Goal: Task Accomplishment & Management: Manage account settings

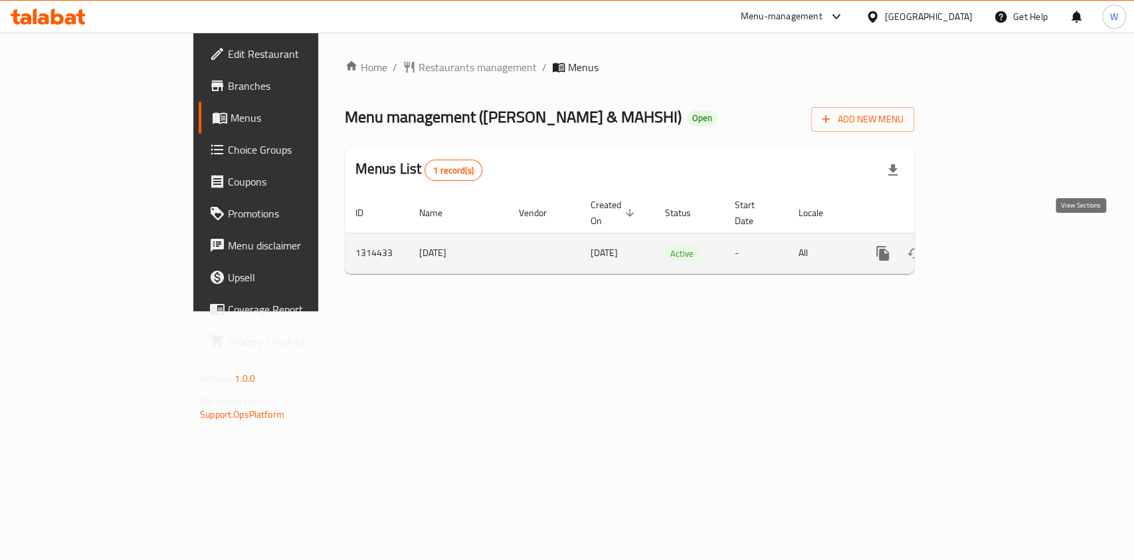
click at [995, 237] on link "enhanced table" at bounding box center [979, 253] width 32 height 32
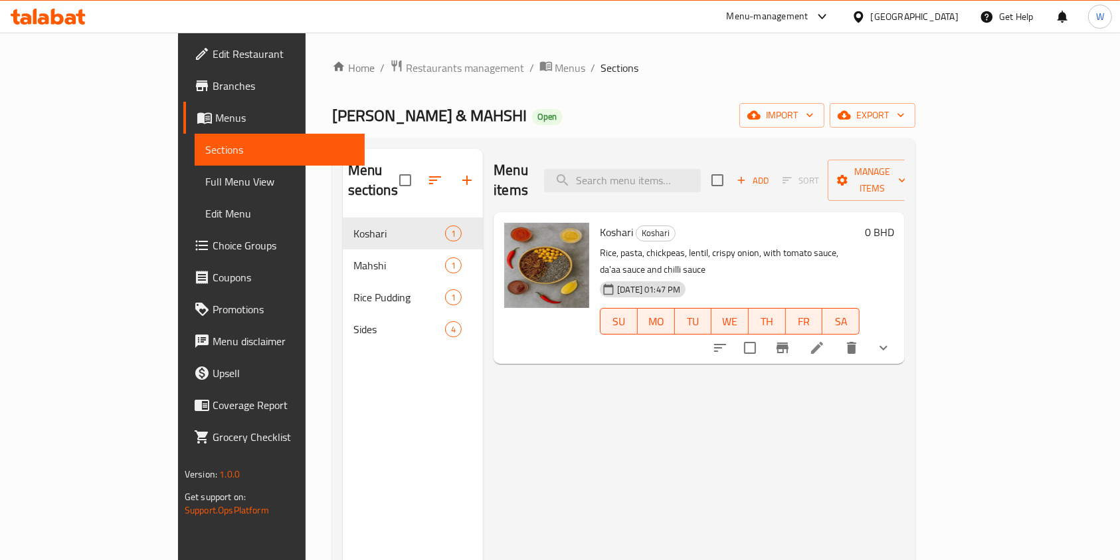
click at [750, 377] on div "Menu items Add Sort Manage items Koshari Koshari Rice, pasta, chickpeas, lentil…" at bounding box center [694, 429] width 422 height 560
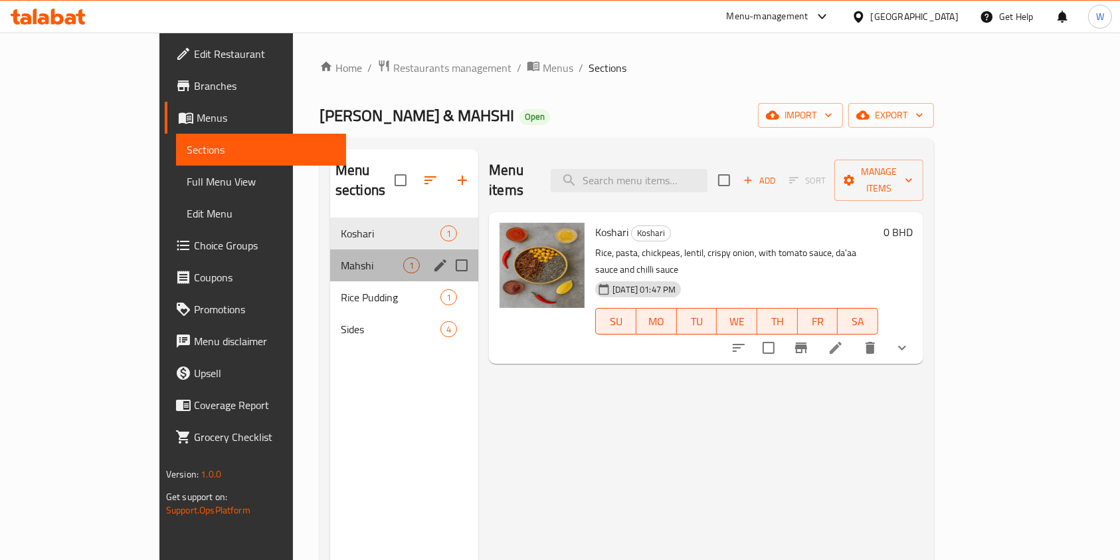
click at [330, 253] on div "Mahshi 1" at bounding box center [404, 265] width 148 height 32
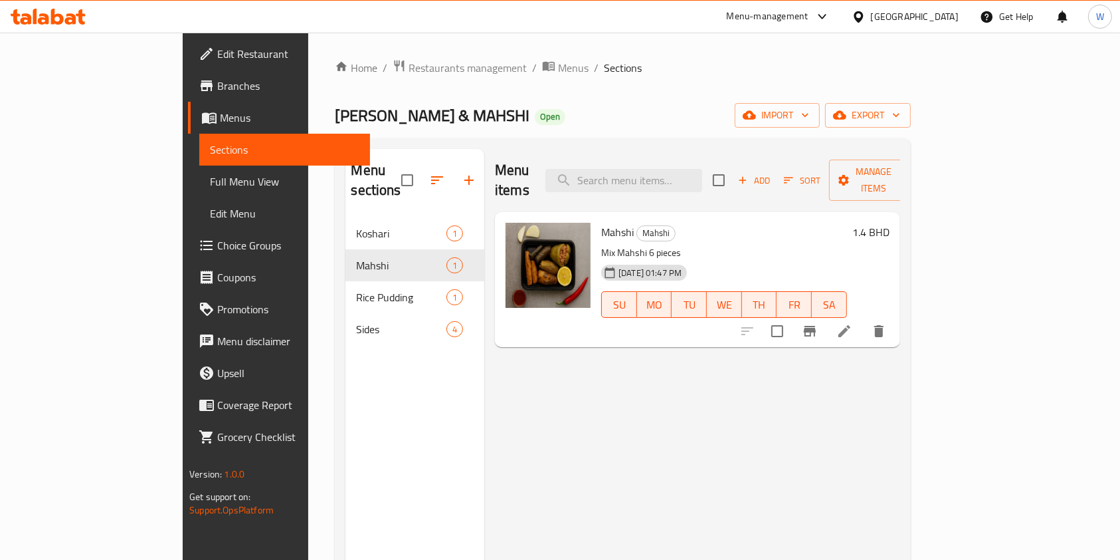
click at [757, 470] on div "Menu items Add Sort Manage items Mahshi Mahshi Mix Mahshi 6 pieces 26-09-2025 0…" at bounding box center [692, 429] width 416 height 560
click at [409, 64] on span "Restaurants management" at bounding box center [468, 68] width 118 height 16
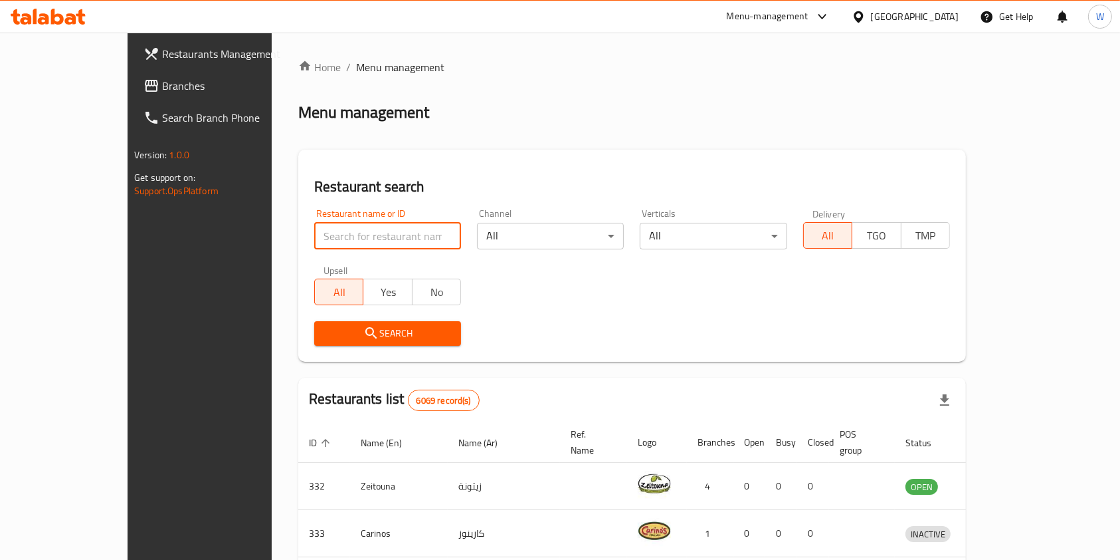
click at [349, 232] on input "search" at bounding box center [387, 236] width 147 height 27
paste input "Thailand Gate Restaurant"
type input "Thailand Gate Restaurant"
click button "Search" at bounding box center [387, 333] width 147 height 25
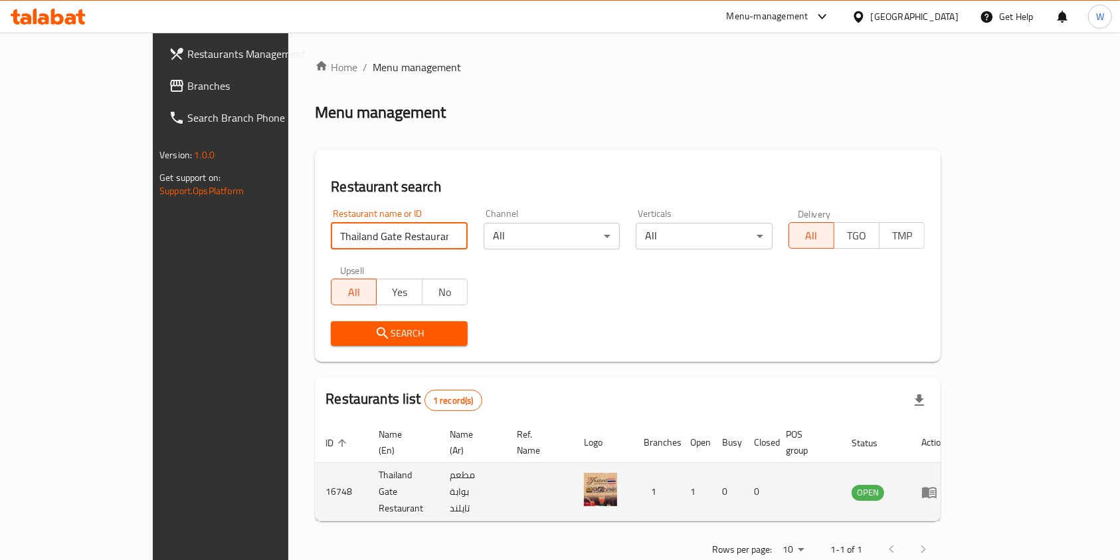
click at [937, 486] on icon "enhanced table" at bounding box center [929, 491] width 15 height 11
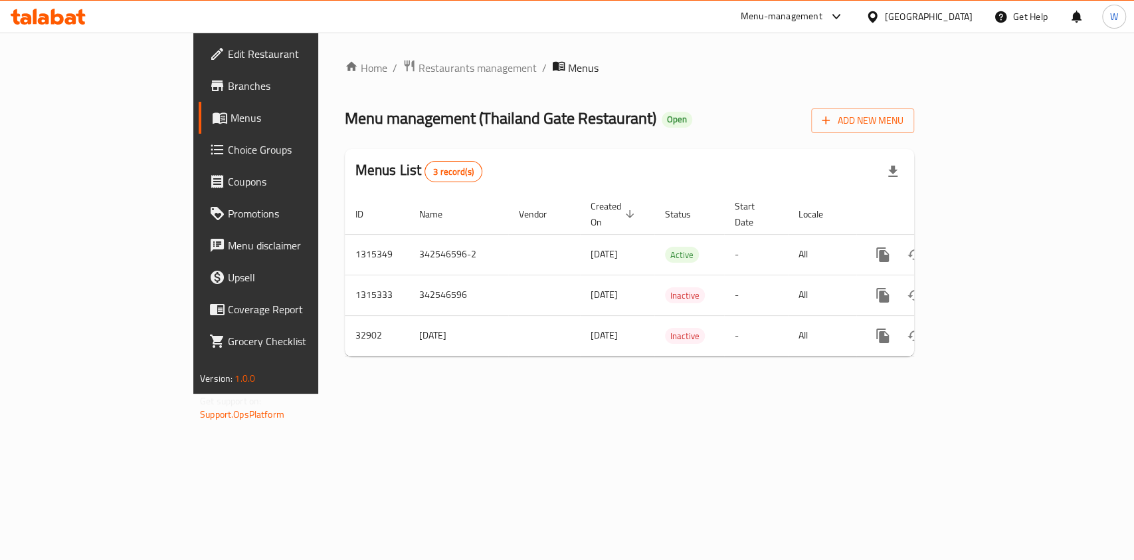
click at [228, 47] on span "Edit Restaurant" at bounding box center [300, 54] width 144 height 16
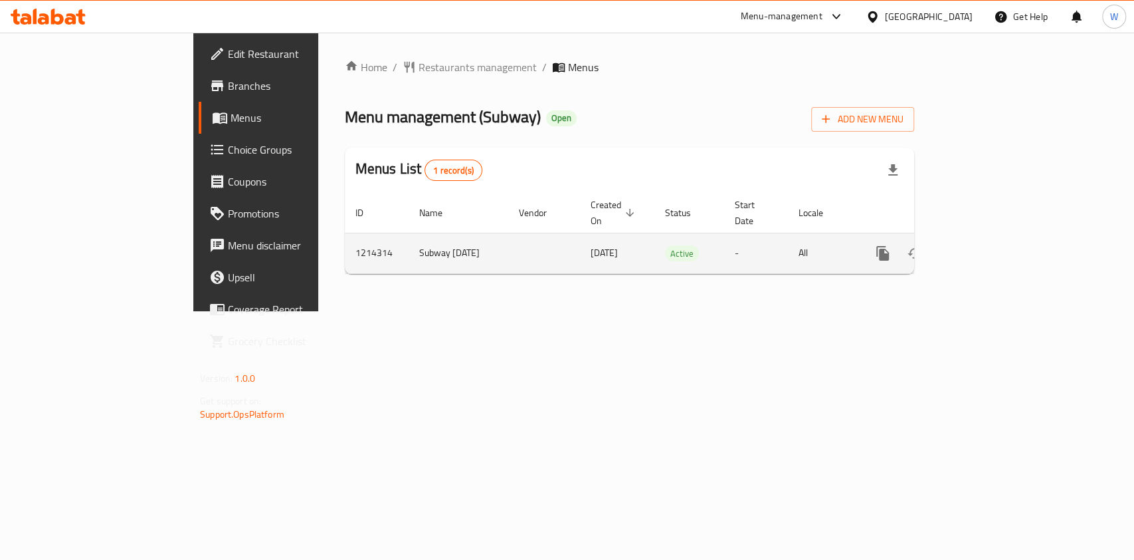
click at [995, 246] on link "enhanced table" at bounding box center [979, 253] width 32 height 32
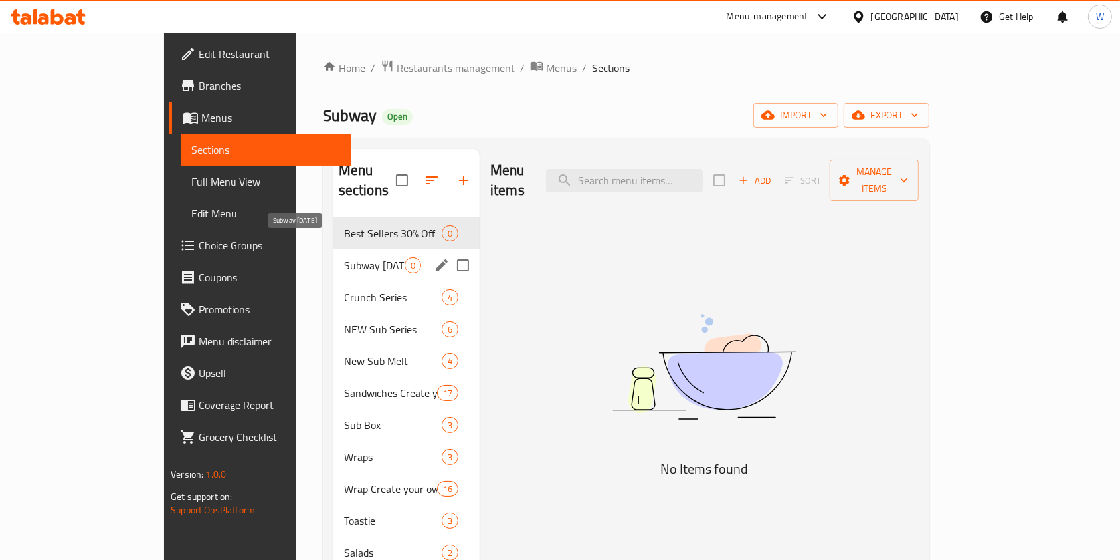
click at [334, 254] on div "Subway Ramadan 0" at bounding box center [407, 265] width 146 height 32
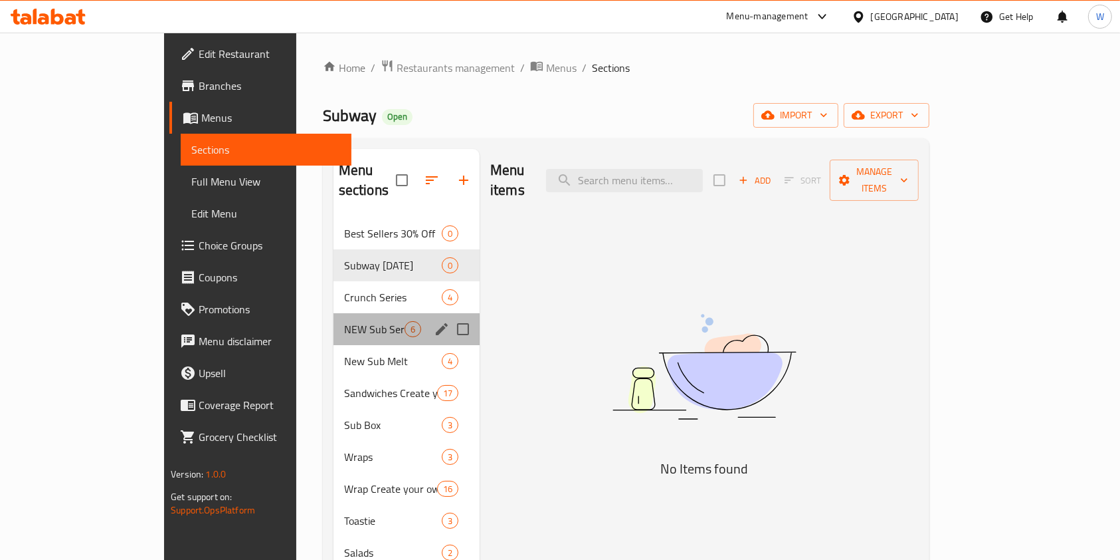
click at [334, 313] on div "NEW Sub Series 6" at bounding box center [407, 329] width 146 height 32
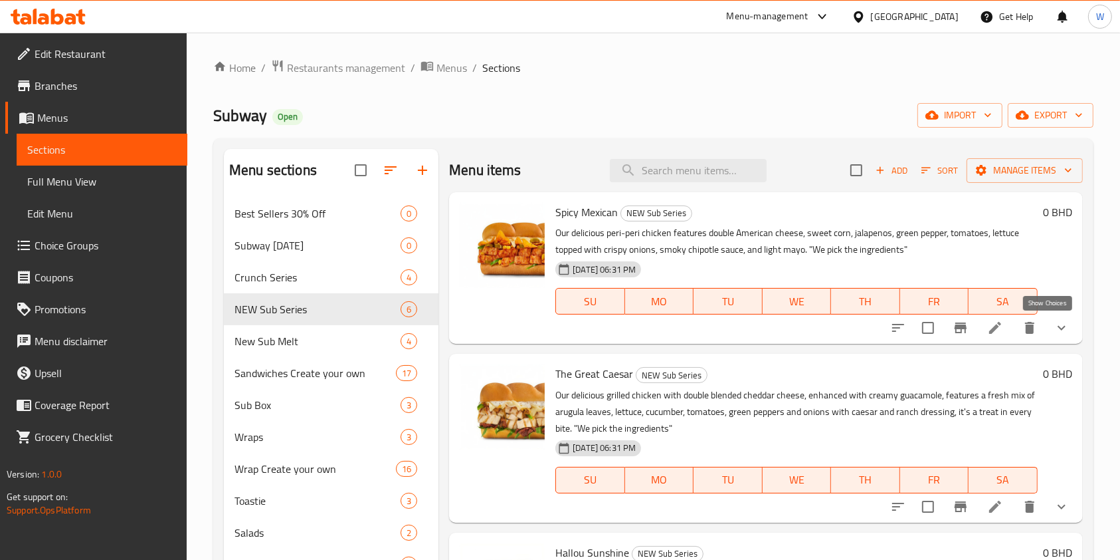
click at [1054, 329] on icon "show more" at bounding box center [1062, 328] width 16 height 16
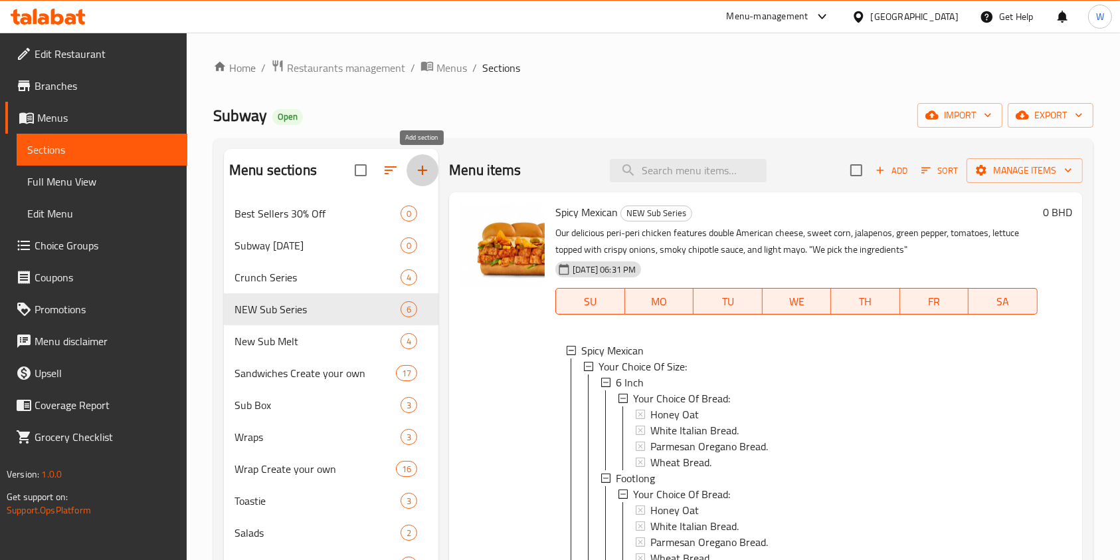
click at [431, 173] on button "button" at bounding box center [423, 170] width 32 height 32
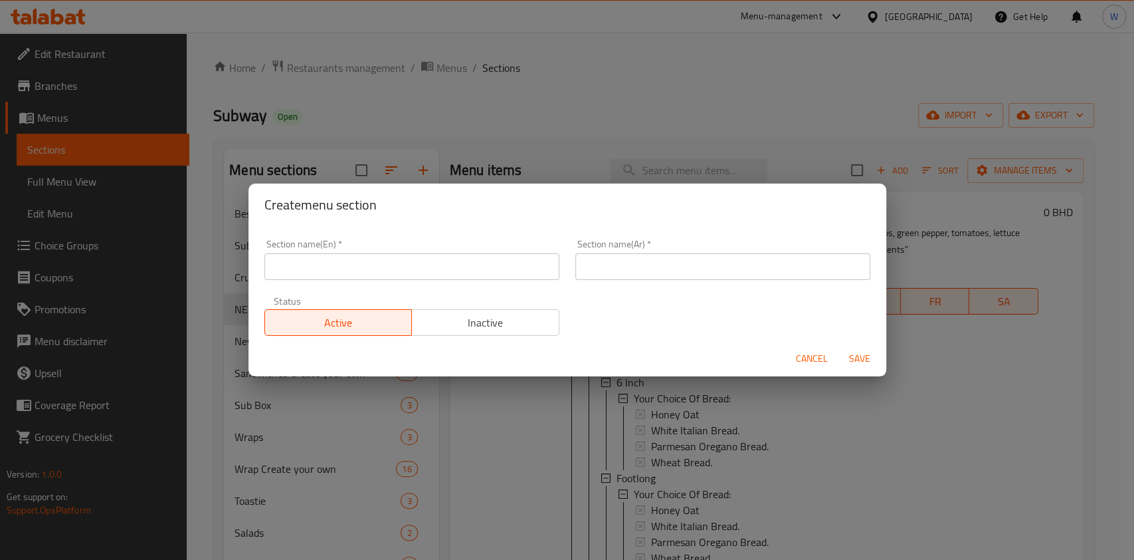
click at [386, 280] on div "Section name(En)   * Section name(En) *" at bounding box center [412, 259] width 311 height 56
click at [391, 260] on input "text" at bounding box center [411, 266] width 295 height 27
type input "Breakfast"
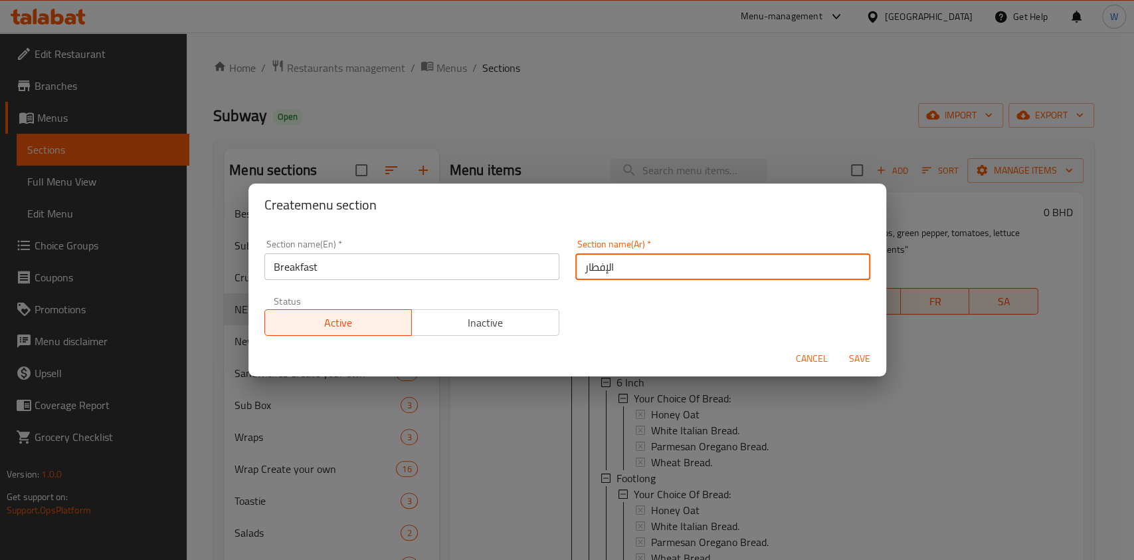
type input "الإفطار"
click at [847, 364] on span "Save" at bounding box center [860, 358] width 32 height 17
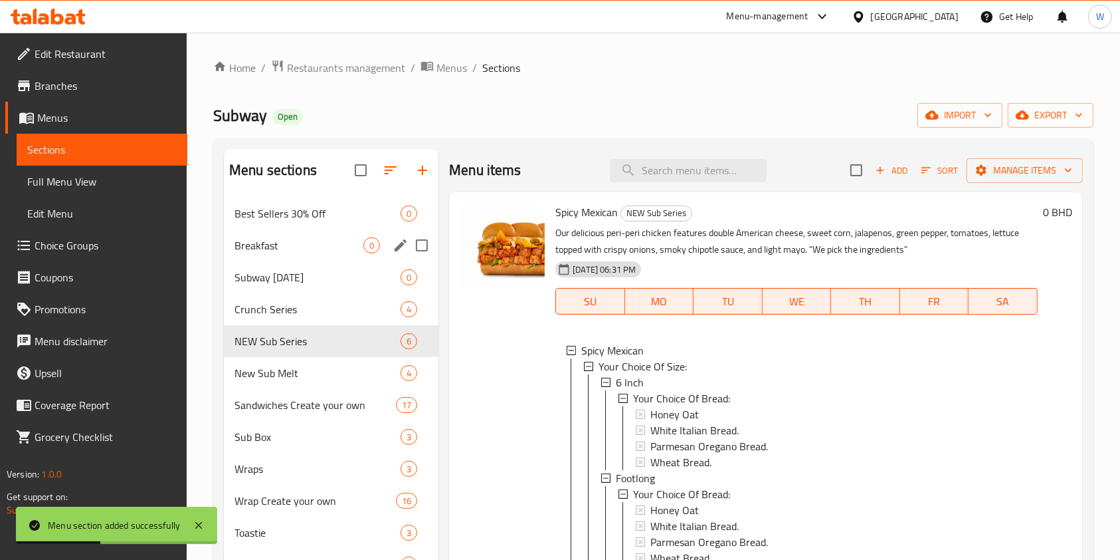
click at [283, 258] on div "Breakfast 0" at bounding box center [331, 245] width 215 height 32
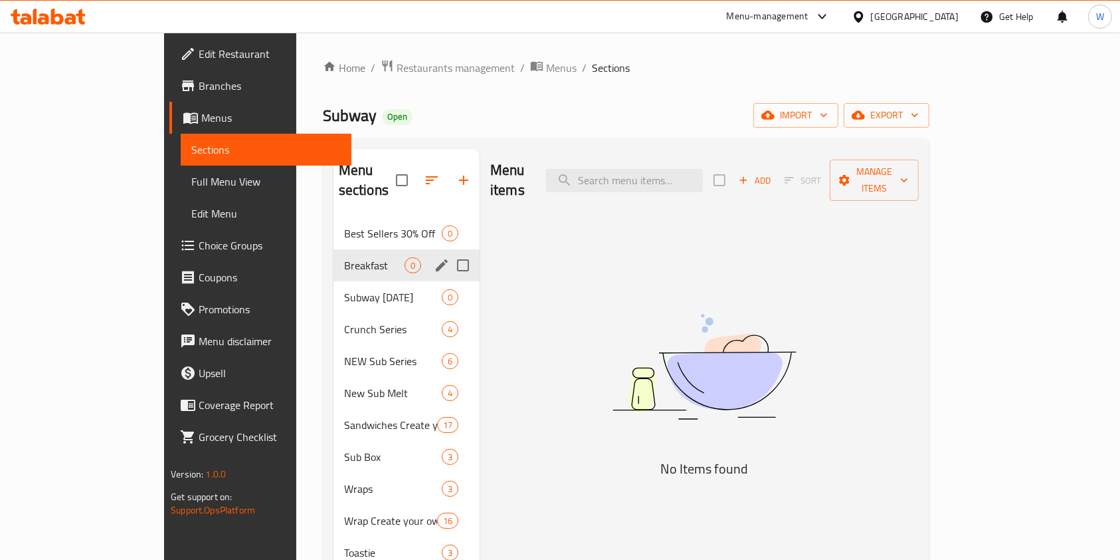
click at [436, 259] on icon "edit" at bounding box center [442, 265] width 12 height 12
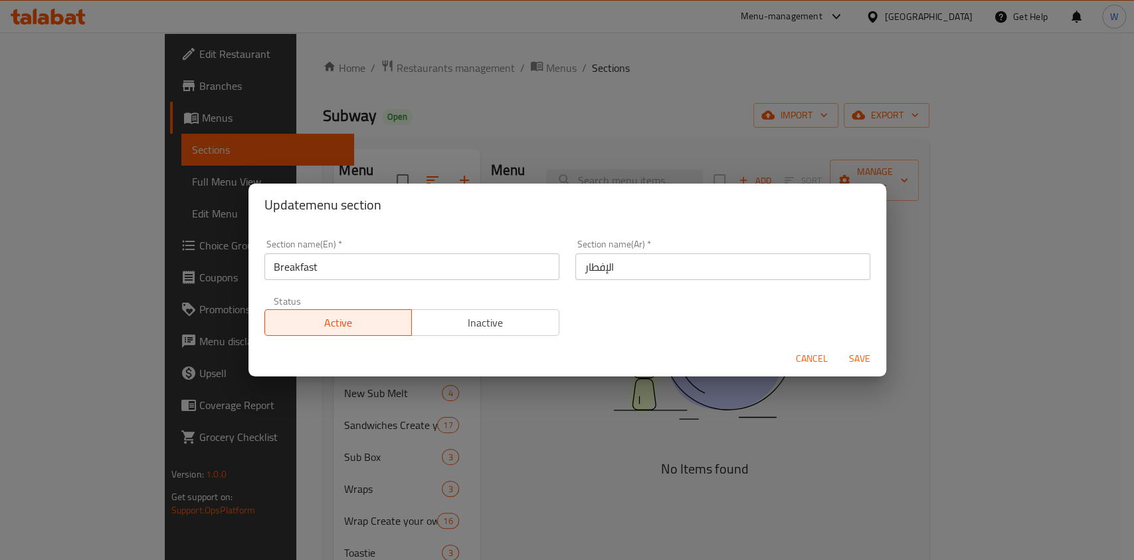
click at [494, 334] on button "Inactive" at bounding box center [485, 322] width 148 height 27
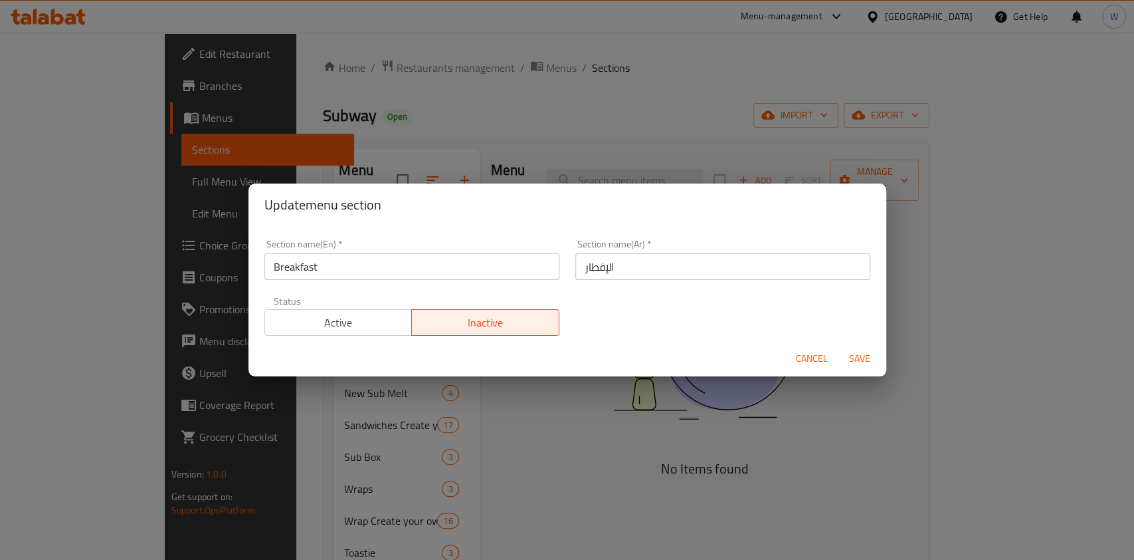
click at [878, 367] on button "Save" at bounding box center [860, 358] width 43 height 25
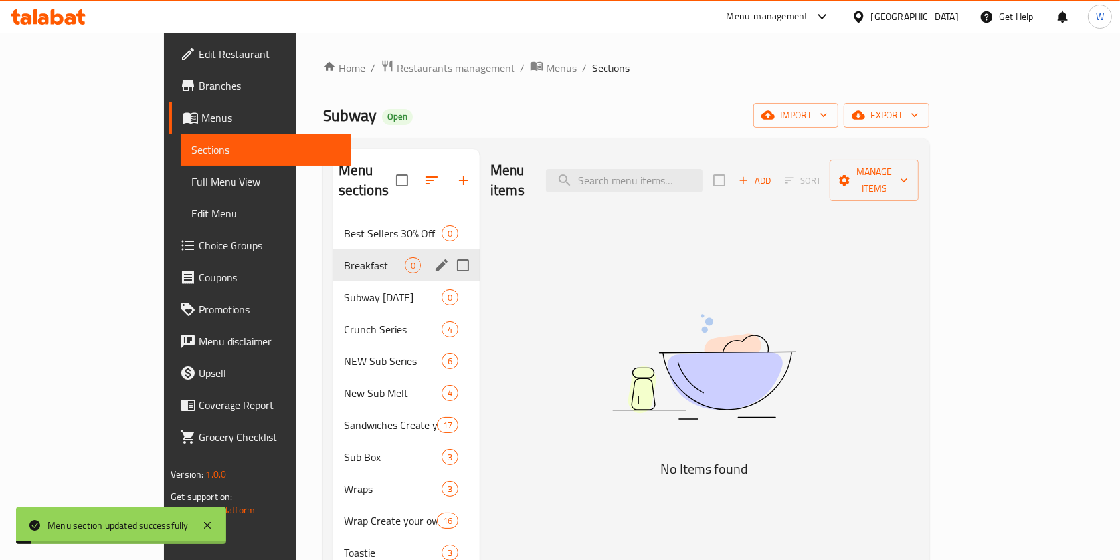
click at [773, 173] on span "Add" at bounding box center [755, 180] width 36 height 15
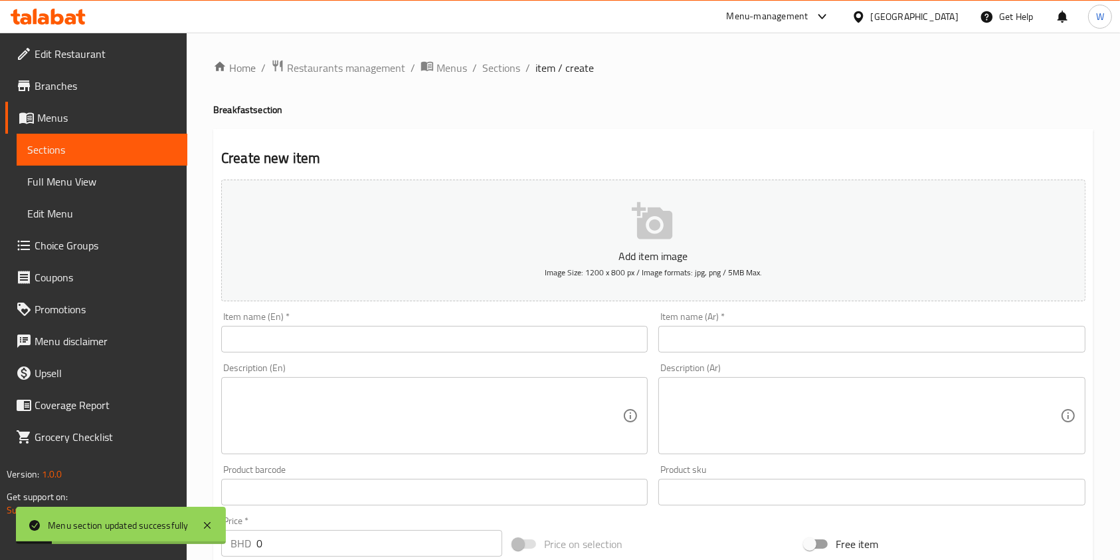
click at [436, 338] on input "text" at bounding box center [434, 339] width 427 height 27
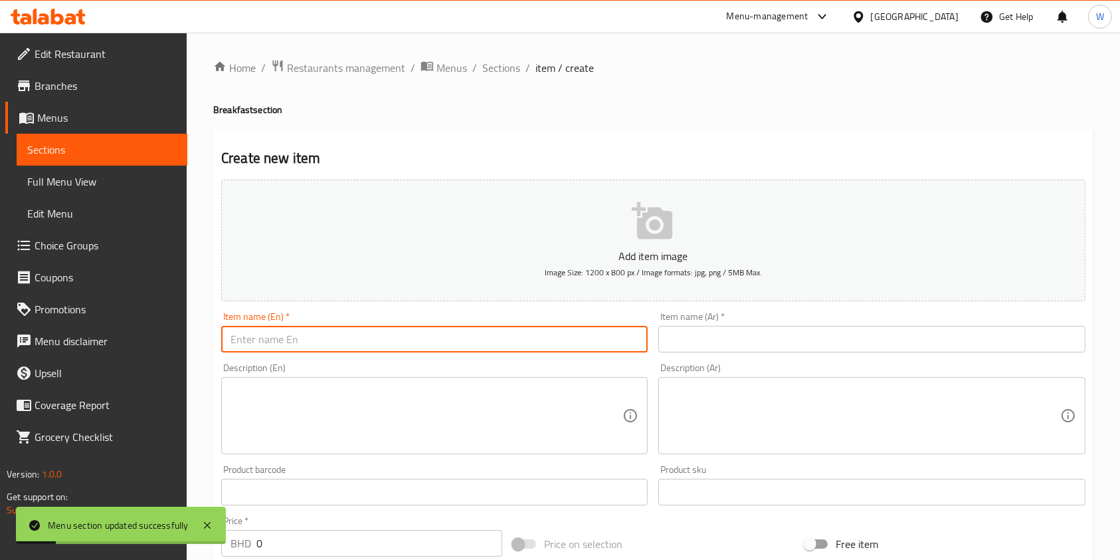
paste input "Egg & Cheese Croissant"
type input "Egg & Cheese Croissant"
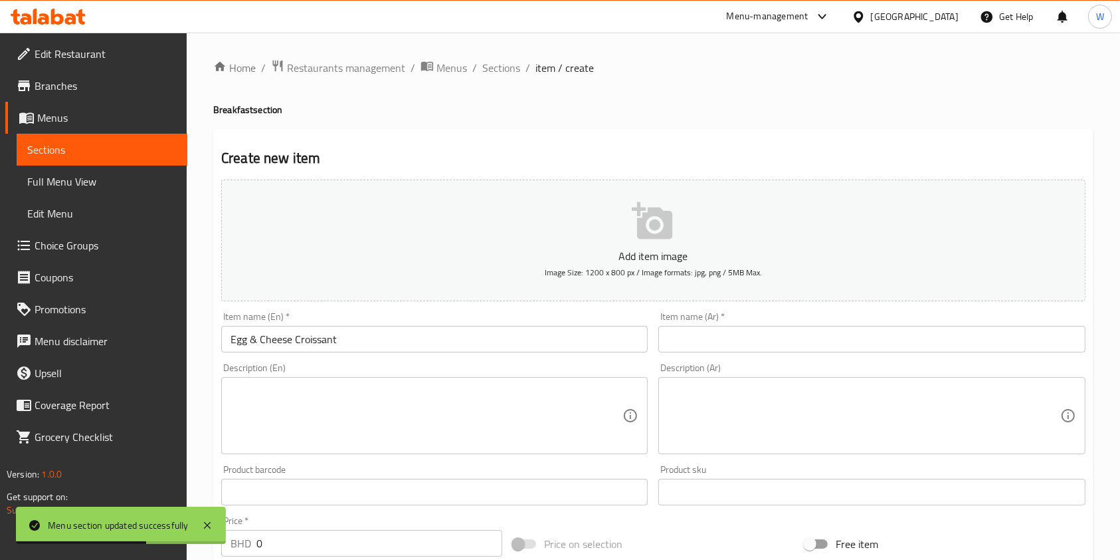
click at [896, 325] on div "Item name (Ar)   * Item name (Ar) *" at bounding box center [872, 332] width 427 height 41
click at [883, 338] on input "text" at bounding box center [872, 339] width 427 height 27
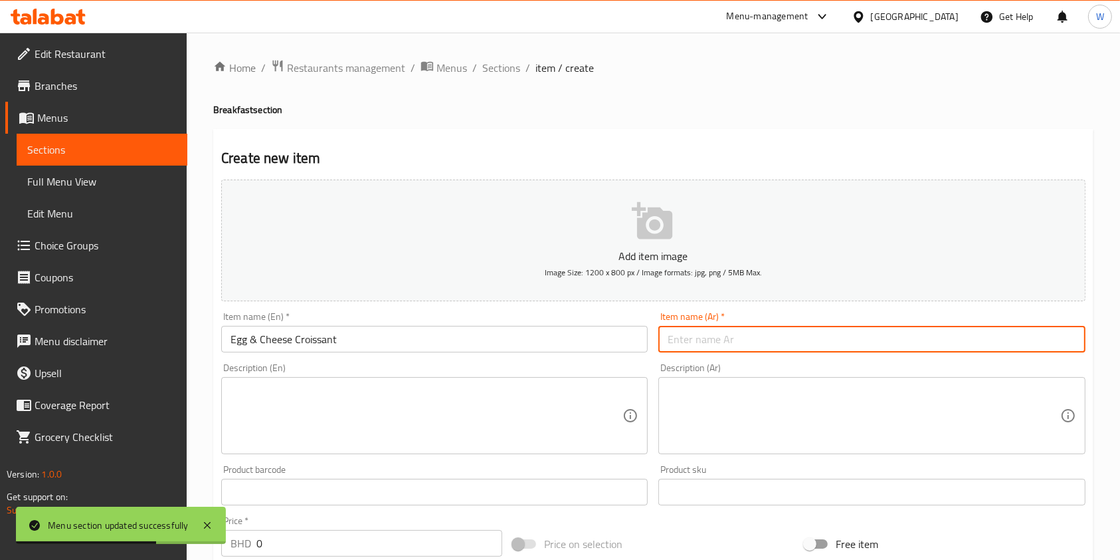
paste input "كرواسون البيض والجبنة"
type input "كرواسون البيض والجبنة"
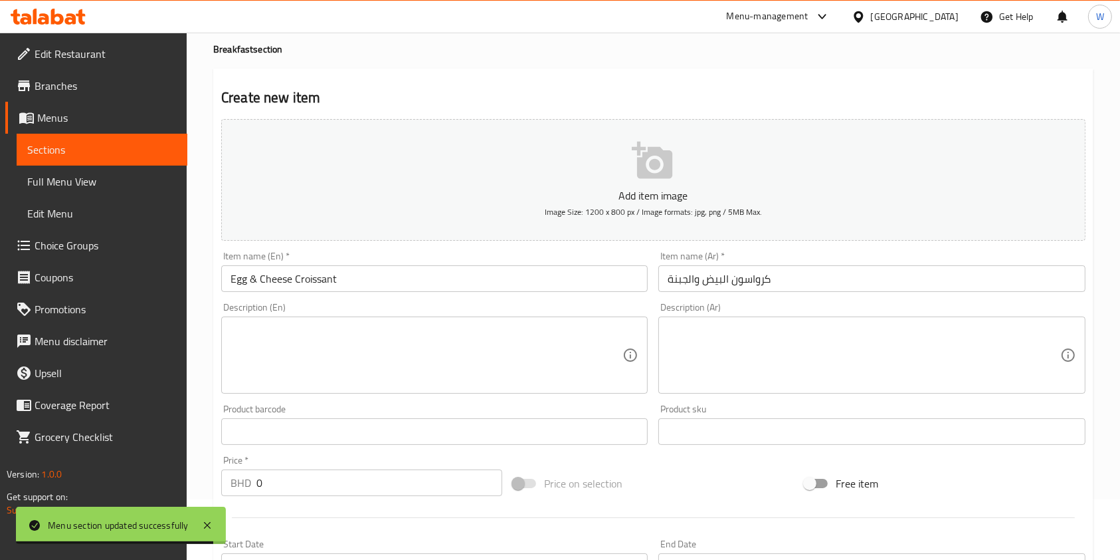
scroll to position [88, 0]
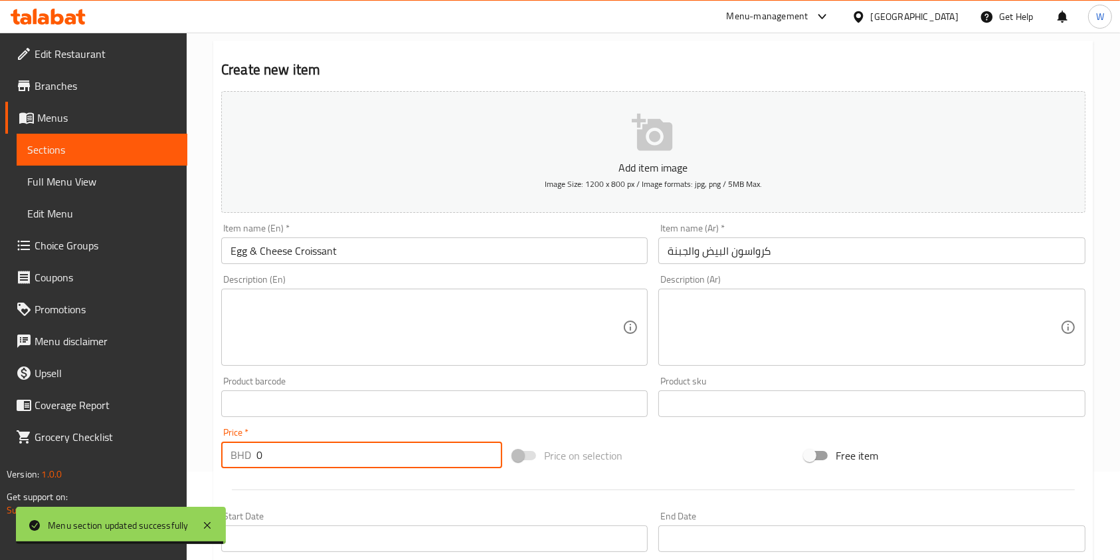
drag, startPoint x: 239, startPoint y: 449, endPoint x: 159, endPoint y: 463, distance: 81.0
click at [169, 460] on div "Edit Restaurant Branches Menus Sections Full Menu View Edit Menu Choice Groups …" at bounding box center [560, 397] width 1120 height 906
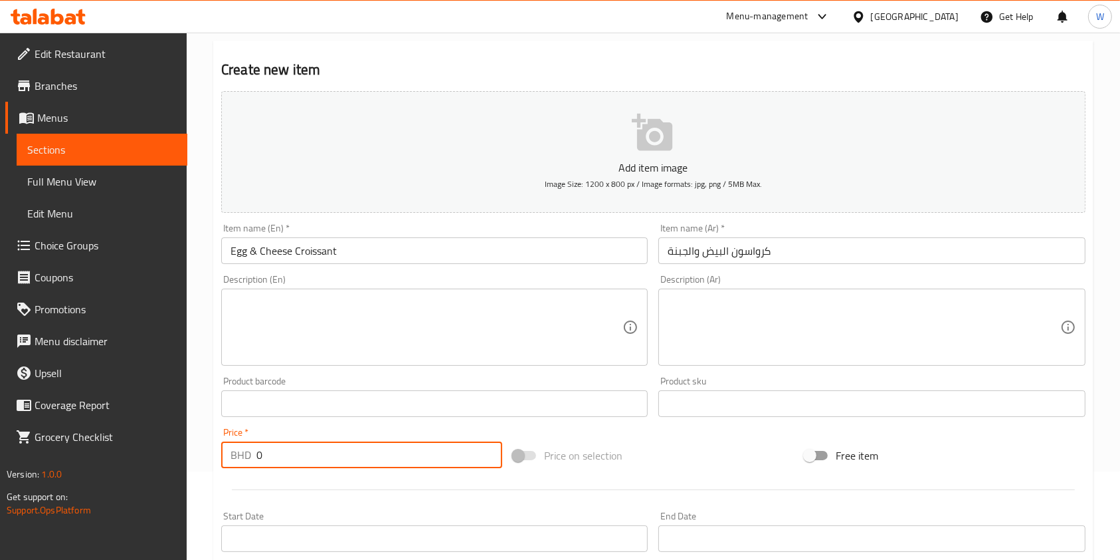
paste input "2.5"
type input "2.5"
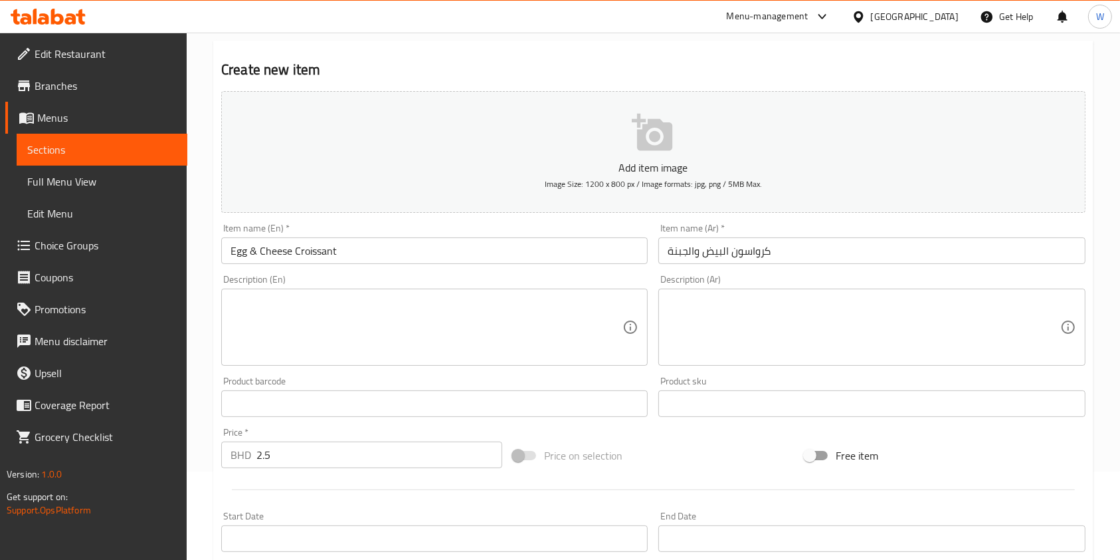
click at [718, 449] on div "Price on selection" at bounding box center [654, 455] width 292 height 36
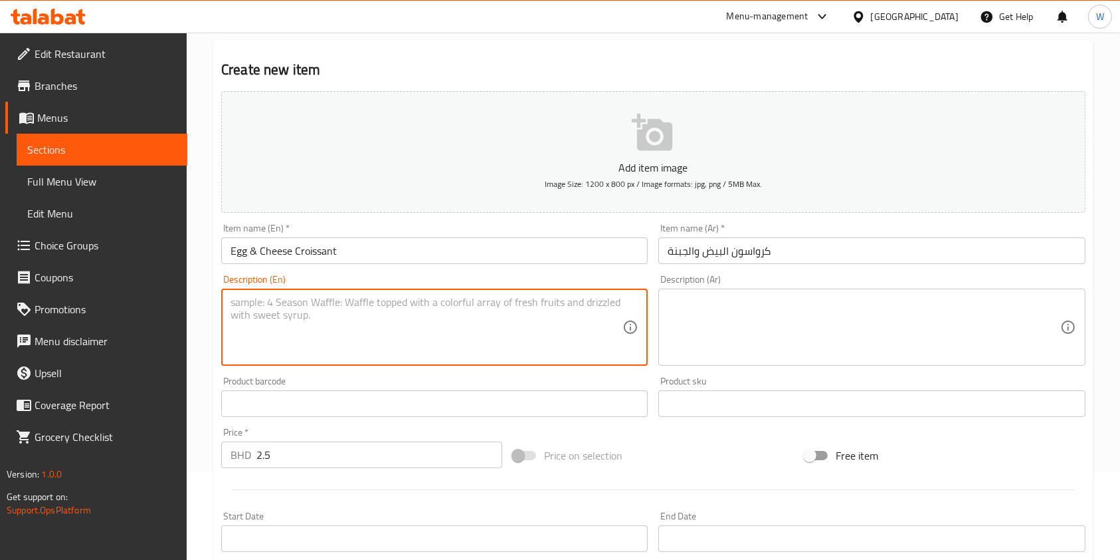
click at [322, 318] on textarea at bounding box center [427, 327] width 392 height 63
paste textarea "Flaky croissant stuffed with eggs and melted cheese."
type textarea "Flaky croissant stuffed with eggs and melted cheese."
click at [697, 324] on textarea at bounding box center [864, 327] width 392 height 63
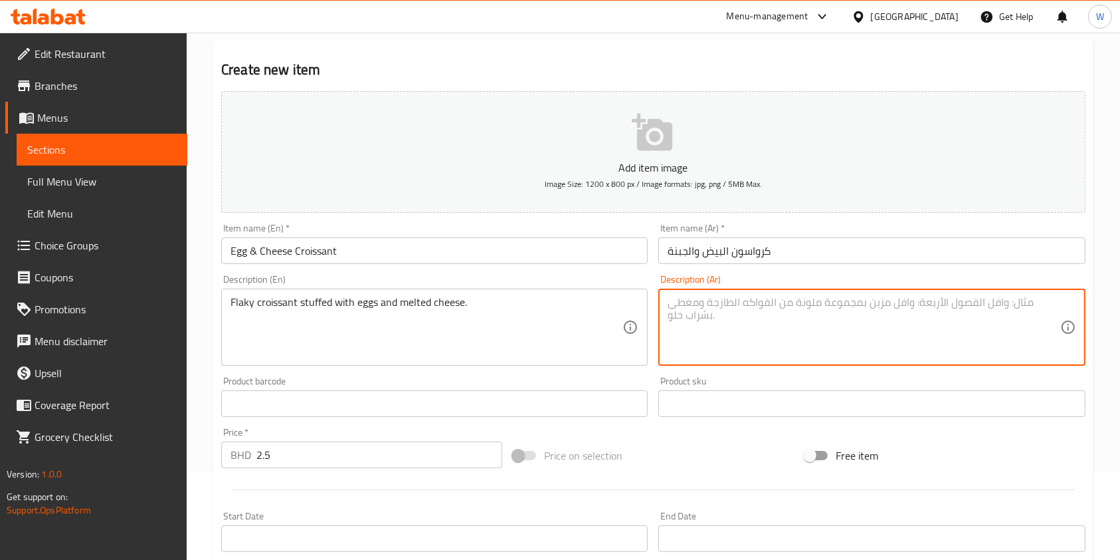
paste textarea "كرواسون هش محشو بالبيض والجبنة الذائبة."
type textarea "كرواسون هش محشو بالبيض والجبنة الذائبة."
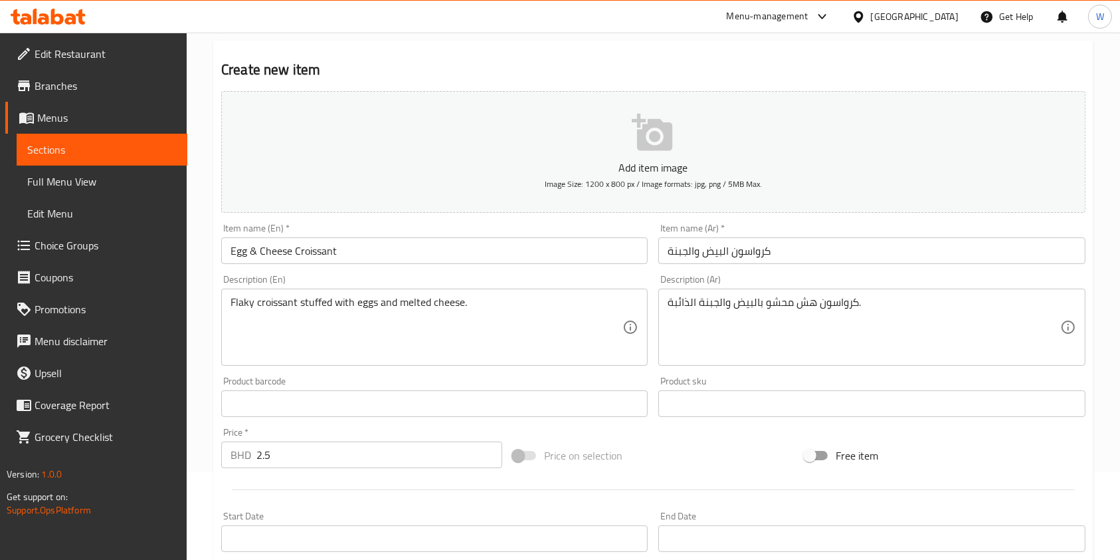
click at [409, 498] on div at bounding box center [653, 489] width 875 height 33
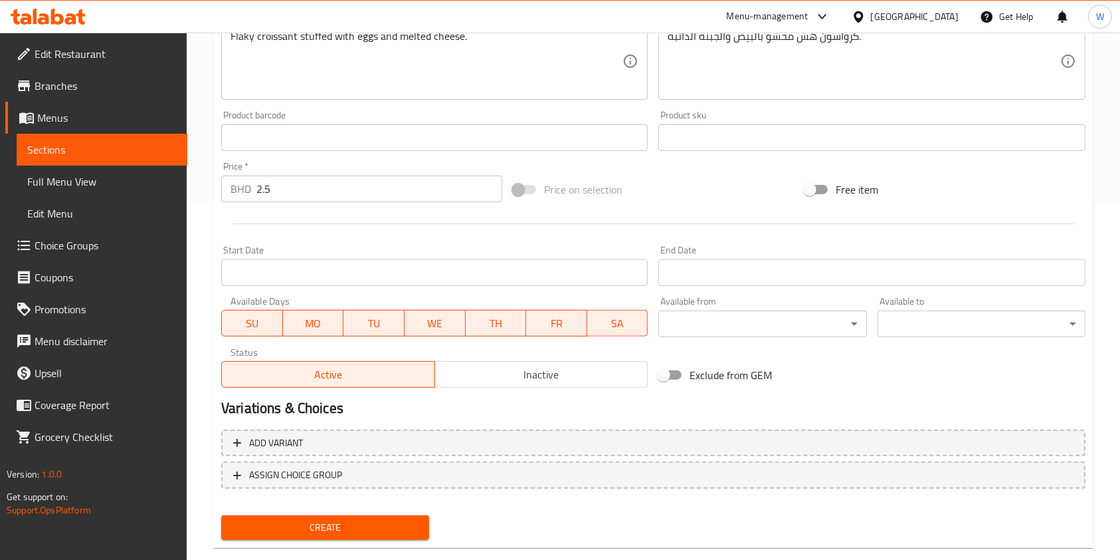
scroll to position [379, 0]
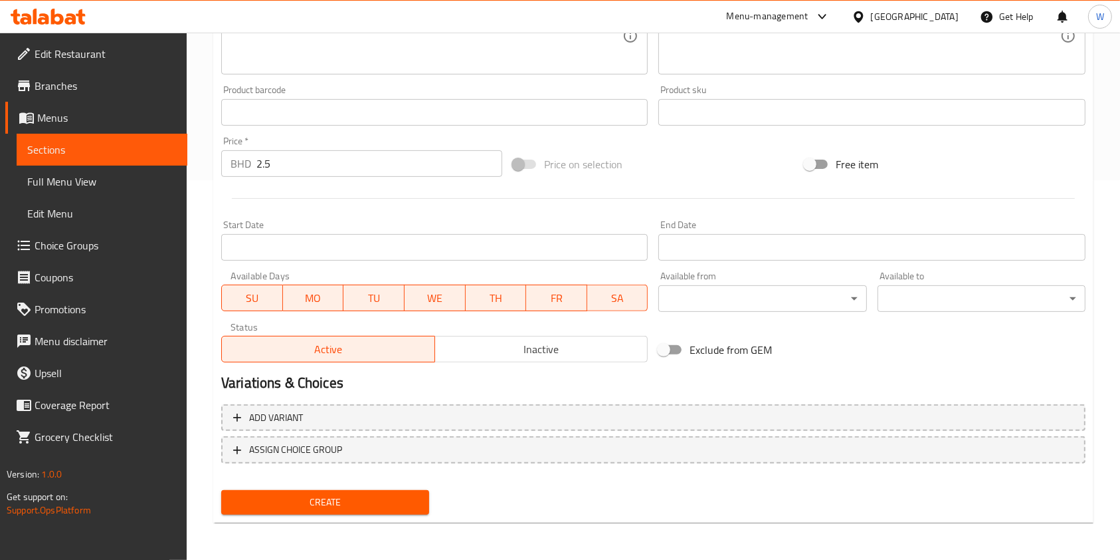
click at [391, 512] on button "Create" at bounding box center [325, 502] width 208 height 25
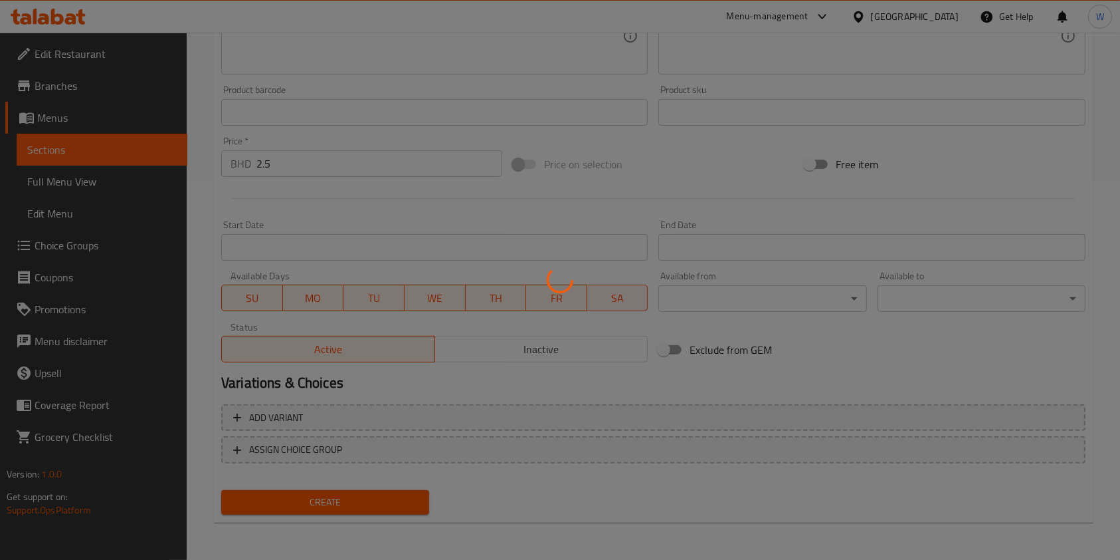
type input "0"
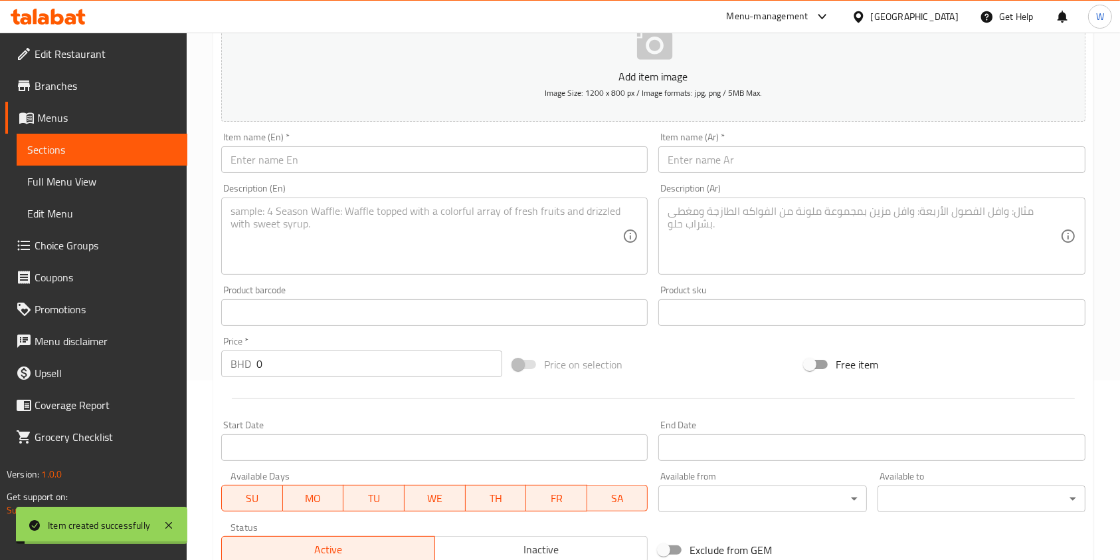
scroll to position [0, 0]
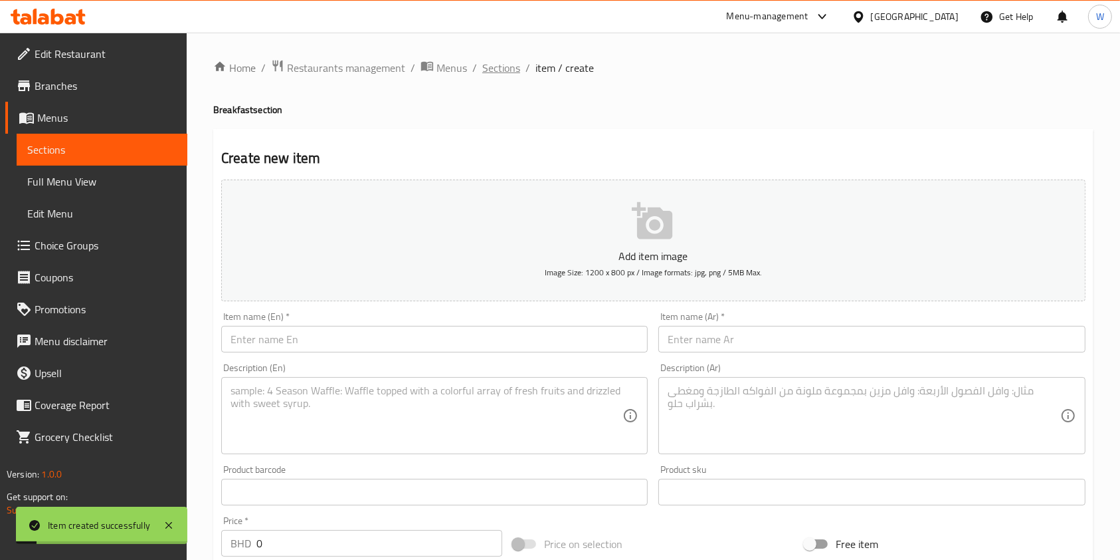
click at [504, 76] on span "Sections" at bounding box center [501, 68] width 38 height 16
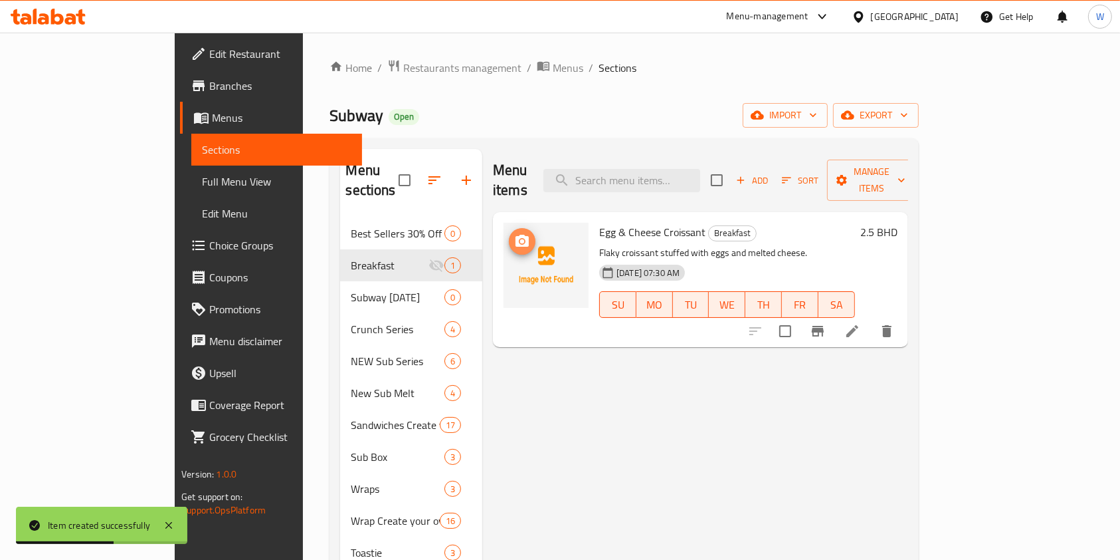
click at [516, 235] on icon "upload picture" at bounding box center [522, 241] width 13 height 12
click at [708, 415] on div "Menu items Add Sort Manage items Egg & Cheese Croissant Breakfast Flaky croissa…" at bounding box center [695, 489] width 426 height 680
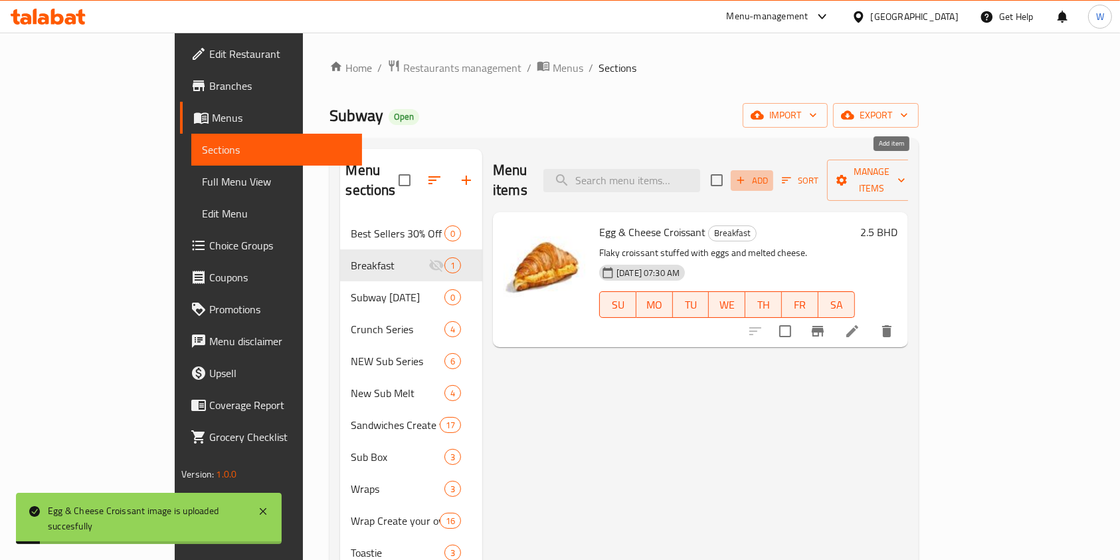
click at [770, 176] on span "Add" at bounding box center [752, 180] width 36 height 15
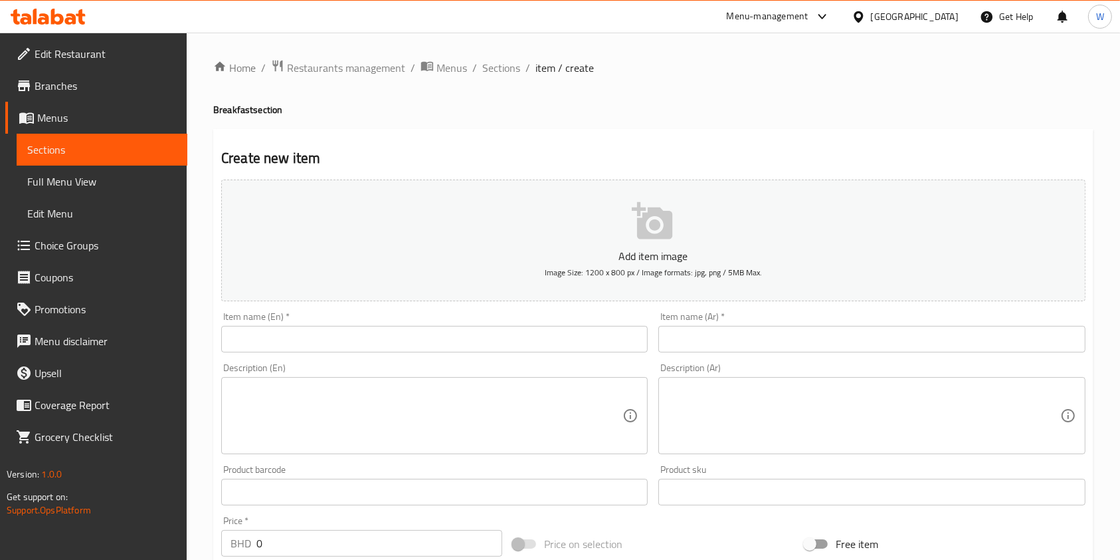
click at [271, 385] on textarea at bounding box center [427, 415] width 392 height 63
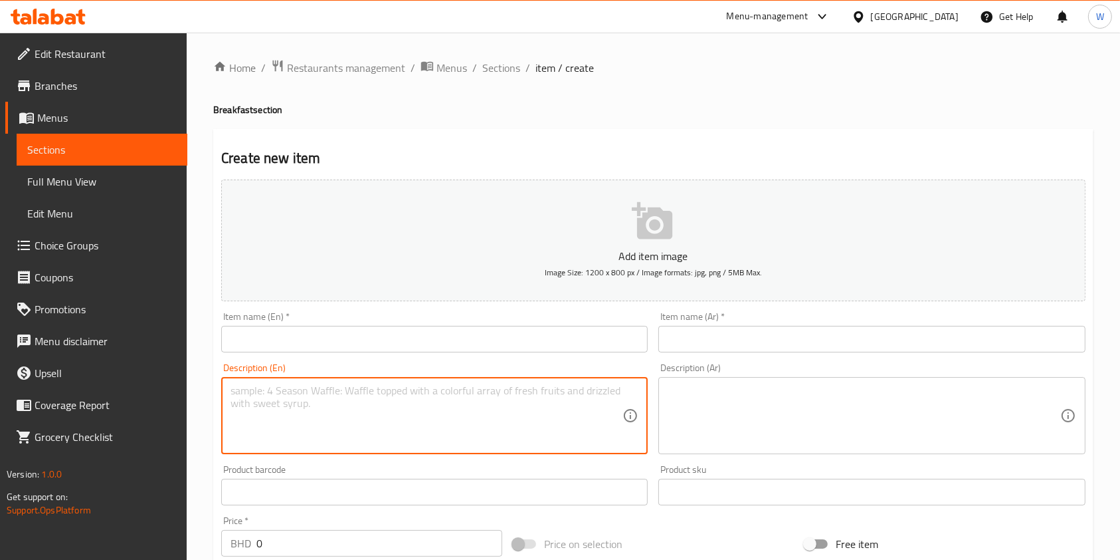
paste textarea "Flaky croissant filled with turkey slices and melted cheese"
type textarea "Flaky croissant filled with turkey slices and melted cheese"
click at [349, 342] on input "text" at bounding box center [434, 339] width 427 height 27
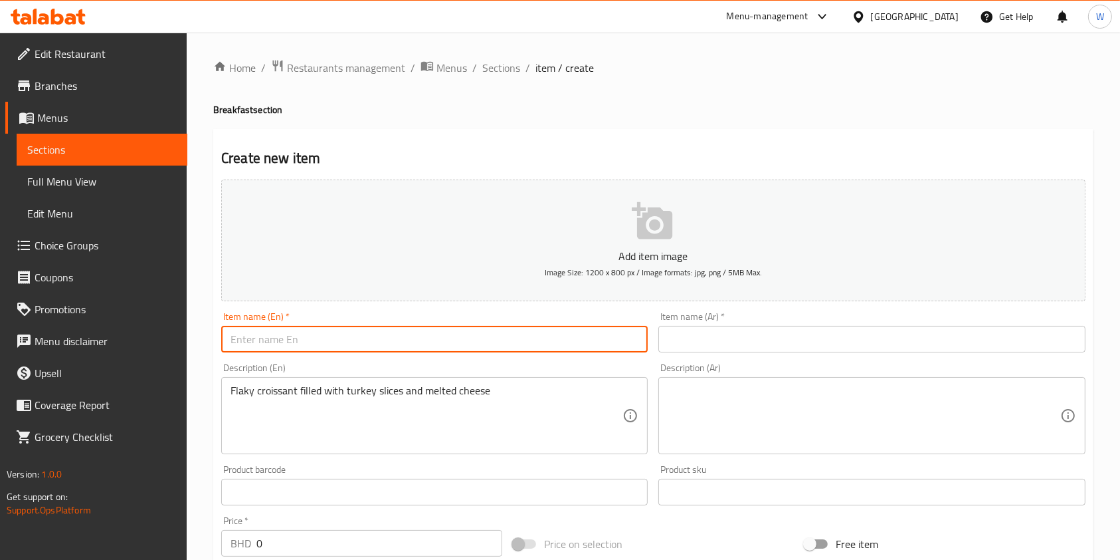
paste input "Turkey & Cheese Croissant"
type input "Turkey & Cheese Croissant"
click at [688, 403] on textarea at bounding box center [864, 415] width 392 height 63
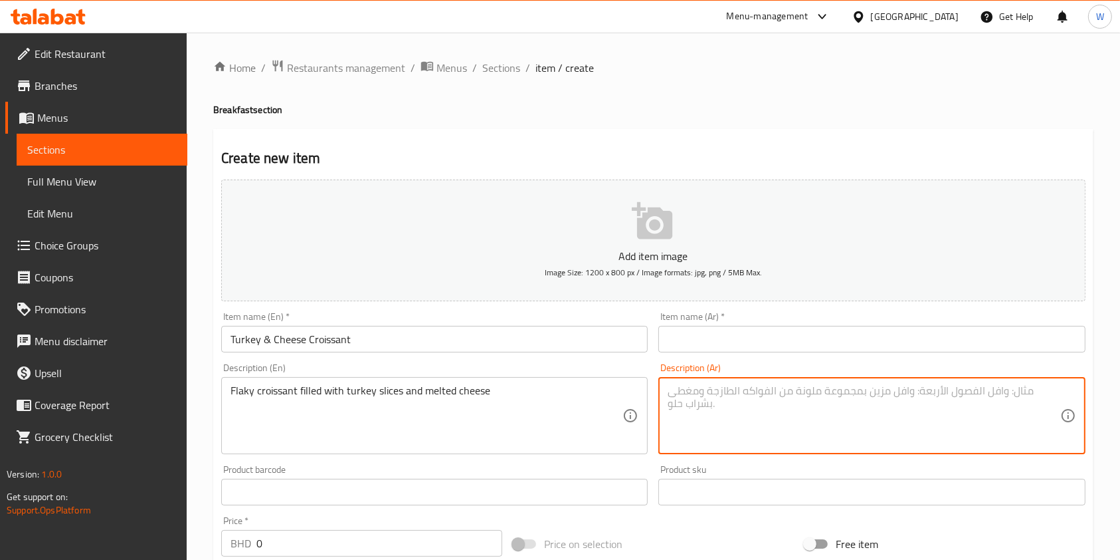
paste textarea "كرواسون هش محشو بشرائح الديك الرومي والجبنة الذائبة."
type textarea "كرواسون هش محشو بشرائح الديك الرومي والجبنة الذائبة."
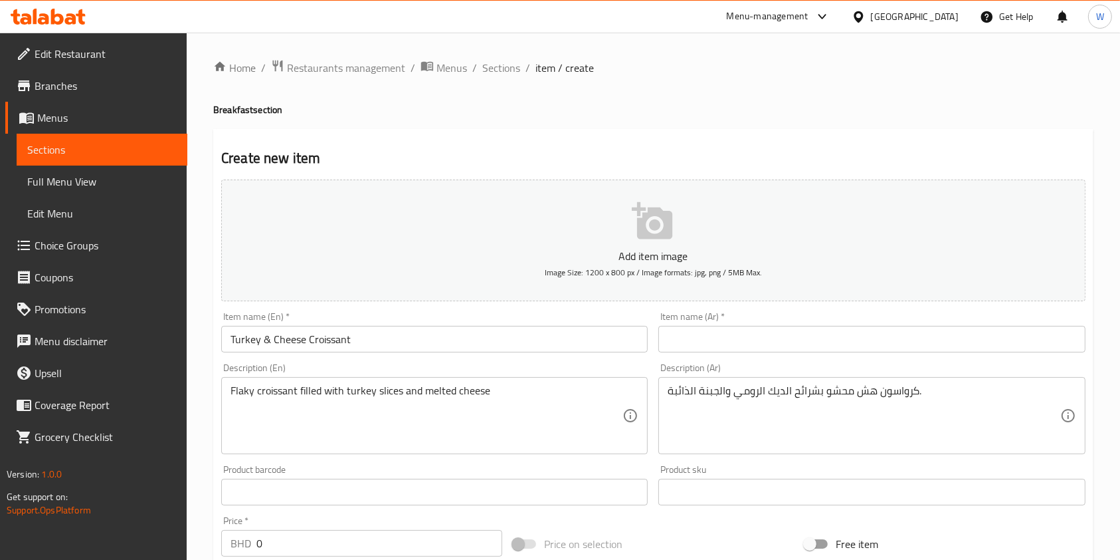
click at [694, 340] on input "text" at bounding box center [872, 339] width 427 height 27
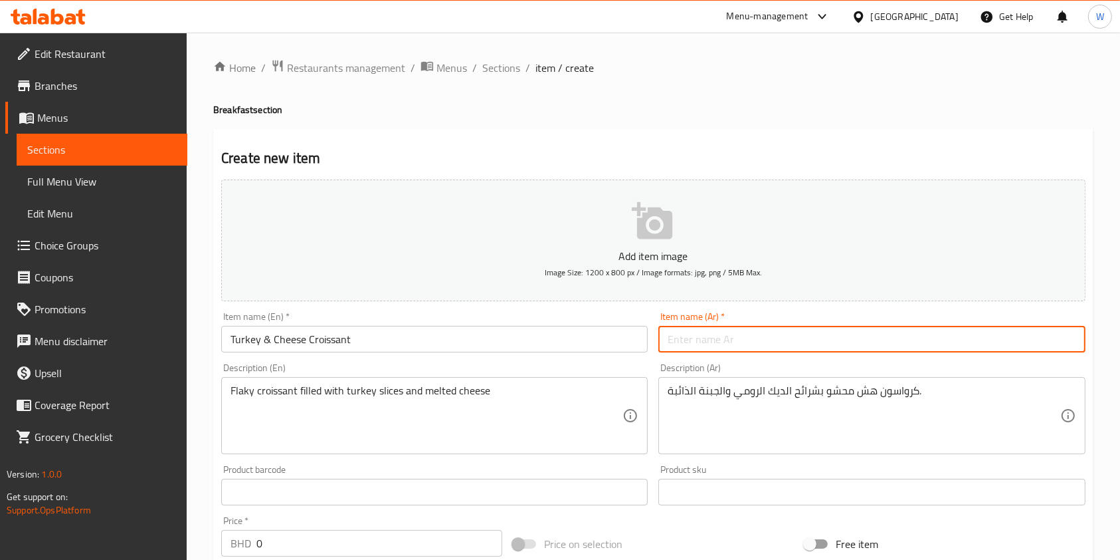
paste input "كرواسون ديك الرومي والجبنة"
type input "كرواسون ديك الرومي والجبنة"
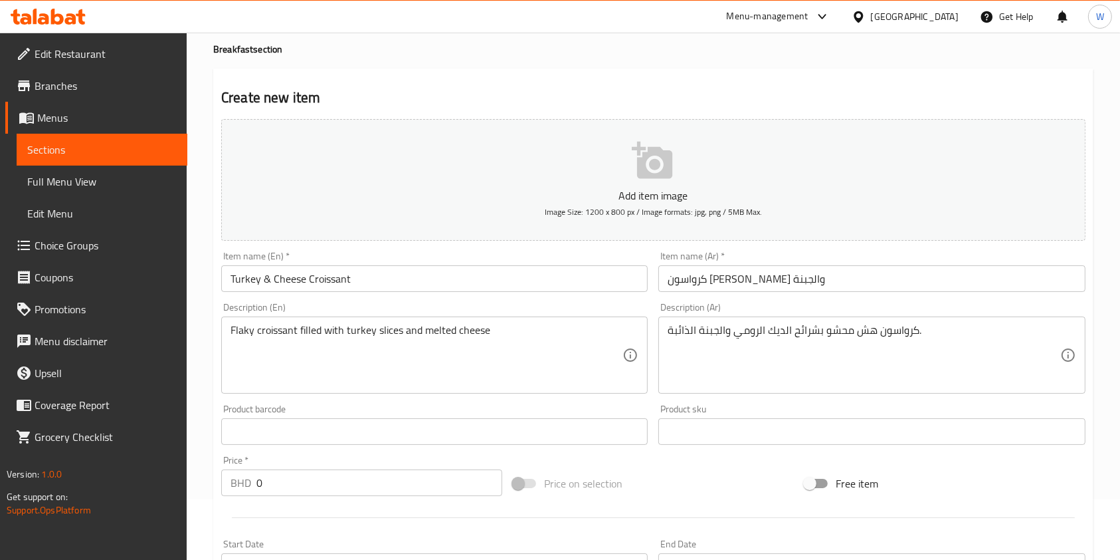
scroll to position [88, 0]
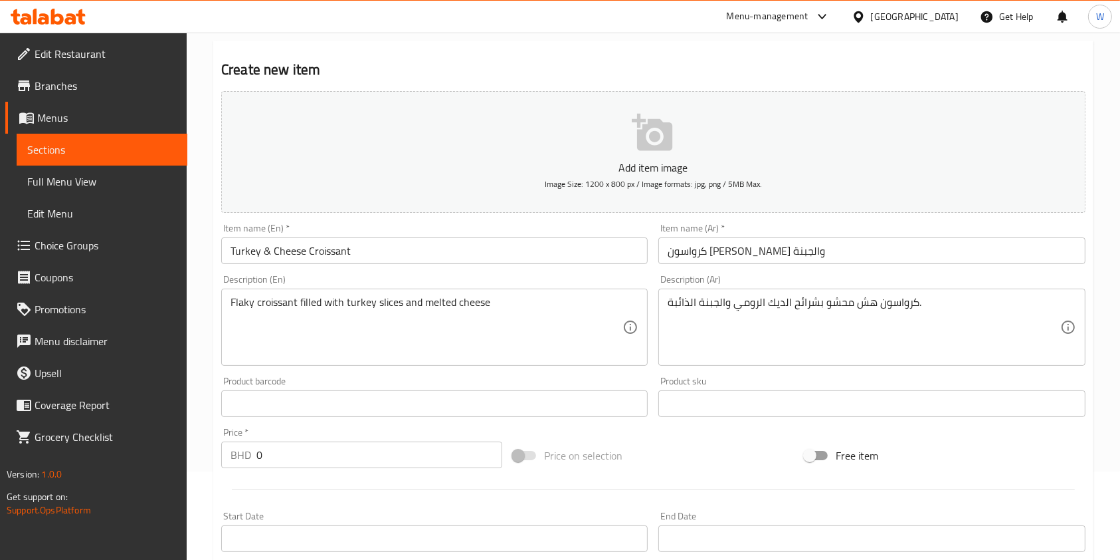
drag, startPoint x: 283, startPoint y: 450, endPoint x: 206, endPoint y: 463, distance: 78.2
click at [211, 461] on div "Home / Restaurants management / Menus / Sections / item / create Breakfast sect…" at bounding box center [654, 397] width 934 height 906
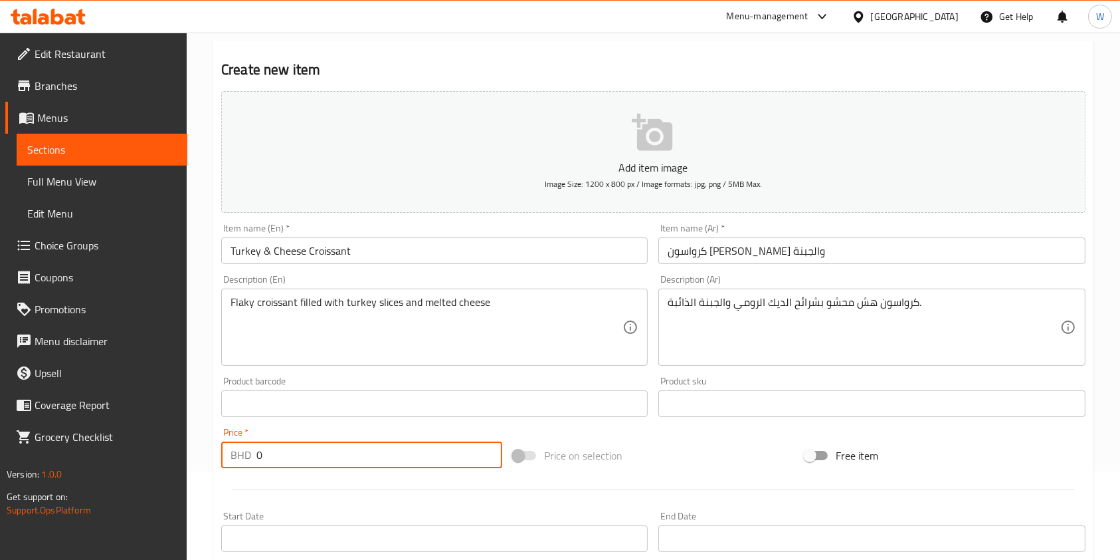
paste input "2.5"
type input "2.5"
click at [645, 452] on div "Price on selection" at bounding box center [654, 455] width 292 height 36
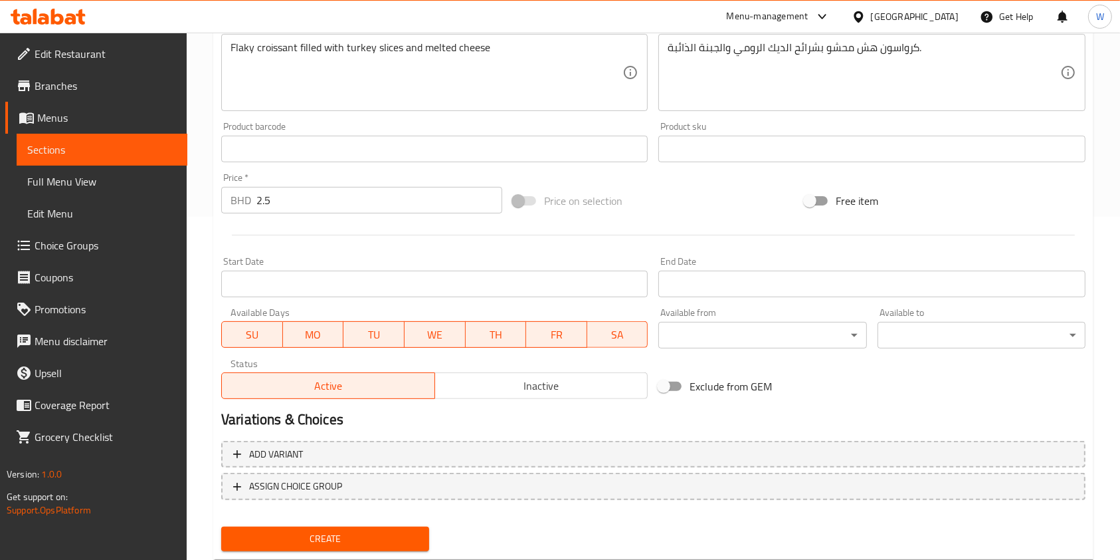
scroll to position [379, 0]
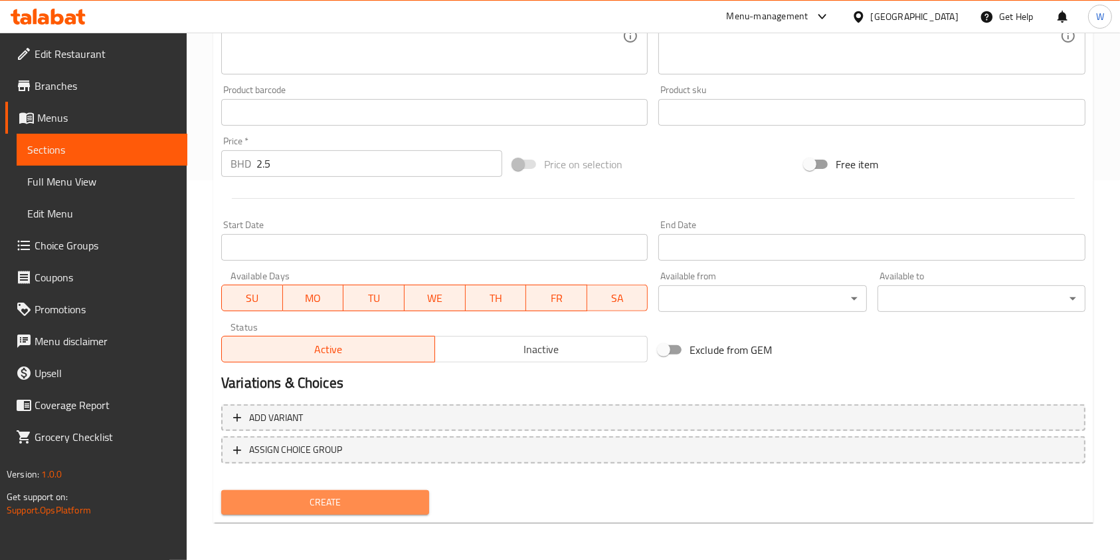
click at [372, 502] on span "Create" at bounding box center [325, 502] width 187 height 17
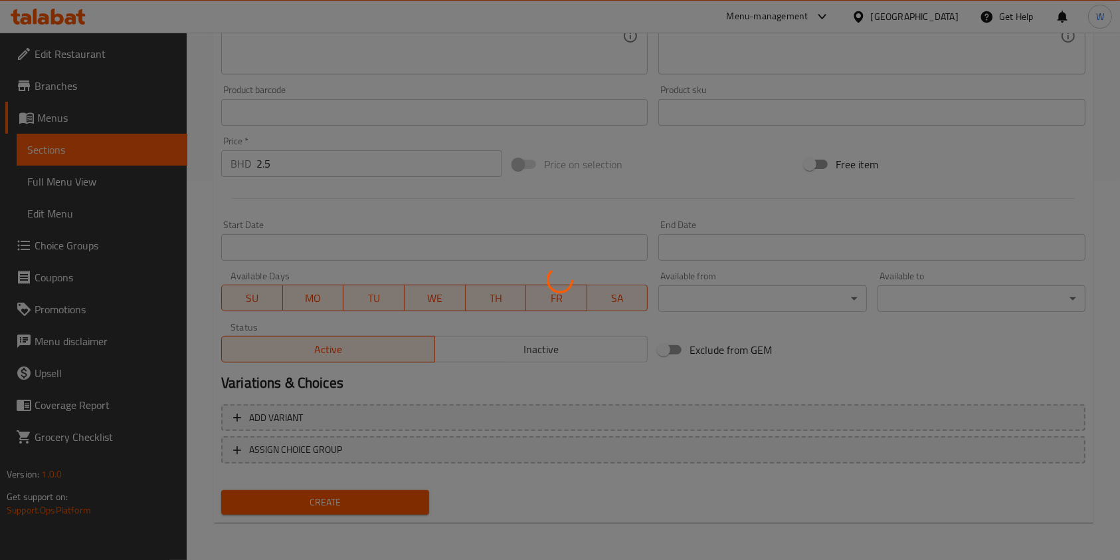
type input "0"
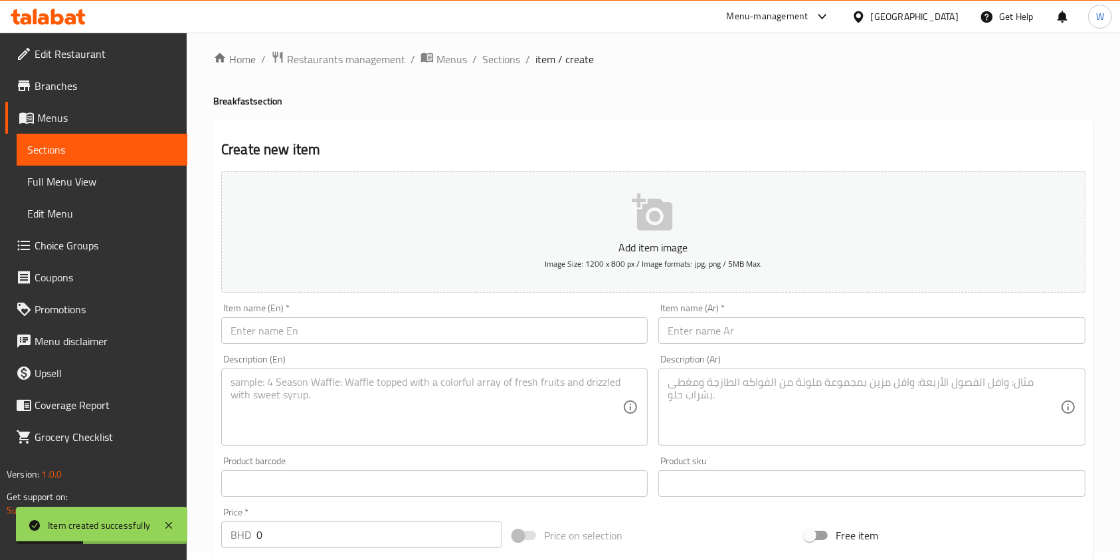
scroll to position [0, 0]
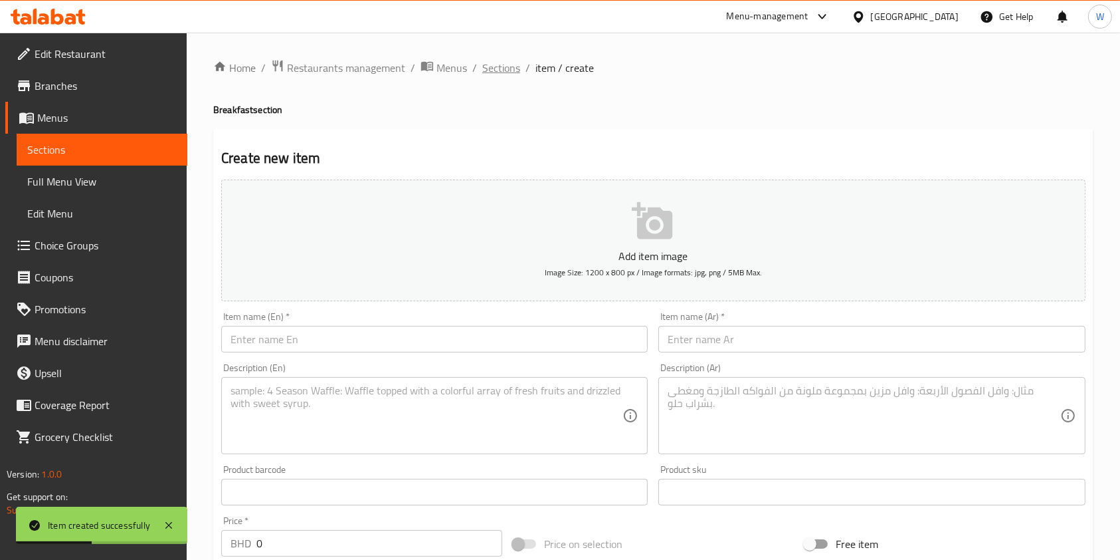
click at [497, 71] on span "Sections" at bounding box center [501, 68] width 38 height 16
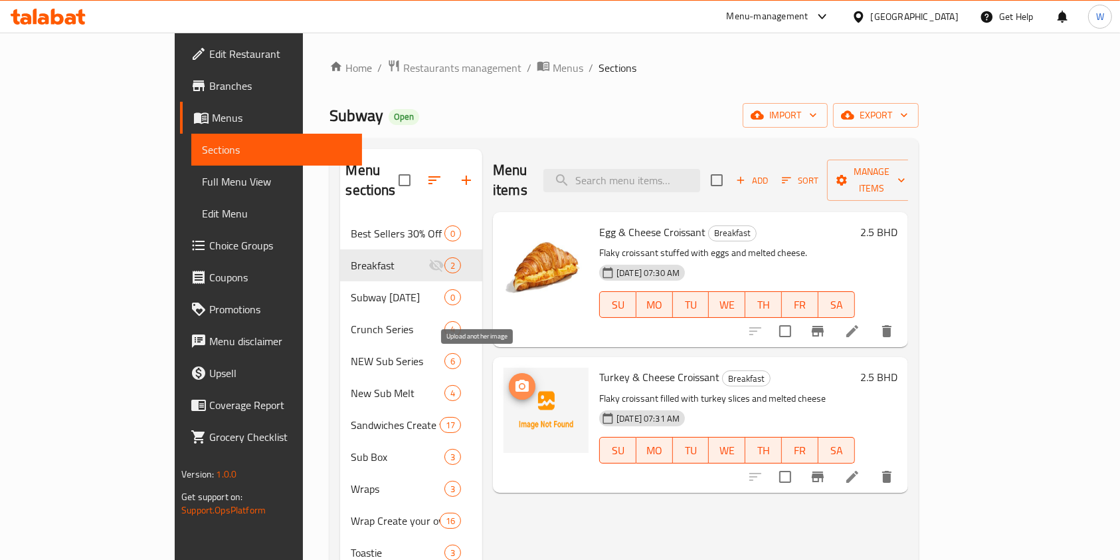
click at [509, 375] on button "upload picture" at bounding box center [522, 386] width 27 height 27
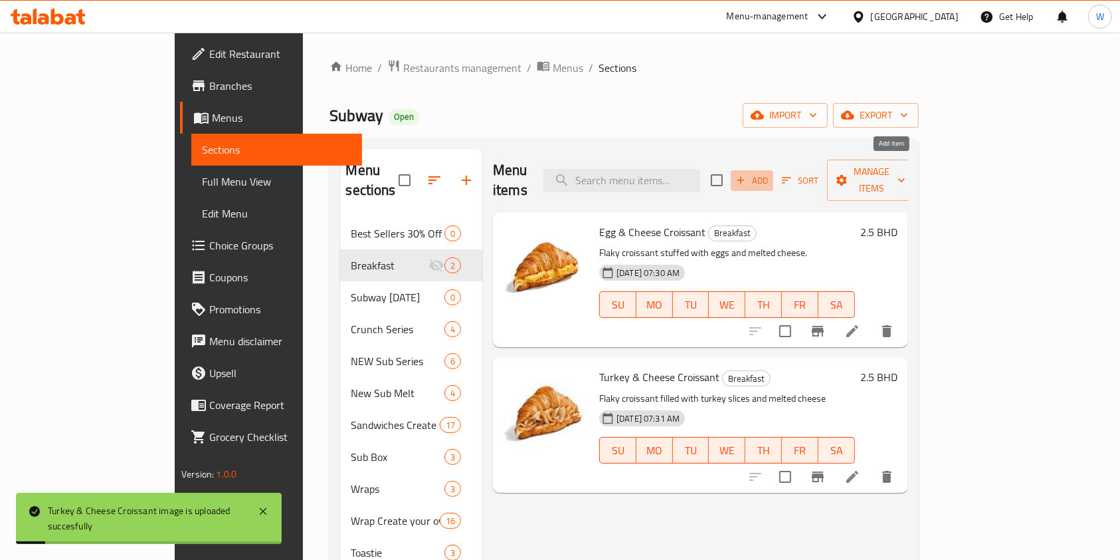
click at [770, 173] on span "Add" at bounding box center [752, 180] width 36 height 15
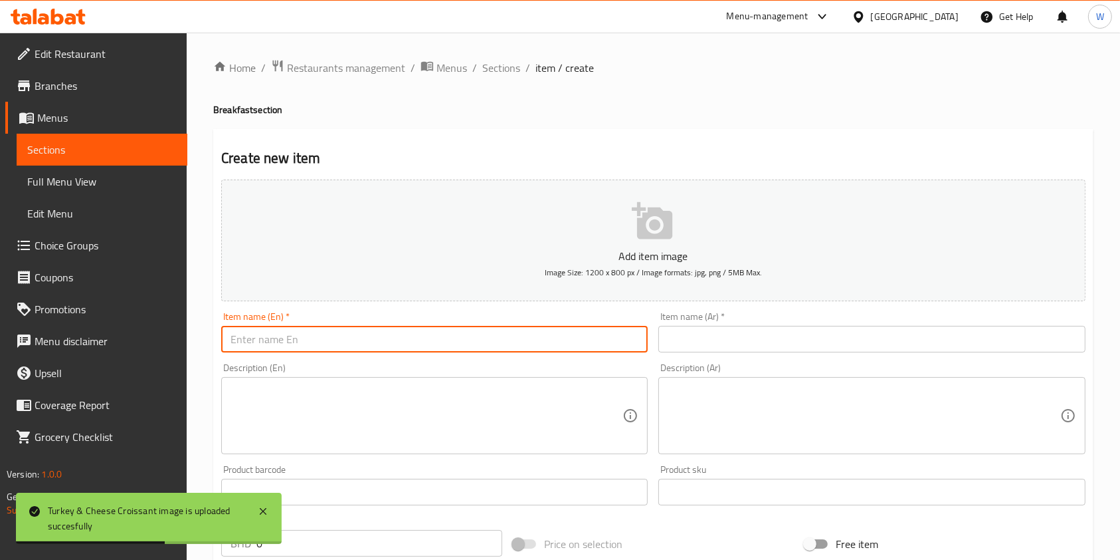
click at [432, 339] on input "text" at bounding box center [434, 339] width 427 height 27
paste input "Halloumi Cheese Croissant"
type input "Halloumi Cheese Croissant"
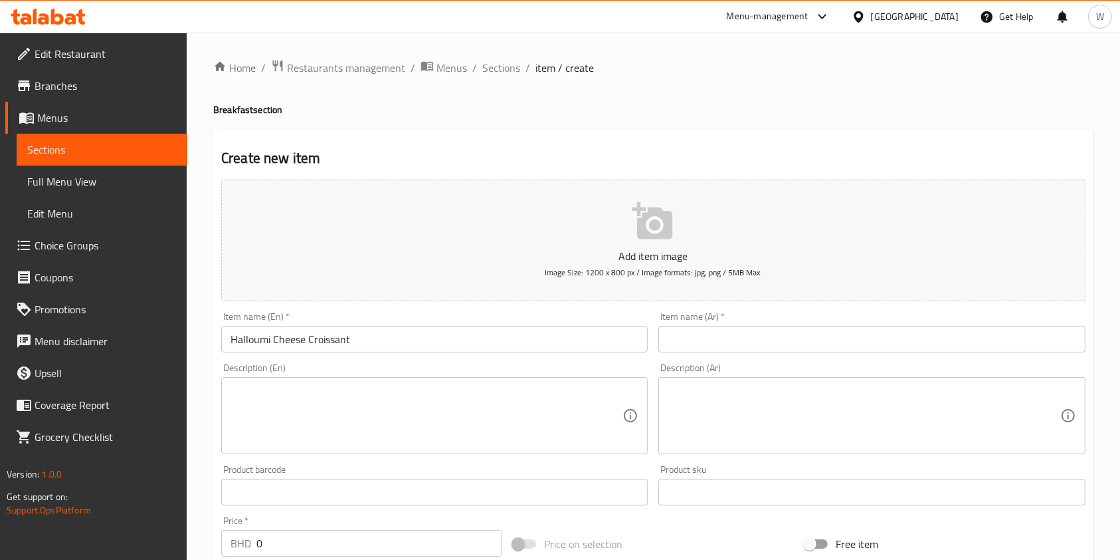
drag, startPoint x: 659, startPoint y: 332, endPoint x: 666, endPoint y: 332, distance: 7.3
click at [659, 332] on input "text" at bounding box center [872, 339] width 427 height 27
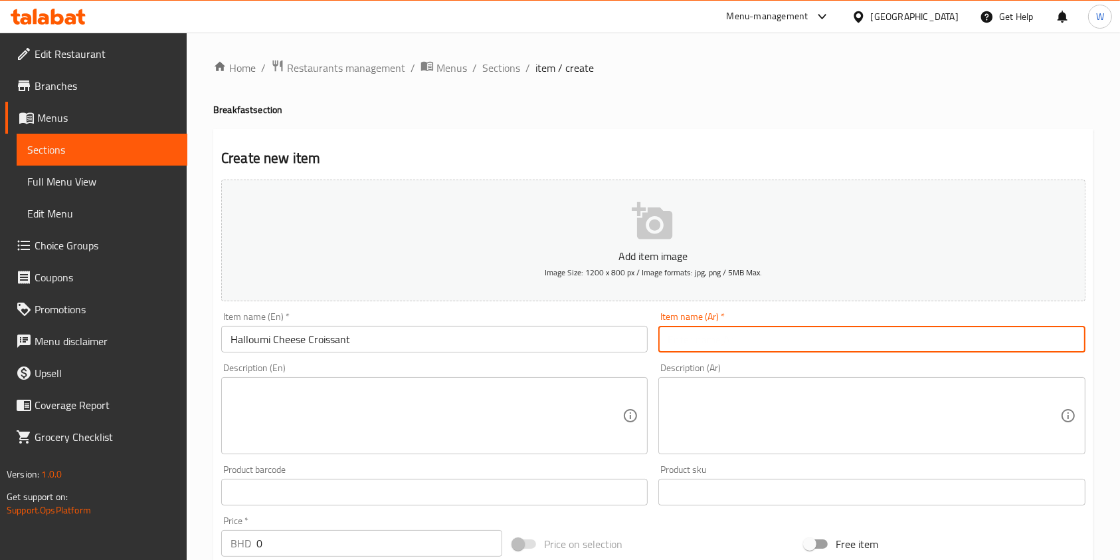
paste input "كرواسون جبنة الحلومي"
type input "كرواسون جبنة الحلومي"
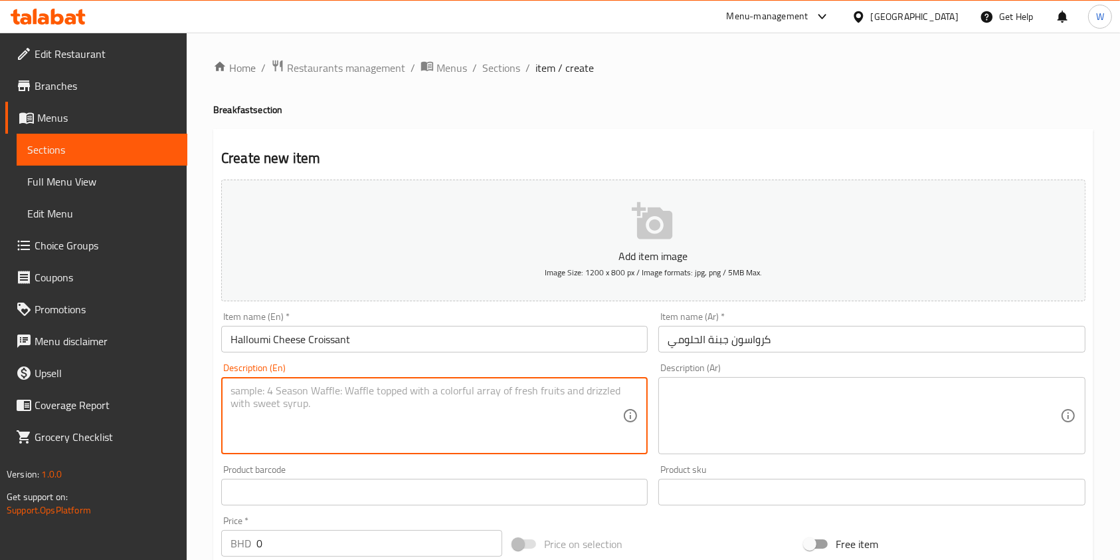
click at [445, 412] on textarea at bounding box center [427, 415] width 392 height 63
paste textarea "Flaky croissant filled with grilled halloumi cheese."
type textarea "Flaky croissant filled with grilled halloumi cheese."
click at [712, 444] on textarea at bounding box center [864, 415] width 392 height 63
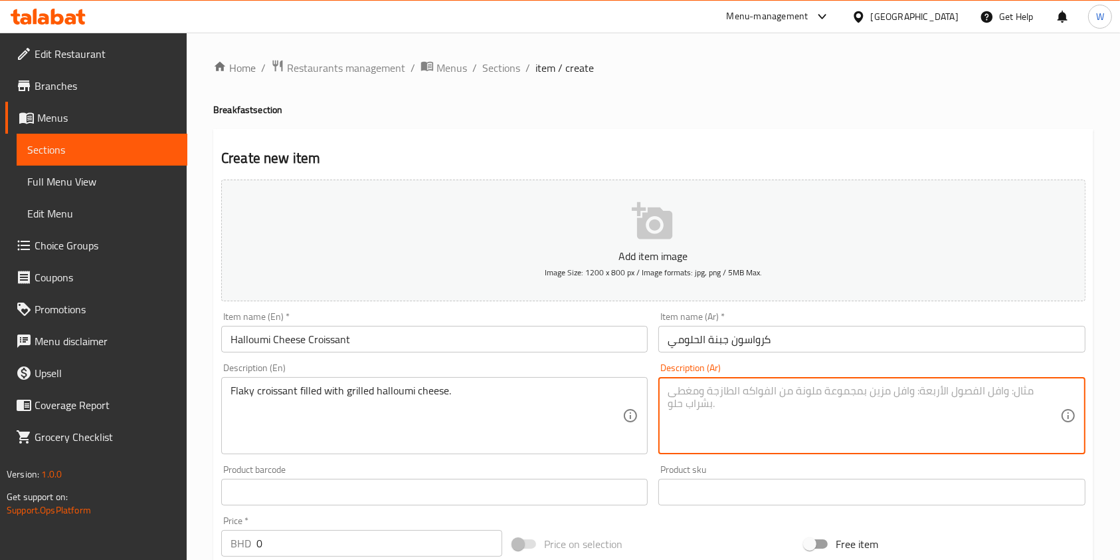
paste textarea "كرواسون هش محشو بجبنة الحلوم المشوية."
type textarea "كرواسون هش محشو بجبنة الحلوم المشوية."
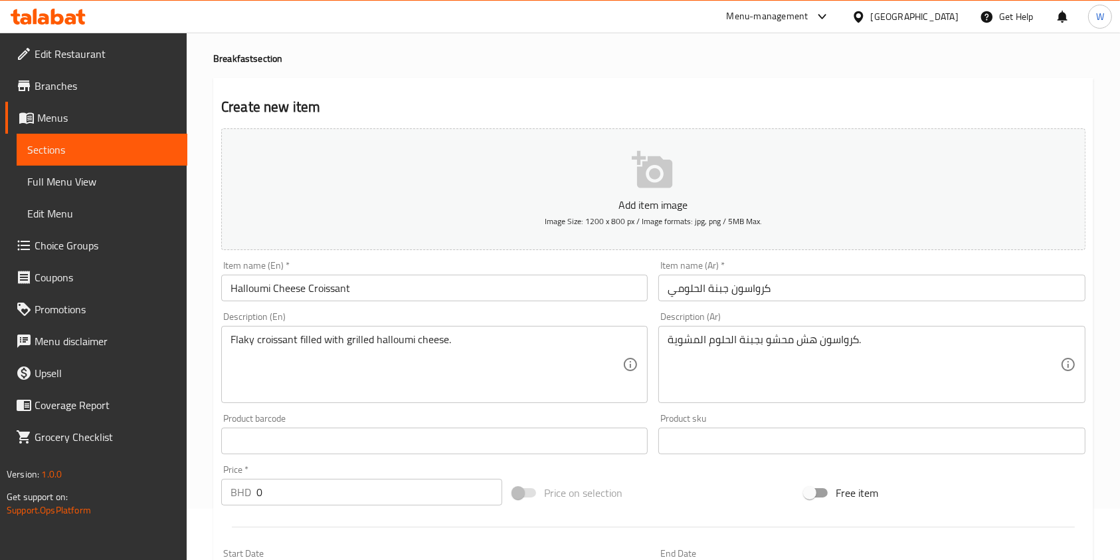
scroll to position [88, 0]
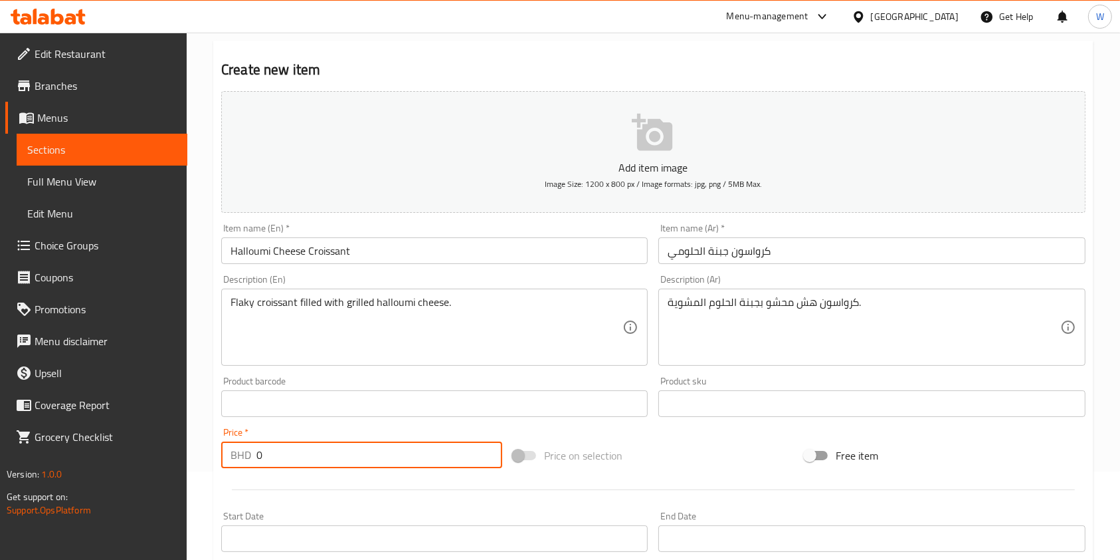
drag, startPoint x: 280, startPoint y: 448, endPoint x: 227, endPoint y: 463, distance: 55.1
click at [229, 461] on div "BHD 0 Price *" at bounding box center [361, 454] width 281 height 27
paste input "1.8"
type input "1.8"
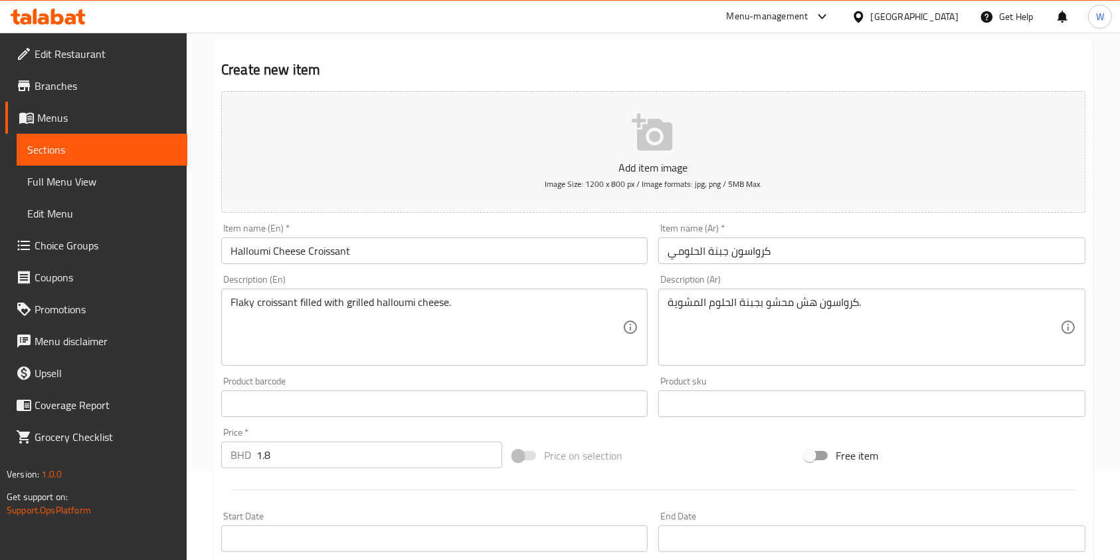
click at [258, 502] on div at bounding box center [653, 489] width 875 height 33
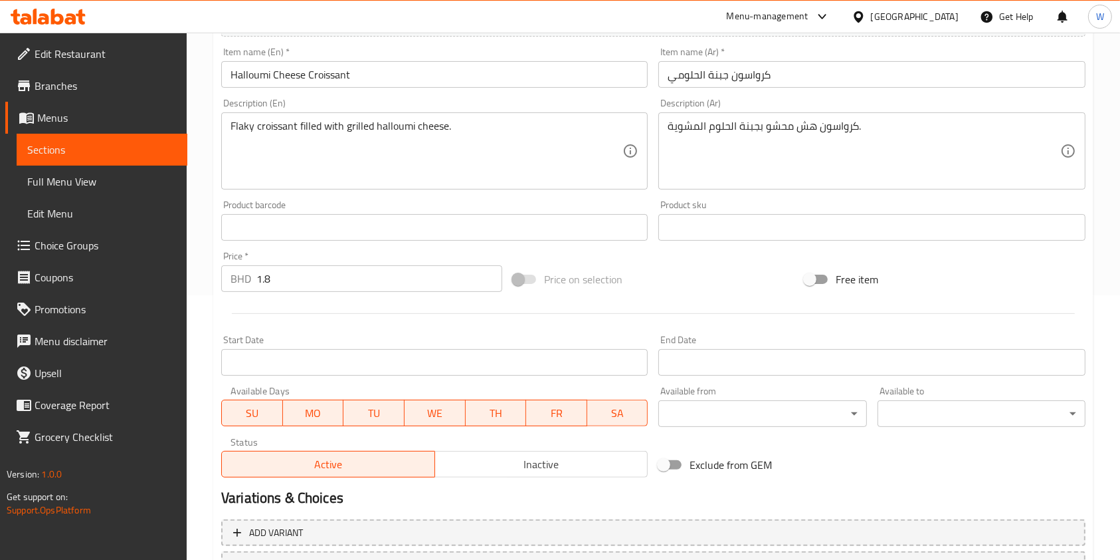
scroll to position [379, 0]
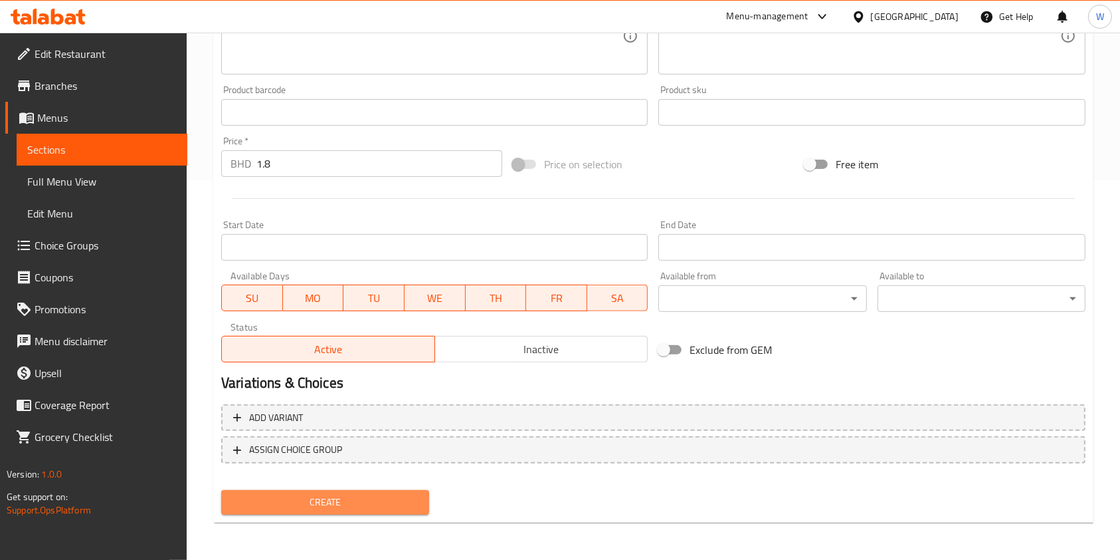
click at [371, 494] on span "Create" at bounding box center [325, 502] width 187 height 17
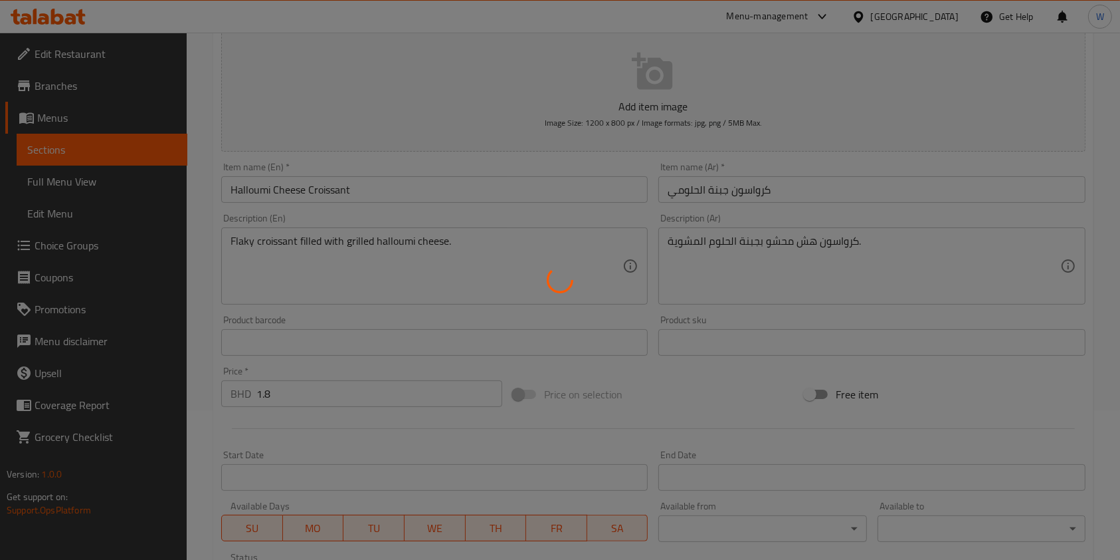
scroll to position [0, 0]
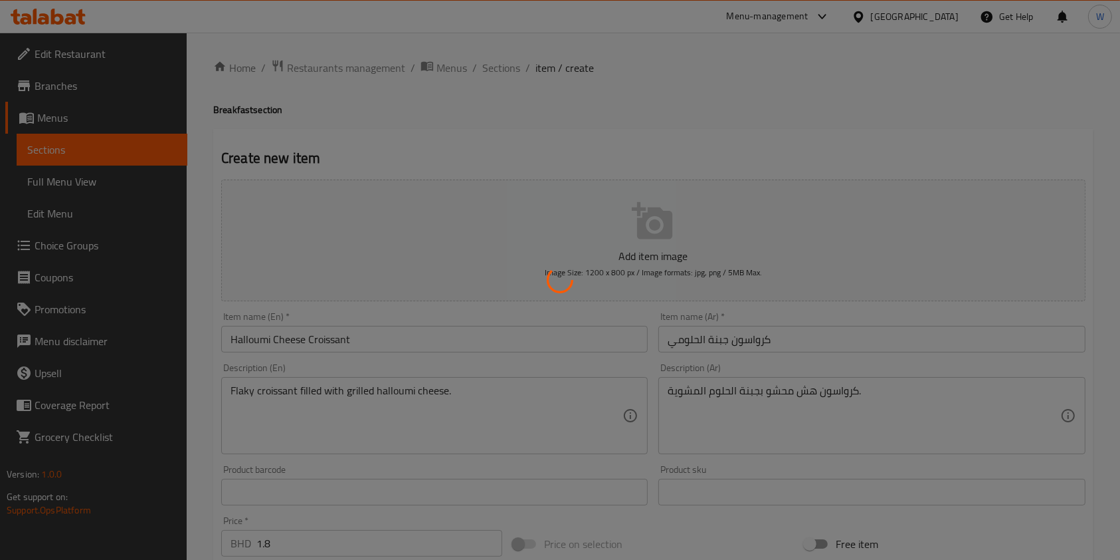
type input "0"
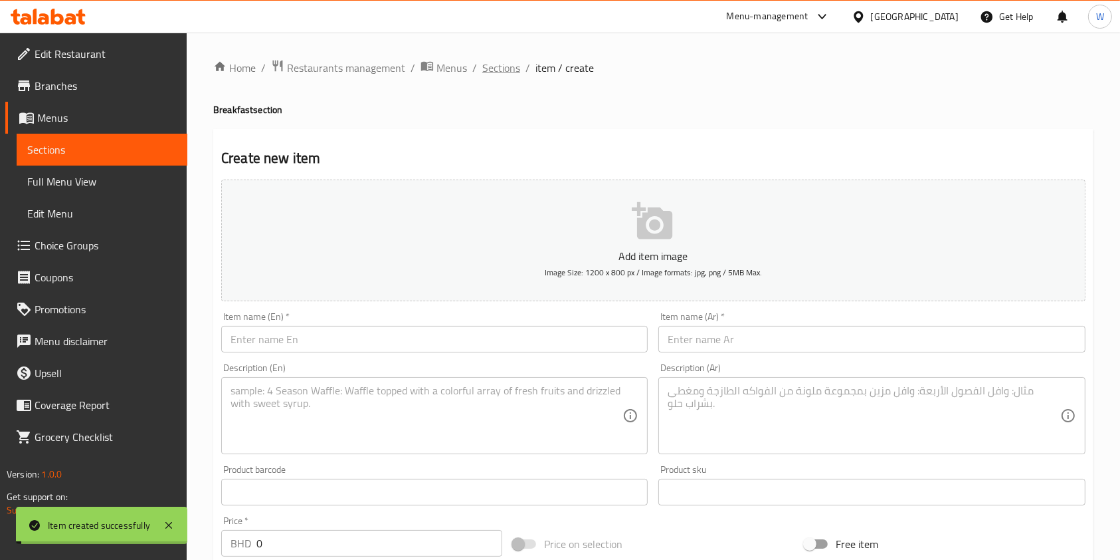
click at [496, 66] on span "Sections" at bounding box center [501, 68] width 38 height 16
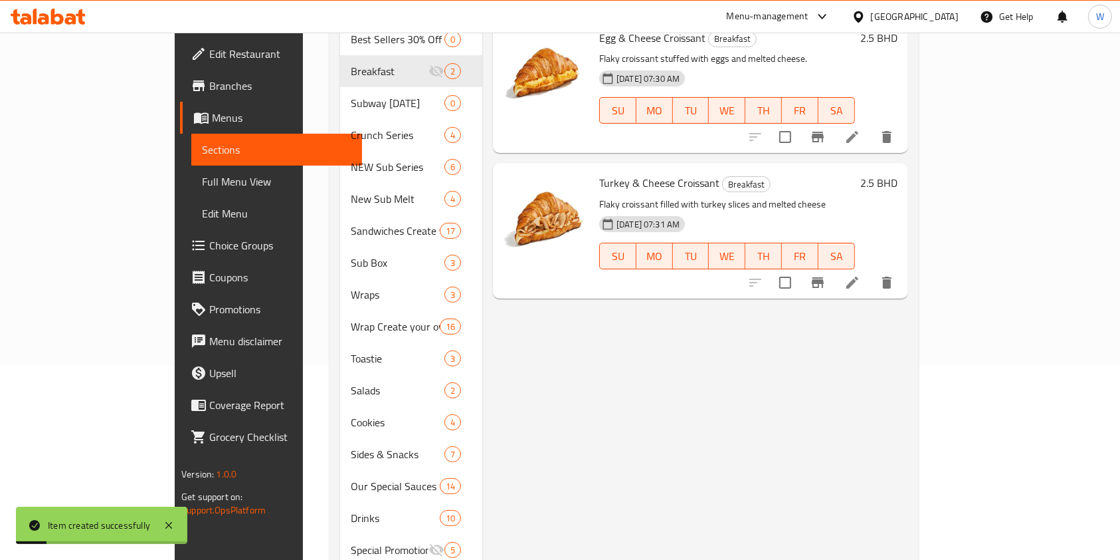
scroll to position [109, 0]
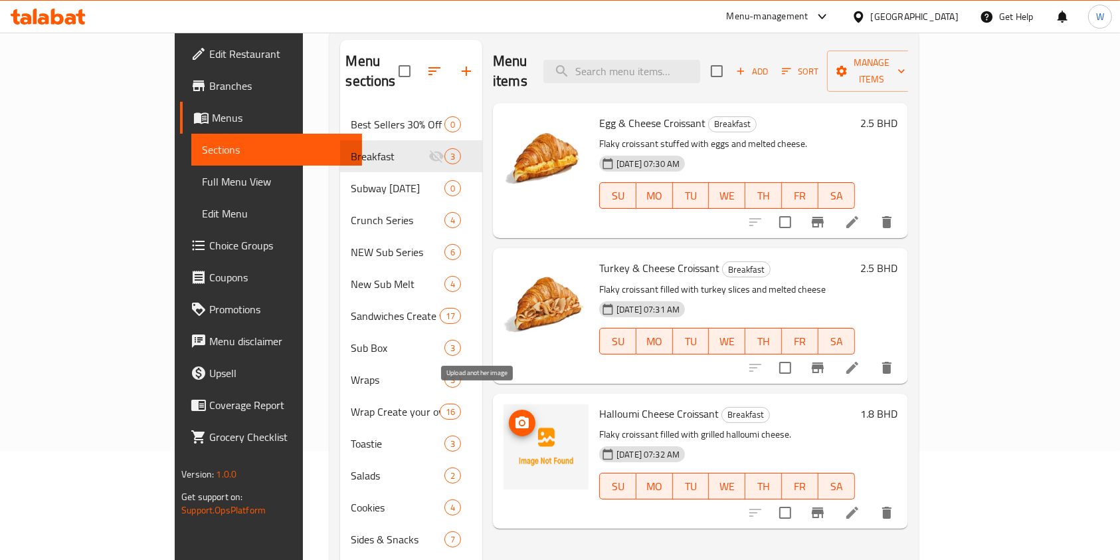
click at [514, 415] on icon "upload picture" at bounding box center [522, 423] width 16 height 16
click at [504, 423] on img at bounding box center [546, 446] width 85 height 85
click at [514, 415] on icon "upload picture" at bounding box center [522, 423] width 16 height 16
click at [509, 415] on span "upload picture" at bounding box center [522, 423] width 27 height 16
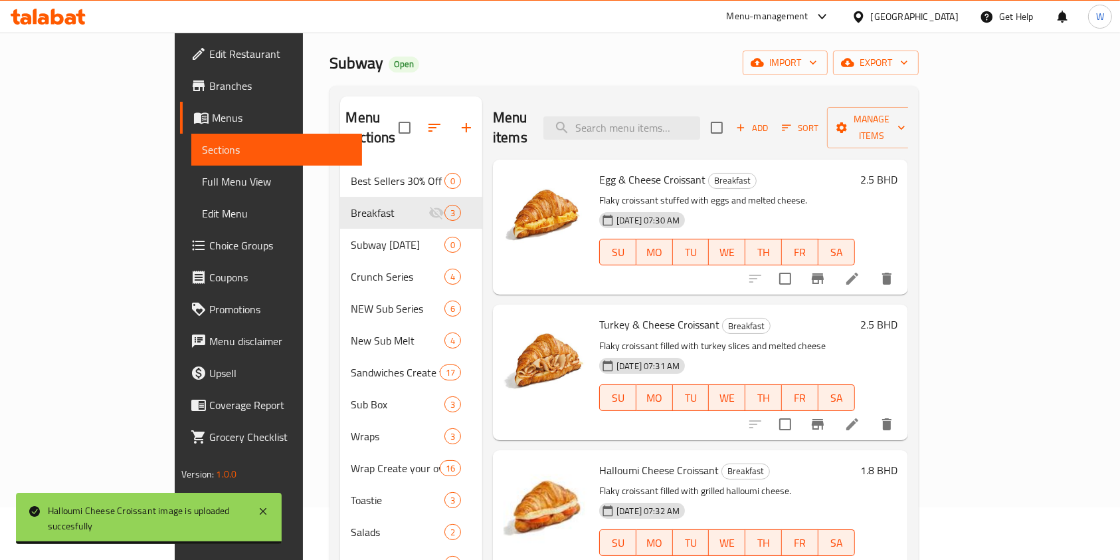
scroll to position [0, 0]
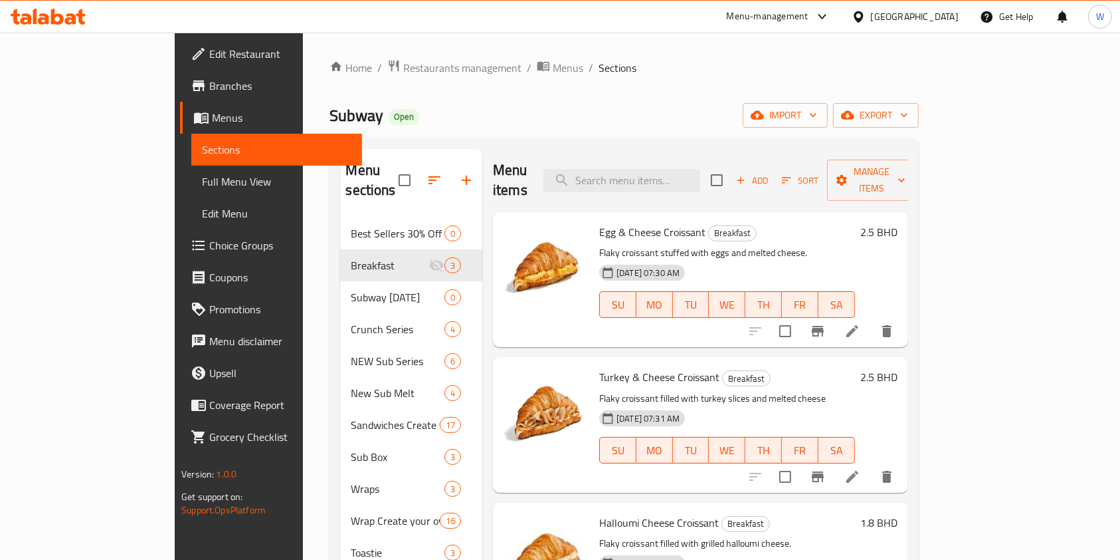
click at [827, 170] on span "Sort" at bounding box center [801, 180] width 54 height 21
click at [770, 173] on span "Add" at bounding box center [752, 180] width 36 height 15
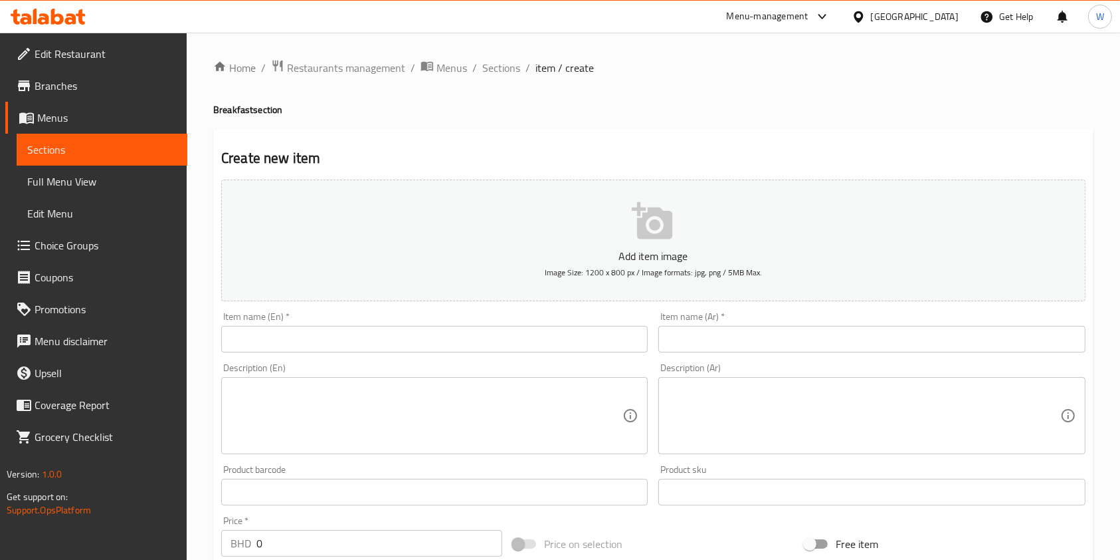
click at [451, 382] on div "Description (En)" at bounding box center [434, 415] width 427 height 77
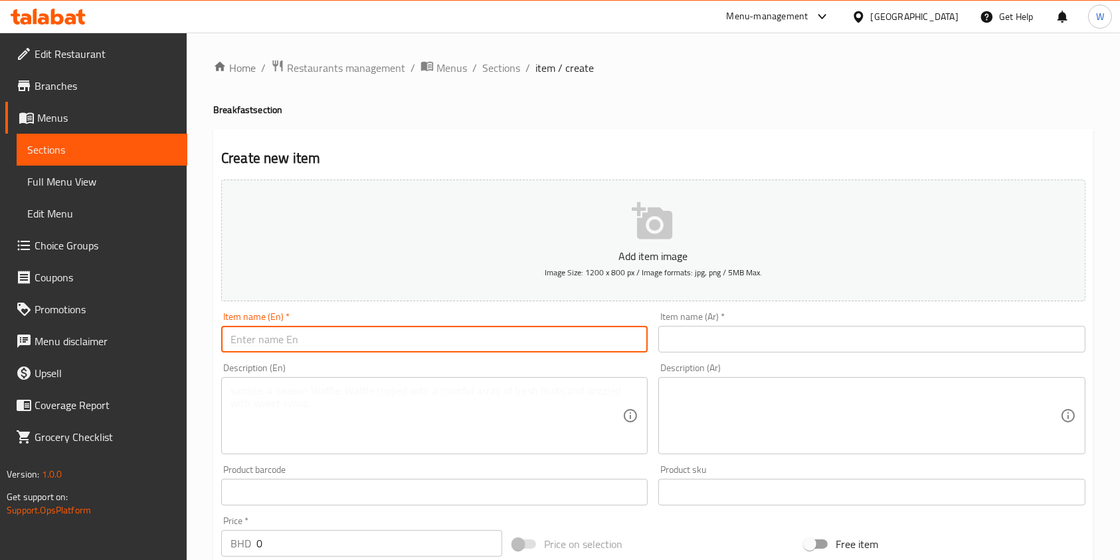
click at [471, 346] on input "text" at bounding box center [434, 339] width 427 height 27
paste input "Egg & Cheese Sub 6""
type input "Egg & Cheese Sub 6""
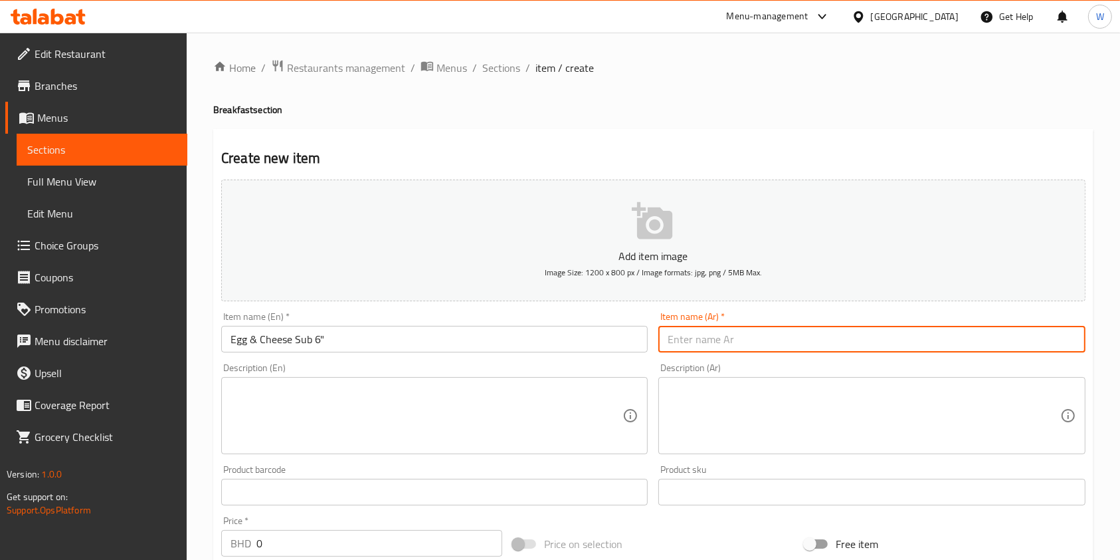
click at [862, 342] on input "text" at bounding box center [872, 339] width 427 height 27
paste input "صب البيض والجبنة ٦""
type input "صب البيض والجبنة ٦""
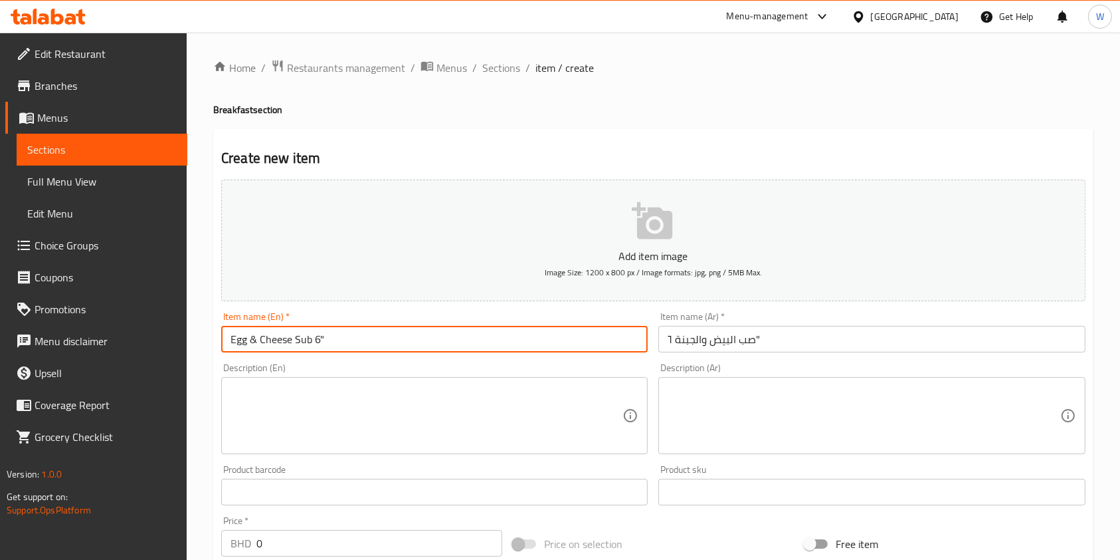
click at [334, 338] on input "Egg & Cheese Sub 6"" at bounding box center [434, 339] width 427 height 27
click at [356, 400] on textarea at bounding box center [427, 415] width 392 height 63
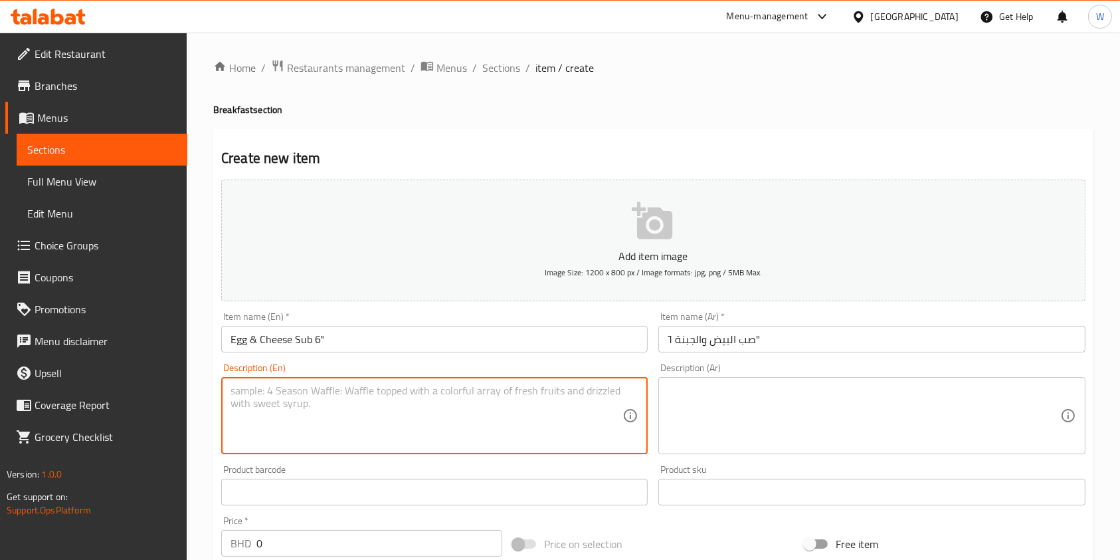
paste textarea "Soft sub sandwich filled with eggs and melted cheese."
click at [241, 389] on textarea "Soft sub sandwich filled with eggs and melted cheese." at bounding box center [427, 415] width 392 height 63
type textarea "Sub sandwich filled with eggs and melted cheese."
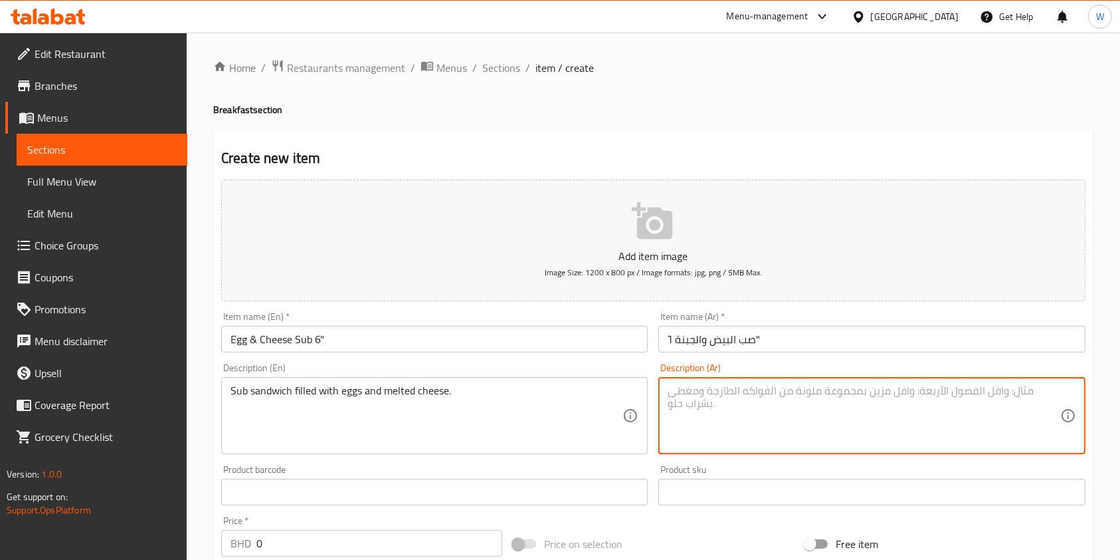
click at [731, 390] on textarea at bounding box center [864, 415] width 392 height 63
paste textarea "ساندويتش سب ناعم محشو بالبيض والجبنة الذائبة."
click at [803, 392] on textarea "ساندويتش سب ناعم محشو بالبيض والجبنة الذائبة." at bounding box center [864, 415] width 392 height 63
type textarea "ساندويتش سب محشو بالبيض والجبنة الذائبة."
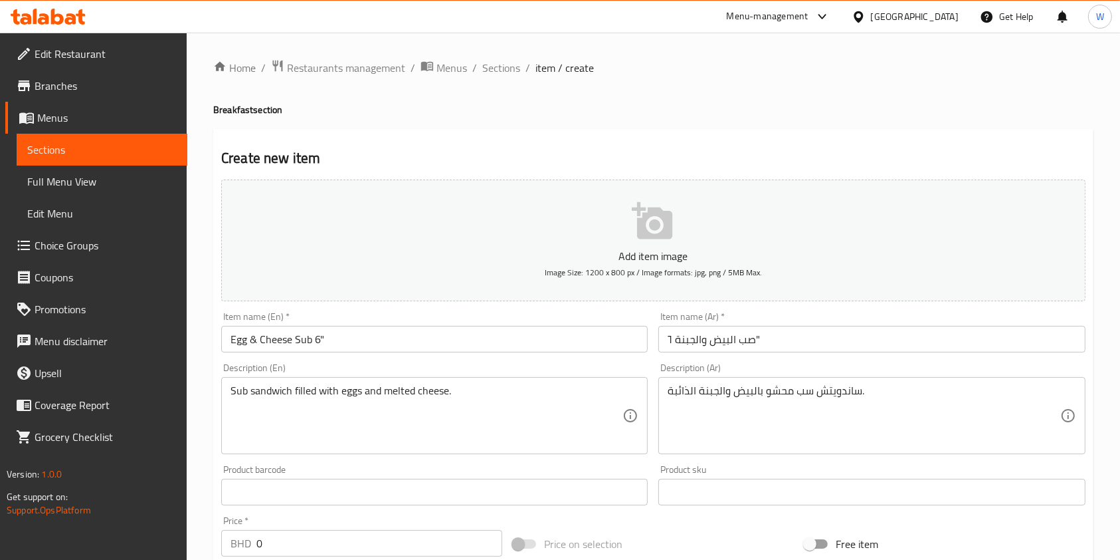
click at [744, 461] on div "Product sku Product sku" at bounding box center [871, 484] width 437 height 51
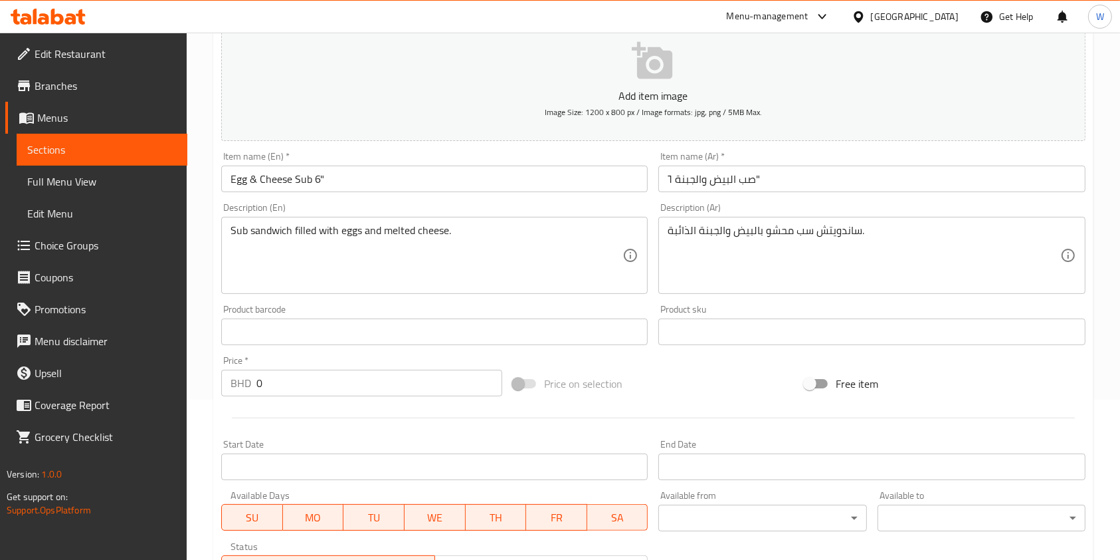
scroll to position [177, 0]
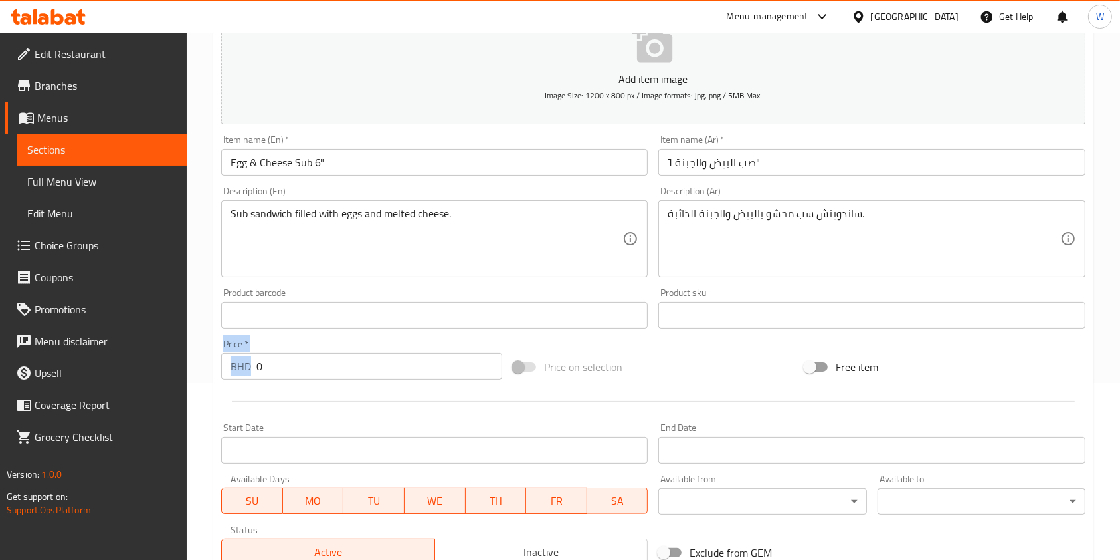
drag, startPoint x: 292, startPoint y: 381, endPoint x: 196, endPoint y: 362, distance: 97.6
click at [196, 362] on div "Home / Restaurants management / Menus / Sections / item / create Breakfast sect…" at bounding box center [654, 309] width 934 height 906
click at [295, 375] on input "0" at bounding box center [380, 366] width 246 height 27
click at [296, 364] on input "0" at bounding box center [380, 366] width 246 height 27
drag, startPoint x: 292, startPoint y: 364, endPoint x: 204, endPoint y: 375, distance: 89.1
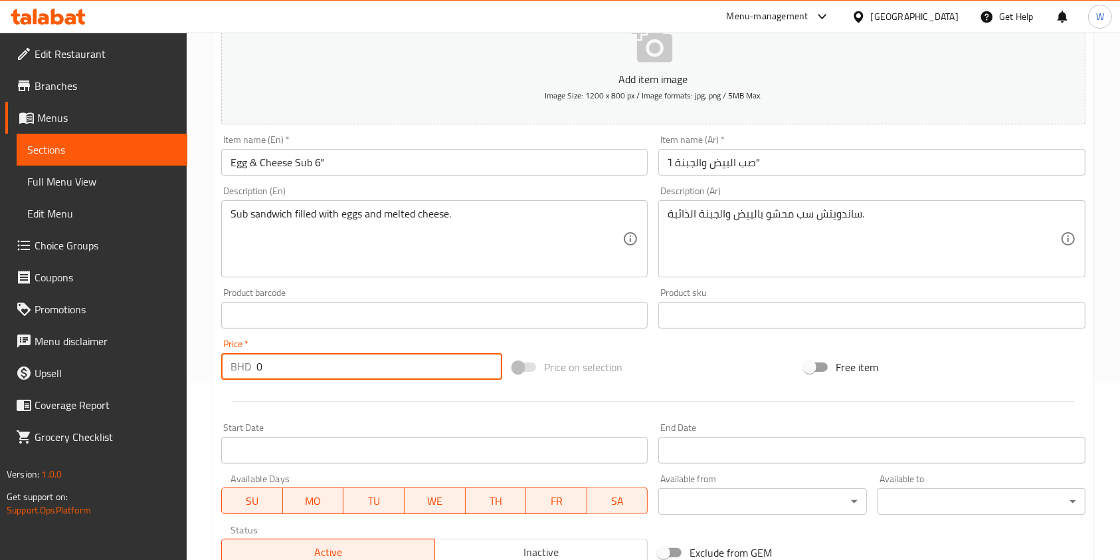
click at [205, 369] on div "Home / Restaurants management / Menus / Sections / item / create Breakfast sect…" at bounding box center [654, 309] width 934 height 906
paste input "1.8"
type input "1.8"
click at [280, 383] on div "Price   * BHD 1.8 Price *" at bounding box center [362, 359] width 292 height 51
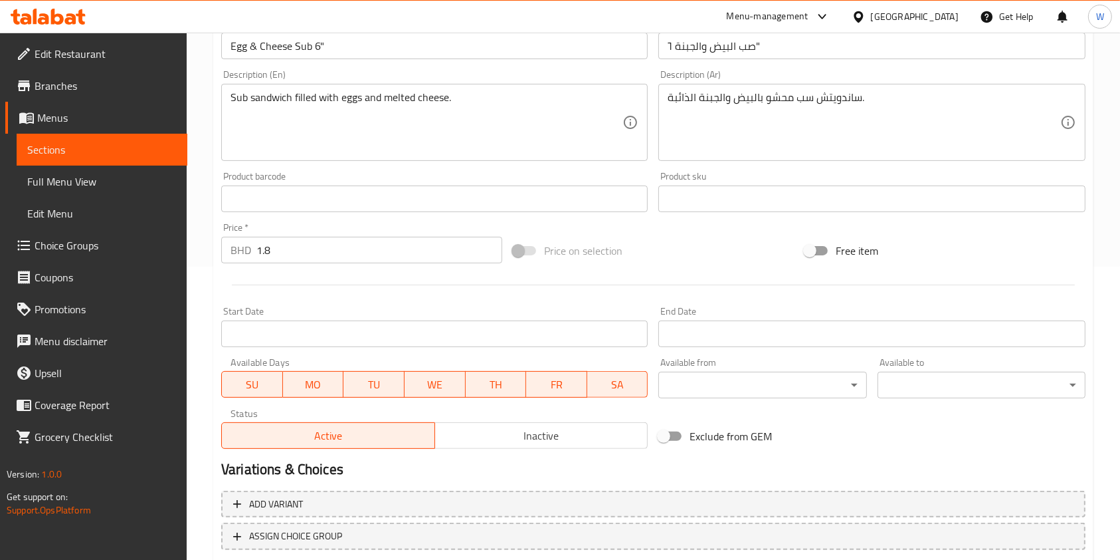
scroll to position [379, 0]
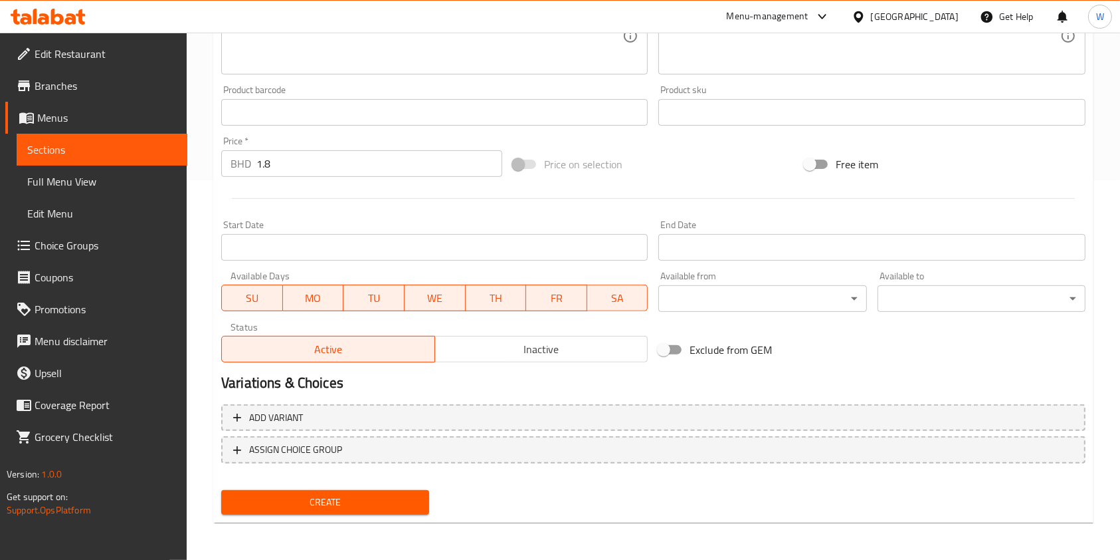
click at [409, 494] on span "Create" at bounding box center [325, 502] width 187 height 17
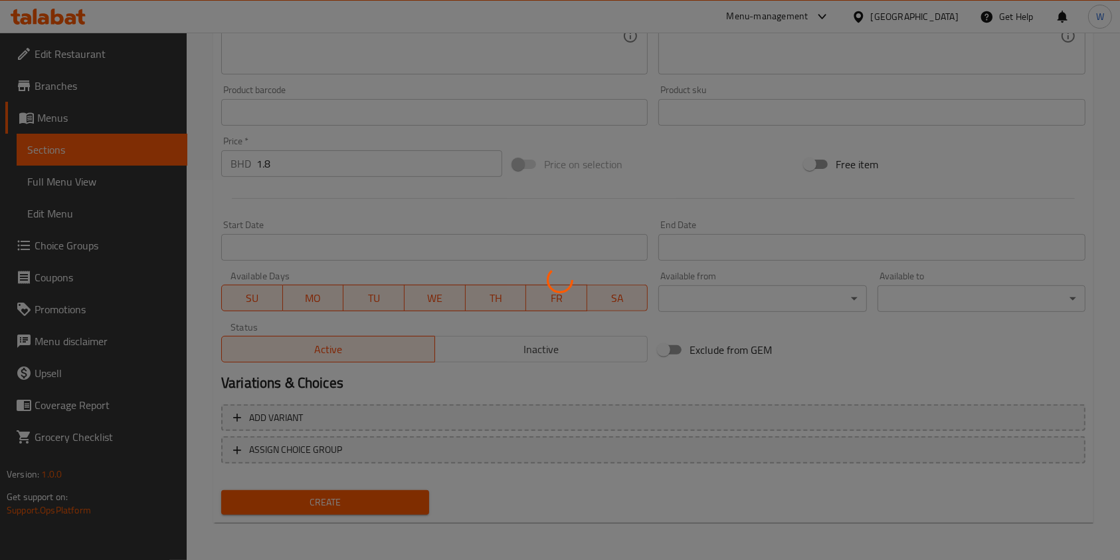
type input "0"
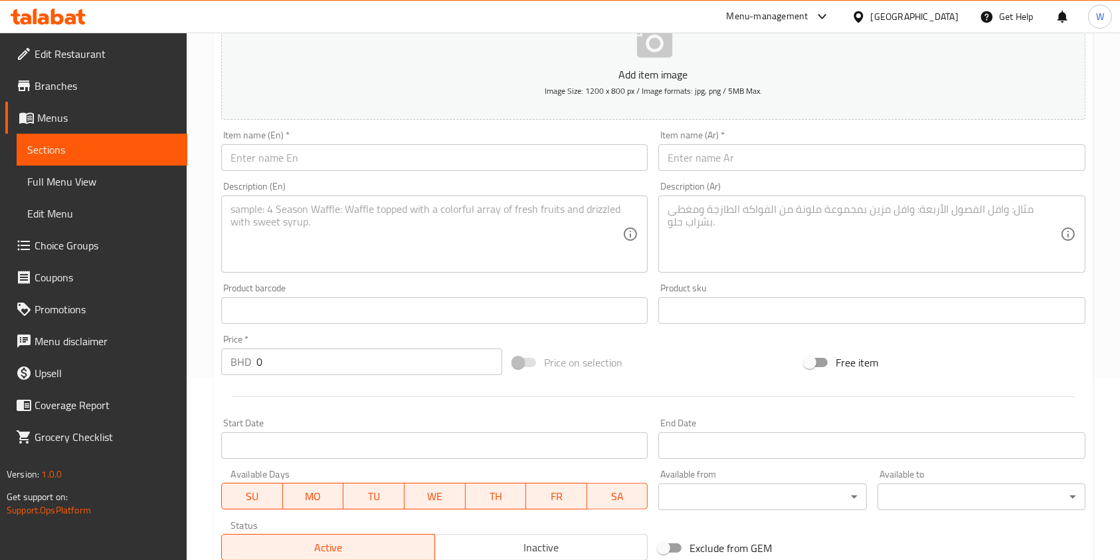
scroll to position [0, 0]
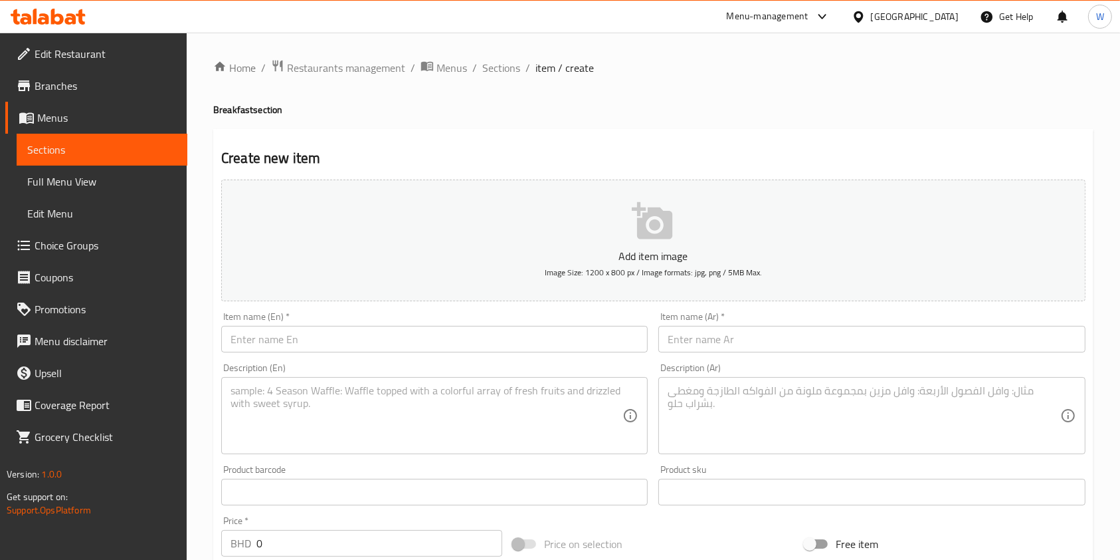
click at [485, 83] on div "Home / Restaurants management / Menus / Sections / item / create Breakfast sect…" at bounding box center [653, 485] width 881 height 853
click at [495, 69] on span "Sections" at bounding box center [501, 68] width 38 height 16
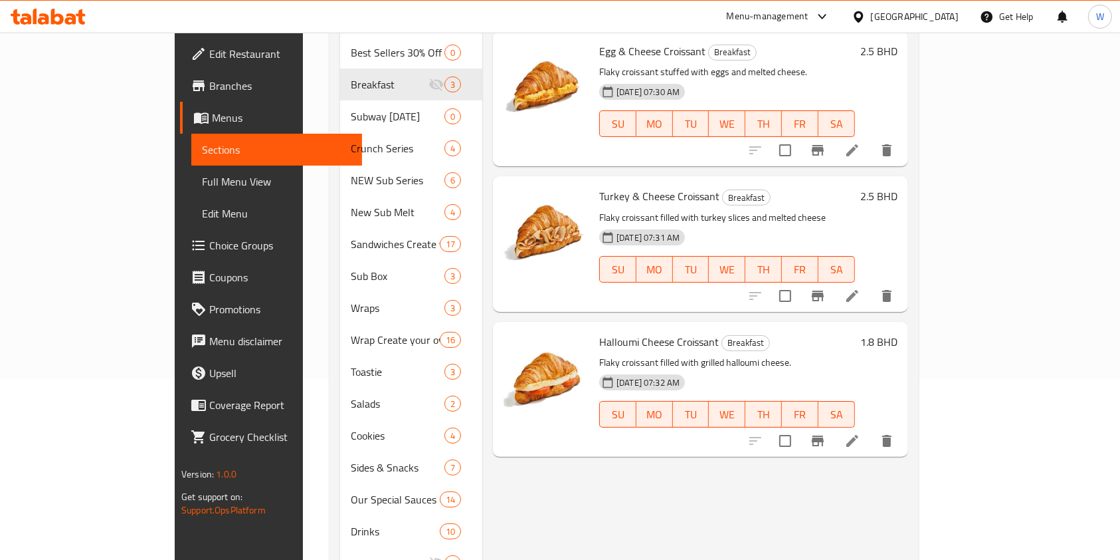
scroll to position [286, 0]
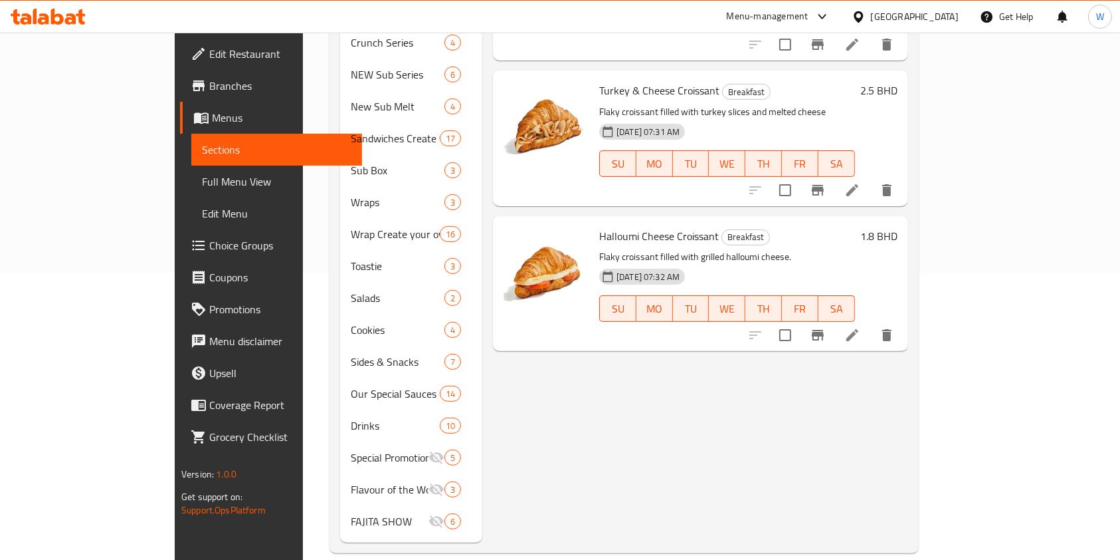
click at [536, 385] on div "Menu items Add Sort Manage items Egg & Cheese Croissant Breakfast Flaky croissa…" at bounding box center [695, 202] width 426 height 680
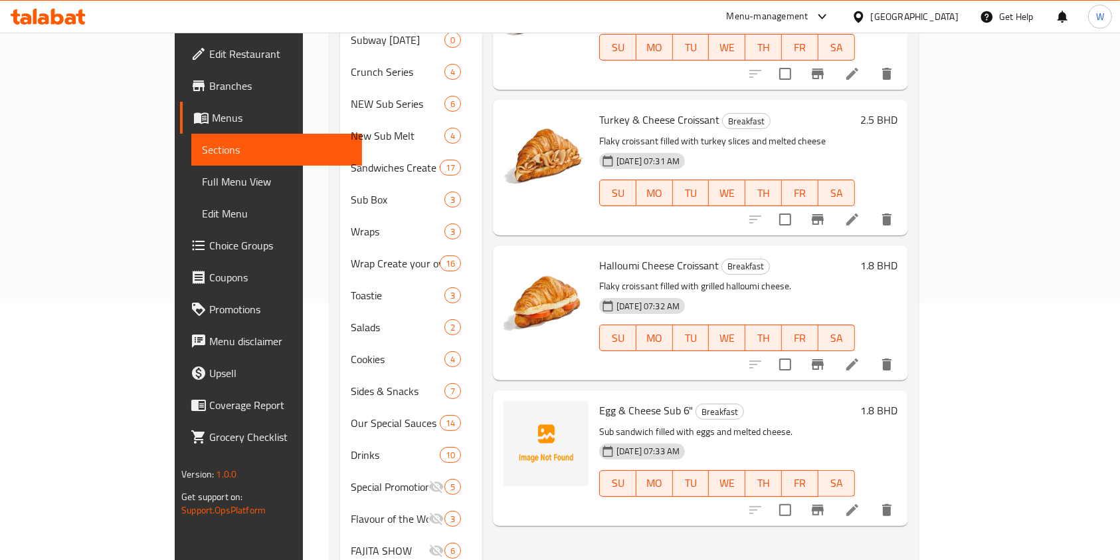
scroll to position [266, 0]
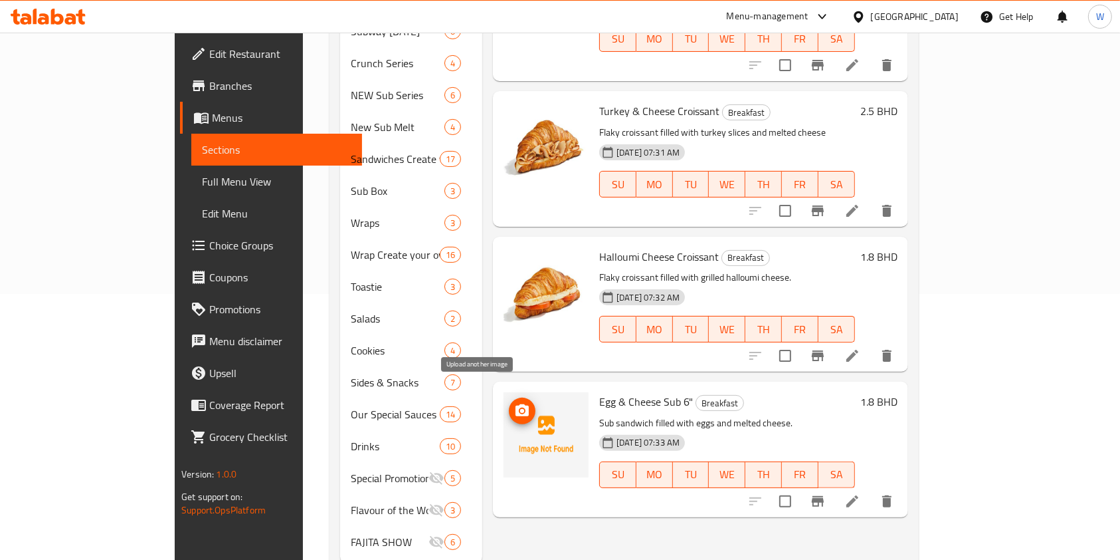
click at [514, 403] on icon "upload picture" at bounding box center [522, 411] width 16 height 16
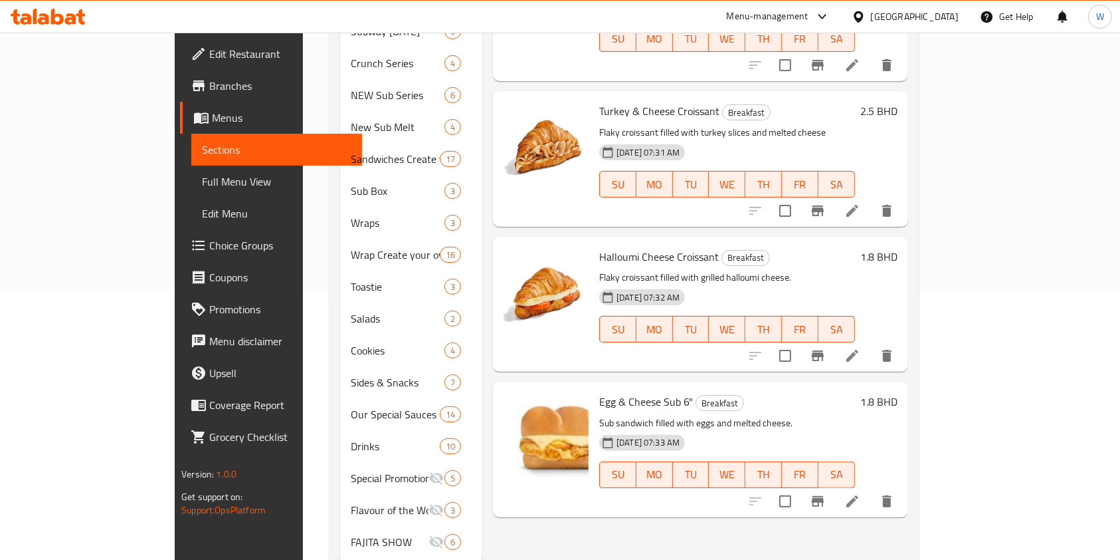
scroll to position [0, 0]
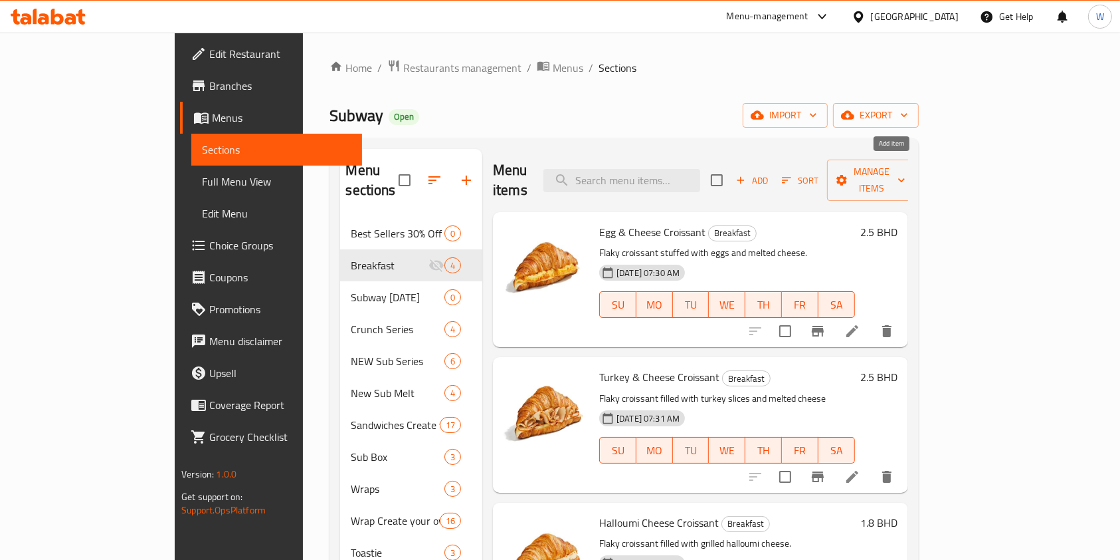
click at [747, 174] on icon "button" at bounding box center [741, 180] width 12 height 12
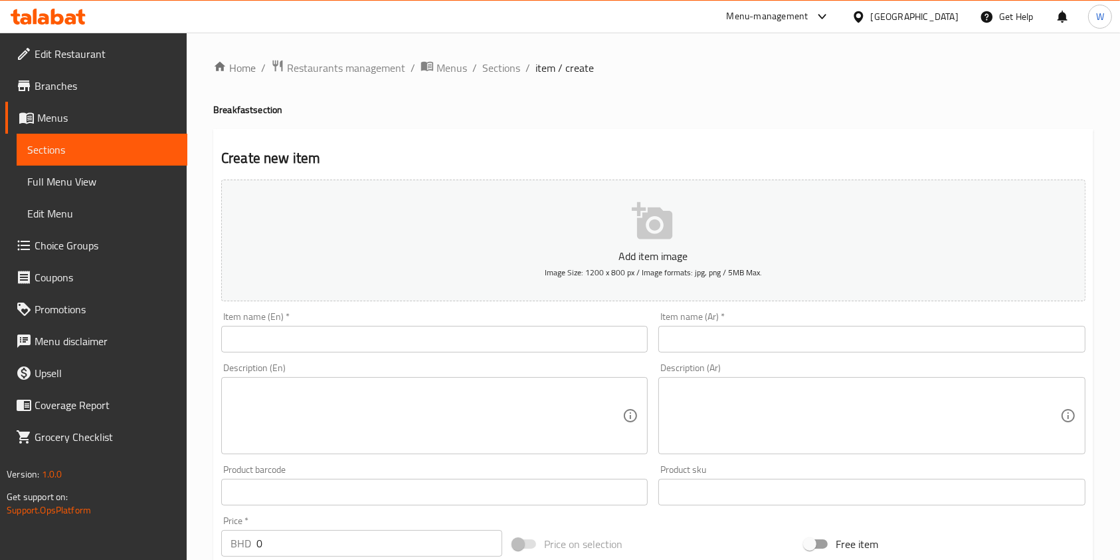
click at [431, 334] on input "text" at bounding box center [434, 339] width 427 height 27
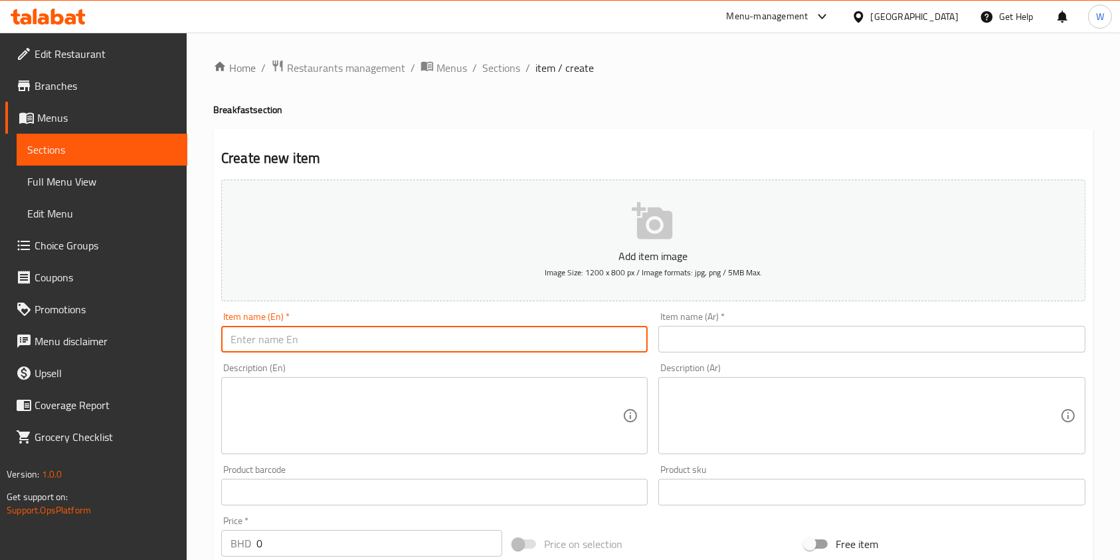
paste input "Halloumi Sub Footlong"
type input "Halloumi Sub Footlong"
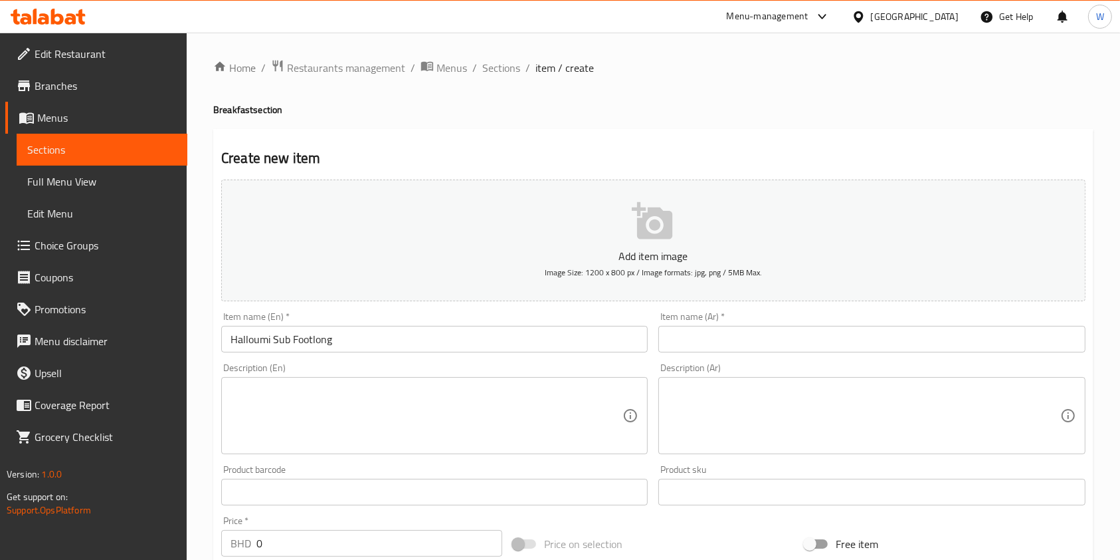
click at [720, 339] on input "text" at bounding box center [872, 339] width 427 height 27
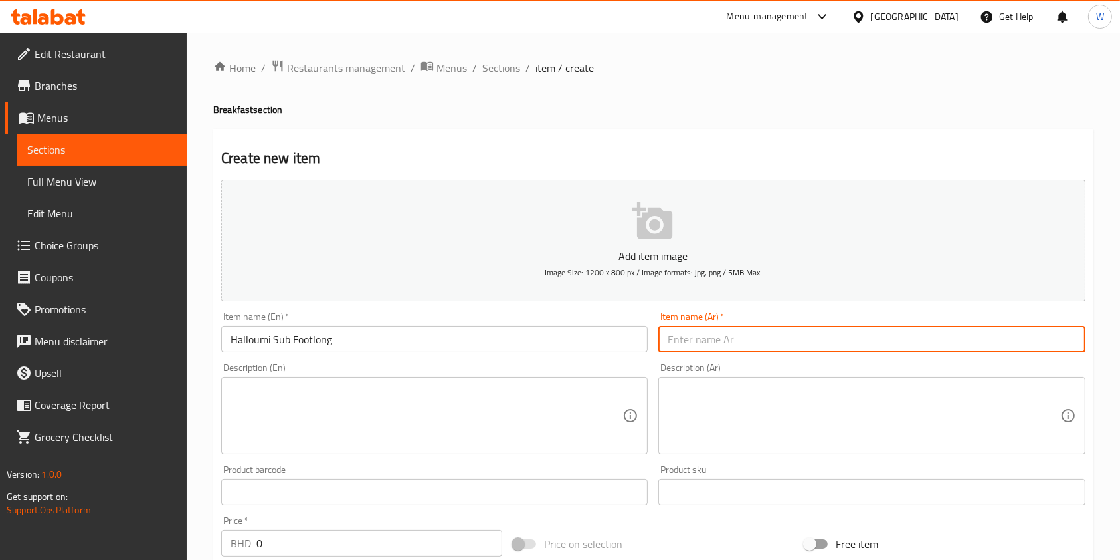
paste input "صب حلوم ١٢""
type input "صب حلوم ١٢""
click at [175, 338] on span "Menu disclaimer" at bounding box center [106, 341] width 142 height 16
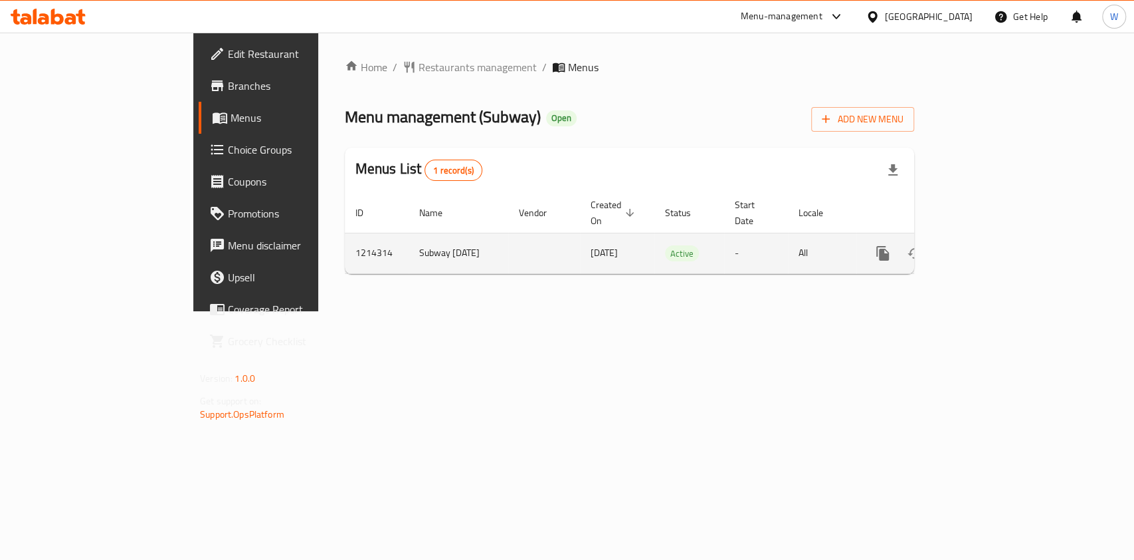
click at [987, 245] on icon "enhanced table" at bounding box center [979, 253] width 16 height 16
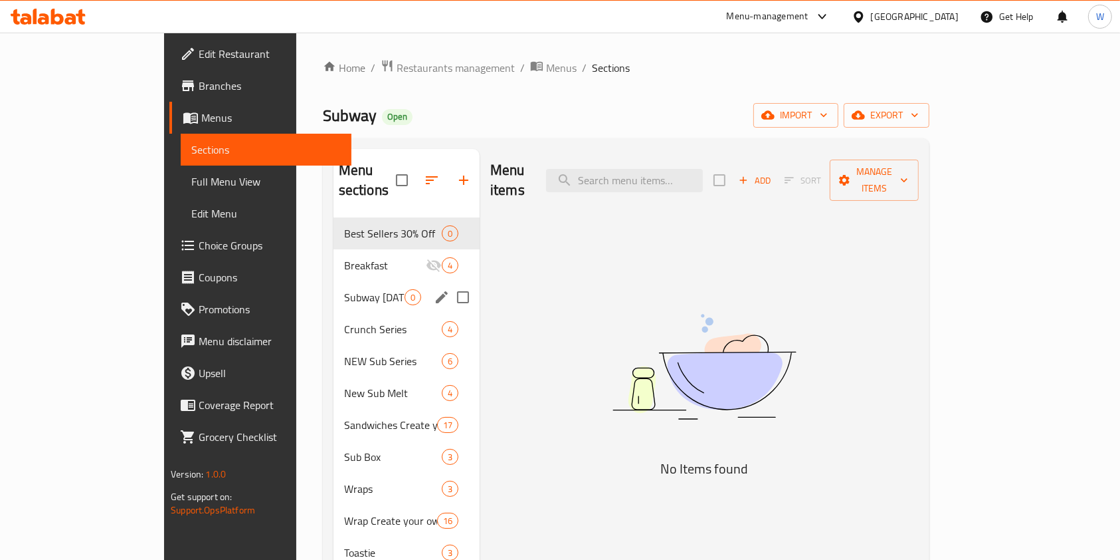
click at [334, 281] on div "Subway Ramadan 0" at bounding box center [407, 297] width 146 height 32
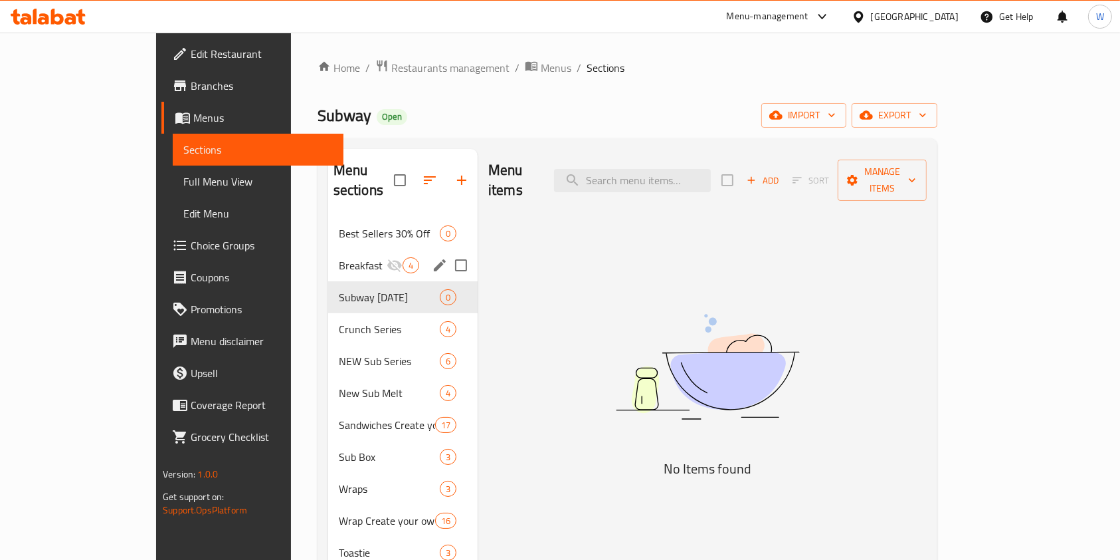
click at [339, 257] on span "Breakfast" at bounding box center [363, 265] width 48 height 16
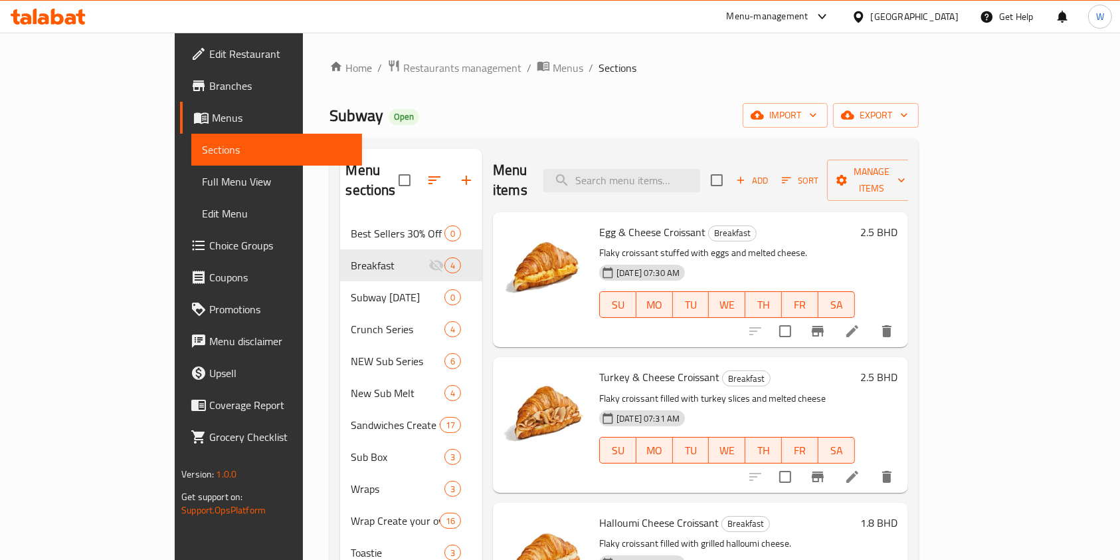
click at [747, 174] on icon "button" at bounding box center [741, 180] width 12 height 12
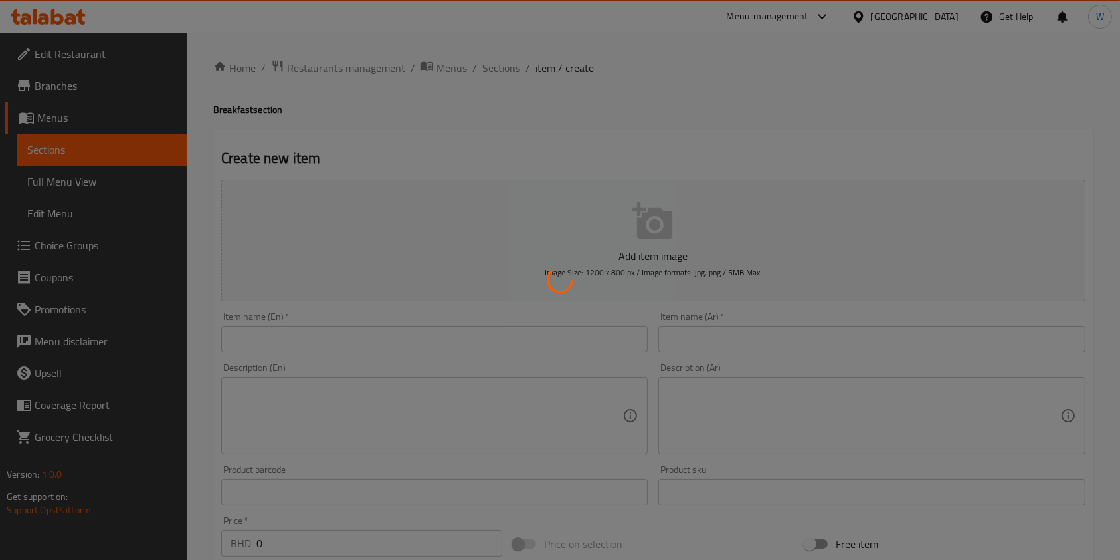
click at [459, 324] on div at bounding box center [560, 280] width 1120 height 560
click at [448, 332] on div at bounding box center [560, 280] width 1120 height 560
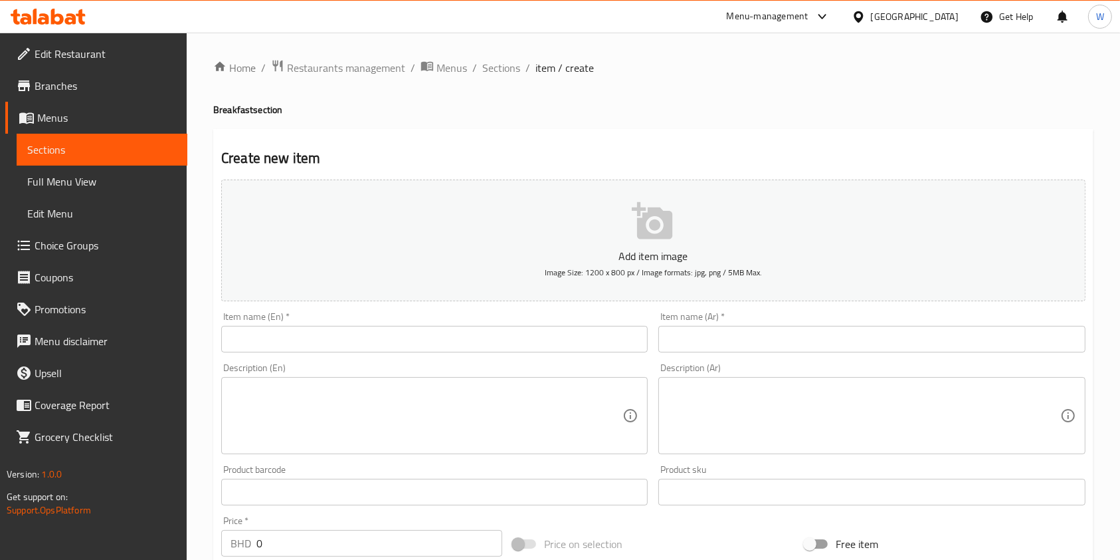
click at [696, 339] on input "text" at bounding box center [872, 339] width 427 height 27
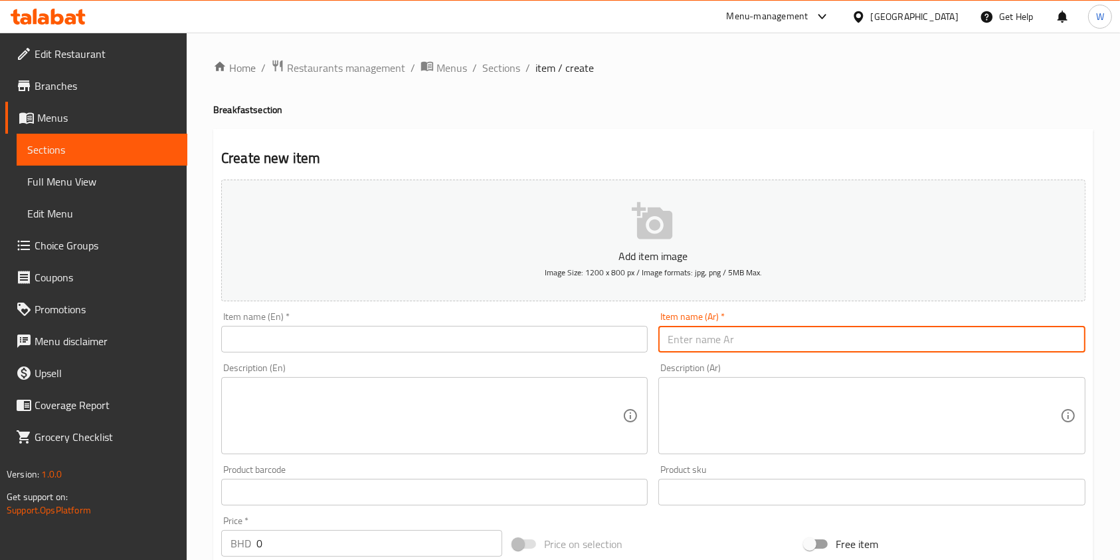
paste input "صب حلوم ١٢""
type input "صب حلوم ١٢""
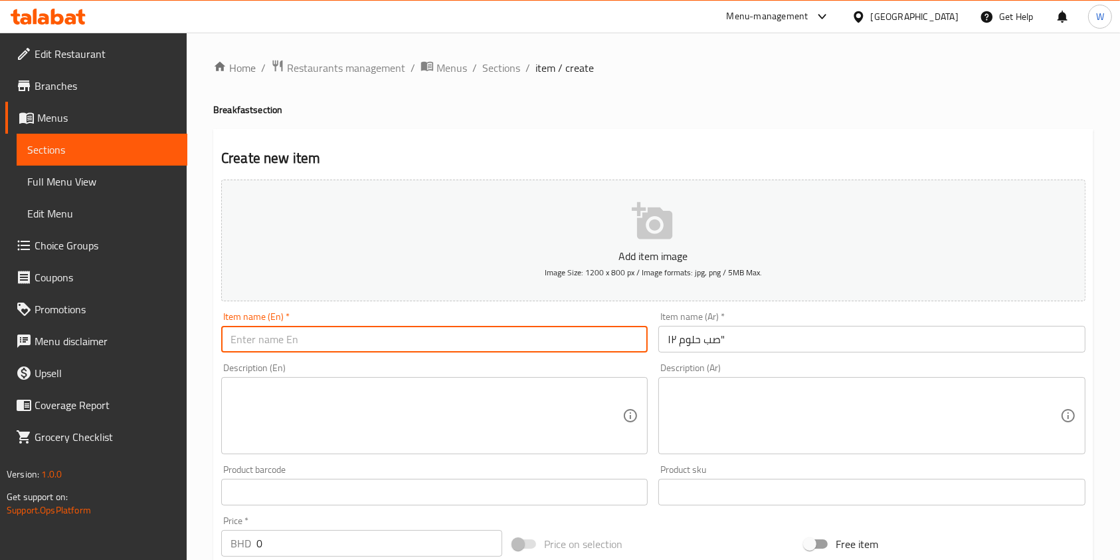
click at [284, 330] on input "text" at bounding box center [434, 339] width 427 height 27
paste input "Halloumi Sub Footlong"
click at [305, 338] on input "Halloumi Sub Footlong" at bounding box center [434, 339] width 427 height 27
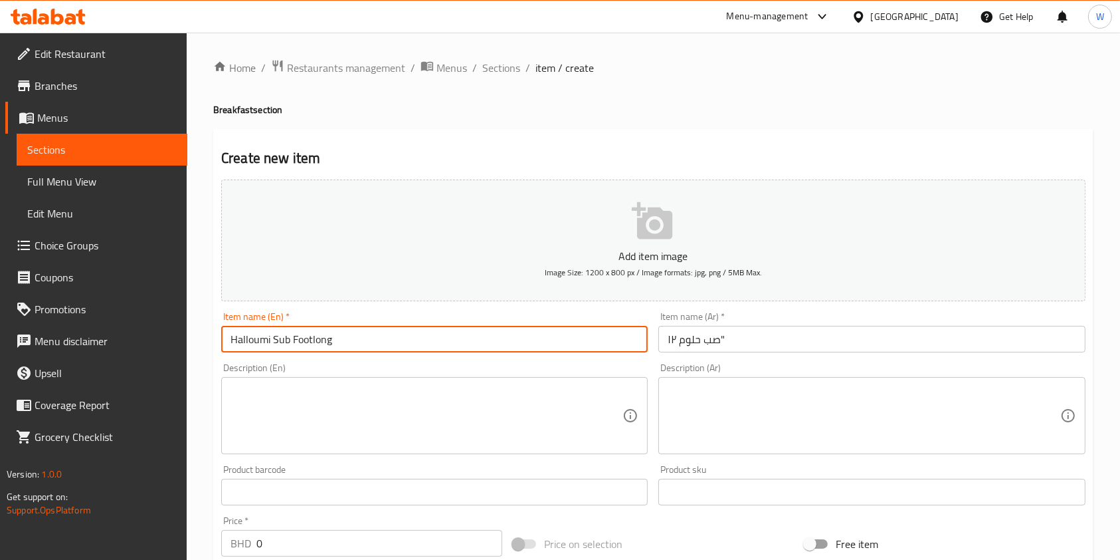
type input "Halloumi Sub Footlong"
click at [489, 64] on span "Sections" at bounding box center [501, 68] width 38 height 16
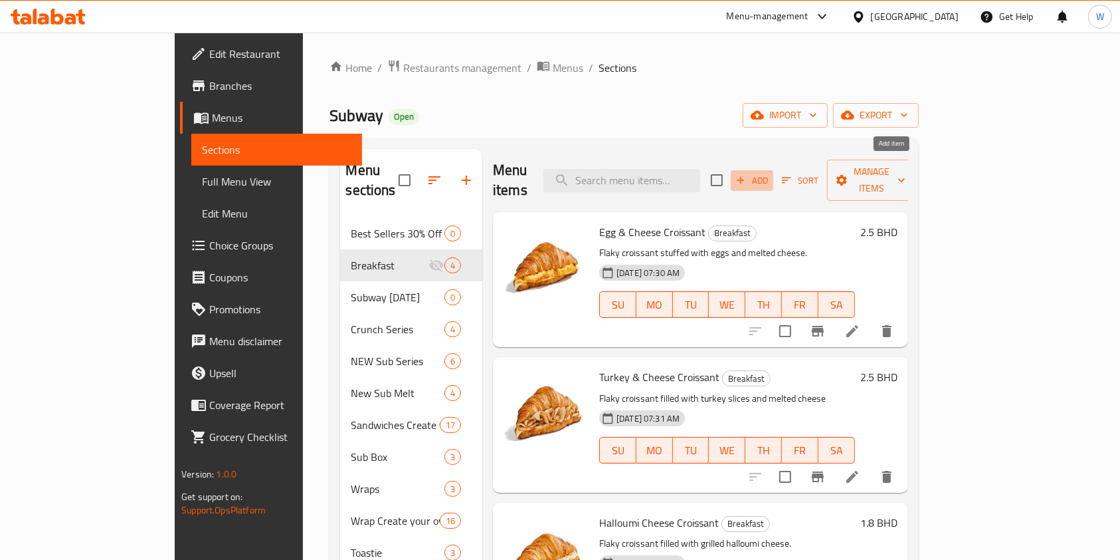
click at [770, 173] on span "Add" at bounding box center [752, 180] width 36 height 15
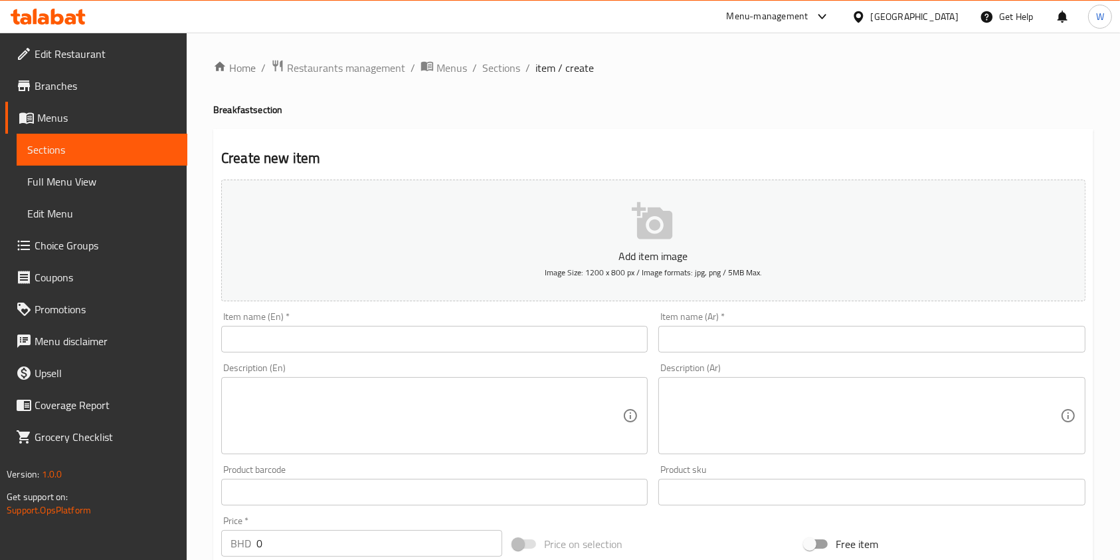
click at [415, 327] on div "Item name (En)   * Item name (En) *" at bounding box center [434, 332] width 427 height 41
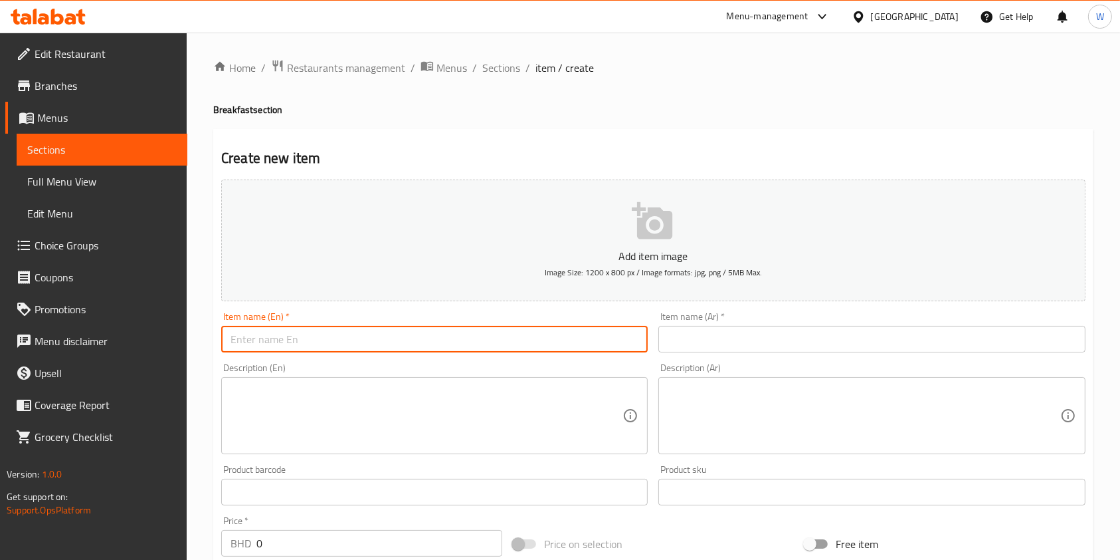
paste input "Egg & Cheese Sub Footlong"
type input "Egg & Cheese Sub Footlong"
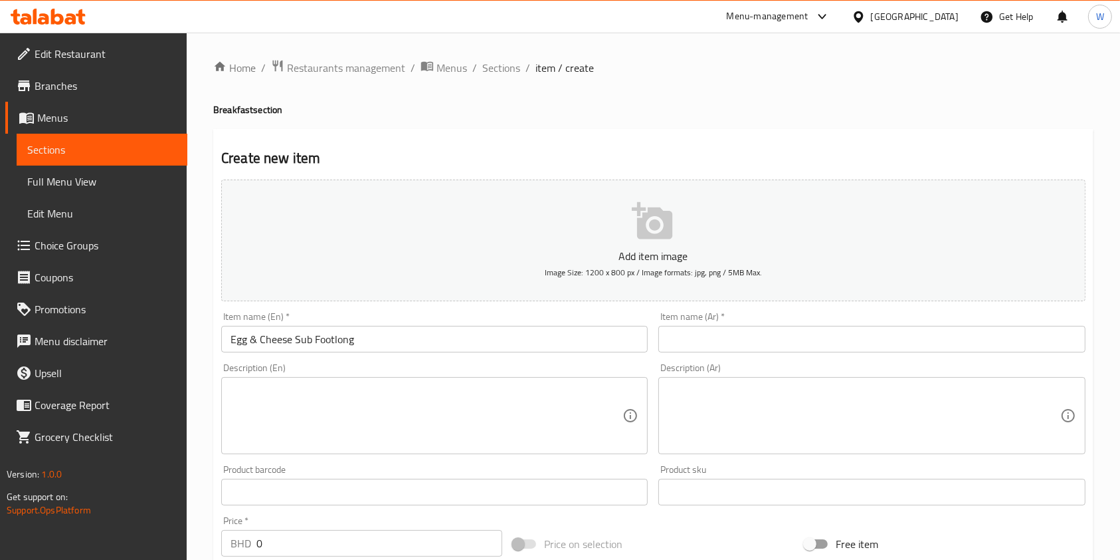
click at [707, 354] on div "Item name (Ar)   * Item name (Ar) *" at bounding box center [871, 331] width 437 height 51
click at [712, 340] on input "text" at bounding box center [872, 339] width 427 height 27
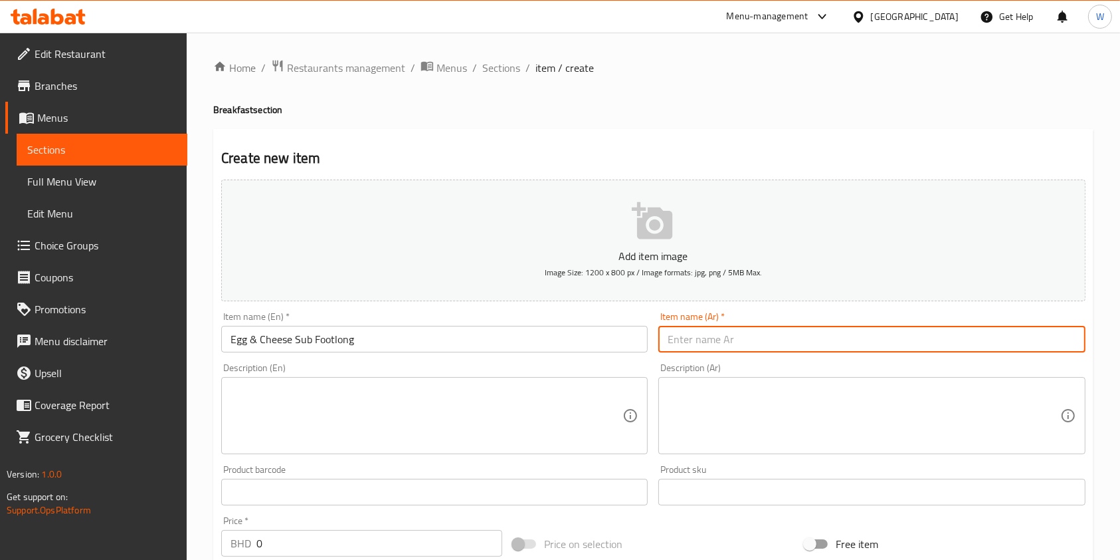
paste input "صب البيض والجبنة ١٢""
type input "صب البيض والجبنة ١٢""
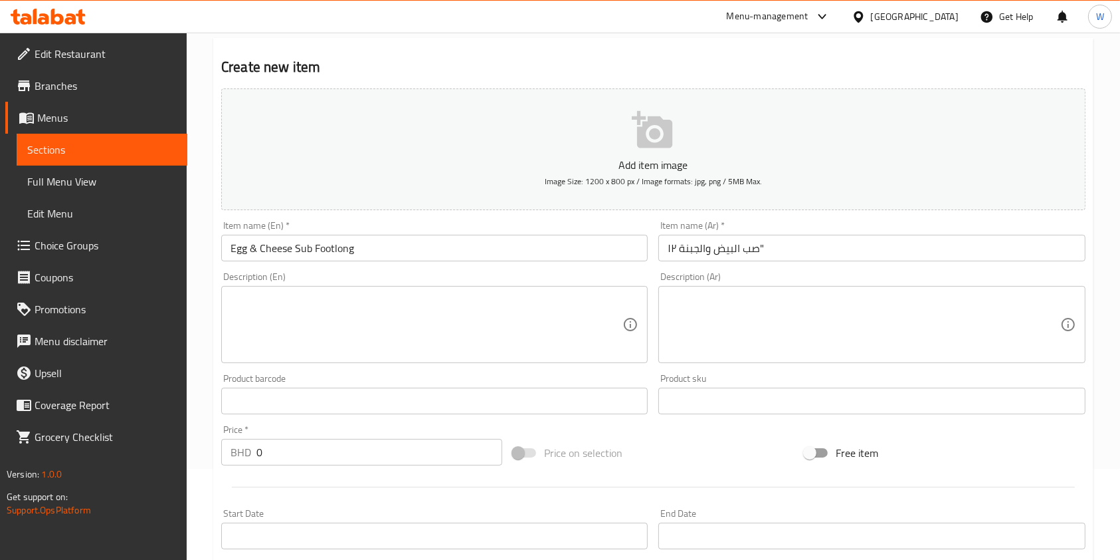
scroll to position [177, 0]
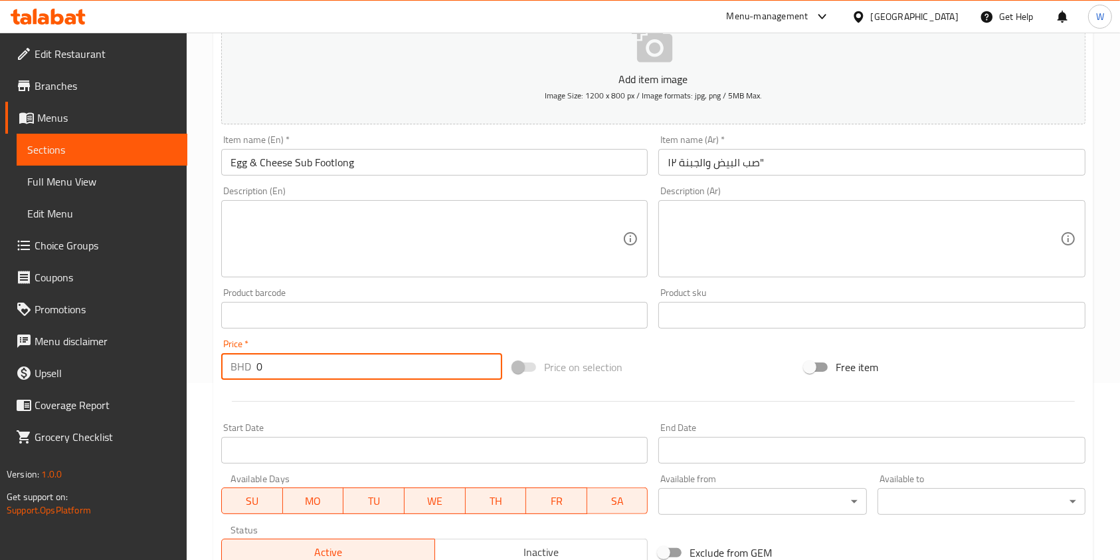
drag, startPoint x: 326, startPoint y: 379, endPoint x: 209, endPoint y: 373, distance: 116.4
click at [210, 373] on div "Home / Restaurants management / Menus / Sections / item / create Breakfast sect…" at bounding box center [654, 309] width 934 height 906
paste input "3.4"
type input "3.4"
click at [241, 379] on div "BHD 3.4 Price *" at bounding box center [361, 366] width 281 height 27
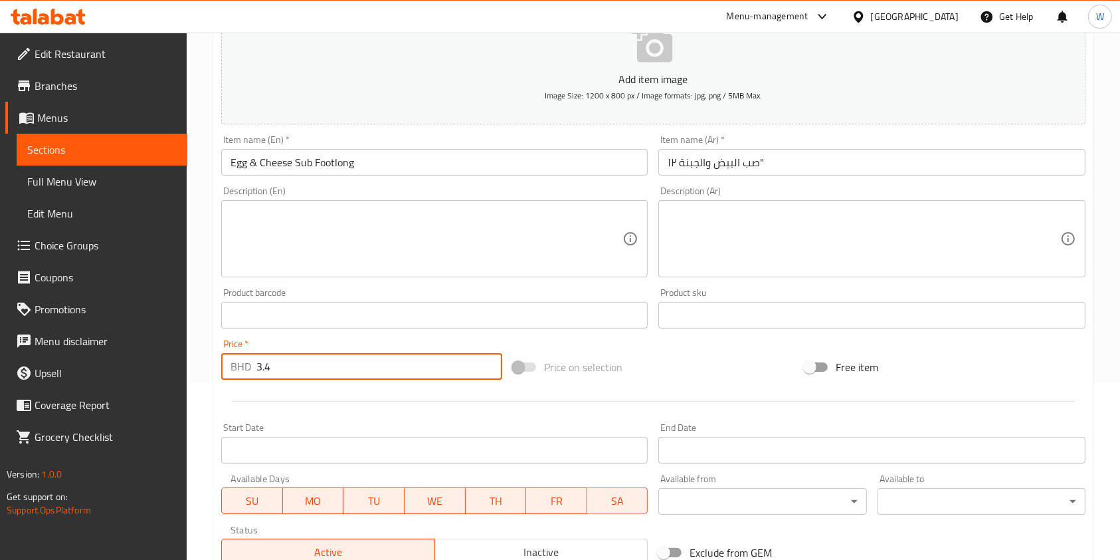
click at [314, 409] on div at bounding box center [653, 401] width 875 height 33
click at [351, 165] on input "Egg & Cheese Sub Footlong" at bounding box center [434, 162] width 427 height 27
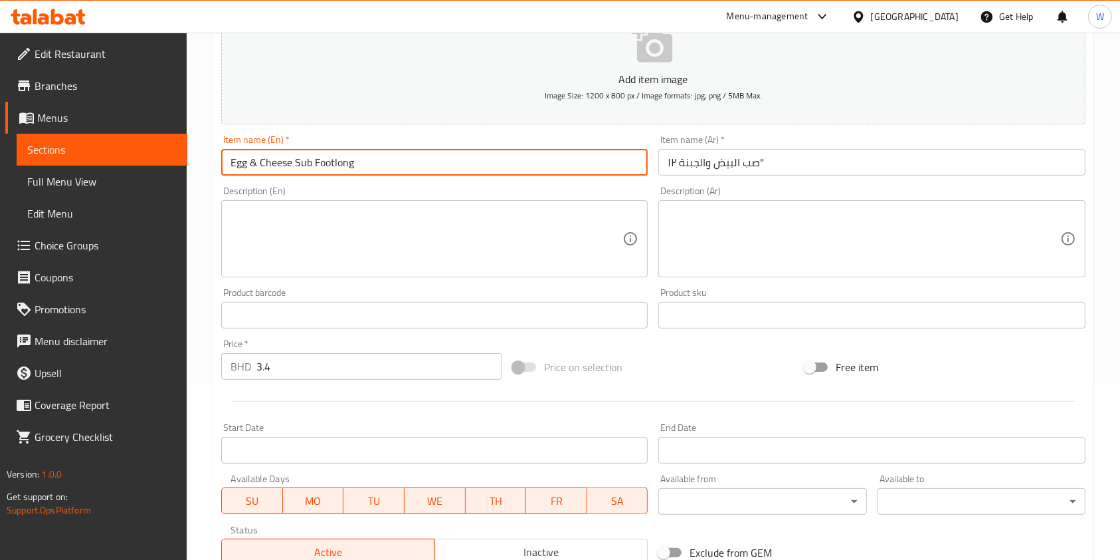
click at [351, 165] on input "Egg & Cheese Sub Footlong" at bounding box center [434, 162] width 427 height 27
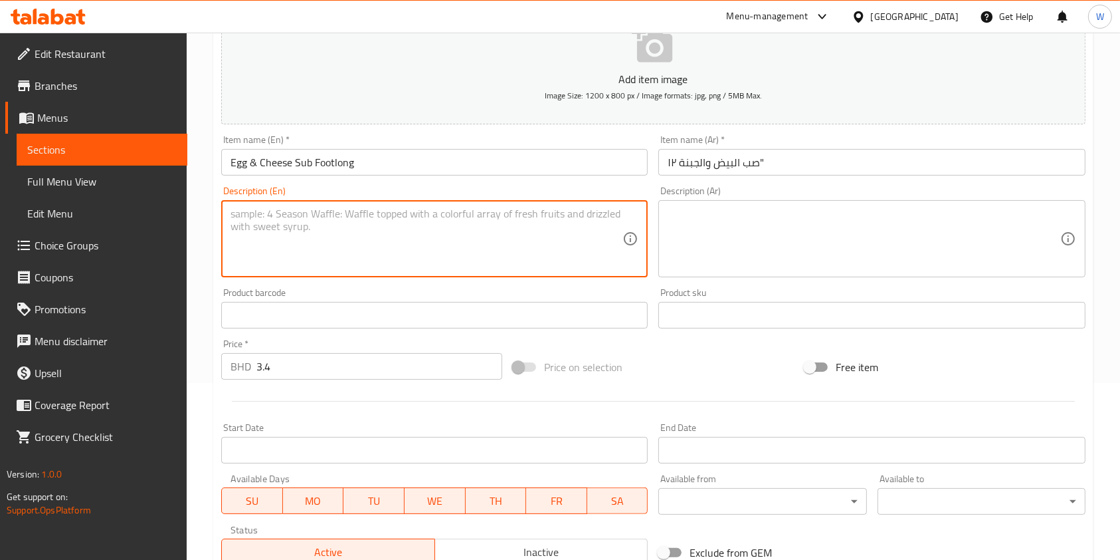
click at [358, 224] on textarea at bounding box center [427, 238] width 392 height 63
paste textarea "Footlong sub sandwich filled with eggs and melted cheese."
type textarea "Footlong sub sandwich filled with eggs and melted cheese."
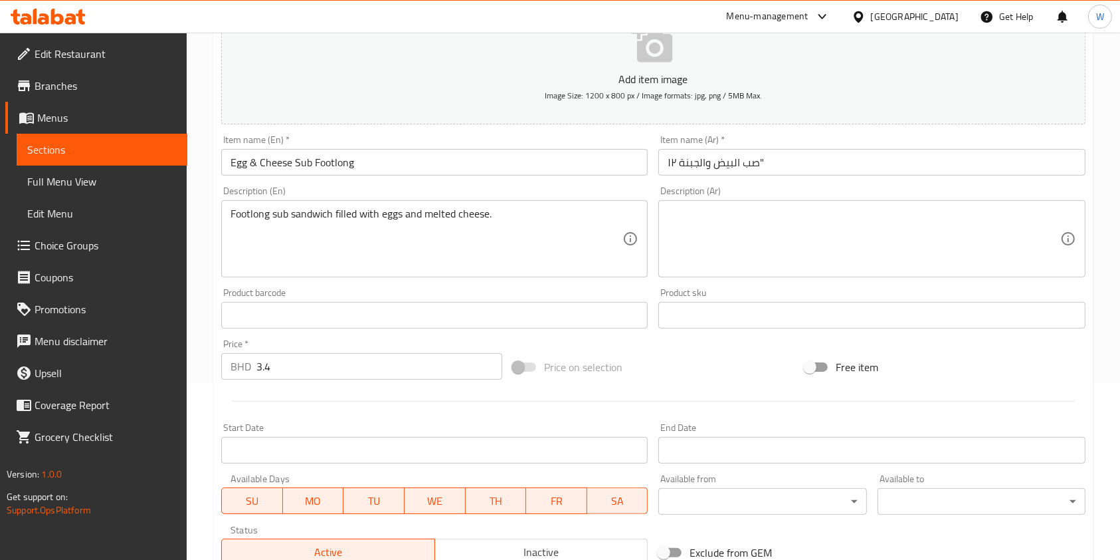
click at [729, 279] on div "Description (Ar) Description (Ar)" at bounding box center [871, 232] width 437 height 102
click at [736, 240] on textarea at bounding box center [864, 238] width 392 height 63
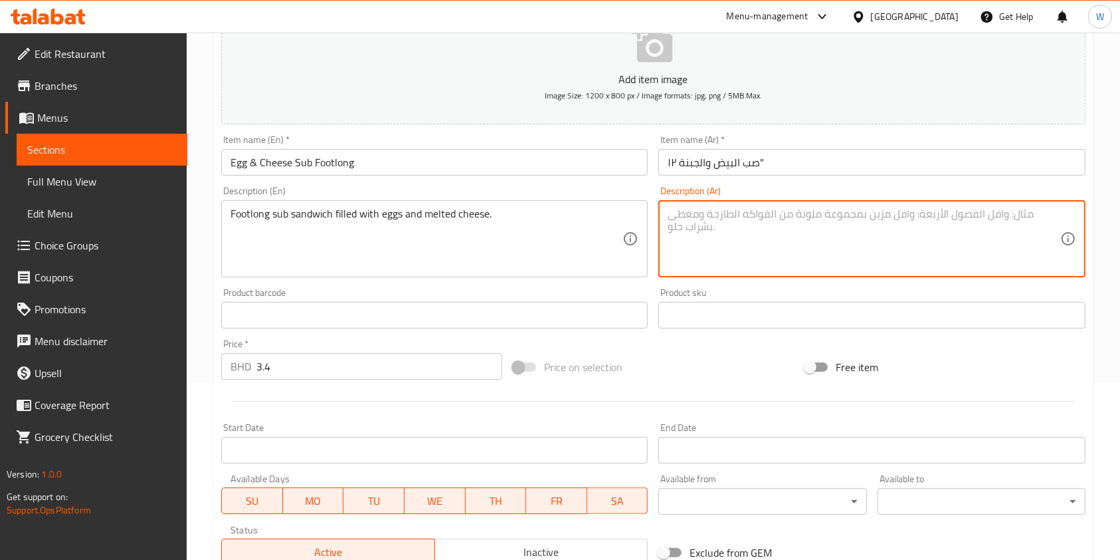
paste textarea "ساندويتش سب طويل محشو بالبيض والجبنة الذائبة."
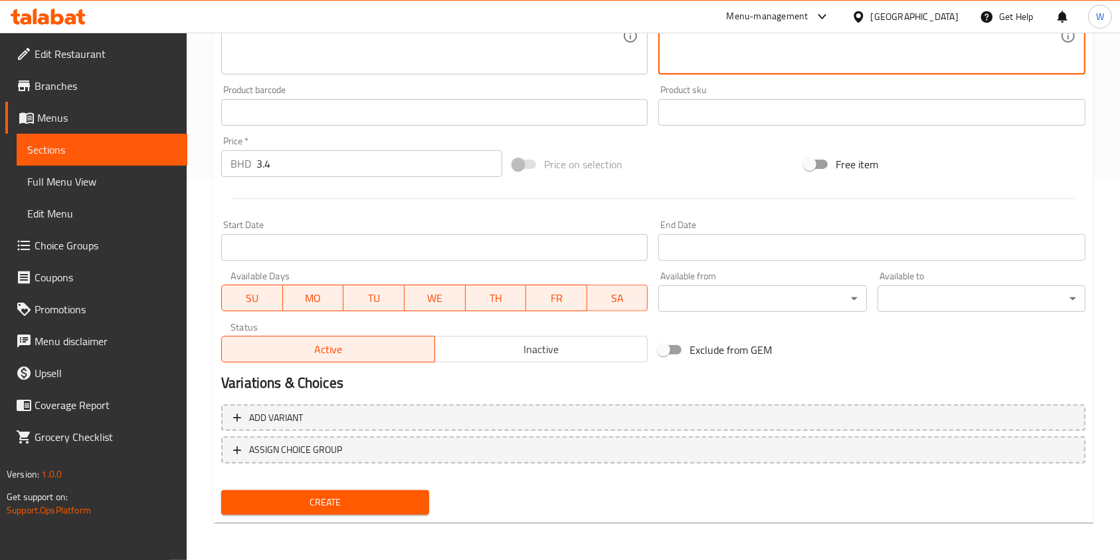
type textarea "ساندويتش سب طويل محشو بالبيض والجبنة الذائبة."
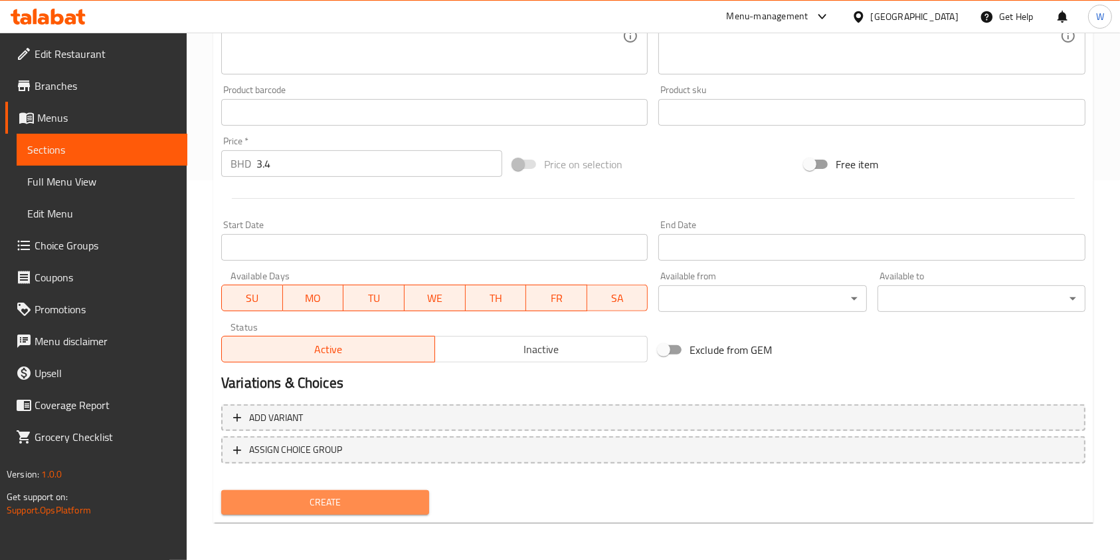
click at [388, 504] on span "Create" at bounding box center [325, 502] width 187 height 17
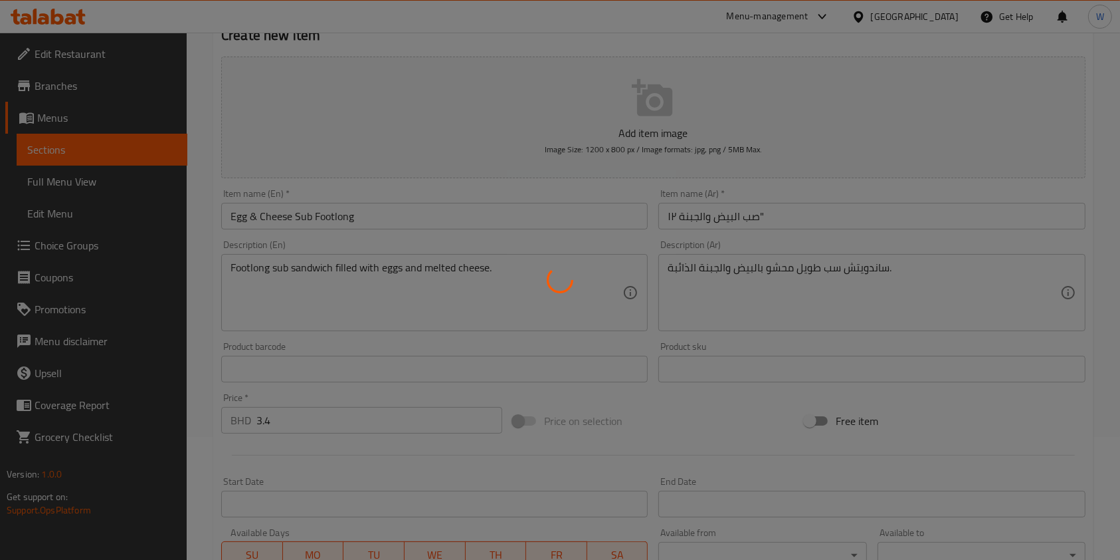
scroll to position [0, 0]
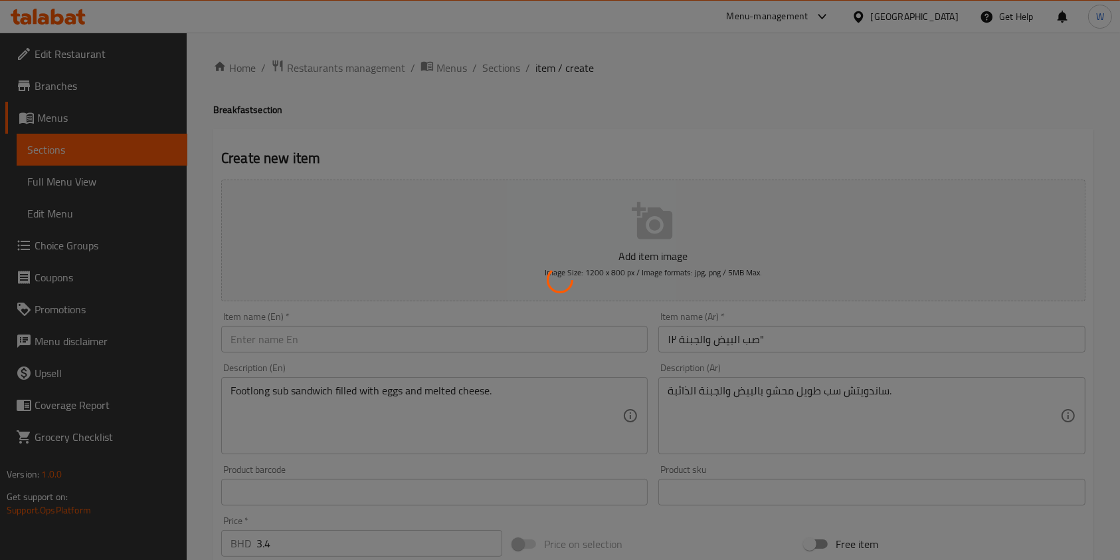
type input "0"
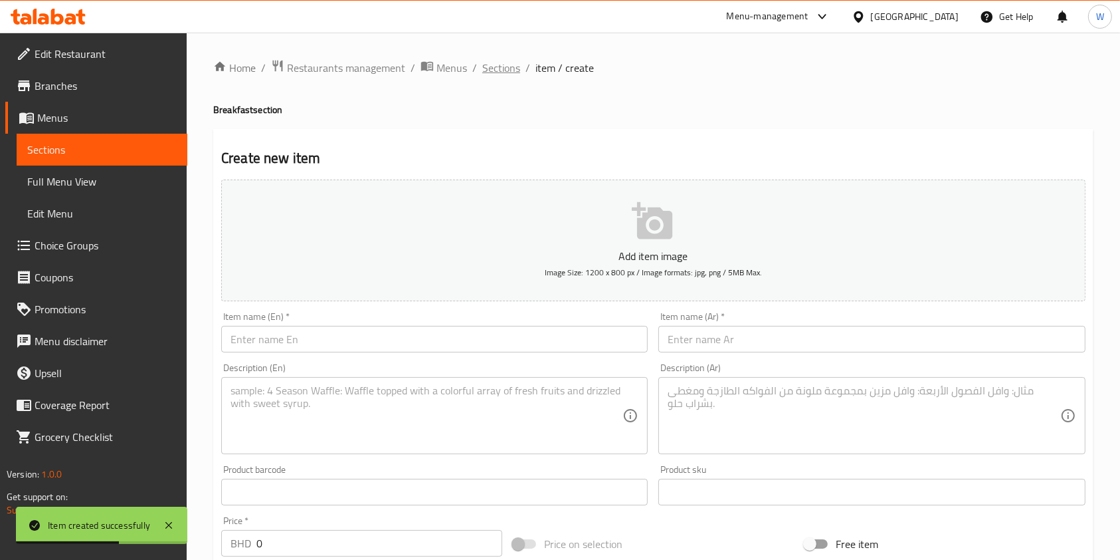
click at [506, 68] on span "Sections" at bounding box center [501, 68] width 38 height 16
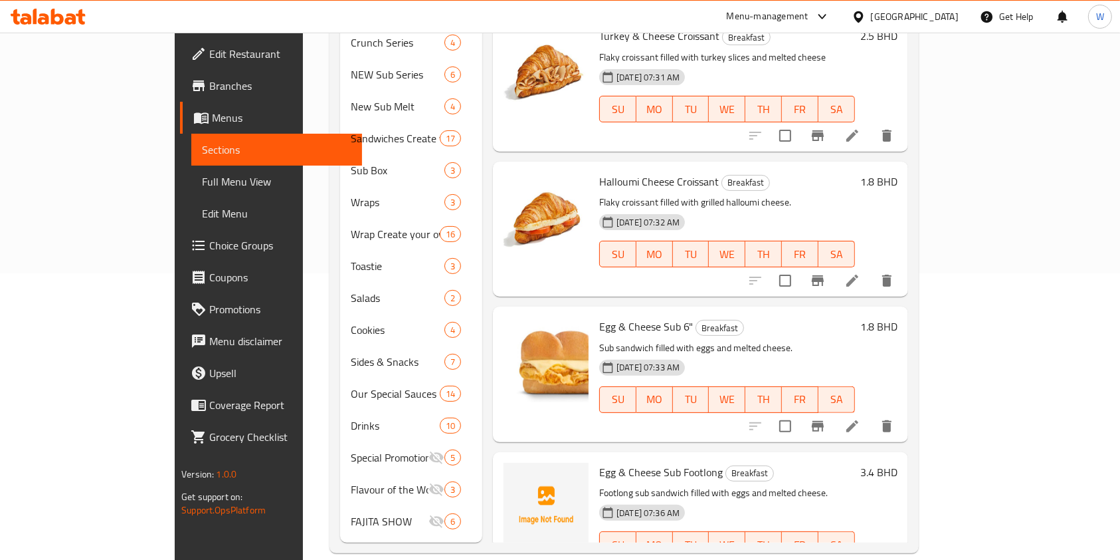
scroll to position [99, 0]
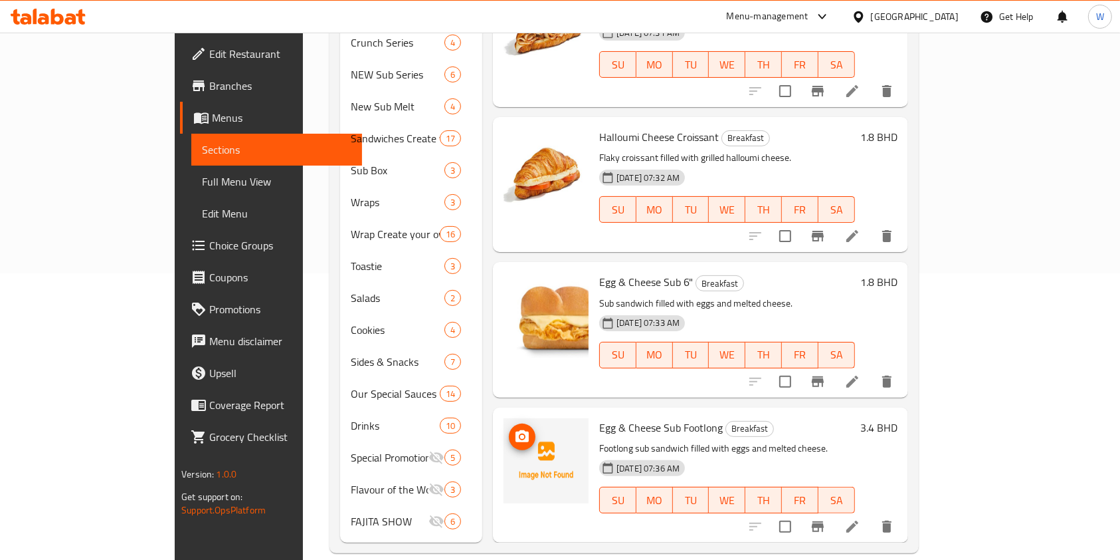
click at [509, 429] on span "upload picture" at bounding box center [522, 437] width 27 height 16
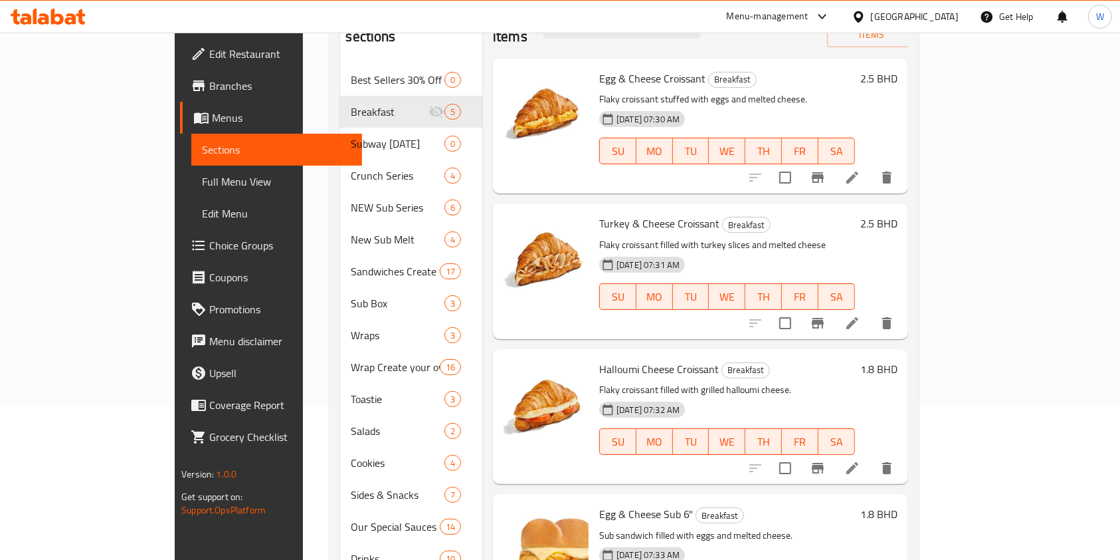
scroll to position [0, 0]
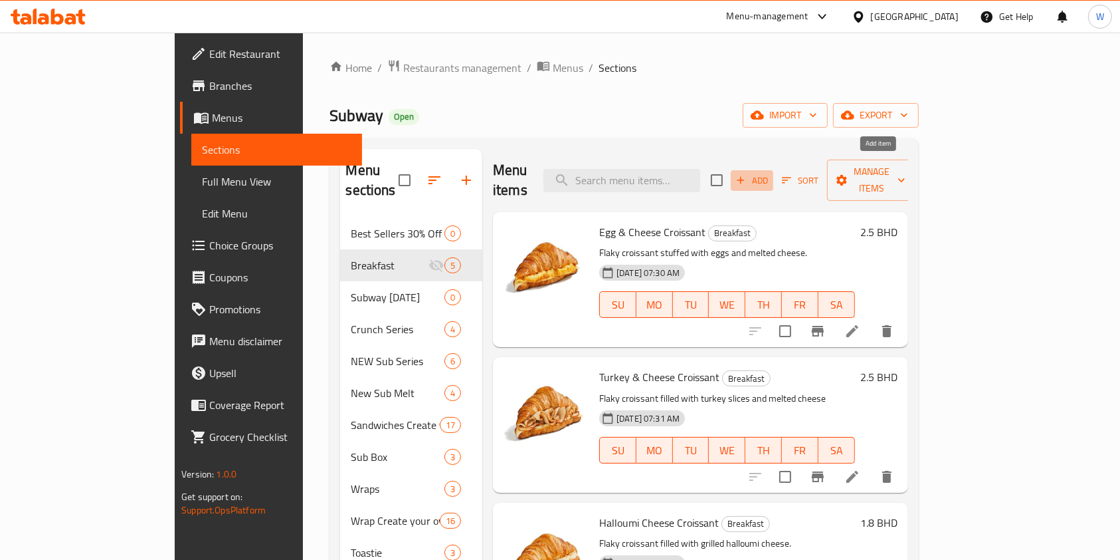
click at [747, 174] on icon "button" at bounding box center [741, 180] width 12 height 12
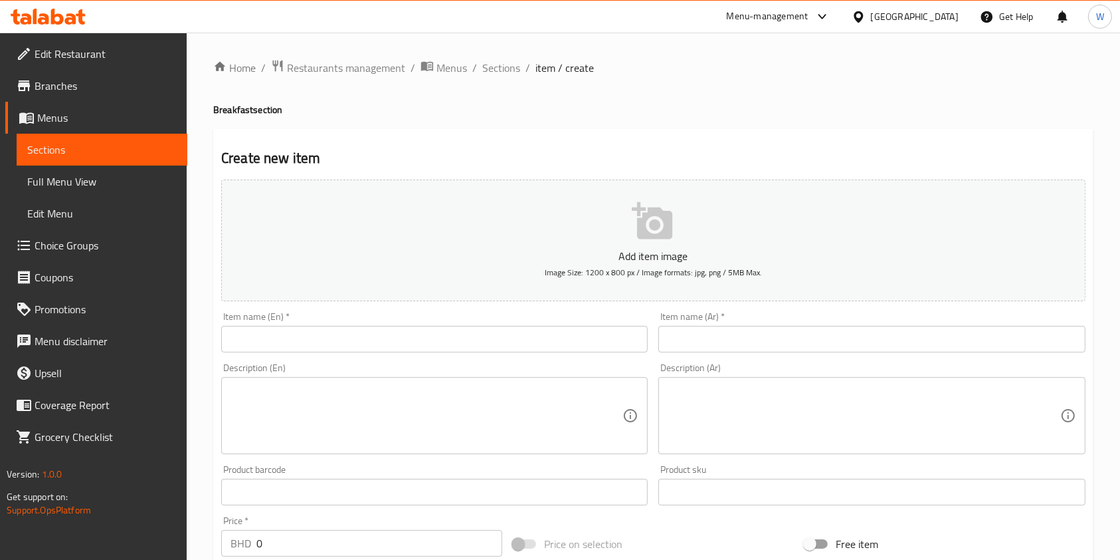
click at [474, 332] on input "text" at bounding box center [434, 339] width 427 height 27
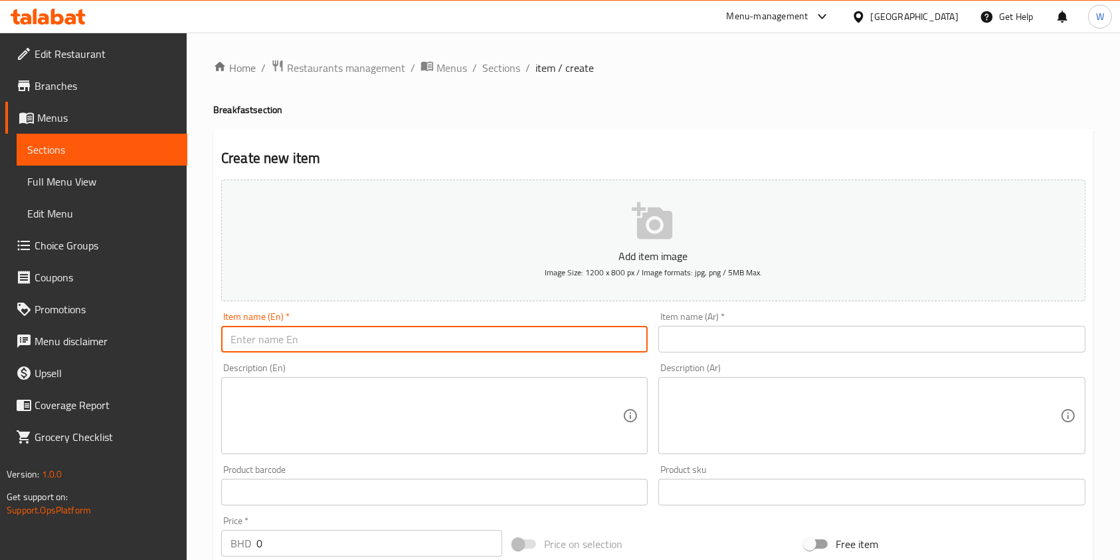
paste input "Halloumi Sub 6""
type input "Halloumi Sub 6""
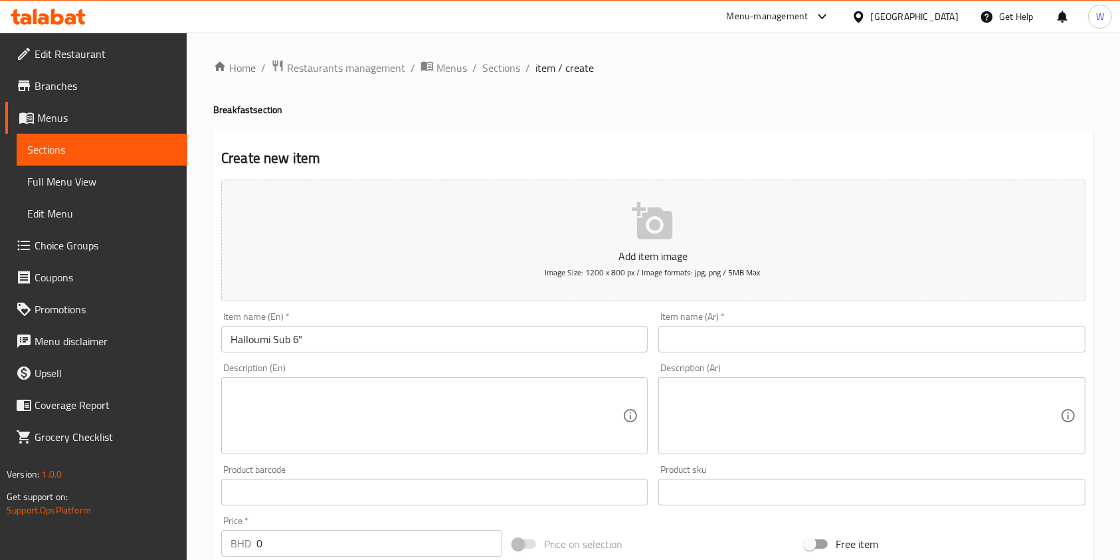
click at [749, 332] on input "text" at bounding box center [872, 339] width 427 height 27
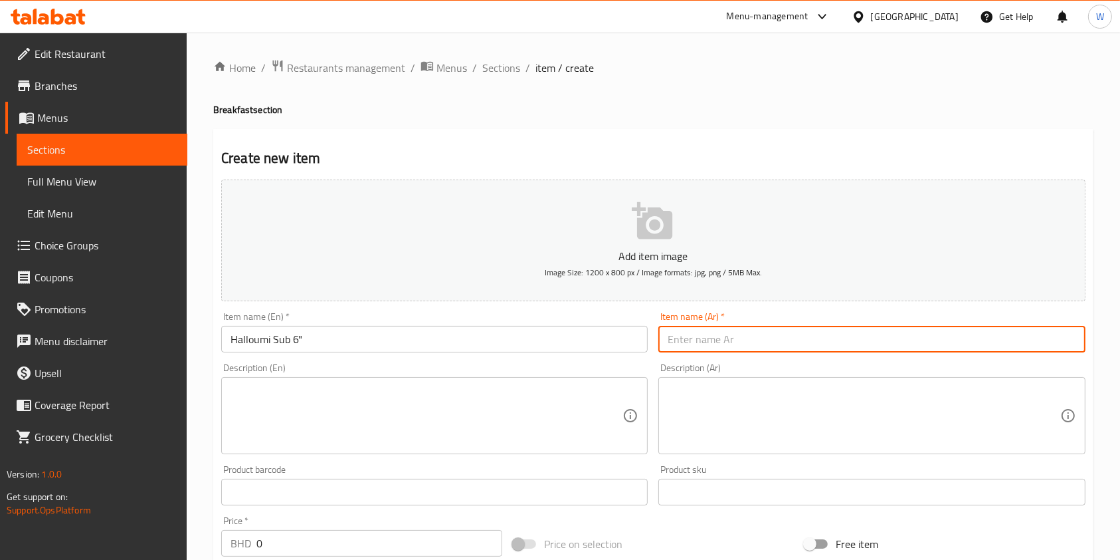
paste input "صب حلوم ٦""
type input "صب حلوم ٦""
click at [273, 345] on input "Halloumi Sub 6"" at bounding box center [434, 339] width 427 height 27
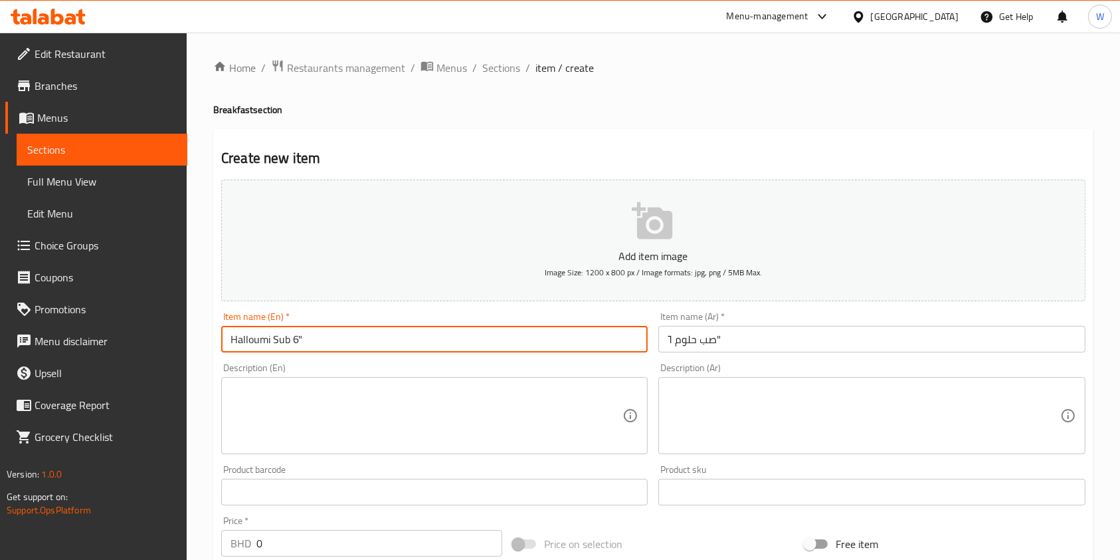
click at [273, 345] on input "Halloumi Sub 6"" at bounding box center [434, 339] width 427 height 27
click at [321, 379] on div "Description (En)" at bounding box center [434, 415] width 427 height 77
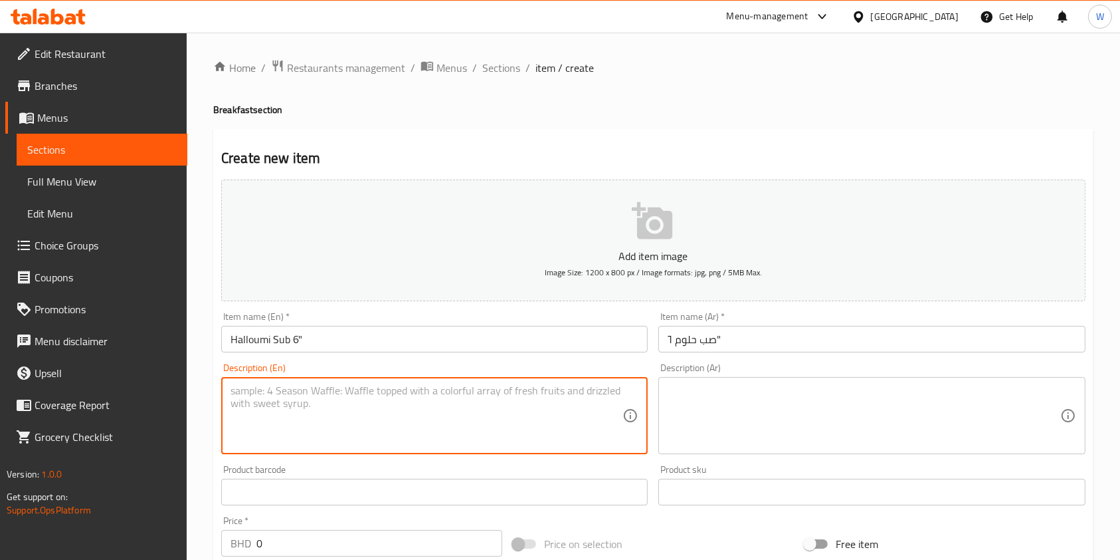
paste textarea "6-inch sub sandwich filled with grilled halloumi cheese."
type textarea "6-inch sub sandwich filled with grilled halloumi cheese."
click at [823, 429] on textarea at bounding box center [864, 415] width 392 height 63
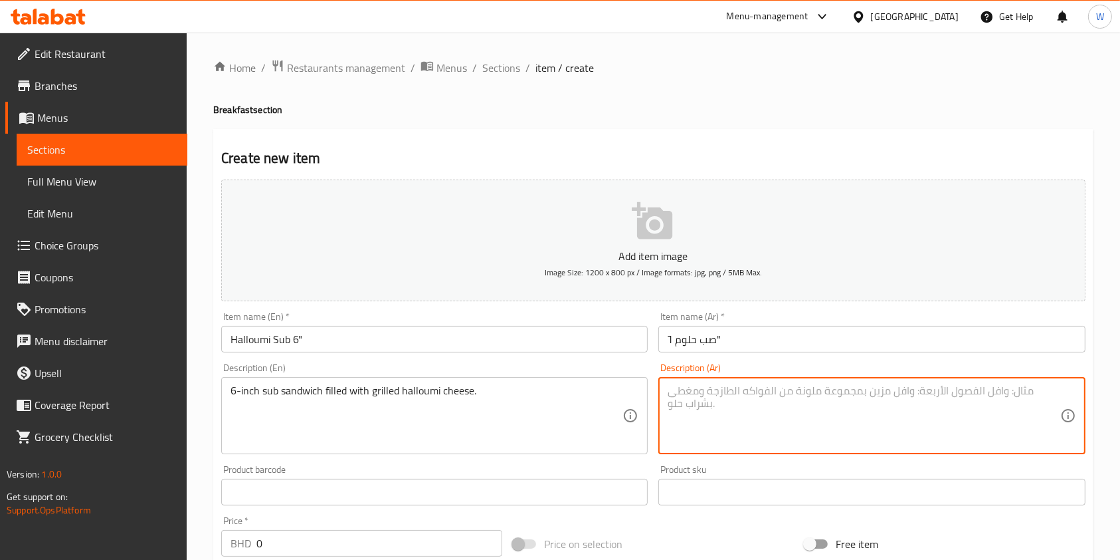
paste textarea "ساندويتش سب بطول 6 إنش محشو بجبنة الحلوم المشوية."
type textarea "ساندويتش سب بطول 6 إنش محشو بجبنة الحلوم المشوية."
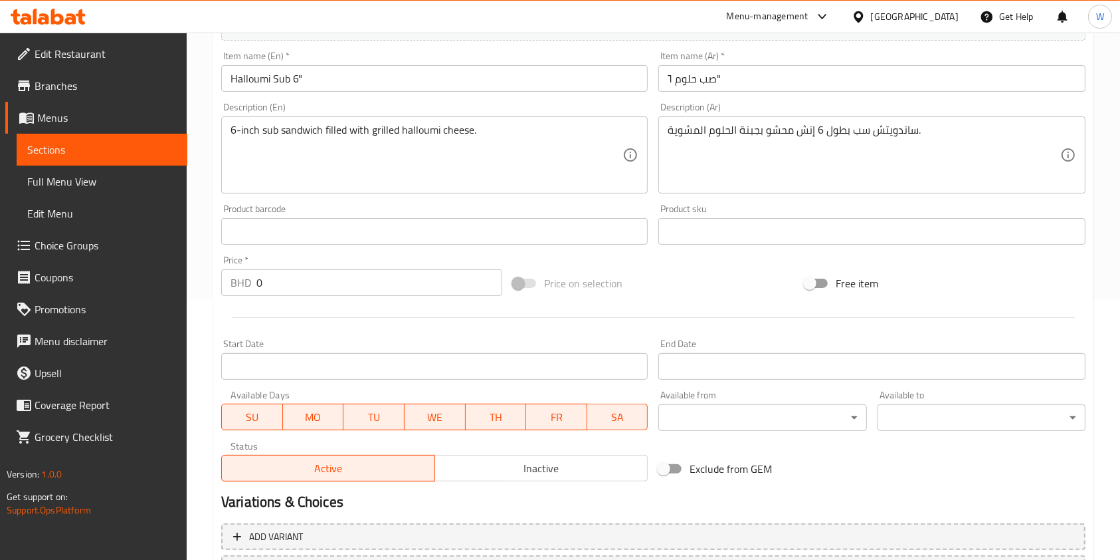
scroll to position [266, 0]
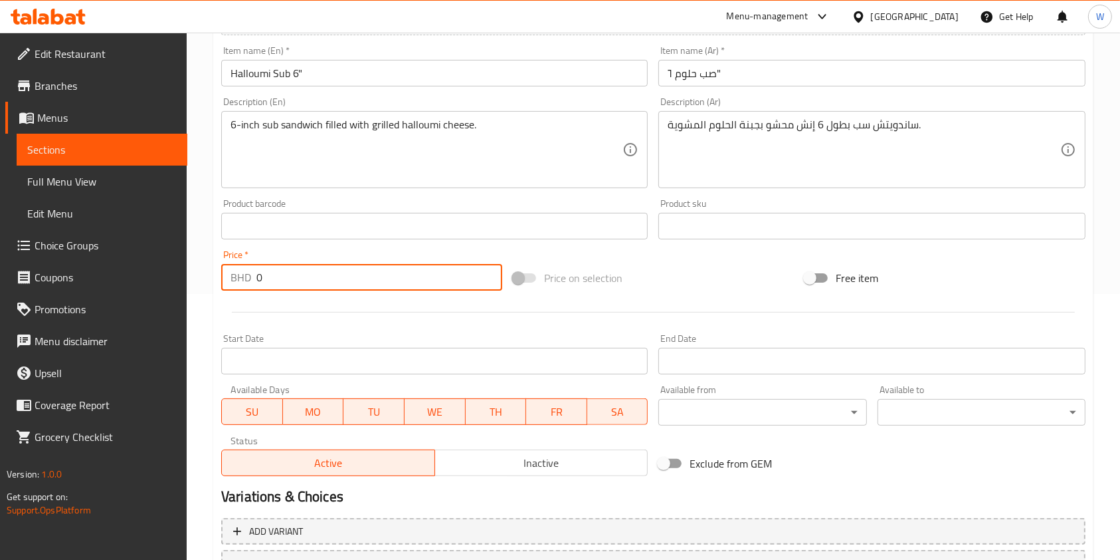
drag, startPoint x: 314, startPoint y: 275, endPoint x: 195, endPoint y: 286, distance: 118.8
click at [195, 286] on div "Home / Restaurants management / Menus / Sections / item / create Breakfast sect…" at bounding box center [654, 220] width 934 height 906
paste input "1.8"
type input "1.8"
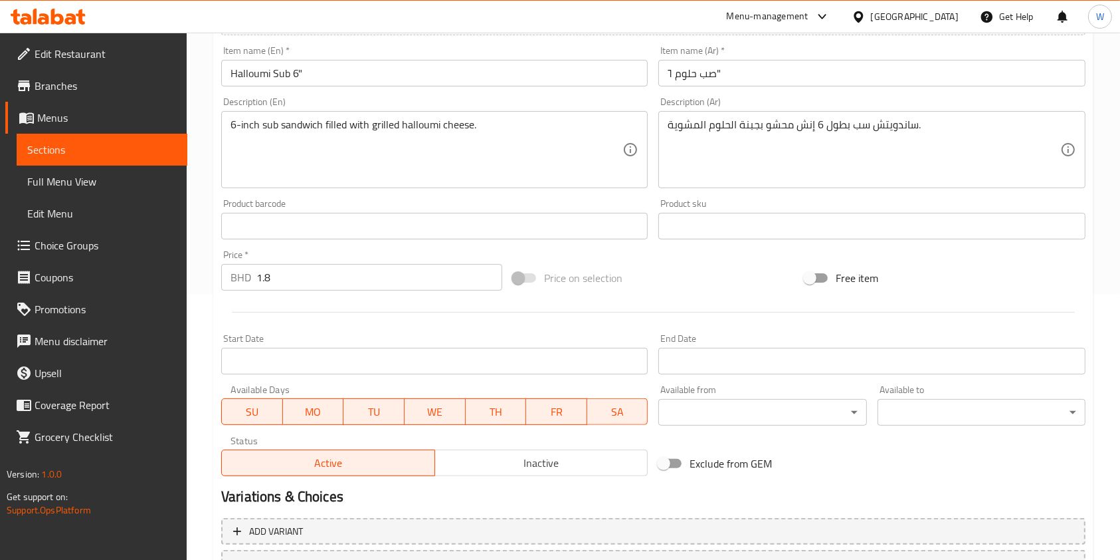
click at [680, 255] on div "Add item image Image Size: 1200 x 800 px / Image formats: jpg, png / 5MB Max. I…" at bounding box center [653, 194] width 875 height 573
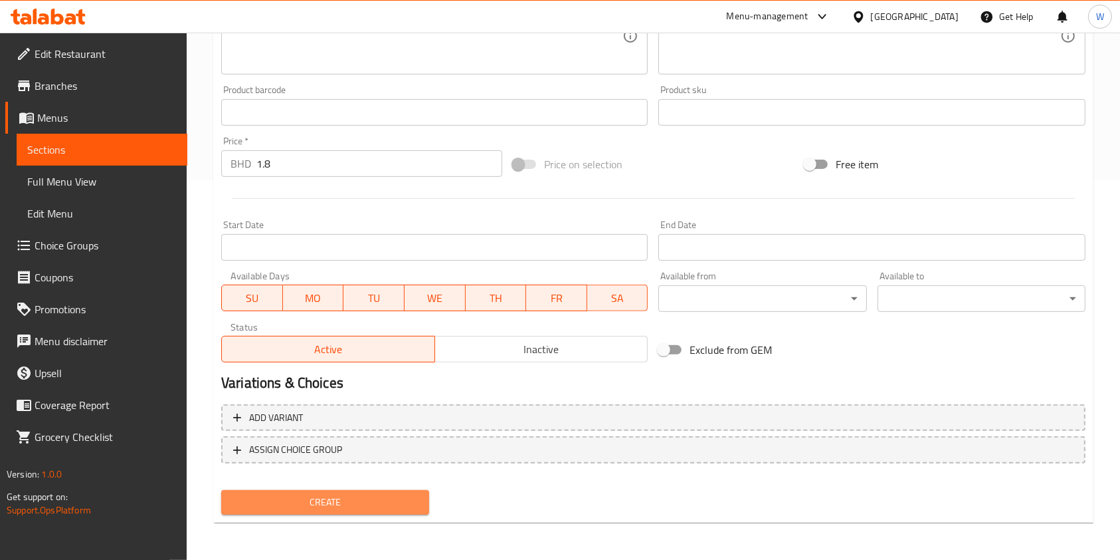
click at [367, 502] on span "Create" at bounding box center [325, 502] width 187 height 17
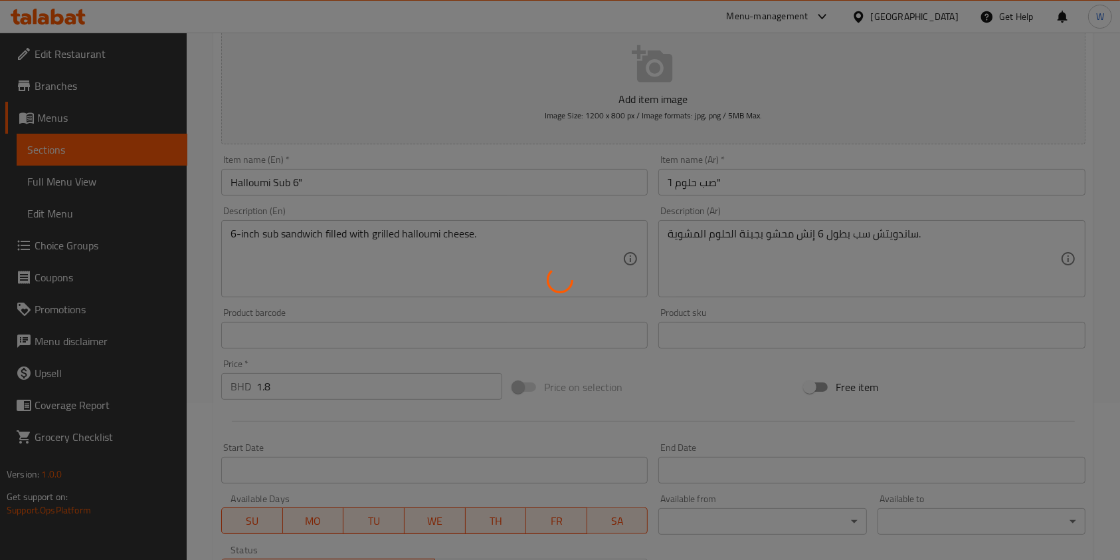
scroll to position [0, 0]
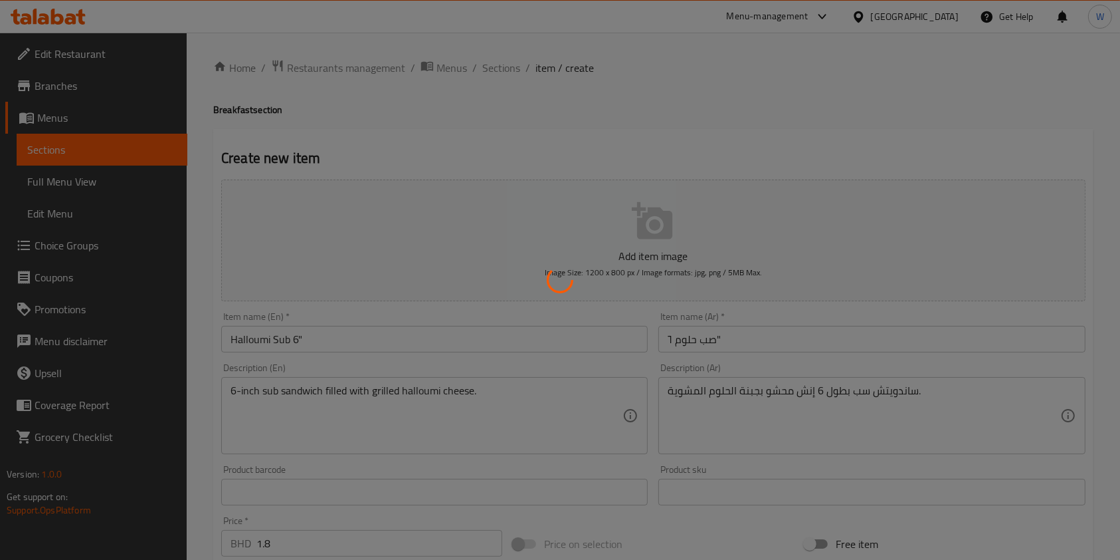
type input "0"
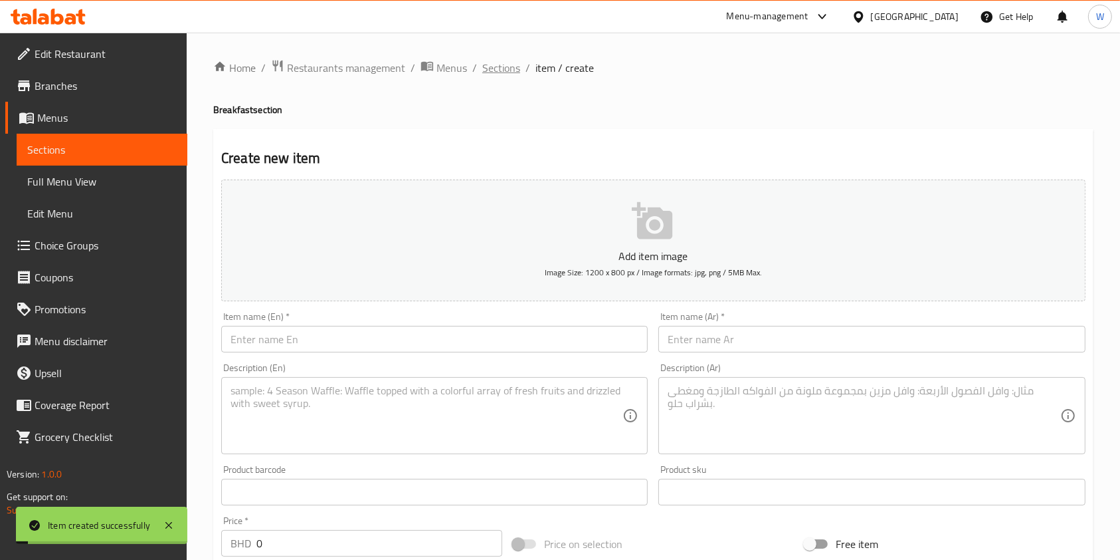
click at [502, 70] on span "Sections" at bounding box center [501, 68] width 38 height 16
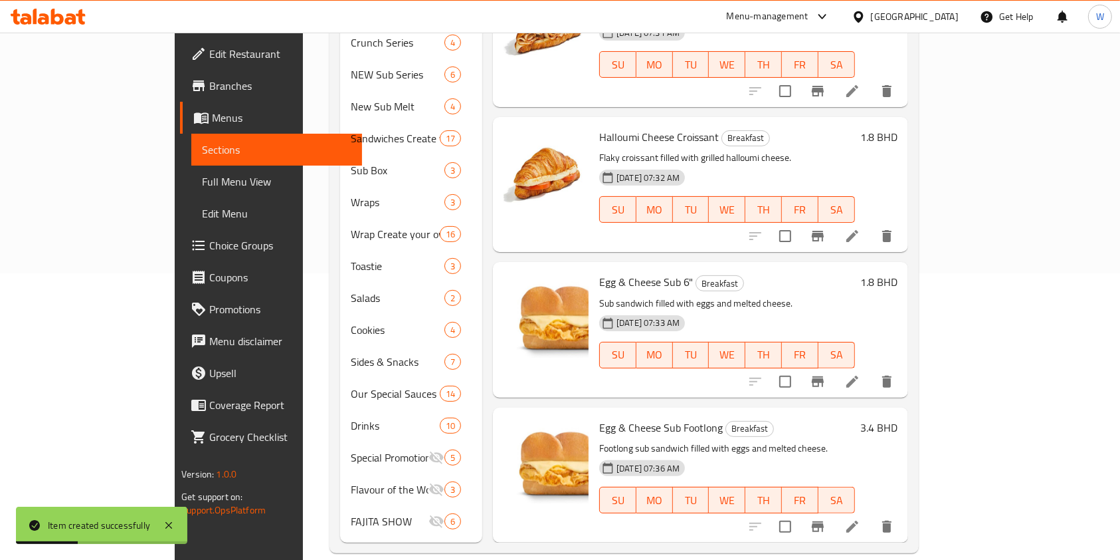
scroll to position [245, 0]
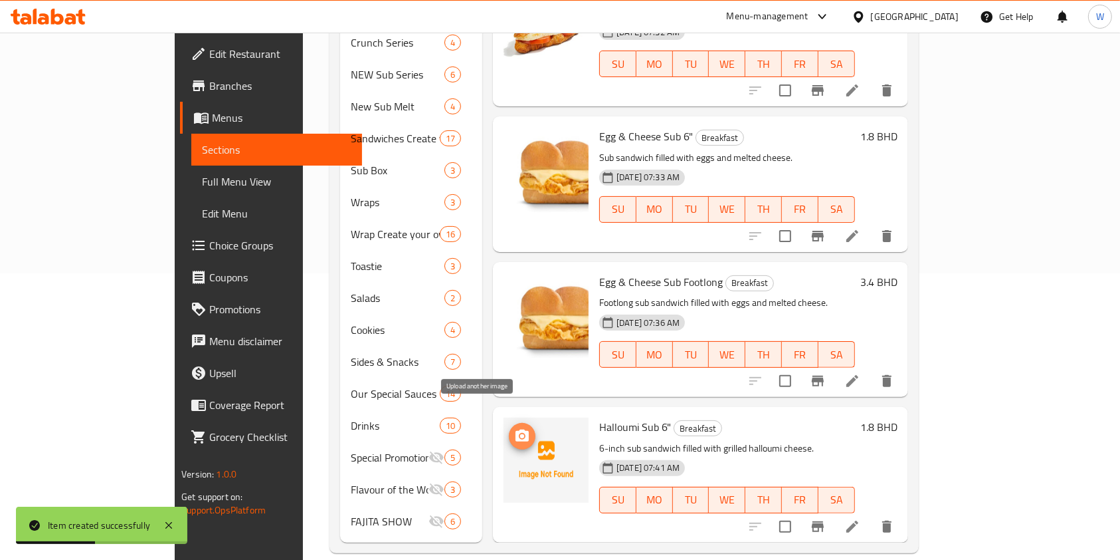
click at [514, 428] on icon "upload picture" at bounding box center [522, 436] width 16 height 16
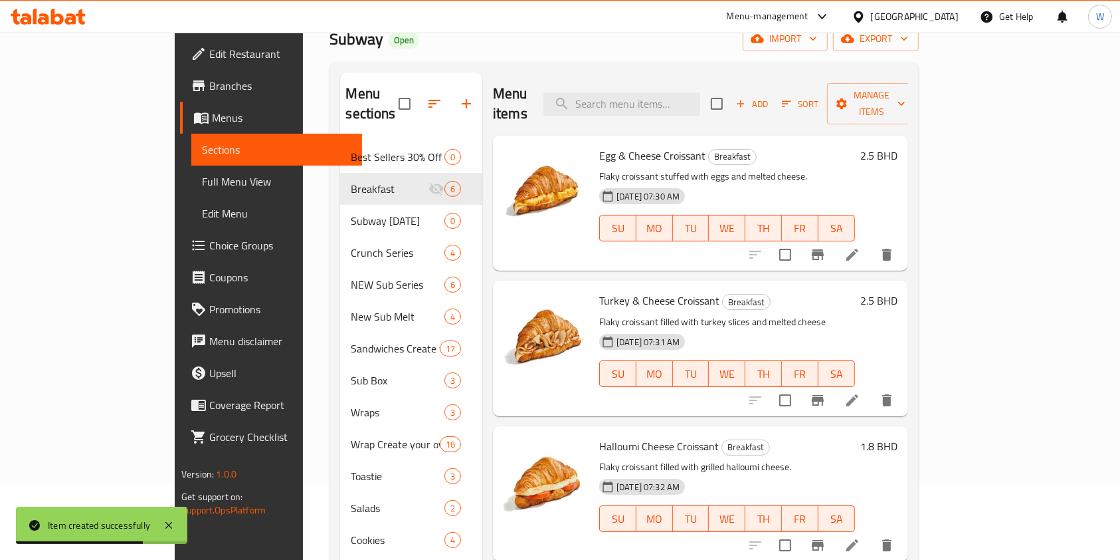
scroll to position [0, 0]
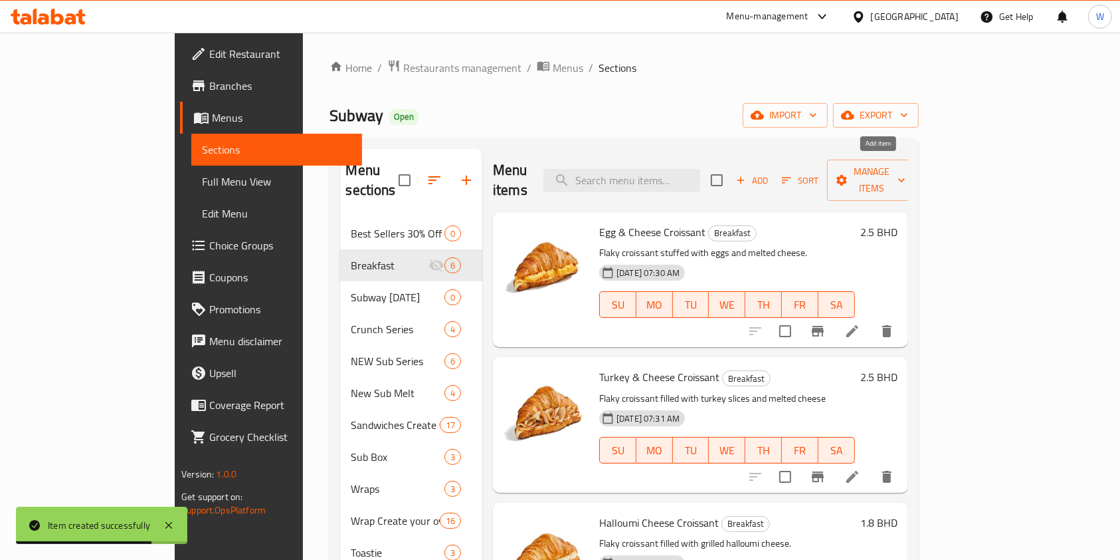
click at [770, 173] on span "Add" at bounding box center [752, 180] width 36 height 15
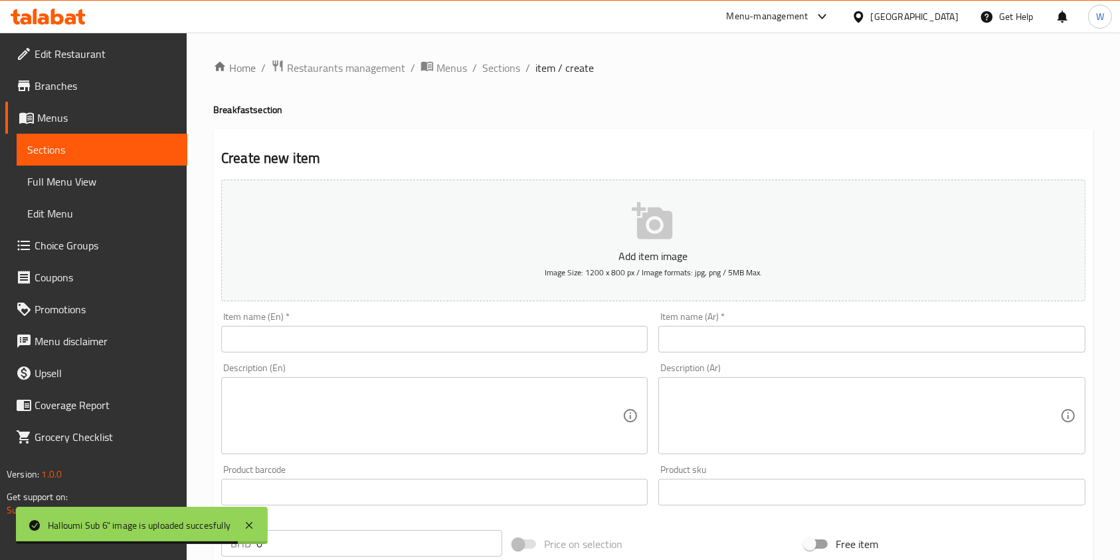
click at [453, 341] on input "text" at bounding box center [434, 339] width 427 height 27
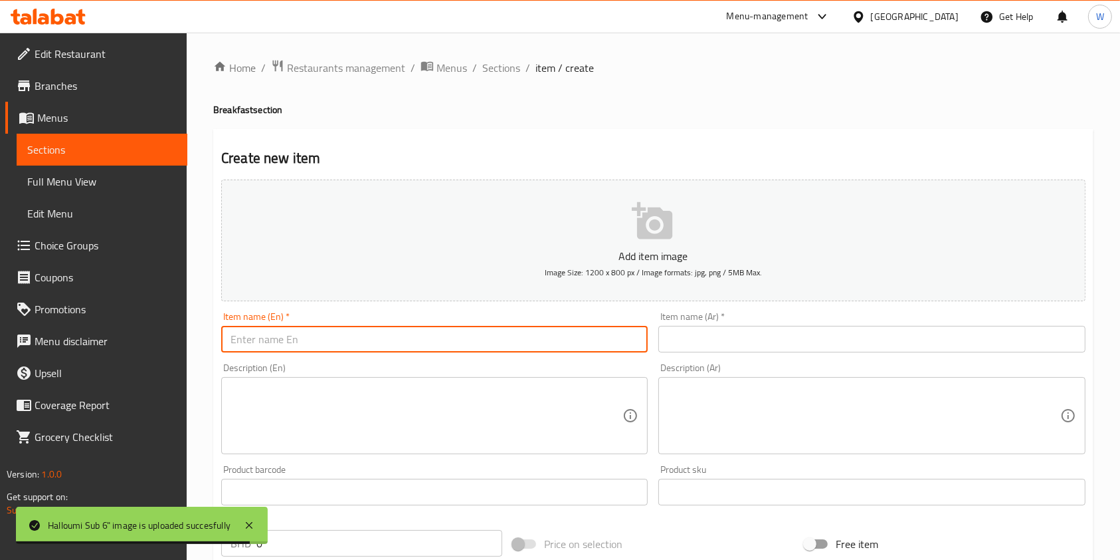
paste input "Halloumi Sub Footlong"
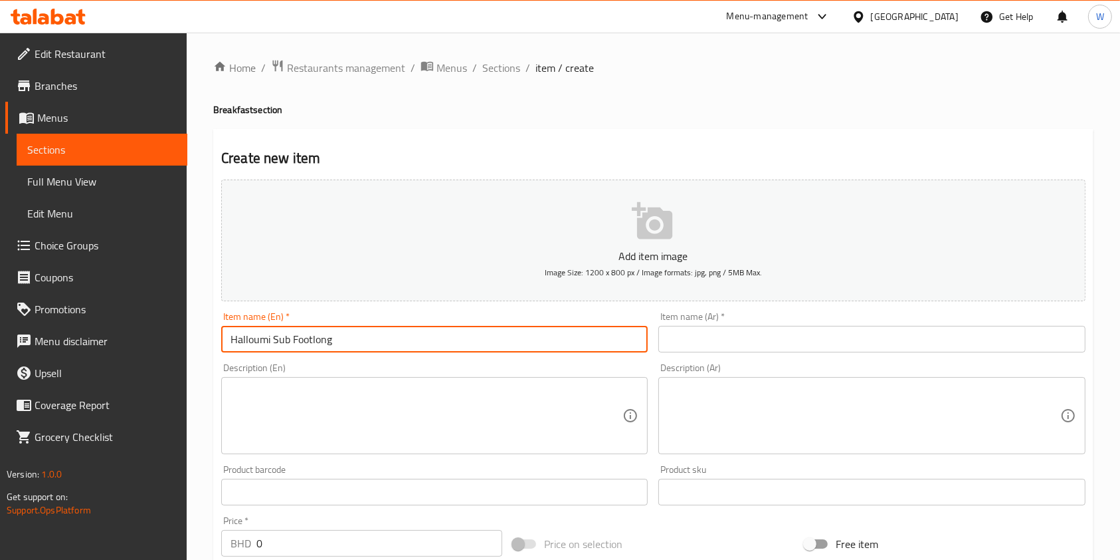
type input "Halloumi Sub Footlong"
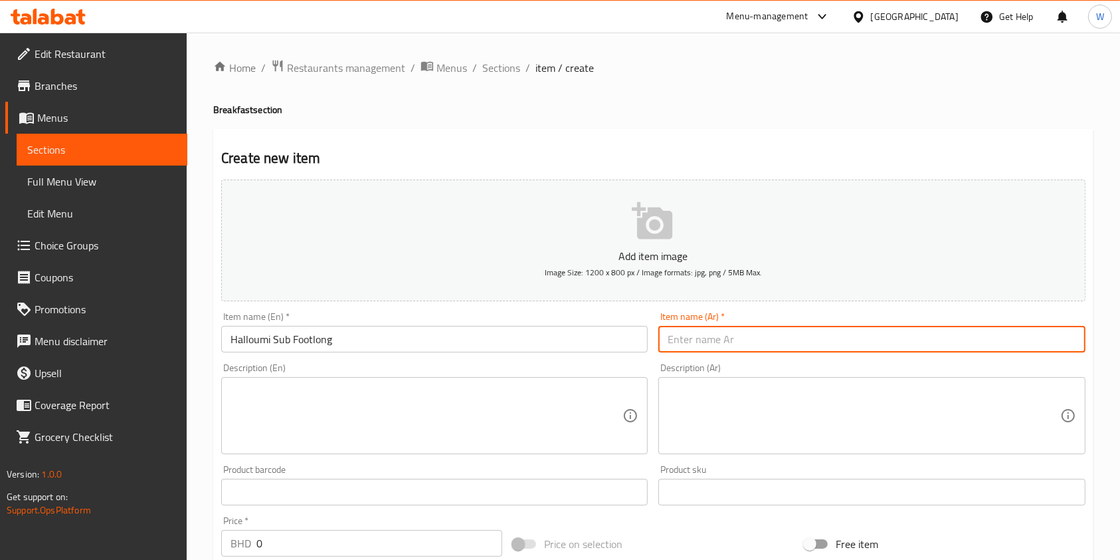
click at [829, 332] on input "text" at bounding box center [872, 339] width 427 height 27
paste input "صب حلوم ١٢""
type input "صب حلوم ١٢""
click at [260, 338] on input "Halloumi Sub Footlong" at bounding box center [434, 339] width 427 height 27
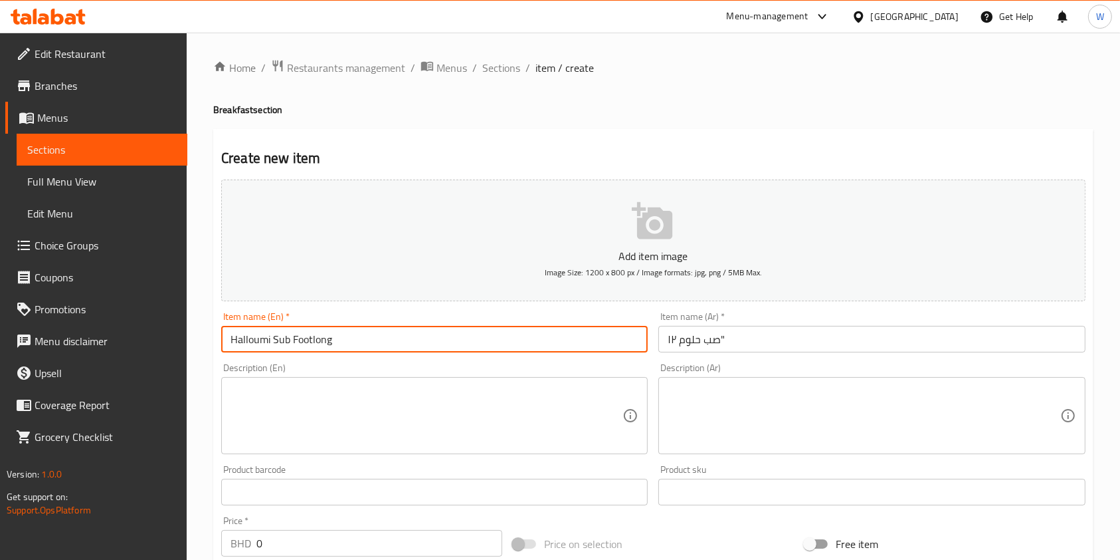
click at [260, 338] on input "Halloumi Sub Footlong" at bounding box center [434, 339] width 427 height 27
click at [347, 441] on textarea at bounding box center [427, 415] width 392 height 63
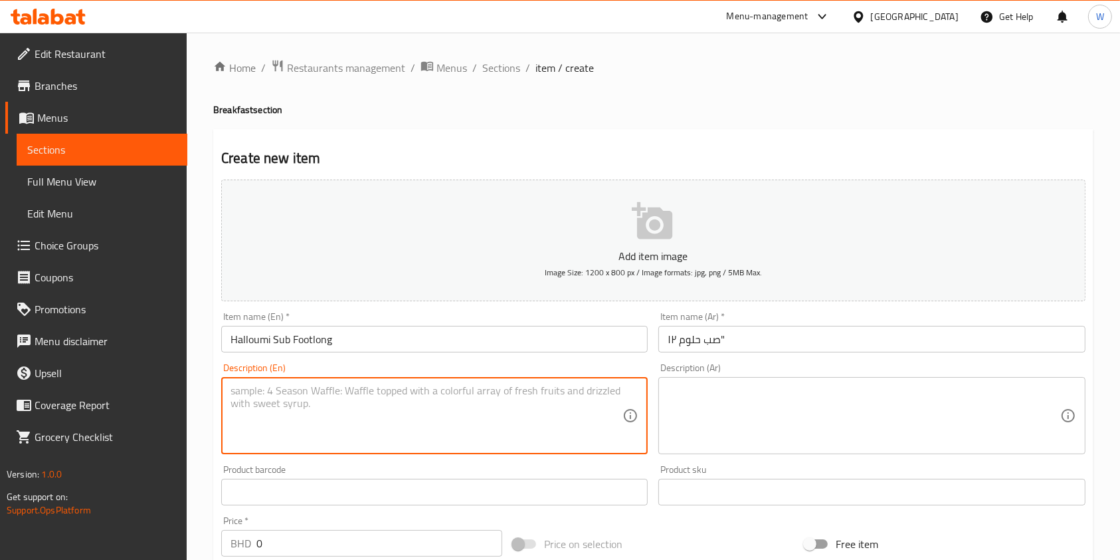
paste textarea "Footlong sub sandwich filled with grilled halloumi cheese."
type textarea "Footlong sub sandwich filled with grilled halloumi cheese."
click at [732, 379] on div "Description (Ar)" at bounding box center [872, 415] width 427 height 77
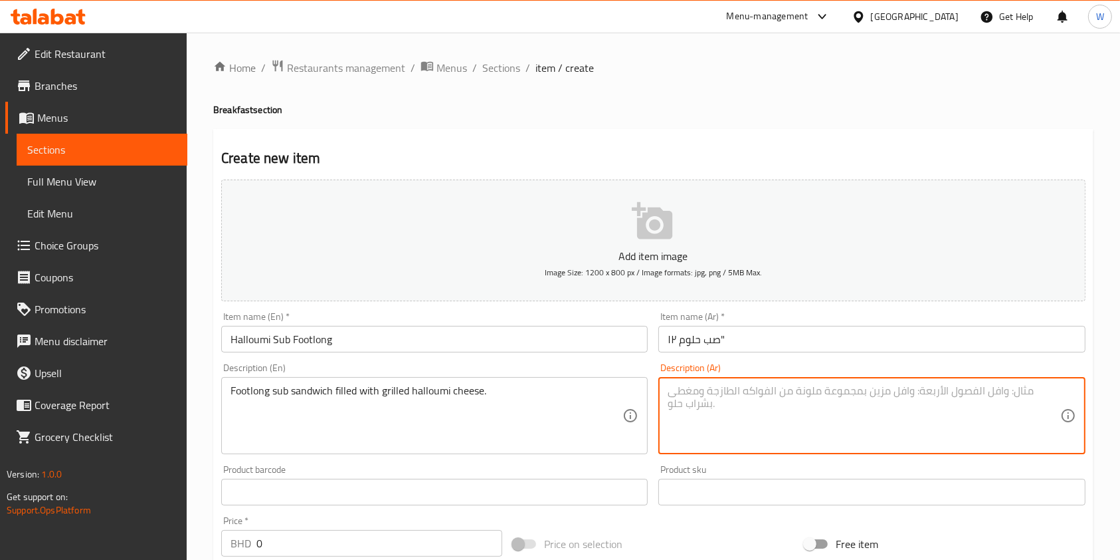
paste textarea "ساندويتش سب طويل محشو بجبنة الحلوم المشوية."
type textarea "ساندويتش سب طويل محشو بجبنة الحلوم المشوية."
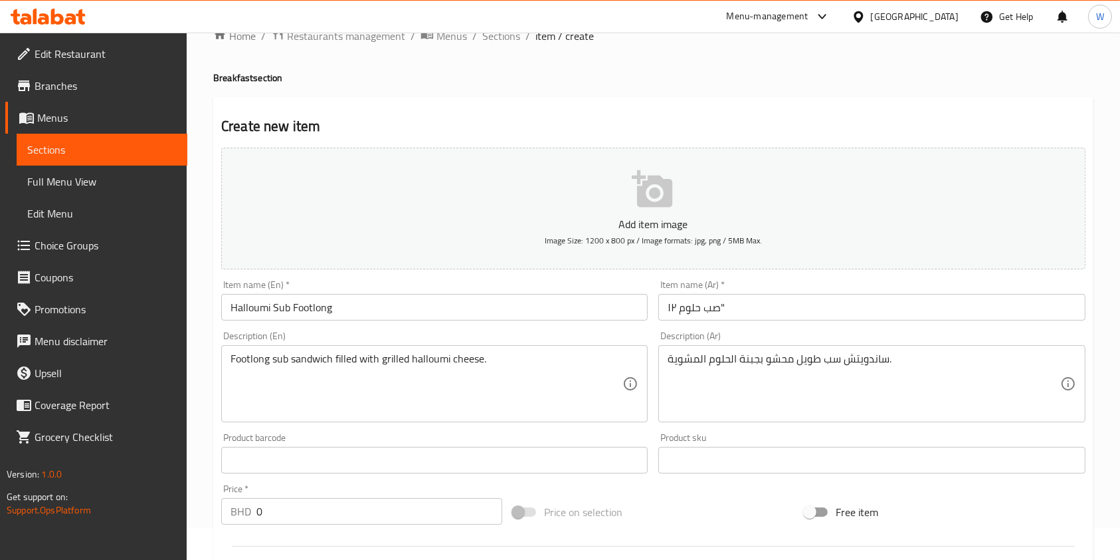
scroll to position [177, 0]
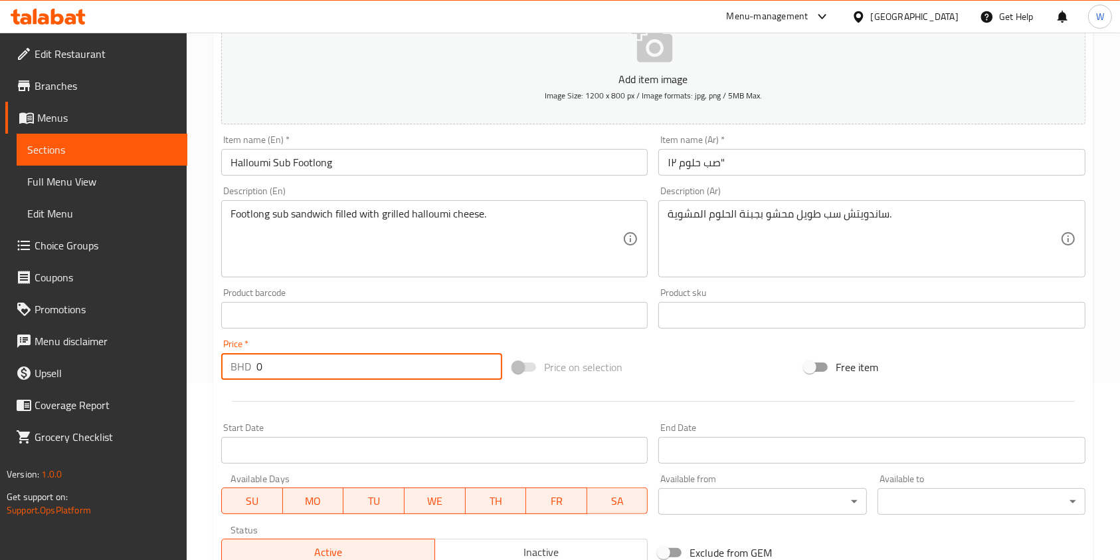
drag, startPoint x: 278, startPoint y: 354, endPoint x: 218, endPoint y: 370, distance: 61.9
click at [217, 365] on div "Price   * BHD 0 Price *" at bounding box center [362, 359] width 292 height 51
paste input "3.4"
type input "3.4"
click at [268, 402] on div at bounding box center [653, 401] width 875 height 33
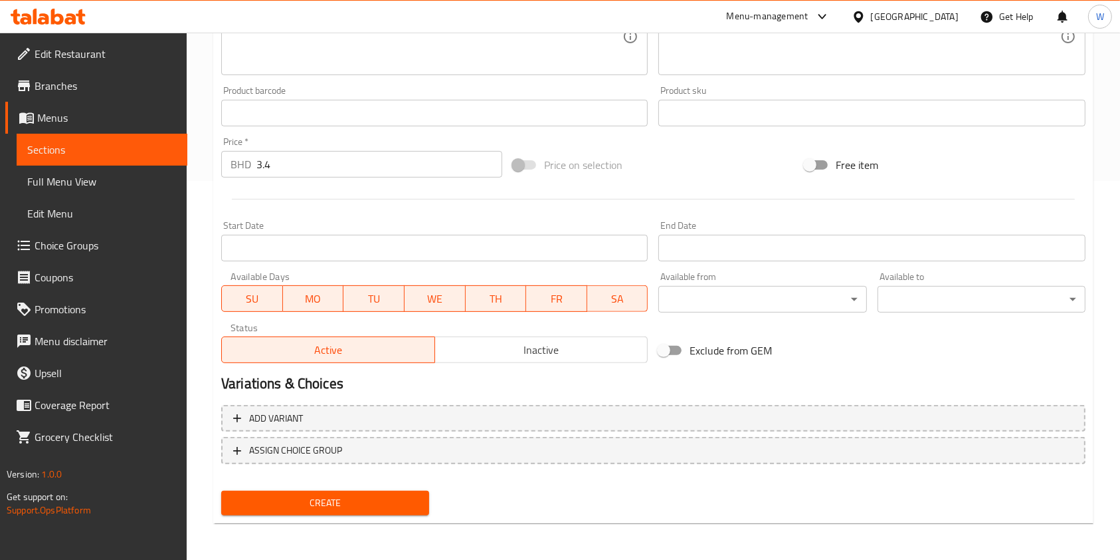
scroll to position [379, 0]
click at [310, 494] on span "Create" at bounding box center [325, 502] width 187 height 17
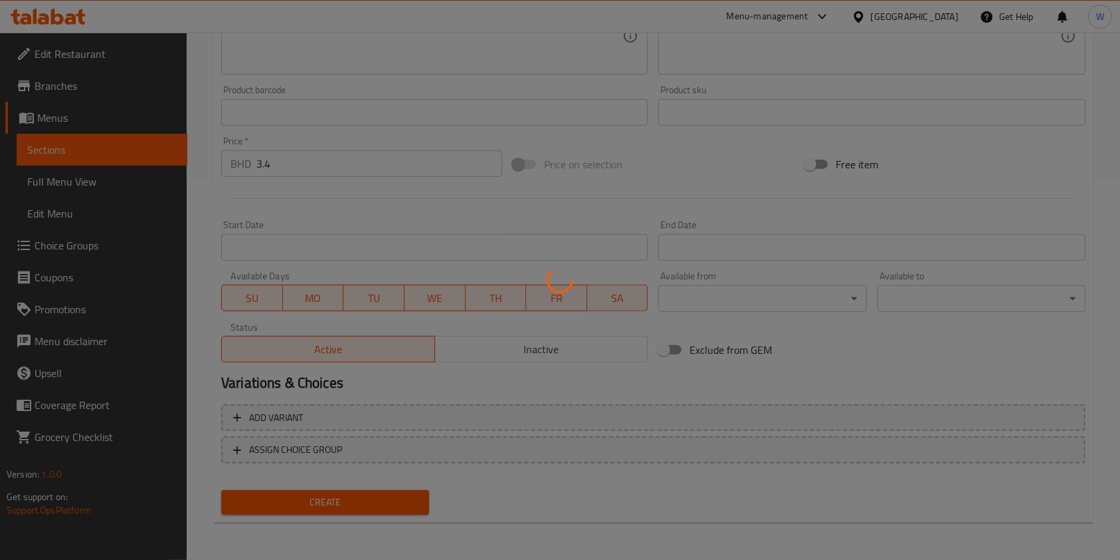
type input "0"
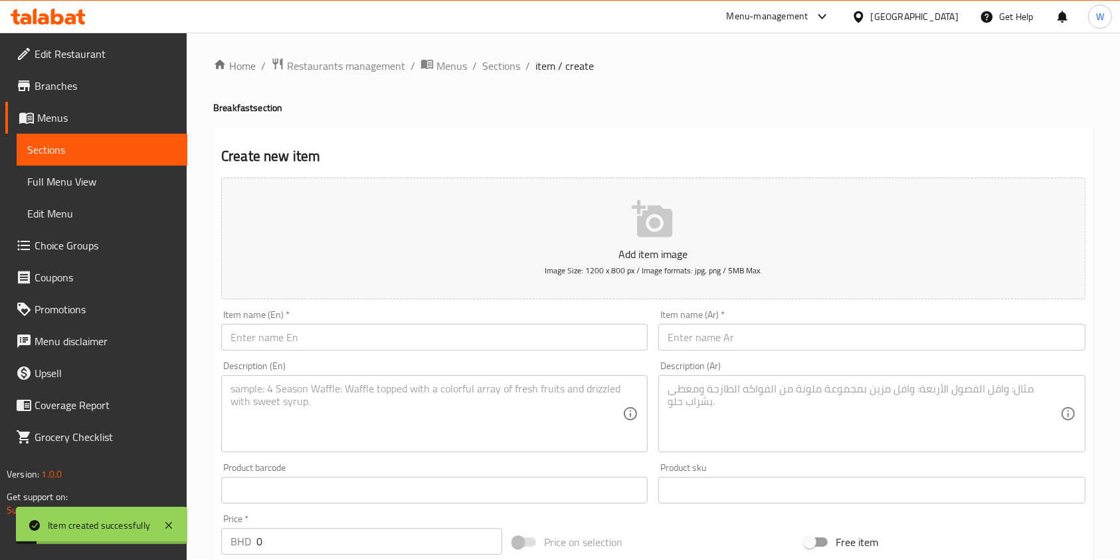
scroll to position [0, 0]
drag, startPoint x: 494, startPoint y: 56, endPoint x: 501, endPoint y: 62, distance: 8.9
click at [497, 59] on div "Home / Restaurants management / Menus / Sections / item / create Breakfast sect…" at bounding box center [654, 486] width 934 height 906
click at [505, 66] on span "Sections" at bounding box center [501, 68] width 38 height 16
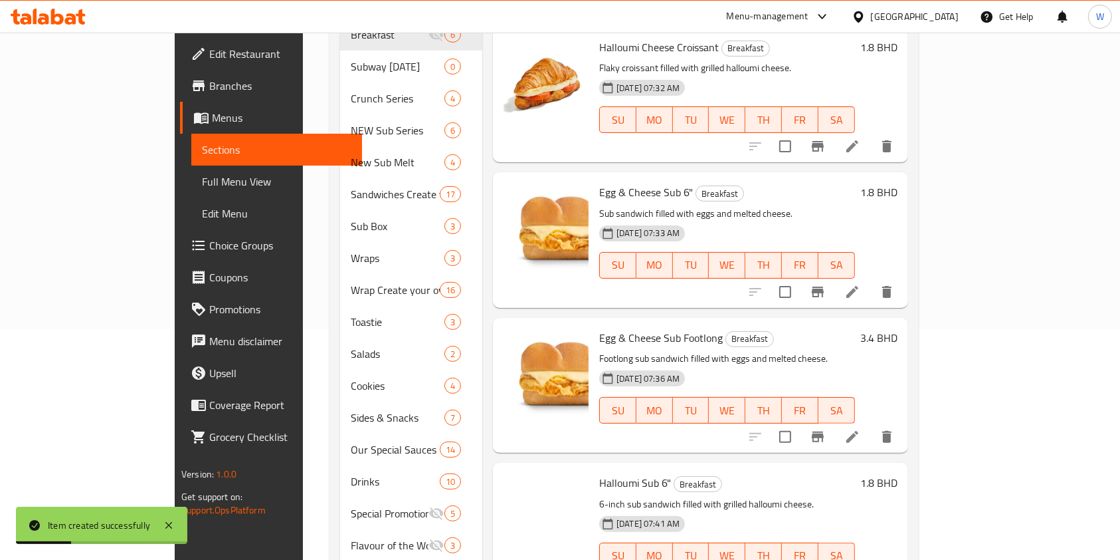
scroll to position [286, 0]
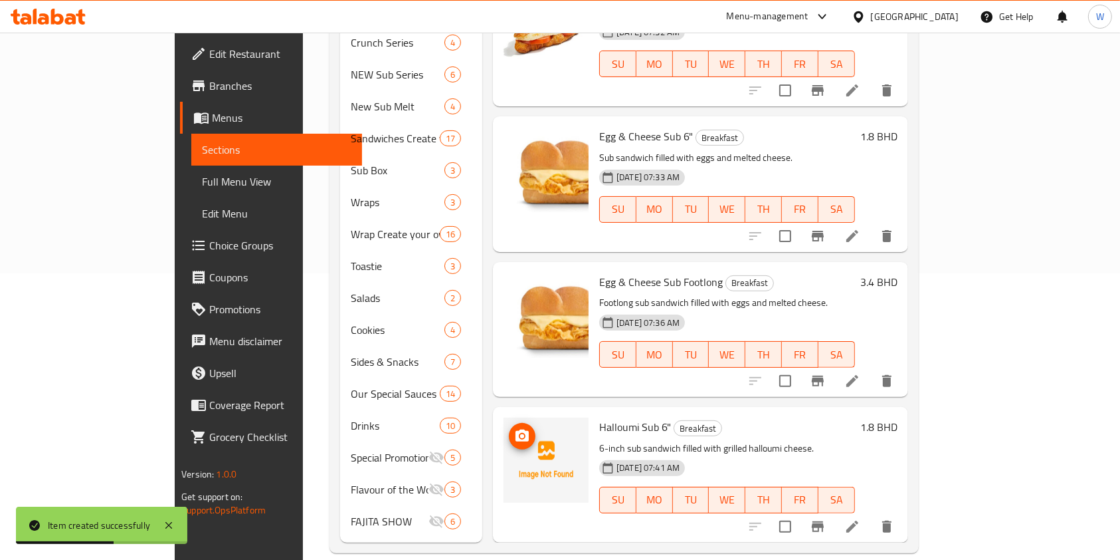
click at [504, 420] on img at bounding box center [546, 459] width 85 height 85
click at [514, 428] on icon "upload picture" at bounding box center [522, 436] width 16 height 16
click at [908, 379] on div "Menu items Add Sort Manage items Egg & Cheese Croissant Breakfast Flaky croissa…" at bounding box center [695, 202] width 426 height 680
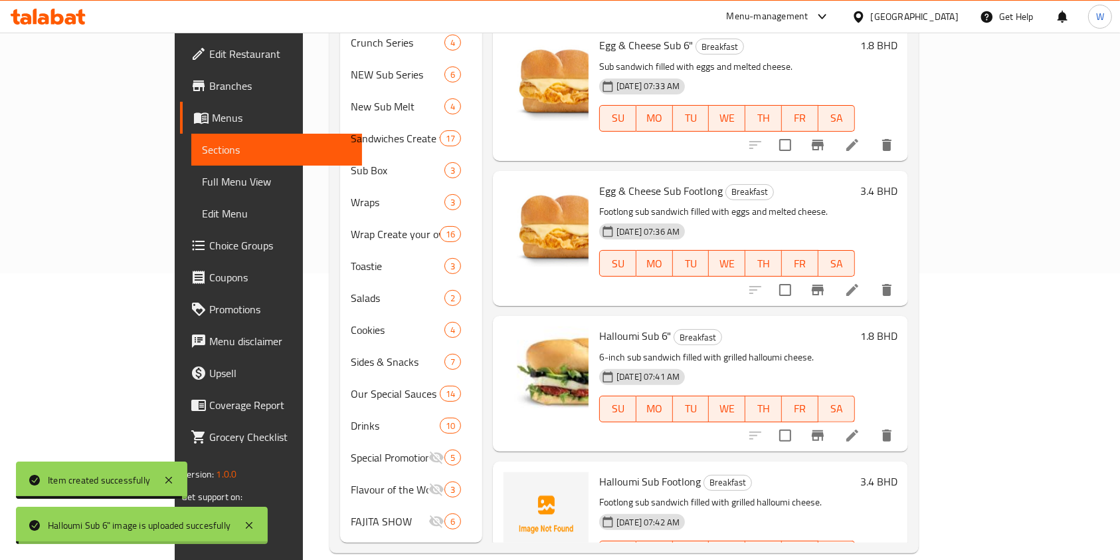
scroll to position [389, 0]
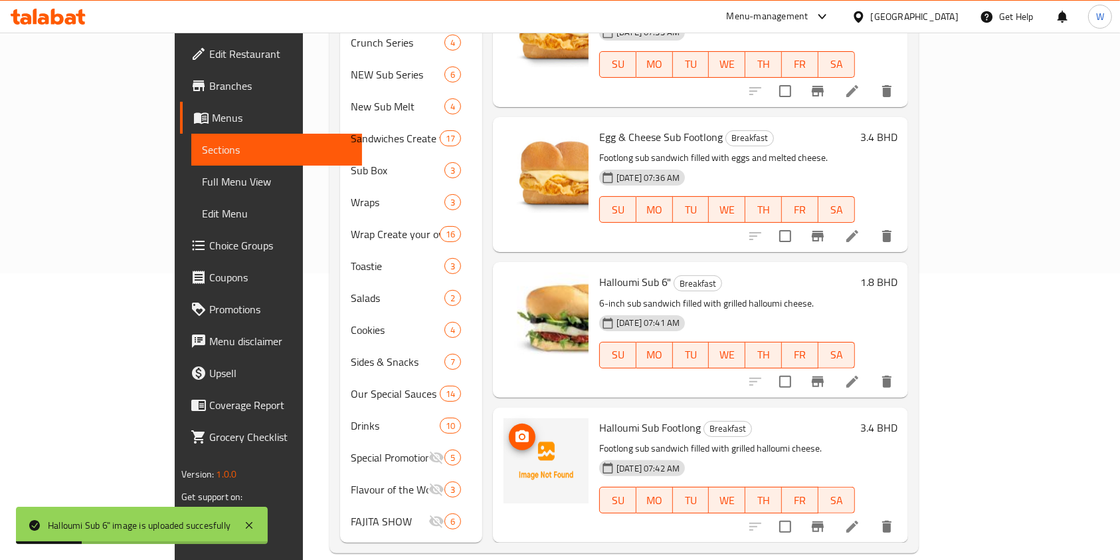
click at [514, 429] on icon "upload picture" at bounding box center [522, 437] width 16 height 16
click at [855, 418] on h6 "Halloumi Sub Footlong Breakfast" at bounding box center [727, 427] width 256 height 19
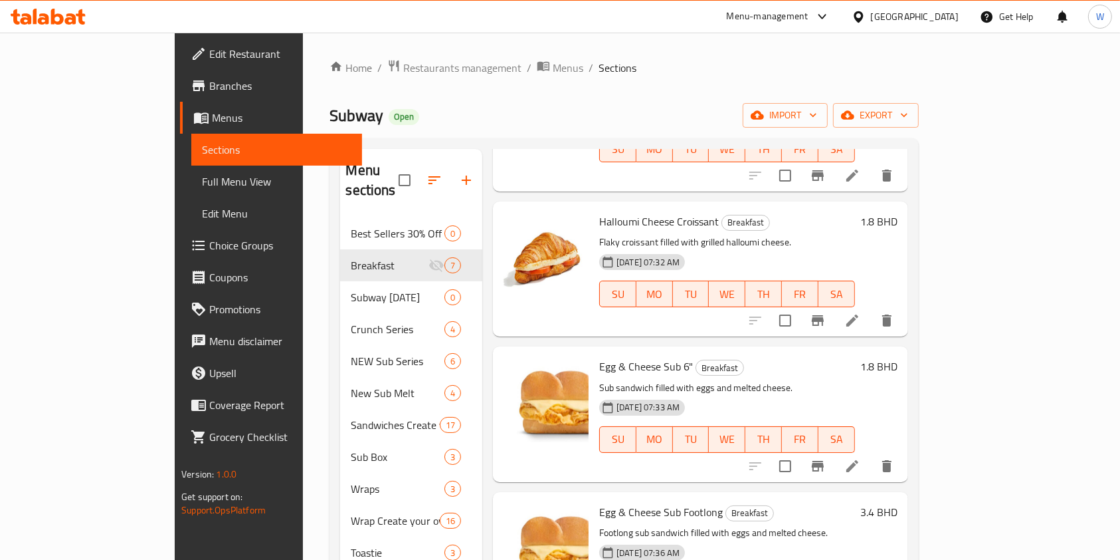
scroll to position [0, 0]
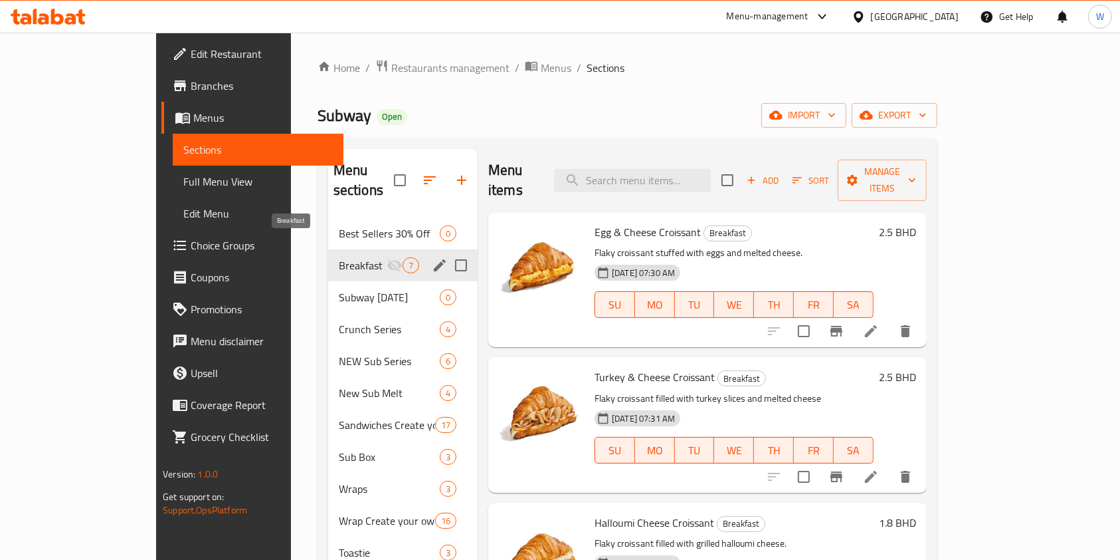
drag, startPoint x: 318, startPoint y: 220, endPoint x: 313, endPoint y: 211, distance: 10.1
click at [339, 225] on span "Best Sellers 30% Off" at bounding box center [389, 233] width 101 height 16
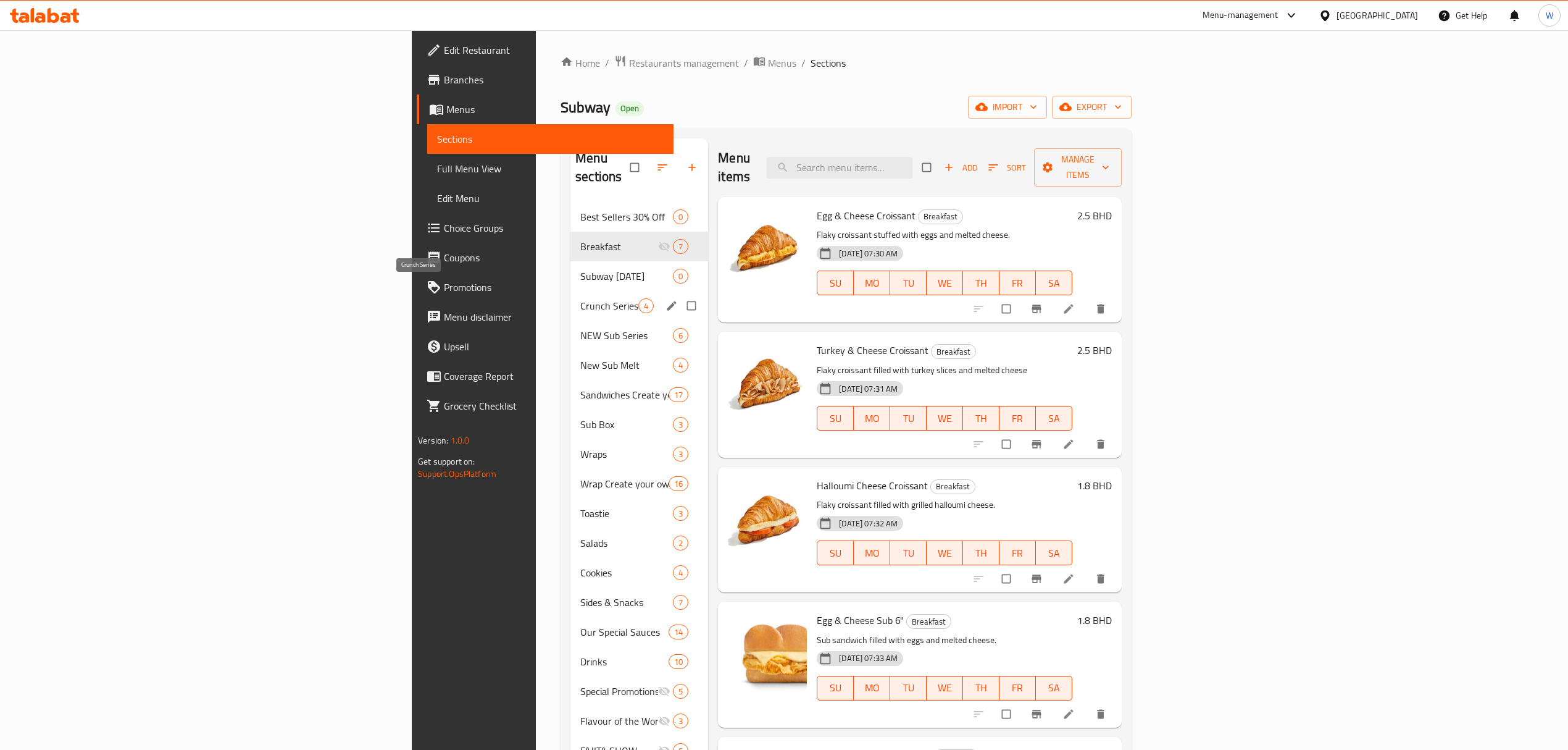
click at [581, 298] on span "Crunch Series" at bounding box center [609, 306] width 58 height 15
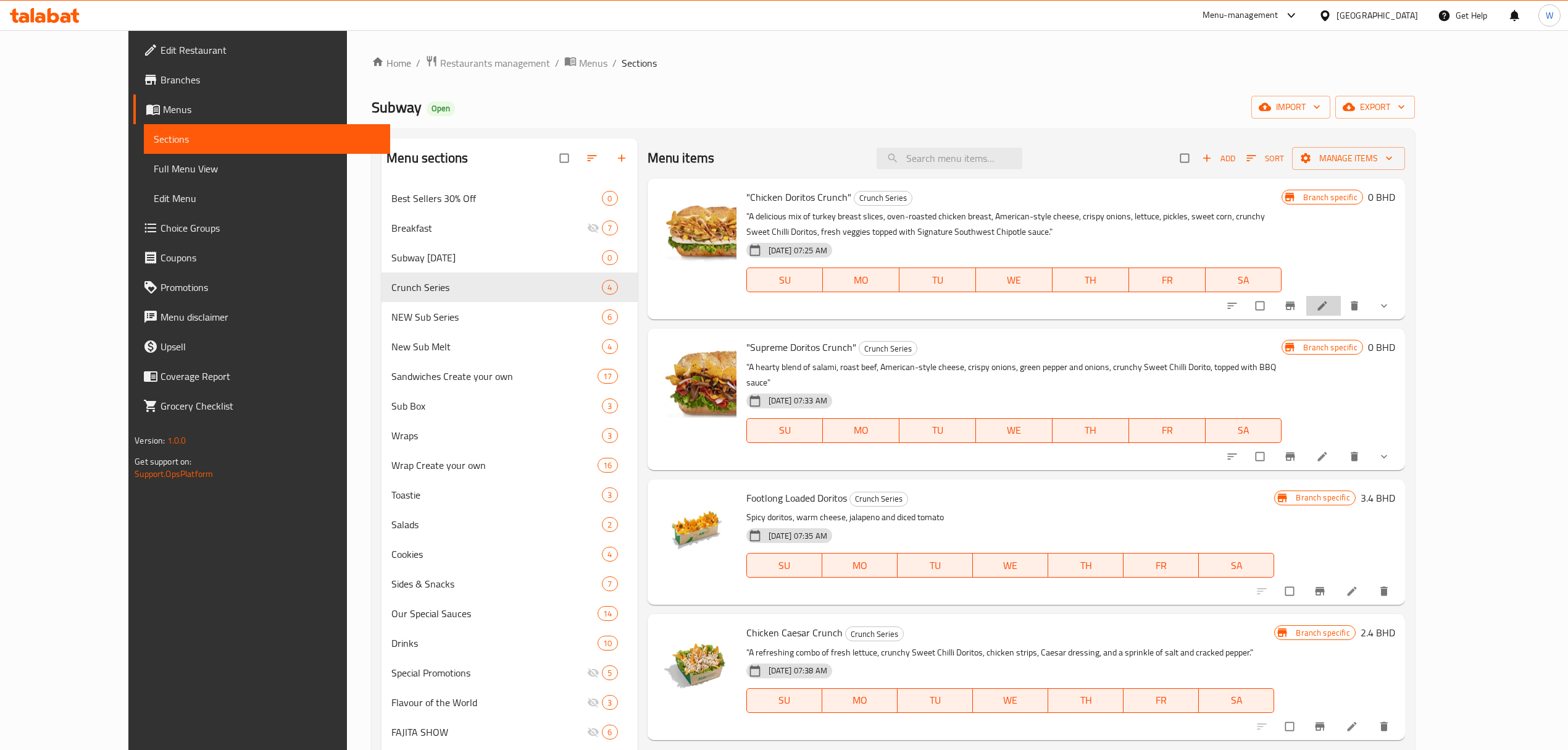
click at [1340, 312] on li at bounding box center [1323, 305] width 34 height 20
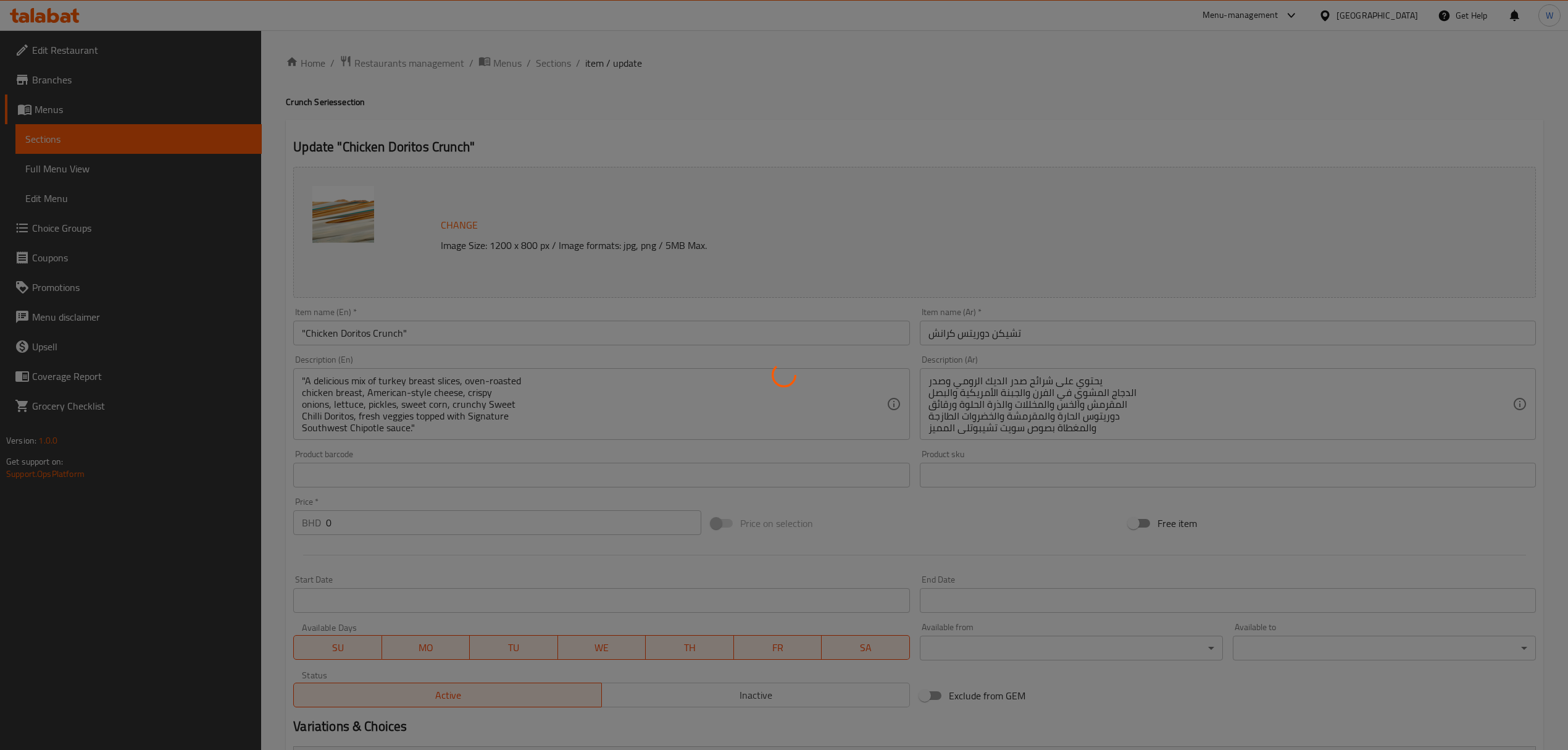
type input "إختيارك من الخبز للسندويتش الأول:"
type input "1"
type input "إختيارك من الخبز للسندويتش الأول:"
type input "1"
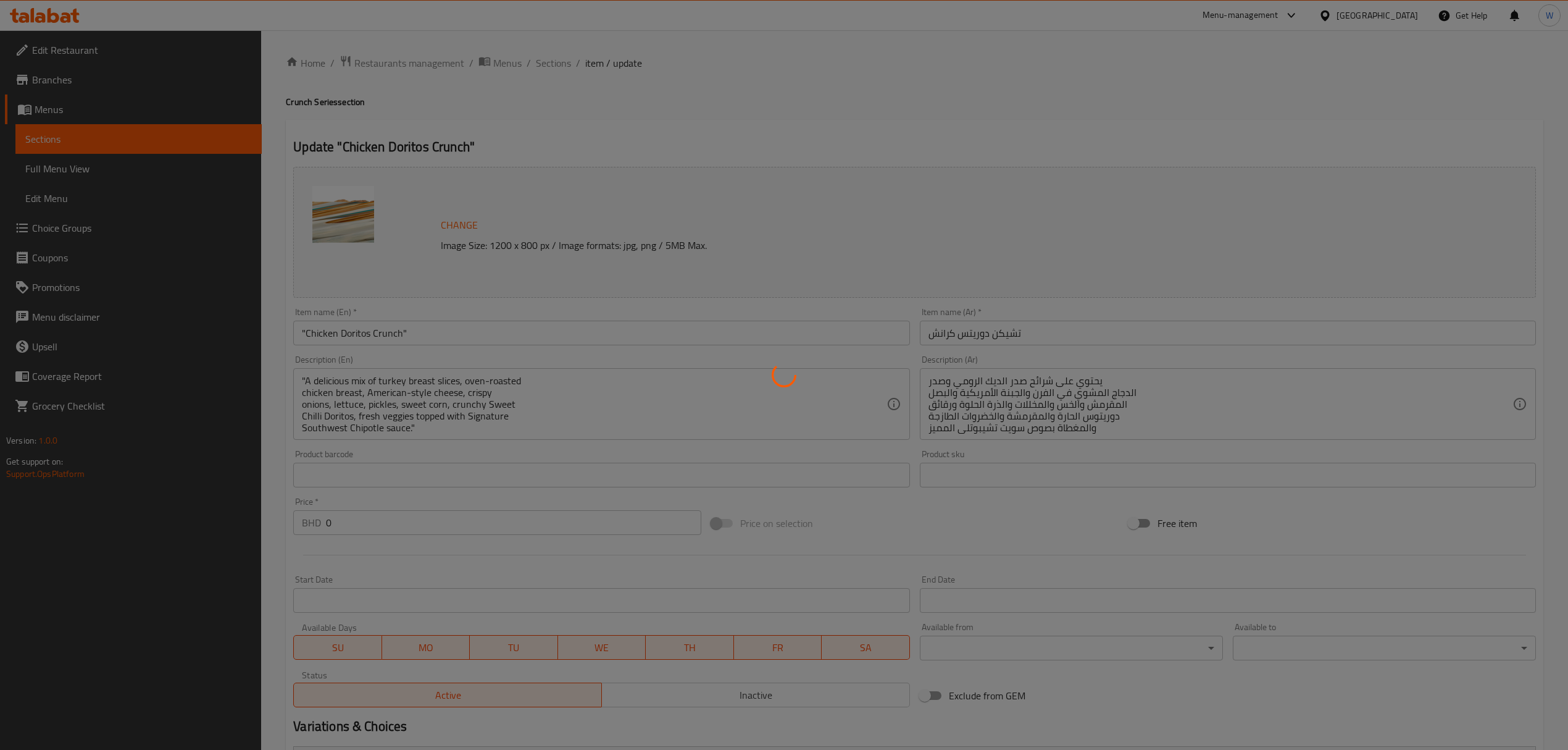
type input "1"
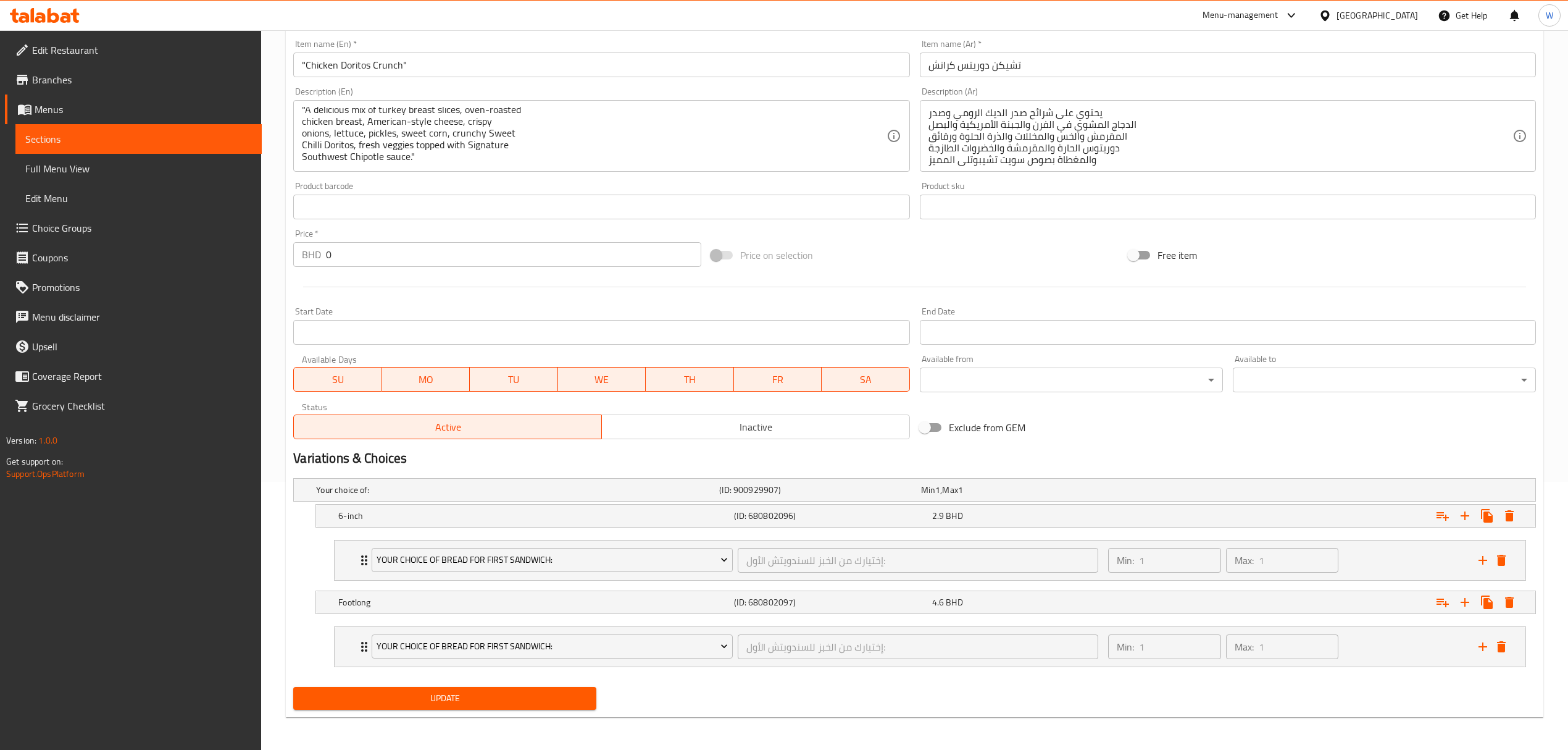
scroll to position [272, 0]
click at [343, 559] on div "Your Choice Of Bread For First Sandwich: إختيارك من الخبز للسندويتش الأول: ​ Mi…" at bounding box center [930, 558] width 1191 height 40
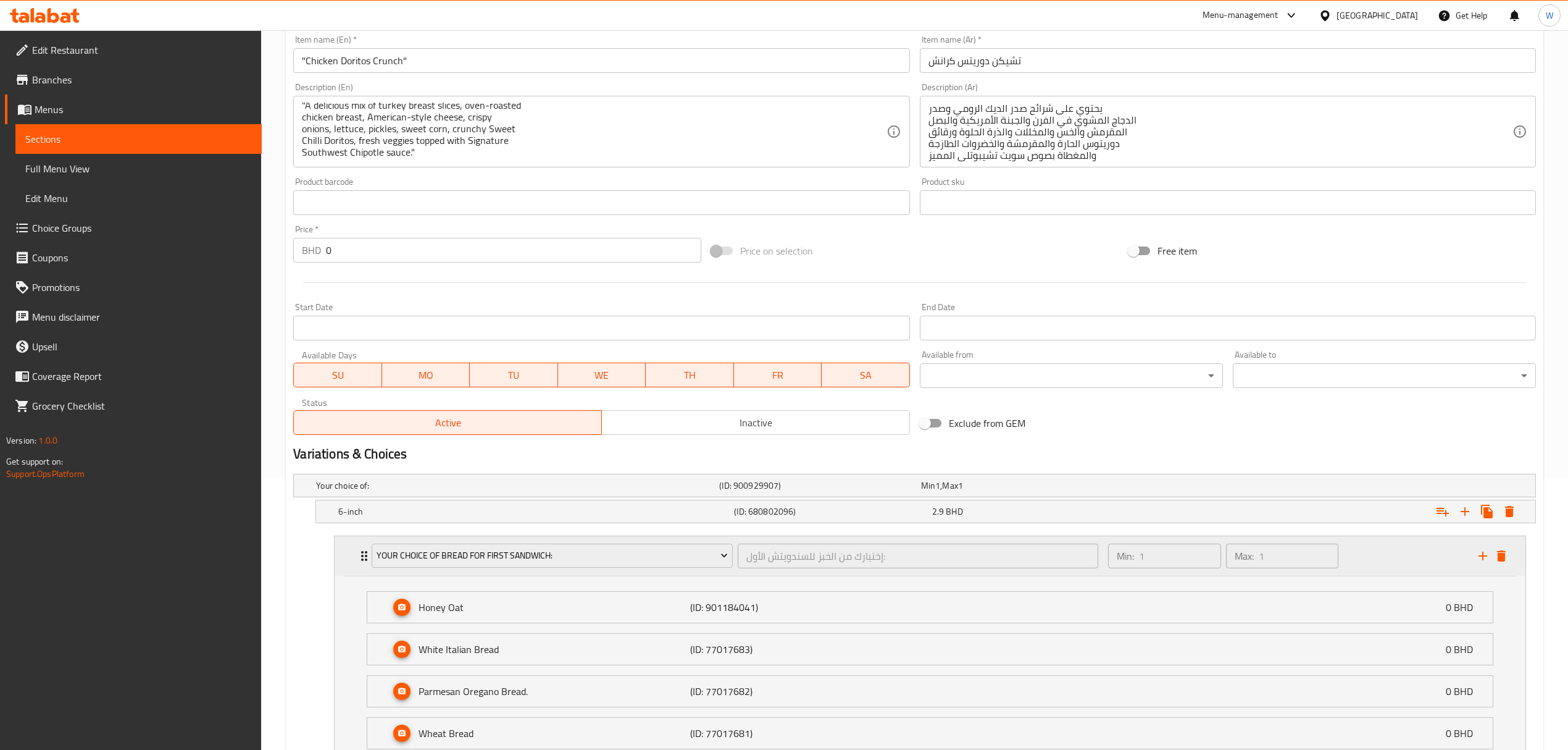
click at [343, 559] on div "Your Choice Of Bread For First Sandwich: إختيارك من الخبز للسندويتش الأول: ​ Mi…" at bounding box center [930, 556] width 1191 height 40
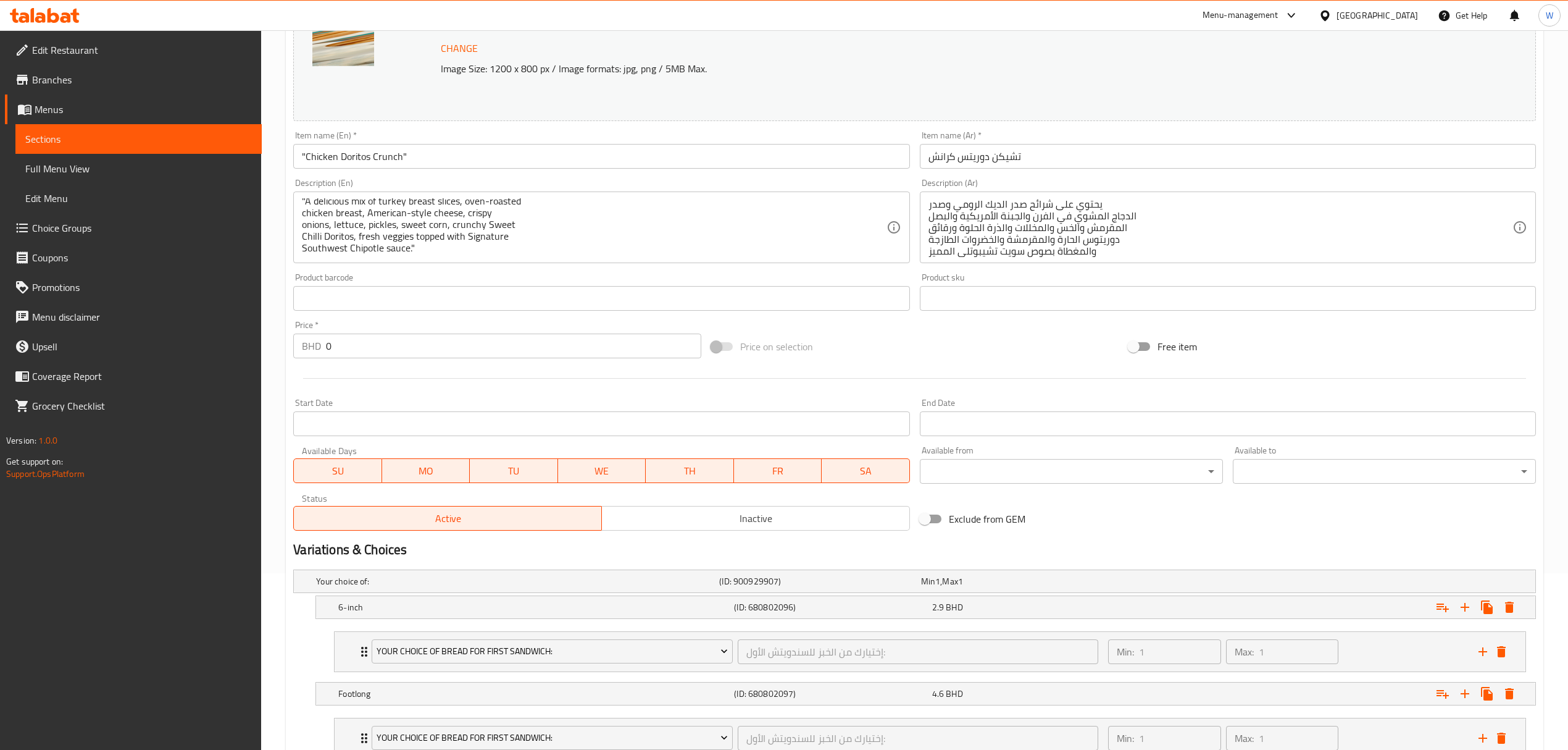
scroll to position [0, 0]
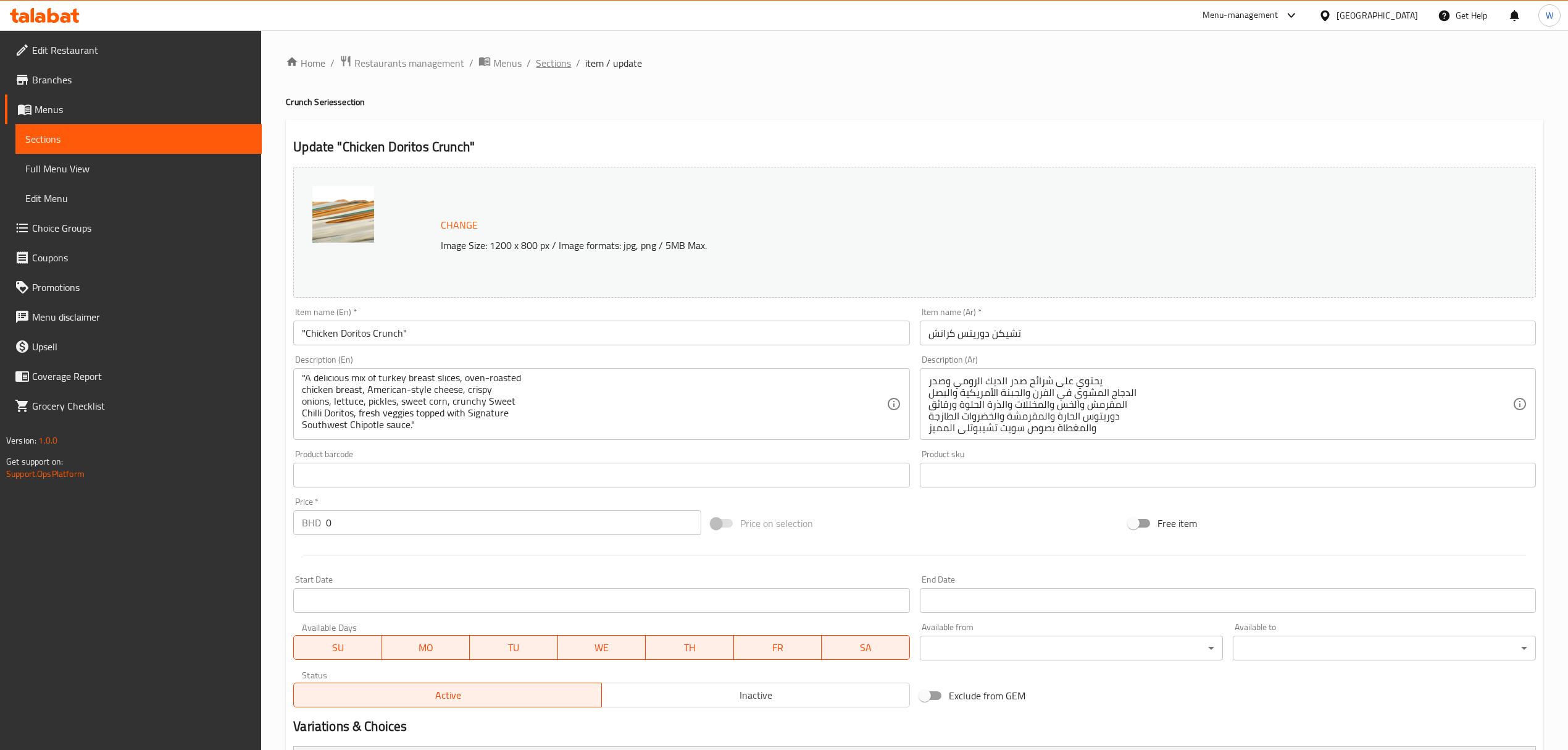
click at [560, 70] on span "Sections" at bounding box center [554, 63] width 35 height 15
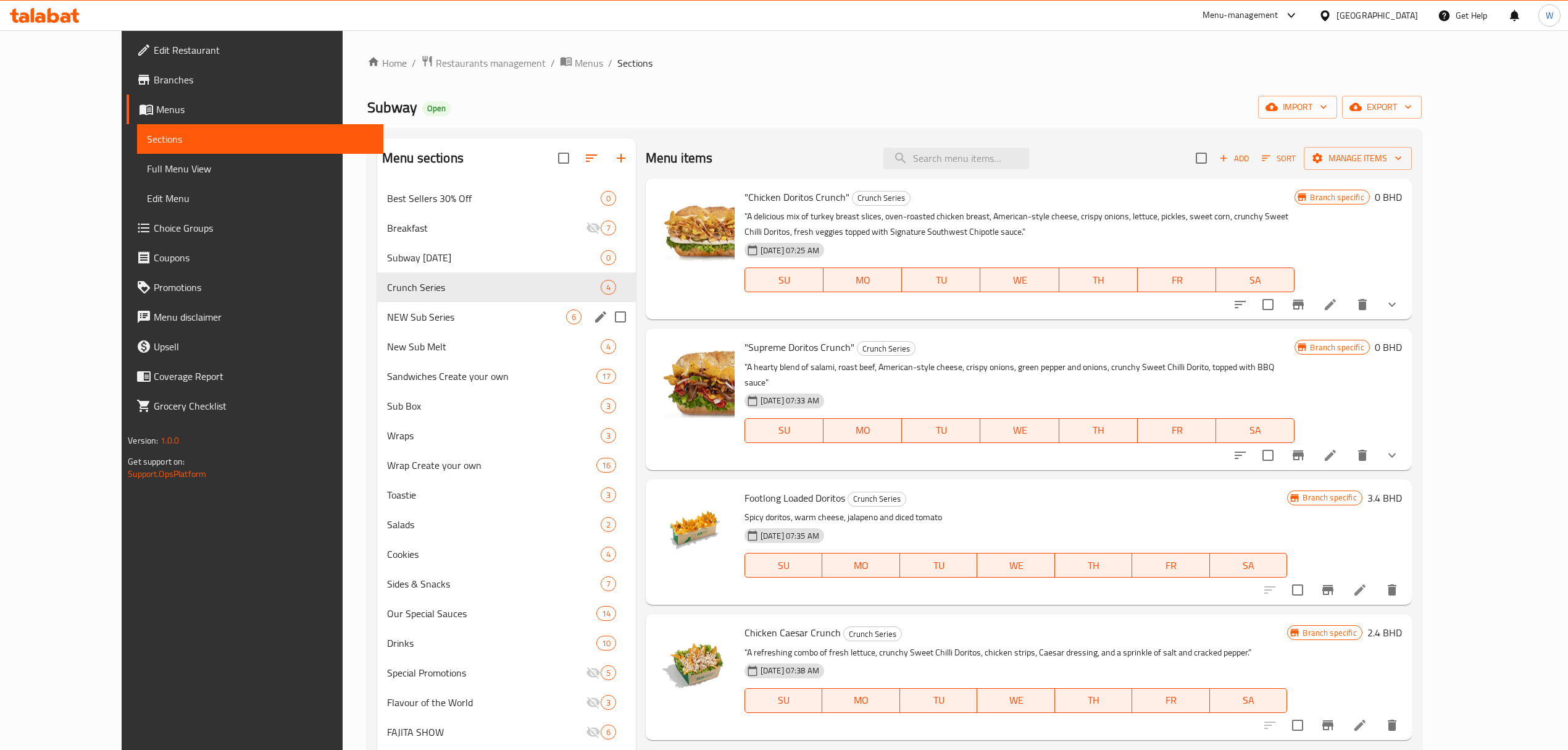
click at [387, 312] on span "NEW Sub Series" at bounding box center [477, 317] width 179 height 15
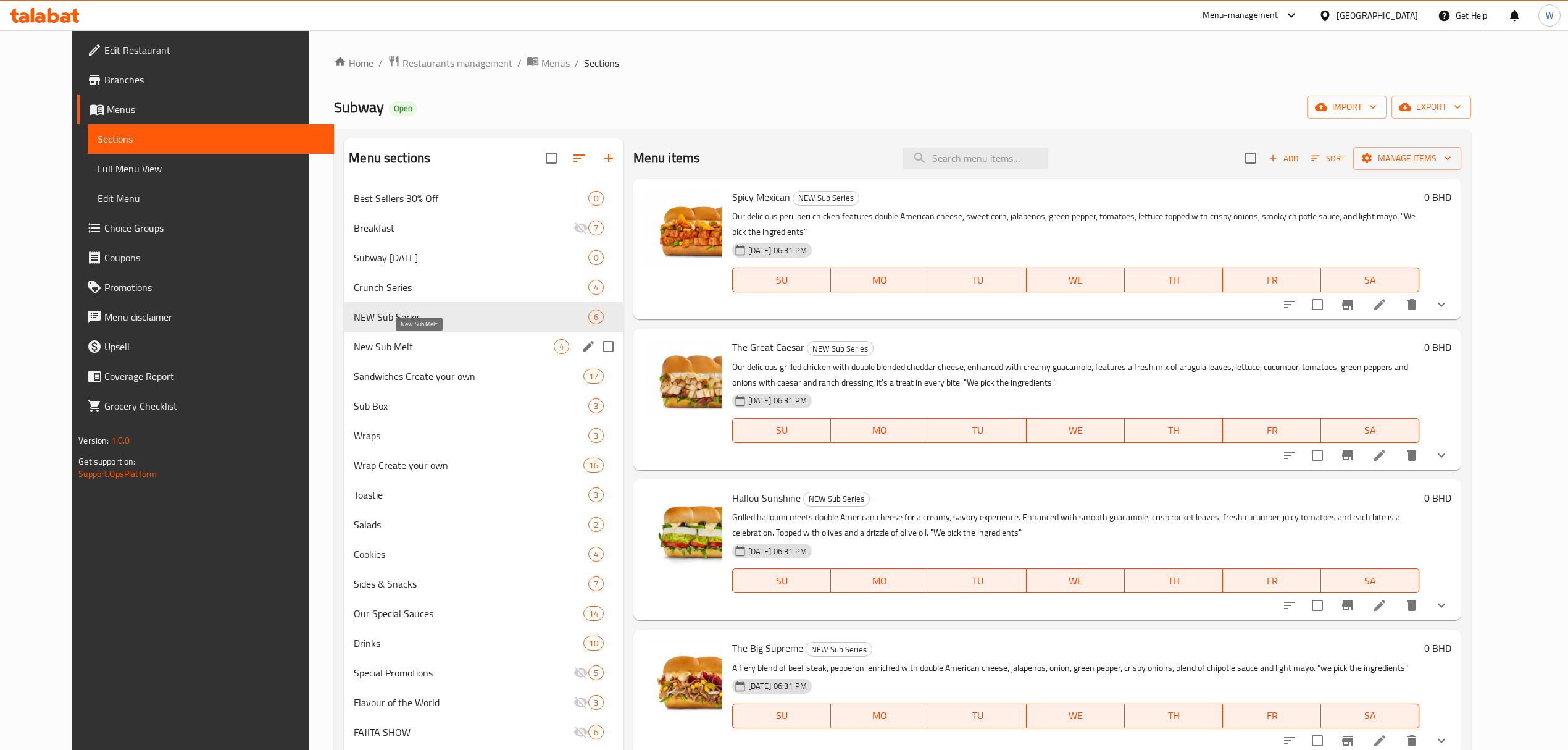
click at [385, 353] on span "New Sub Melt" at bounding box center [453, 347] width 200 height 15
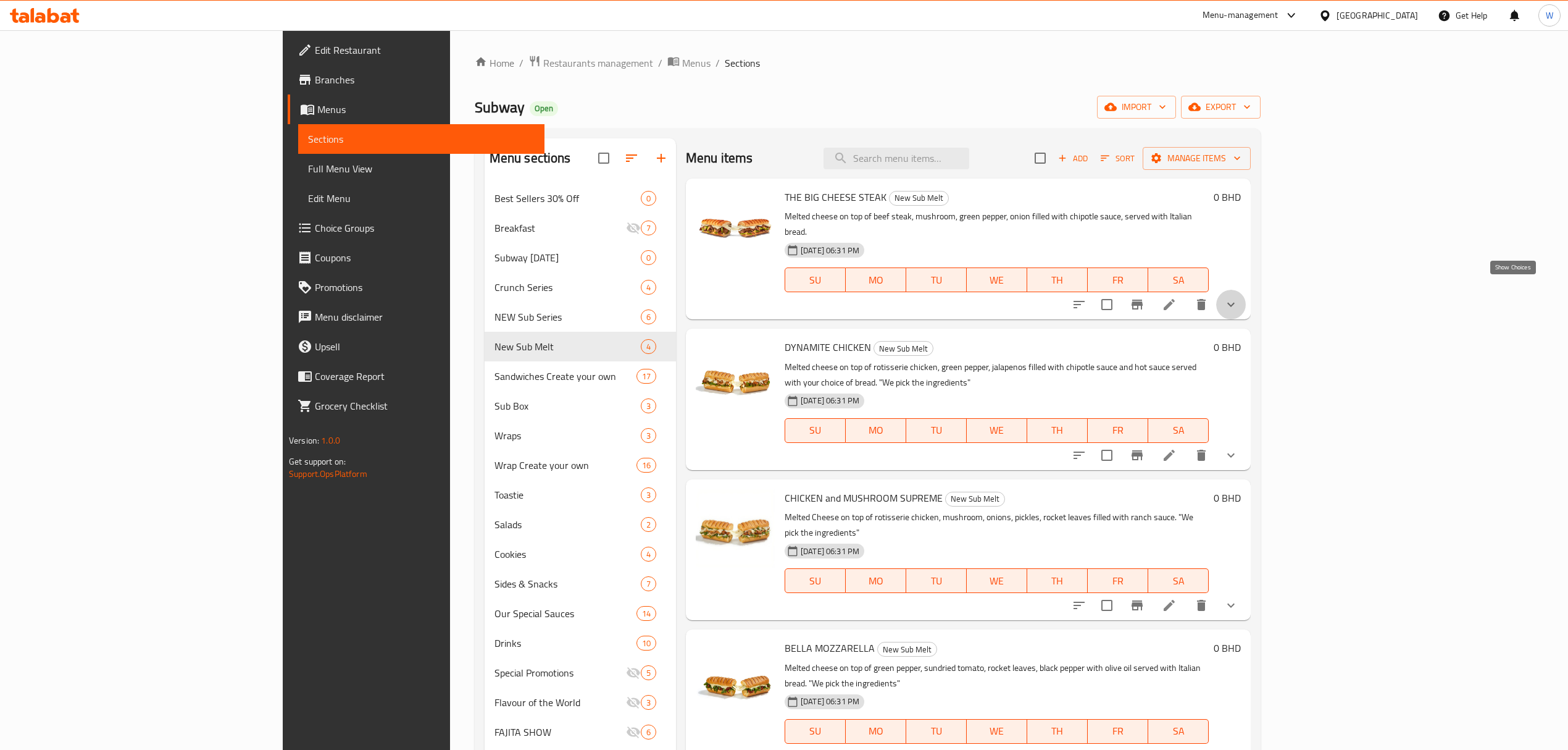
click at [1238, 297] on icon "show more" at bounding box center [1231, 305] width 15 height 15
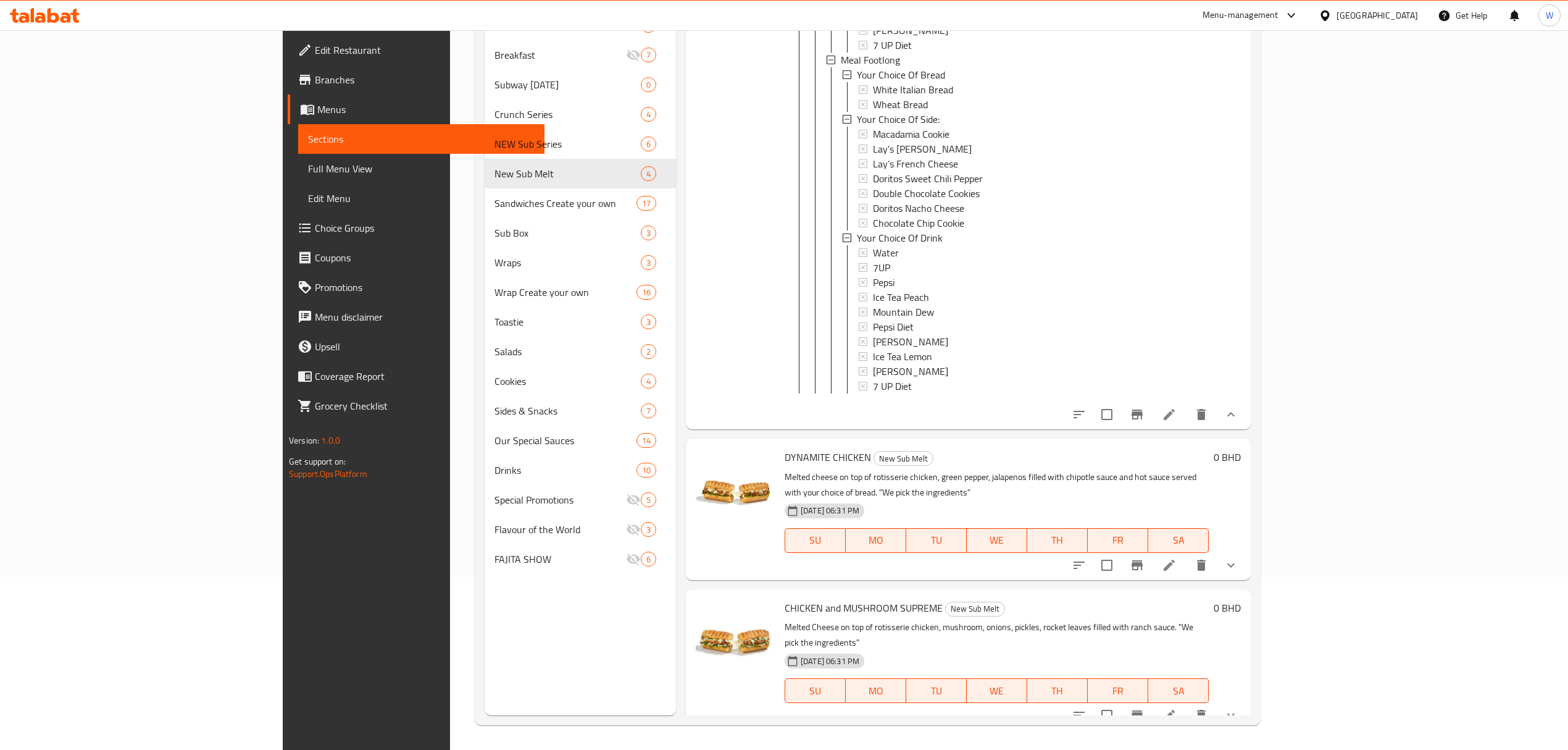
scroll to position [658, 0]
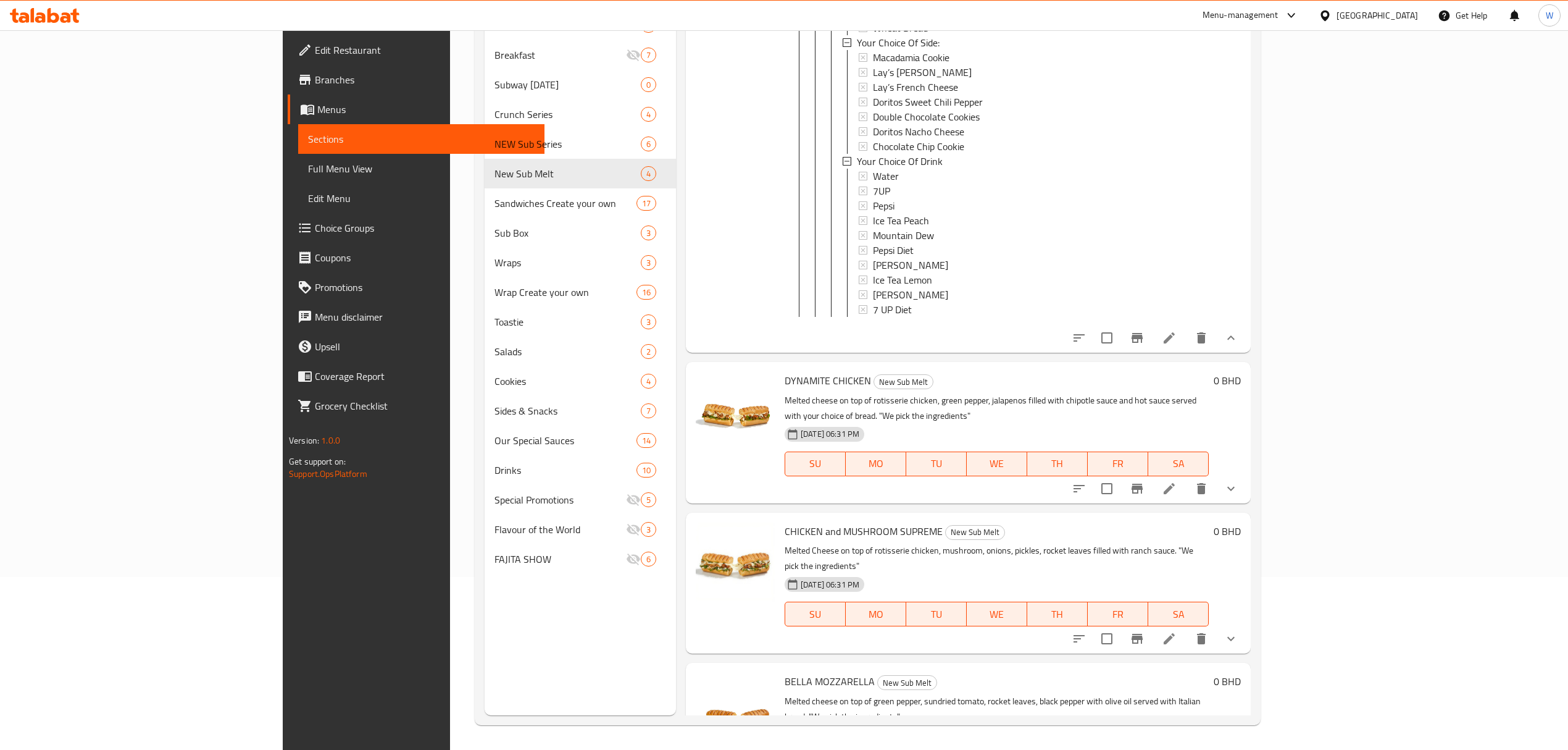
click at [1177, 341] on icon at bounding box center [1169, 338] width 15 height 15
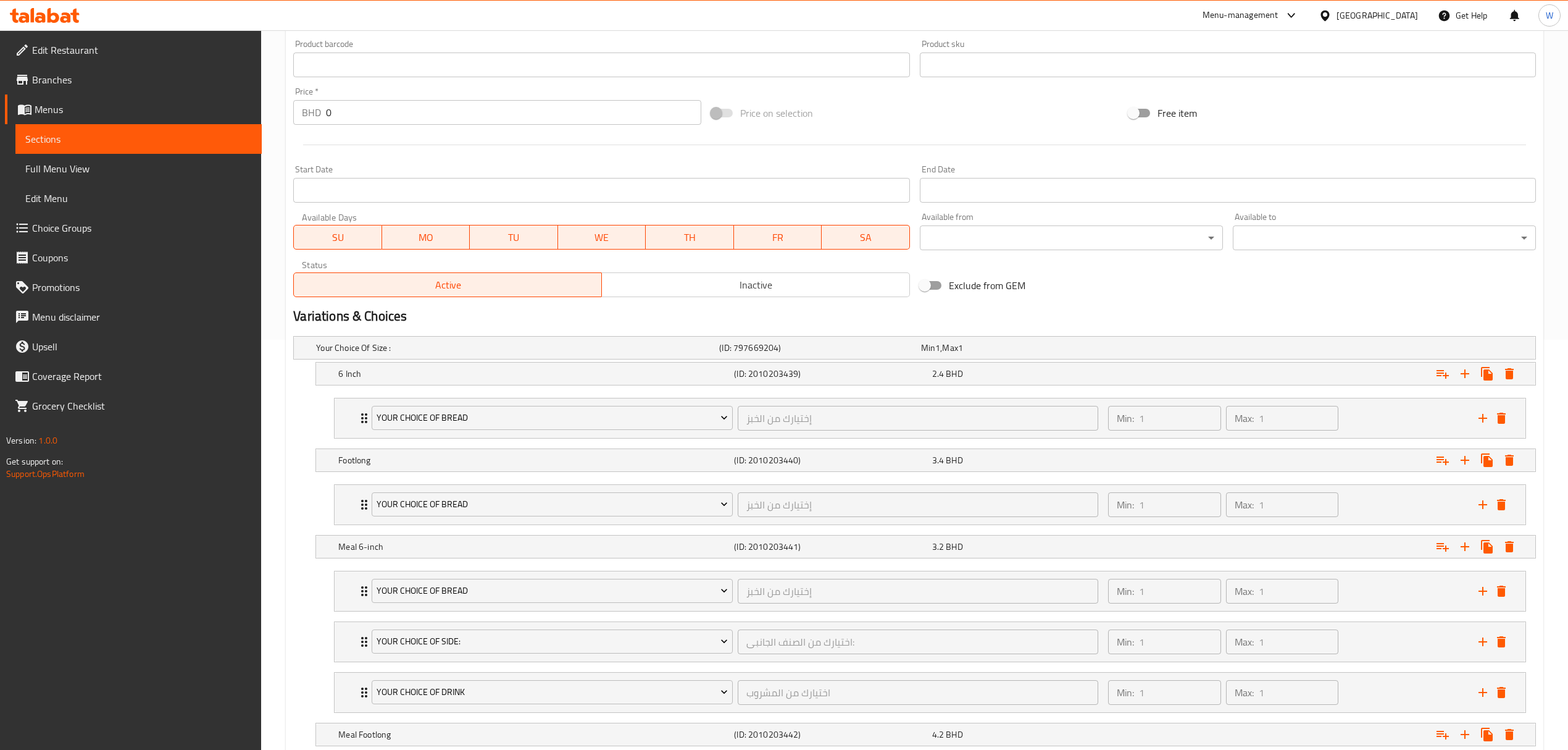
scroll to position [241, 0]
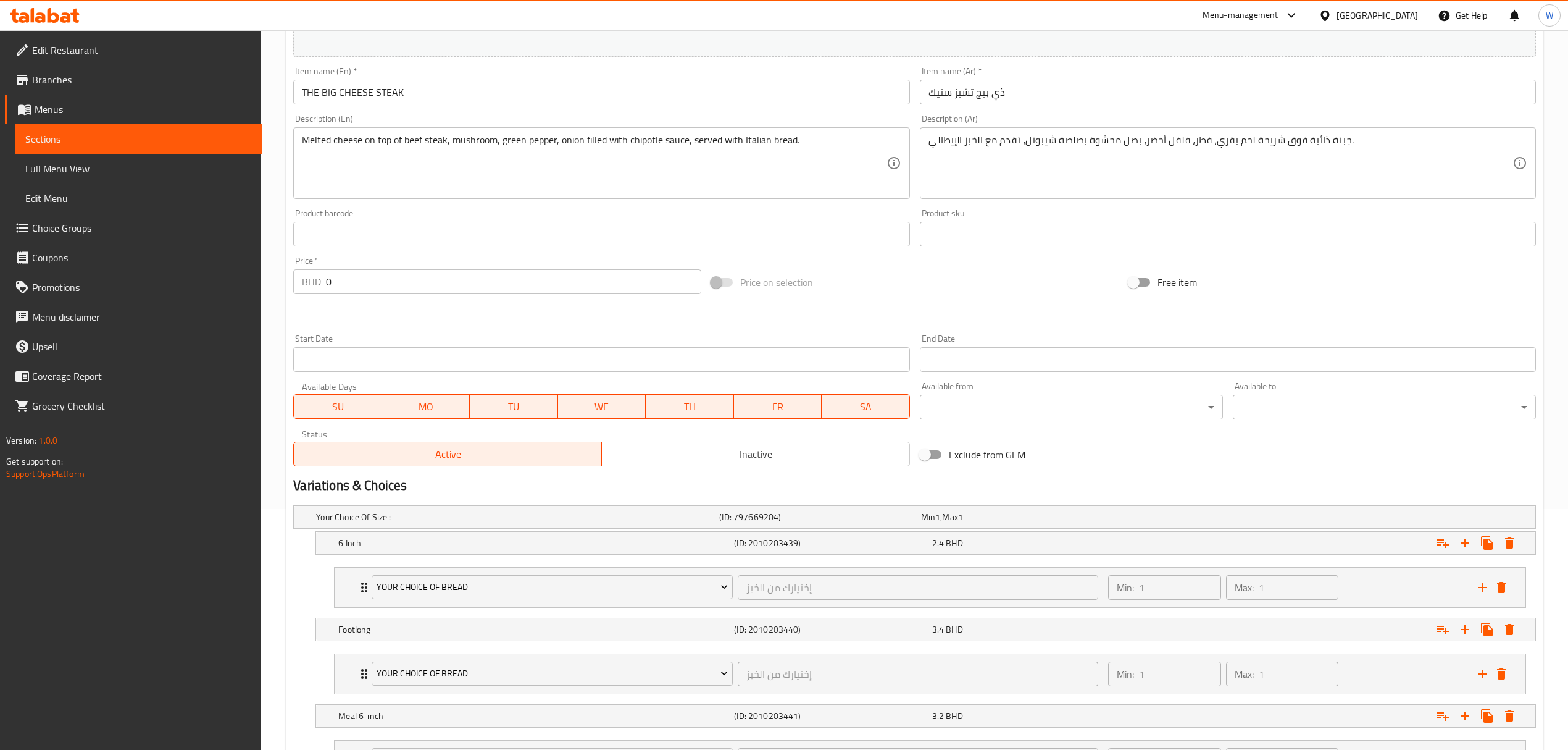
click at [95, 220] on span "Choice Groups" at bounding box center [142, 228] width 220 height 15
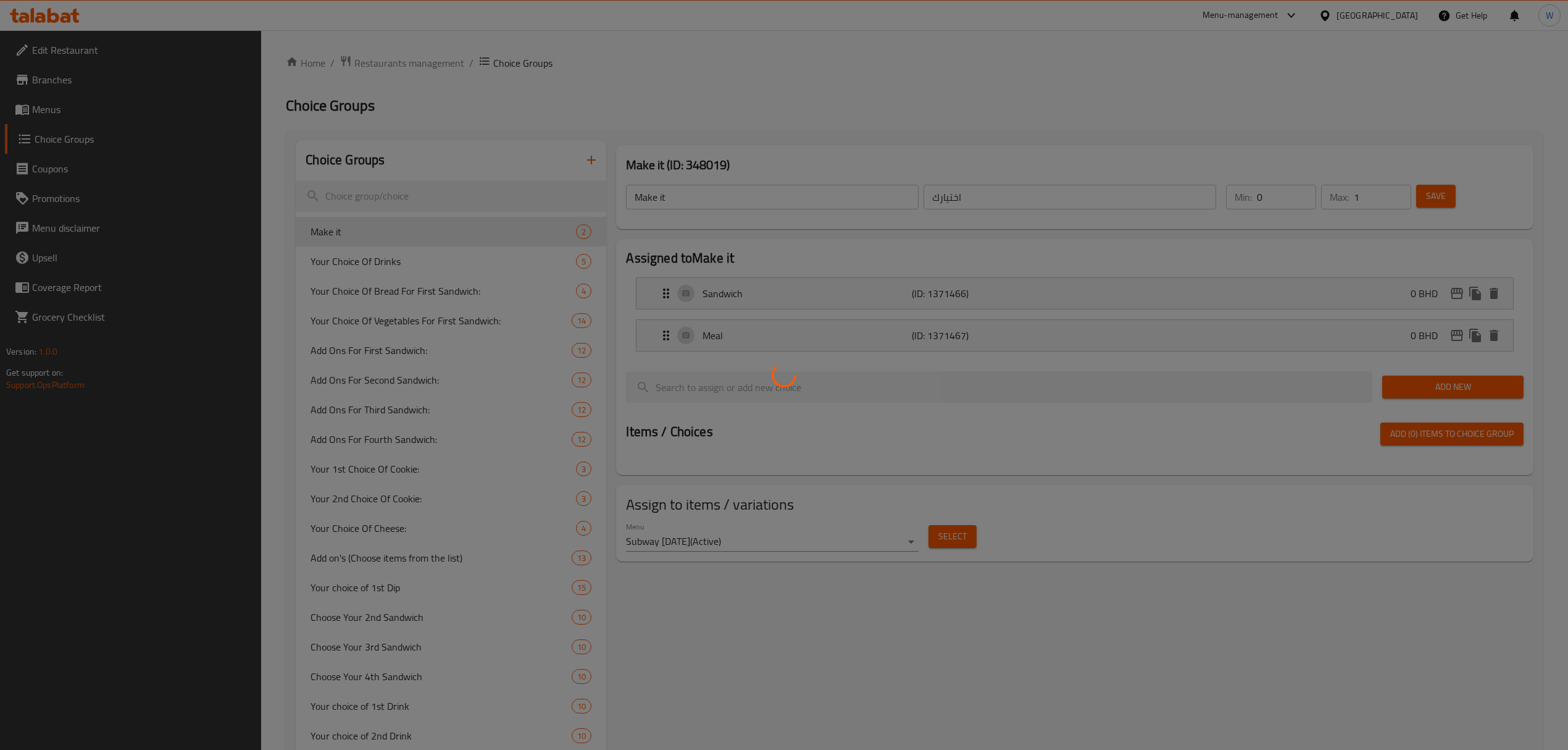
click at [438, 183] on div at bounding box center [784, 375] width 1568 height 750
click at [438, 191] on div at bounding box center [784, 375] width 1568 height 750
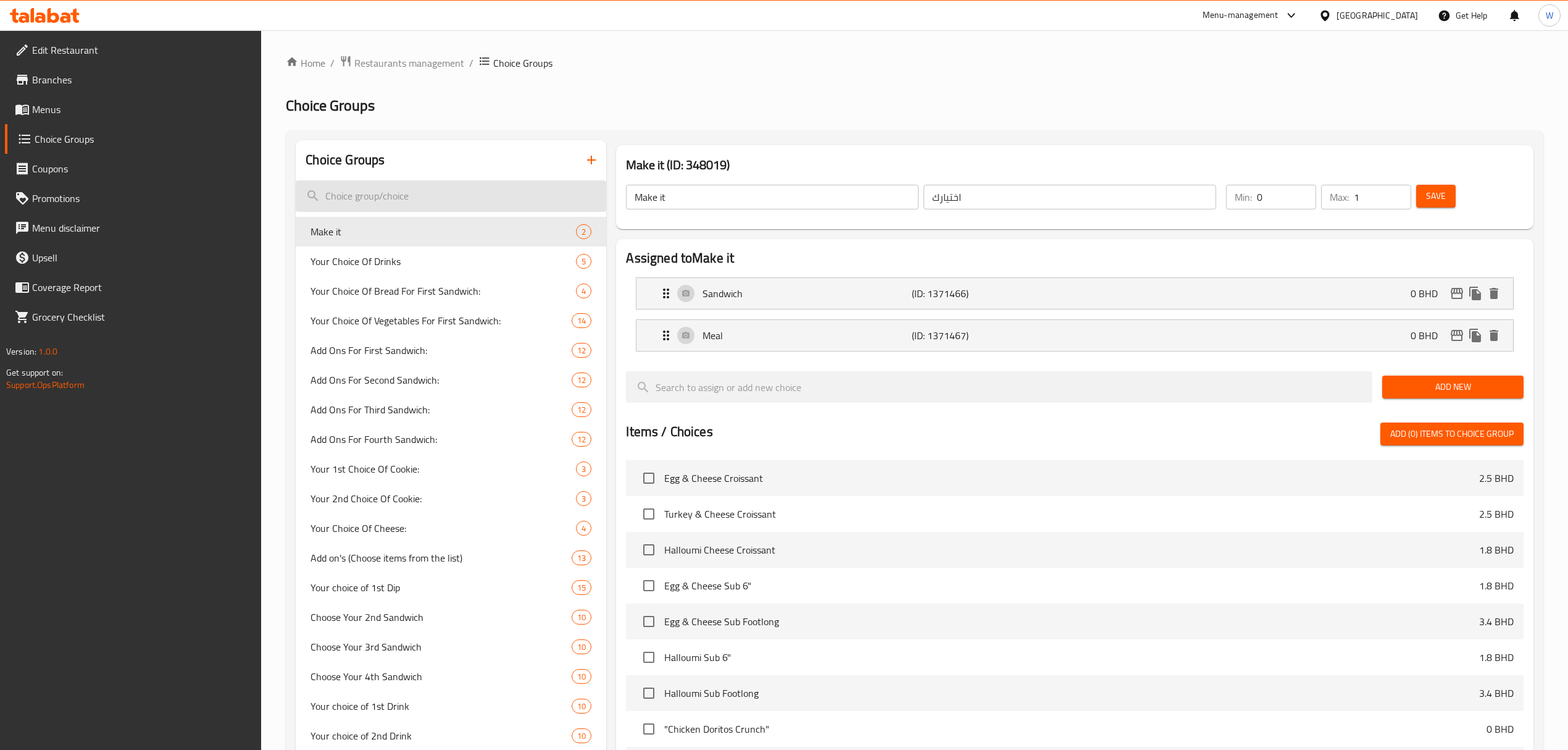
click at [437, 183] on input "search" at bounding box center [451, 196] width 310 height 32
paste input "(Choose of Cheese"
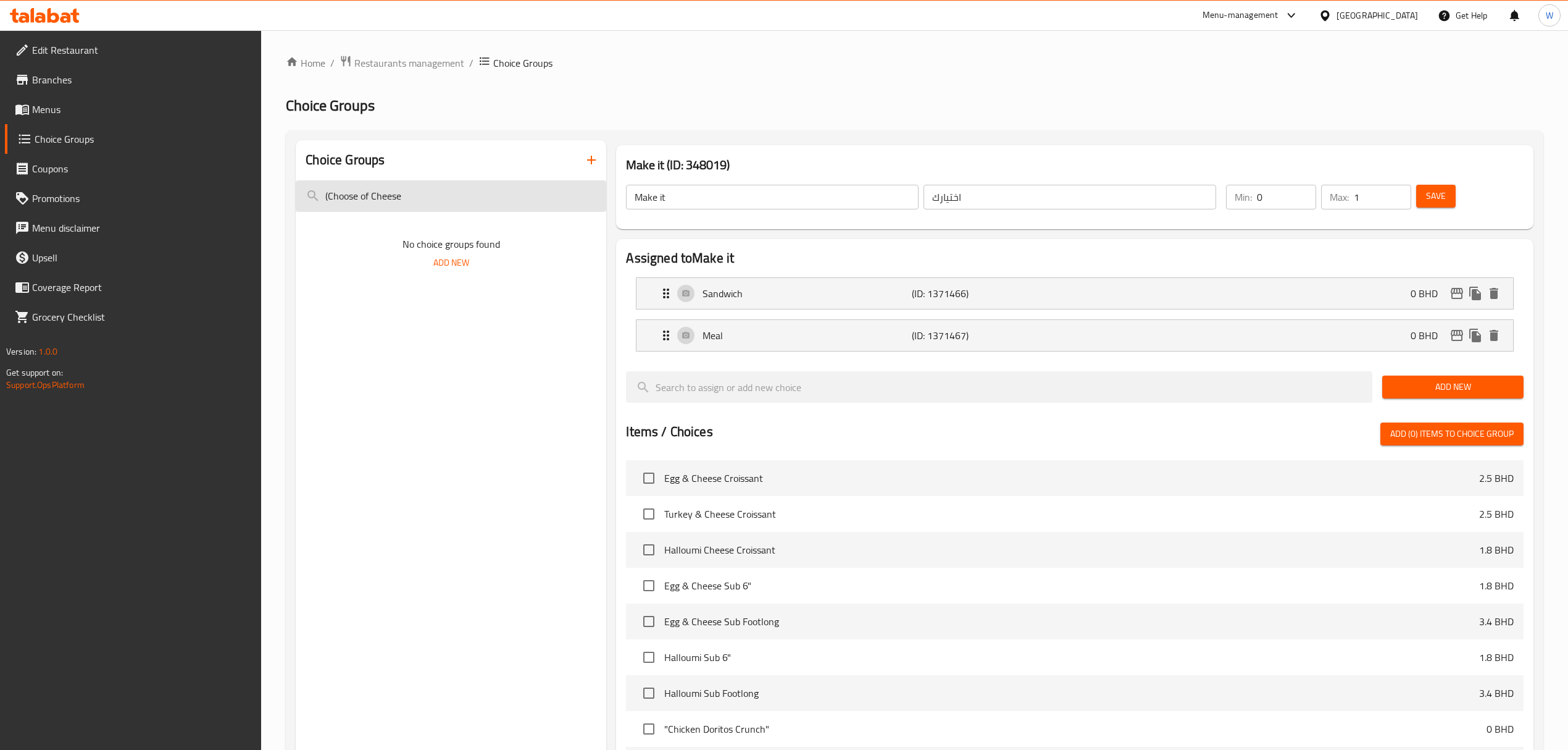
click at [329, 193] on input "(Choose of Cheese" at bounding box center [451, 196] width 310 height 32
click at [368, 202] on input "Choose of Cheese" at bounding box center [451, 196] width 310 height 32
click at [371, 198] on input "Choose of Cheese" at bounding box center [451, 196] width 310 height 32
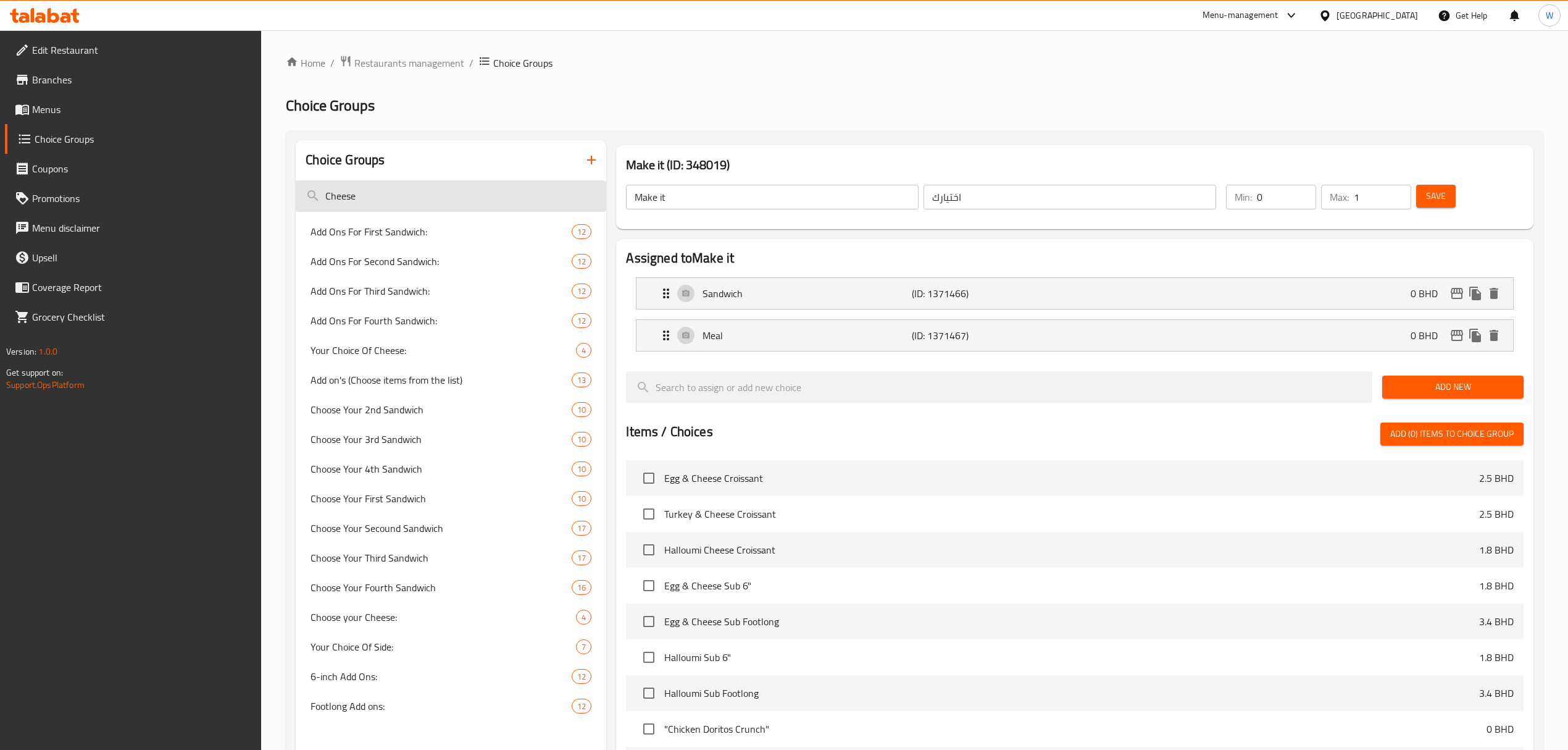
click at [400, 198] on input "Cheese" at bounding box center [451, 196] width 310 height 32
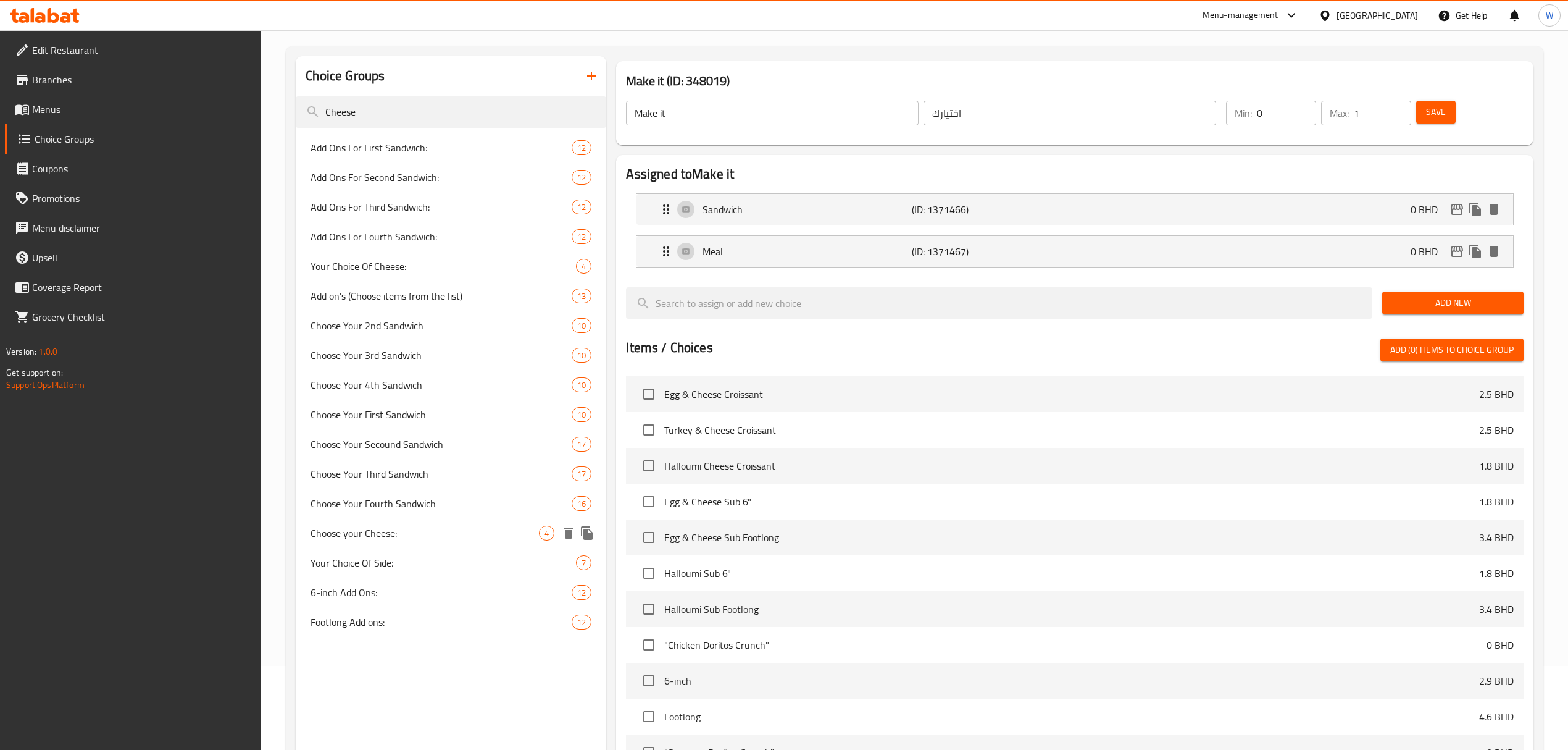
scroll to position [164, 0]
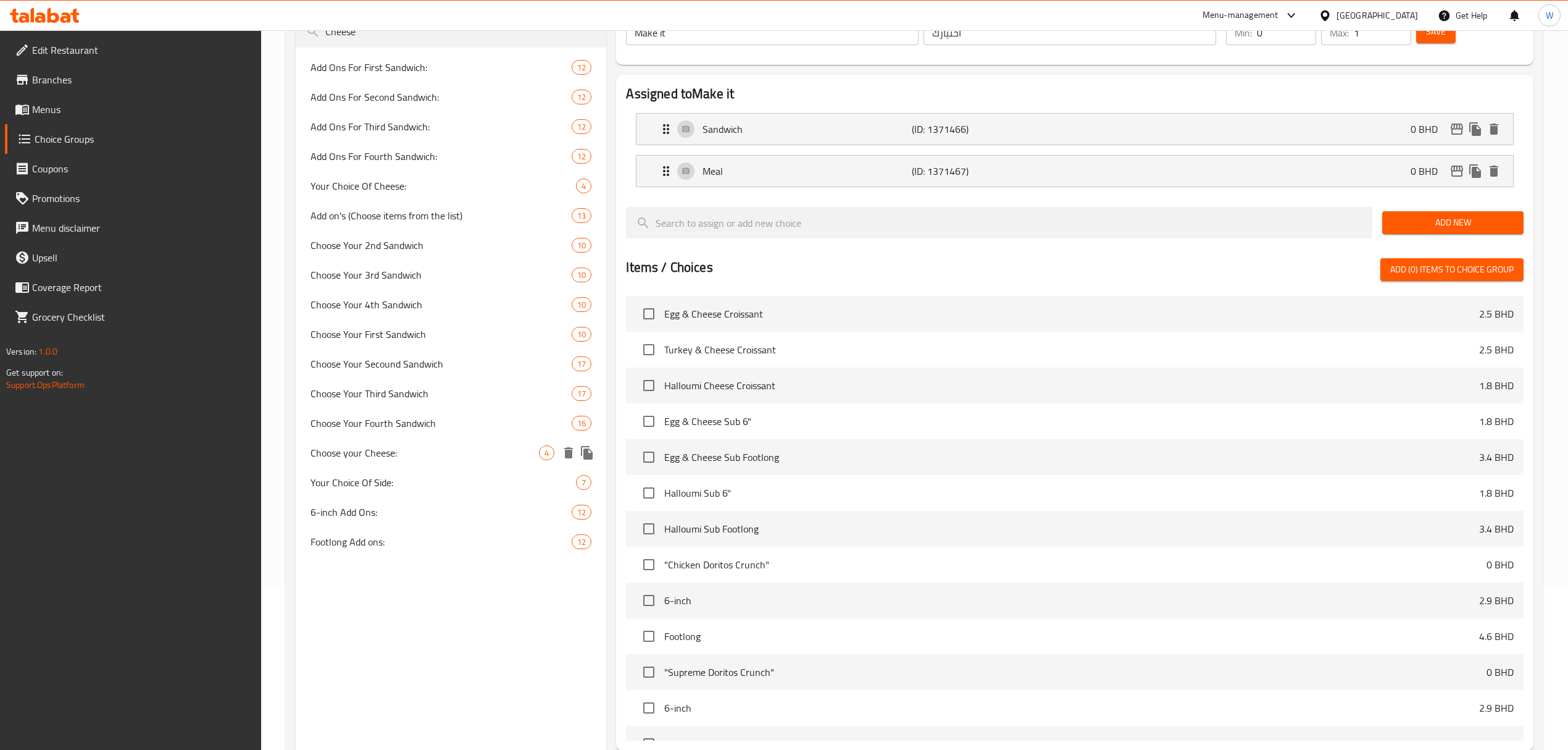
type input "Cheese"
click at [399, 448] on span "Choose your Cheese:" at bounding box center [425, 453] width 229 height 15
type input "Choose your Cheese:"
type input "اختار نوع الجبنة:"
type input "1"
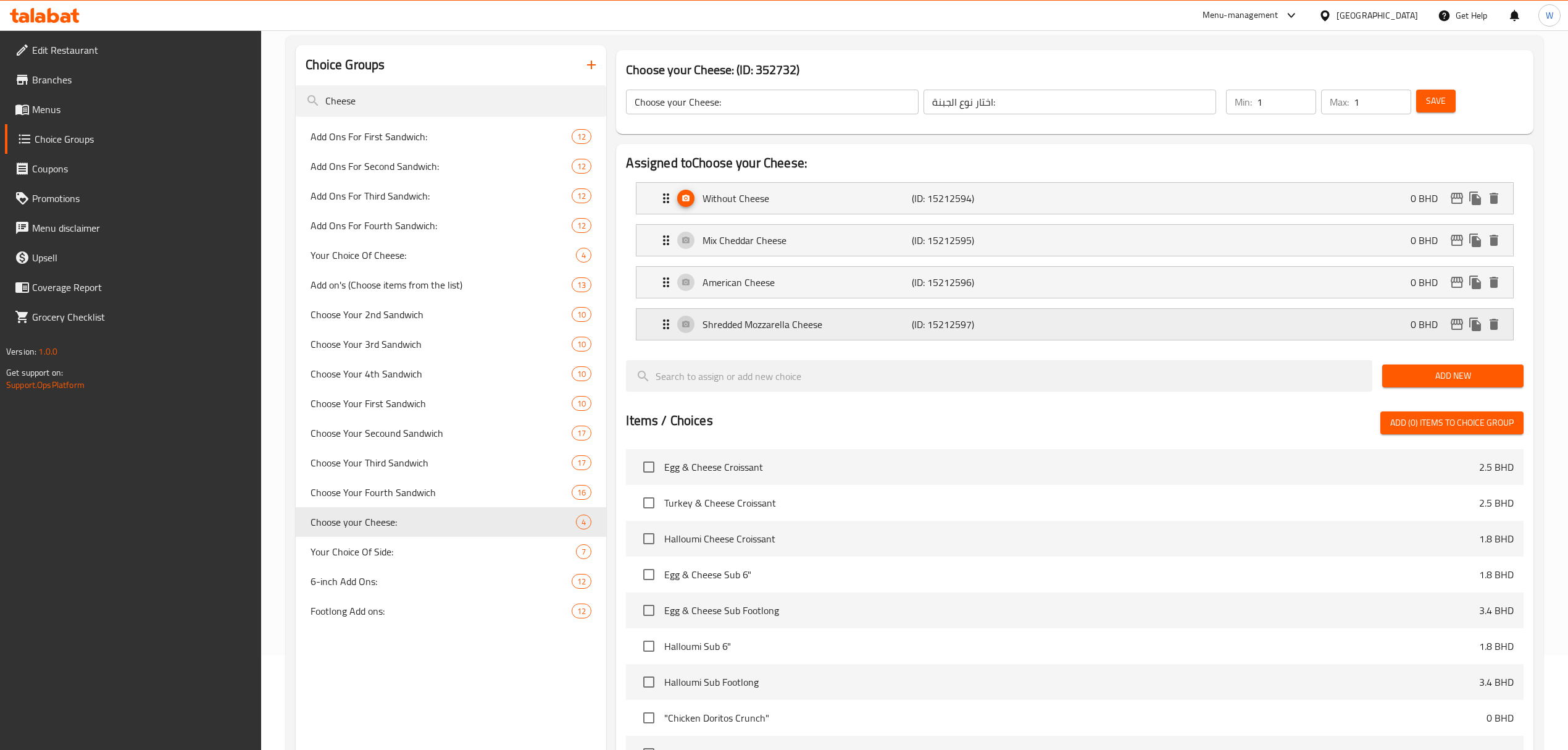
scroll to position [0, 0]
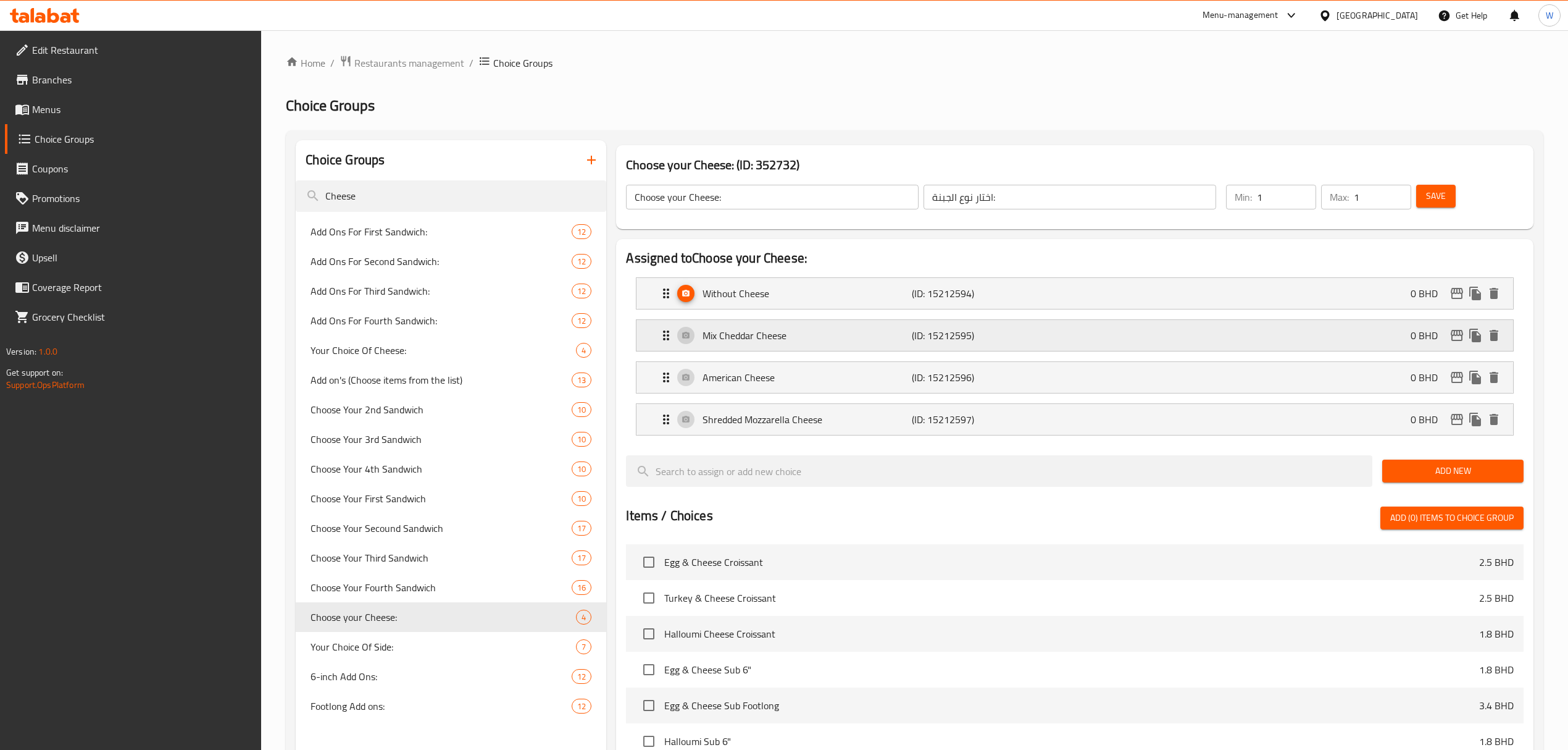
click at [1457, 335] on icon "edit" at bounding box center [1457, 336] width 12 height 11
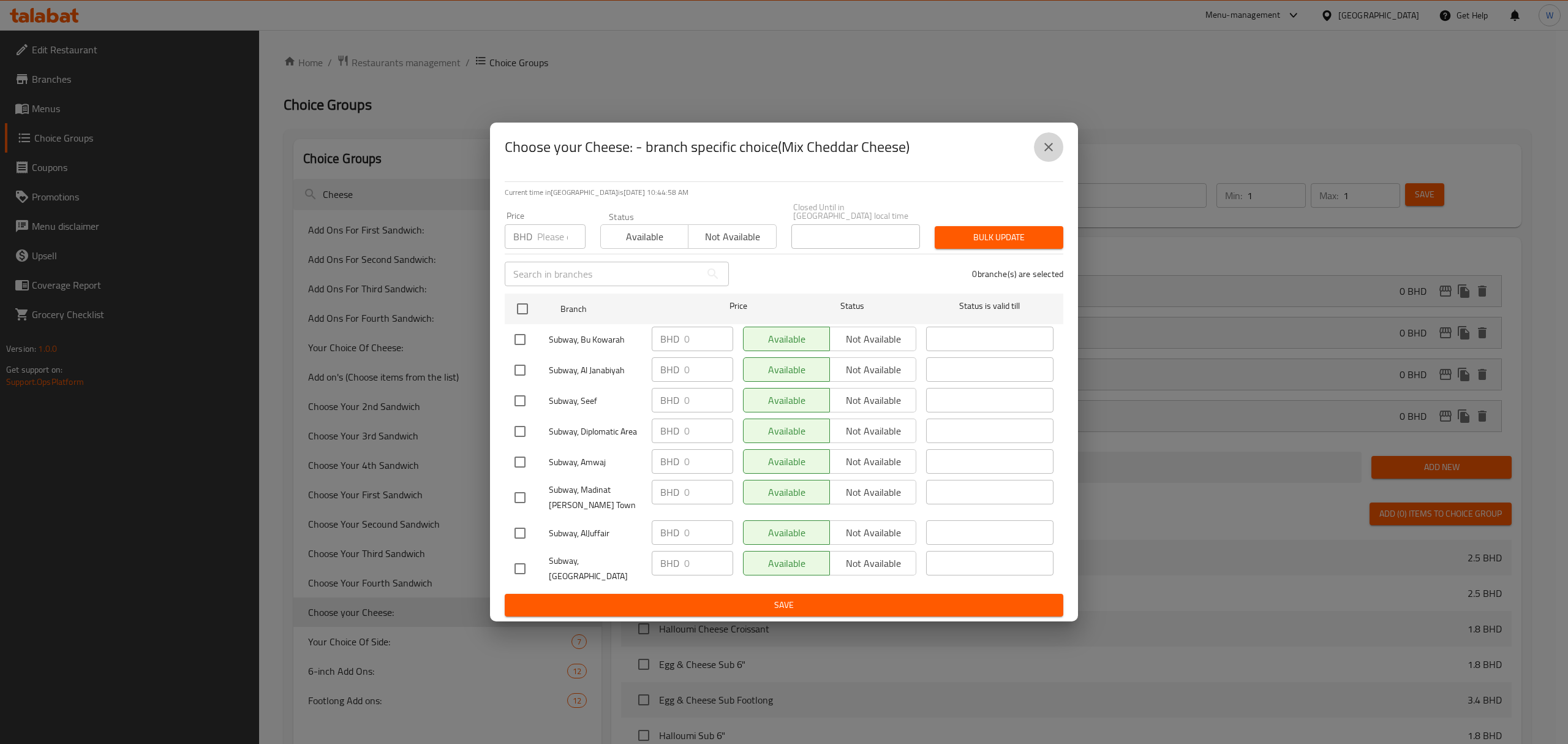
click at [1046, 151] on icon "close" at bounding box center [1048, 147] width 8 height 8
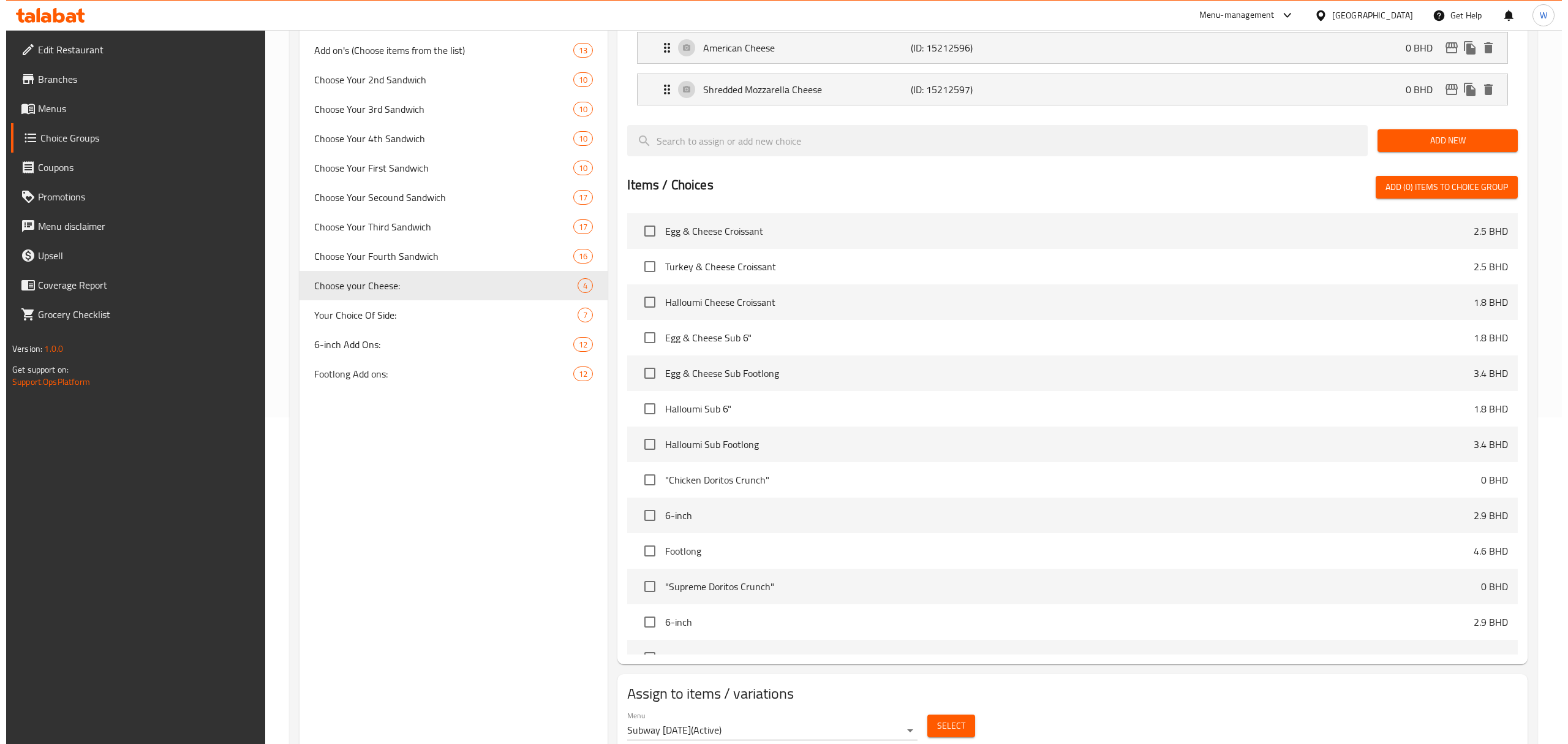
scroll to position [373, 0]
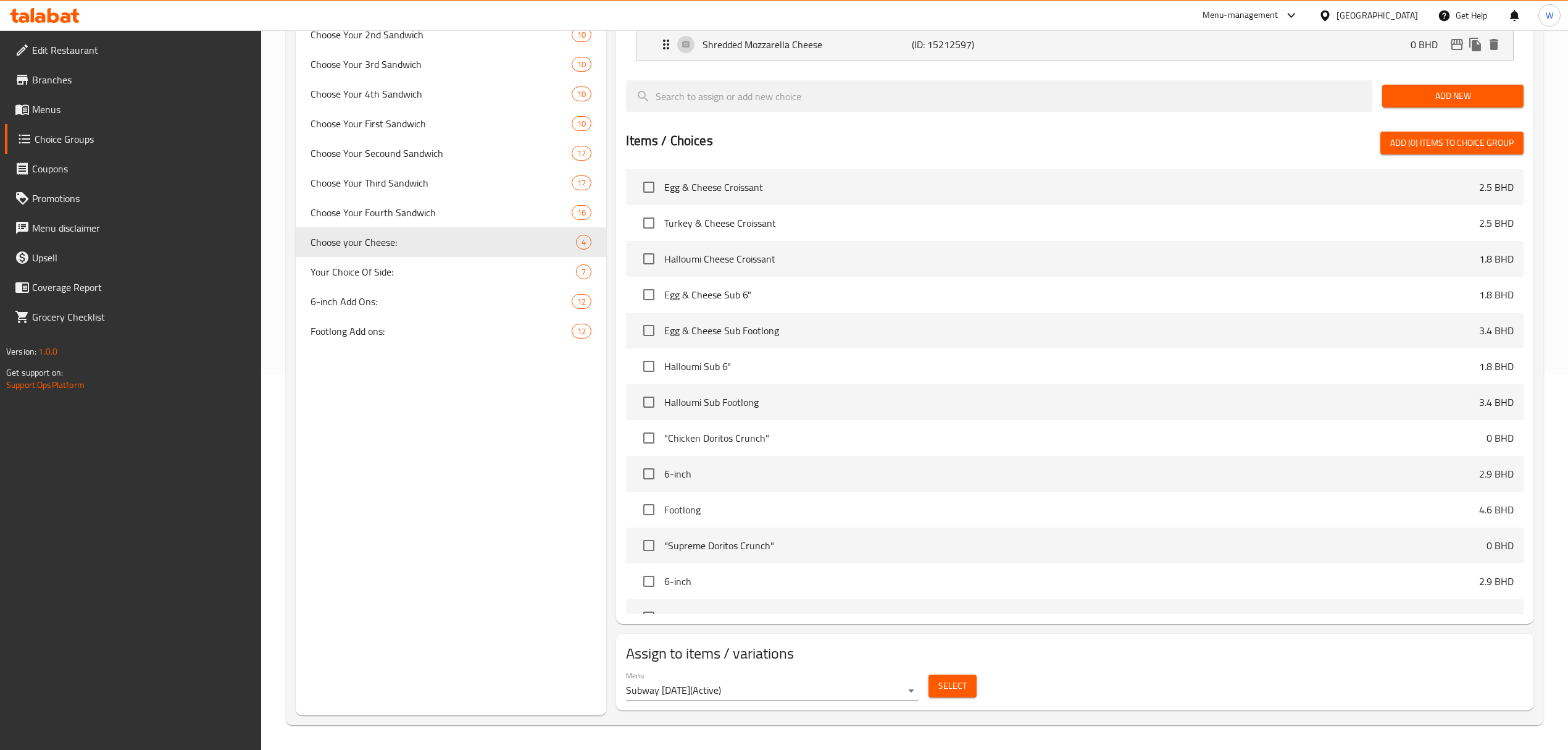
click at [941, 688] on span "Select" at bounding box center [952, 686] width 29 height 16
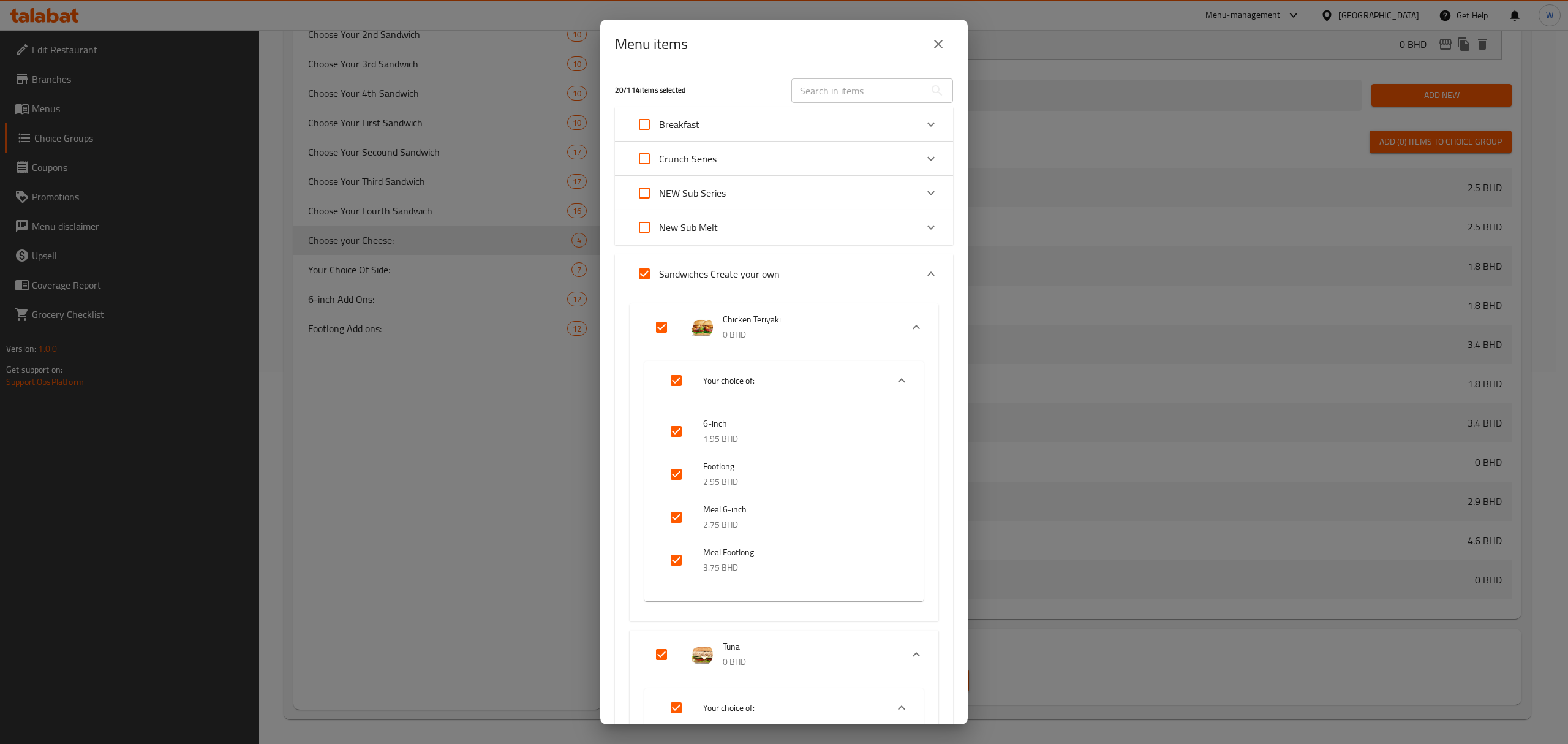
click at [693, 124] on p "Breakfast" at bounding box center [679, 124] width 41 height 15
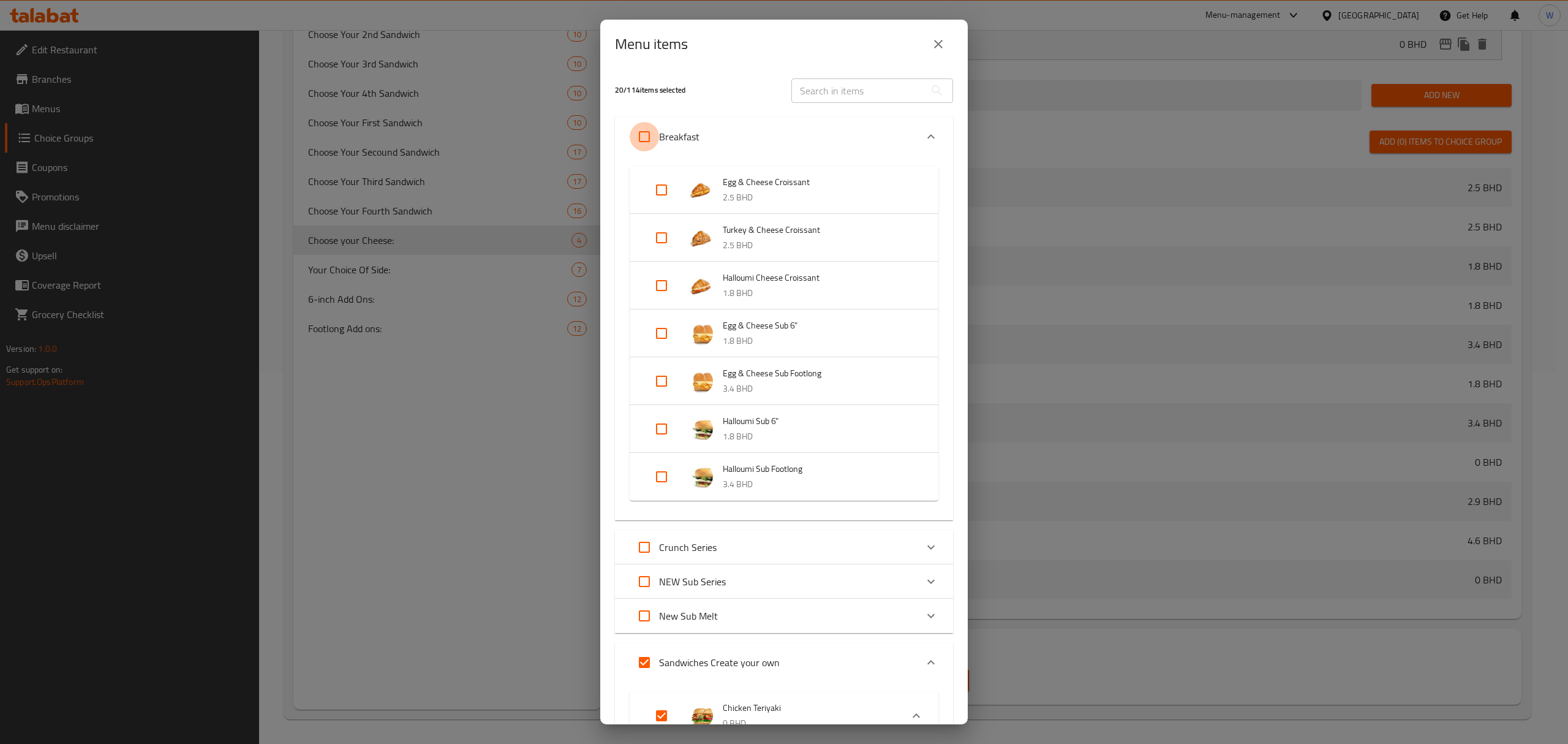
click at [649, 143] on input "Expand" at bounding box center [644, 136] width 29 height 30
checkbox input "true"
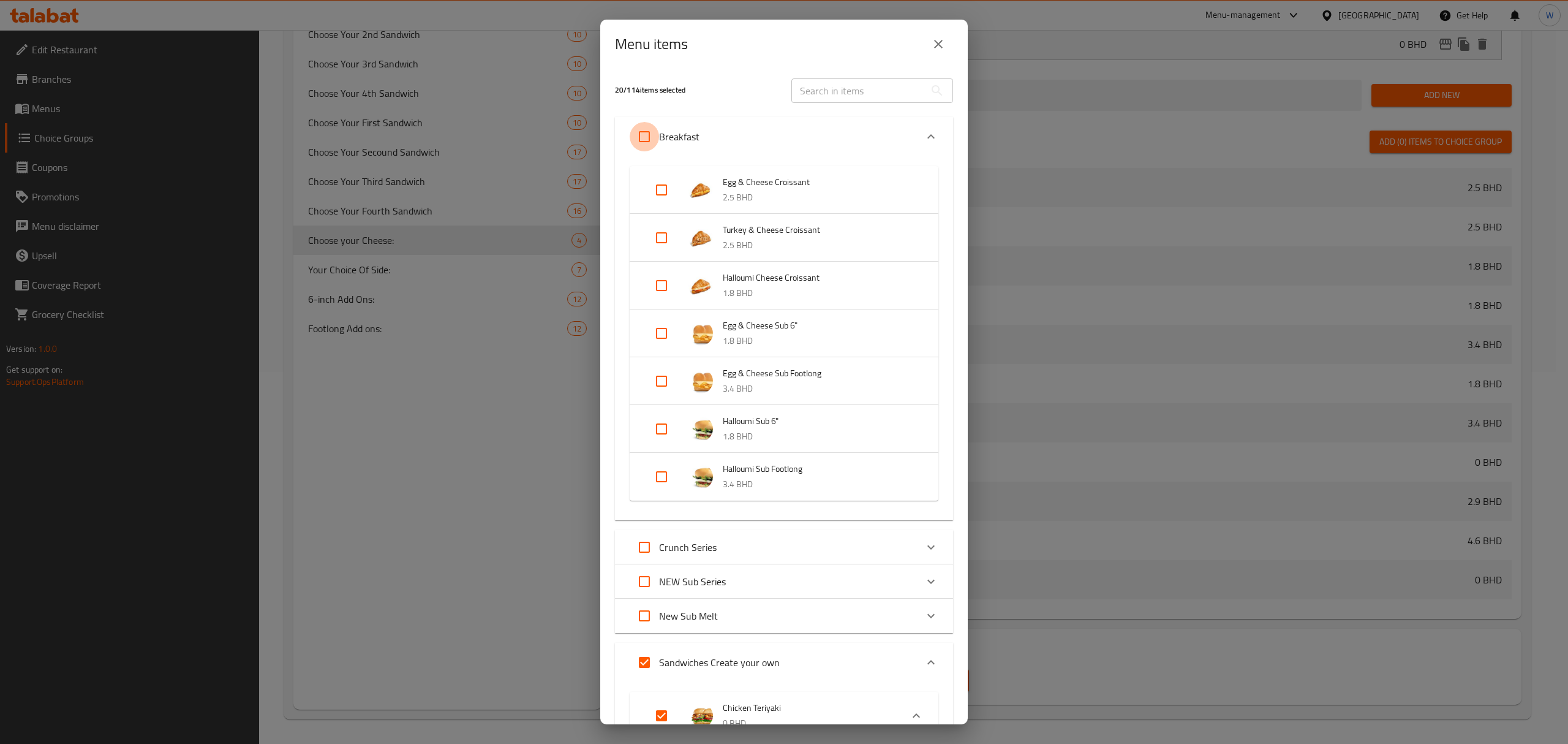
checkbox input "true"
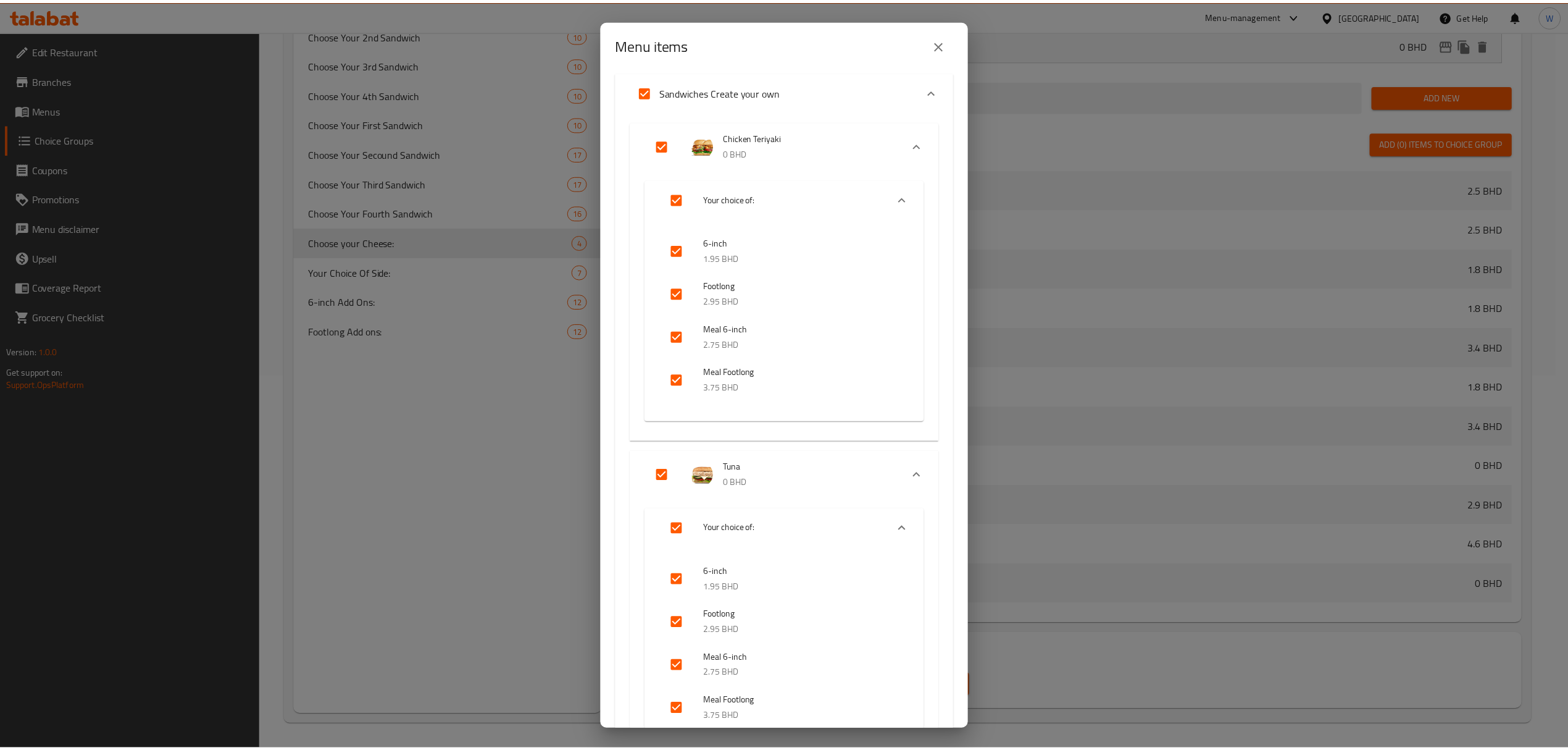
scroll to position [7645, 0]
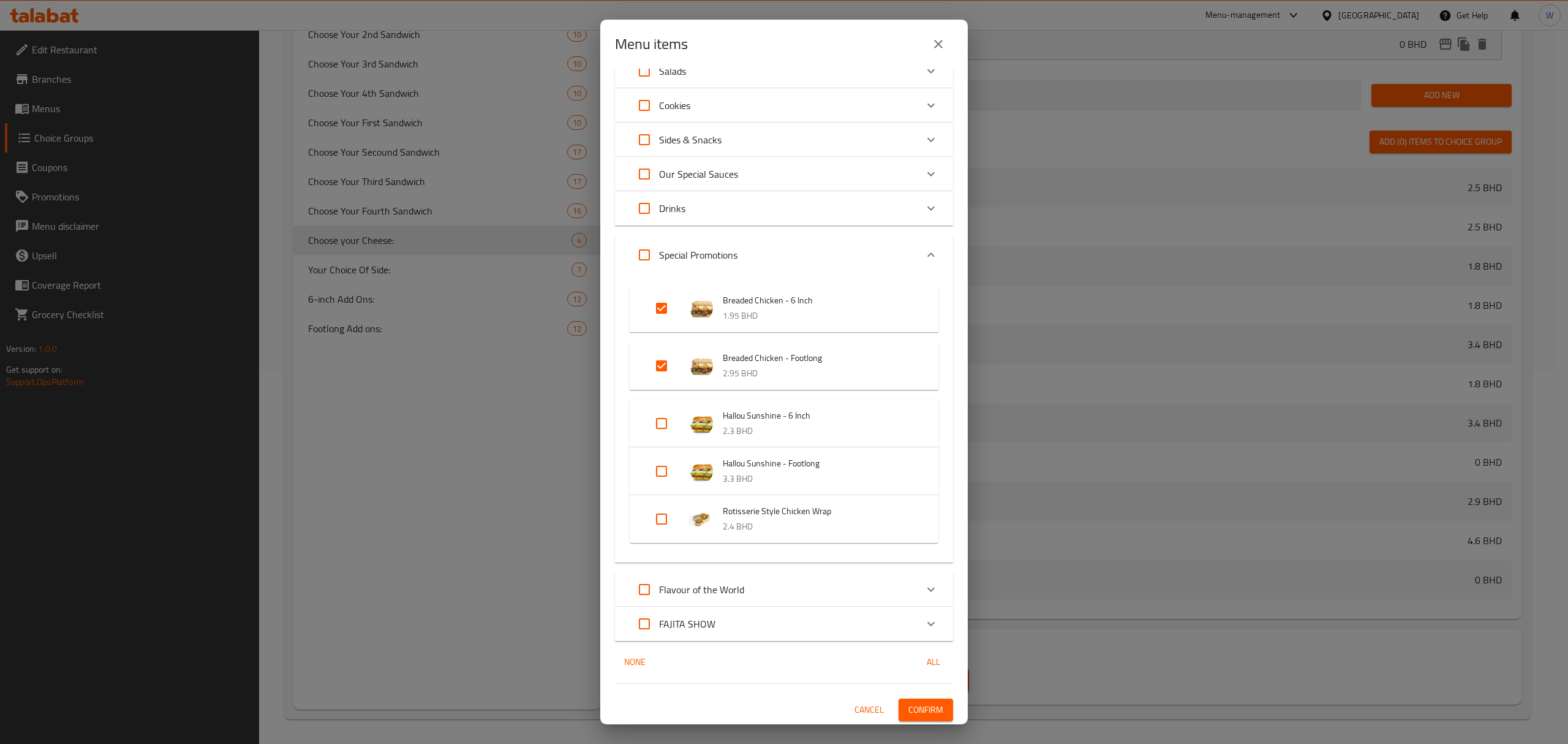
click at [914, 712] on span "Confirm" at bounding box center [926, 710] width 35 height 16
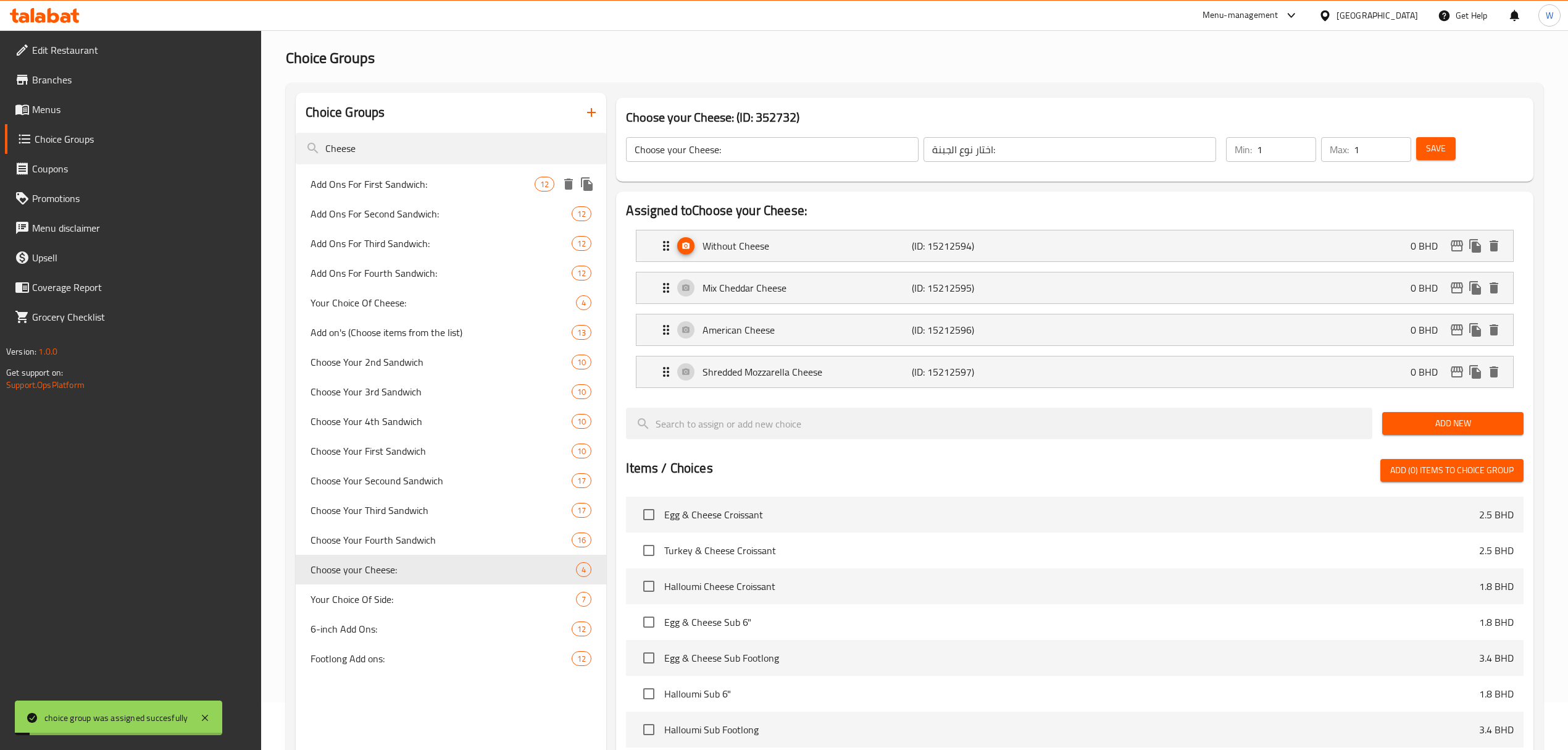
scroll to position [0, 0]
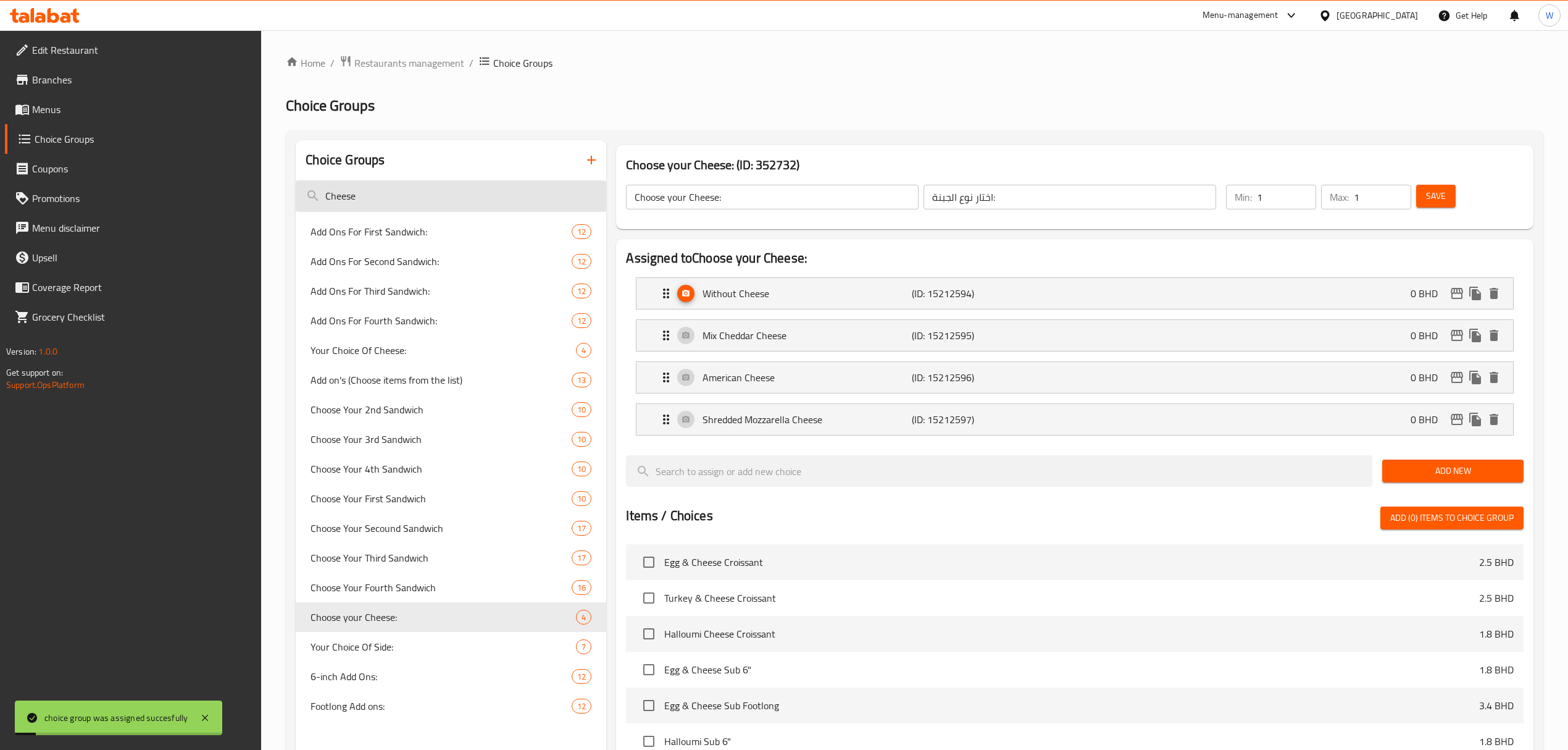
click at [421, 206] on input "Cheese" at bounding box center [451, 196] width 310 height 32
paste input "Toasting"
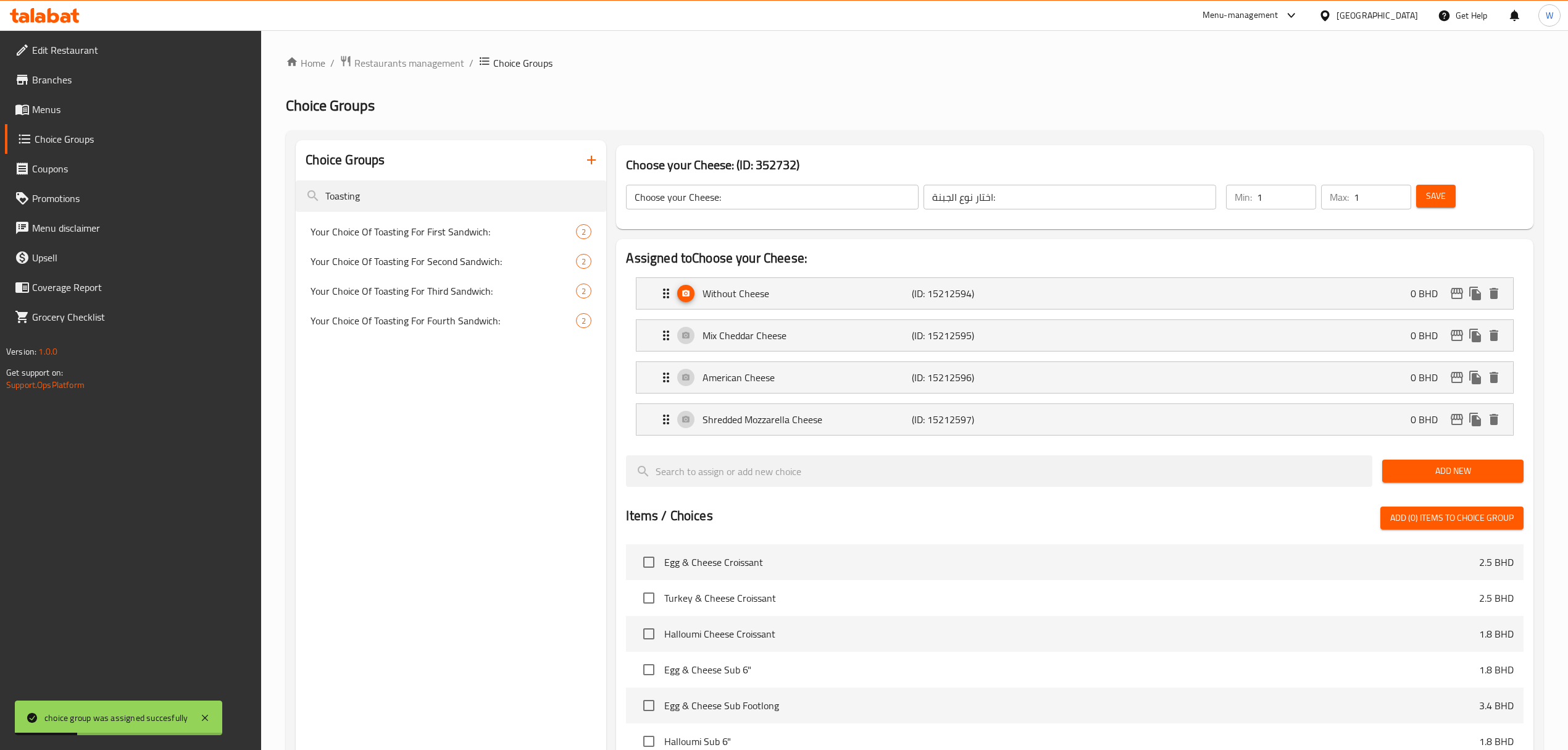
type input "Toasting"
click at [457, 322] on span "Your Choice Of Toasting For Fourth Sandwich:" at bounding box center [425, 321] width 229 height 15
type input "Your Choice Of Toasting For Fourth Sandwich:"
type input "اختيارك من التوست للساندويتش الرابع:"
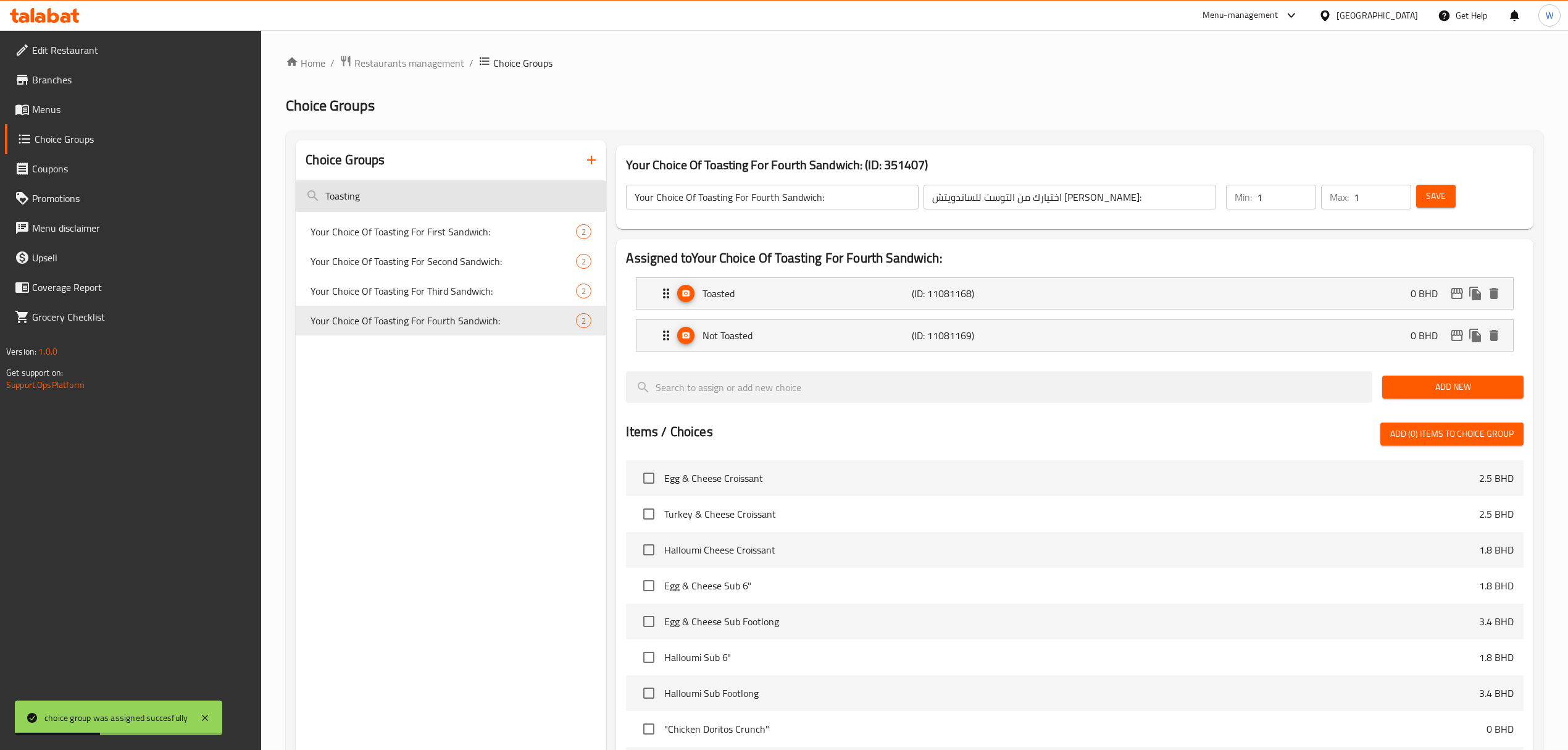
click at [430, 183] on input "Toasting" at bounding box center [451, 196] width 310 height 32
type input "Toast"
click at [459, 469] on div "Choice Groups Toast Your Choice Of Toasting For First Sandwich: 2 Your Choice O…" at bounding box center [451, 573] width 310 height 866
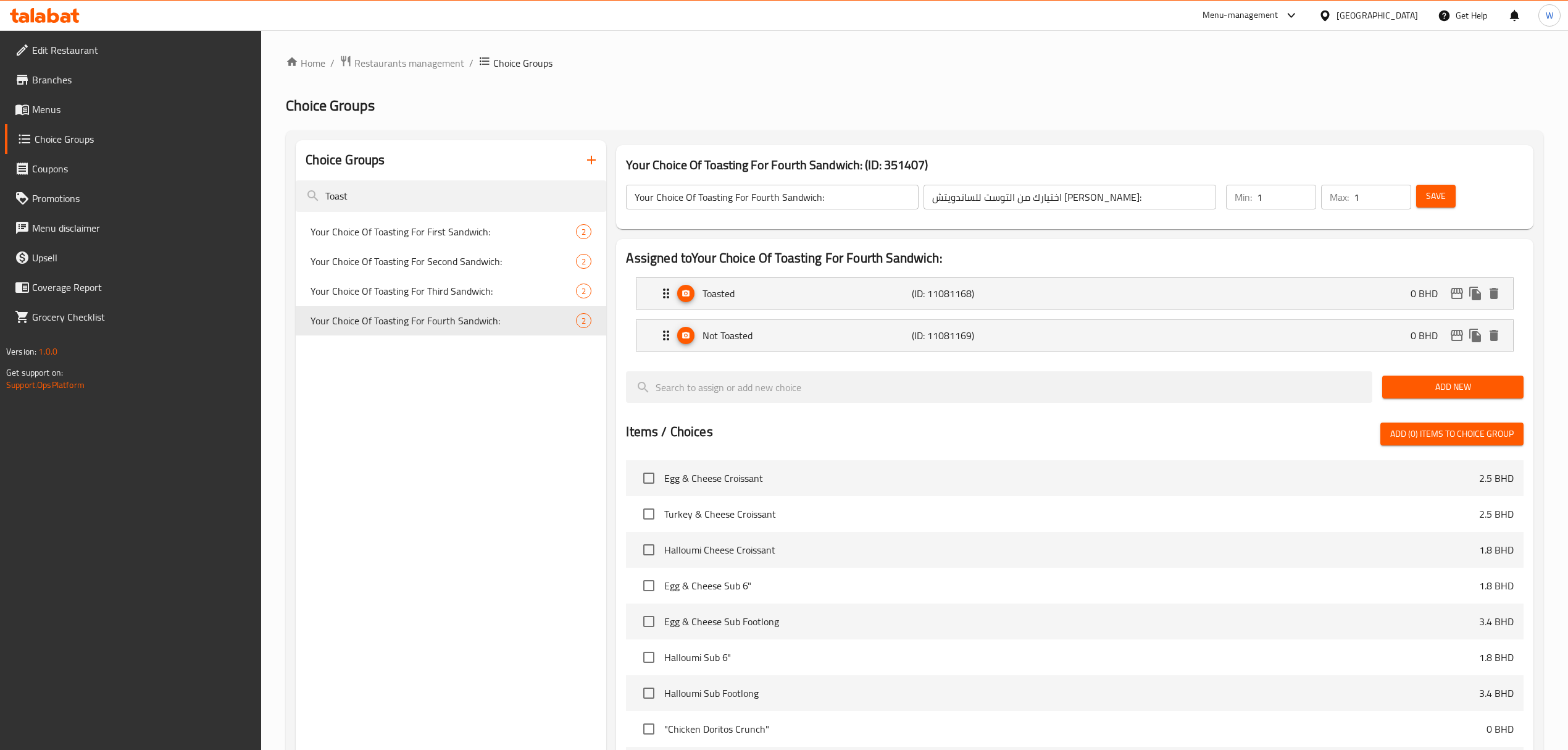
click at [426, 405] on div "Choice Groups Toast Your Choice Of Toasting For First Sandwich: 2 Your Choice O…" at bounding box center [451, 573] width 310 height 866
click at [442, 288] on span "Your Choice Of Toasting For Third Sandwich:" at bounding box center [425, 291] width 229 height 15
type input "Your Choice Of Toasting For Third Sandwich:"
type input "اختيارك من التوست للساندويتش الثالث:"
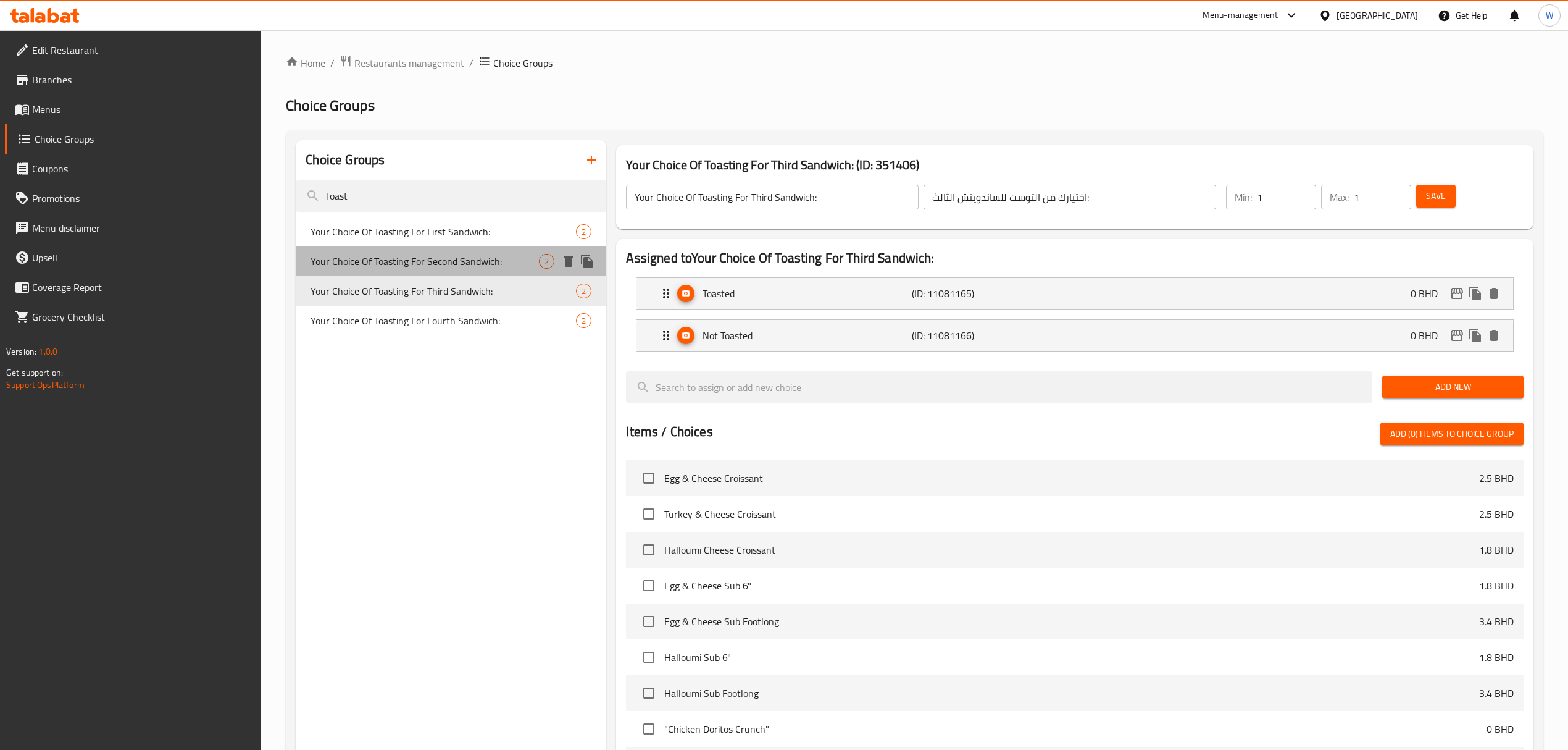
click at [440, 260] on span "Your Choice Of Toasting For Second Sandwich:" at bounding box center [425, 261] width 229 height 15
type input "Your Choice Of Toasting For Second Sandwich:"
type input "إختيارك من توست للساندوتش الثاني:"
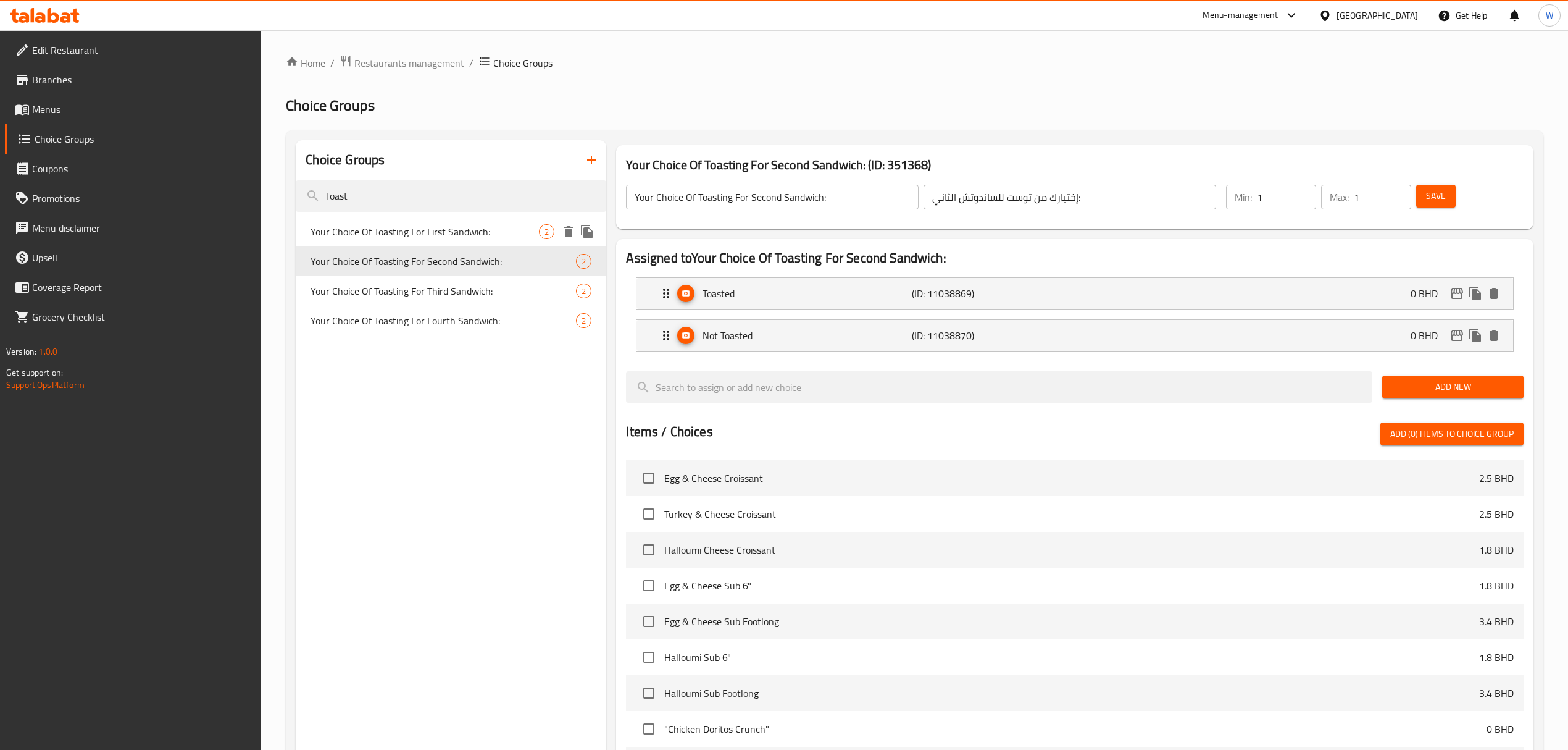
click at [448, 235] on span "Your Choice Of Toasting For First Sandwich:" at bounding box center [425, 231] width 229 height 15
type input "Your Choice Of Toasting For First Sandwich:"
type input "إختيارك من توست للسندويتش الأول:"
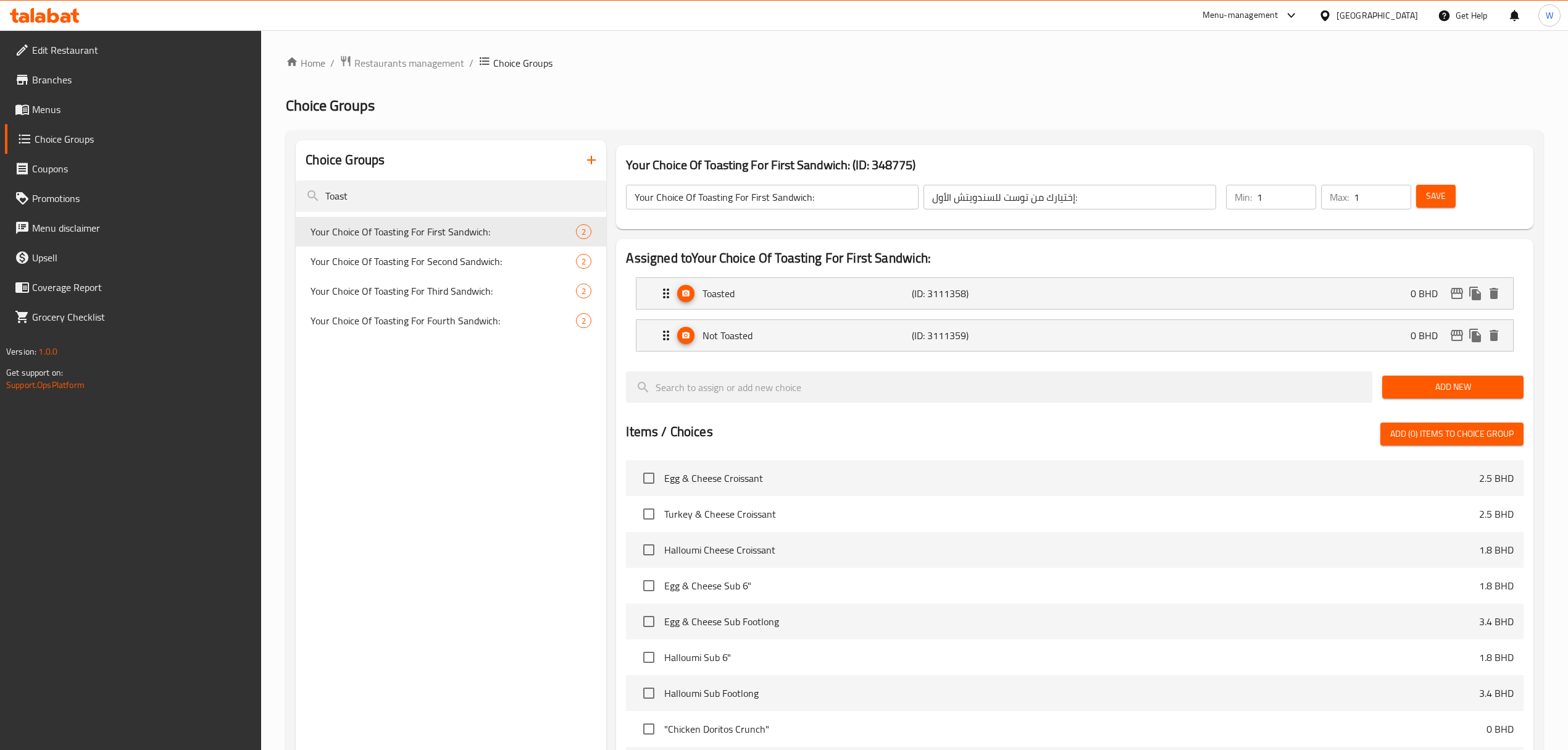
click at [701, 191] on input "Your Choice Of Toasting For First Sandwich:" at bounding box center [772, 197] width 293 height 25
click at [600, 151] on button "button" at bounding box center [592, 160] width 30 height 30
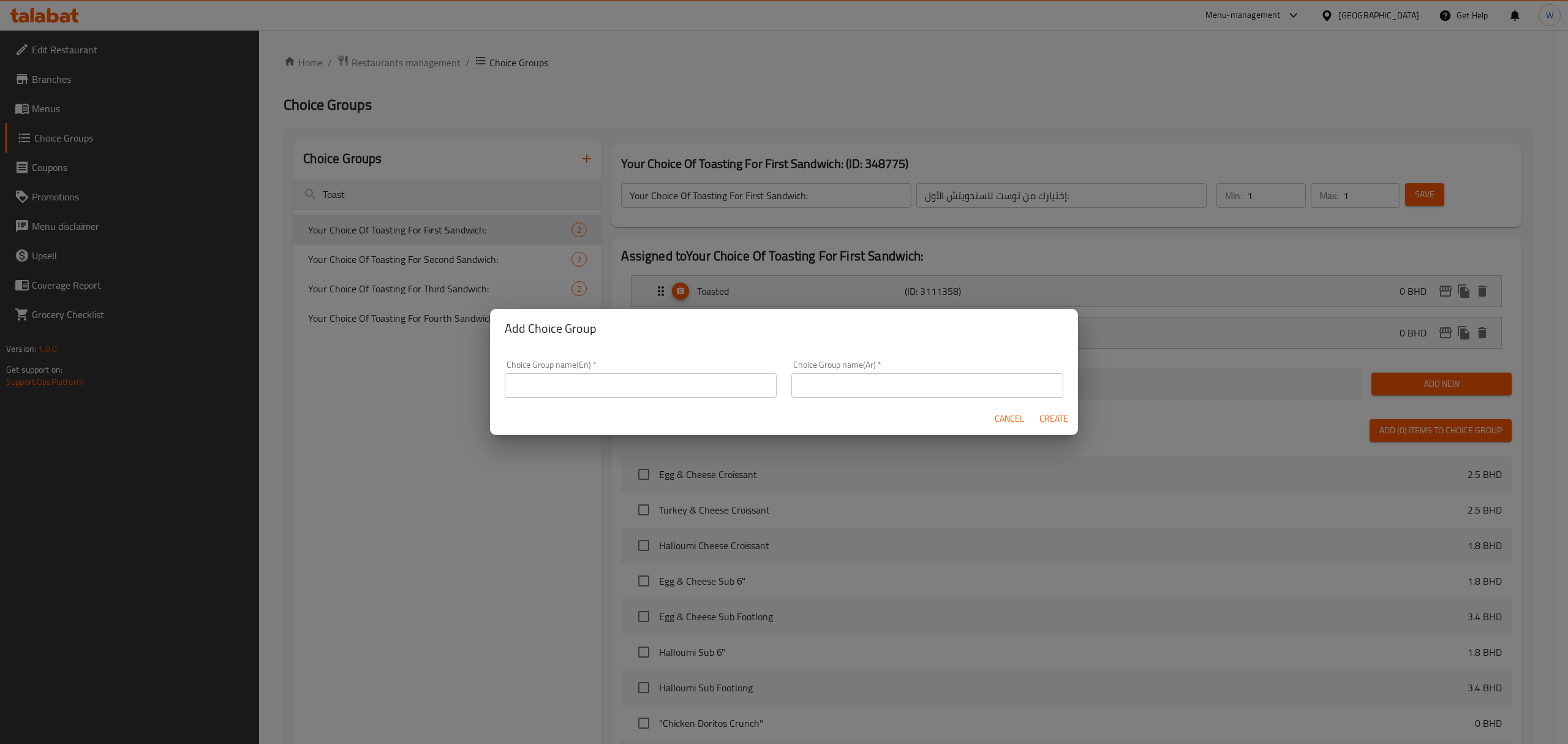
click at [544, 372] on div "Choice Group name(En)   * Choice Group name(En) *" at bounding box center [641, 379] width 272 height 38
click at [544, 386] on input "text" at bounding box center [641, 385] width 272 height 25
paste input "Your Choice Of Toasting For First Sandwich:"
click at [574, 390] on input "Your Choice Of Toasting For First Sandwich:" at bounding box center [641, 385] width 272 height 25
click at [685, 388] on input "Your choice of Toasting For First Sandwich:" at bounding box center [641, 385] width 272 height 25
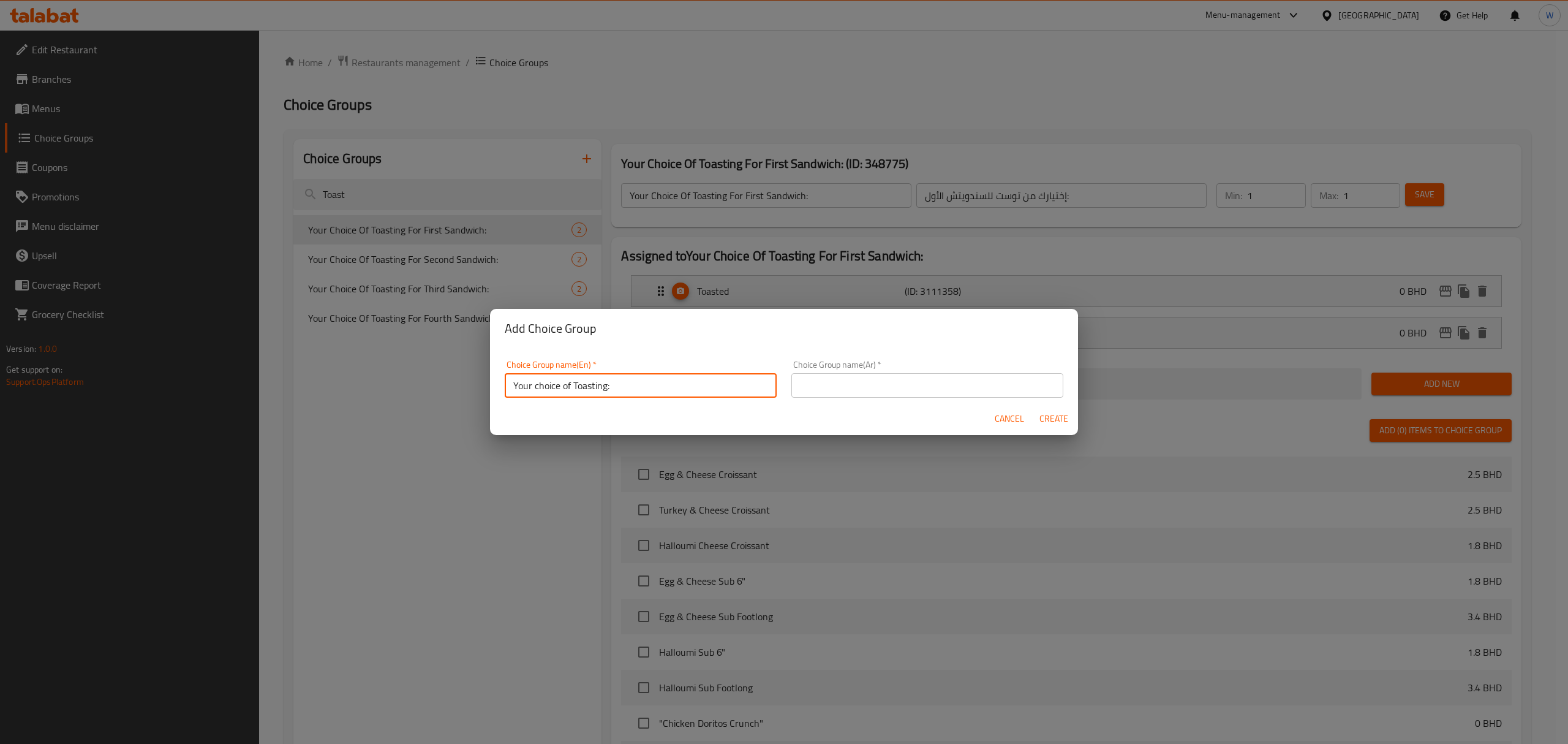
click at [595, 388] on input "Your choice of Toasting:" at bounding box center [641, 385] width 272 height 25
type input "Your choice of Toasting:"
click at [937, 402] on div "Choice Group name(Ar)   * Choice Group name(Ar) *" at bounding box center [927, 379] width 287 height 52
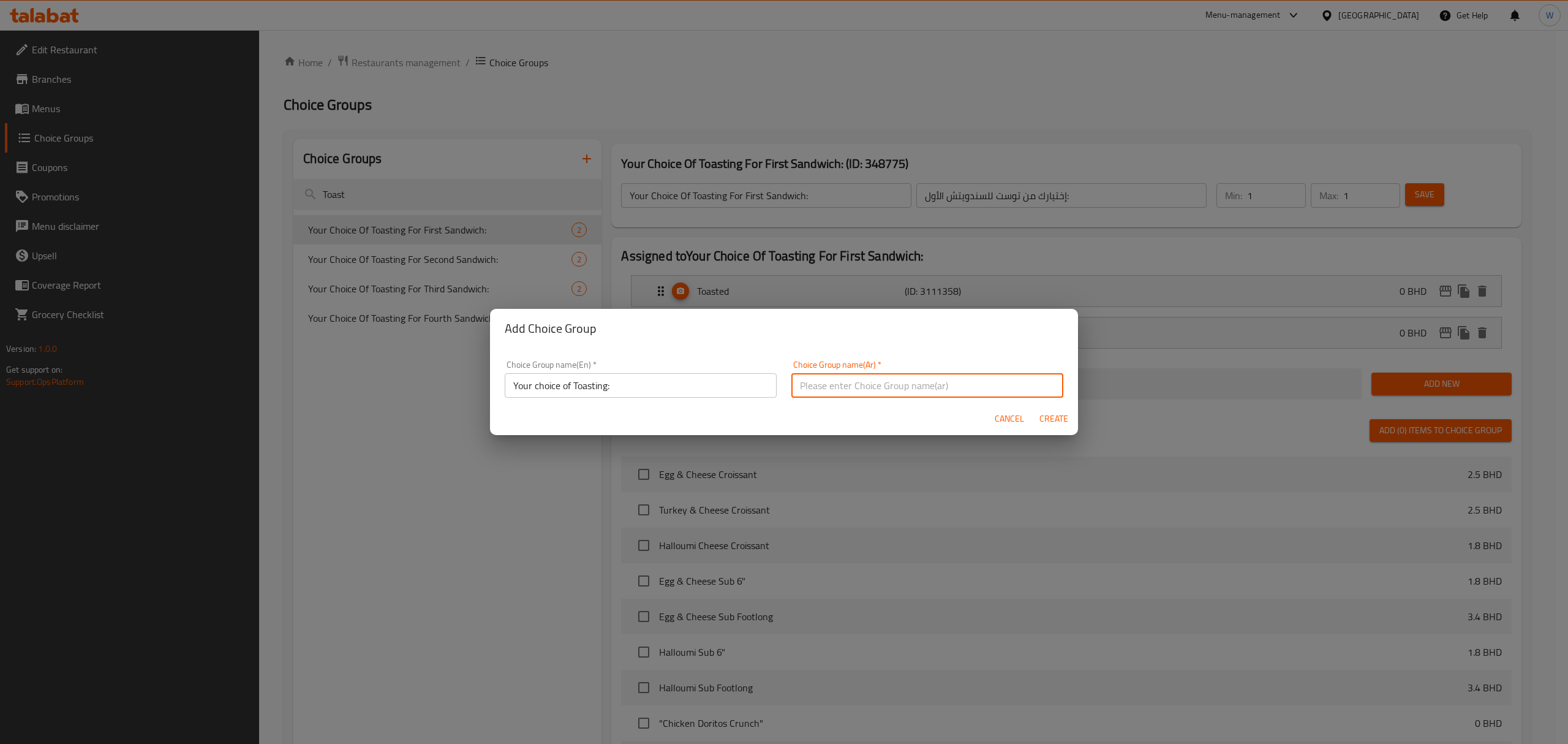
click at [937, 388] on input "text" at bounding box center [927, 385] width 272 height 25
paste input "اختيارك من التحميص:"
type input "اختيارك من التحميص:"
click at [1055, 418] on span "Create" at bounding box center [1054, 419] width 29 height 16
type input "Your choice of Toasting:"
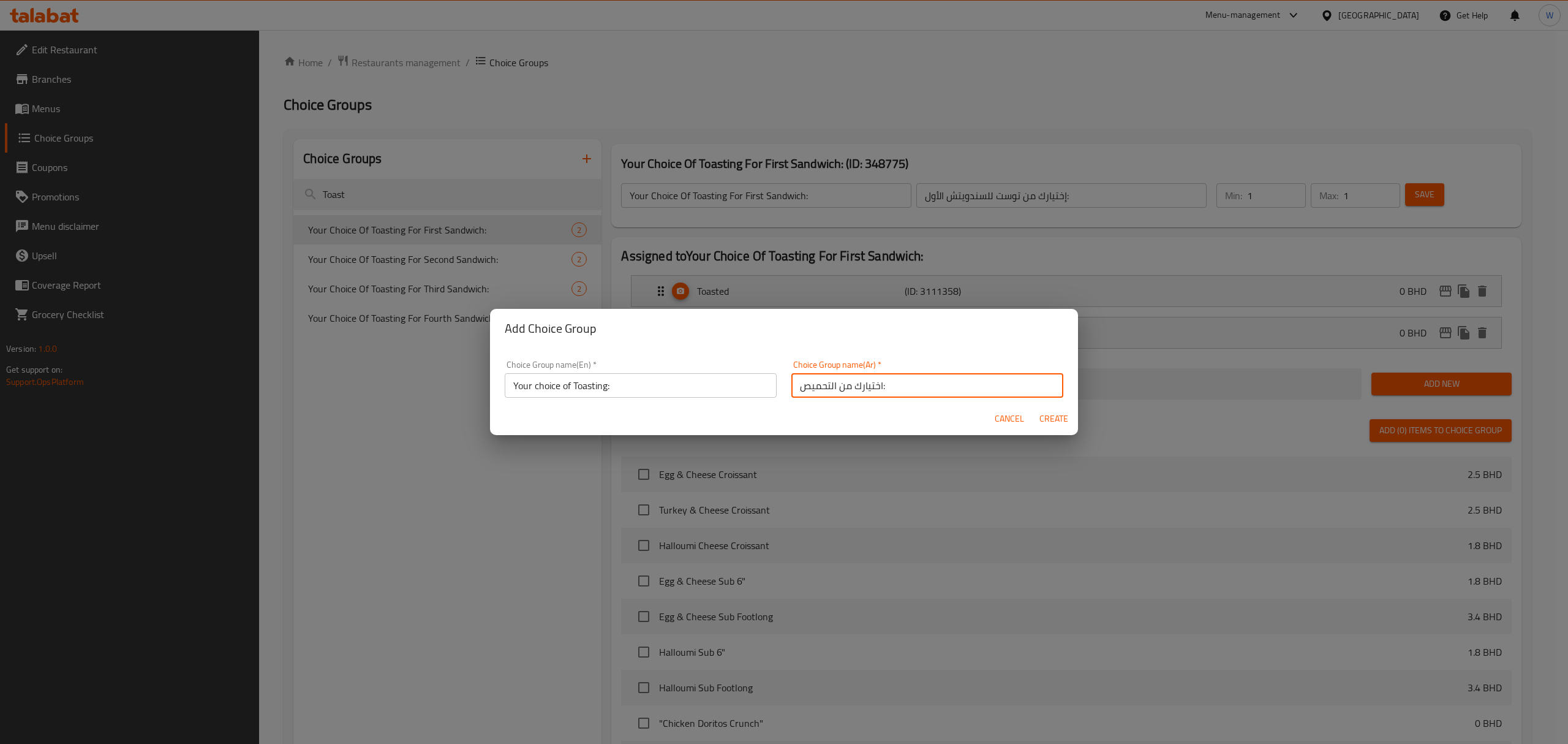
type input "اختيارك من التحميص:"
type input "0"
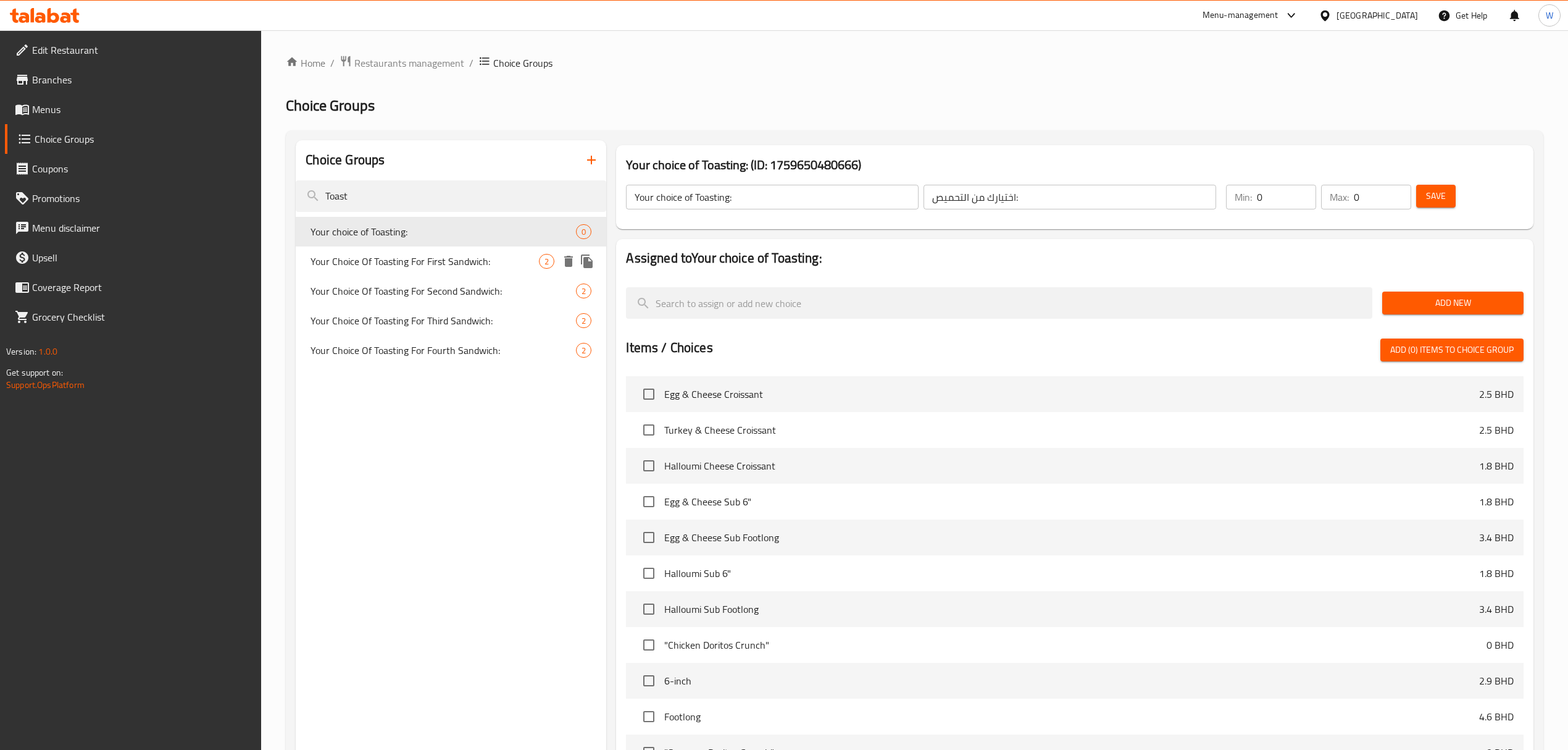
click at [477, 259] on span "Your Choice Of Toasting For First Sandwich:" at bounding box center [425, 261] width 229 height 15
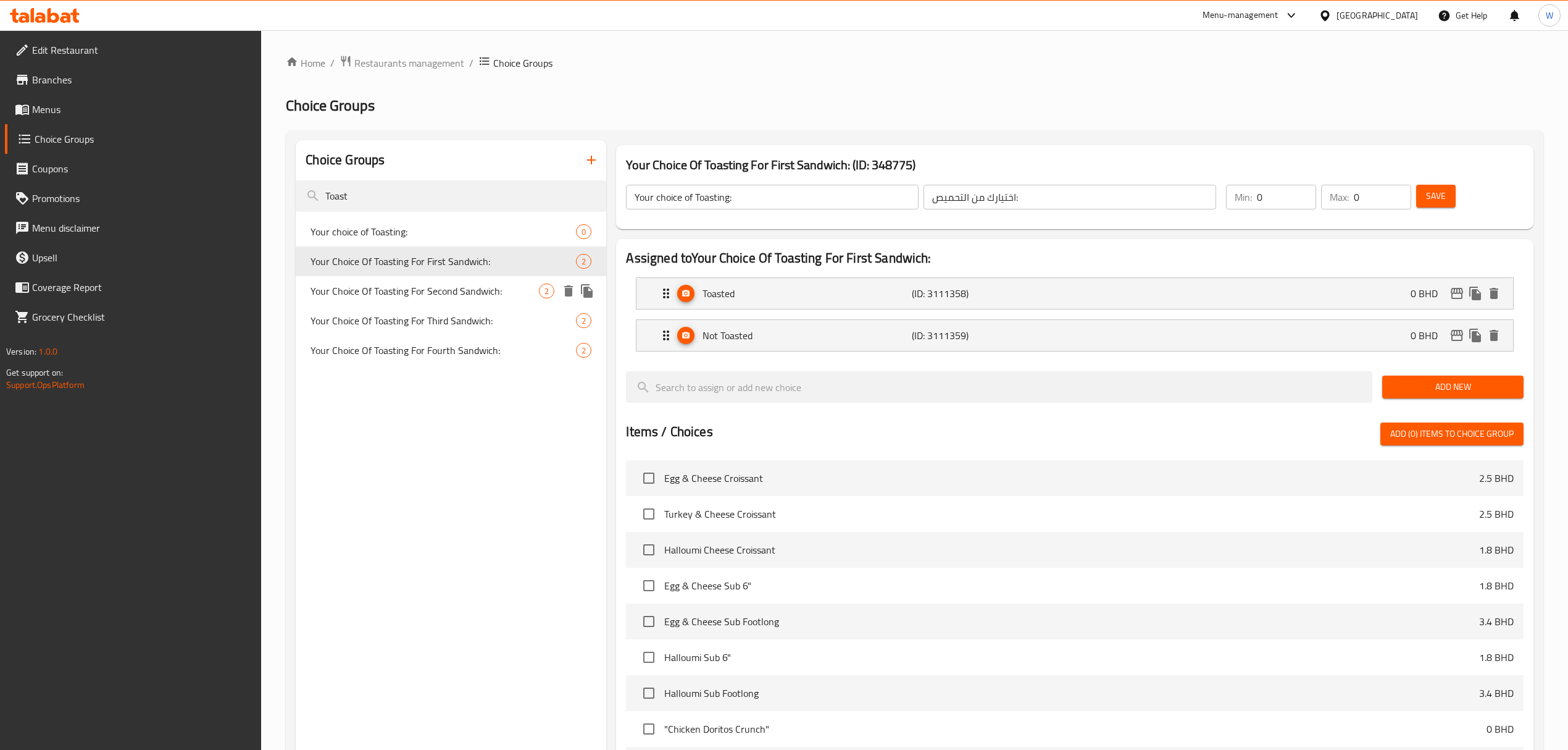
type input "Your Choice Of Toasting For First Sandwich:"
type input "إختيارك من توست للسندويتش الأول:"
type input "1"
click at [744, 297] on p "Toasted" at bounding box center [806, 294] width 209 height 15
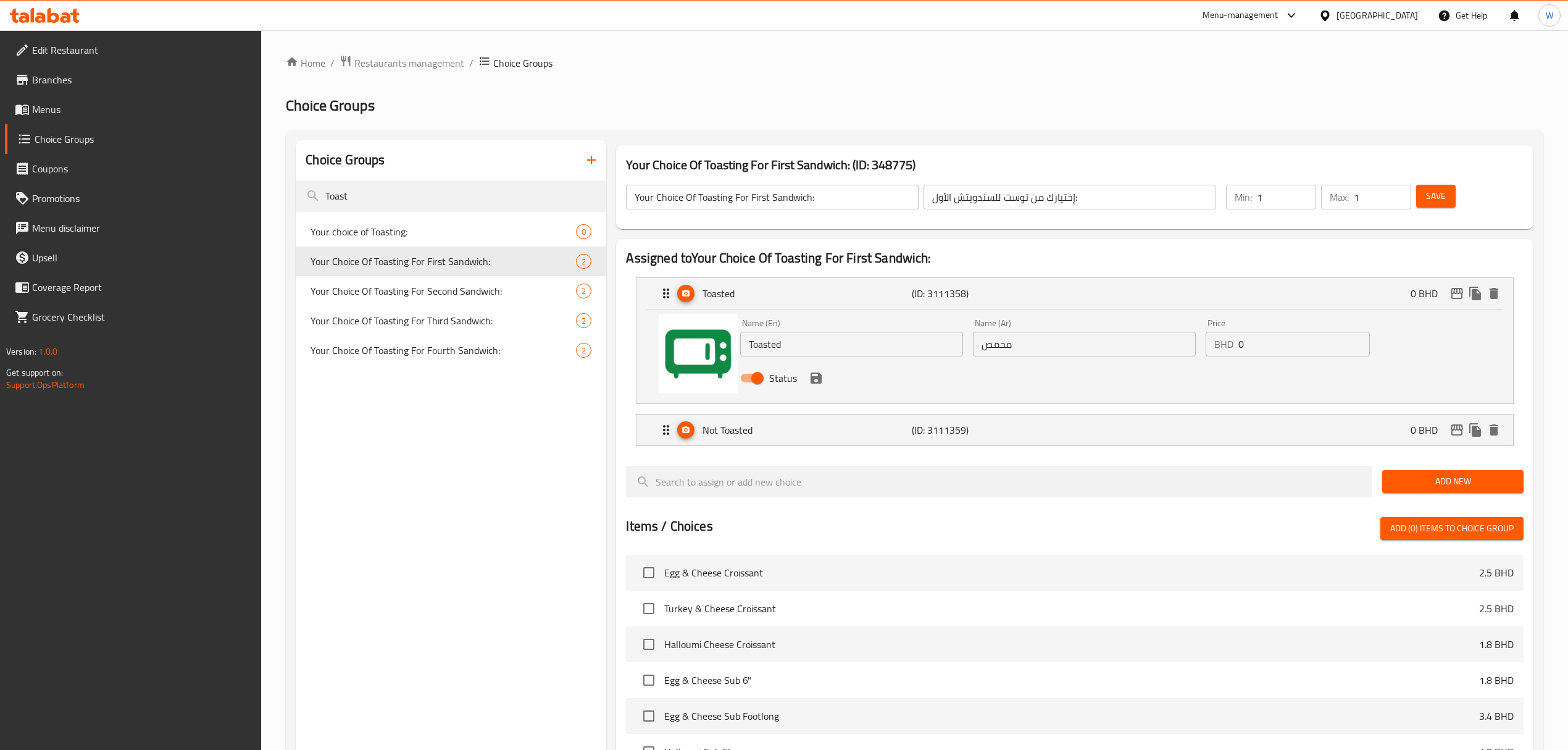
click at [789, 343] on input "Toasted" at bounding box center [852, 344] width 223 height 25
drag, startPoint x: 459, startPoint y: 235, endPoint x: 652, endPoint y: 275, distance: 197.1
click at [459, 235] on span "Your choice of Toasting:" at bounding box center [425, 231] width 229 height 15
type input "Your choice of Toasting:"
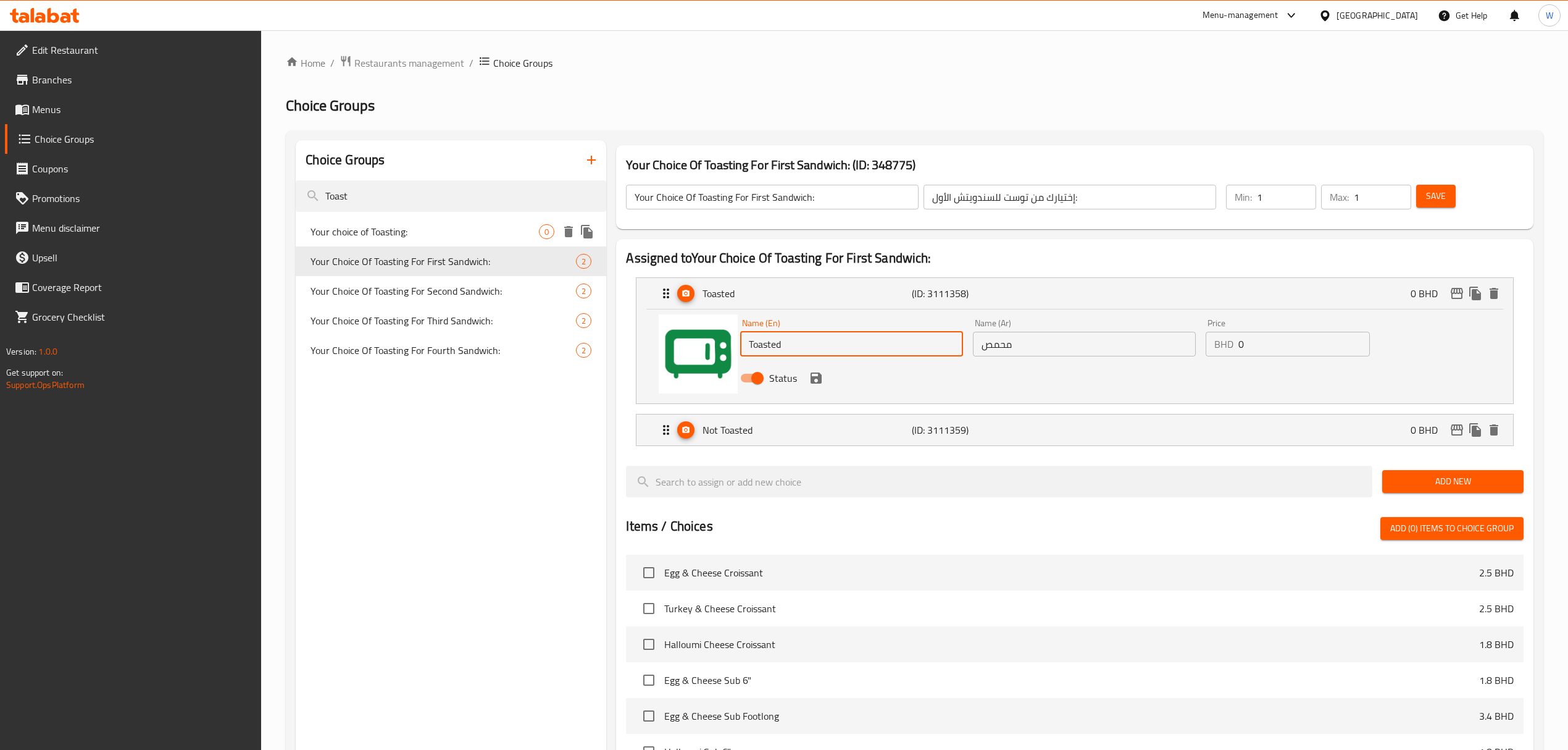
type input "اختيارك من التحميص:"
type input "0"
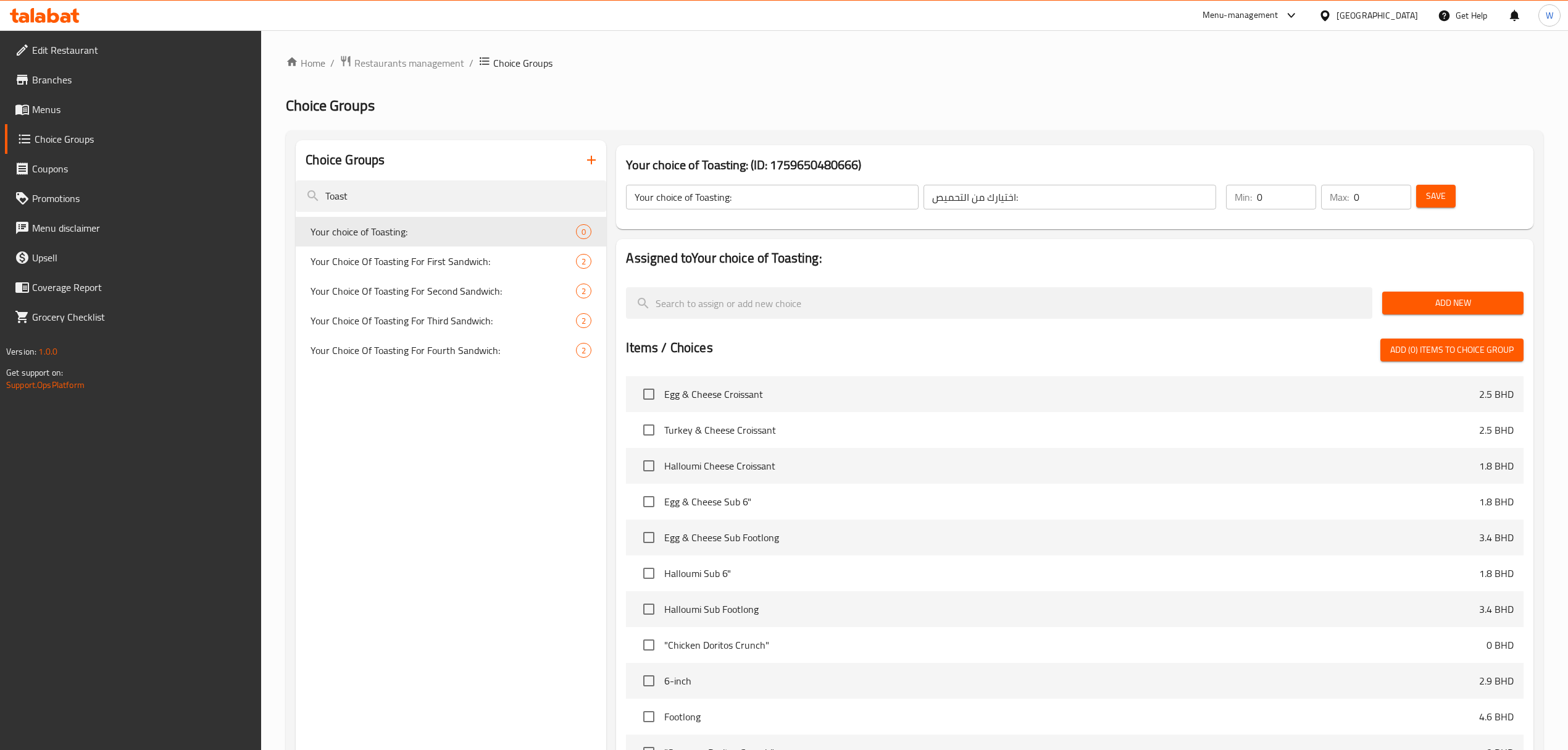
click at [1420, 290] on div "Add New" at bounding box center [1453, 303] width 151 height 42
click at [1420, 303] on span "Add New" at bounding box center [1453, 303] width 122 height 16
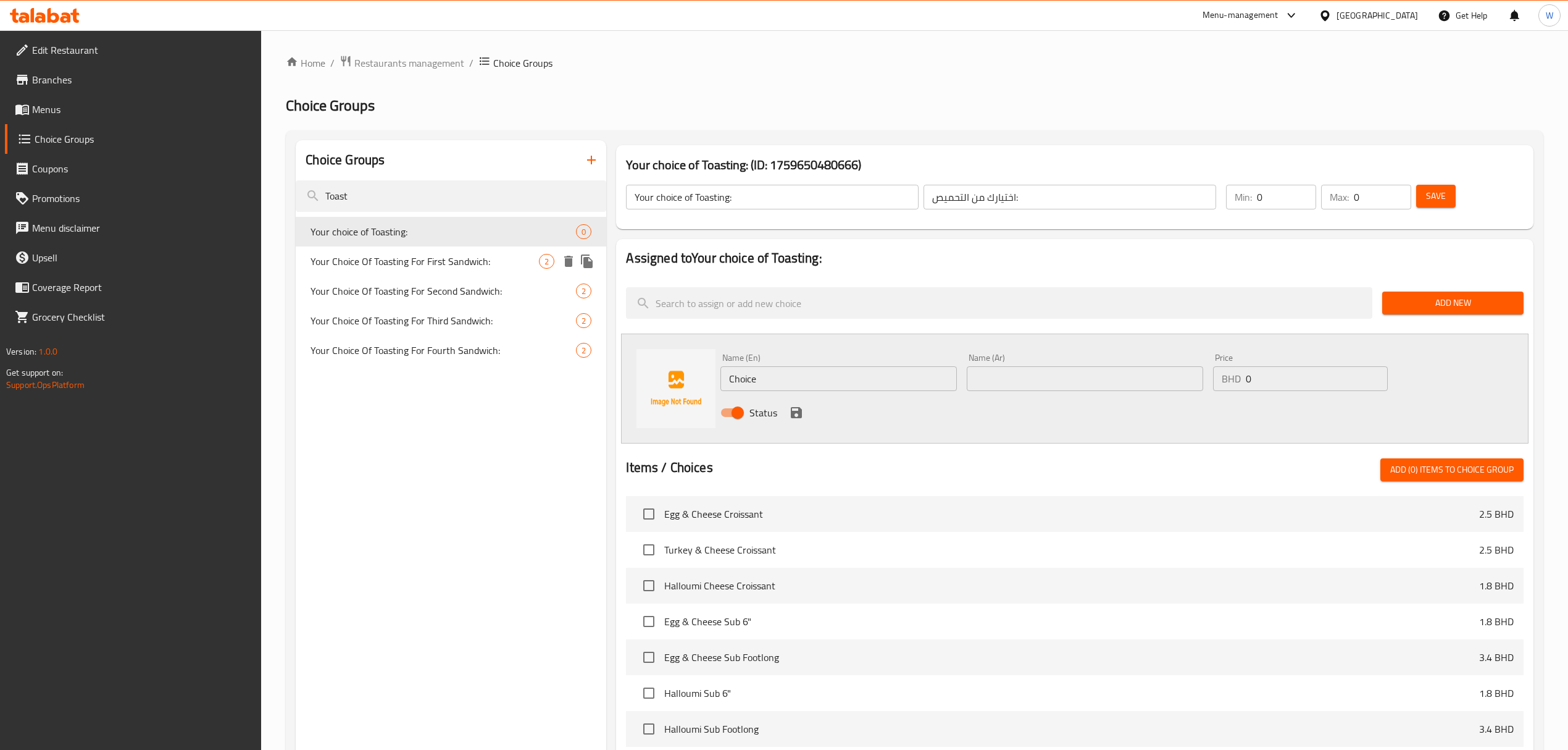
click at [485, 260] on span "Your Choice Of Toasting For First Sandwich:" at bounding box center [425, 261] width 229 height 15
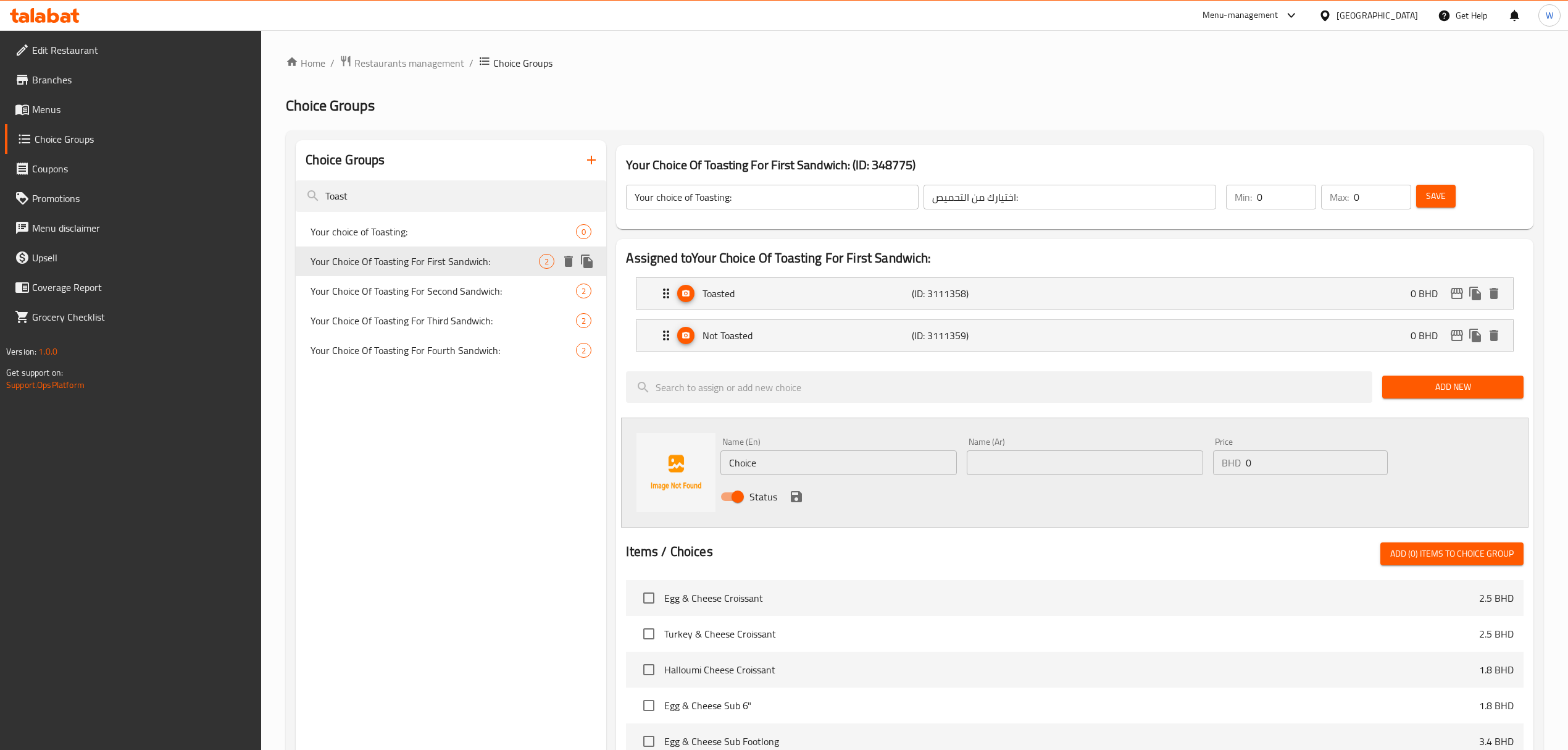
type input "Your Choice Of Toasting For First Sandwich:"
type input "إختيارك من توست للسندويتش الأول:"
type input "1"
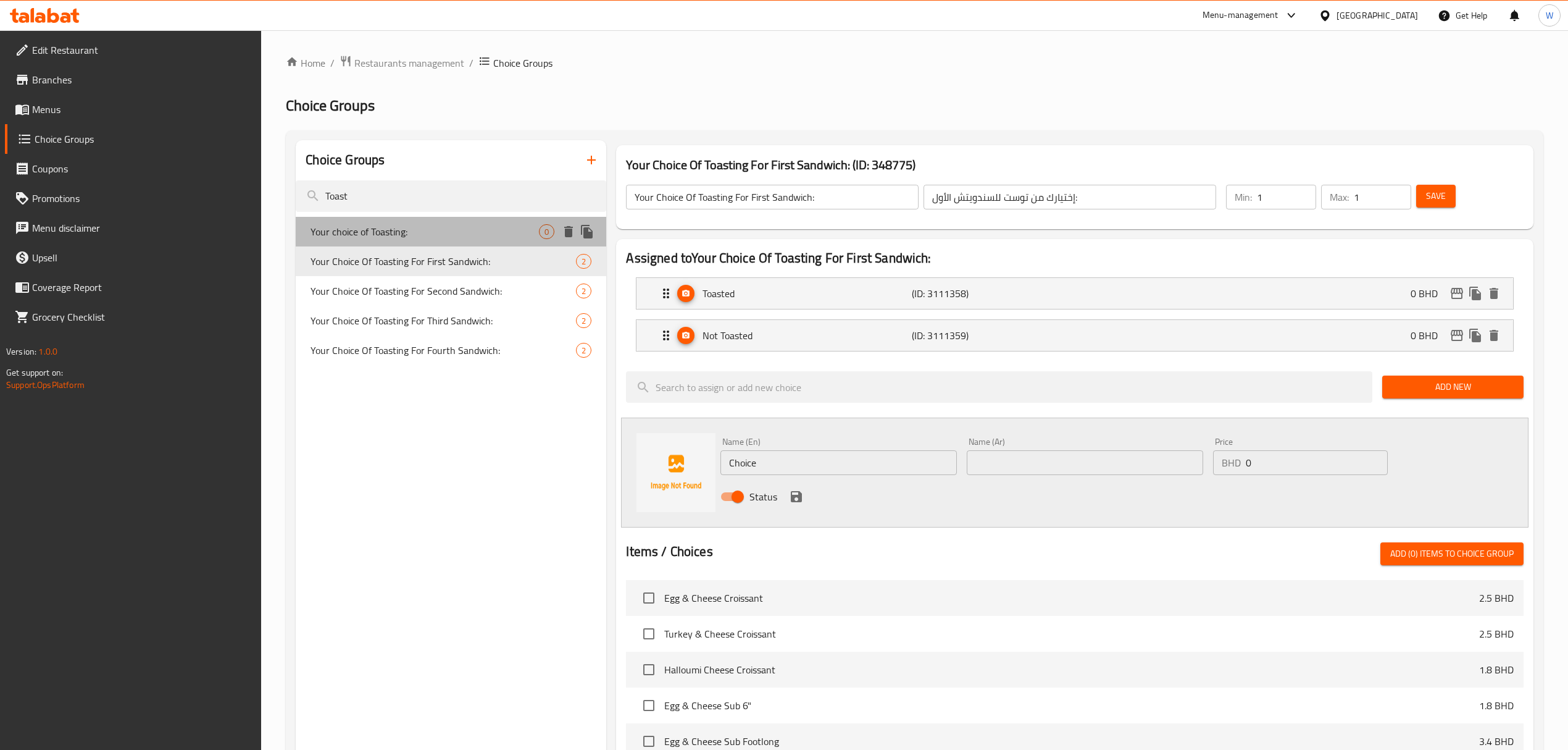
click at [421, 233] on span "Your choice of Toasting:" at bounding box center [425, 231] width 229 height 15
type input "Your choice of Toasting:"
type input "اختيارك من التحميص:"
type input "0"
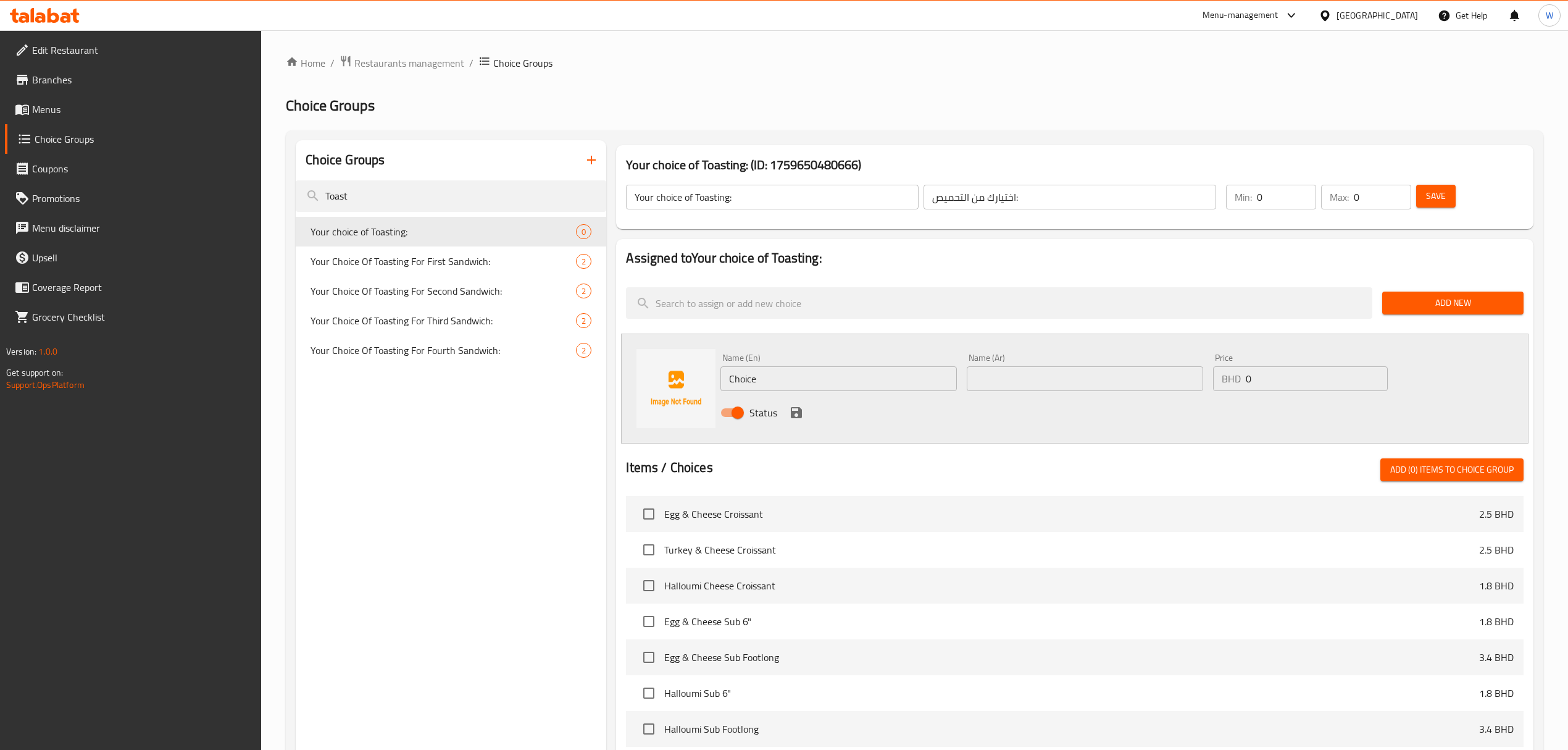
click at [851, 391] on input "Choice" at bounding box center [839, 378] width 237 height 25
paste input "Toasted"
type input "Toasted"
click at [1026, 383] on input "text" at bounding box center [1085, 378] width 237 height 25
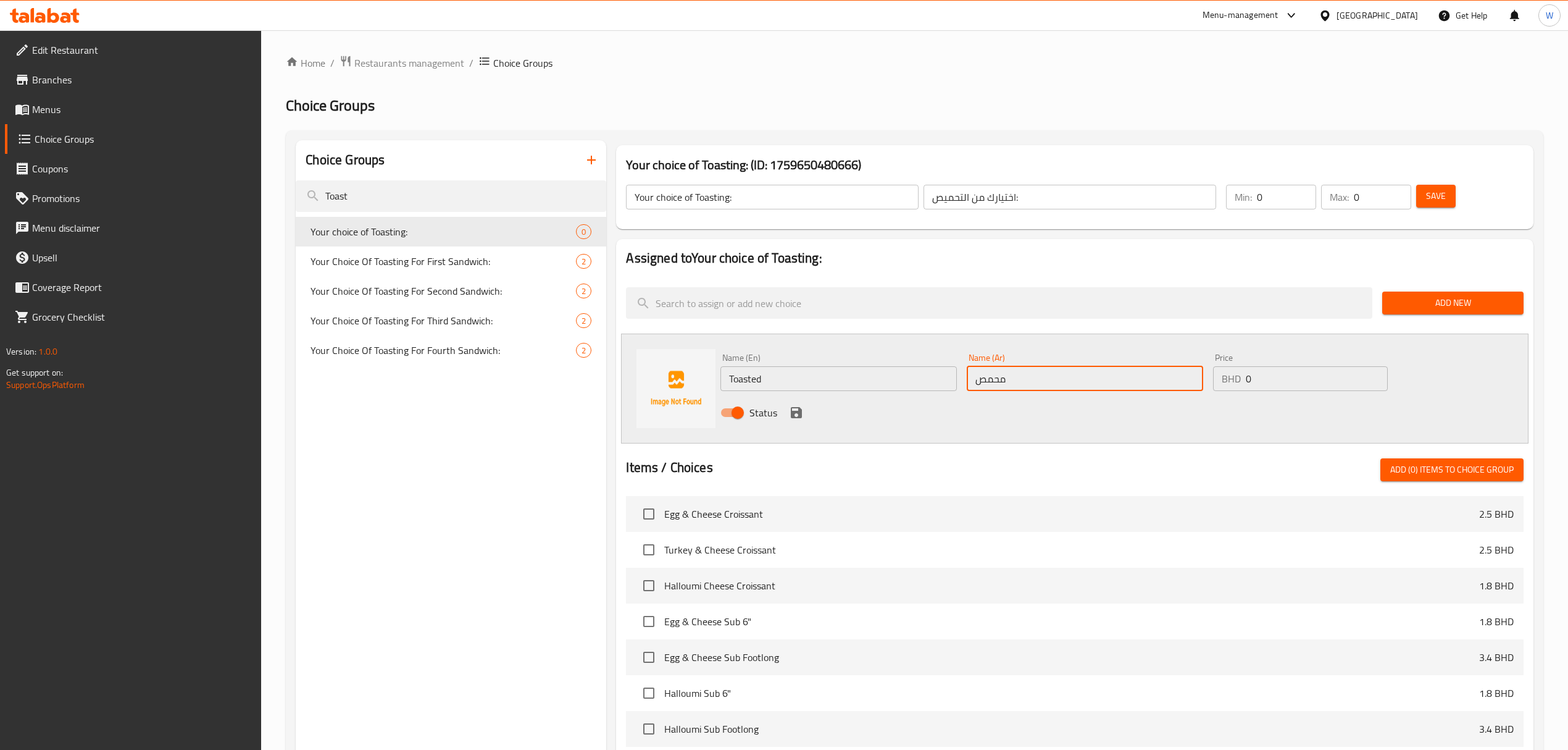
type input "محمص"
click at [798, 414] on icon "save" at bounding box center [796, 413] width 11 height 11
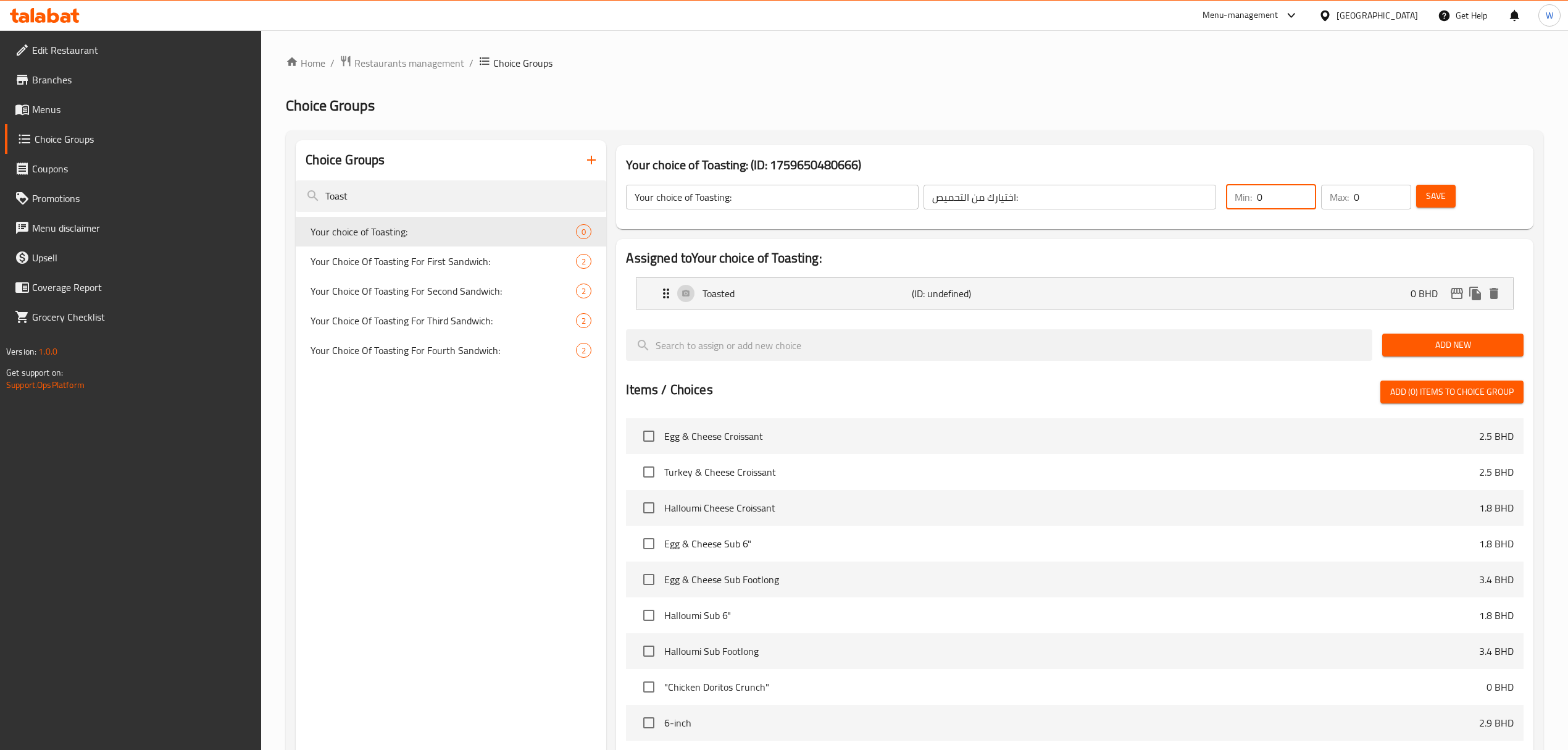
drag, startPoint x: 1274, startPoint y: 205, endPoint x: 1196, endPoint y: 205, distance: 78.0
click at [1199, 205] on div "Your choice of Toasting: ​ اختيارك من التحميص: ​ Min: 0 ​ Max: 0 ​ Save" at bounding box center [1075, 197] width 907 height 54
type input "1"
drag, startPoint x: 1365, startPoint y: 201, endPoint x: 1301, endPoint y: 205, distance: 64.1
click at [1301, 205] on div "Min: 1 ​ Max: 0 ​" at bounding box center [1318, 196] width 195 height 34
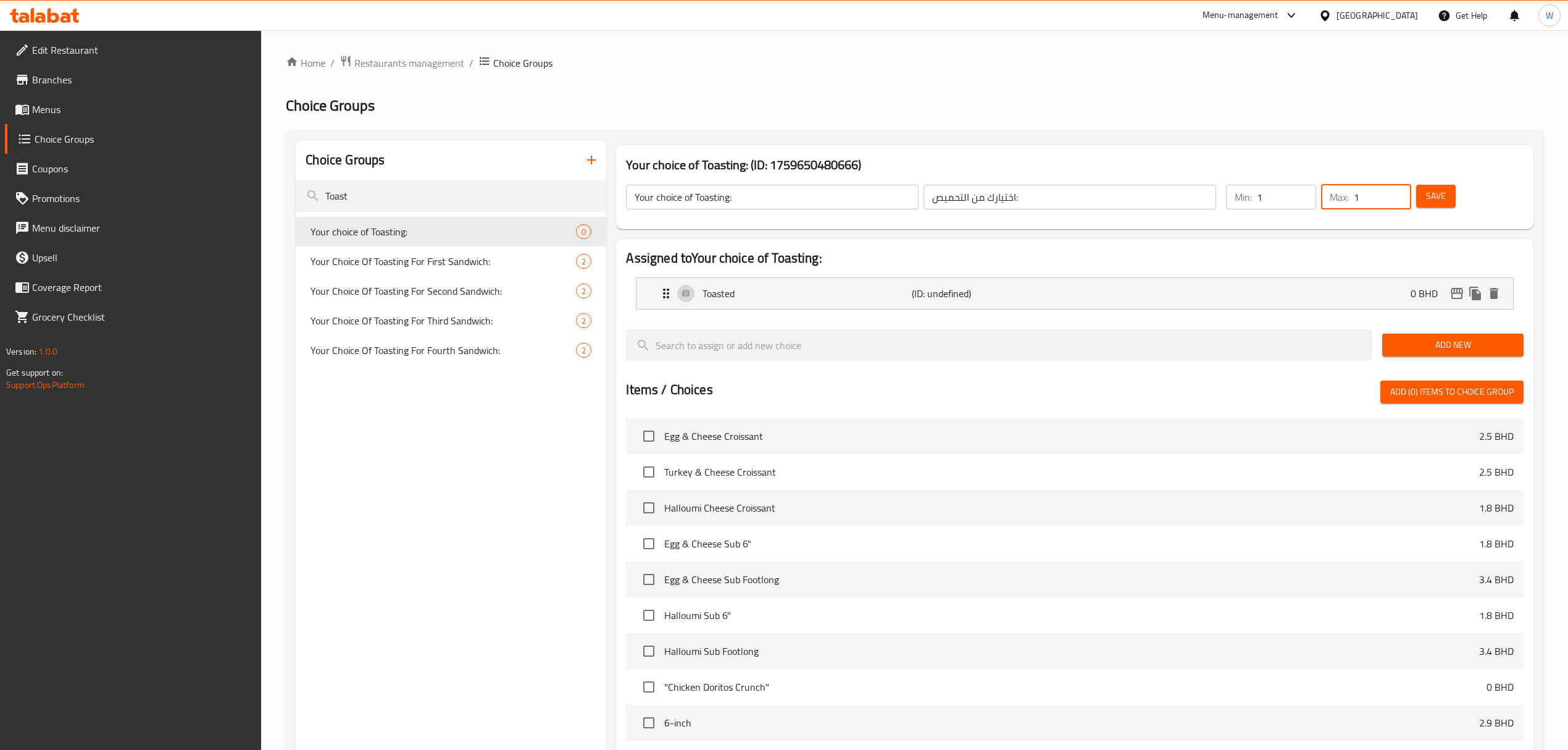
type input "1"
click at [1295, 228] on div "Your choice of Toasting: (ID: 1759650480666) Your choice of Toasting: ​ اختيارك…" at bounding box center [1074, 187] width 917 height 84
click at [1436, 341] on span "Add New" at bounding box center [1453, 345] width 122 height 16
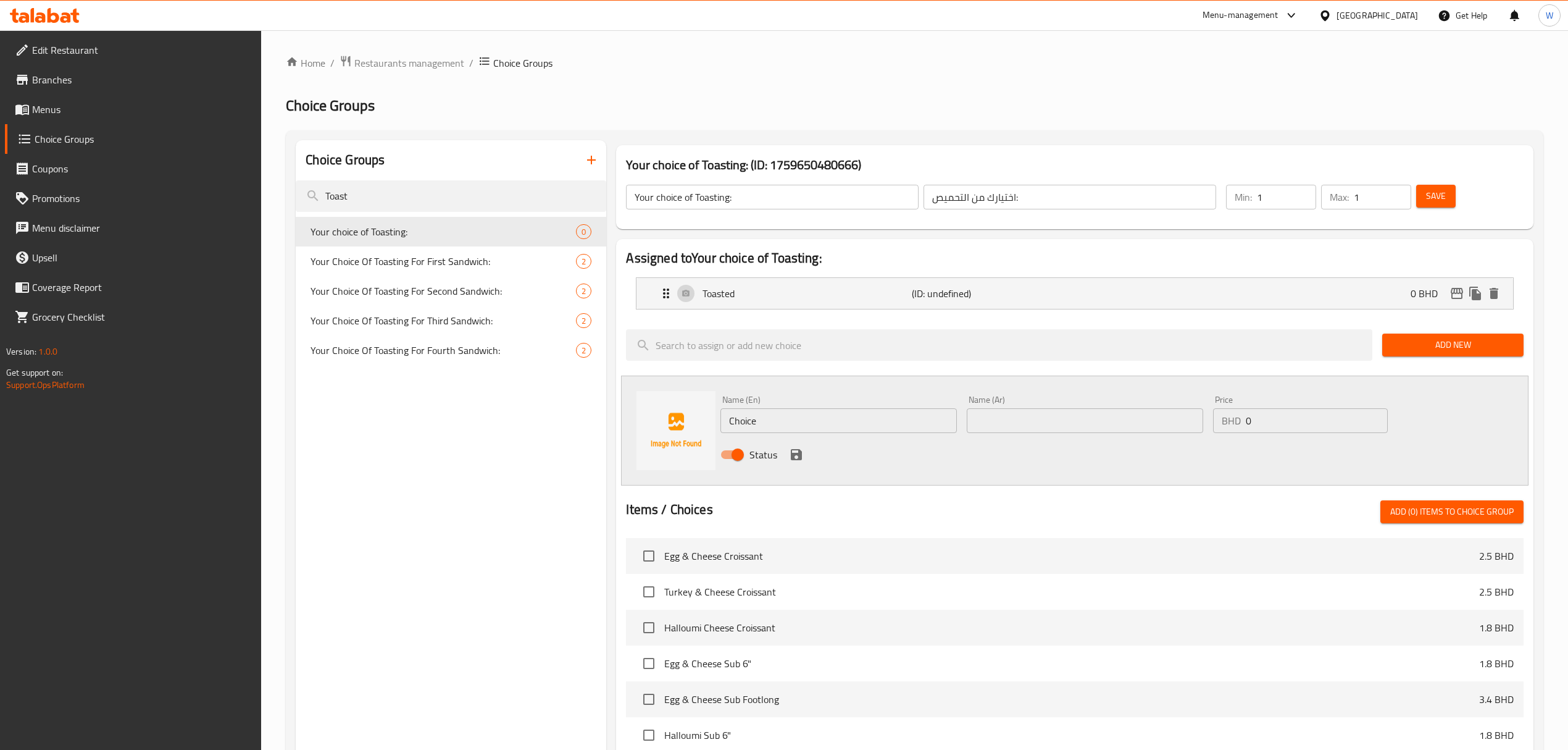
click at [1435, 196] on span "Save" at bounding box center [1435, 196] width 20 height 16
click at [448, 272] on div "Your Choice Of Toasting For First Sandwich: 2" at bounding box center [451, 261] width 310 height 30
type input "Your Choice Of Toasting For First Sandwich:"
type input "إختيارك من توست للسندويتش الأول:"
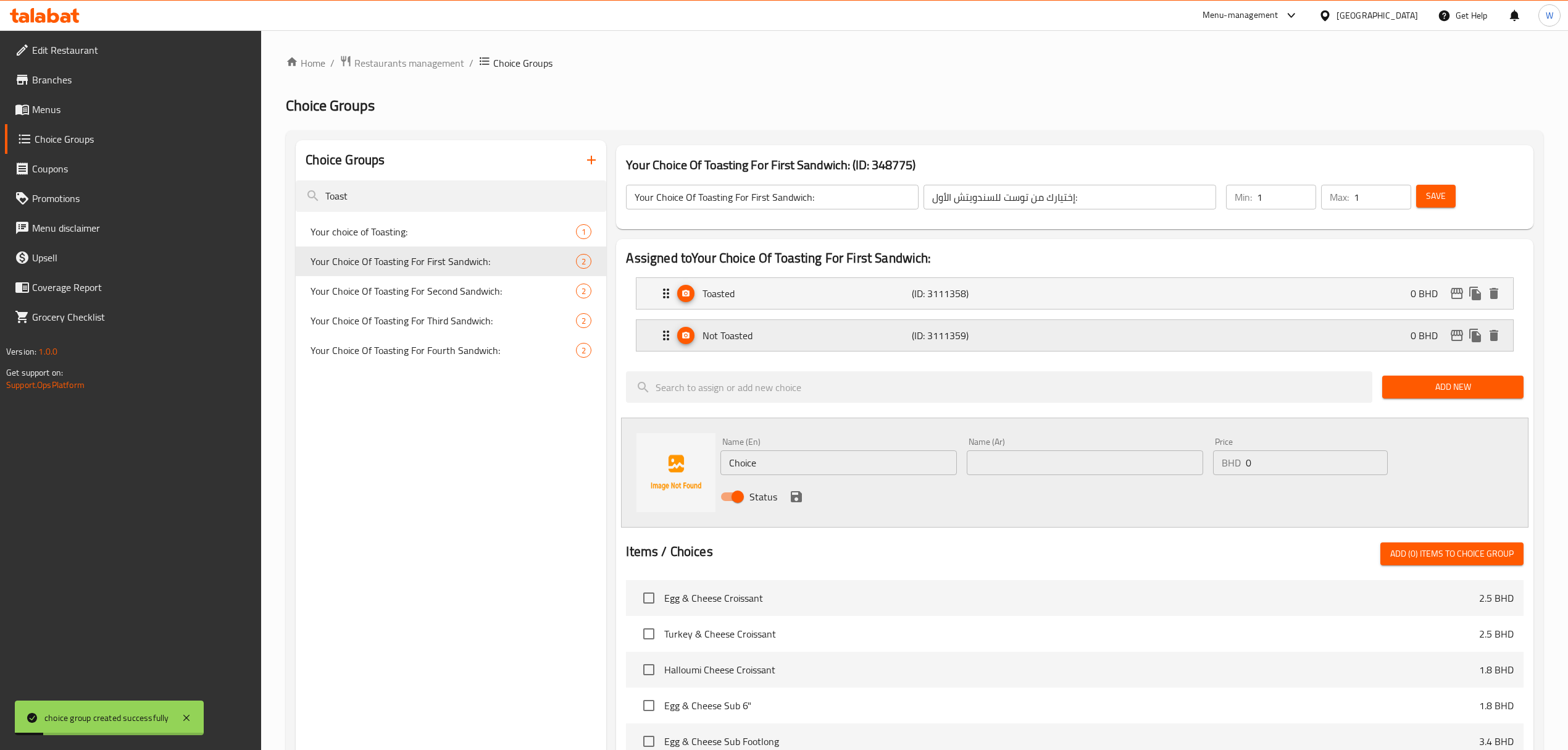
click at [754, 350] on div "Not Toasted (ID: 3111359) 0 BHD" at bounding box center [1078, 335] width 839 height 31
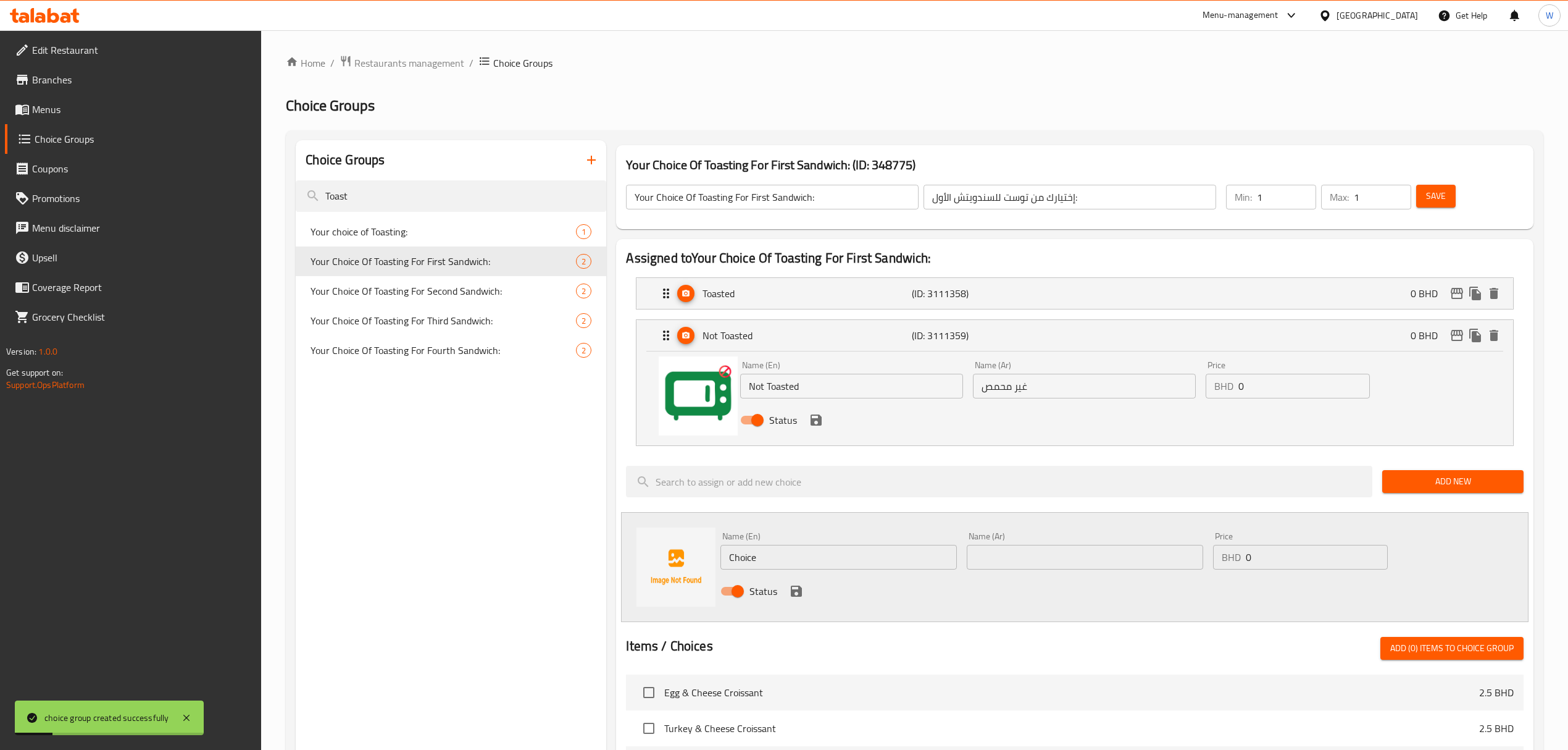
click at [789, 390] on input "Not Toasted" at bounding box center [852, 386] width 223 height 25
click at [463, 222] on div "Your choice of Toasting: 1" at bounding box center [451, 231] width 310 height 30
type input "Your choice of Toasting:"
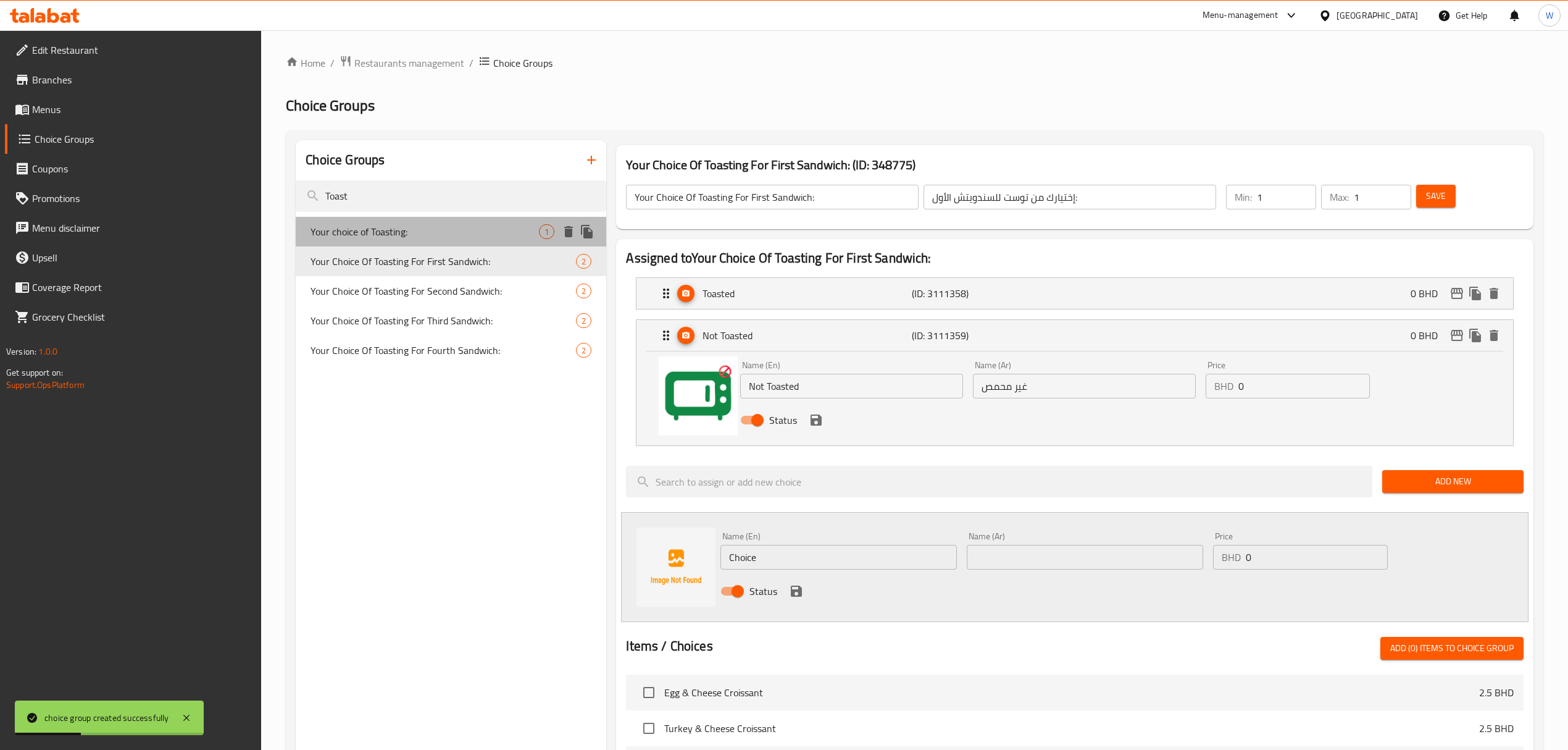
type input "اختيارك من التحميص:"
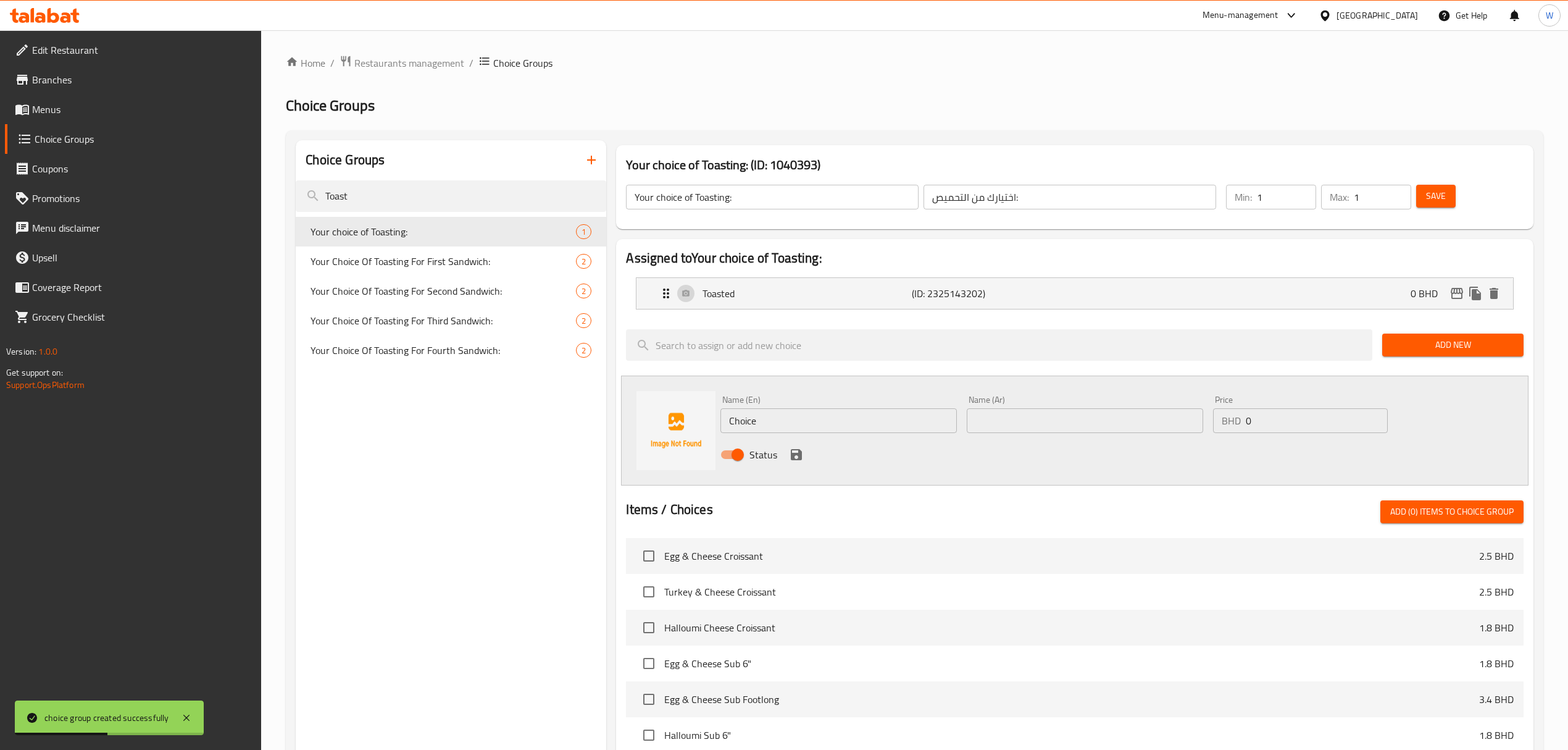
click at [830, 426] on input "Choice" at bounding box center [839, 420] width 237 height 25
paste input "Not Toasted"
type input "Not Toasted"
click at [991, 426] on input "text" at bounding box center [1085, 420] width 237 height 25
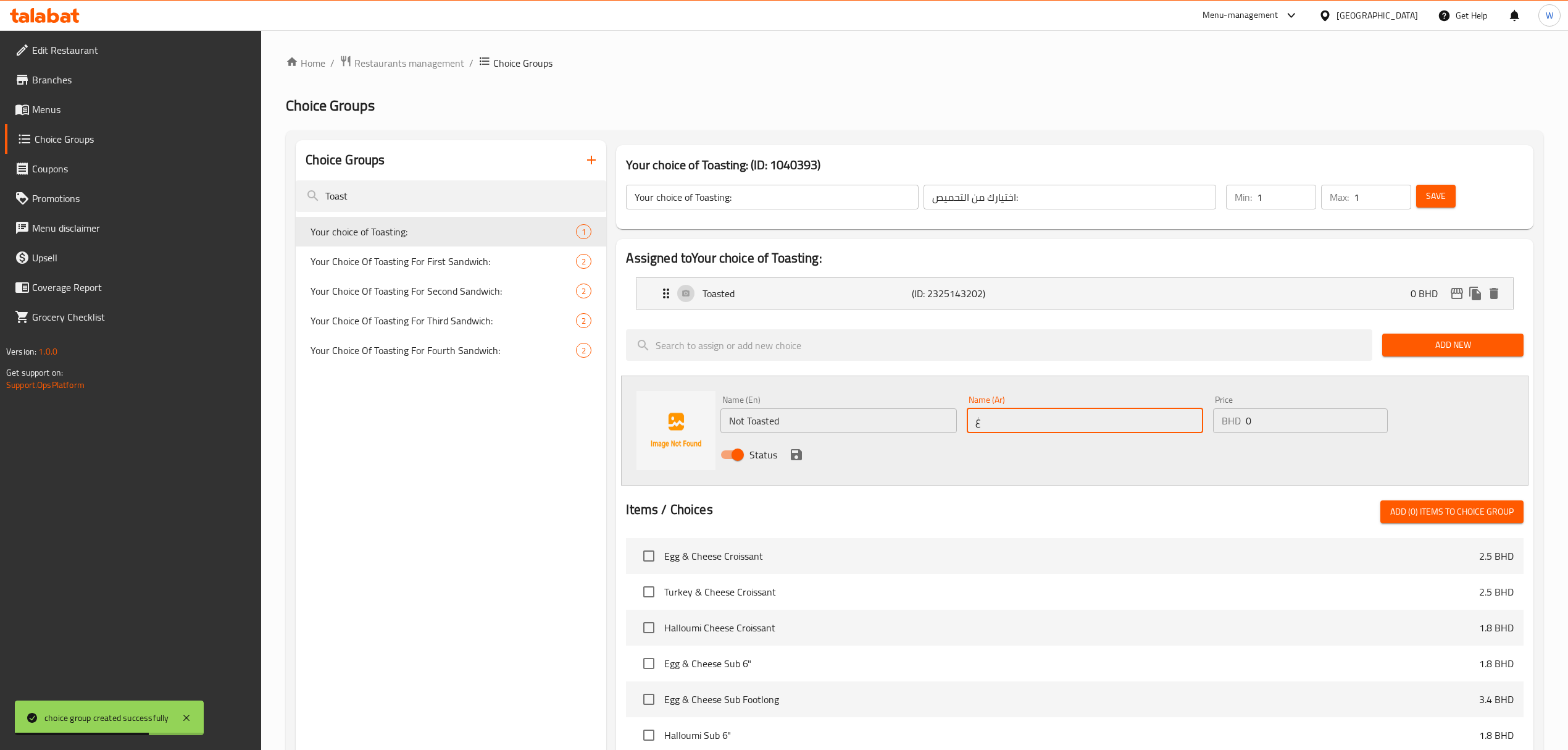
click at [991, 426] on input "غ" at bounding box center [1085, 420] width 237 height 25
type input "غير محمص"
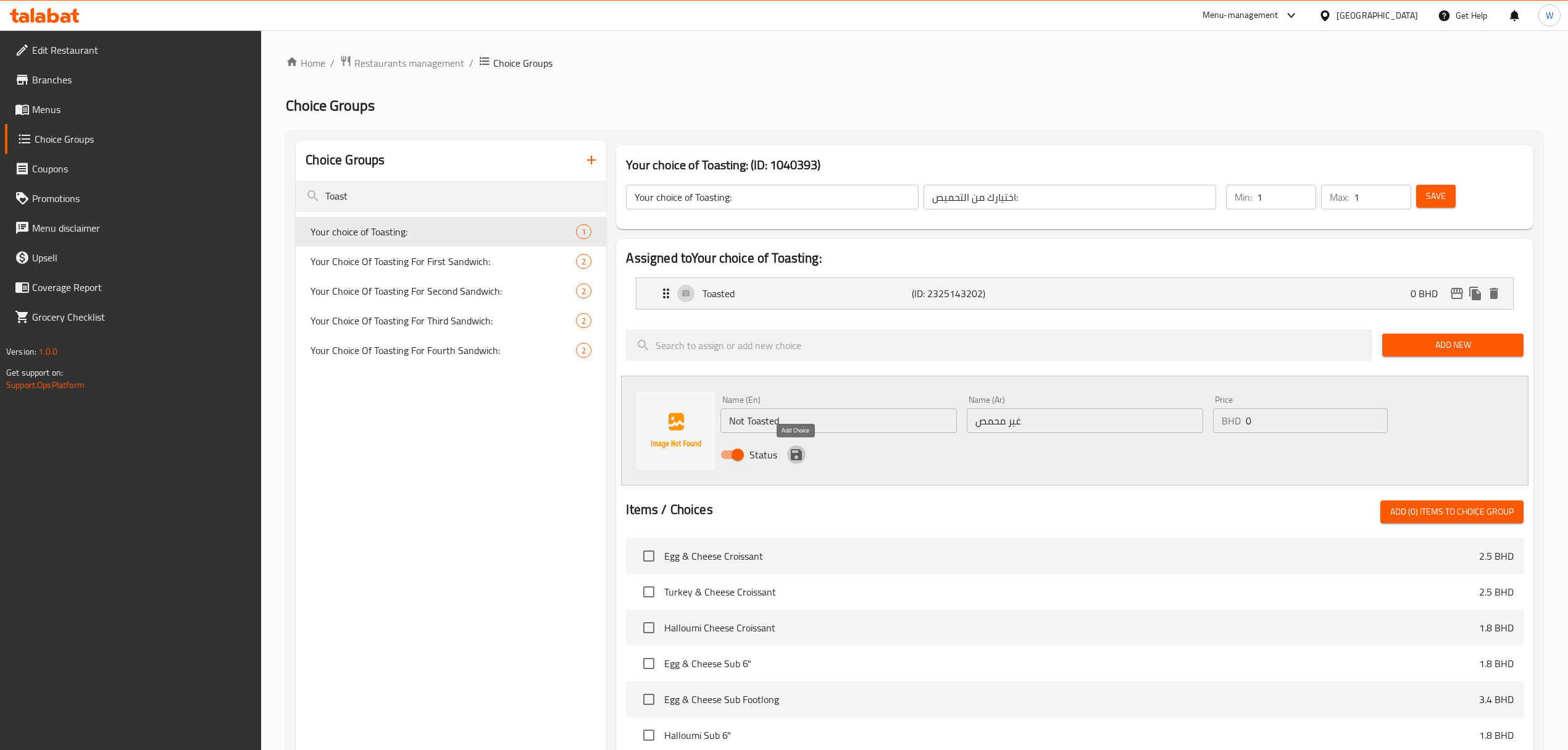
click at [796, 454] on icon "save" at bounding box center [796, 454] width 11 height 11
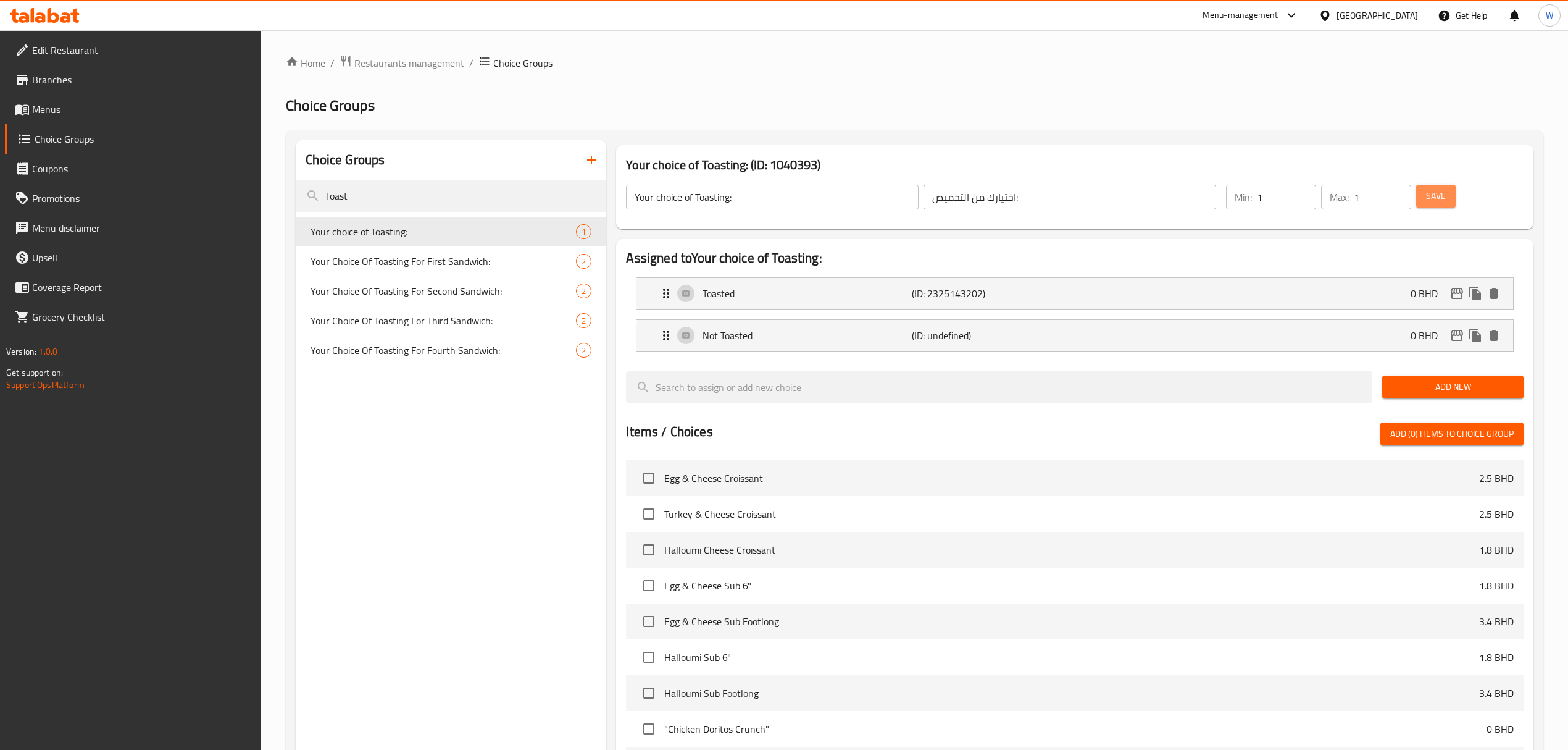
click at [1426, 205] on button "Save" at bounding box center [1435, 196] width 40 height 23
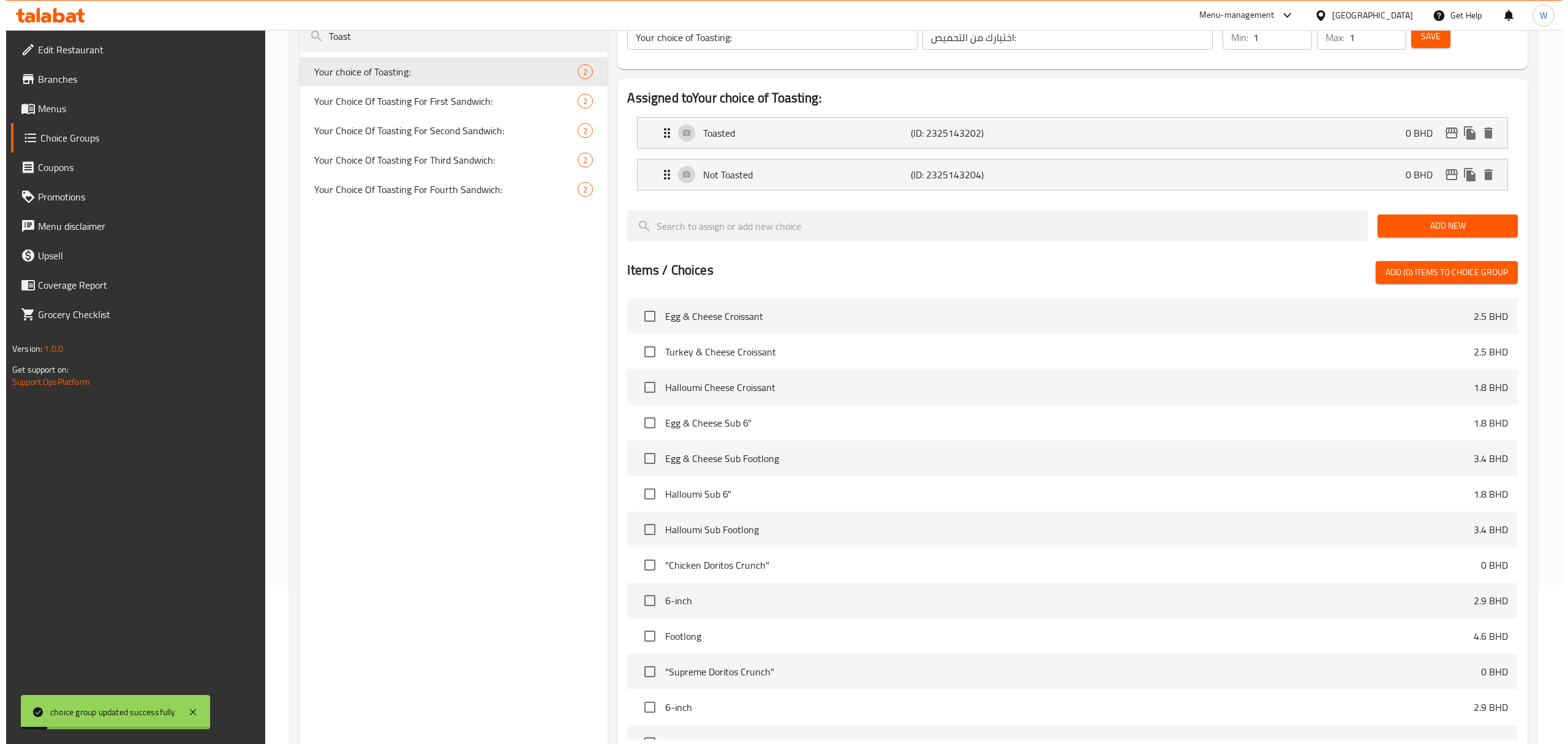
scroll to position [289, 0]
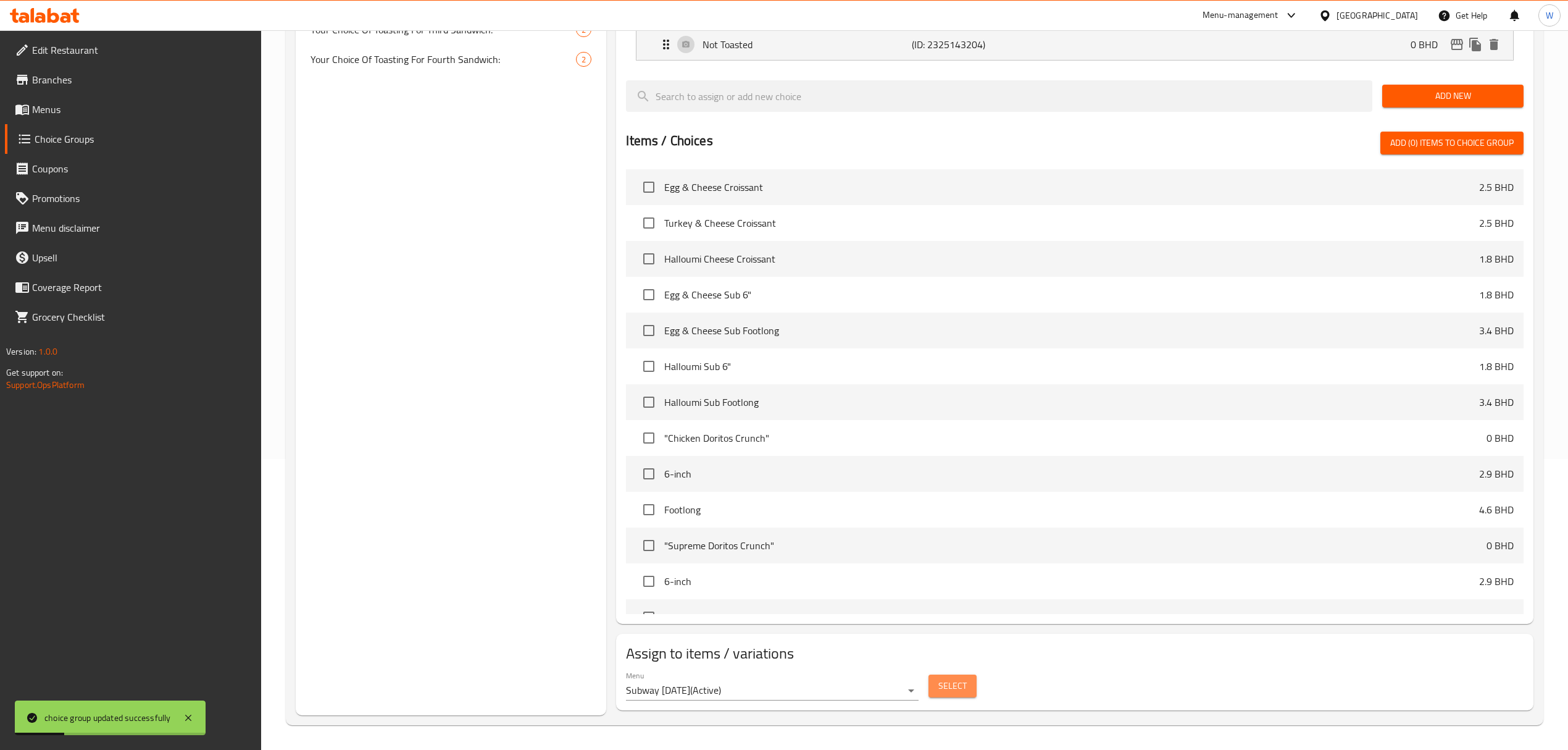
click at [966, 693] on button "Select" at bounding box center [952, 686] width 48 height 23
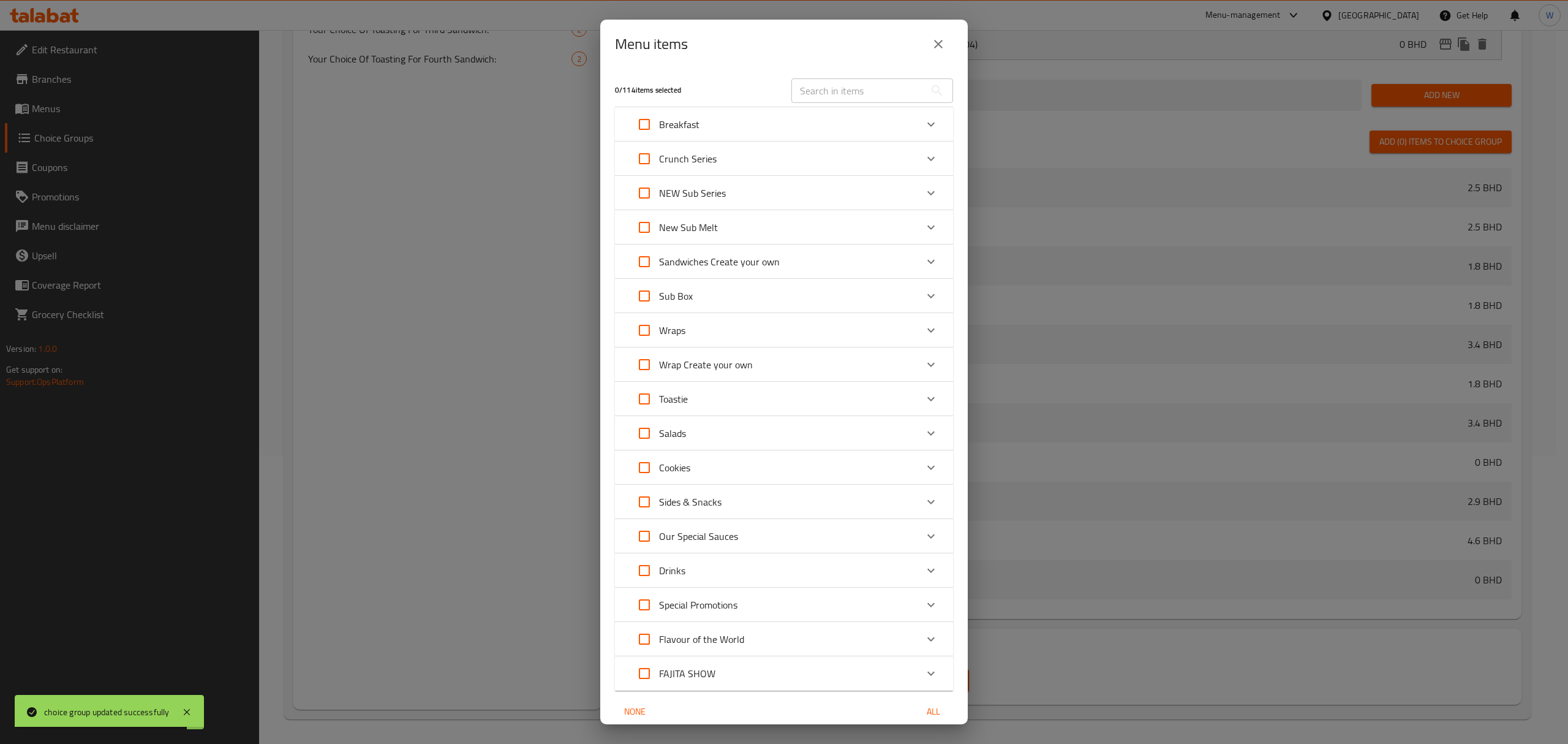
click at [814, 130] on div "Breakfast" at bounding box center [772, 124] width 287 height 30
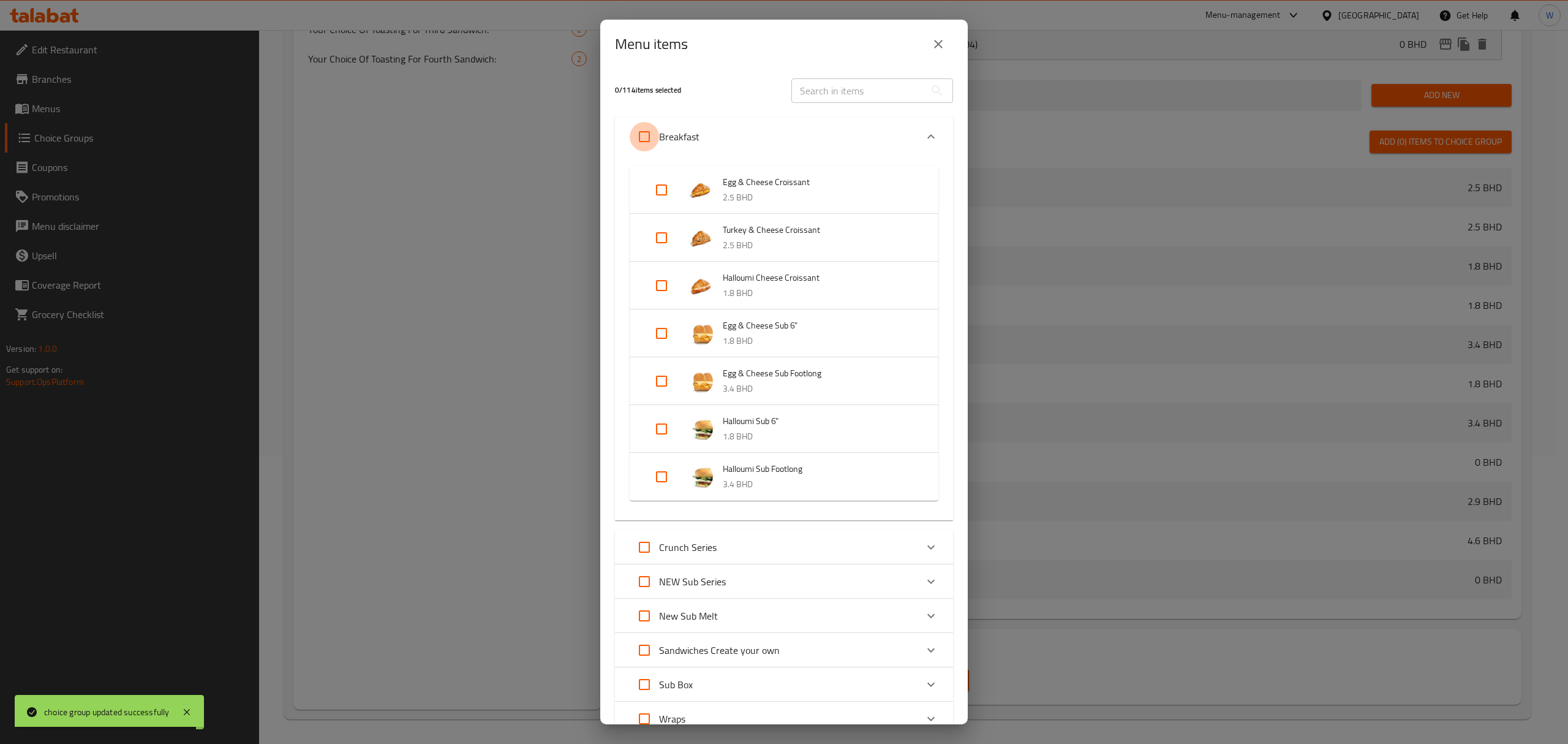
click at [637, 128] on input "Expand" at bounding box center [644, 136] width 29 height 30
checkbox input "true"
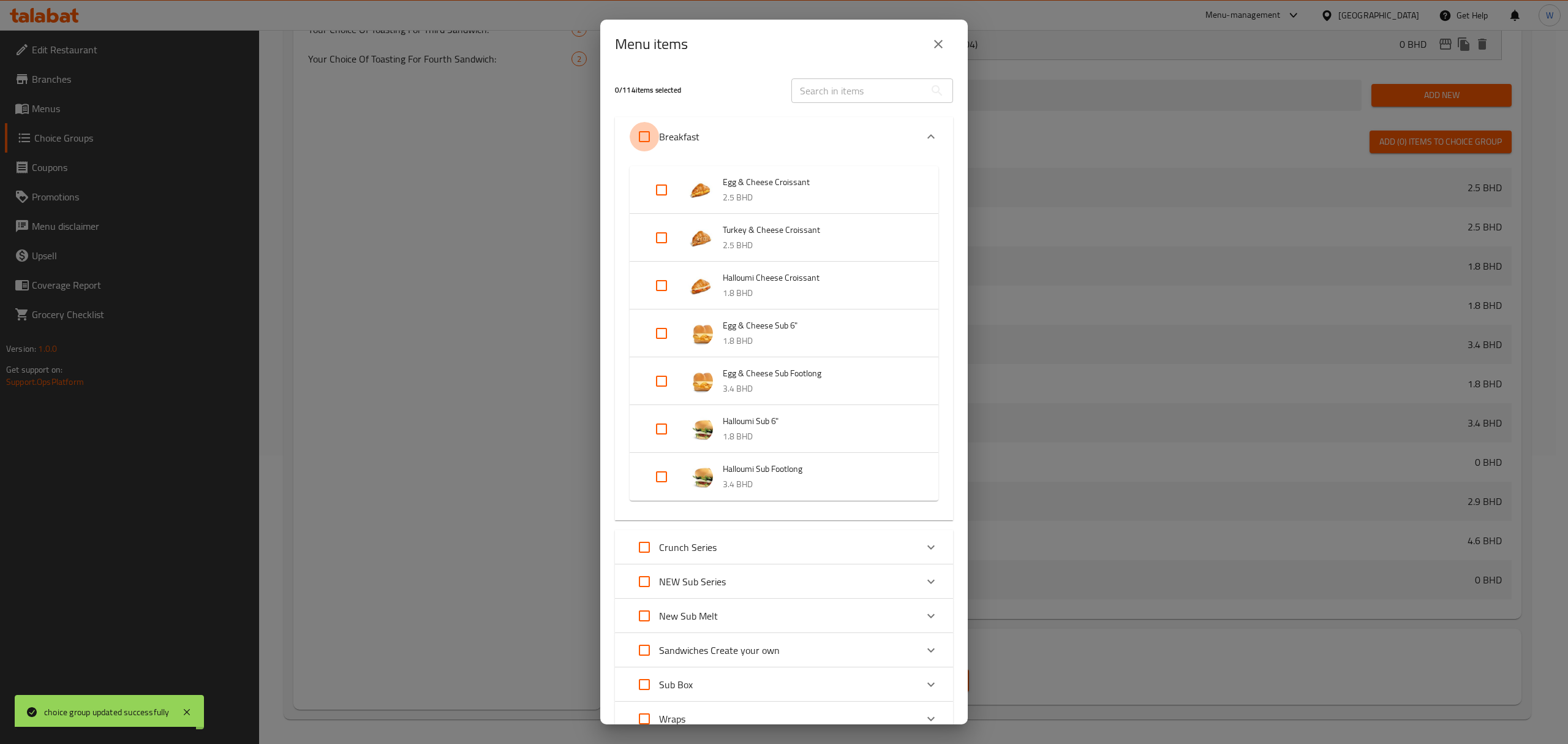
checkbox input "true"
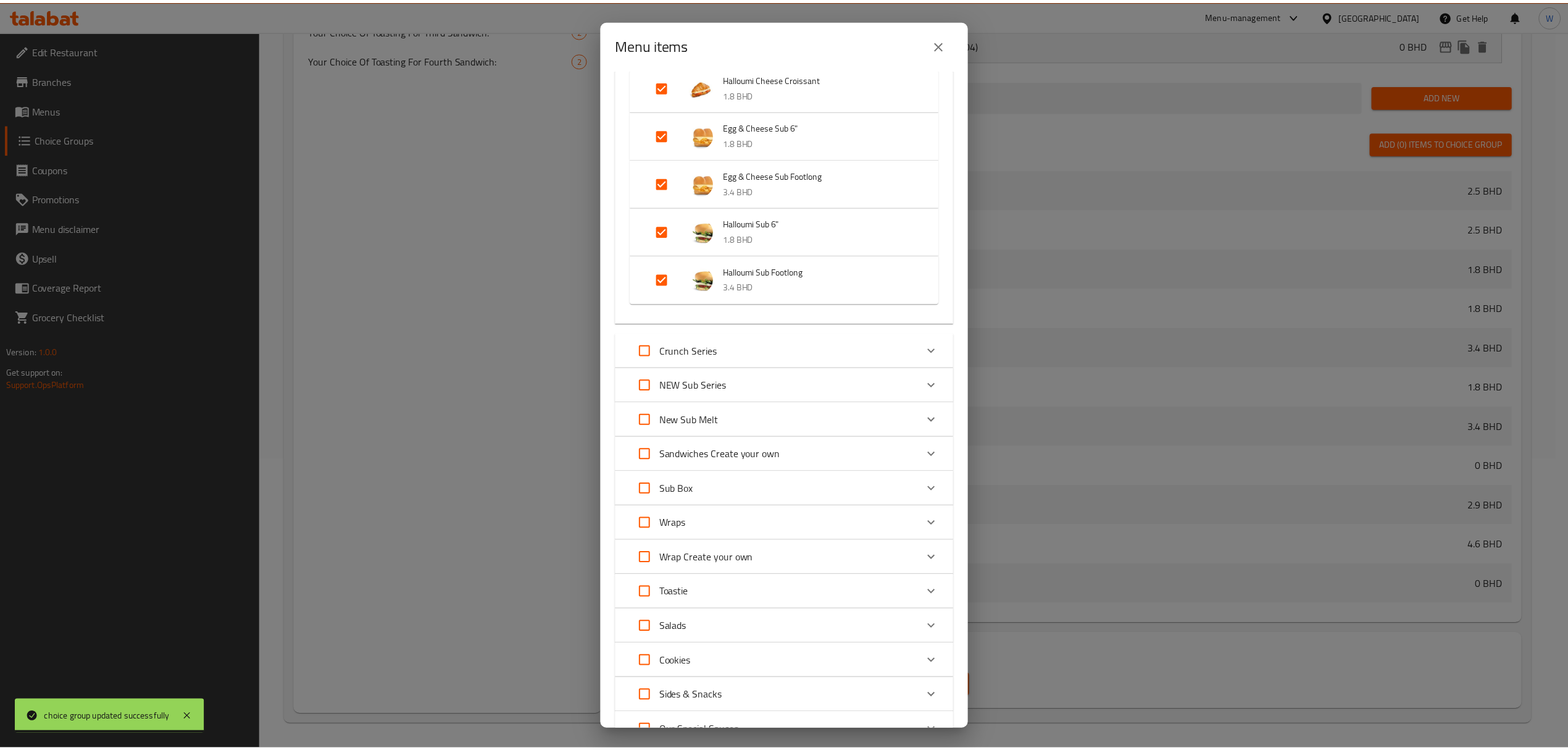
scroll to position [442, 0]
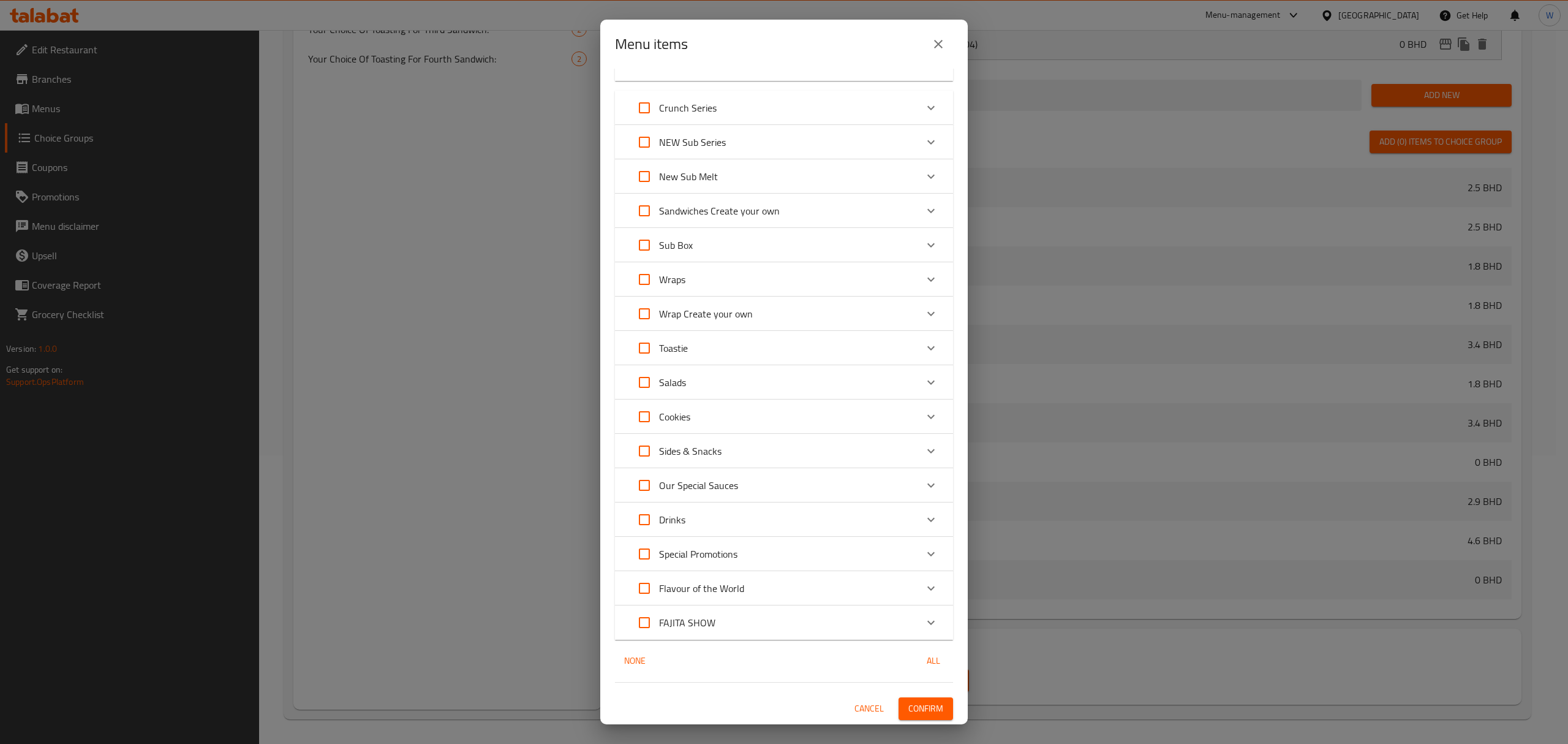
click at [909, 704] on span "Confirm" at bounding box center [926, 708] width 35 height 16
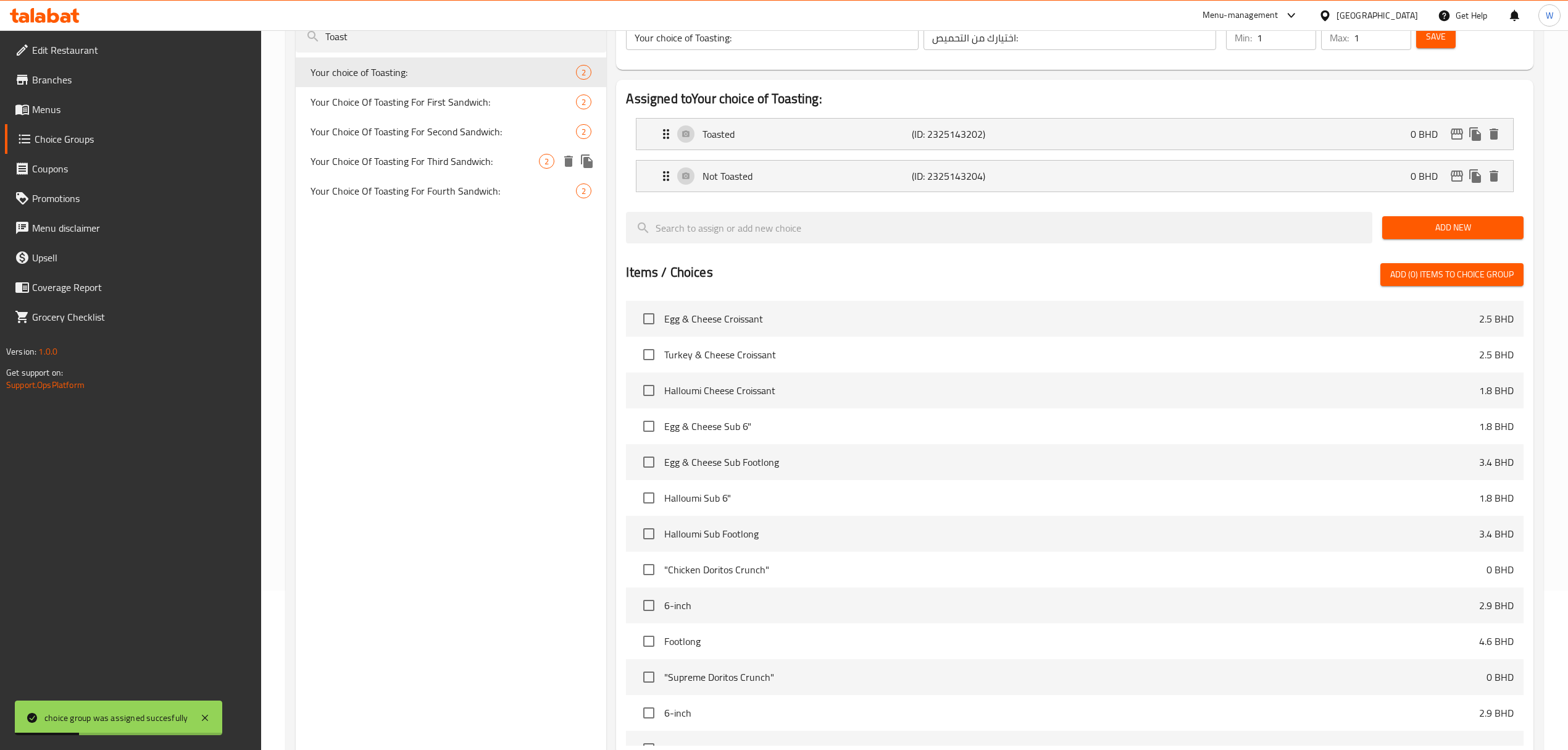
scroll to position [0, 0]
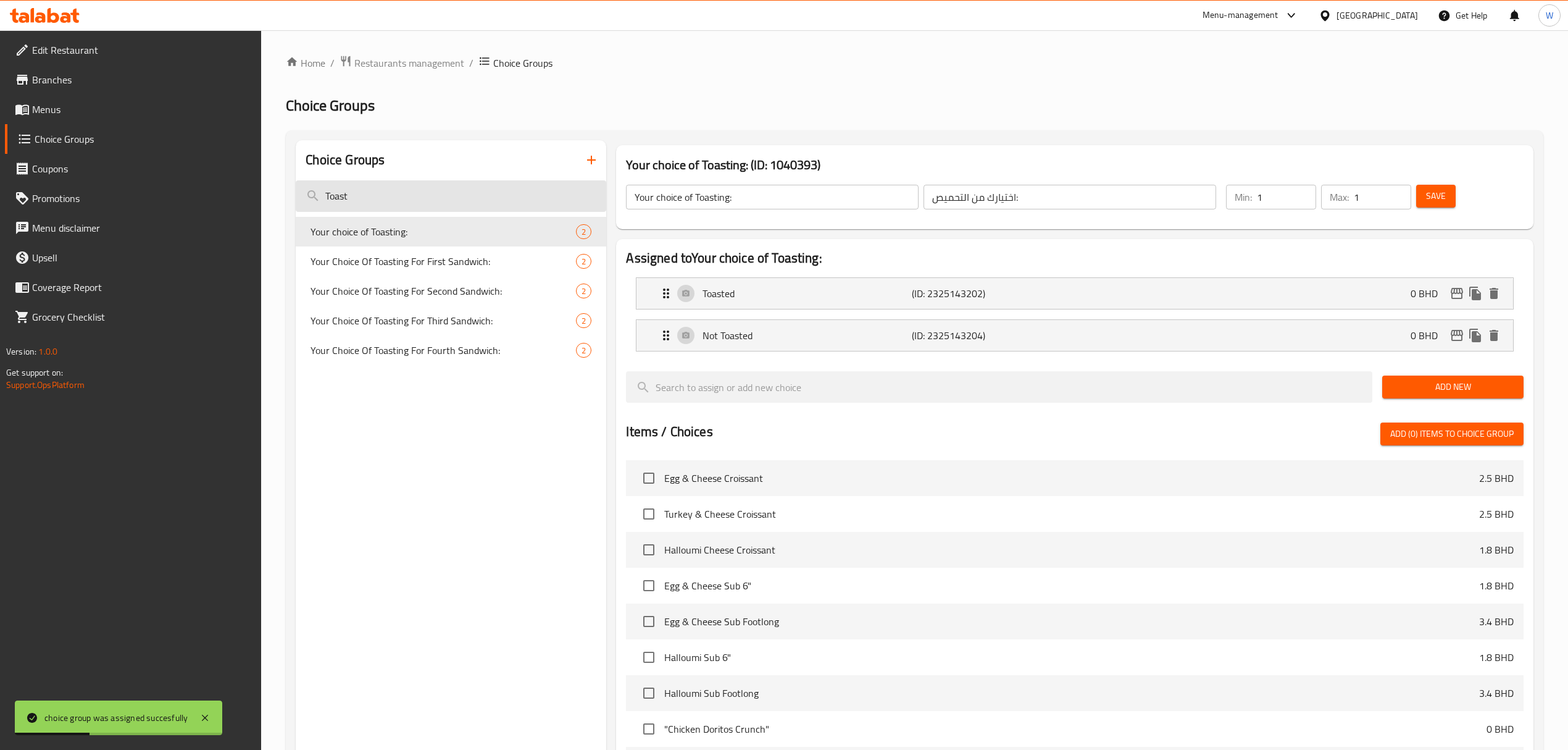
click at [369, 199] on input "Toast" at bounding box center [451, 196] width 310 height 32
paste input "Vegetables"
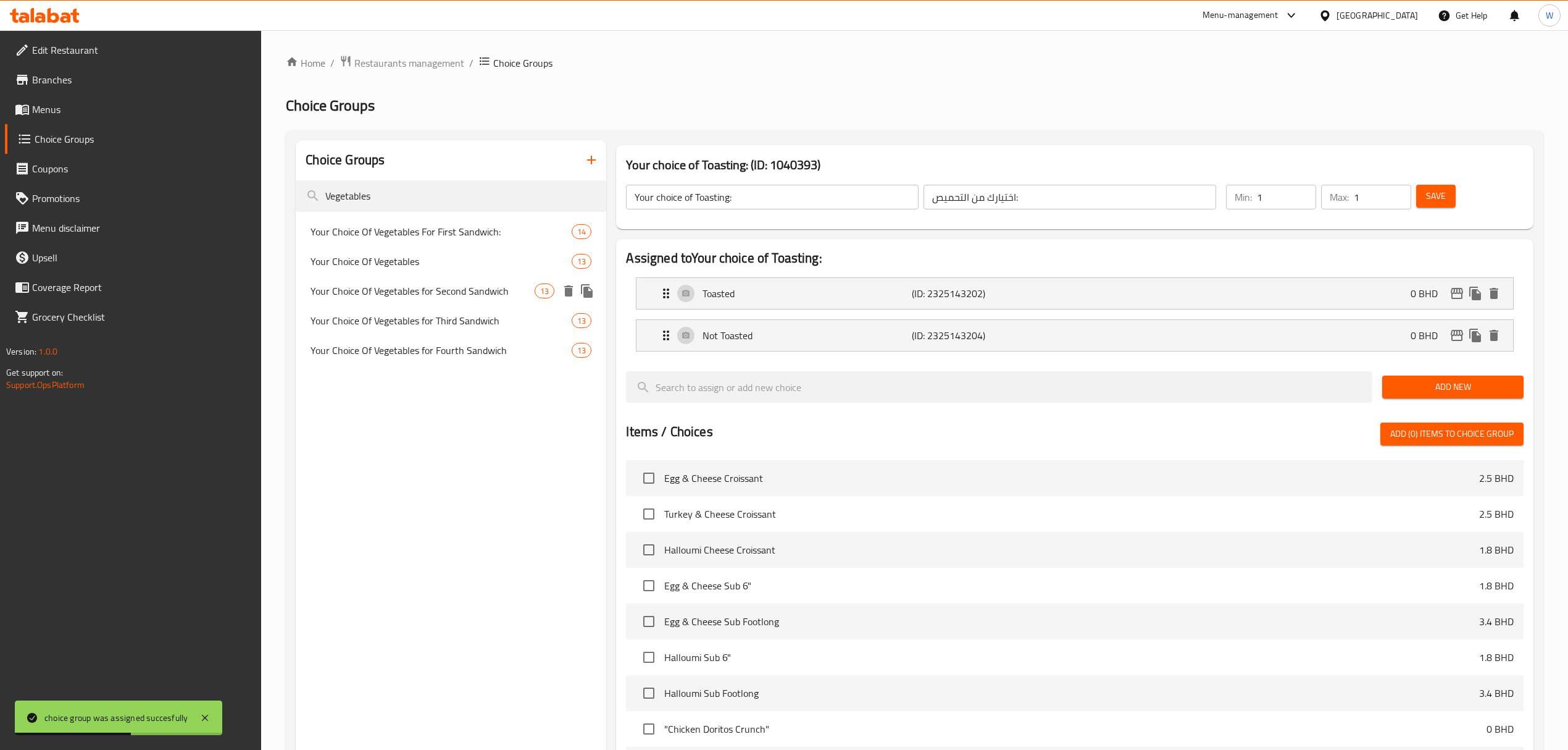
type input "Vegetables"
click at [391, 276] on div "Your Choice Of Vegetables for Second Sandwich 13" at bounding box center [451, 291] width 310 height 30
type input "Your Choice Of Vegetables for Second Sandwich"
type input "اختيارك من الخضار للساندويتش الثاني"
type input "9"
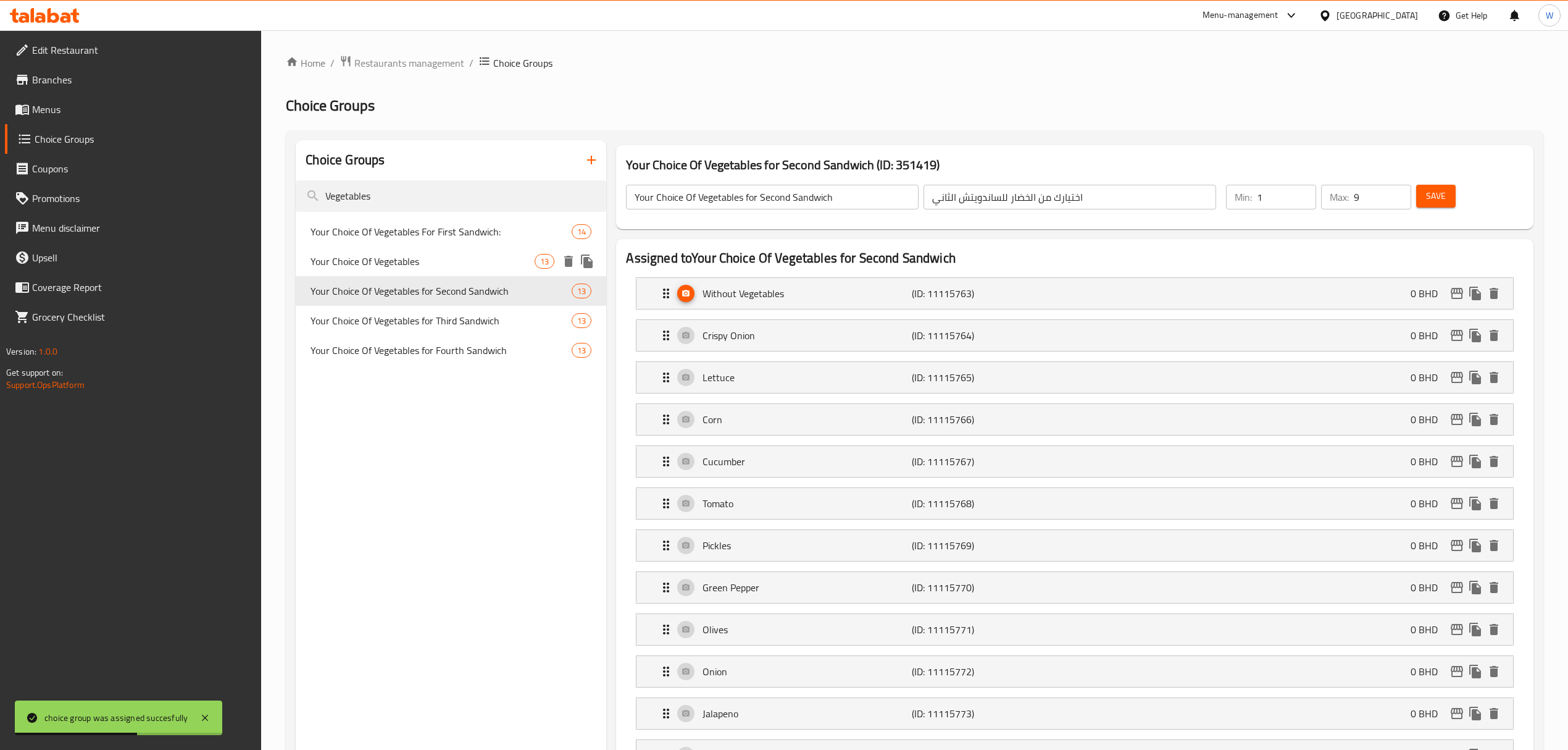
click at [395, 269] on span "Your Choice Of Vegetables" at bounding box center [422, 261] width 224 height 15
type input "Your Choice Of Vegetables"
type input "اختيارك من الخضار"
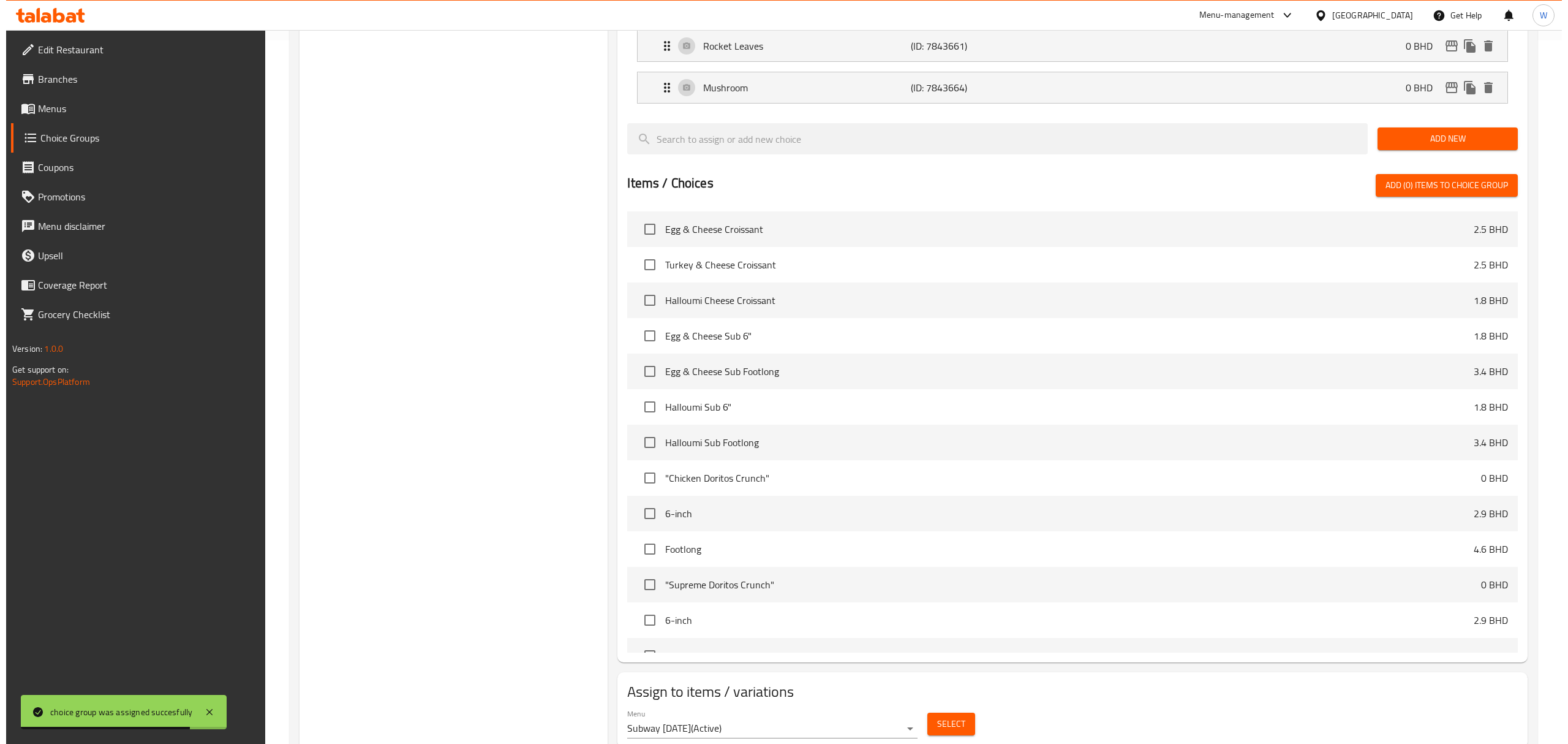
scroll to position [752, 0]
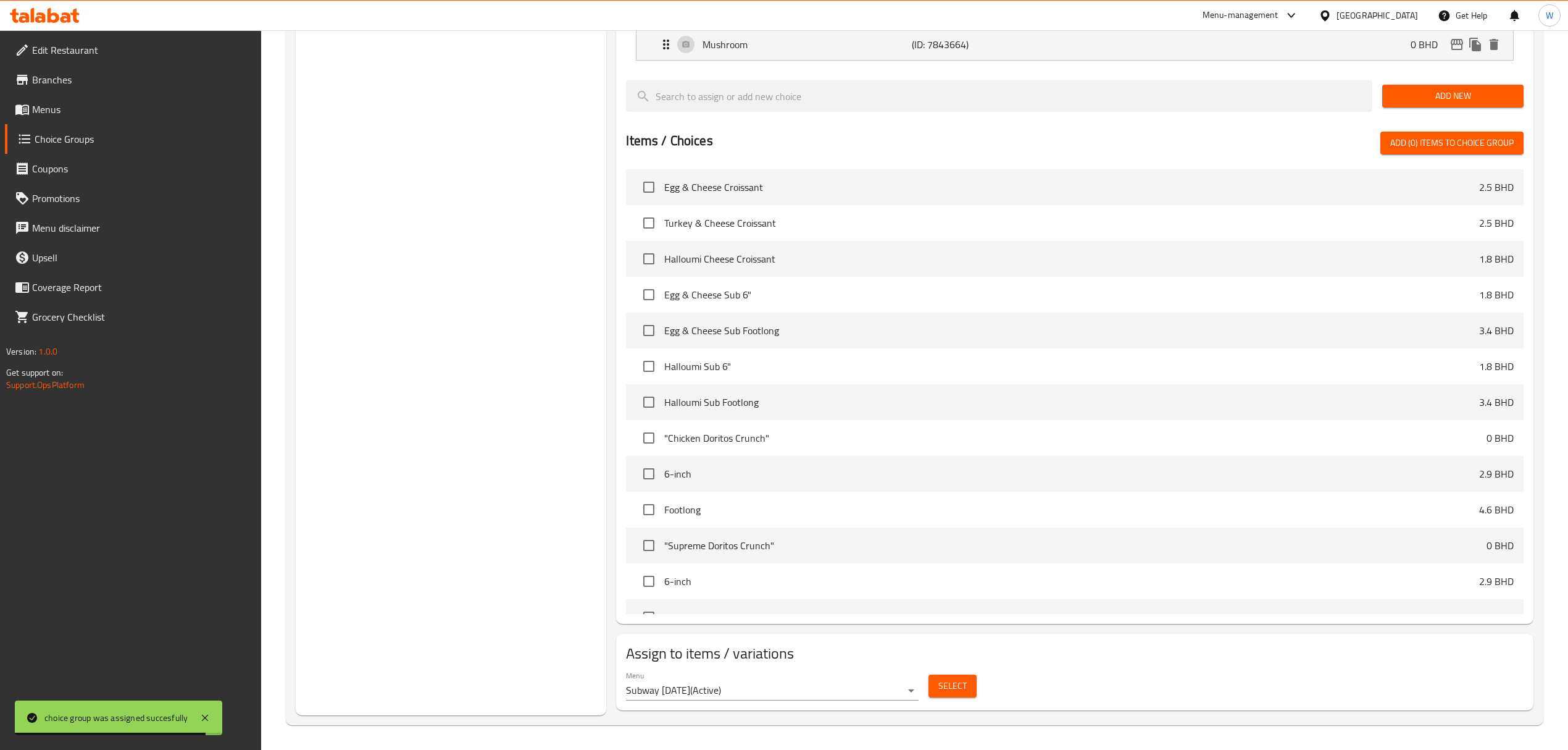
click at [937, 695] on button "Select" at bounding box center [952, 686] width 48 height 23
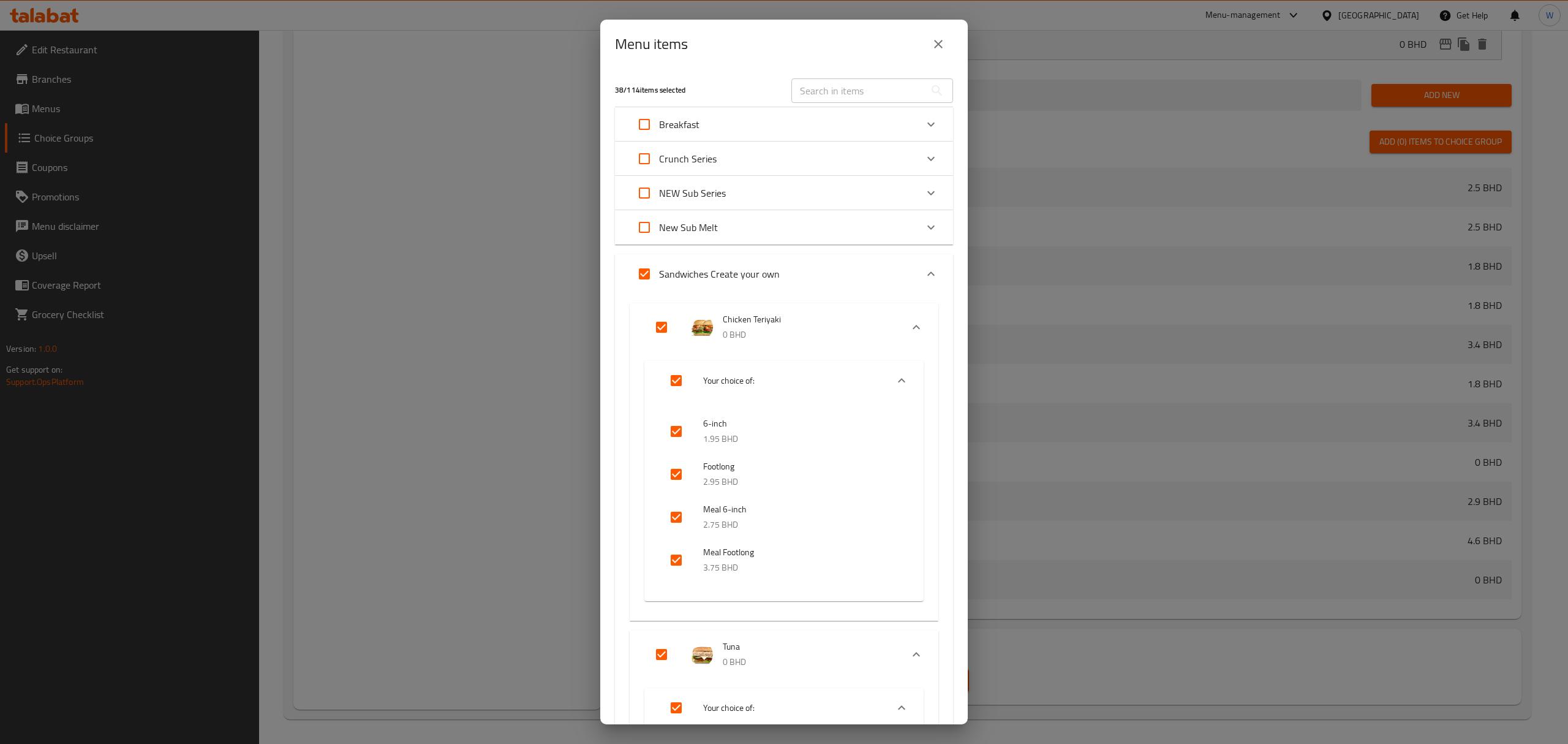
click at [722, 122] on div "Breakfast" at bounding box center [772, 124] width 287 height 30
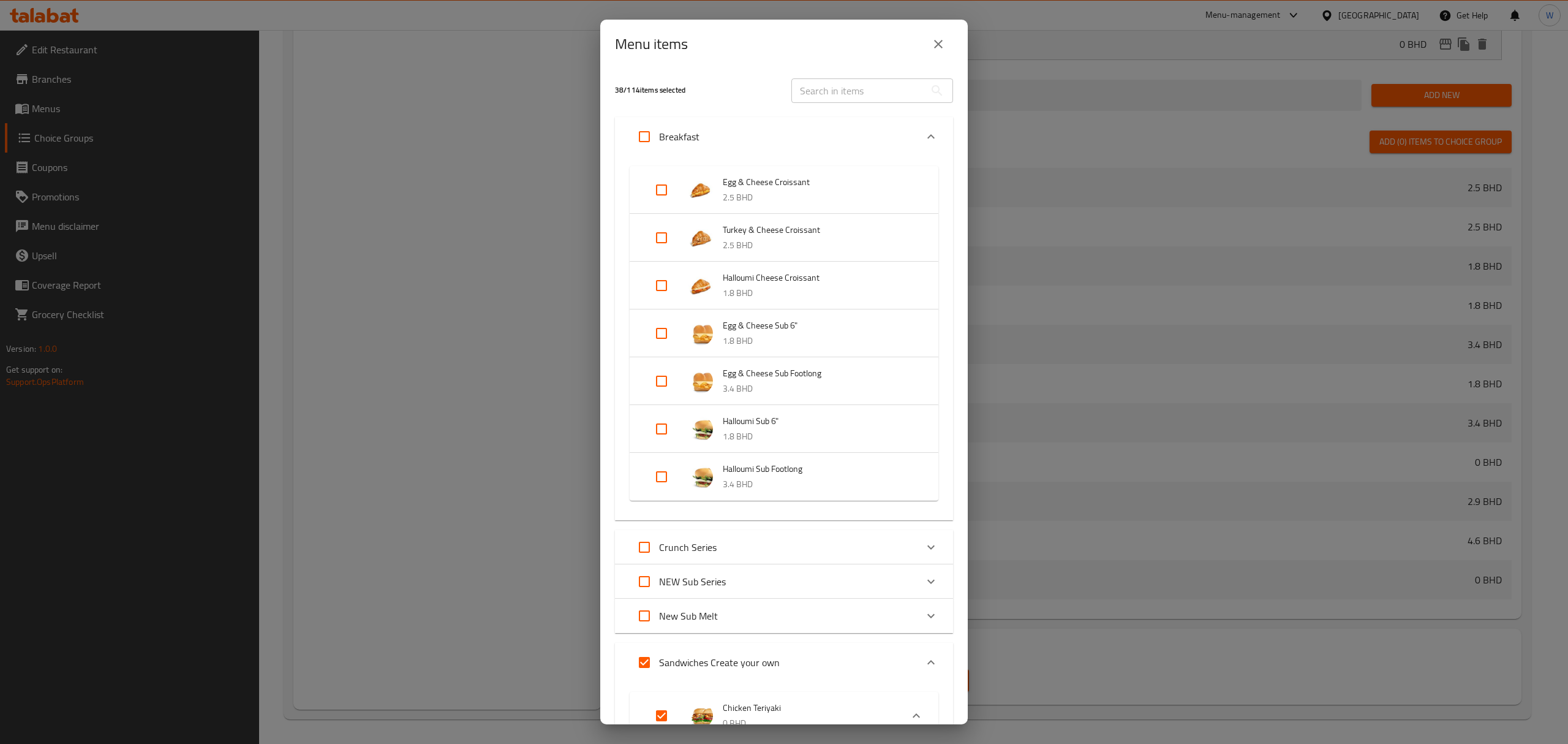
click at [638, 137] on input "Expand" at bounding box center [644, 136] width 29 height 30
checkbox input "true"
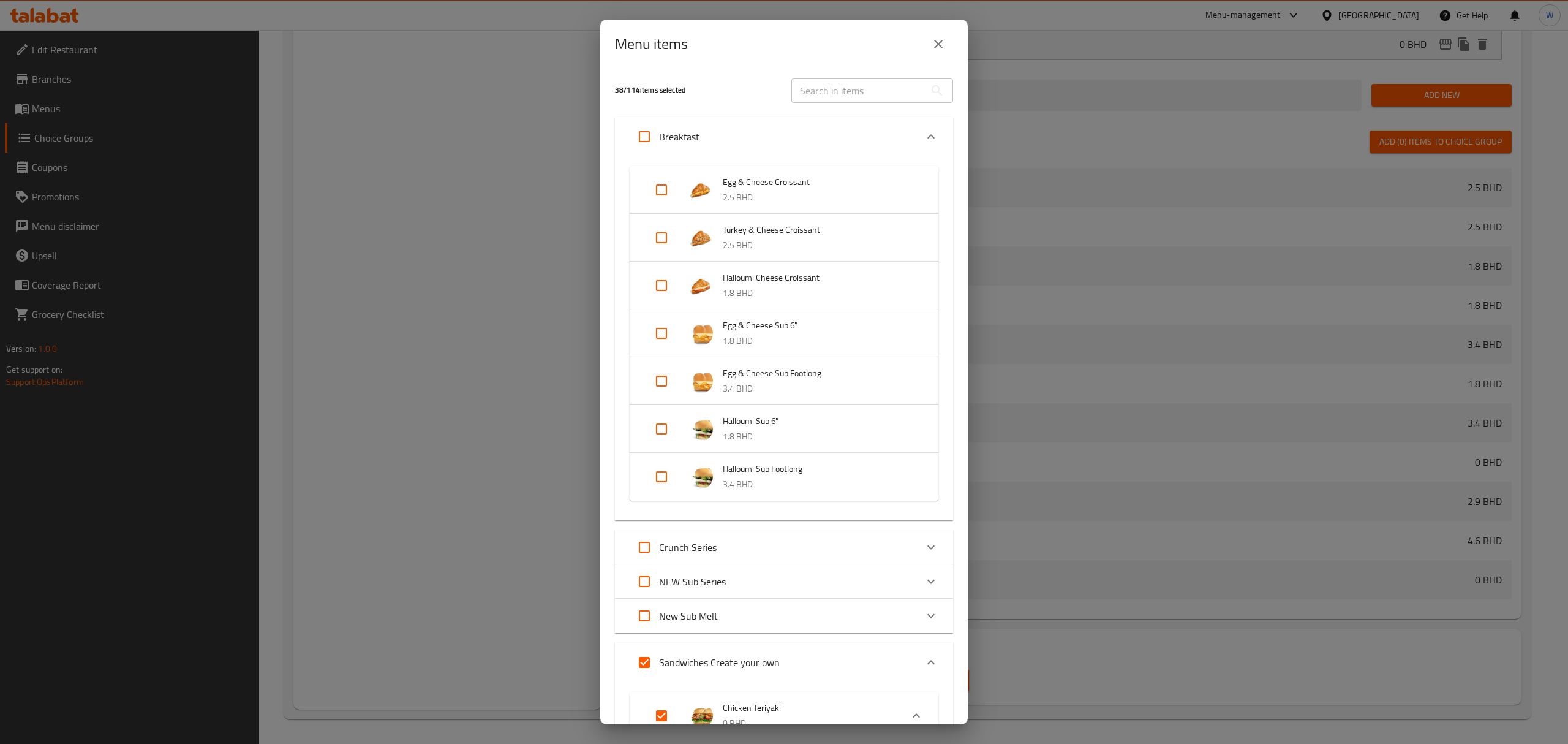
checkbox input "true"
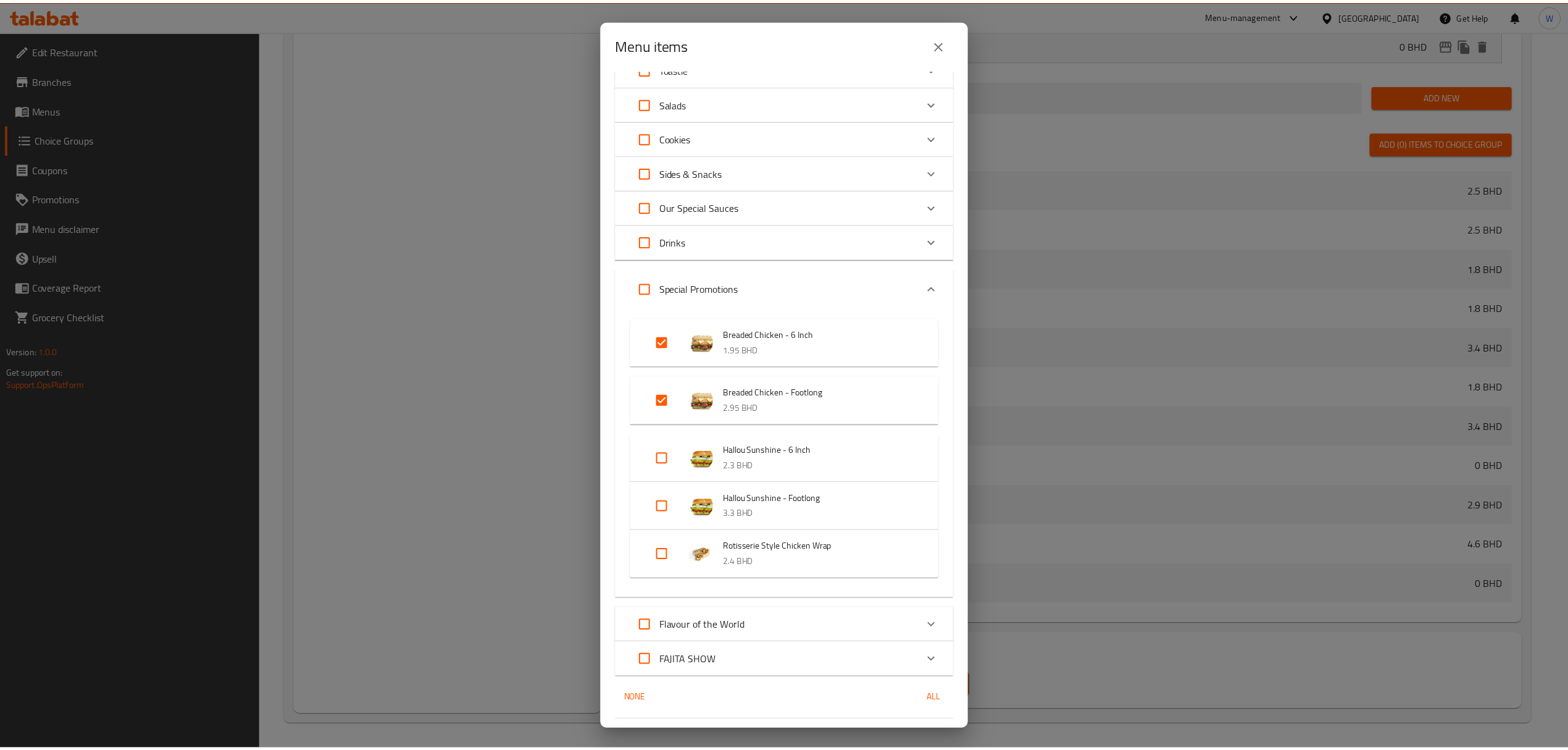
scroll to position [10926, 0]
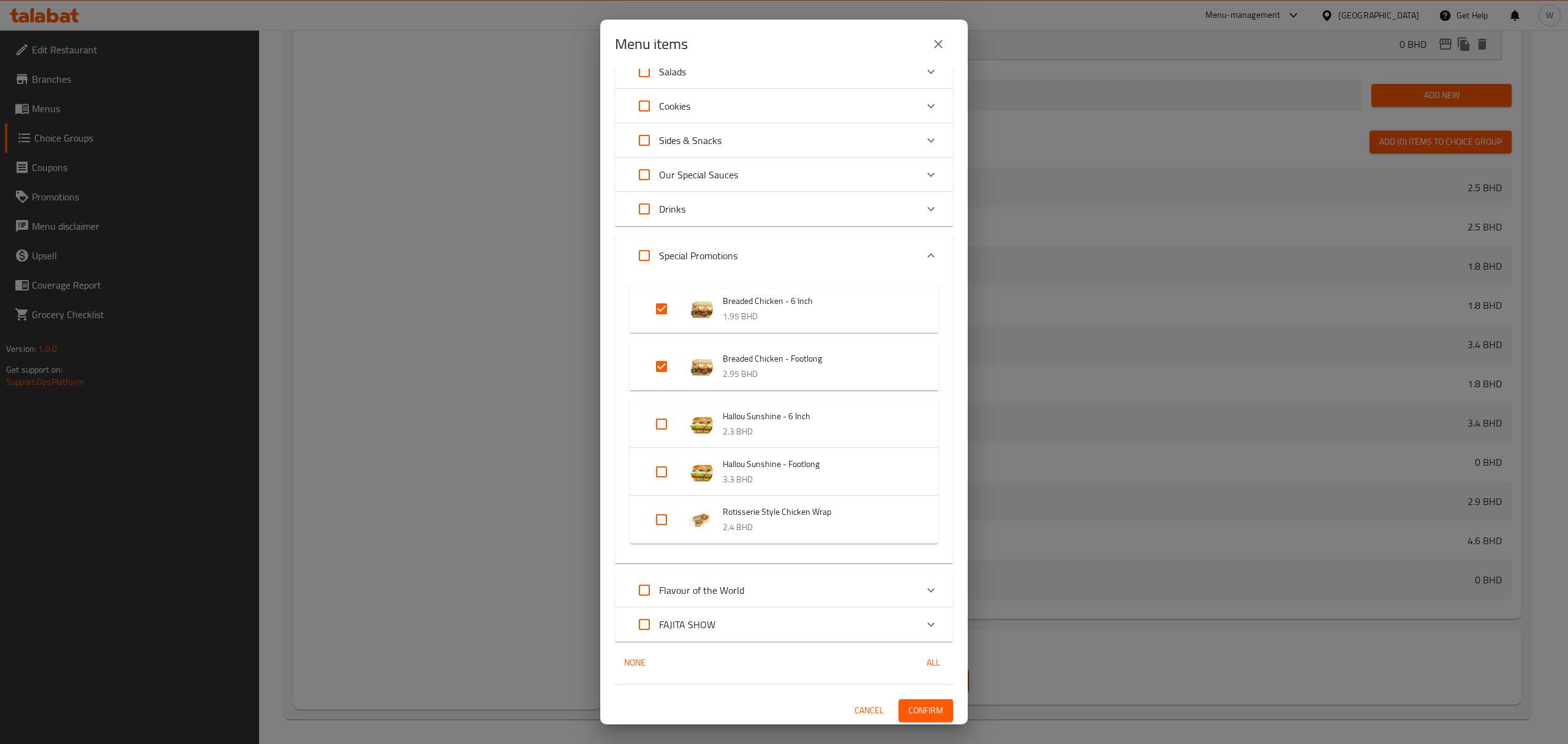
click at [920, 711] on span "Confirm" at bounding box center [926, 710] width 35 height 16
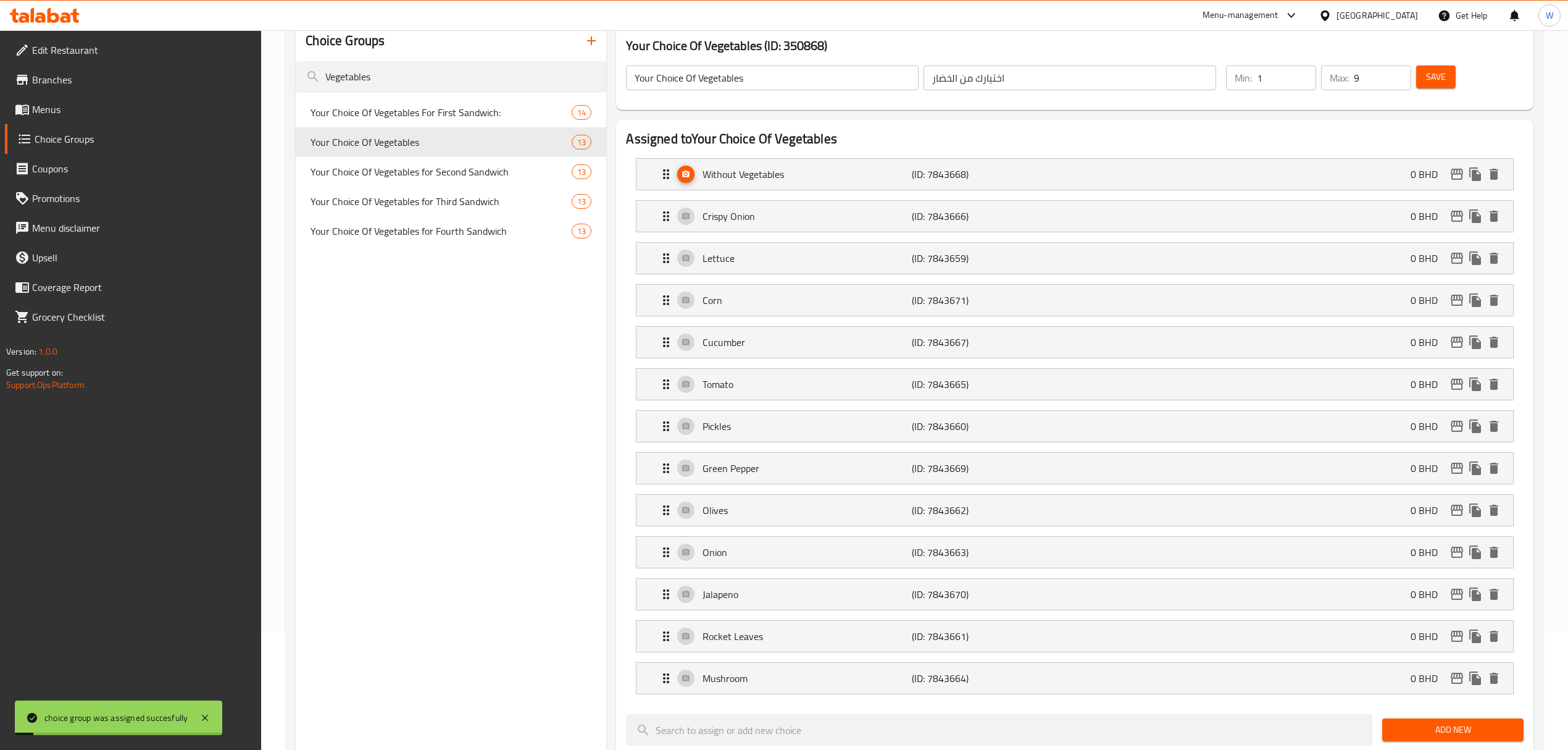
scroll to position [0, 0]
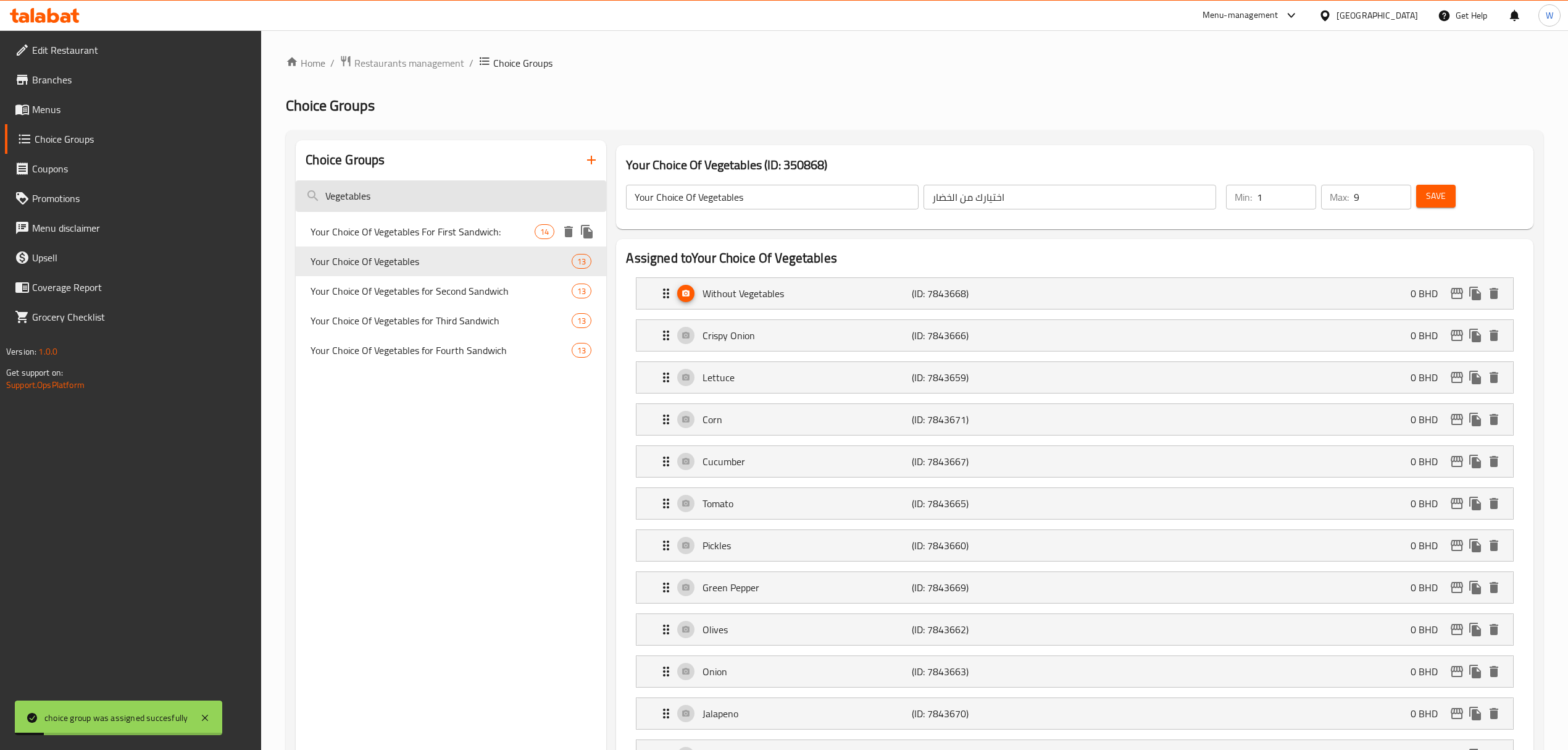
click at [391, 199] on input "Vegetables" at bounding box center [451, 196] width 310 height 32
paste input "Sauce"
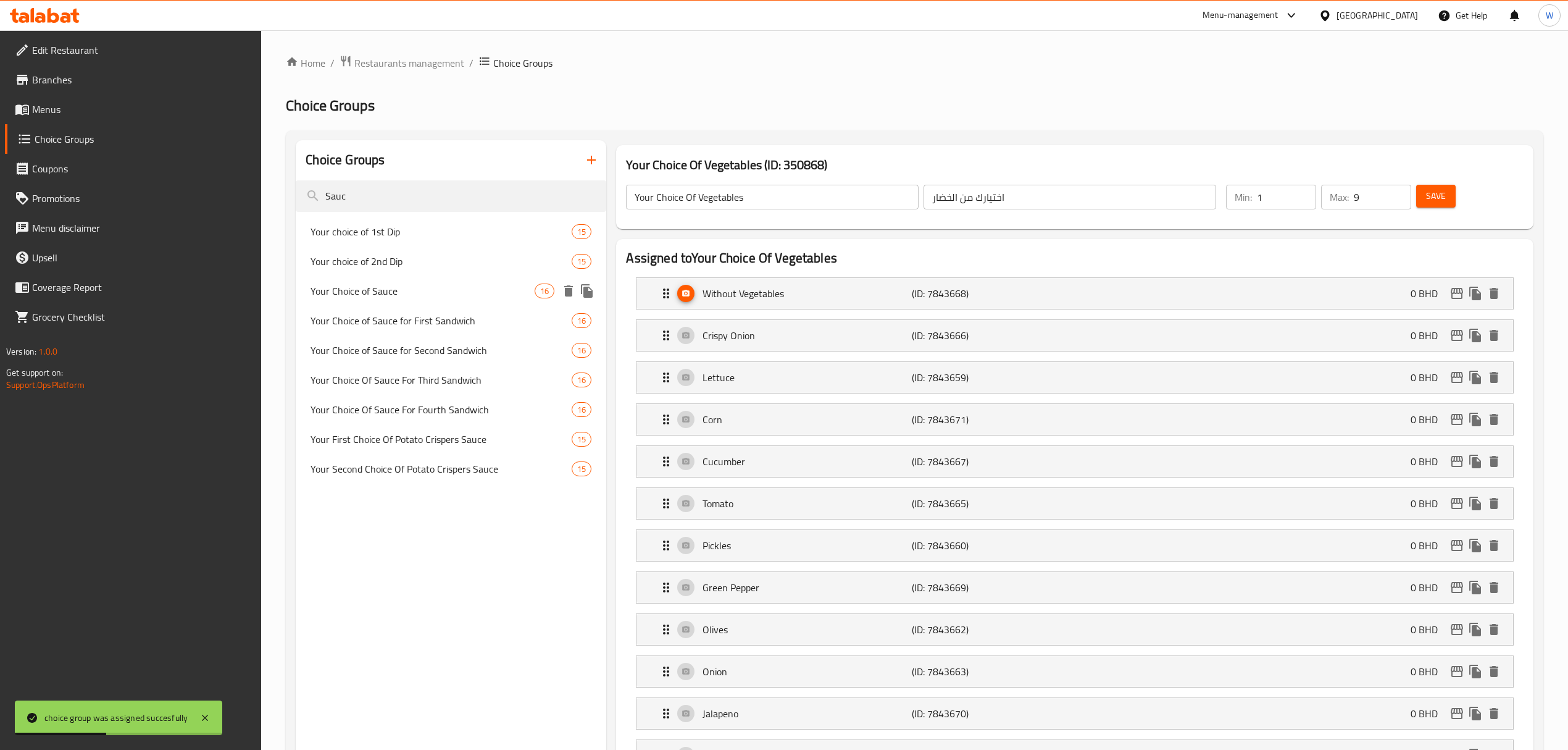
type input "Sauc"
click at [410, 285] on span "Your Choice of Sauce" at bounding box center [422, 291] width 224 height 15
type input "Your Choice of Sauce"
type input "إختيارك من الصوص"
type input "3"
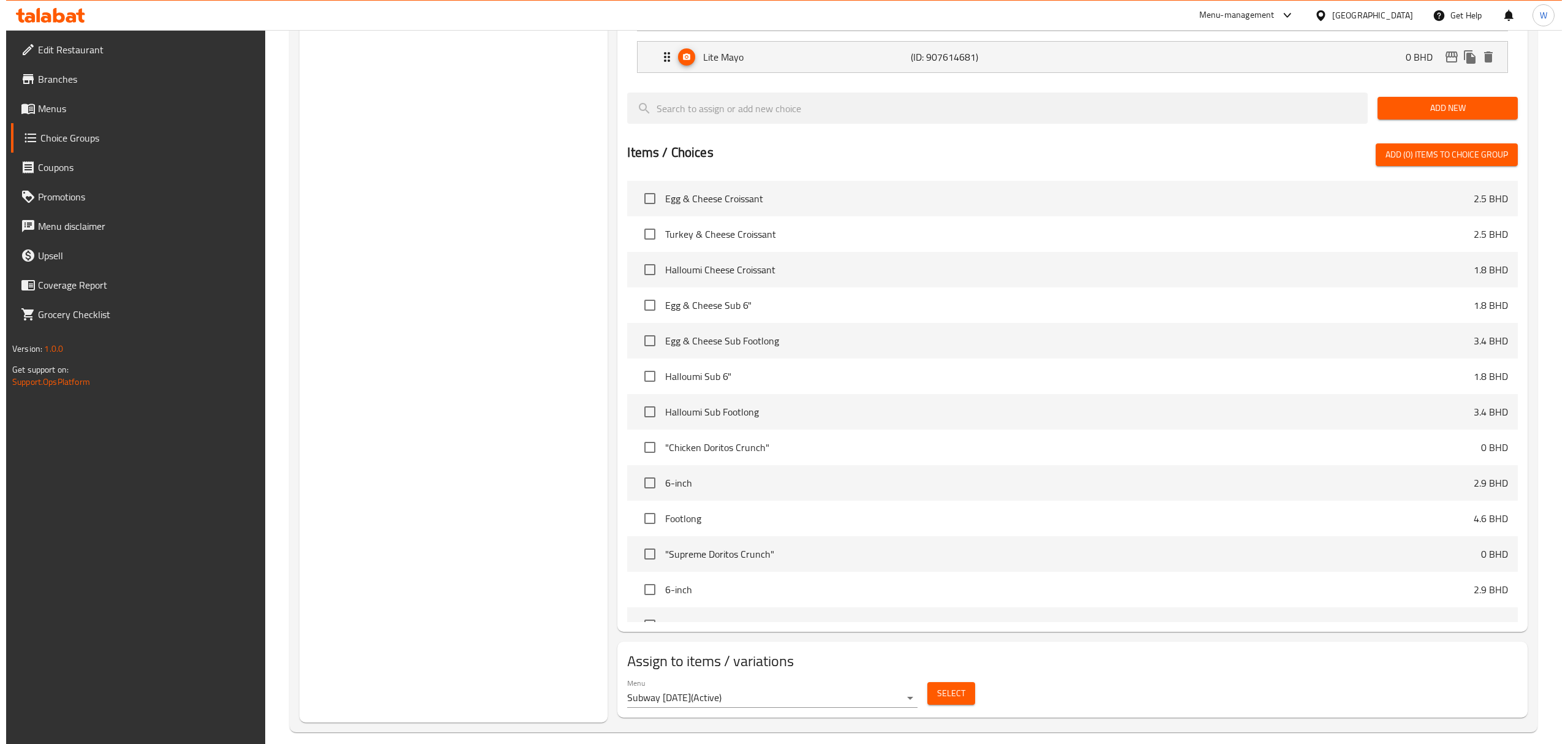
scroll to position [879, 0]
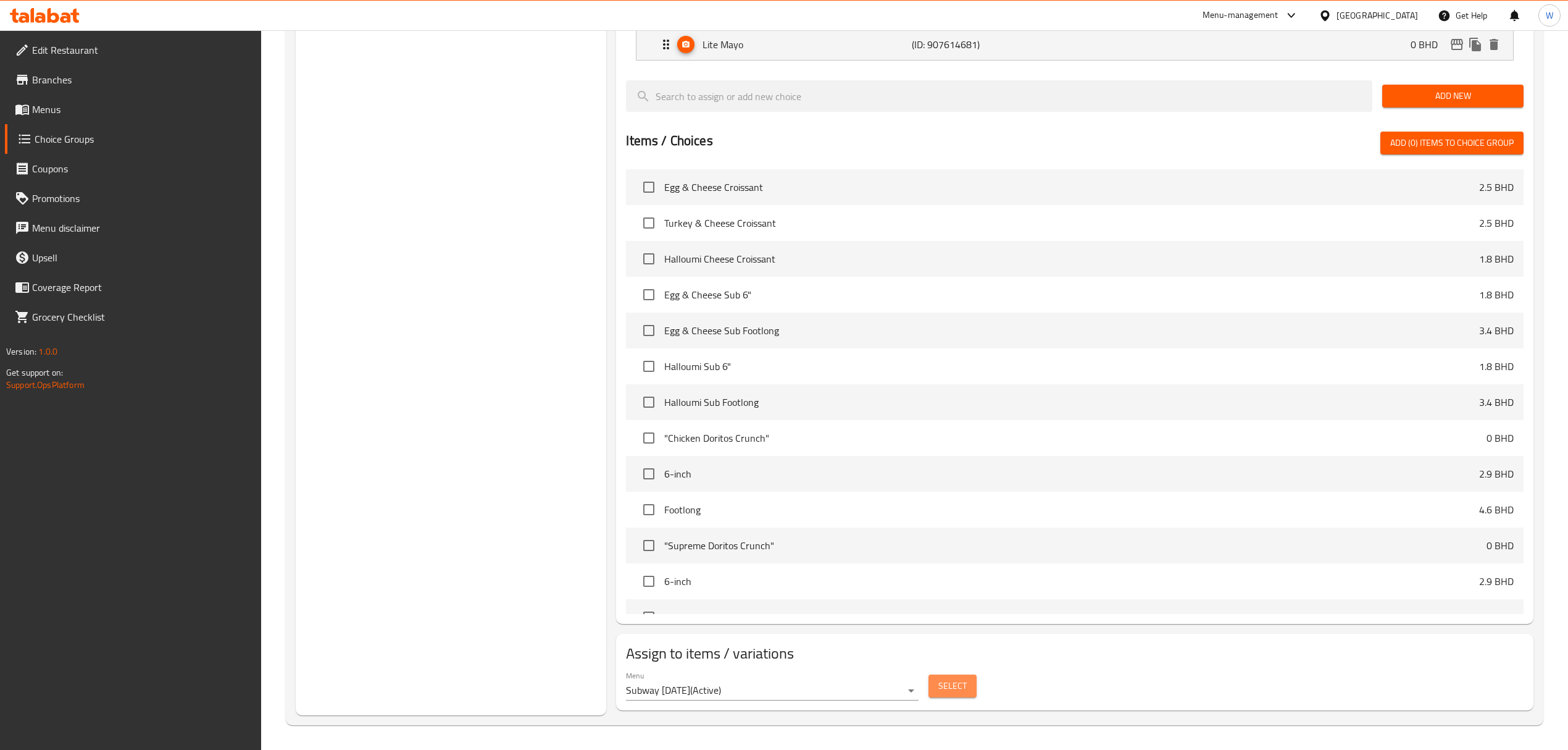
click at [943, 690] on span "Select" at bounding box center [952, 686] width 29 height 16
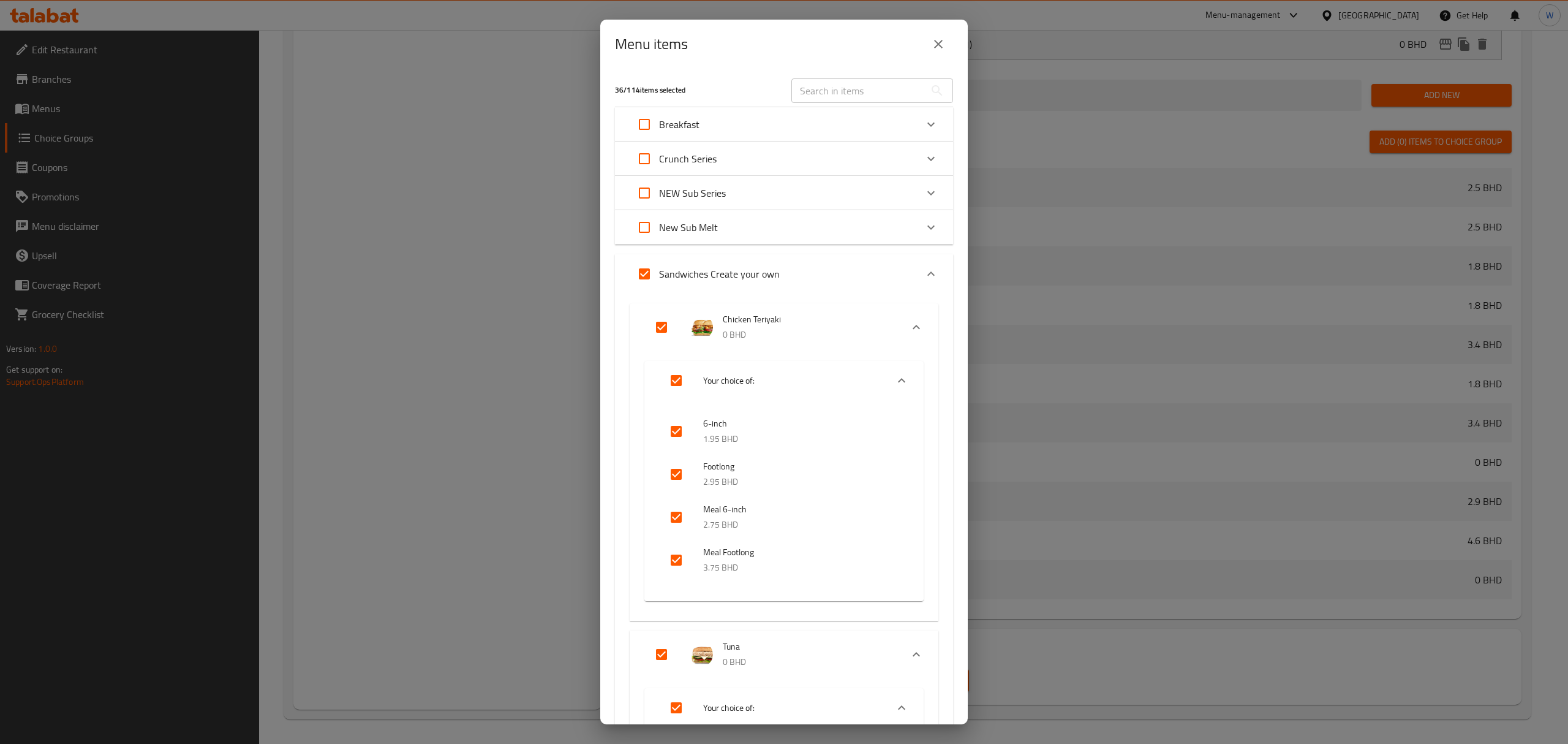
drag, startPoint x: 878, startPoint y: 130, endPoint x: 866, endPoint y: 128, distance: 12.2
click at [878, 130] on div "Breakfast" at bounding box center [772, 124] width 287 height 30
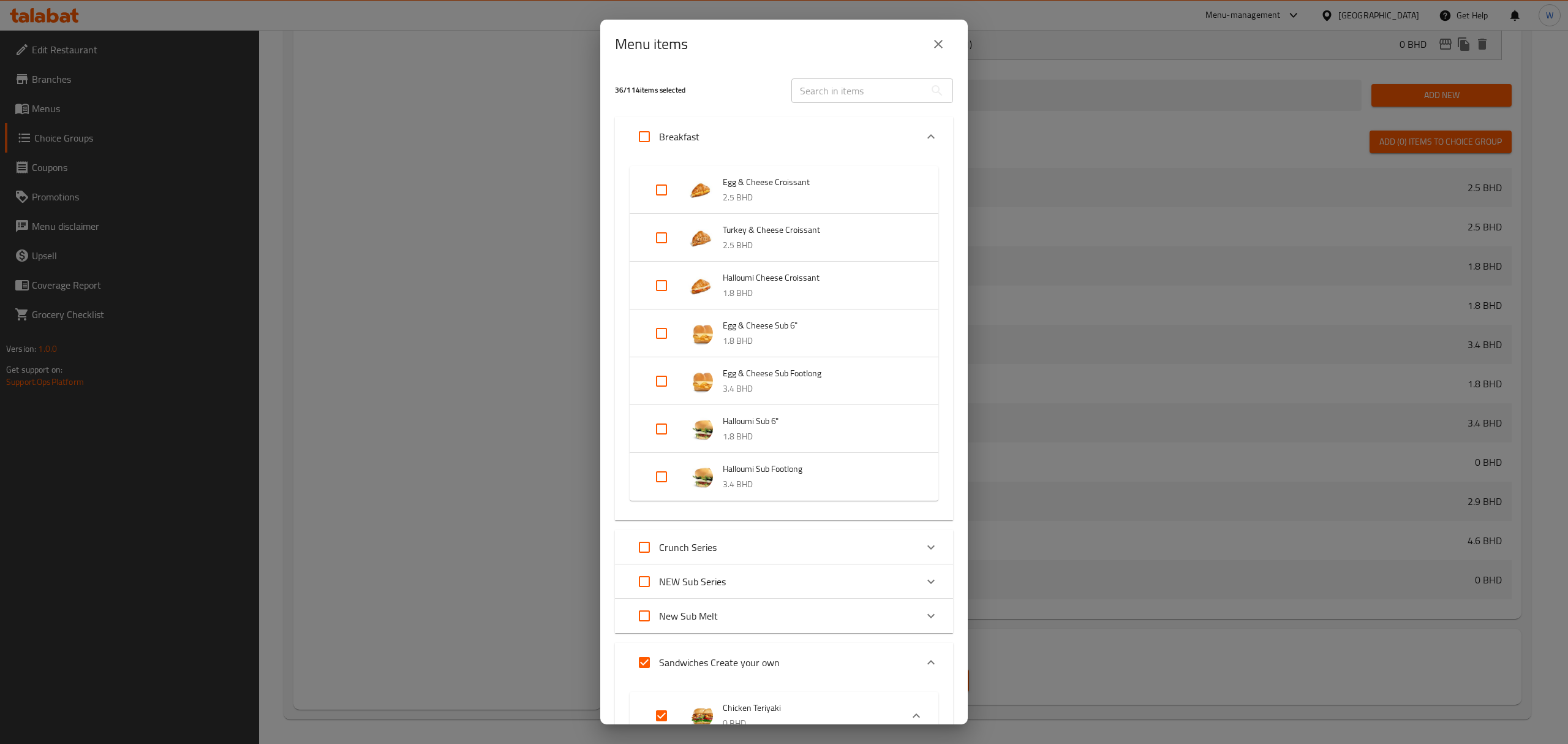
click at [645, 143] on input "Expand" at bounding box center [644, 136] width 29 height 30
checkbox input "true"
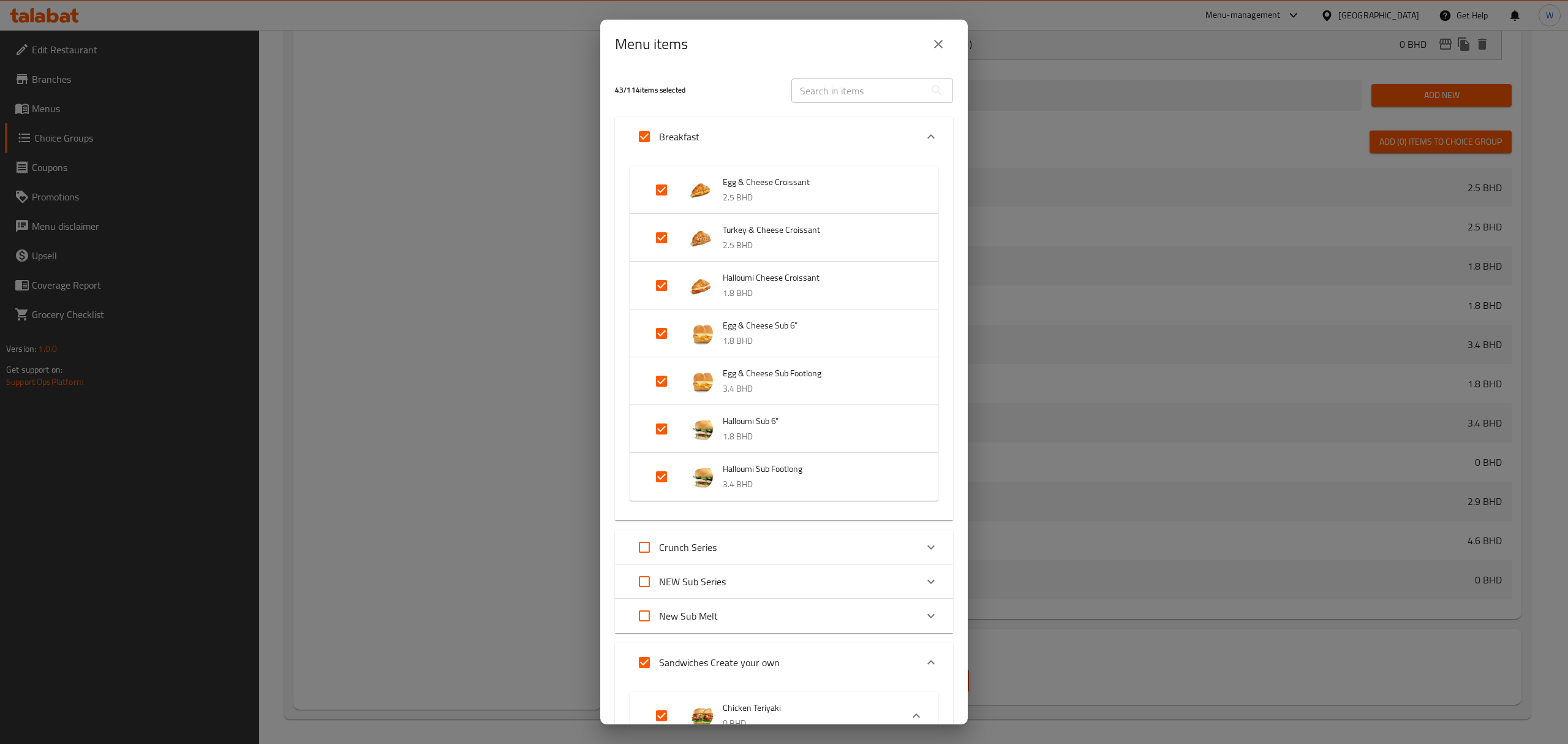
checkbox input "true"
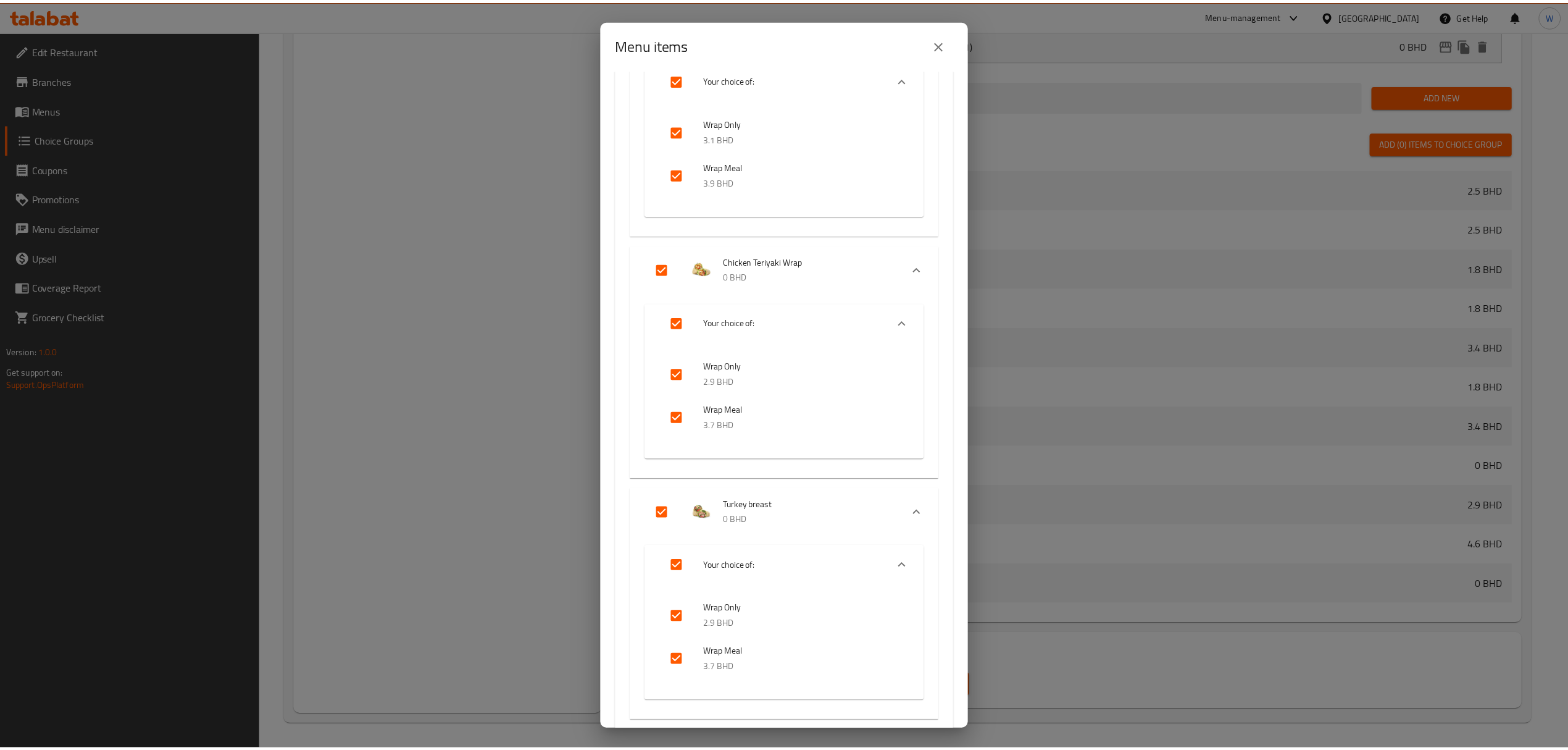
scroll to position [10727, 0]
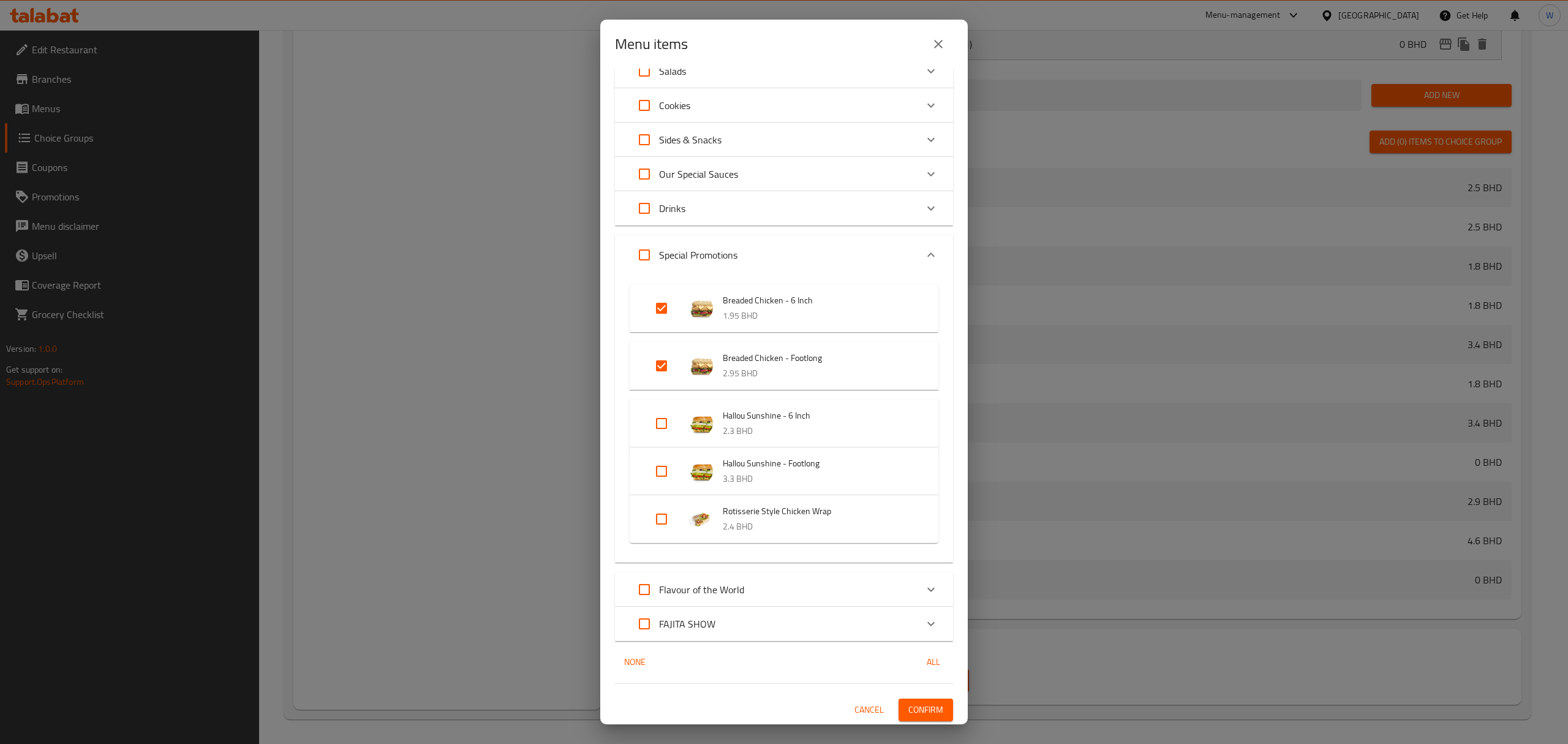
click at [932, 712] on button "Confirm" at bounding box center [925, 710] width 54 height 23
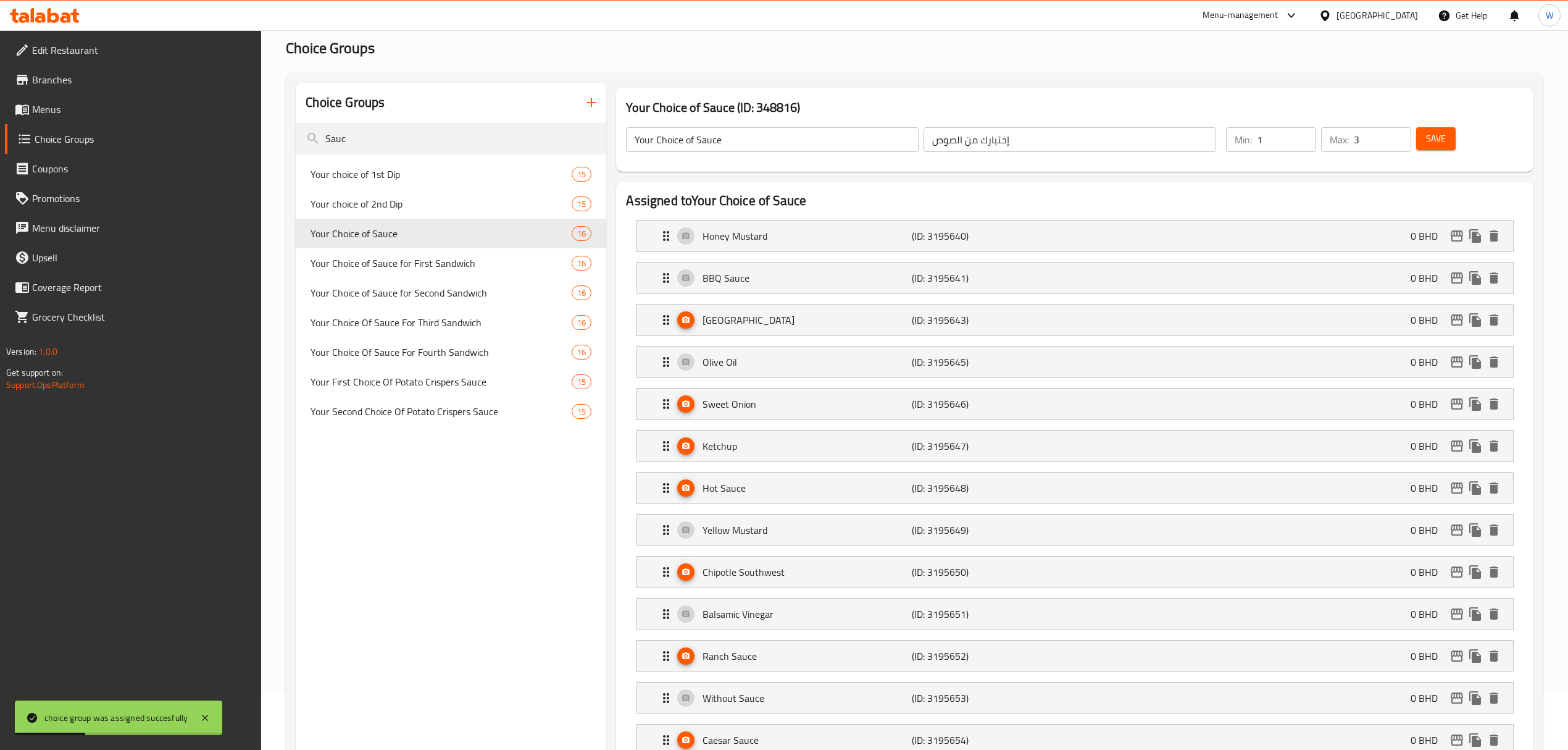
scroll to position [0, 0]
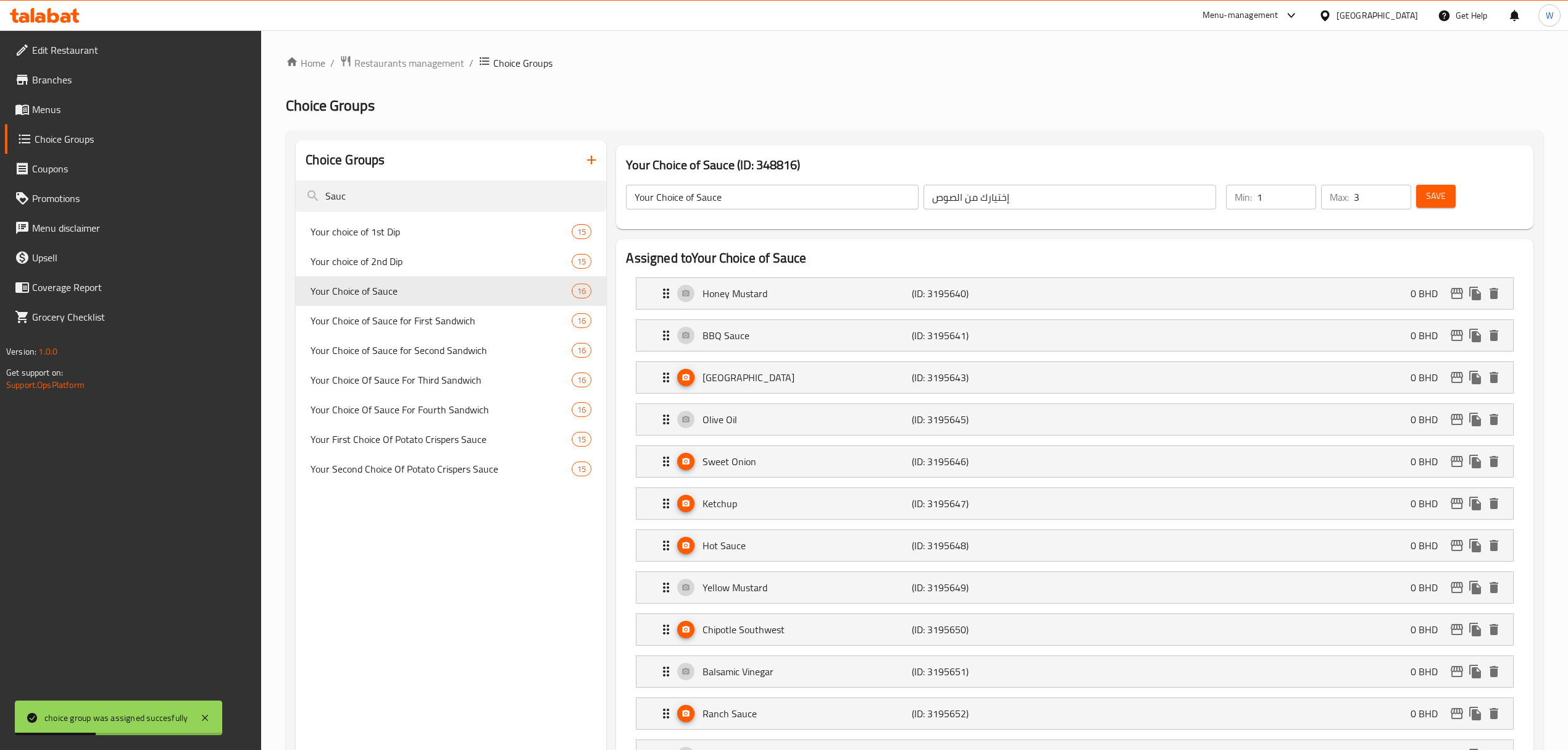
click at [393, 172] on div "Choice Groups" at bounding box center [451, 160] width 310 height 40
click at [385, 193] on input "Sauc" at bounding box center [451, 196] width 310 height 32
paste input "Extra"
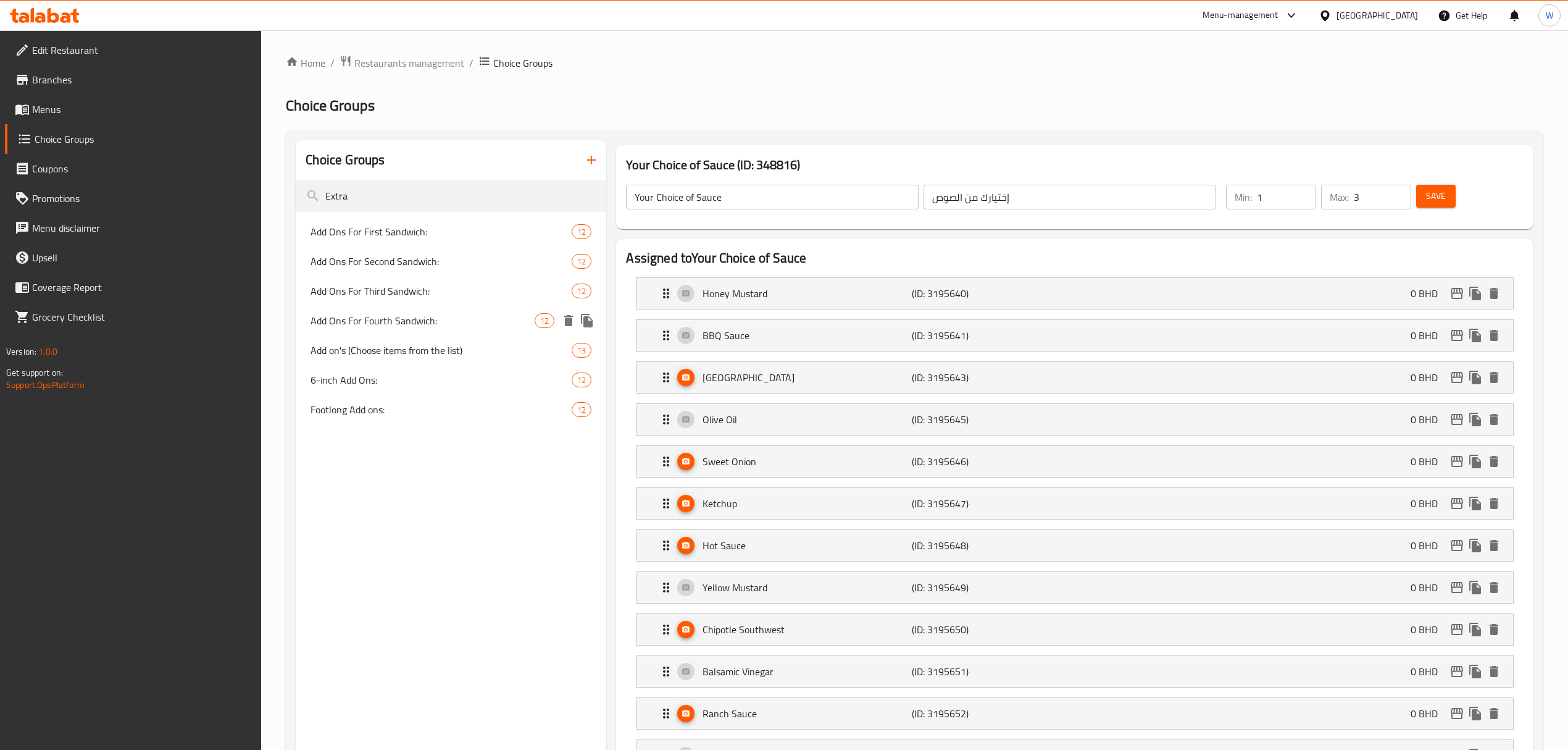
type input "Extra"
click at [388, 318] on span "Add Ons For Fourth Sandwich:" at bounding box center [422, 321] width 224 height 15
type input "Add Ons For Fourth Sandwich:"
type input "إضافات للسندويتش الرابع:"
type input "0"
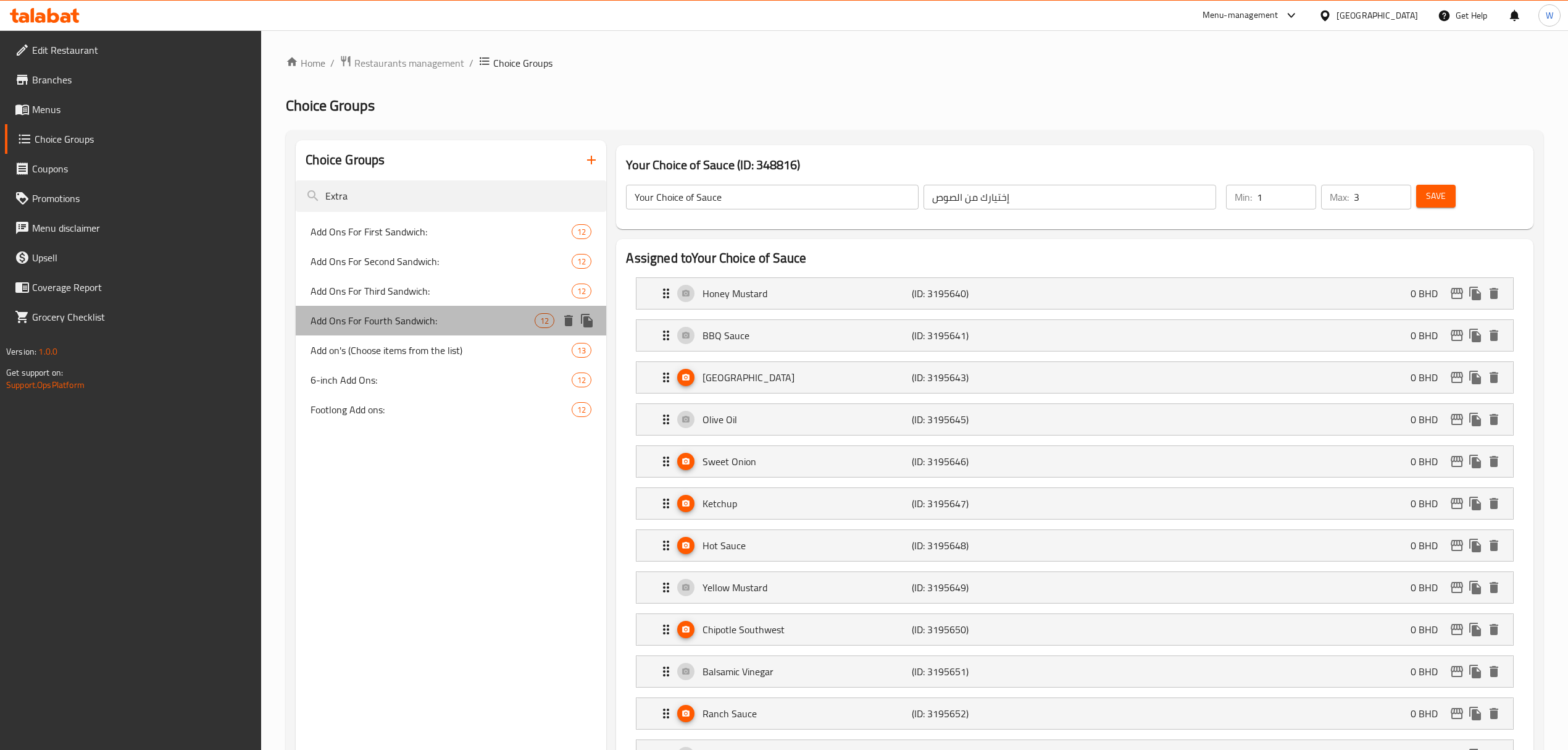
type input "12"
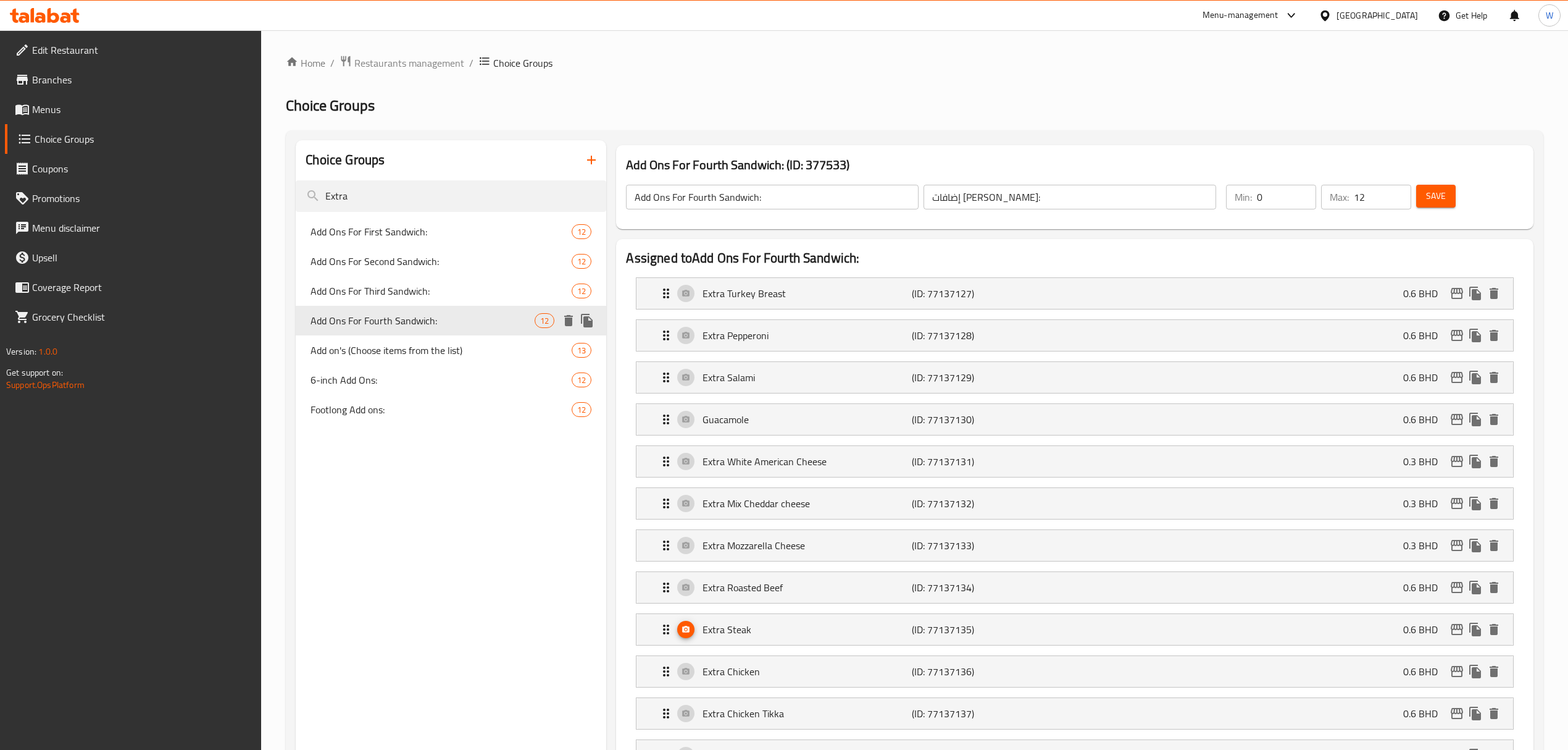
click at [588, 323] on icon "duplicate" at bounding box center [586, 321] width 12 height 14
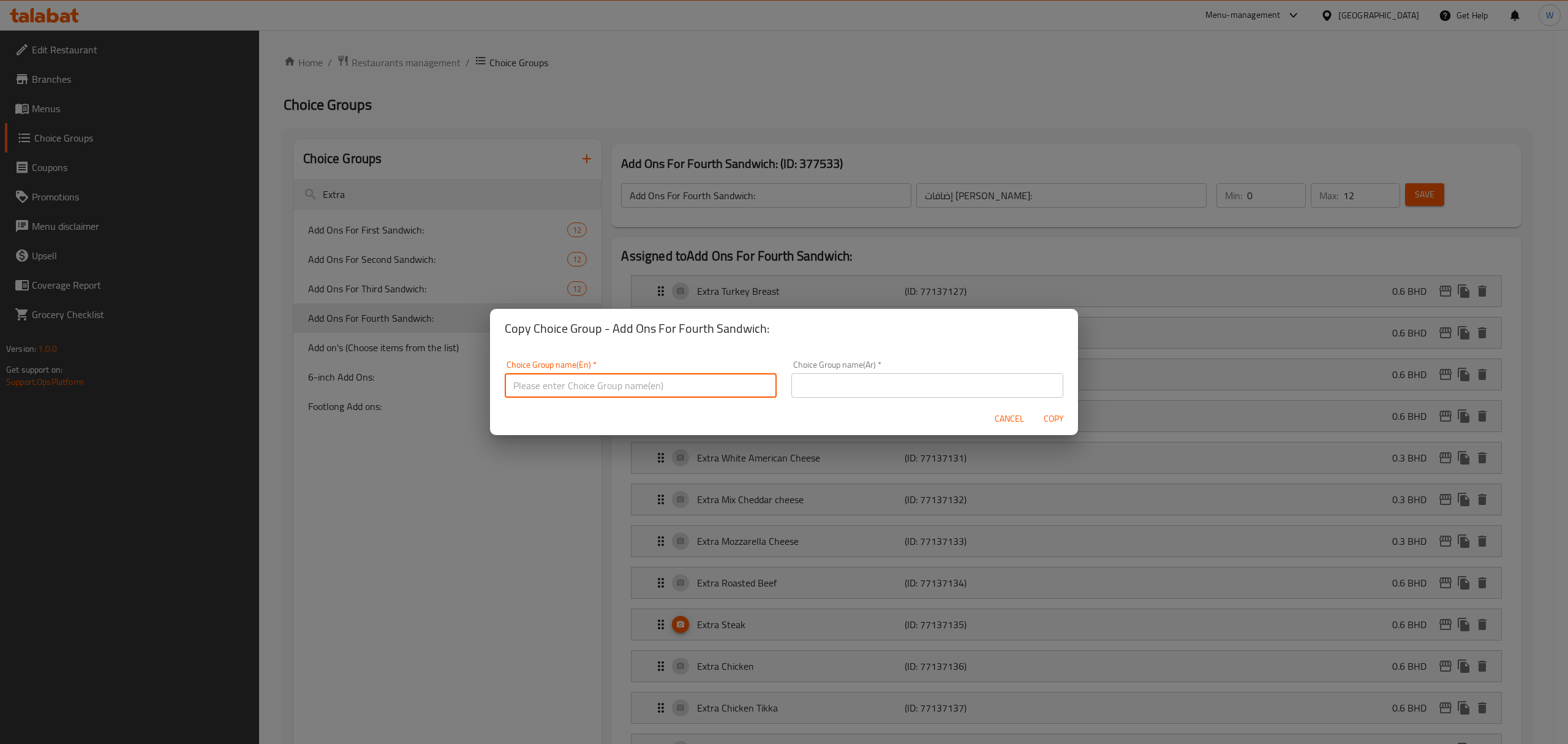
click at [613, 391] on input "text" at bounding box center [641, 385] width 272 height 25
type input "ُExtra:"
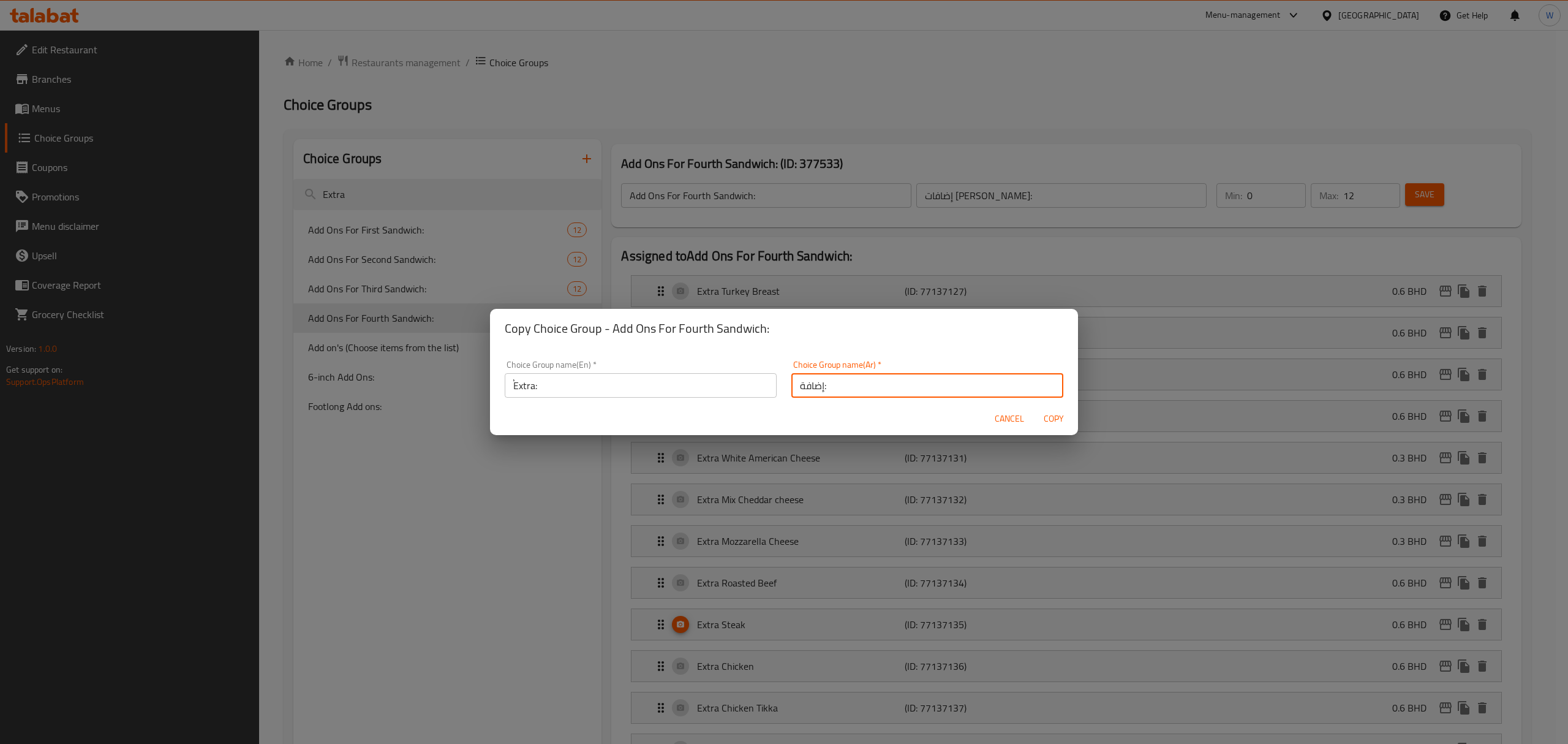
type input "إضافة:"
click at [1069, 421] on button "Copy" at bounding box center [1054, 419] width 40 height 23
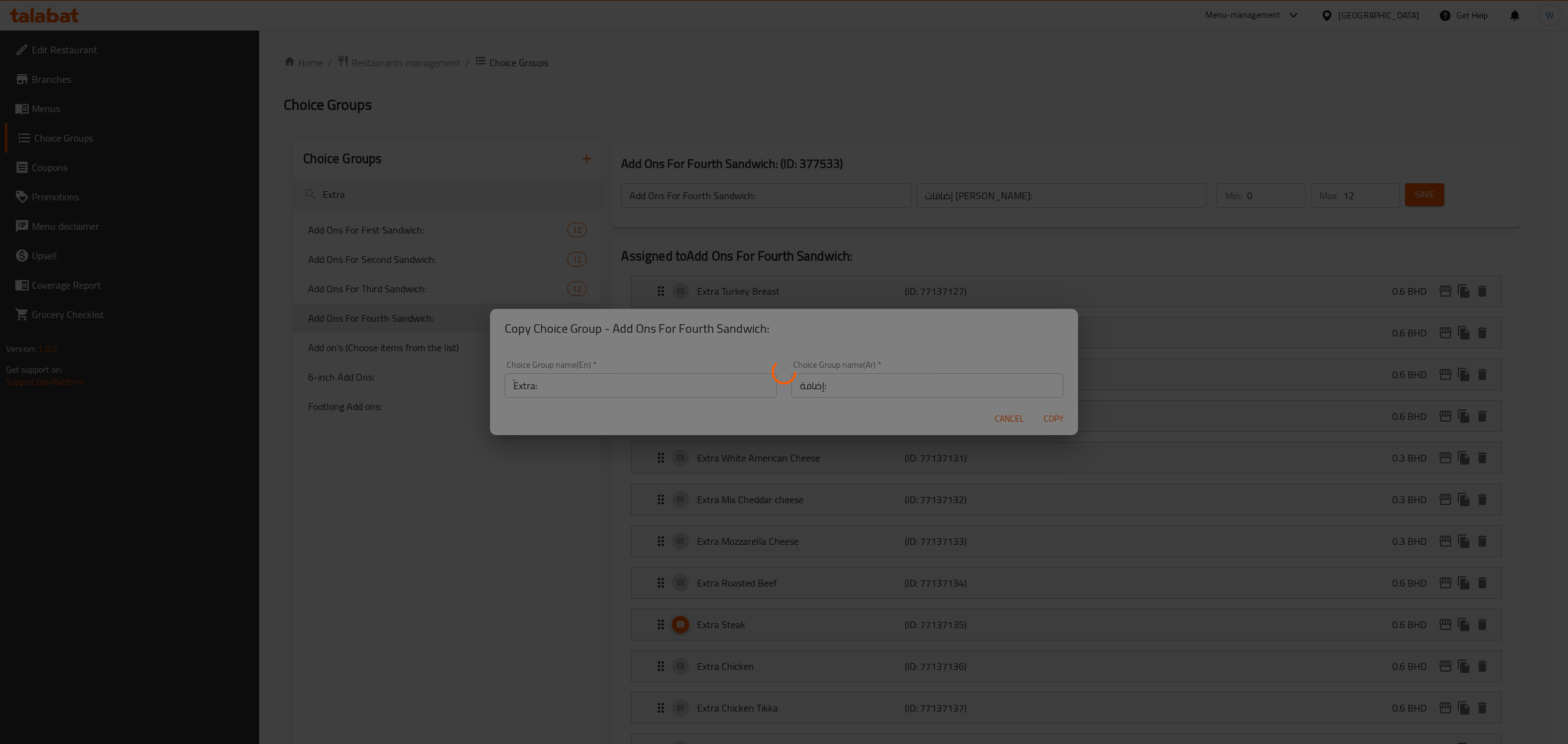
type input "ُExtra:"
type input "إضافة:"
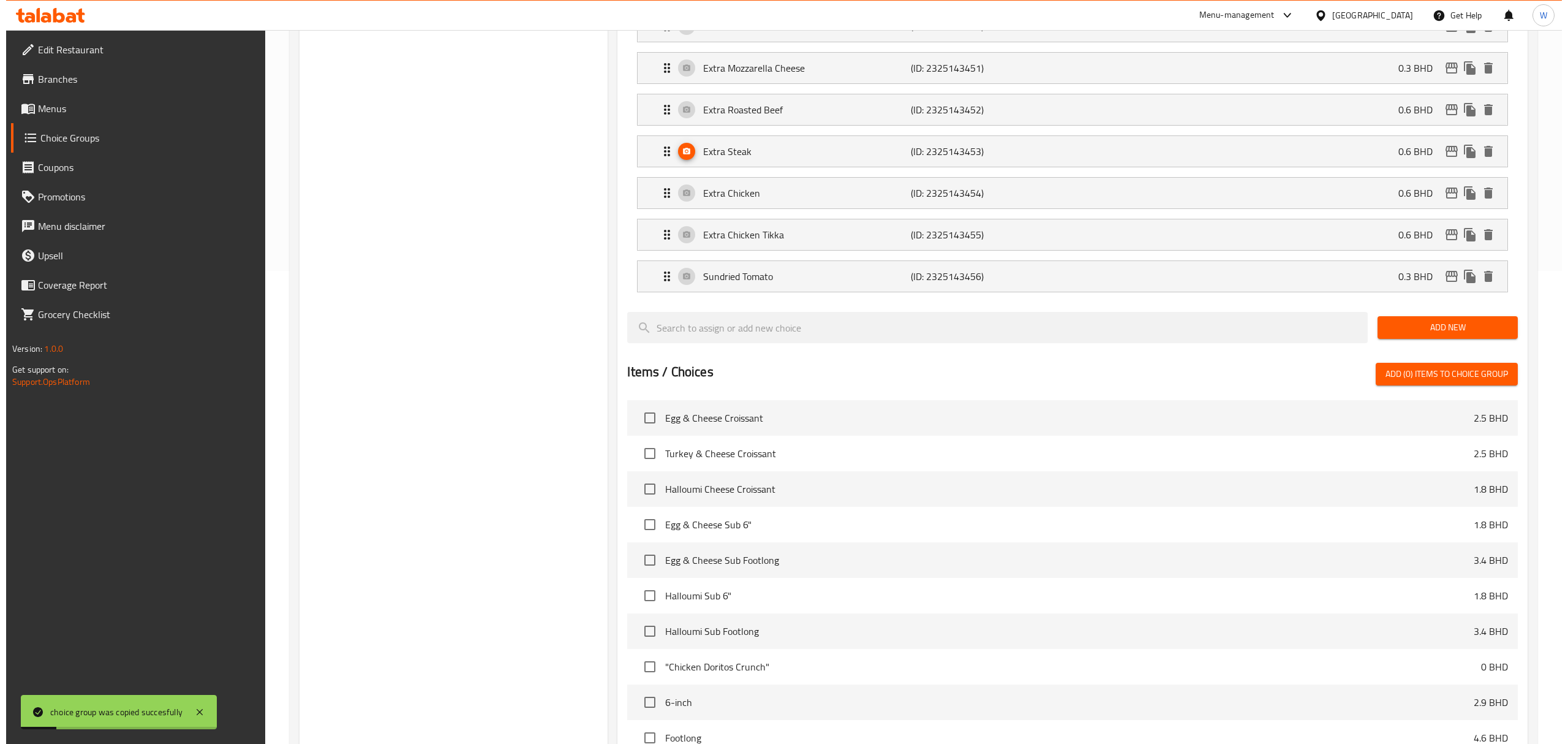
scroll to position [711, 0]
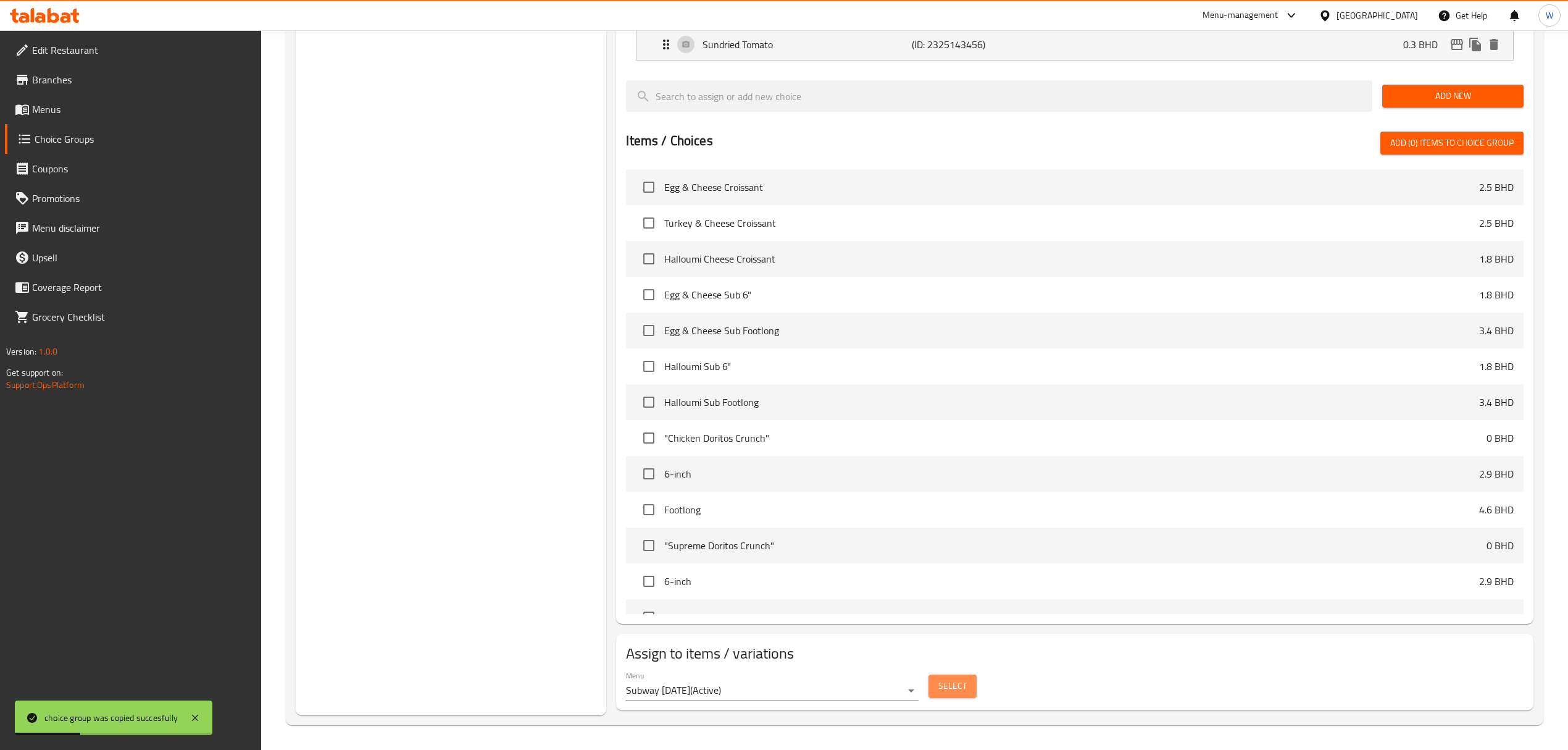
click at [950, 694] on button "Select" at bounding box center [952, 686] width 48 height 23
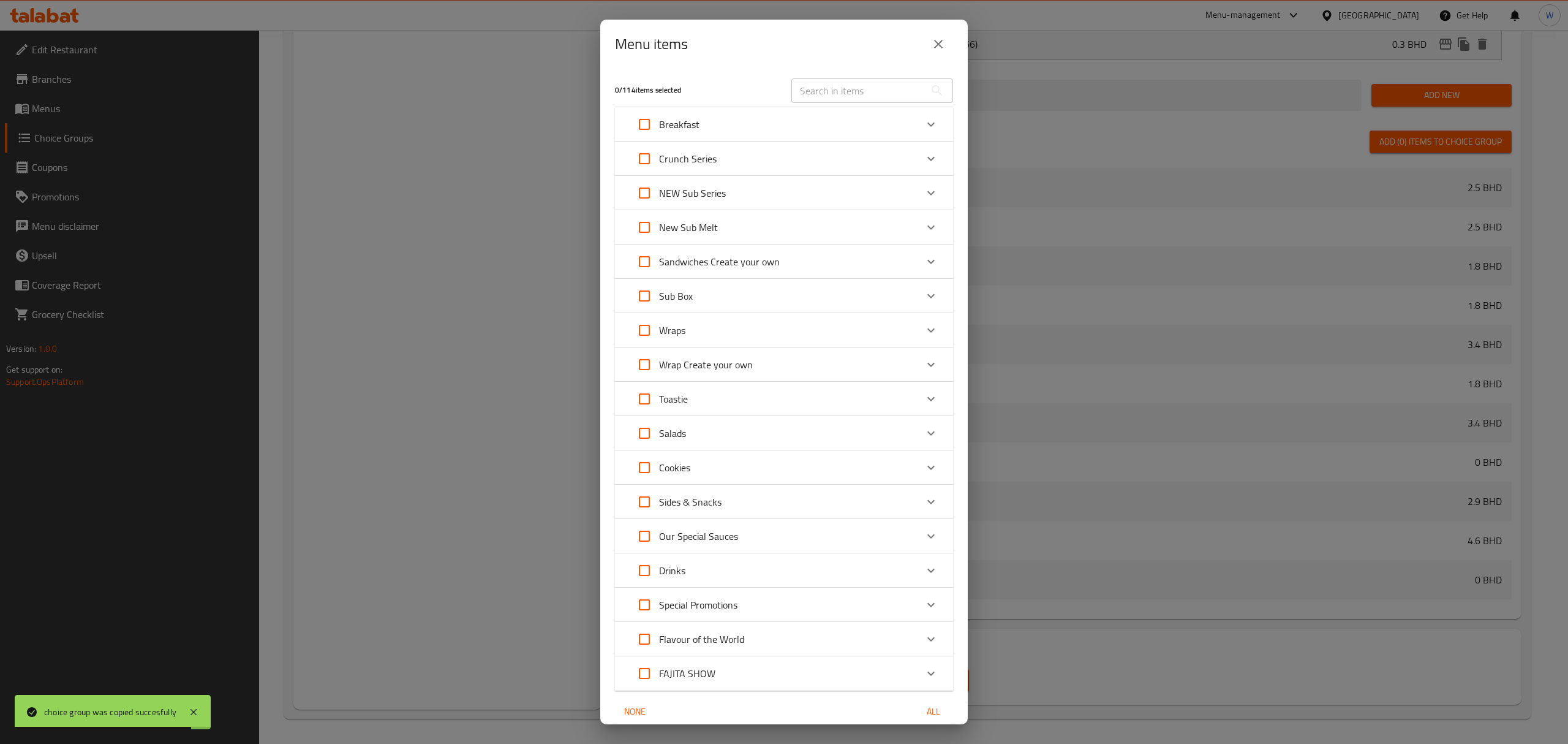
click at [916, 114] on div "Expand" at bounding box center [931, 124] width 29 height 30
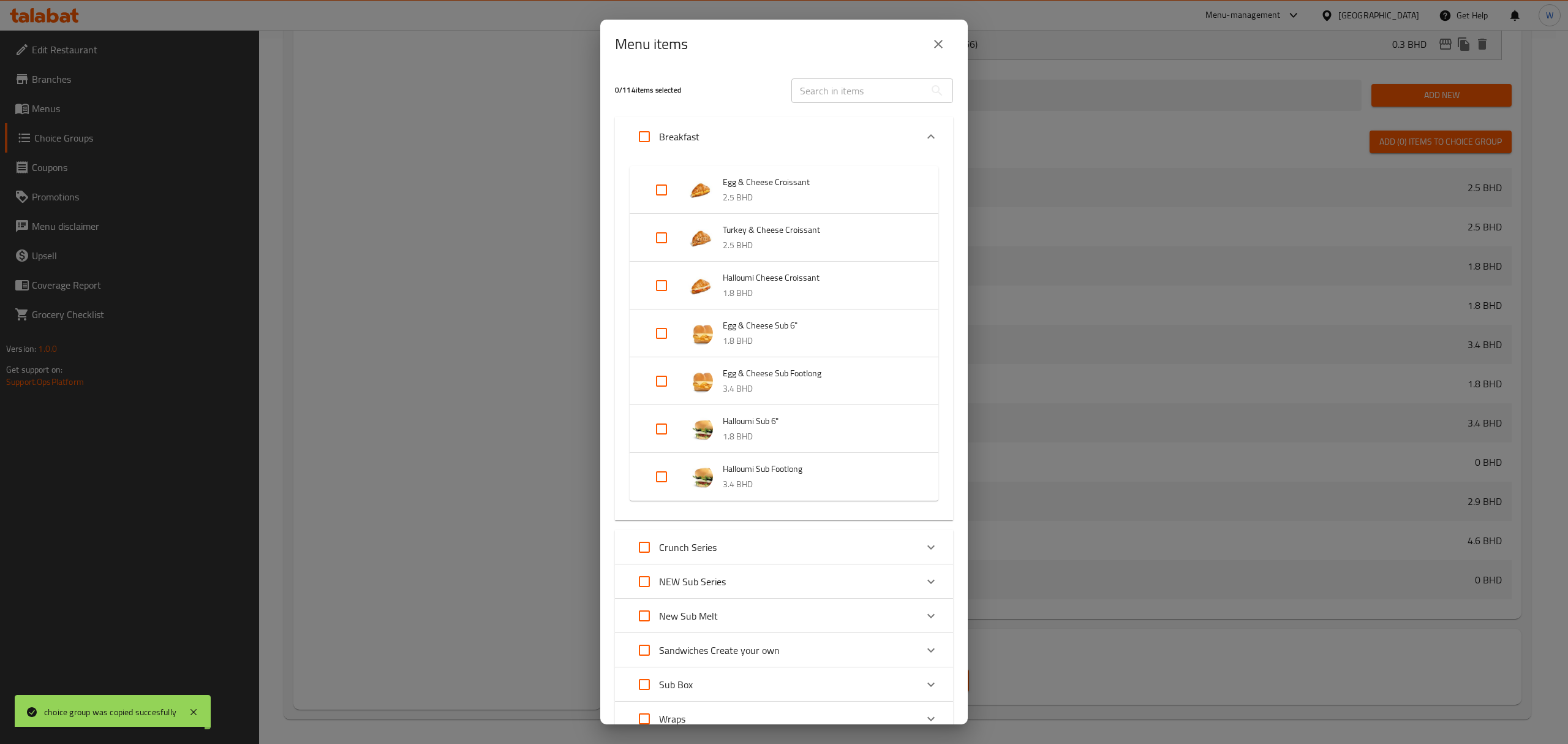
click at [653, 133] on input "Expand" at bounding box center [644, 136] width 29 height 30
checkbox input "true"
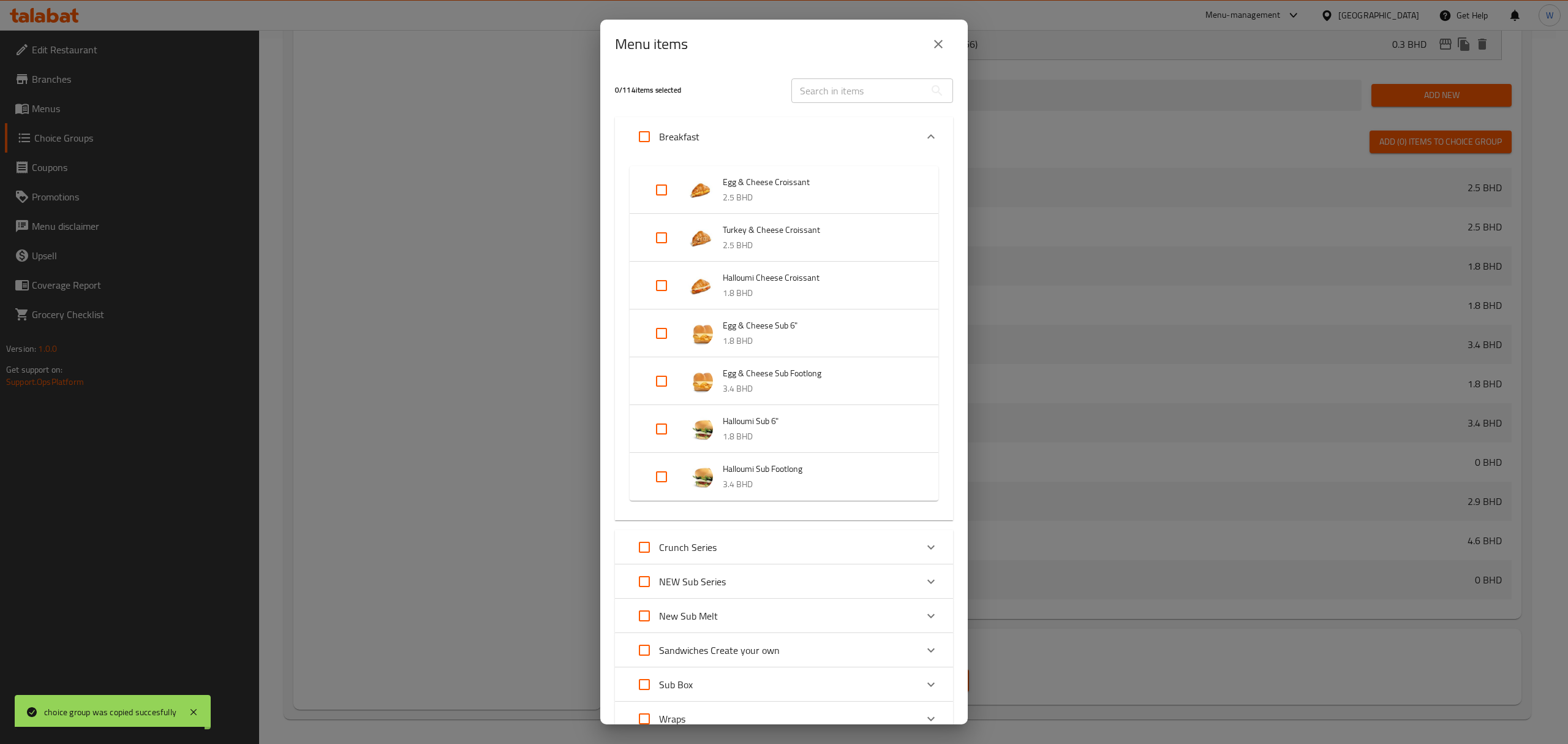
checkbox input "true"
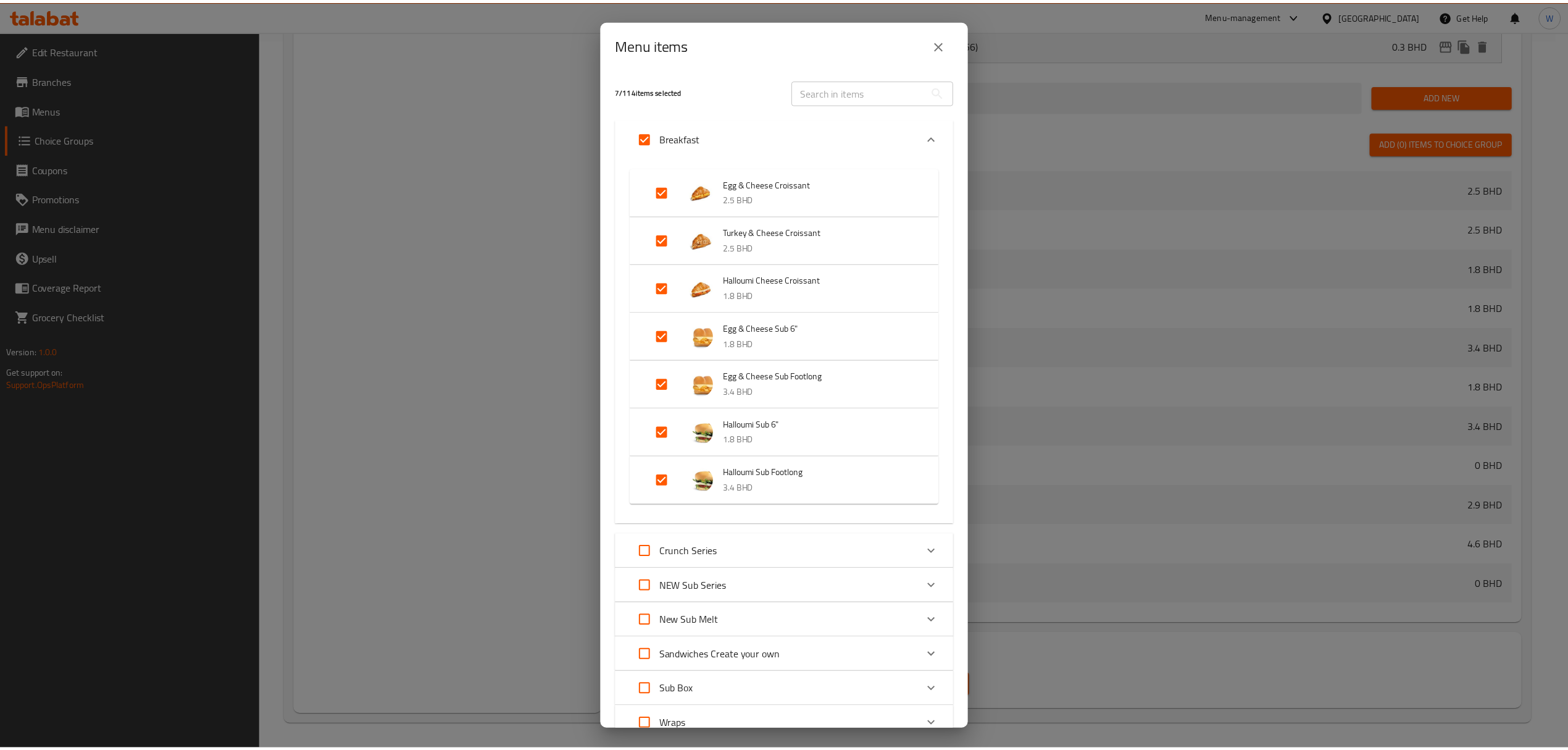
scroll to position [442, 0]
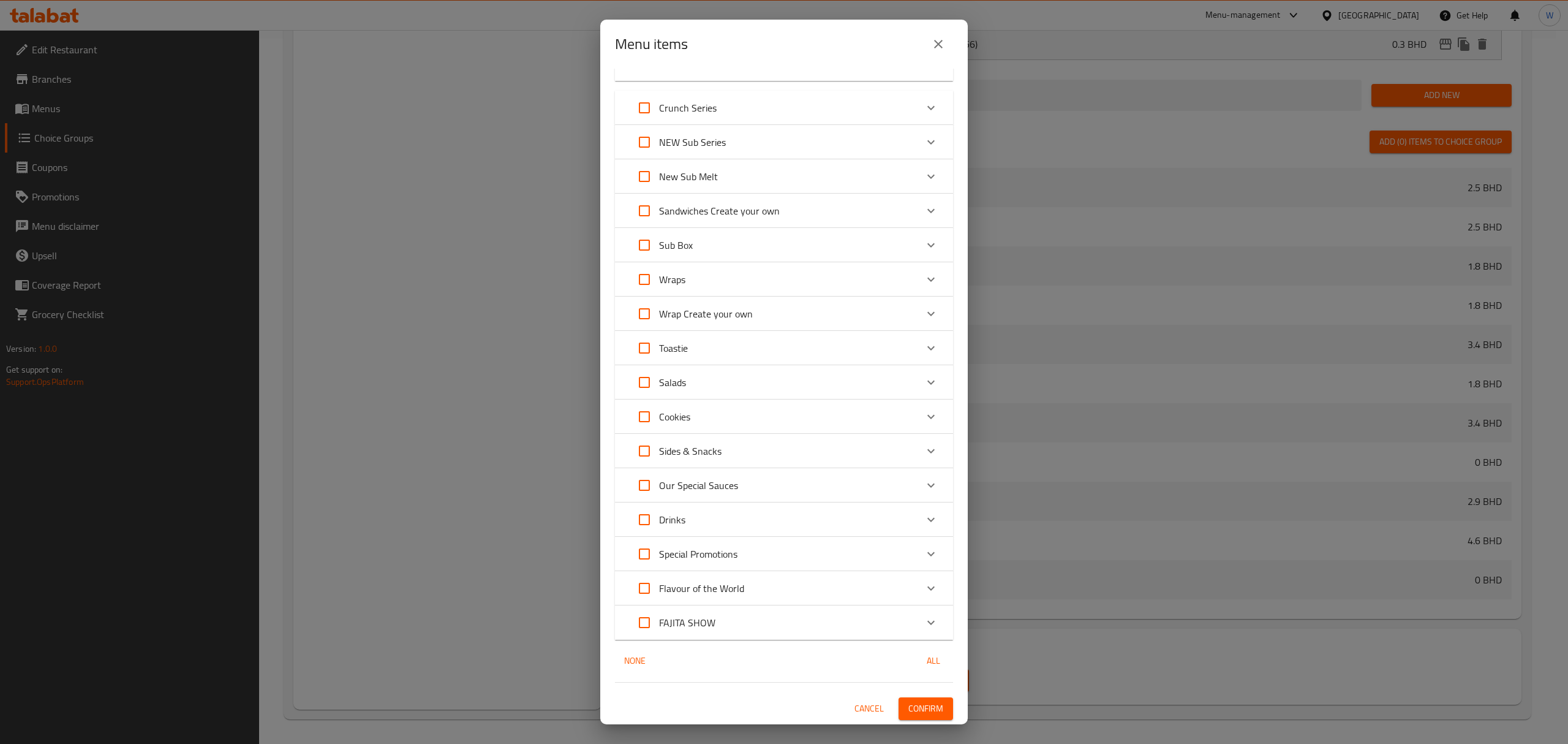
click at [917, 712] on span "Confirm" at bounding box center [926, 708] width 35 height 16
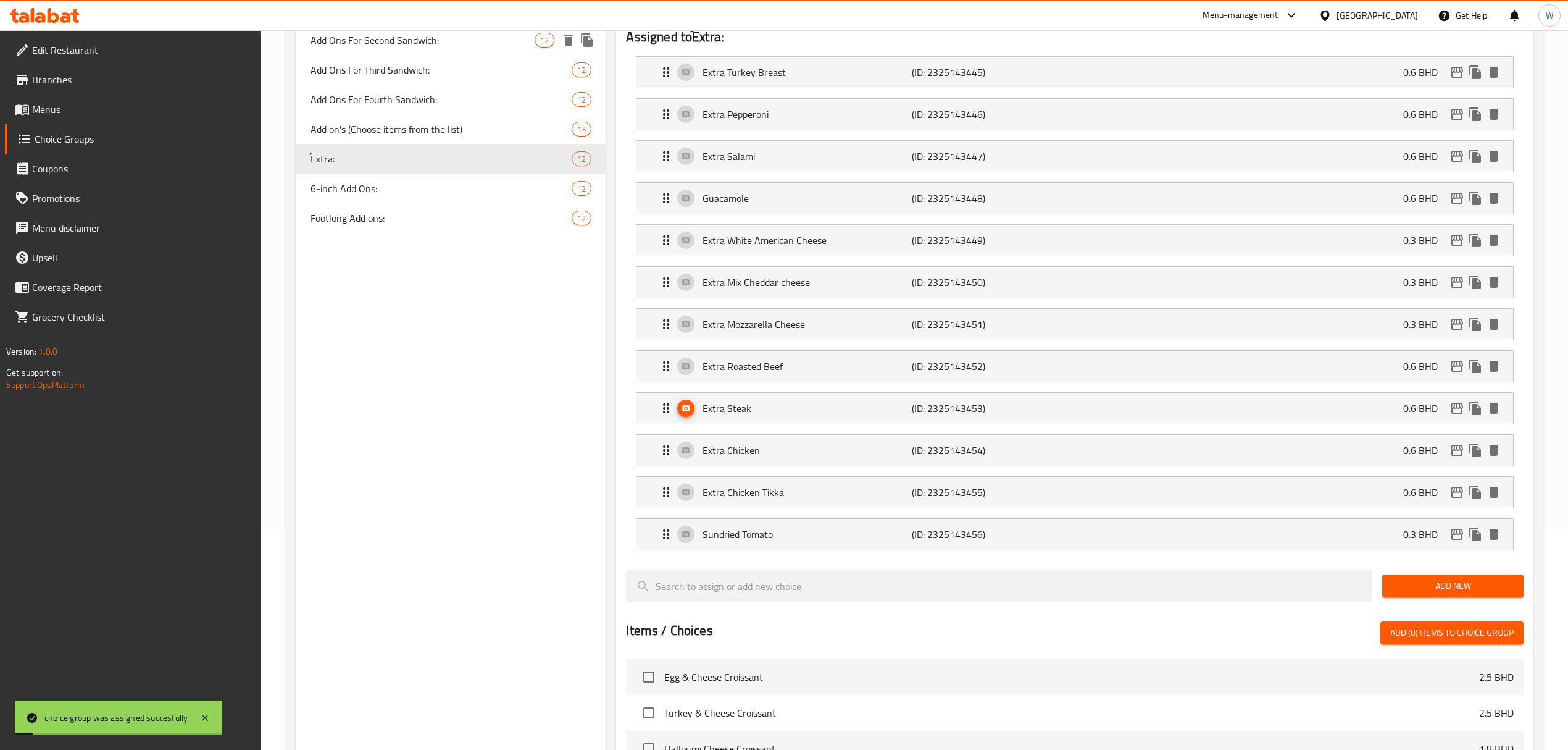
scroll to position [0, 0]
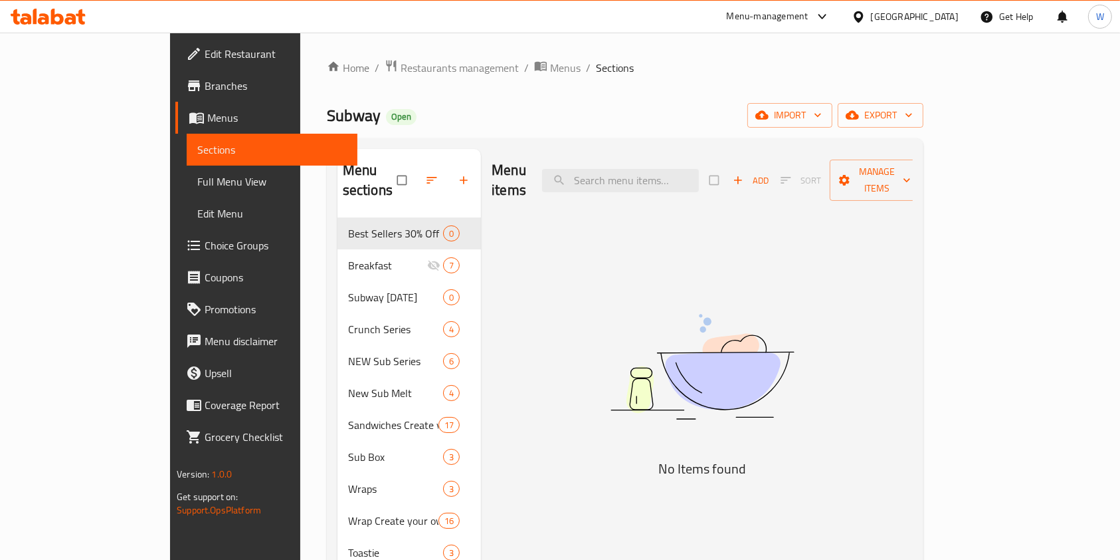
click at [207, 120] on span "Menus" at bounding box center [277, 118] width 140 height 16
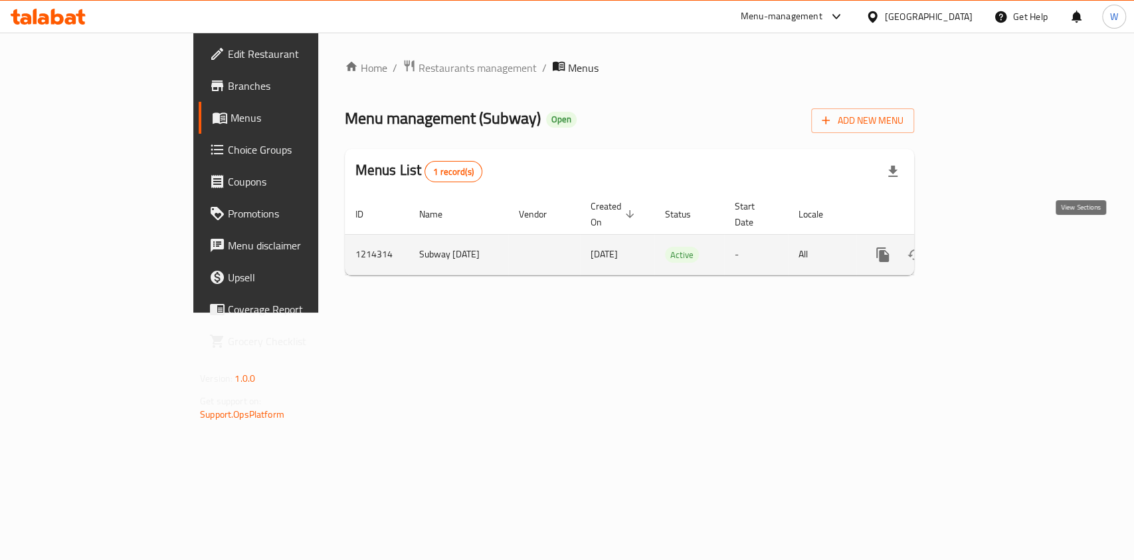
click at [987, 247] on icon "enhanced table" at bounding box center [979, 255] width 16 height 16
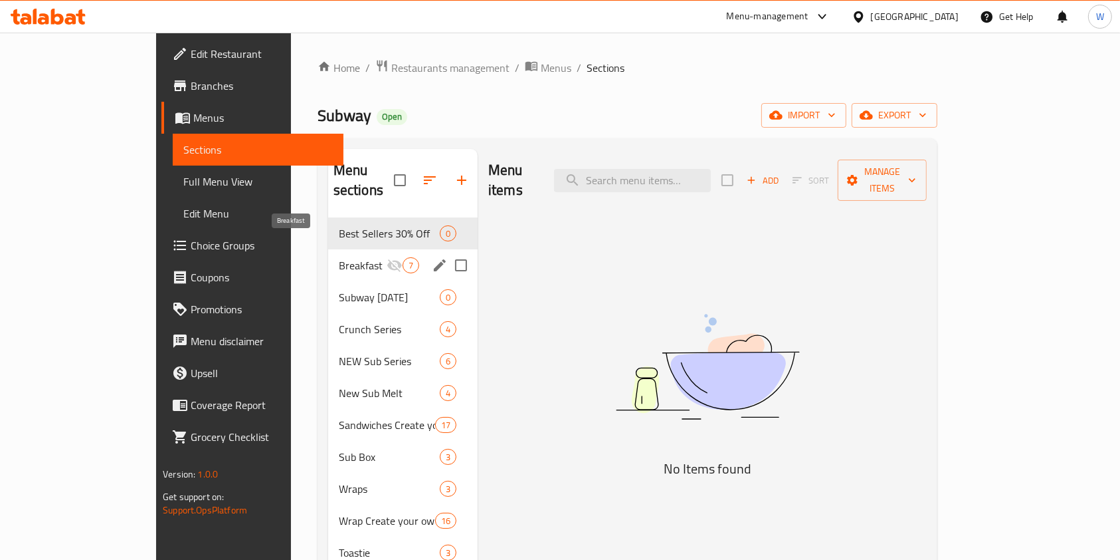
click at [339, 257] on span "Breakfast" at bounding box center [363, 265] width 48 height 16
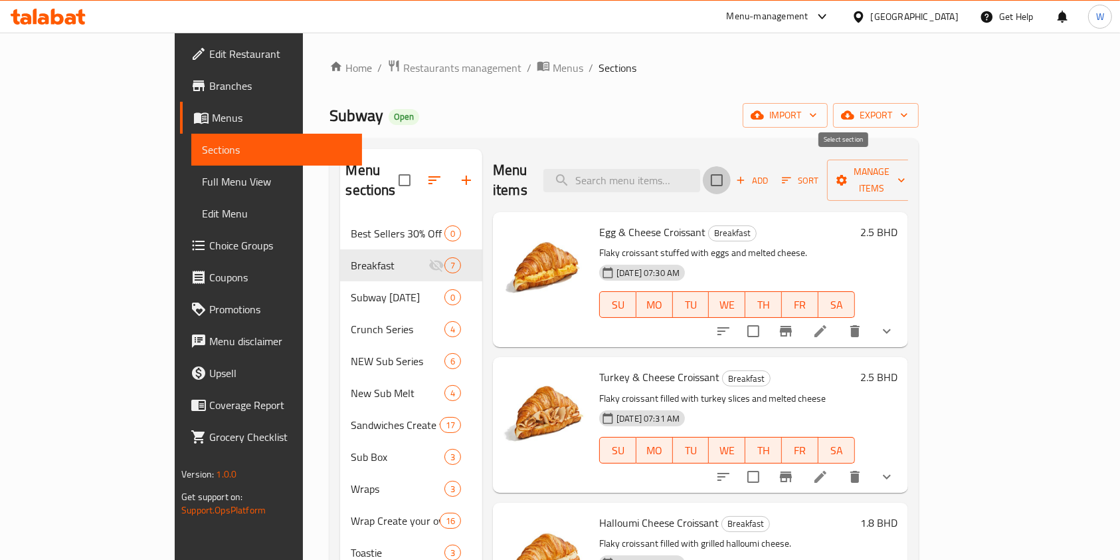
click at [731, 178] on input "checkbox" at bounding box center [717, 180] width 28 height 28
checkbox input "true"
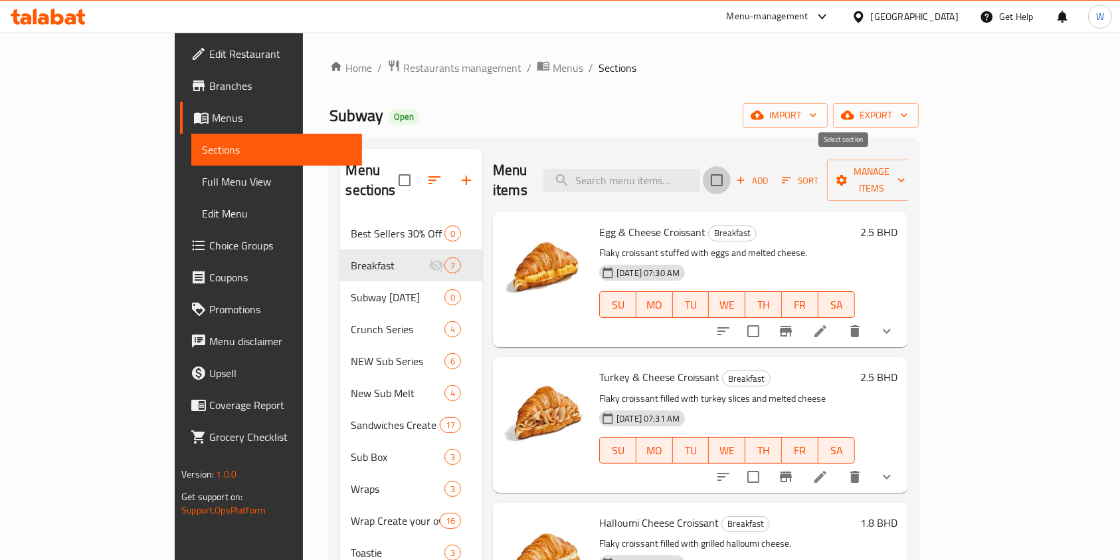
checkbox input "true"
click at [906, 166] on span "Manage items" at bounding box center [872, 179] width 68 height 33
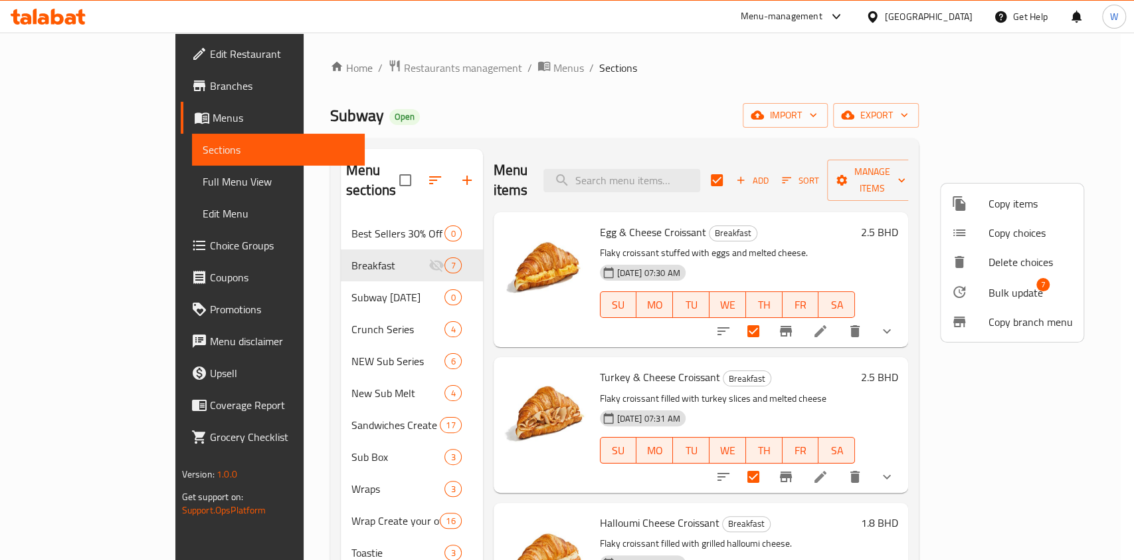
click at [1021, 292] on span "Bulk update" at bounding box center [1016, 292] width 54 height 16
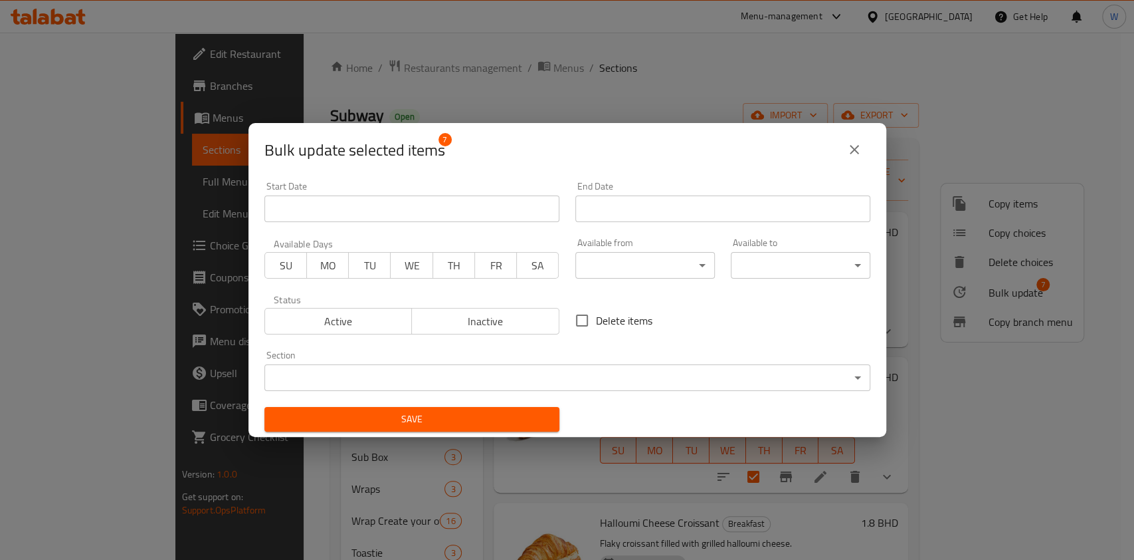
click at [677, 266] on body "​ Menu-management [GEOGRAPHIC_DATA] Get Help W Edit Restaurant Branches Menus S…" at bounding box center [567, 296] width 1134 height 527
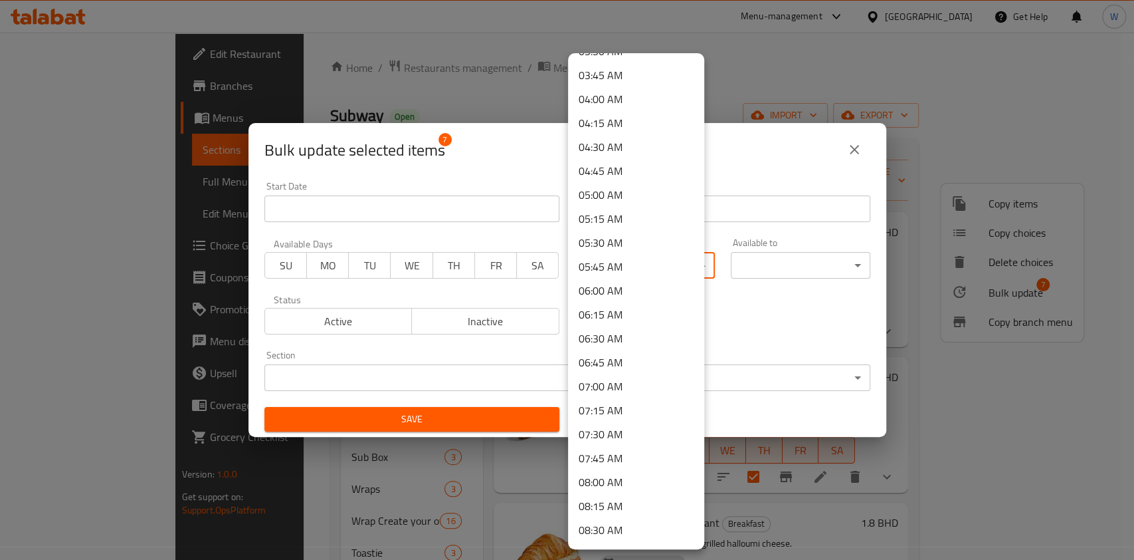
scroll to position [443, 0]
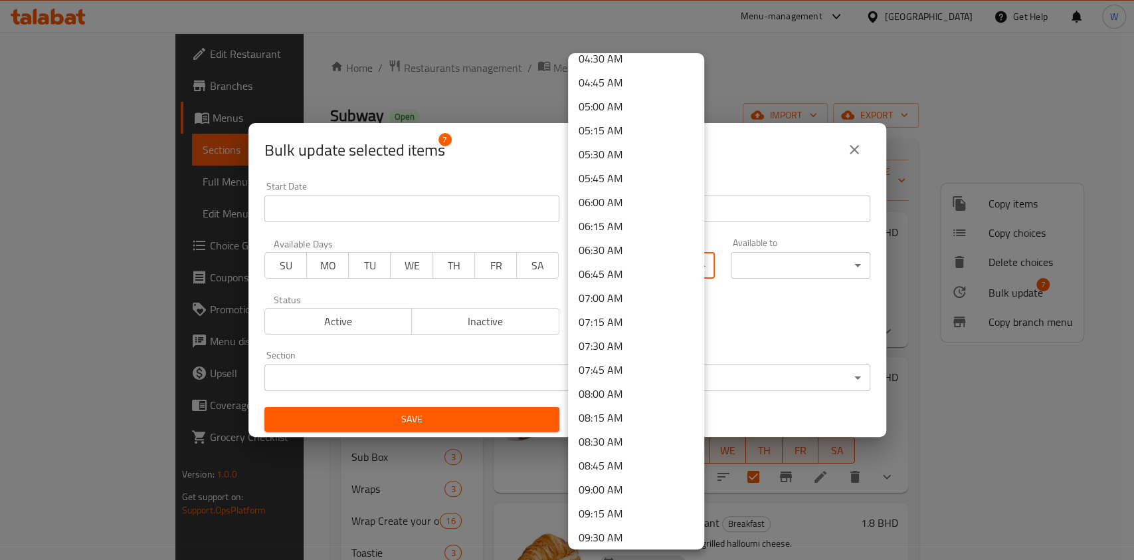
click at [609, 300] on li "07:00 AM" at bounding box center [636, 298] width 136 height 24
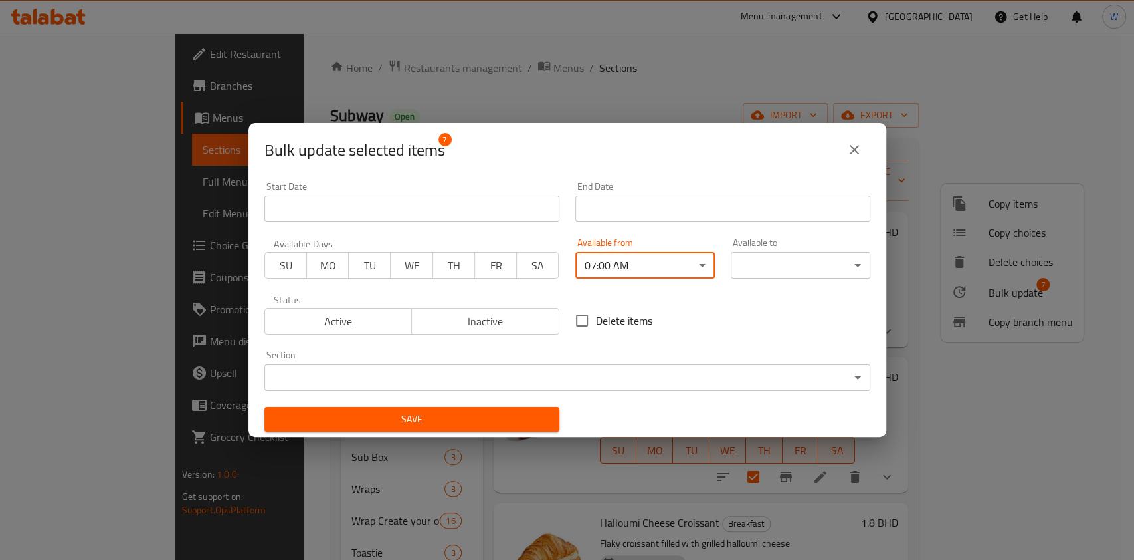
click at [759, 265] on body "​ Menu-management [GEOGRAPHIC_DATA] Get Help W Edit Restaurant Branches Menus S…" at bounding box center [567, 296] width 1134 height 527
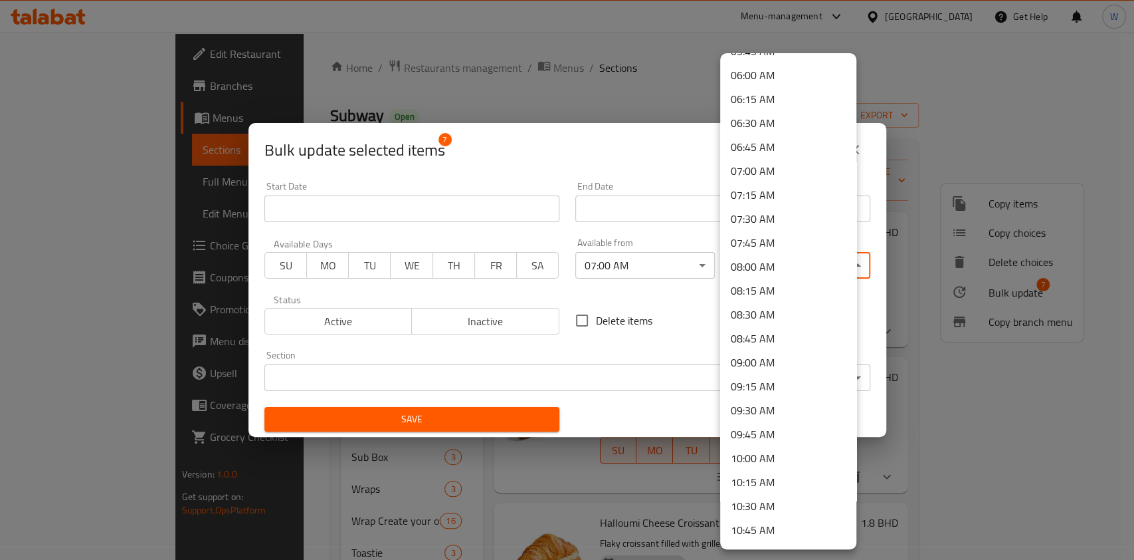
scroll to position [708, 0]
click at [755, 409] on li "11:00 AM" at bounding box center [788, 415] width 136 height 24
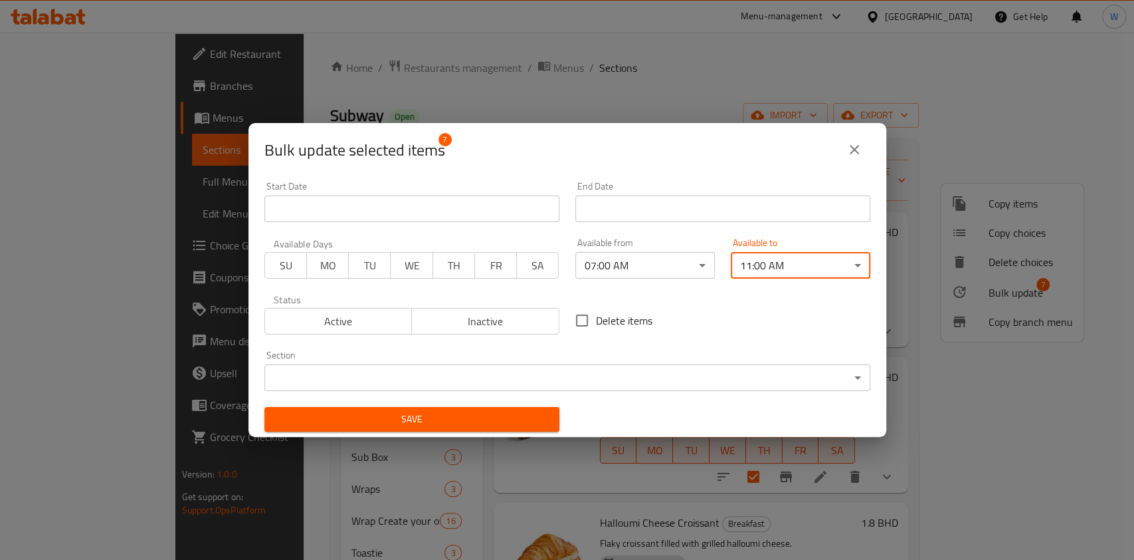
click at [476, 423] on span "Save" at bounding box center [412, 419] width 274 height 17
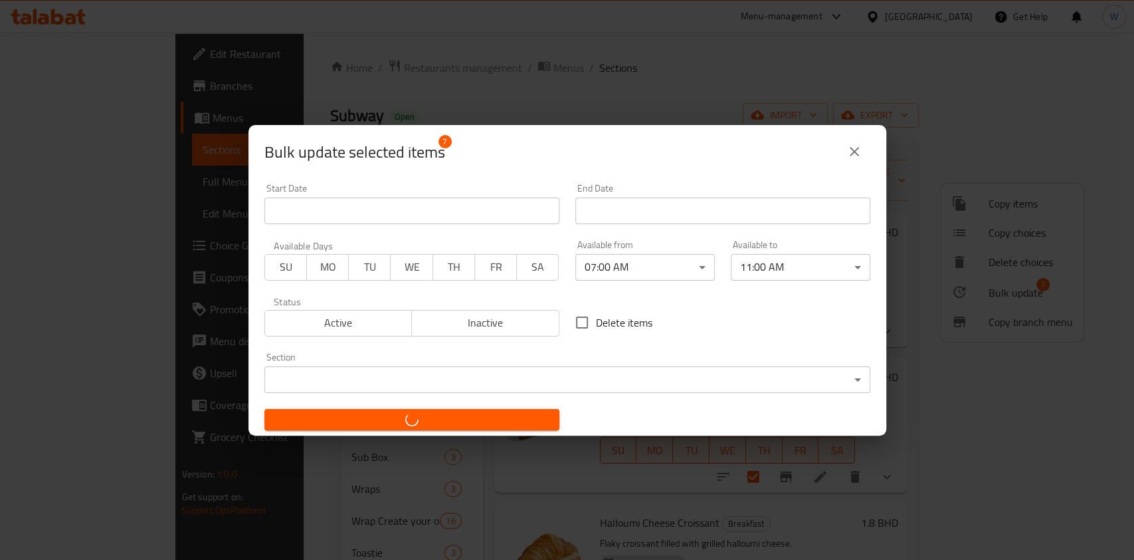
checkbox input "false"
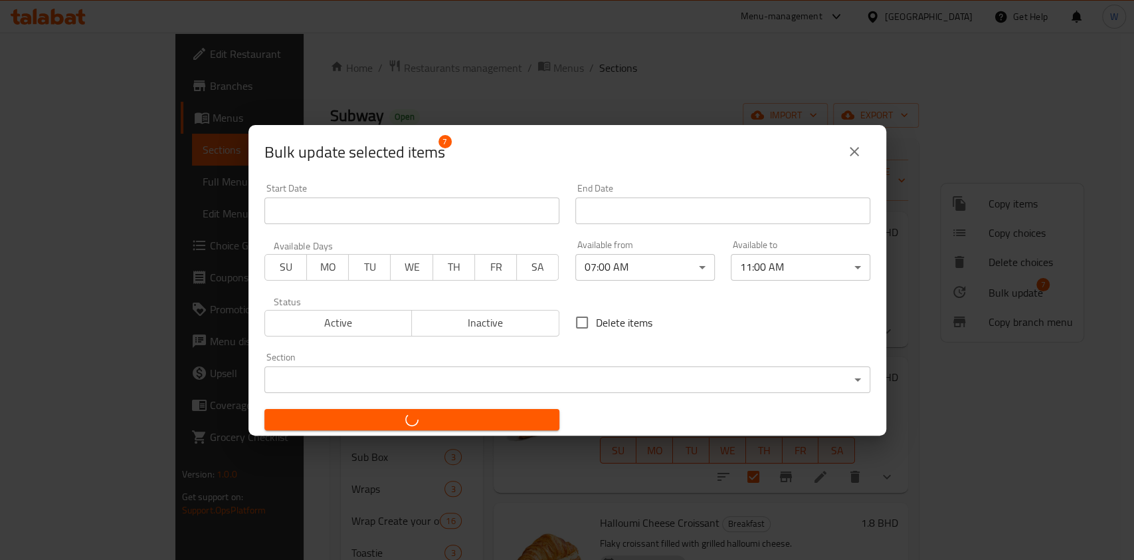
checkbox input "false"
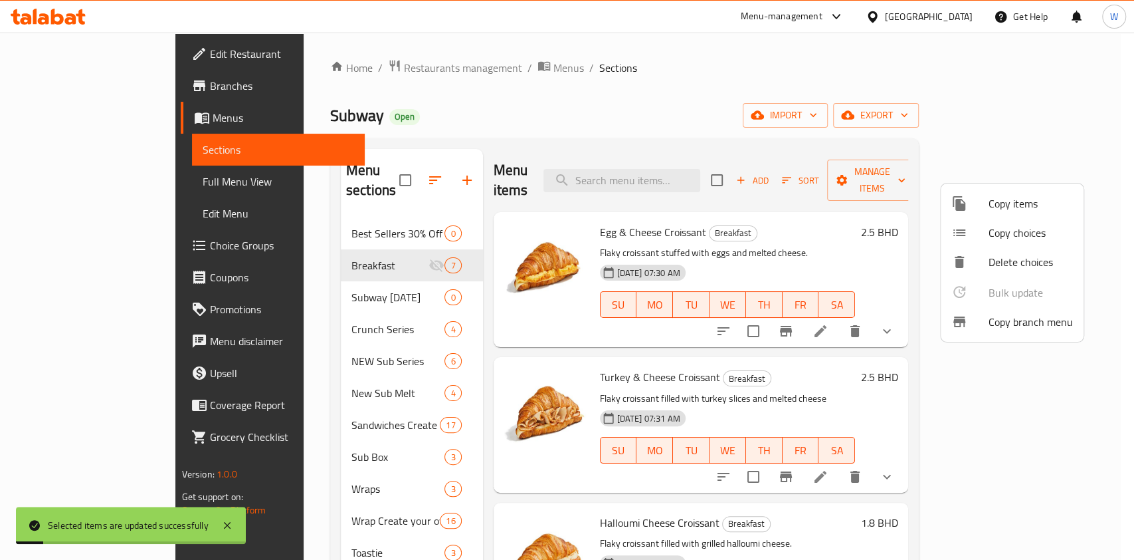
click at [819, 379] on div at bounding box center [567, 280] width 1134 height 560
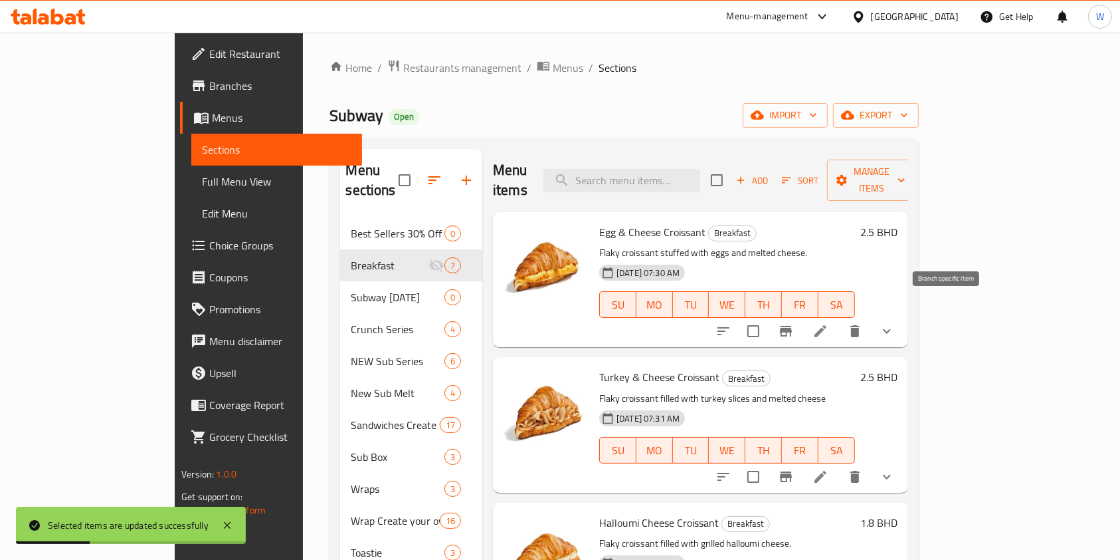
click at [792, 326] on icon "Branch-specific-item" at bounding box center [786, 331] width 12 height 11
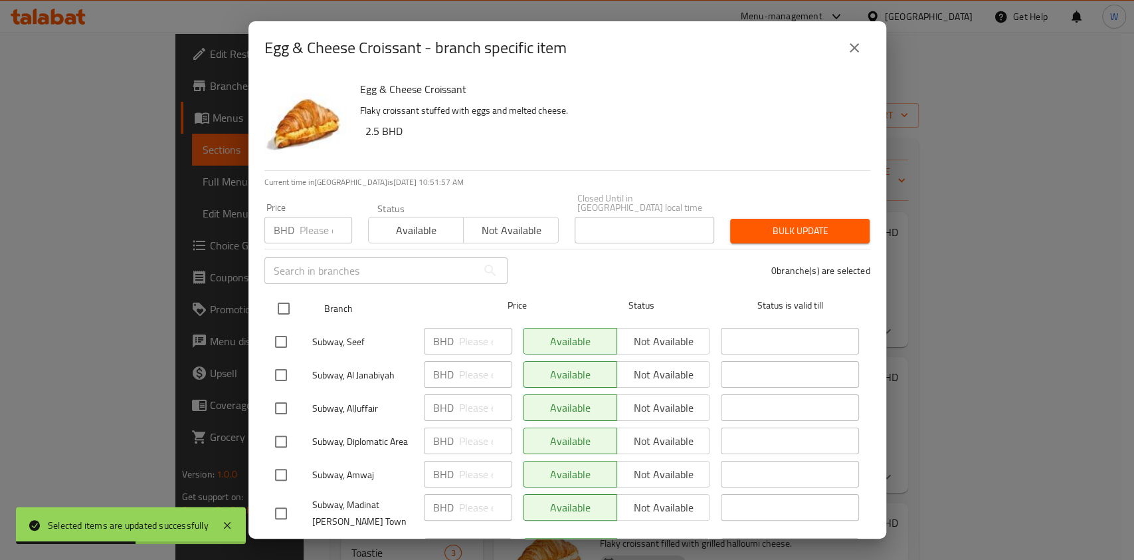
click at [282, 300] on input "checkbox" at bounding box center [284, 308] width 28 height 28
checkbox input "true"
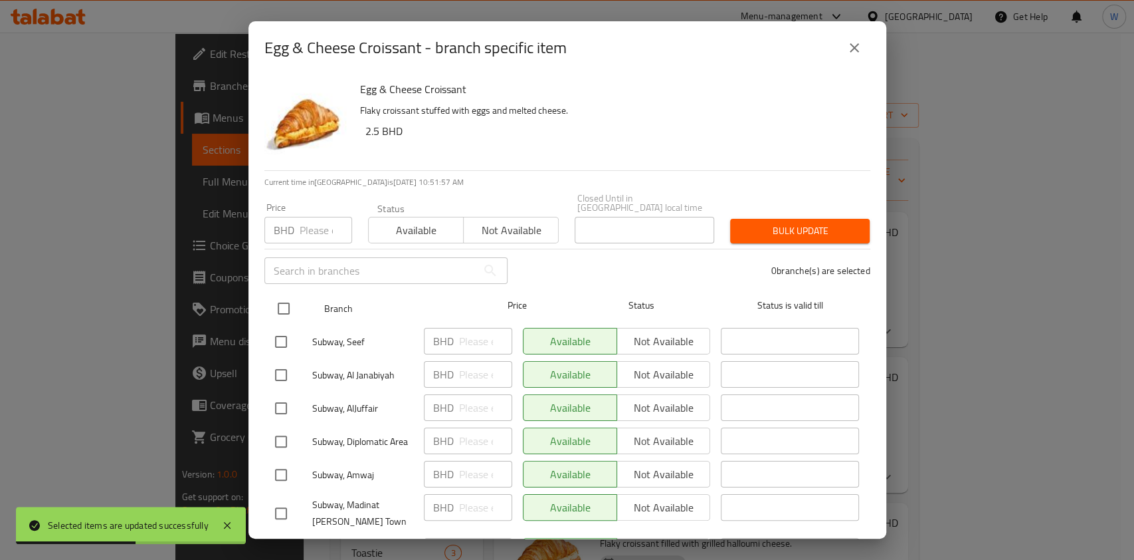
checkbox input "true"
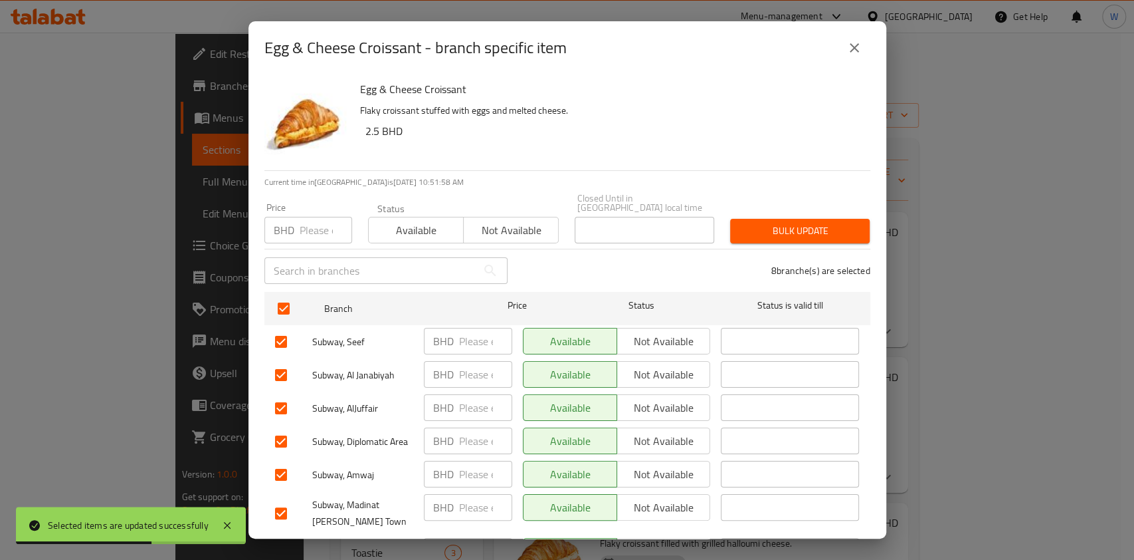
scroll to position [89, 0]
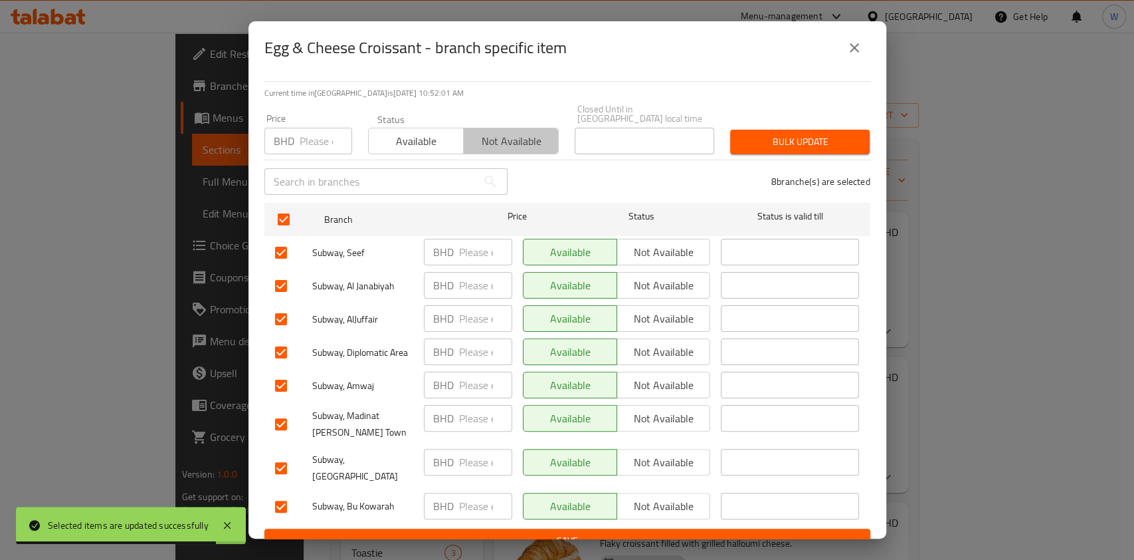
click at [516, 137] on span "Not available" at bounding box center [511, 141] width 84 height 19
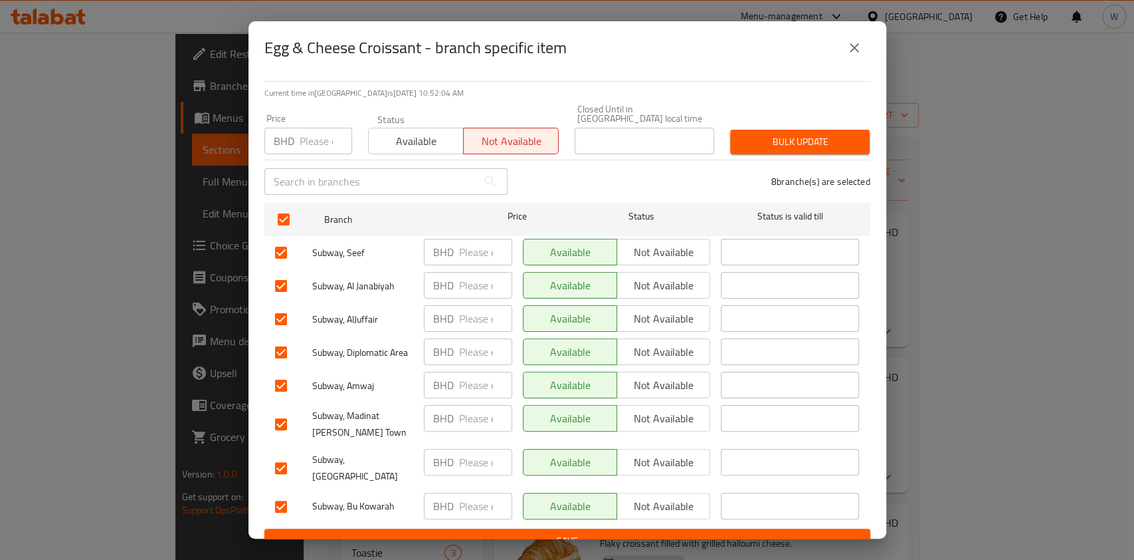
click at [291, 454] on input "checkbox" at bounding box center [281, 468] width 28 height 28
checkbox input "false"
click at [278, 385] on input "checkbox" at bounding box center [281, 385] width 28 height 28
checkbox input "false"
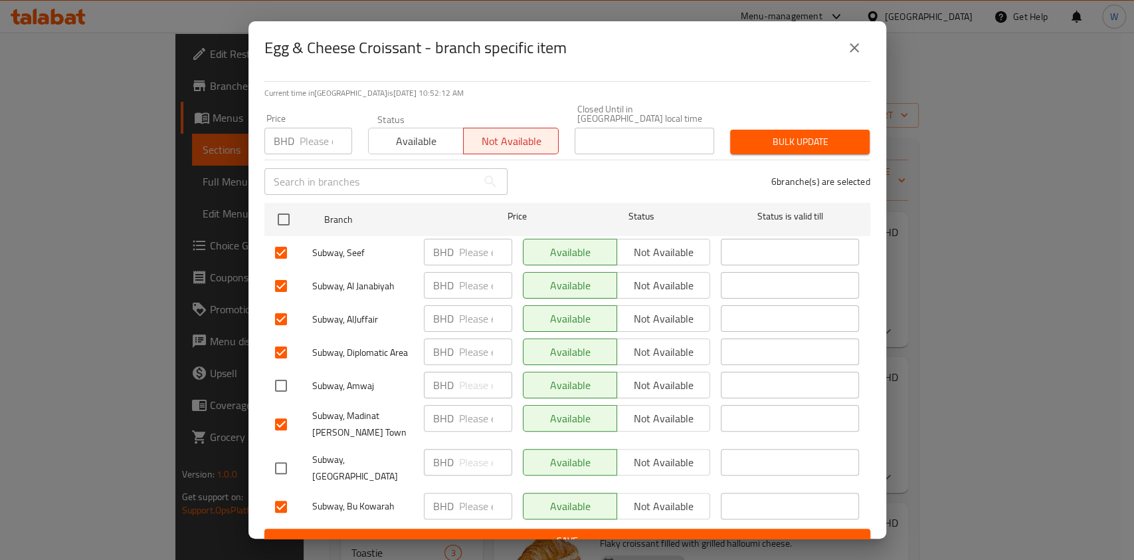
click at [789, 134] on span "Bulk update" at bounding box center [800, 142] width 118 height 17
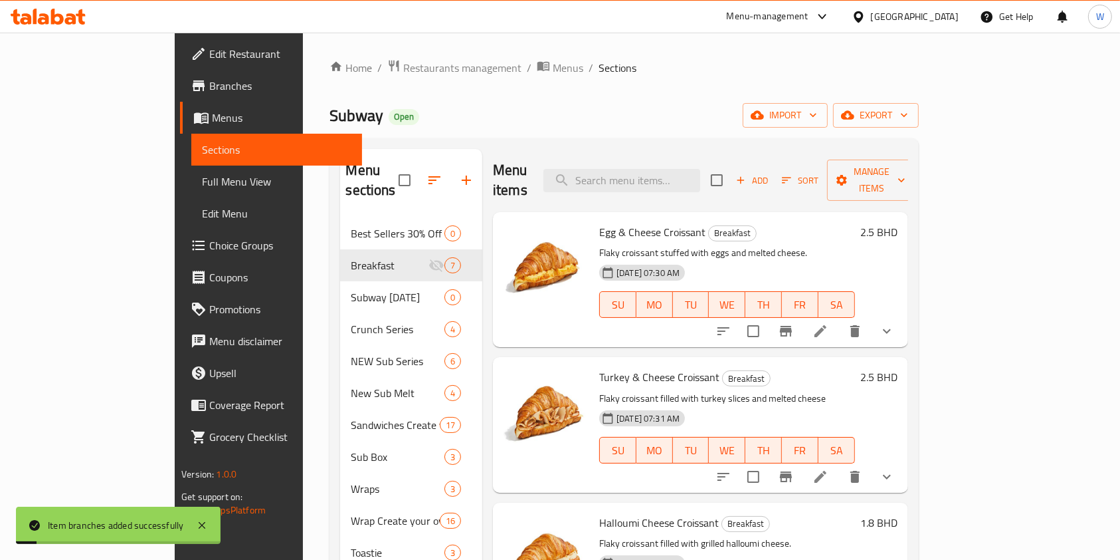
click at [792, 326] on icon "Branch-specific-item" at bounding box center [786, 331] width 12 height 11
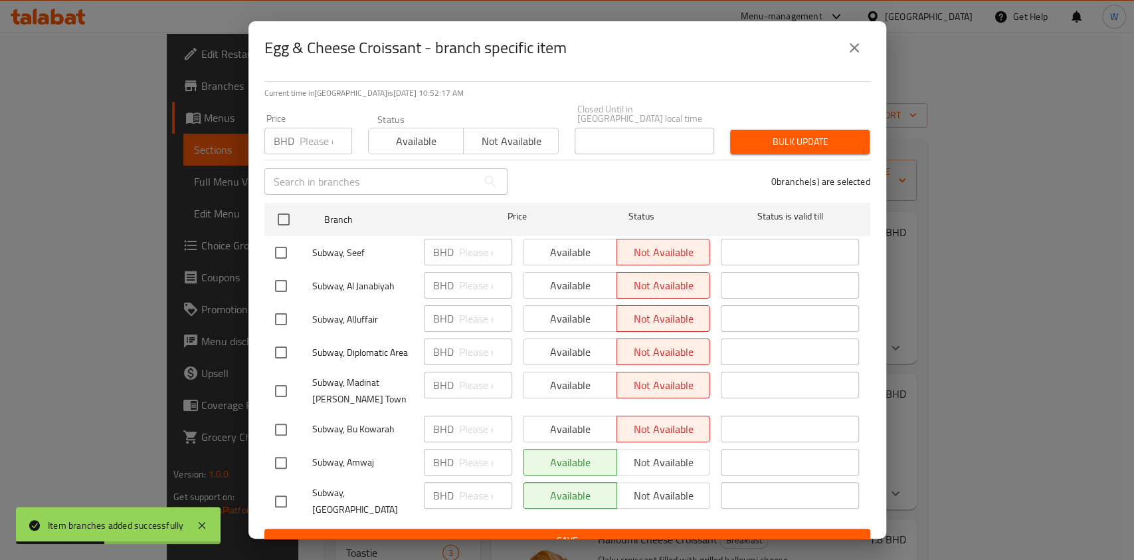
click at [850, 39] on button "close" at bounding box center [855, 48] width 32 height 32
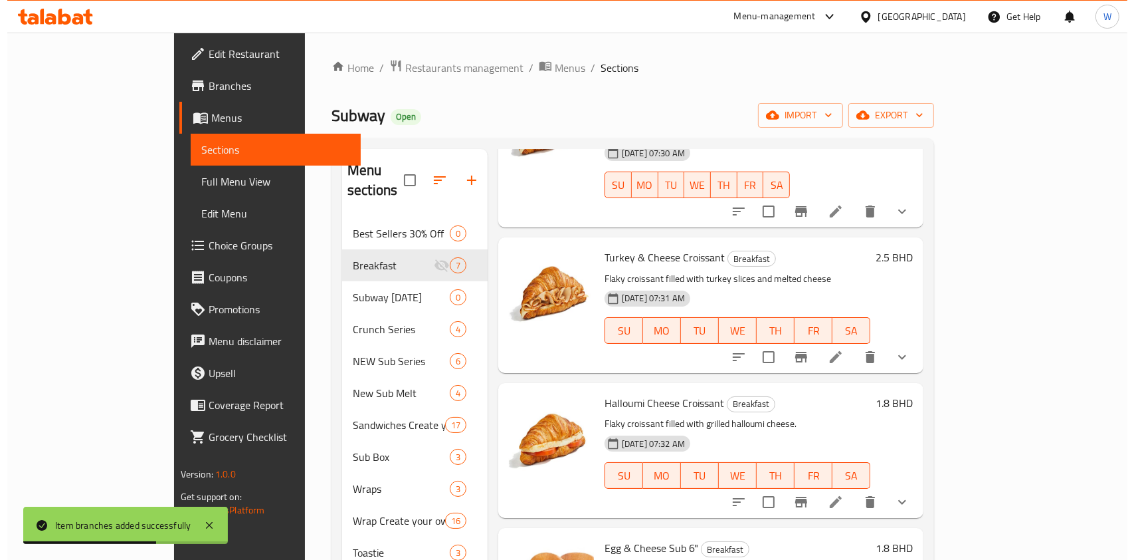
scroll to position [177, 0]
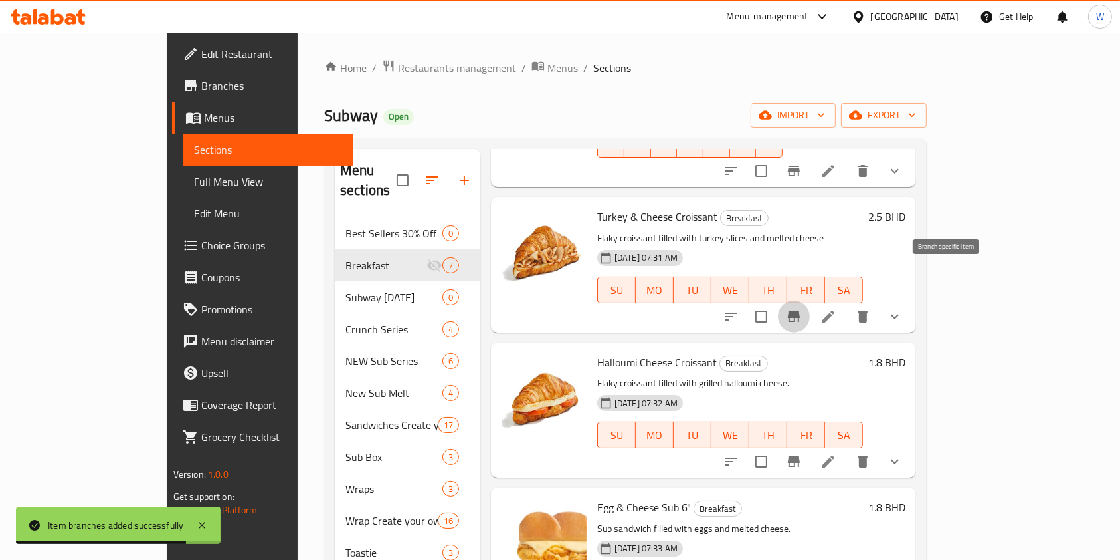
click at [802, 308] on icon "Branch-specific-item" at bounding box center [794, 316] width 16 height 16
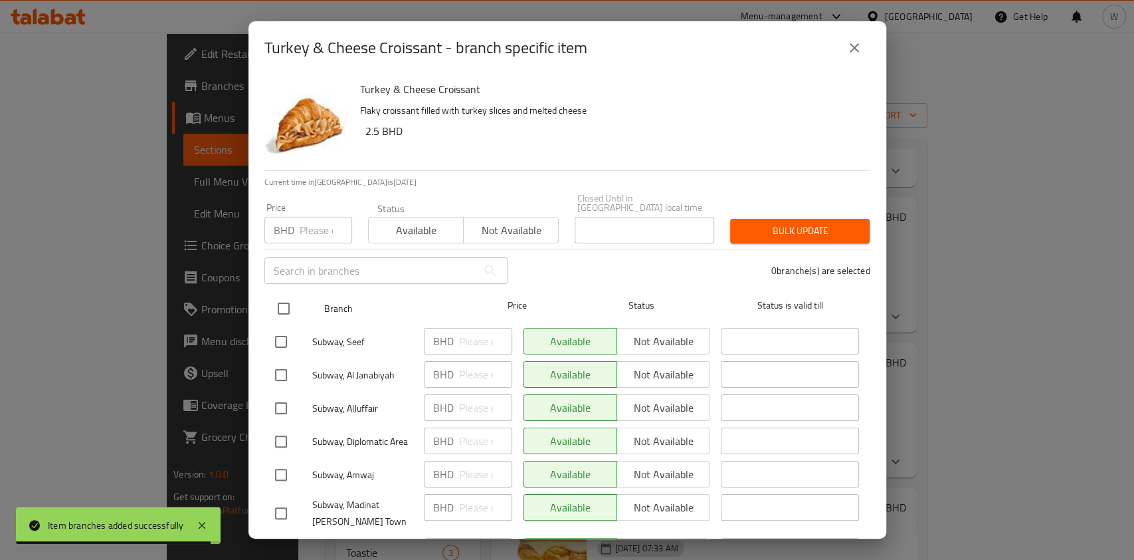
click at [296, 294] on input "checkbox" at bounding box center [284, 308] width 28 height 28
checkbox input "true"
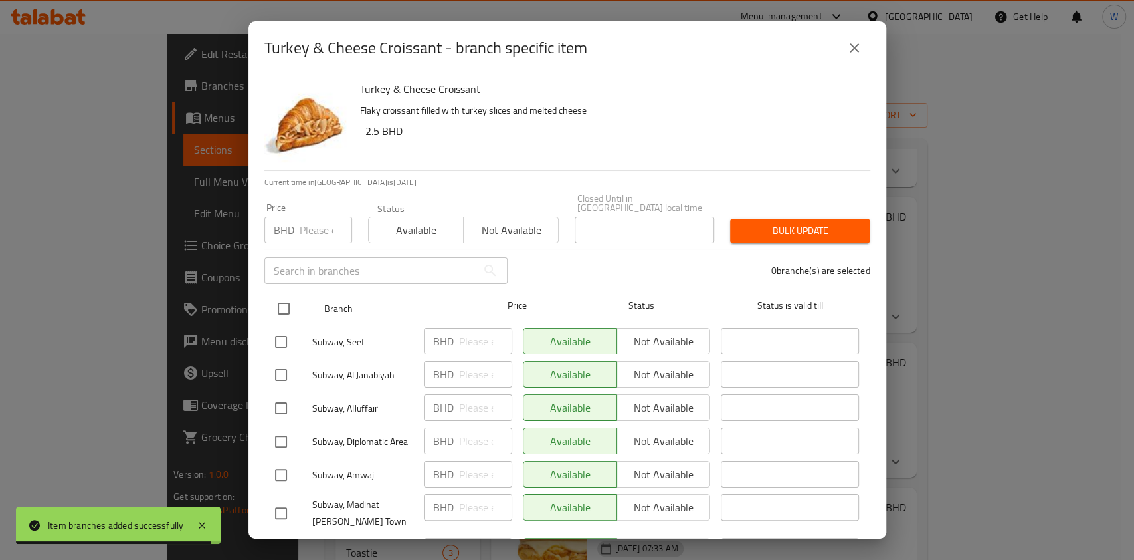
checkbox input "true"
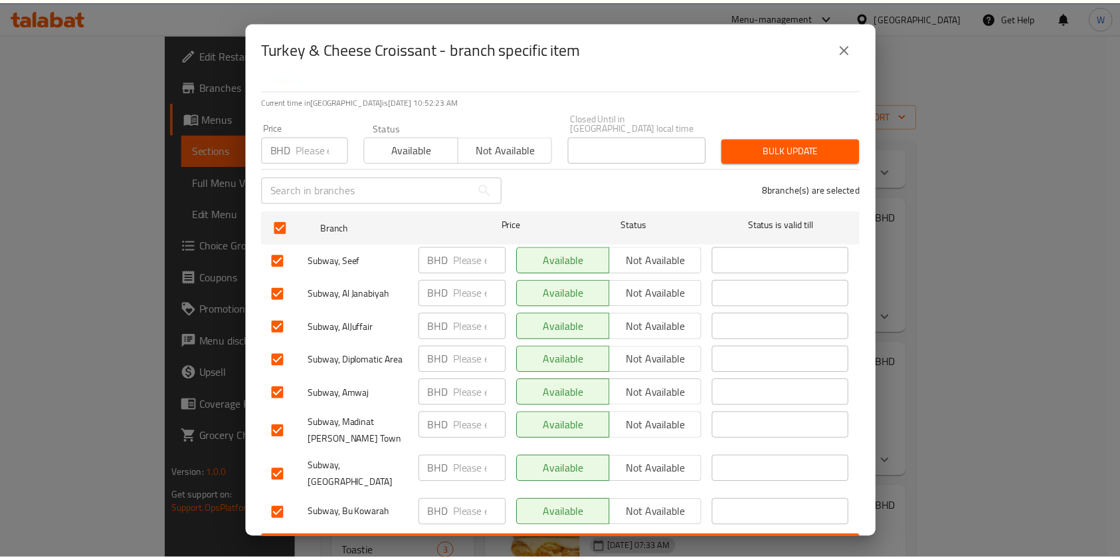
scroll to position [89, 0]
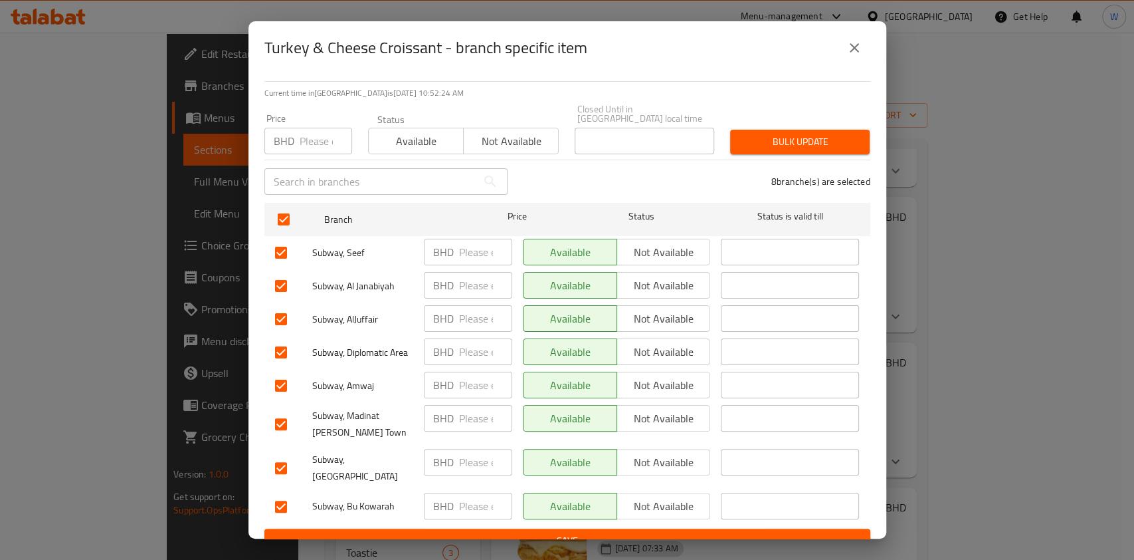
click at [286, 454] on input "checkbox" at bounding box center [281, 468] width 28 height 28
checkbox input "false"
click at [282, 377] on input "checkbox" at bounding box center [281, 385] width 28 height 28
checkbox input "false"
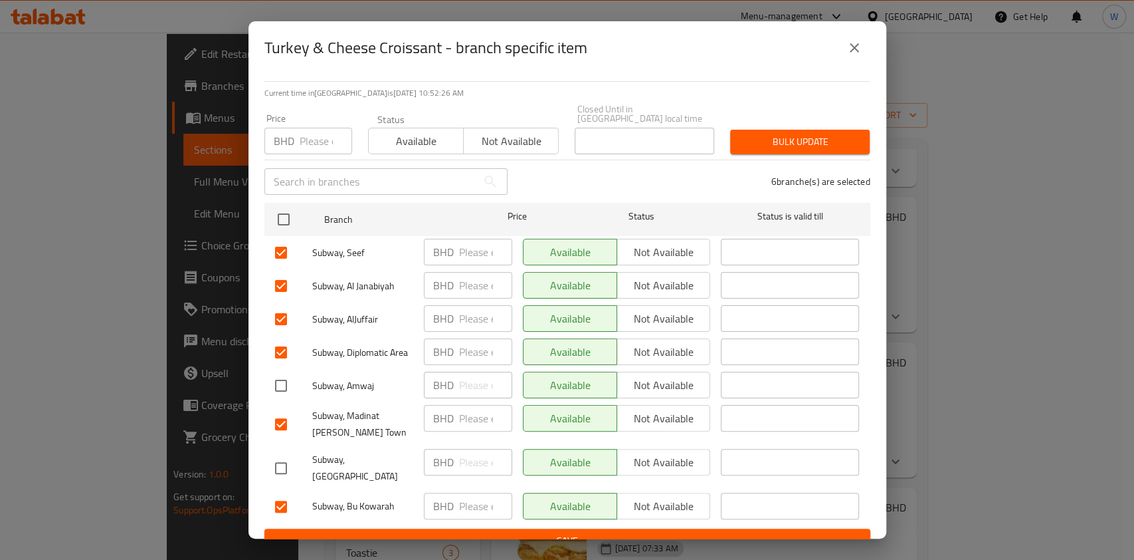
click at [774, 134] on span "Bulk update" at bounding box center [800, 142] width 118 height 17
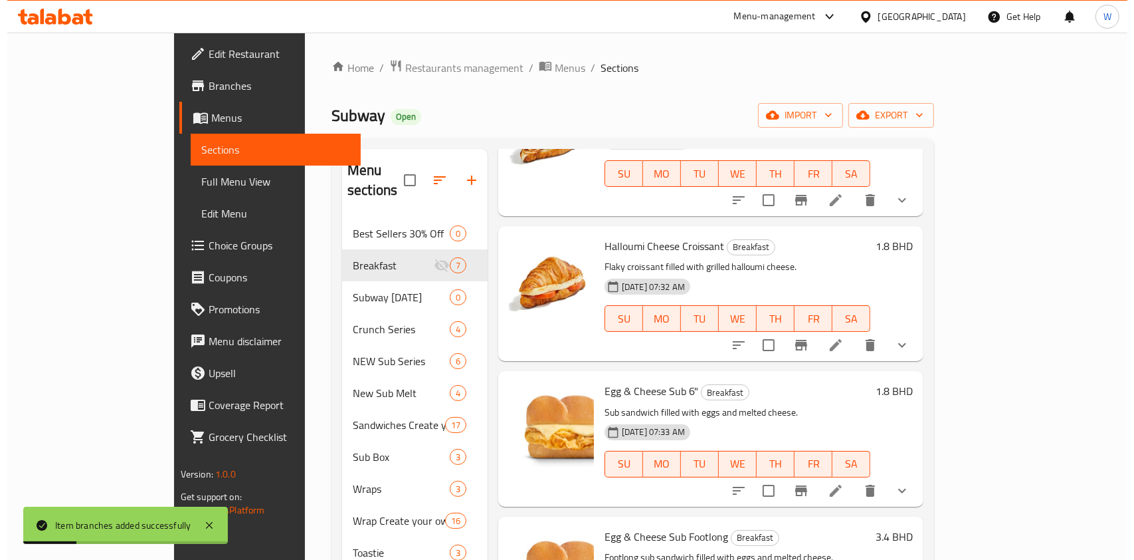
scroll to position [266, 0]
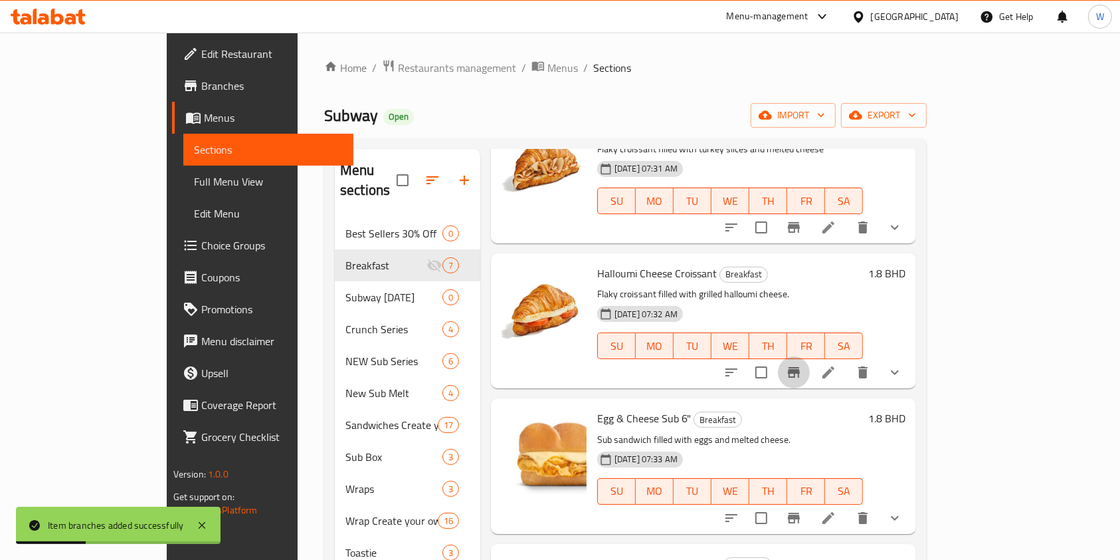
click at [800, 367] on icon "Branch-specific-item" at bounding box center [794, 372] width 12 height 11
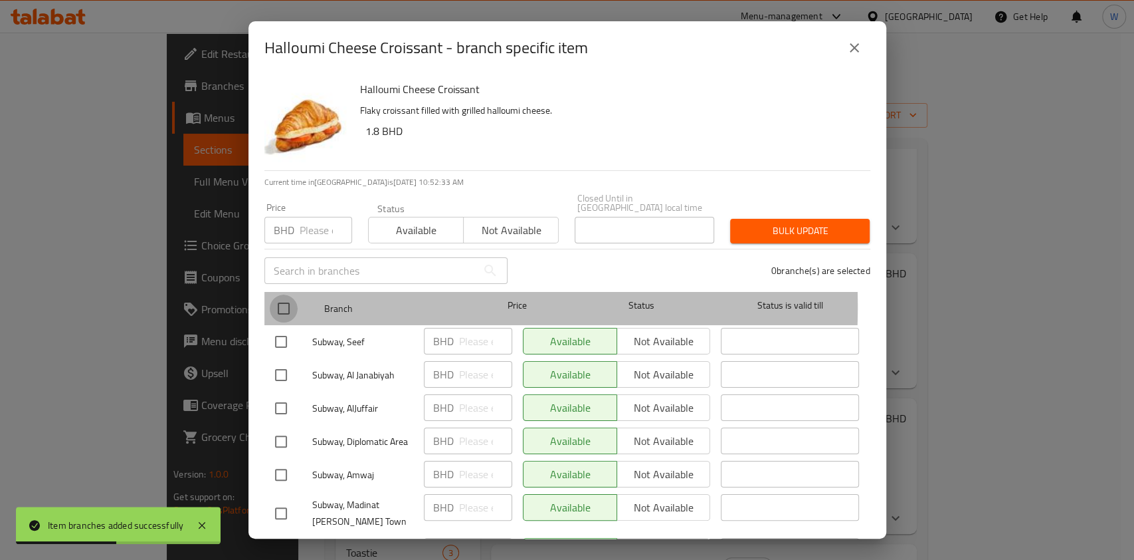
click at [287, 296] on input "checkbox" at bounding box center [284, 308] width 28 height 28
checkbox input "true"
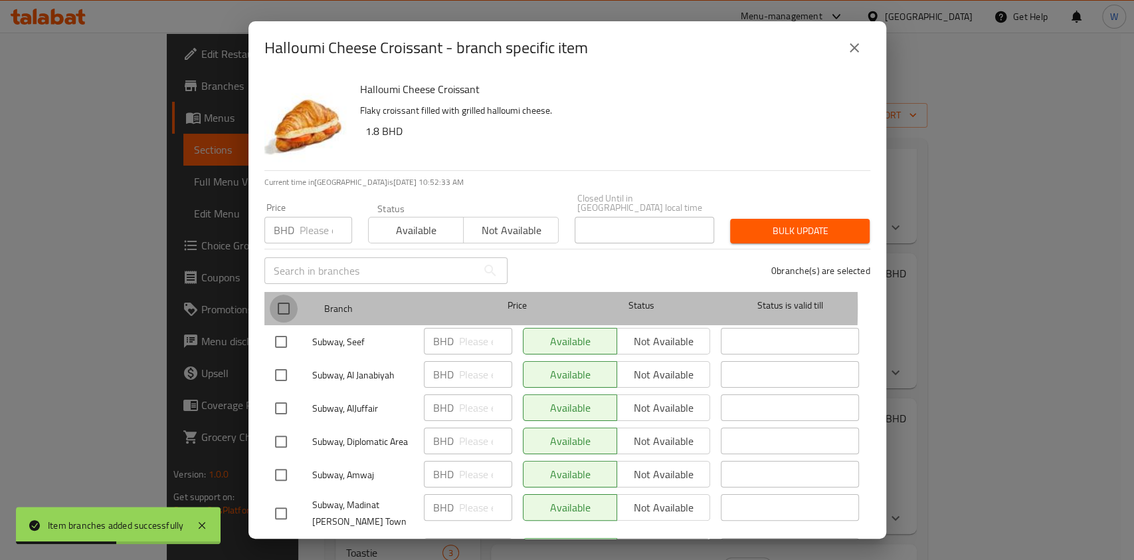
checkbox input "true"
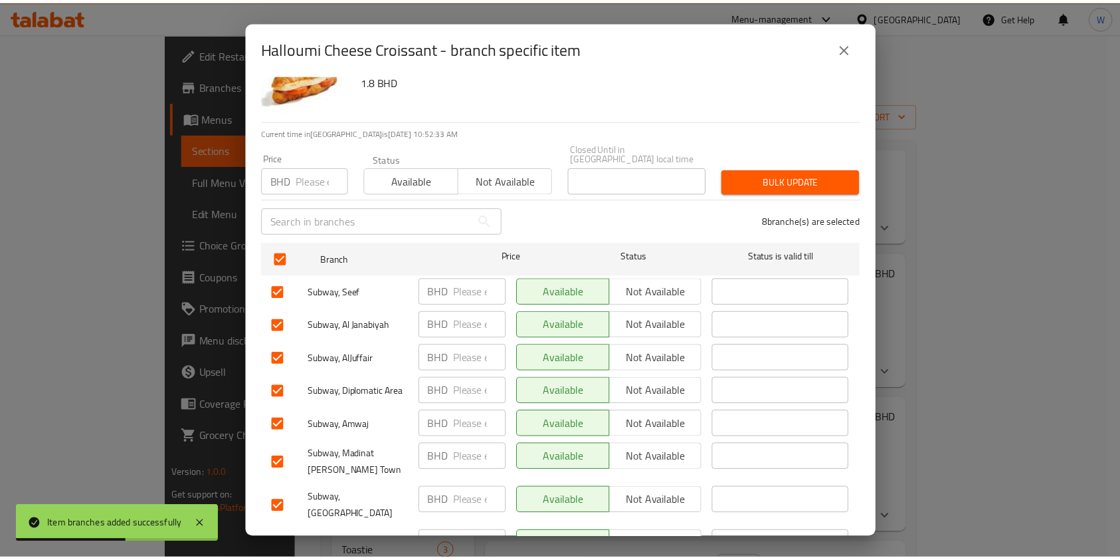
scroll to position [89, 0]
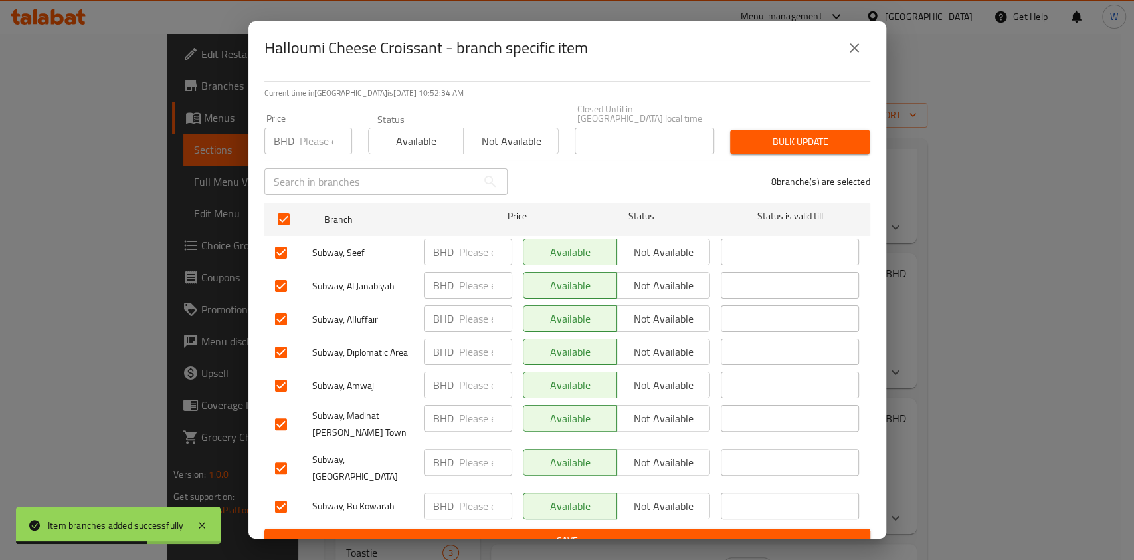
click at [288, 458] on input "checkbox" at bounding box center [281, 468] width 28 height 28
checkbox input "false"
click at [290, 379] on input "checkbox" at bounding box center [281, 385] width 28 height 28
checkbox input "false"
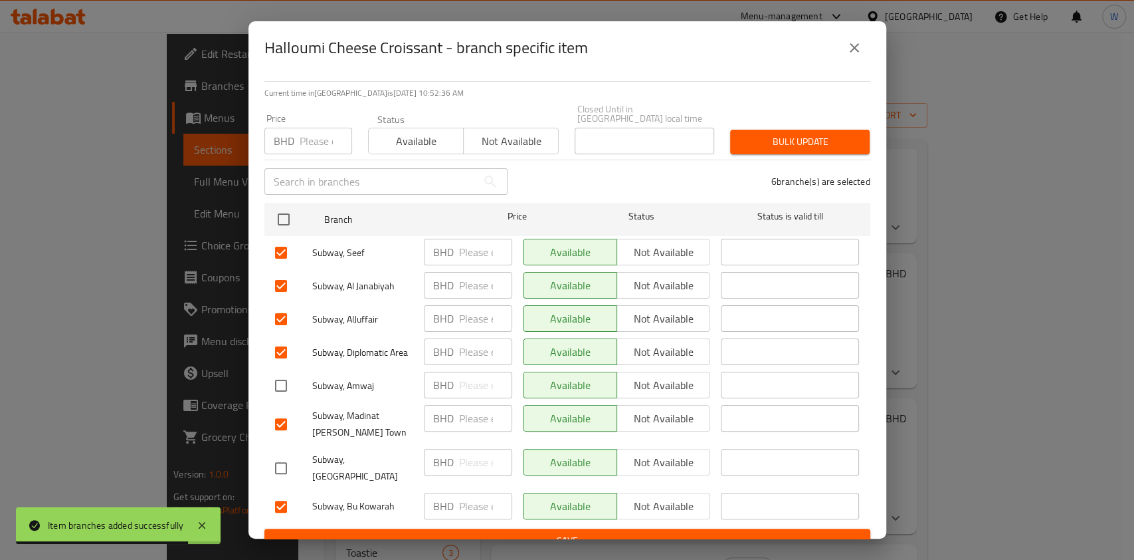
click at [822, 141] on button "Bulk update" at bounding box center [800, 142] width 140 height 25
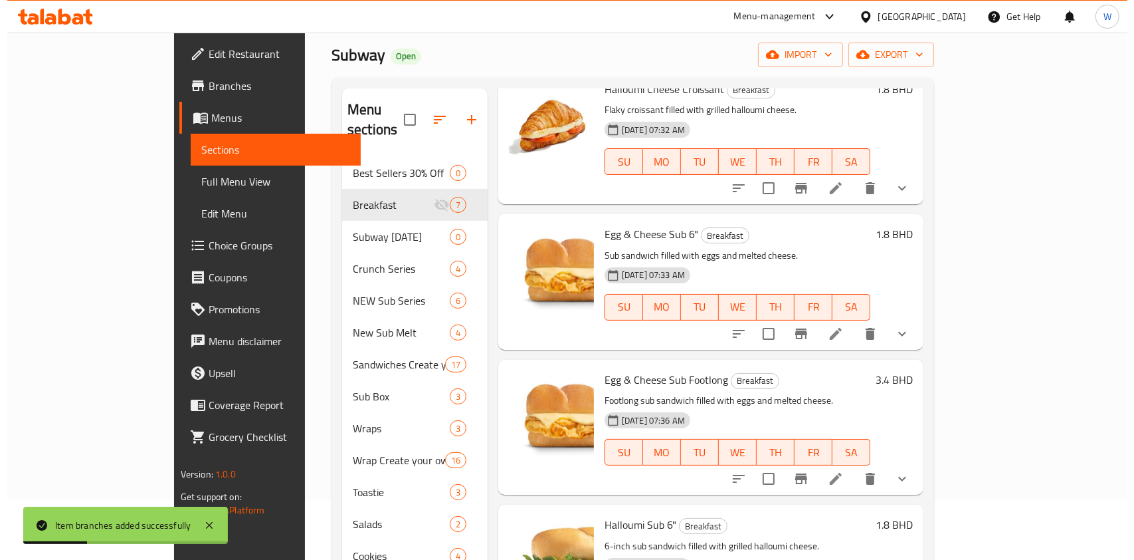
scroll to position [88, 0]
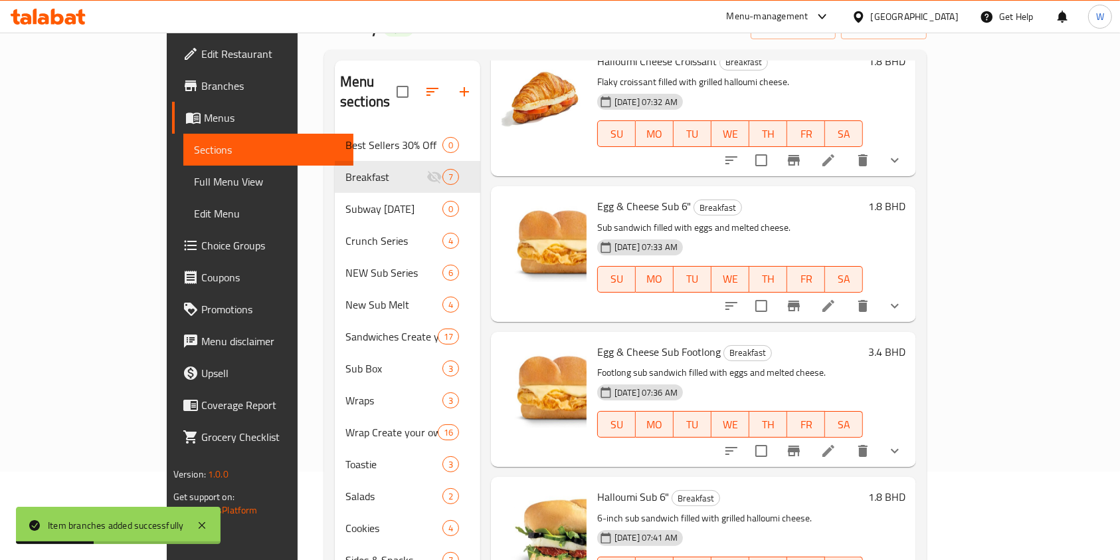
click at [916, 285] on div "Menu items Add Sort Manage items Egg & Cheese Croissant Breakfast Flaky croissa…" at bounding box center [698, 400] width 436 height 680
click at [802, 298] on icon "Branch-specific-item" at bounding box center [794, 306] width 16 height 16
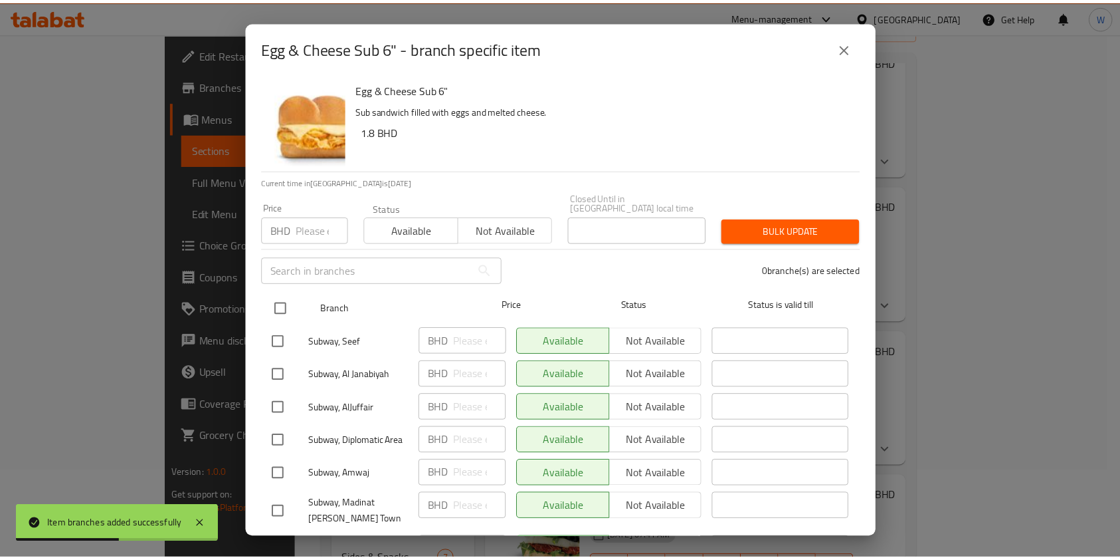
scroll to position [89, 0]
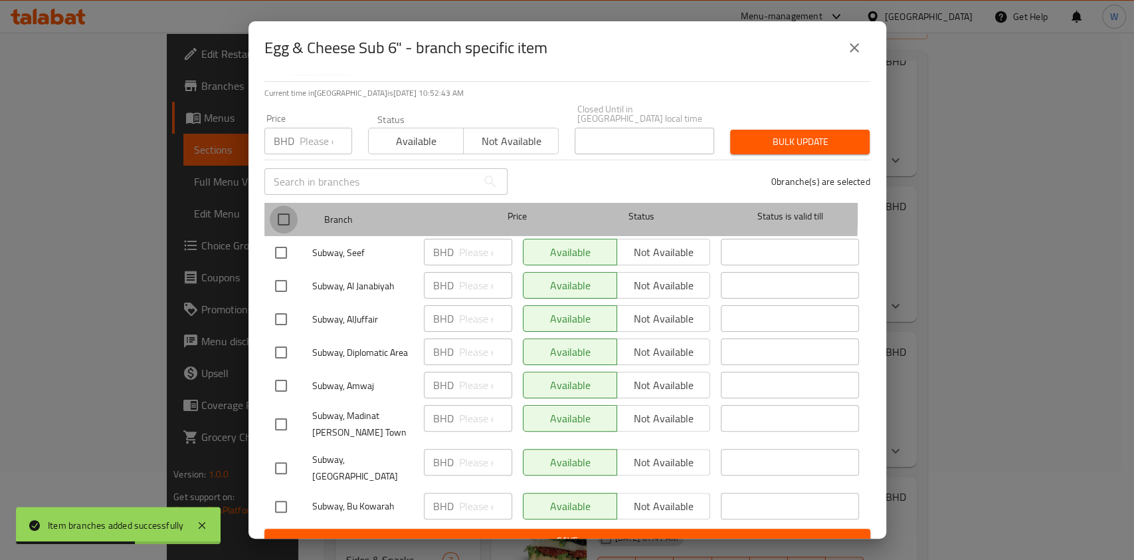
click at [280, 205] on input "checkbox" at bounding box center [284, 219] width 28 height 28
checkbox input "true"
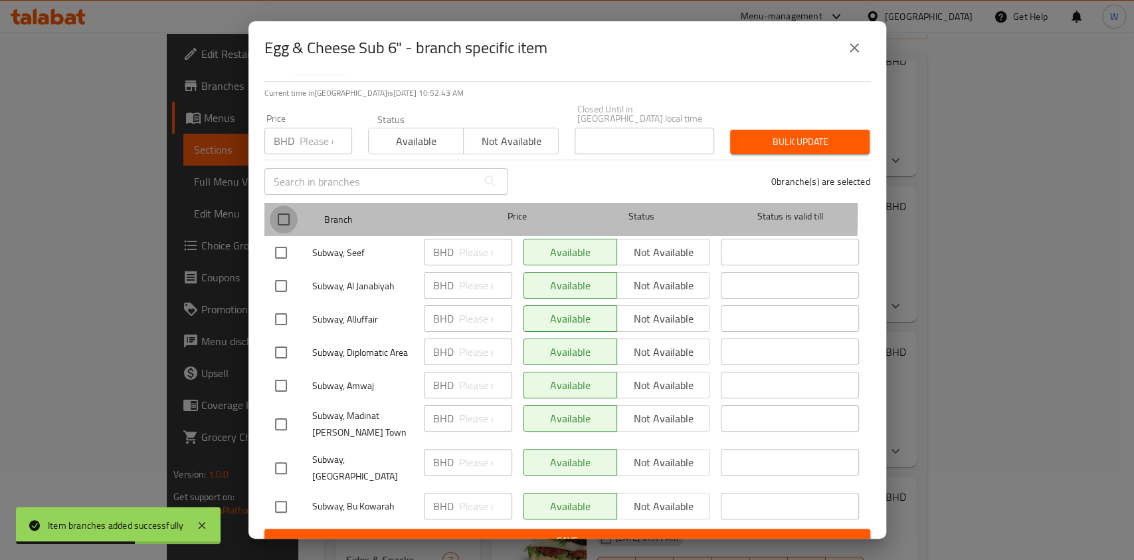
checkbox input "true"
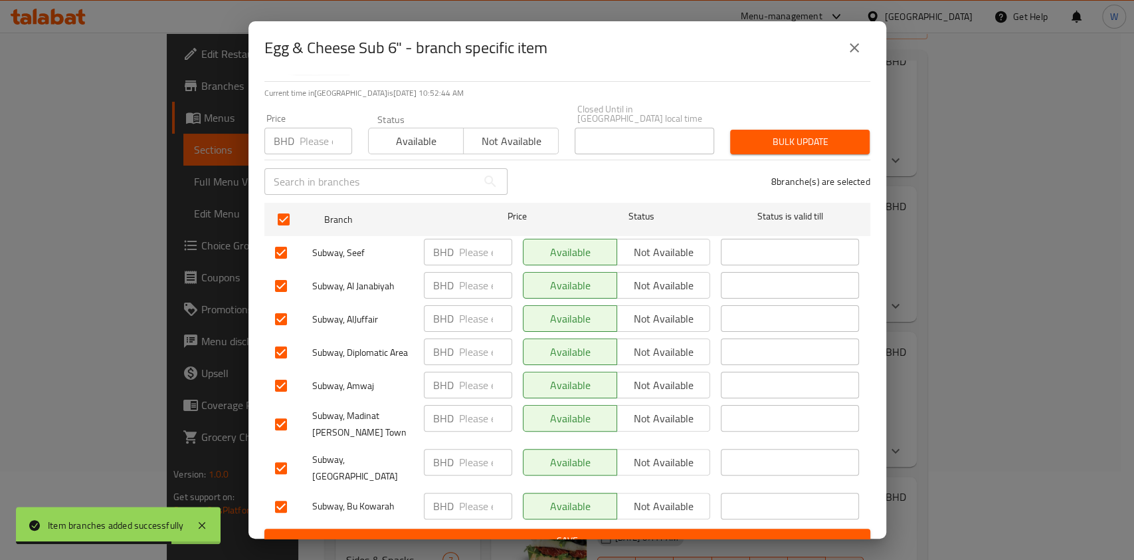
click at [274, 457] on input "checkbox" at bounding box center [281, 468] width 28 height 28
checkbox input "false"
drag, startPoint x: 290, startPoint y: 375, endPoint x: 371, endPoint y: 342, distance: 87.6
click at [290, 375] on input "checkbox" at bounding box center [281, 385] width 28 height 28
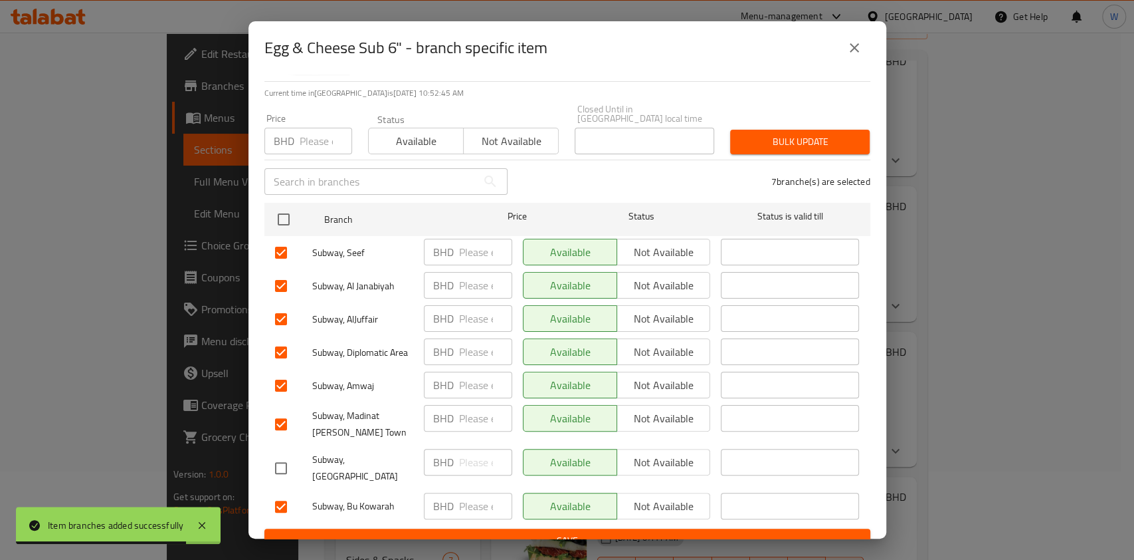
checkbox input "false"
click at [787, 134] on span "Bulk update" at bounding box center [800, 142] width 118 height 17
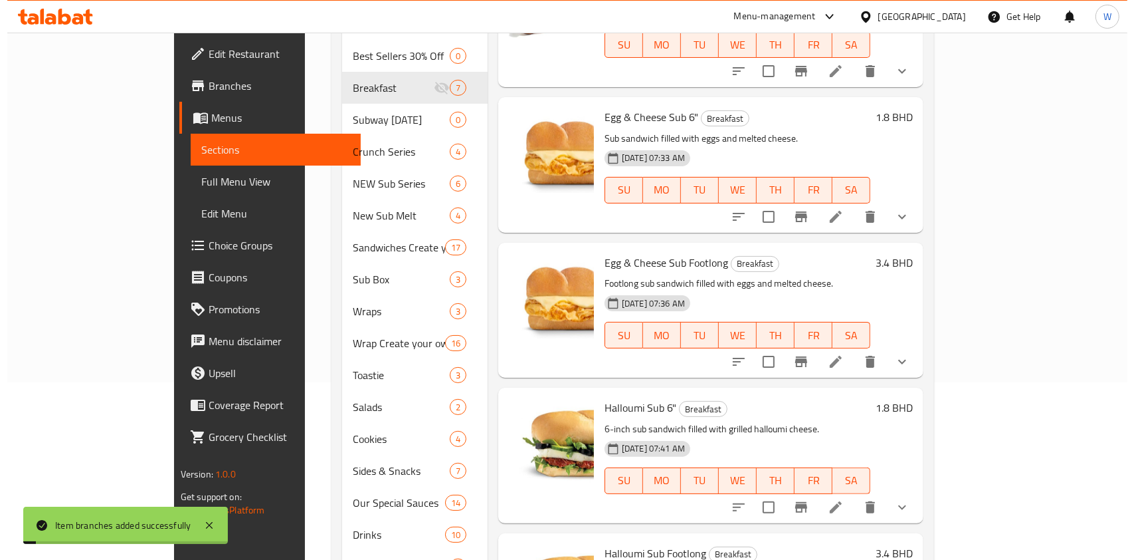
scroll to position [266, 0]
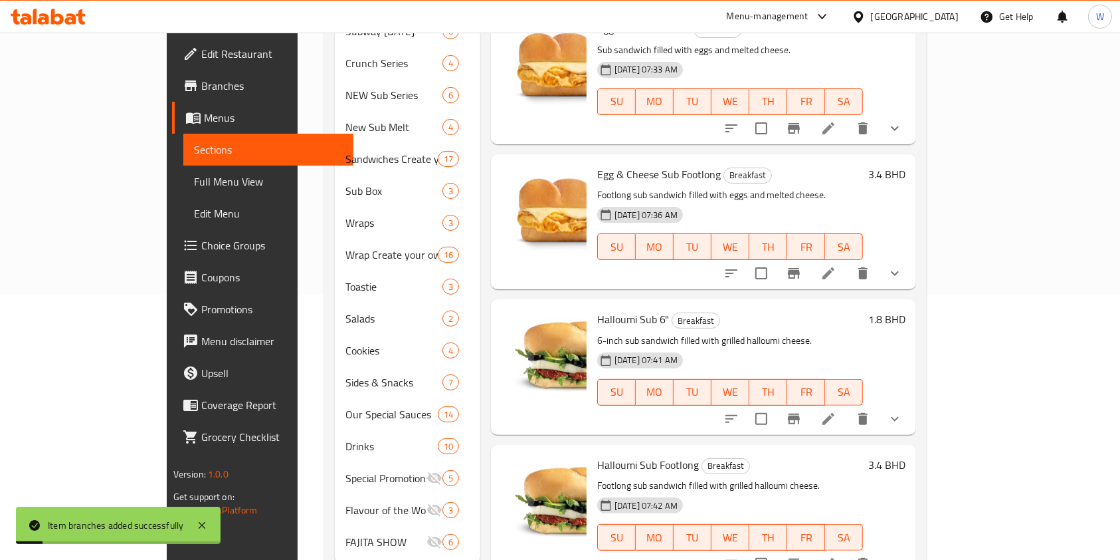
click at [810, 257] on button "Branch-specific-item" at bounding box center [794, 273] width 32 height 32
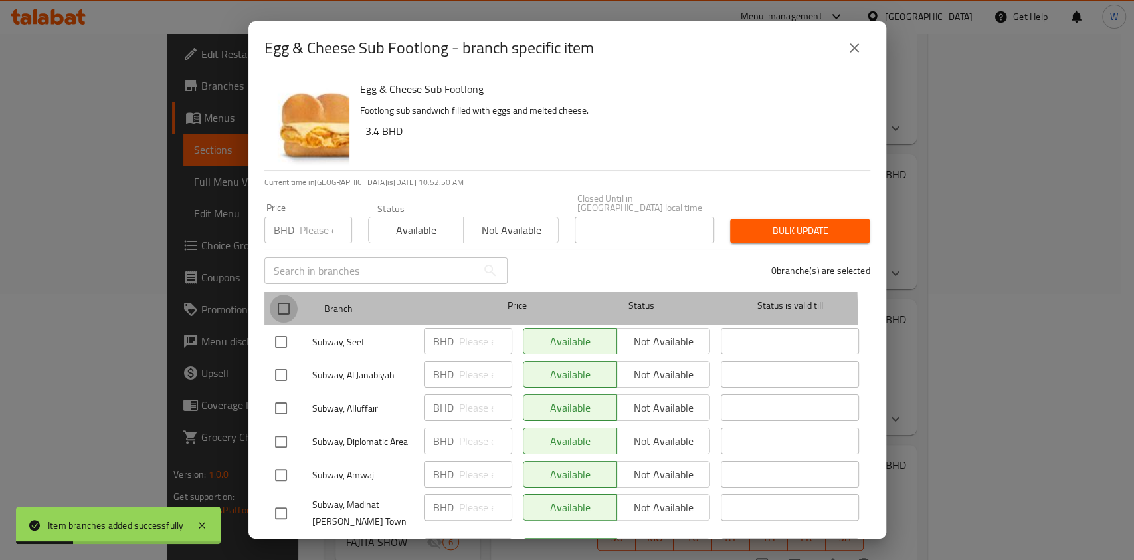
click at [285, 305] on input "checkbox" at bounding box center [284, 308] width 28 height 28
checkbox input "true"
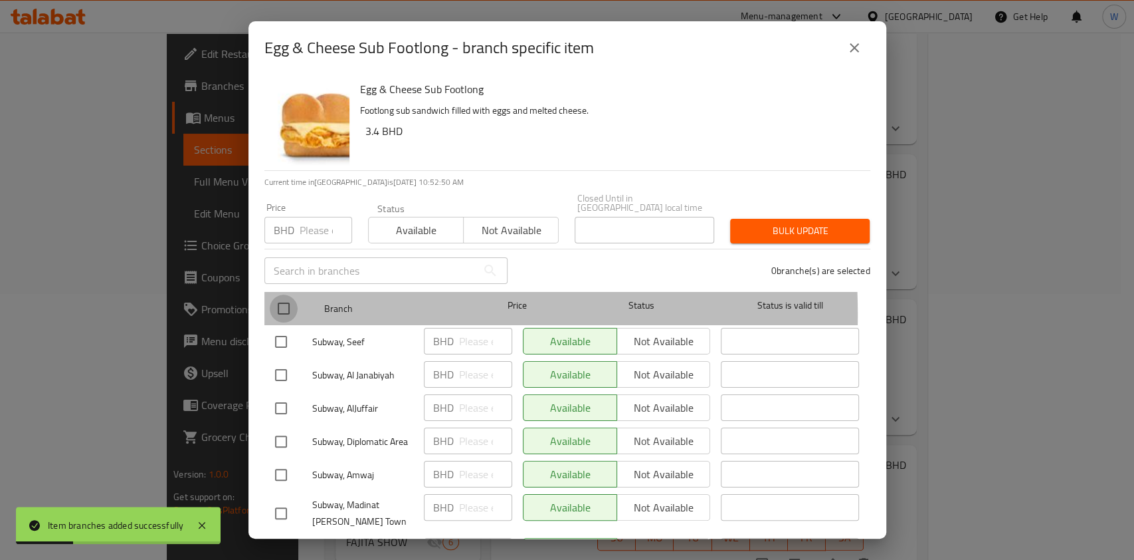
checkbox input "true"
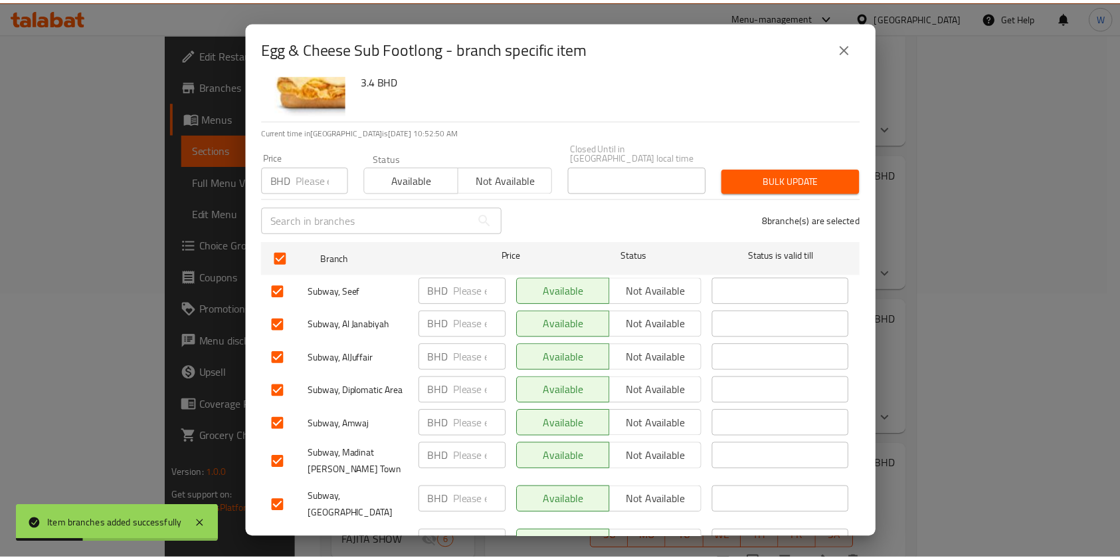
scroll to position [89, 0]
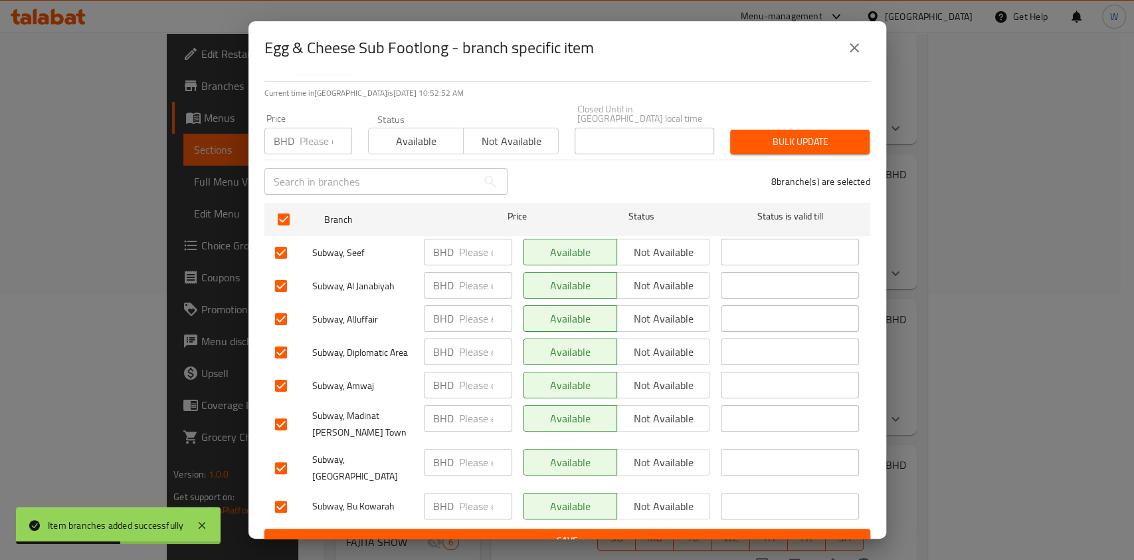
click at [282, 457] on input "checkbox" at bounding box center [281, 468] width 28 height 28
checkbox input "false"
click at [286, 381] on input "checkbox" at bounding box center [281, 385] width 28 height 28
checkbox input "false"
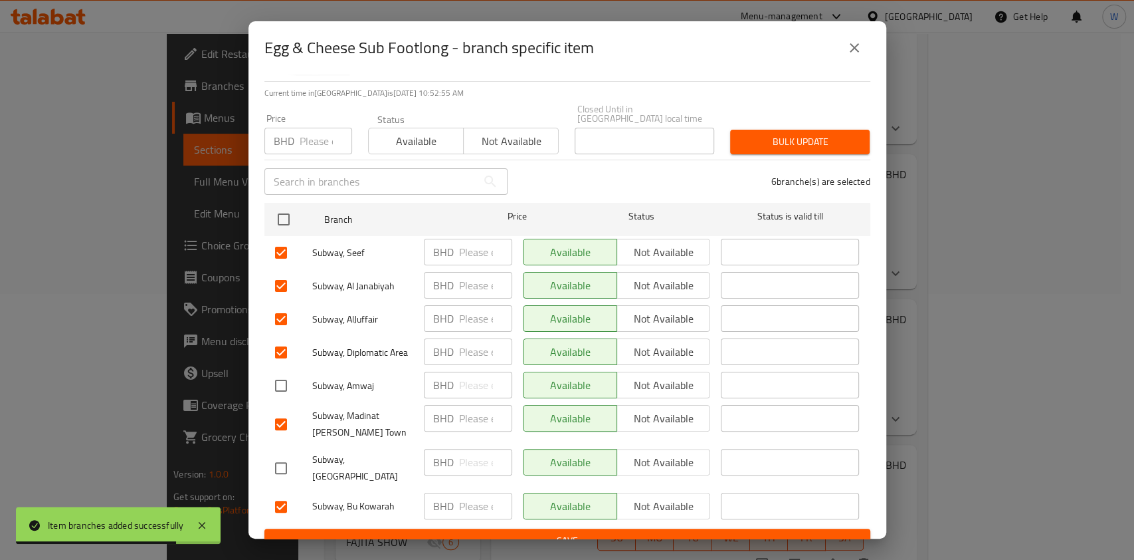
click at [760, 140] on span "Bulk update" at bounding box center [800, 142] width 118 height 17
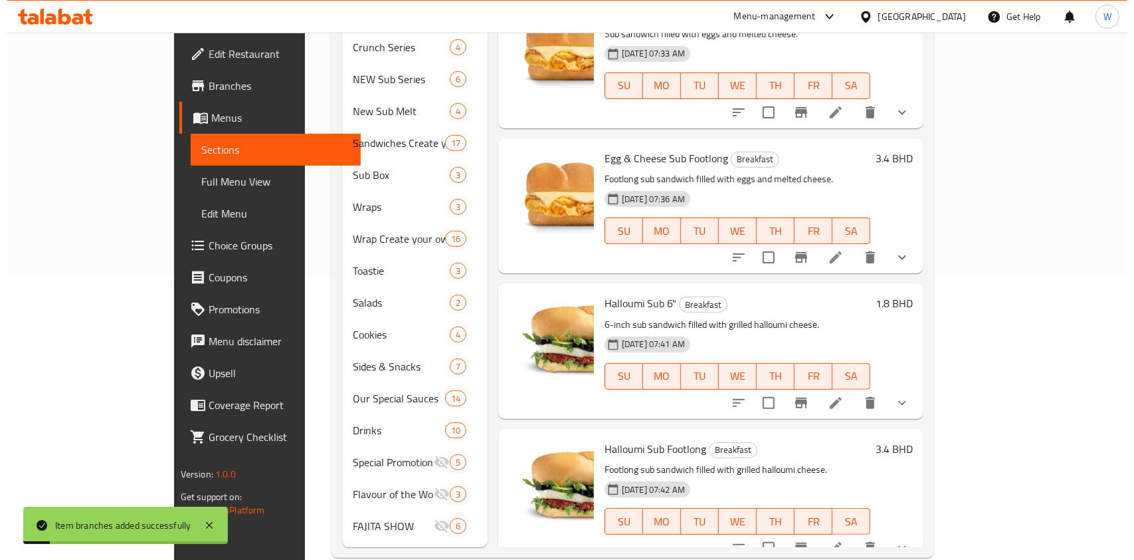
scroll to position [286, 0]
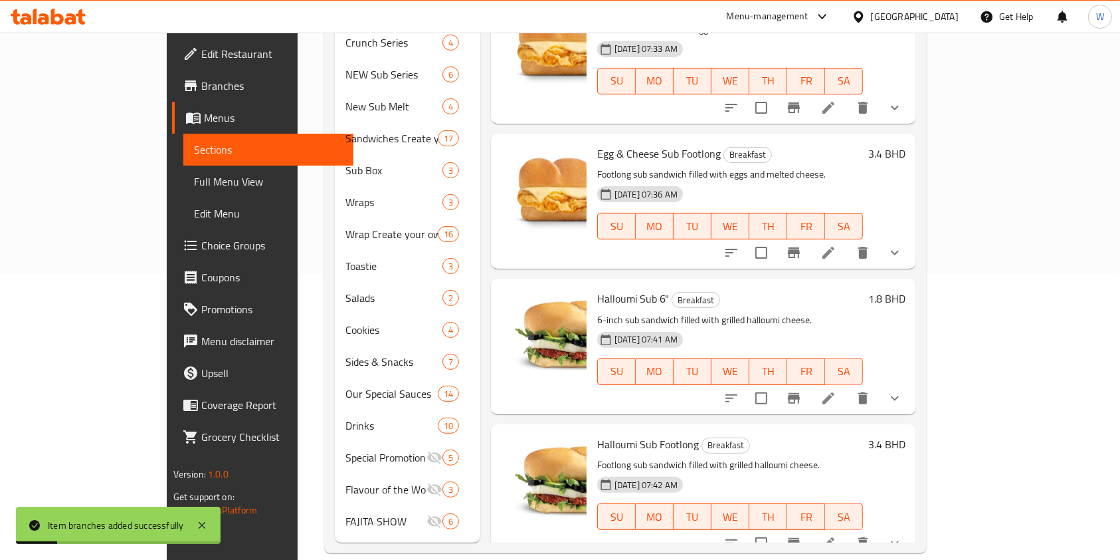
click at [802, 535] on icon "Branch-specific-item" at bounding box center [794, 543] width 16 height 16
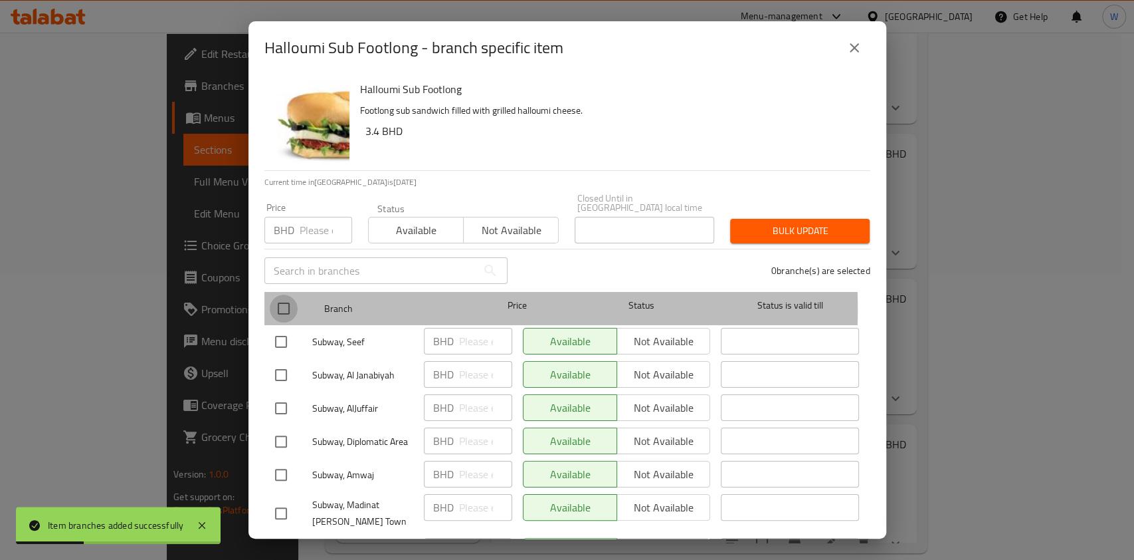
click at [282, 300] on input "checkbox" at bounding box center [284, 308] width 28 height 28
checkbox input "true"
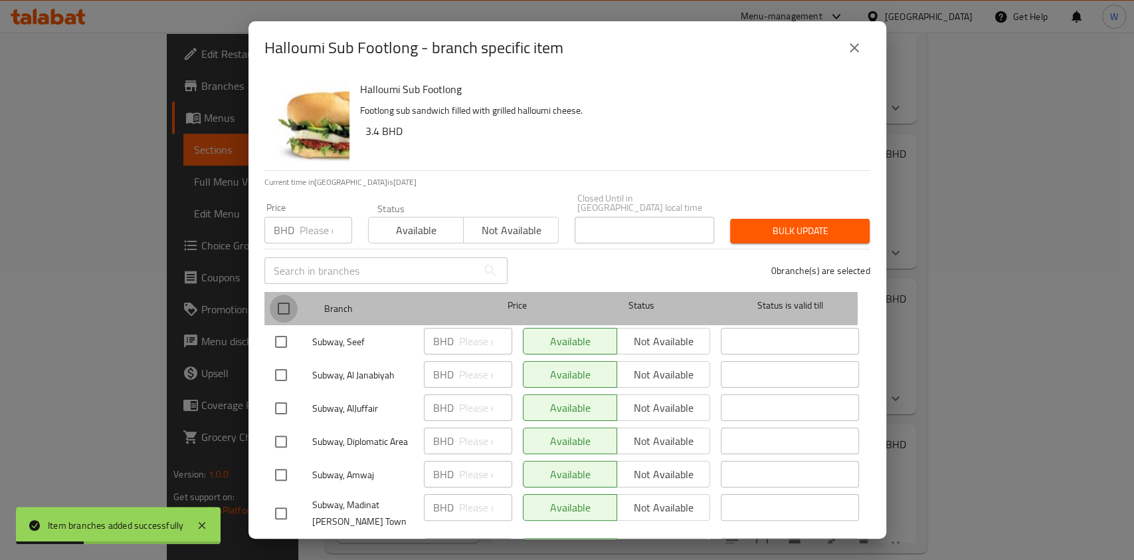
checkbox input "true"
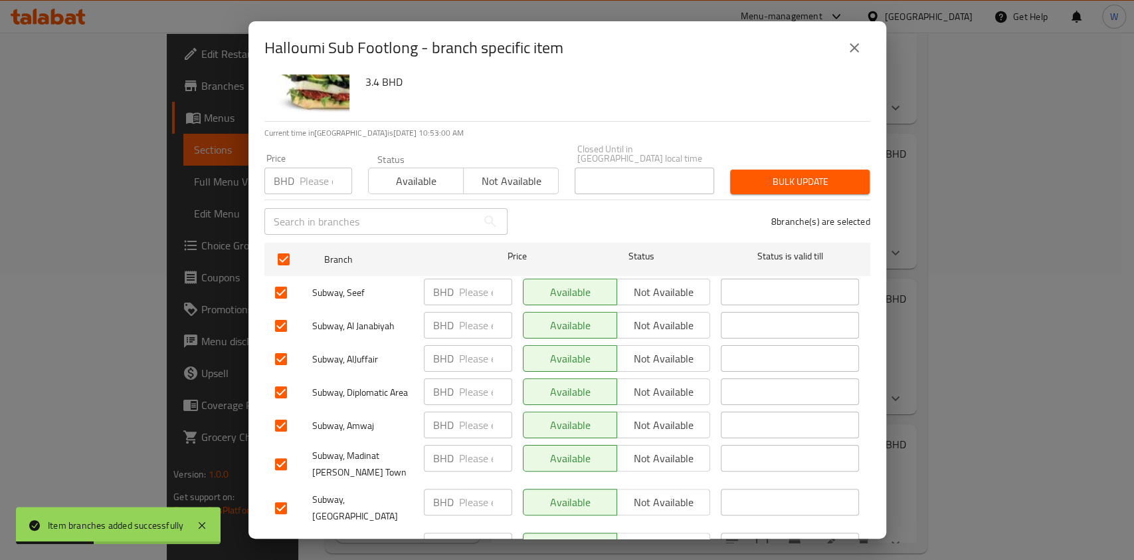
scroll to position [89, 0]
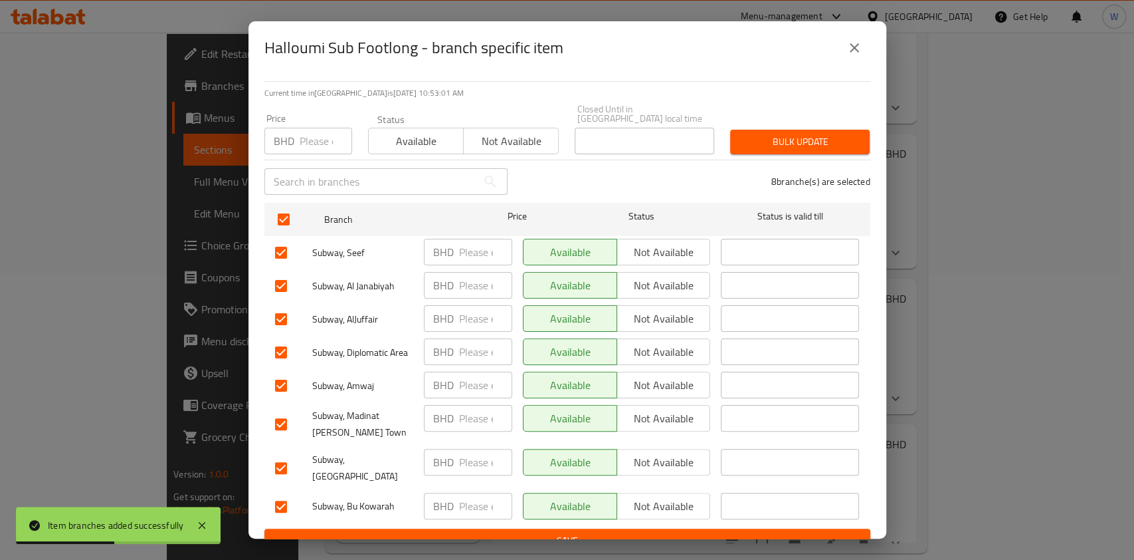
click at [290, 460] on input "checkbox" at bounding box center [281, 468] width 28 height 28
checkbox input "false"
click at [285, 384] on input "checkbox" at bounding box center [281, 385] width 28 height 28
checkbox input "false"
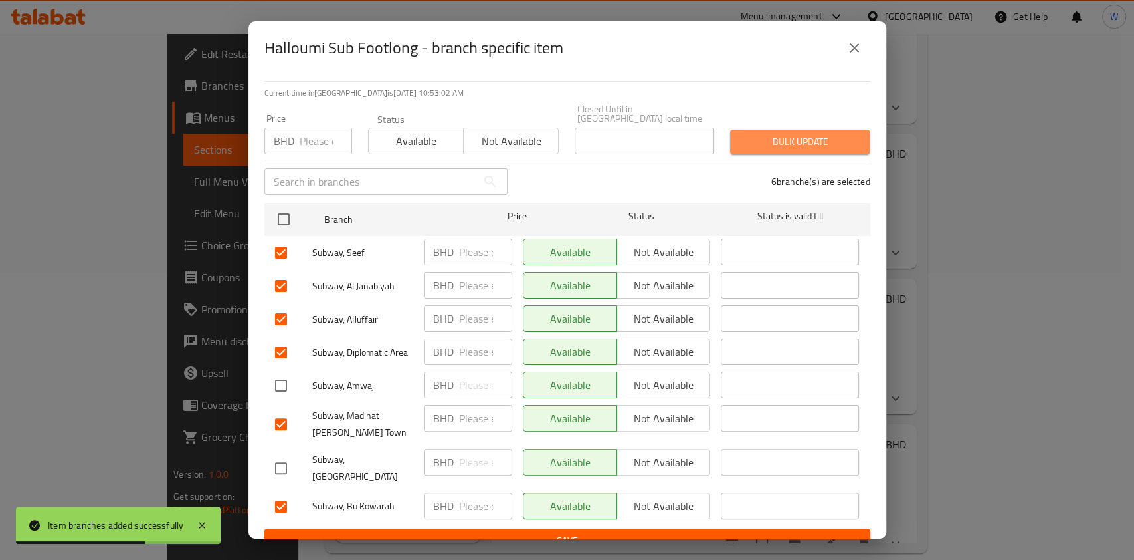
click at [791, 134] on span "Bulk update" at bounding box center [800, 142] width 118 height 17
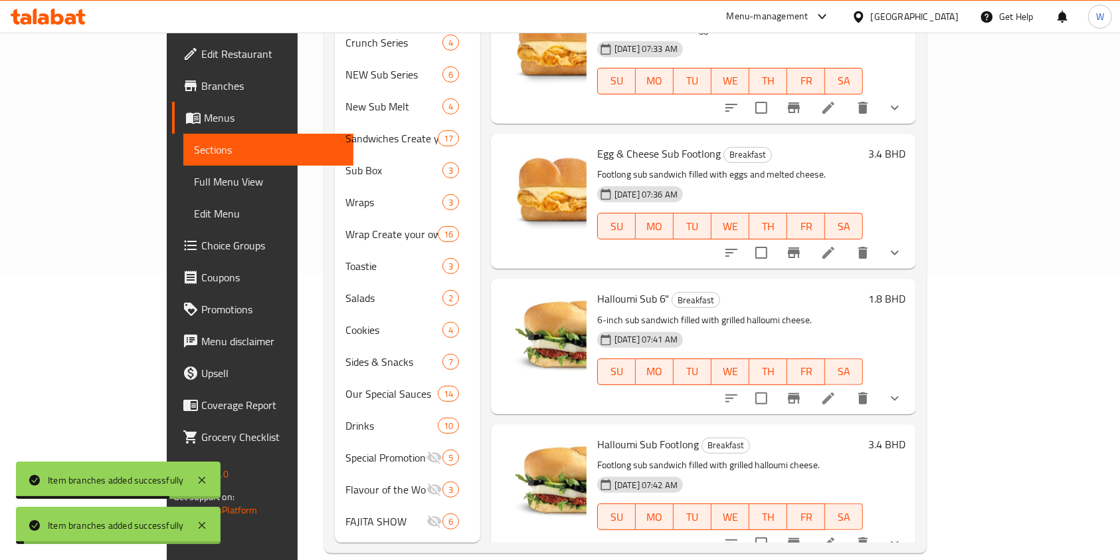
click at [802, 390] on icon "Branch-specific-item" at bounding box center [794, 398] width 16 height 16
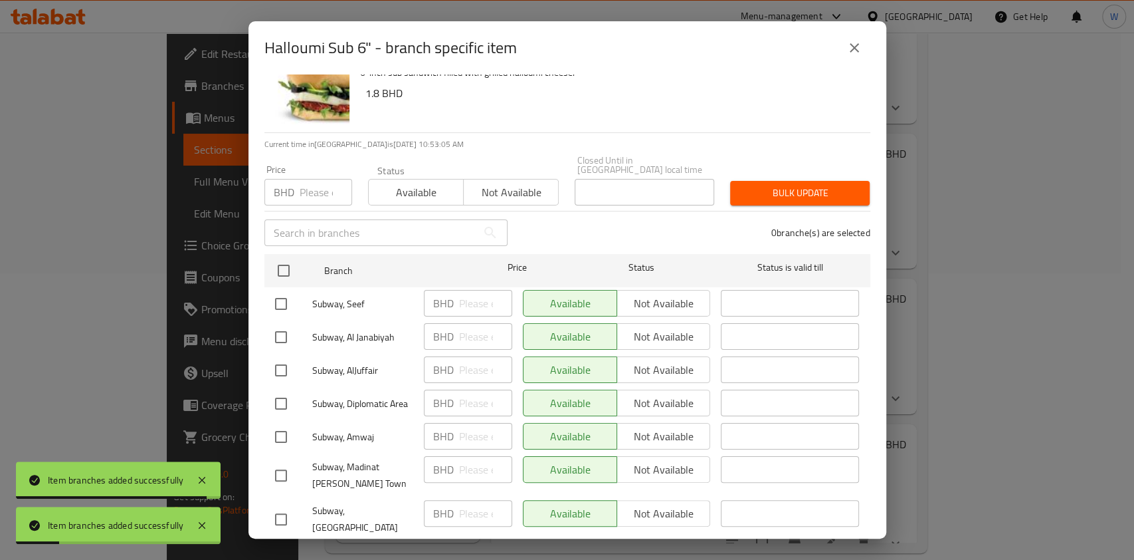
scroll to position [0, 0]
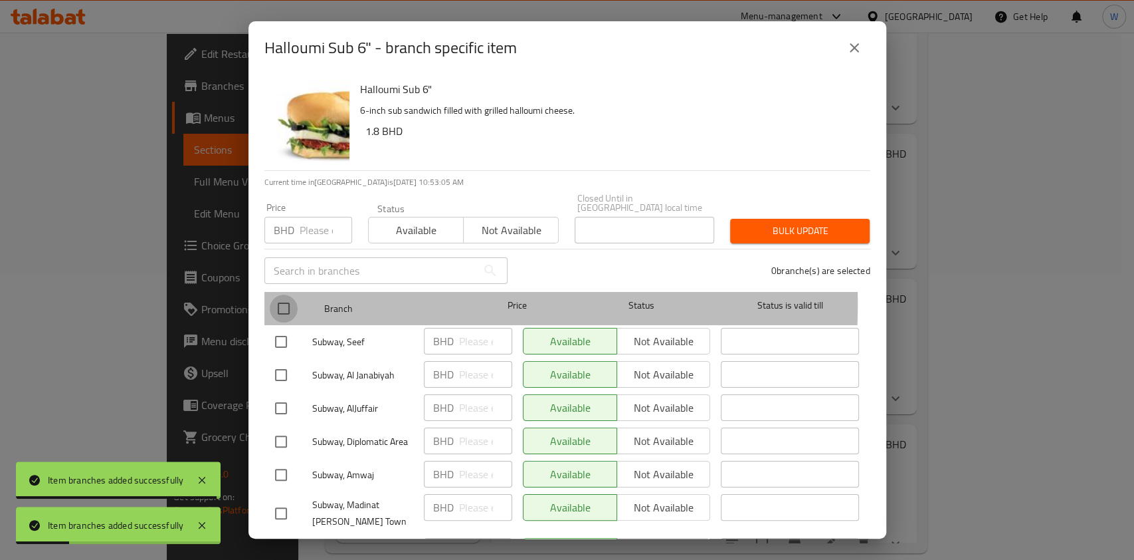
click at [284, 294] on input "checkbox" at bounding box center [284, 308] width 28 height 28
checkbox input "true"
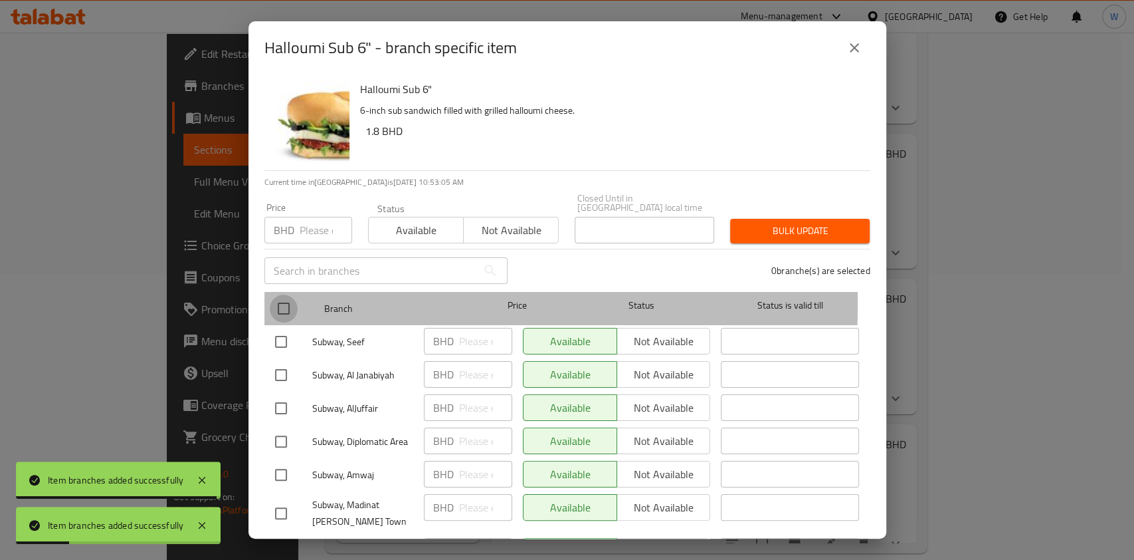
checkbox input "true"
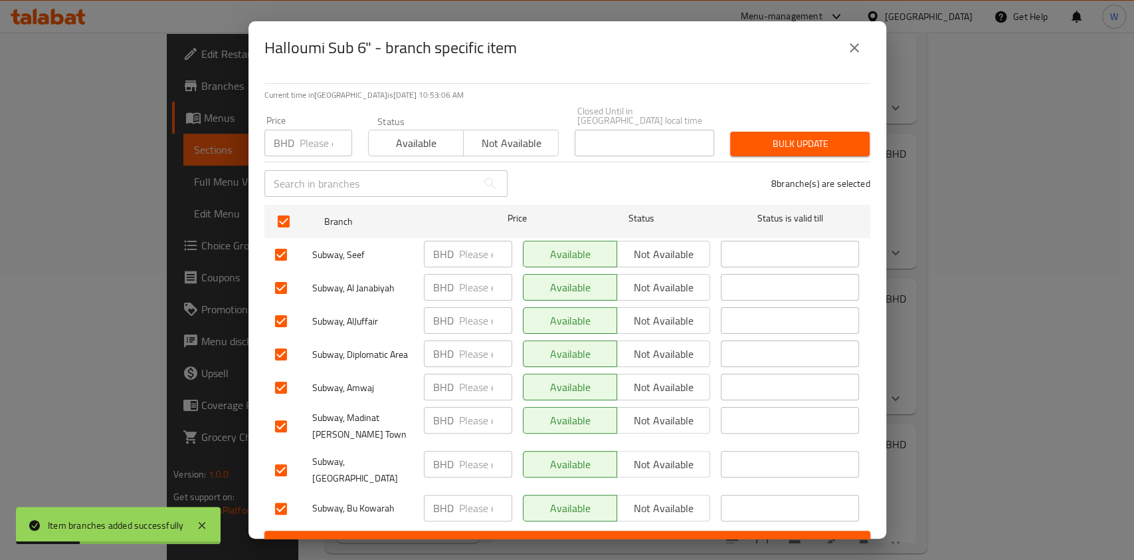
scroll to position [89, 0]
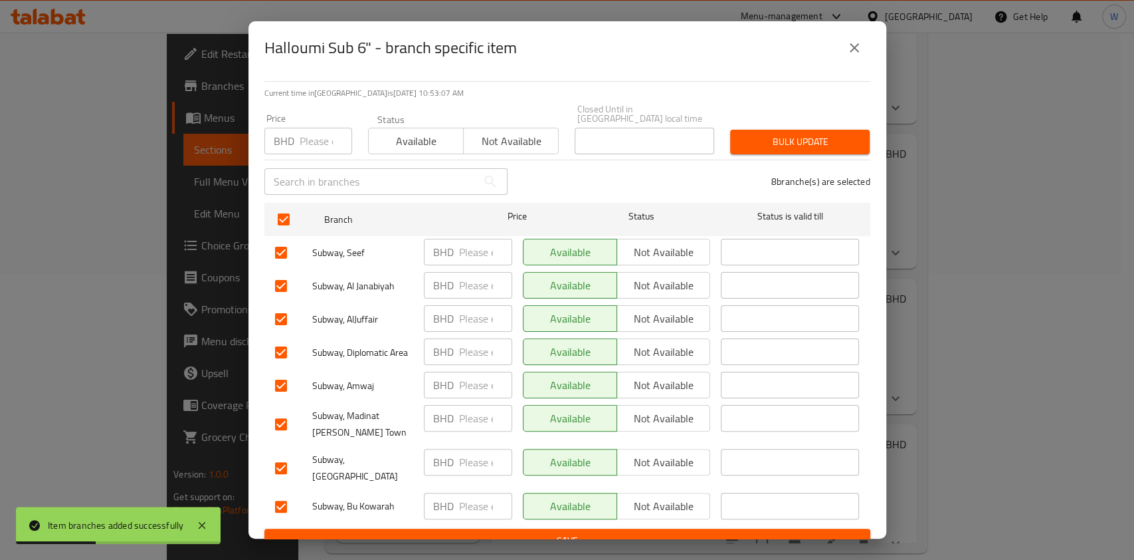
click at [269, 454] on input "checkbox" at bounding box center [281, 468] width 28 height 28
checkbox input "false"
click at [284, 373] on input "checkbox" at bounding box center [281, 385] width 28 height 28
checkbox input "false"
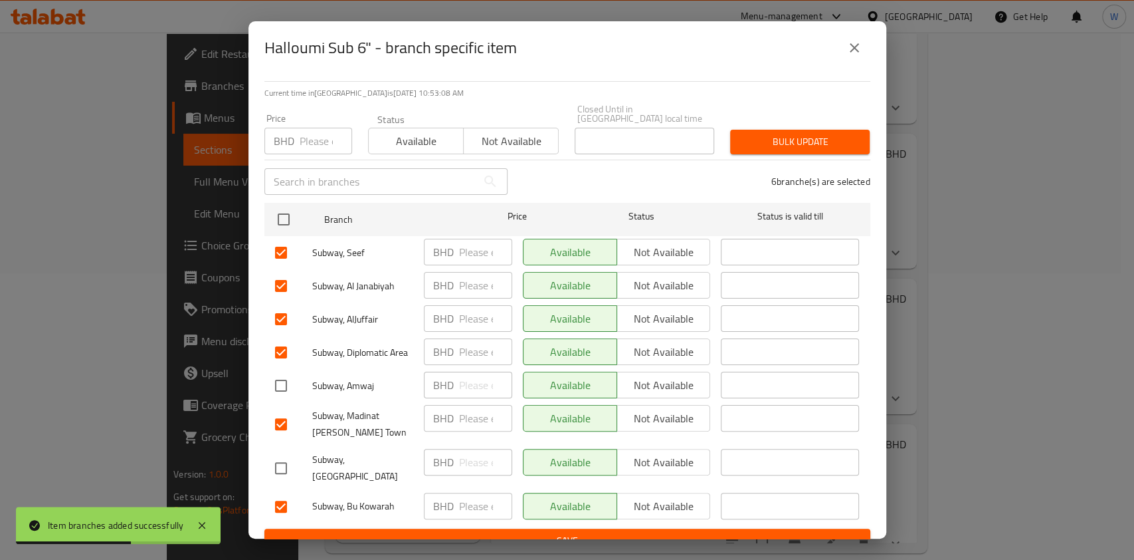
click at [795, 134] on span "Bulk update" at bounding box center [800, 142] width 118 height 17
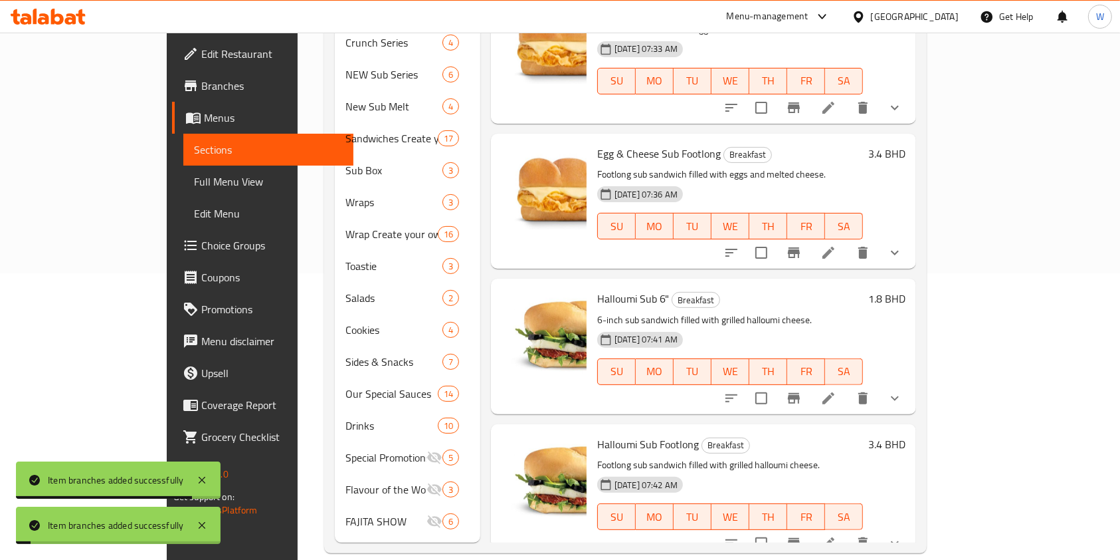
click at [810, 237] on button "Branch-specific-item" at bounding box center [794, 253] width 32 height 32
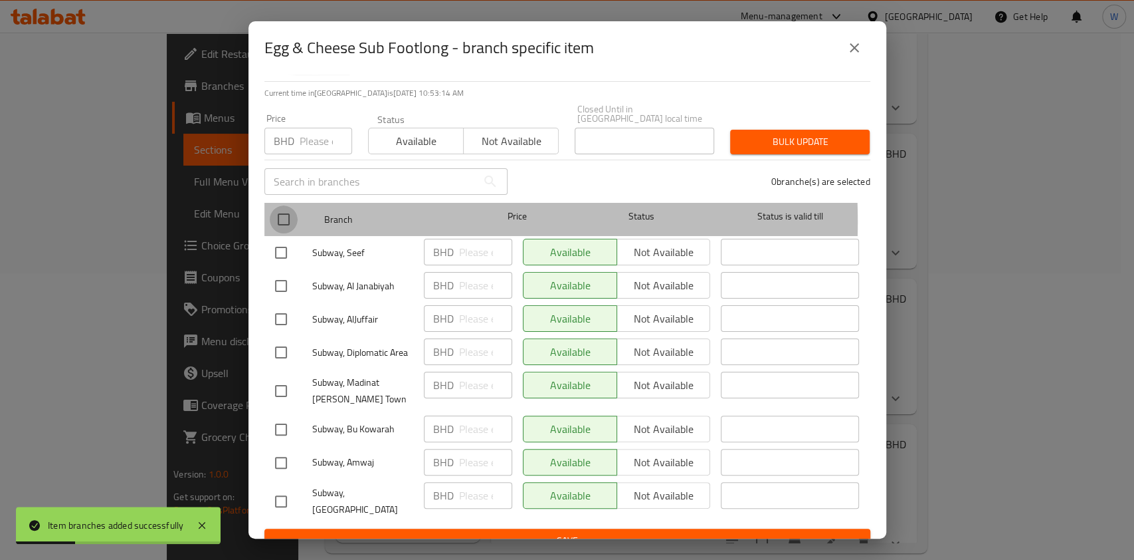
click at [297, 212] on input "checkbox" at bounding box center [284, 219] width 28 height 28
checkbox input "true"
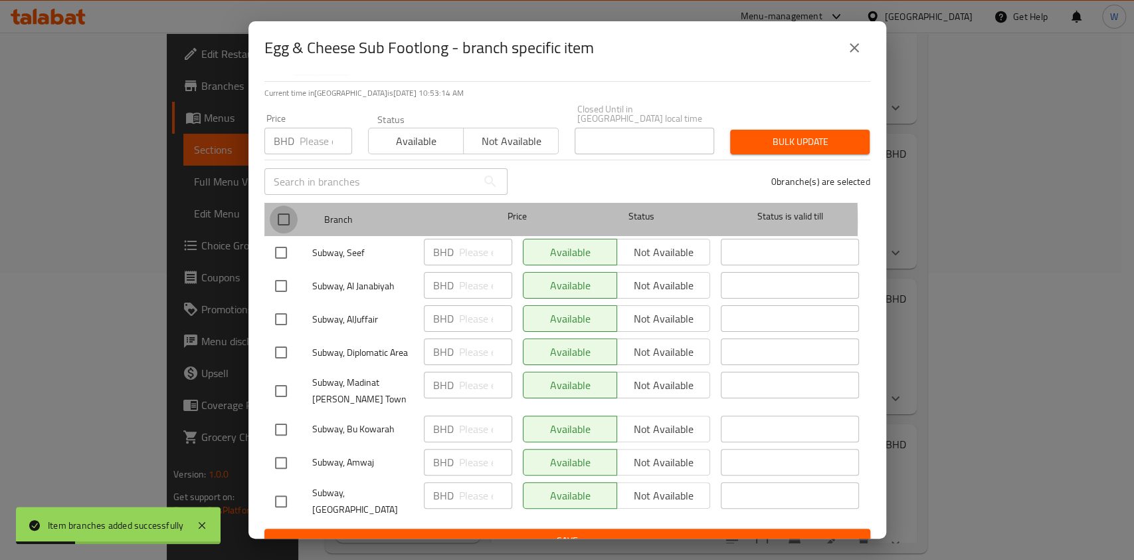
checkbox input "true"
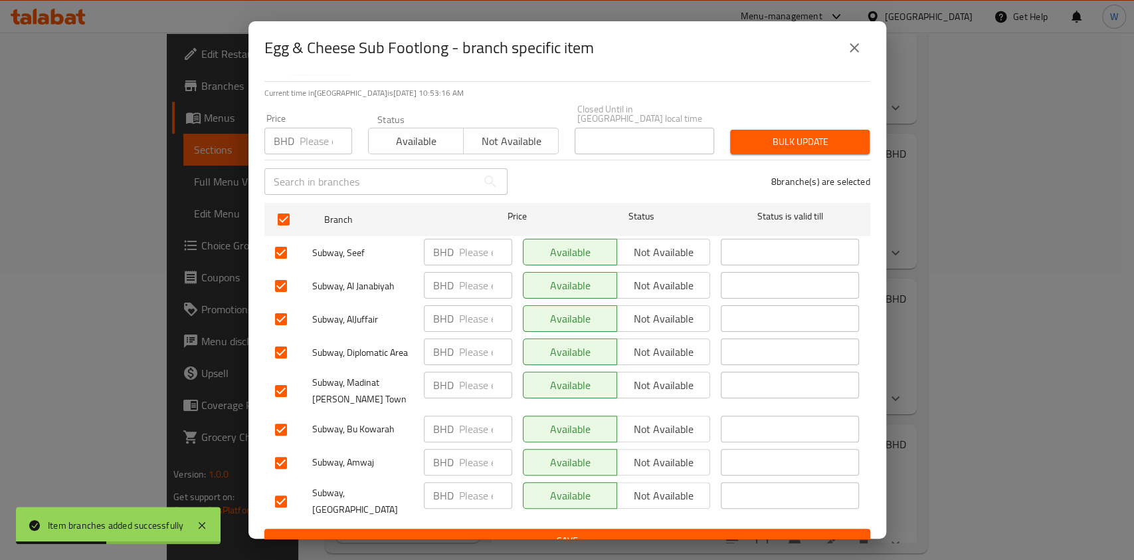
click at [284, 487] on input "checkbox" at bounding box center [281, 501] width 28 height 28
checkbox input "false"
click at [286, 452] on input "checkbox" at bounding box center [281, 463] width 28 height 28
checkbox input "false"
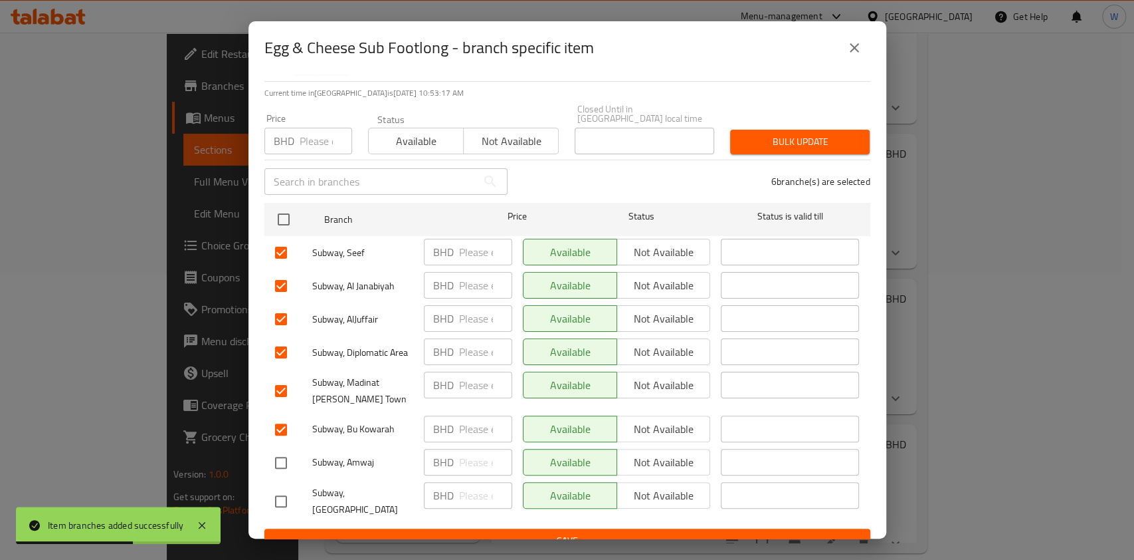
click at [788, 134] on span "Bulk update" at bounding box center [800, 142] width 118 height 17
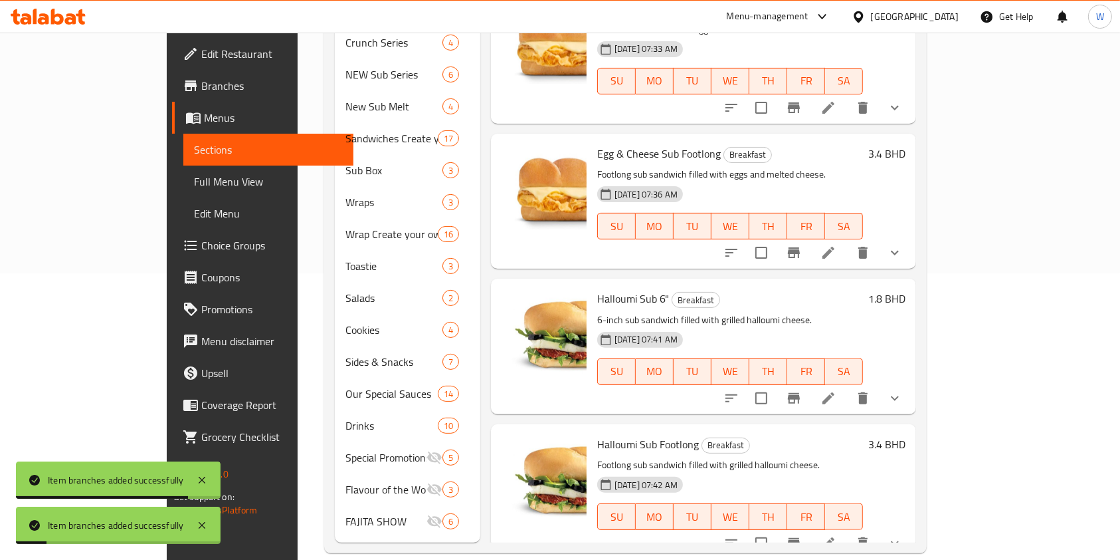
click at [810, 527] on button "Branch-specific-item" at bounding box center [794, 543] width 32 height 32
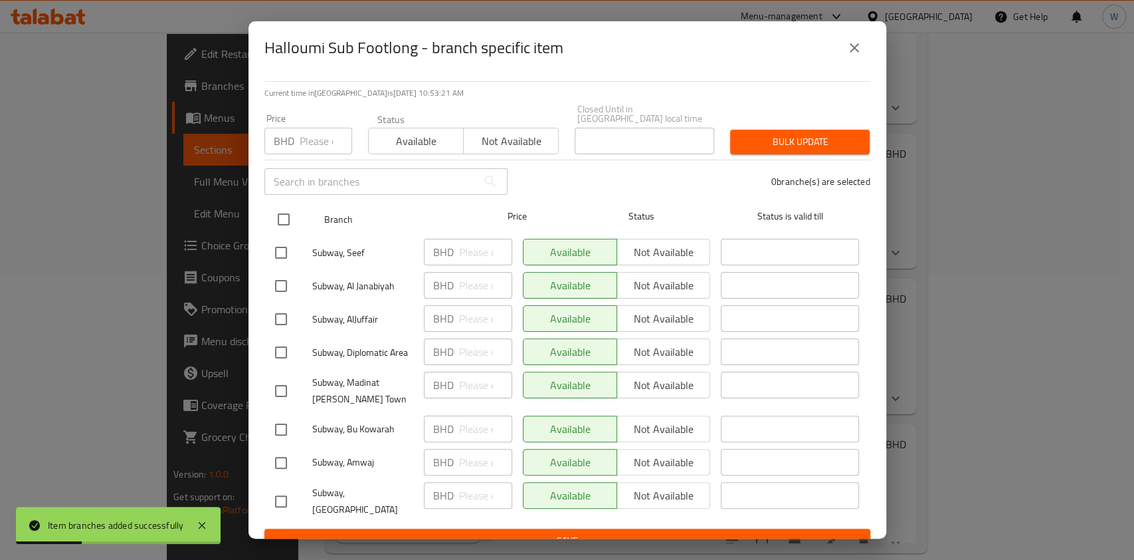
click at [271, 210] on input "checkbox" at bounding box center [284, 219] width 28 height 28
checkbox input "true"
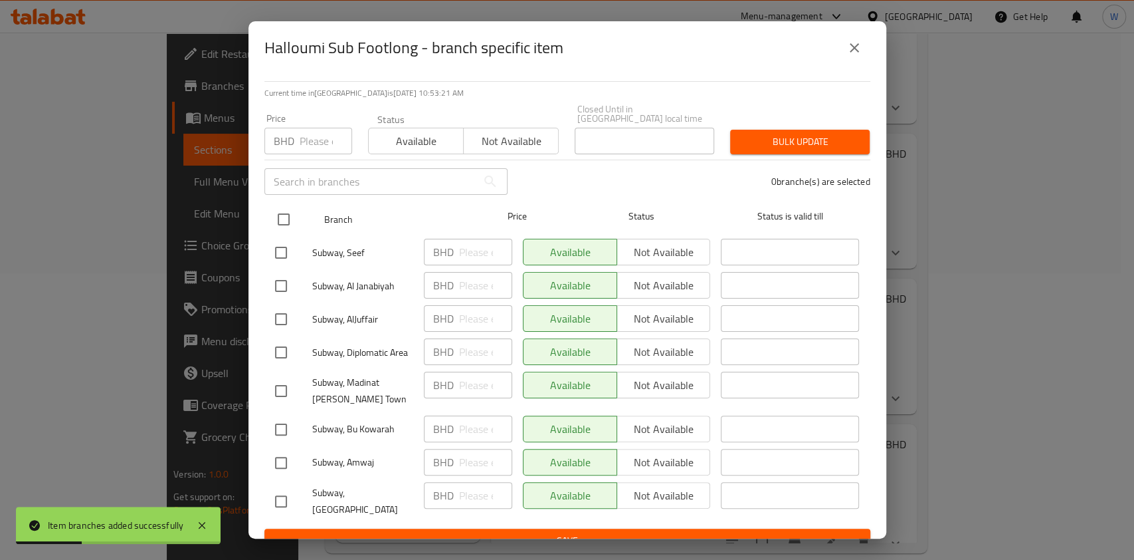
checkbox input "true"
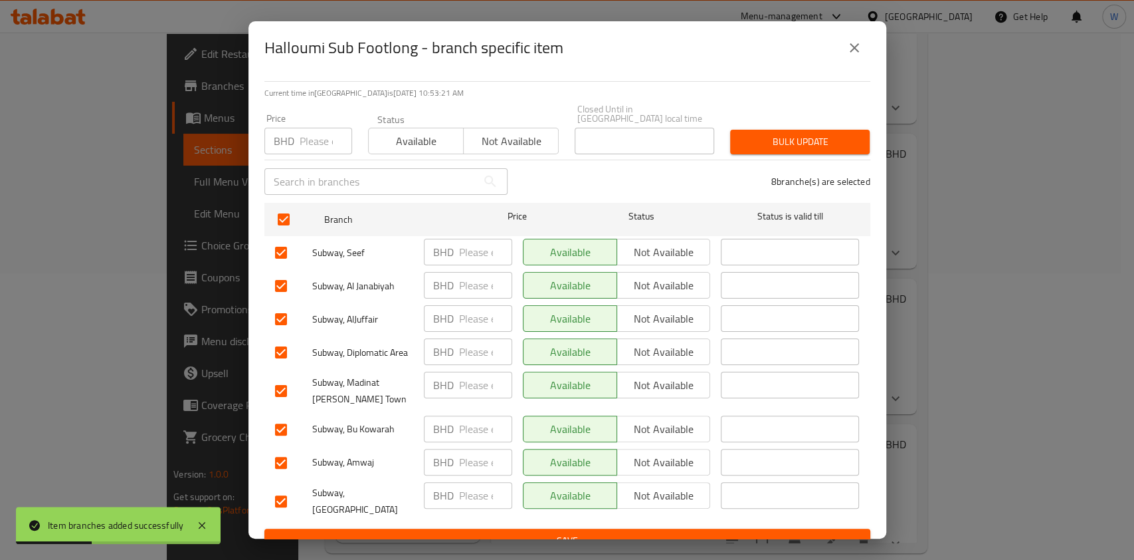
click at [458, 160] on div "​" at bounding box center [386, 181] width 259 height 43
click at [488, 132] on span "Not available" at bounding box center [511, 141] width 84 height 19
click at [284, 458] on input "checkbox" at bounding box center [281, 463] width 28 height 28
checkbox input "false"
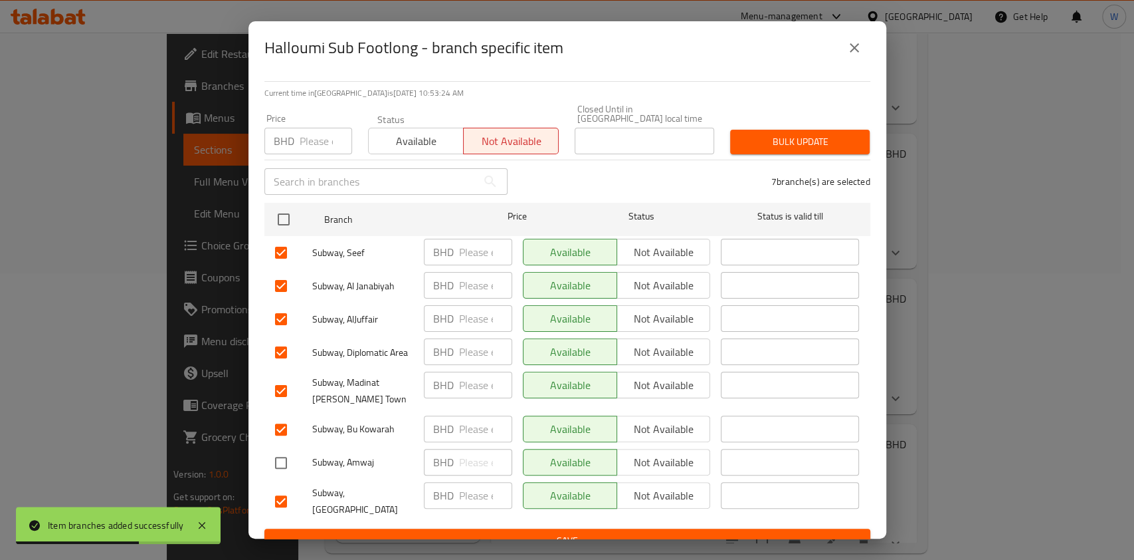
drag, startPoint x: 284, startPoint y: 478, endPoint x: 326, endPoint y: 455, distance: 47.9
click at [286, 487] on input "checkbox" at bounding box center [281, 501] width 28 height 28
checkbox input "false"
click at [815, 134] on span "Bulk update" at bounding box center [800, 142] width 118 height 17
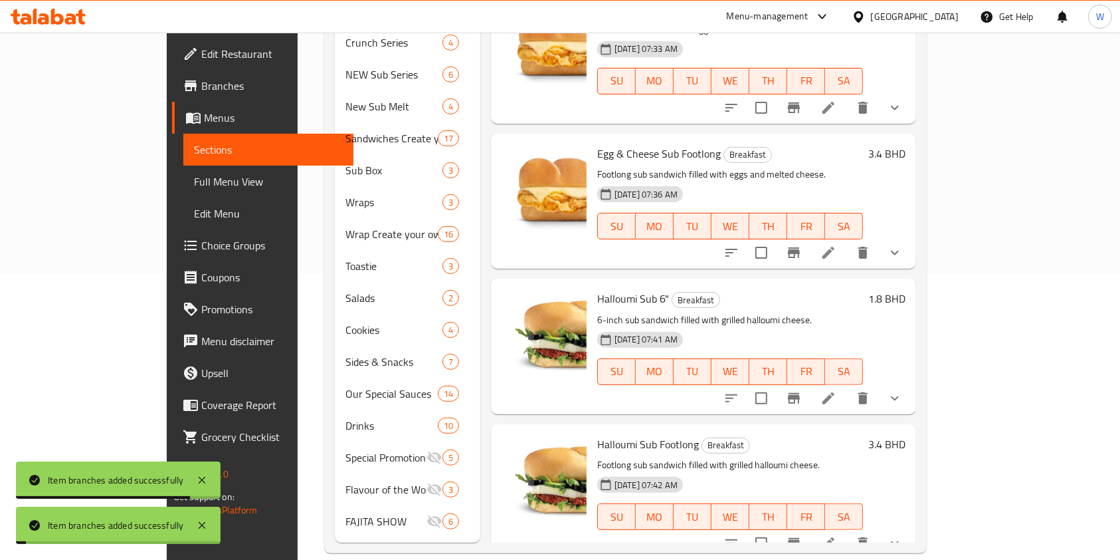
click at [802, 390] on icon "Branch-specific-item" at bounding box center [794, 398] width 16 height 16
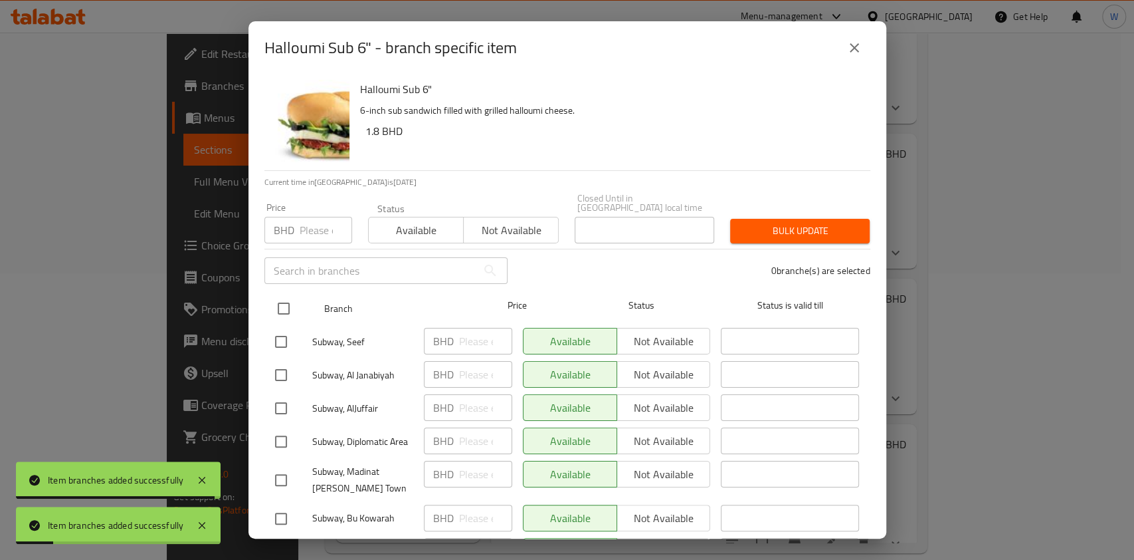
click at [279, 289] on div at bounding box center [295, 308] width 50 height 39
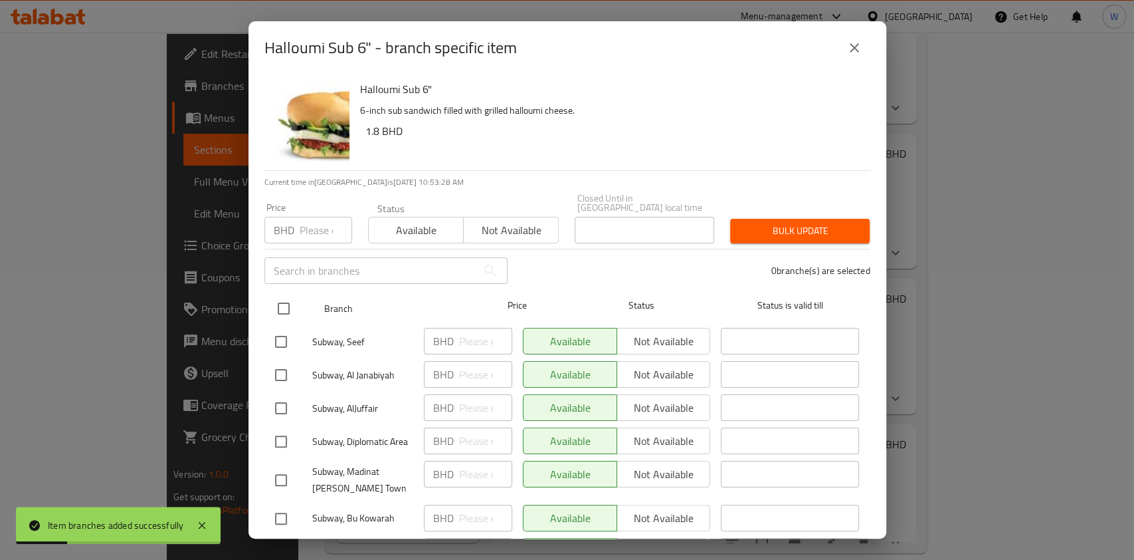
click at [287, 294] on input "checkbox" at bounding box center [284, 308] width 28 height 28
checkbox input "true"
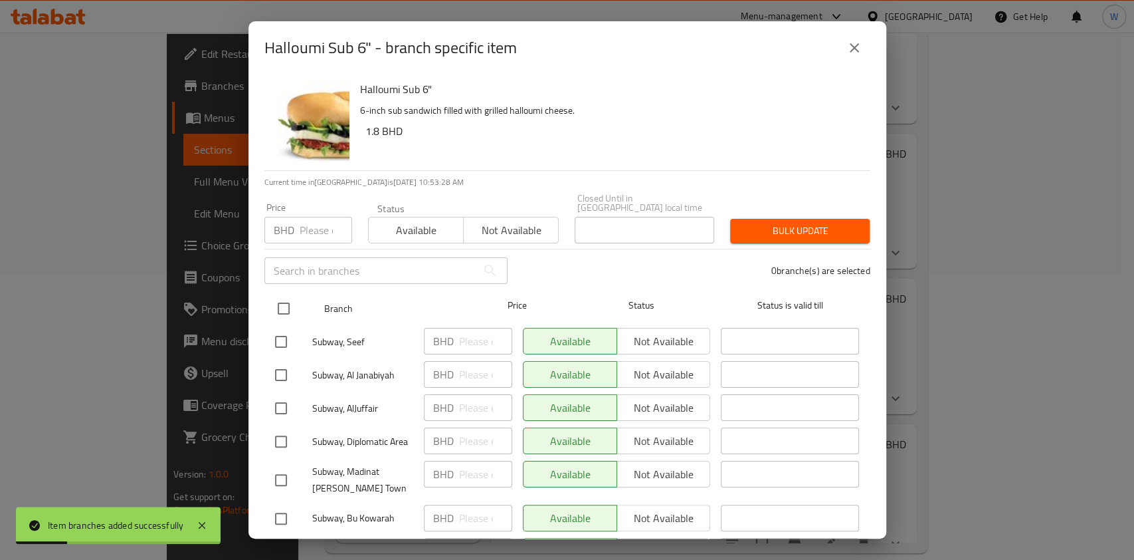
checkbox input "true"
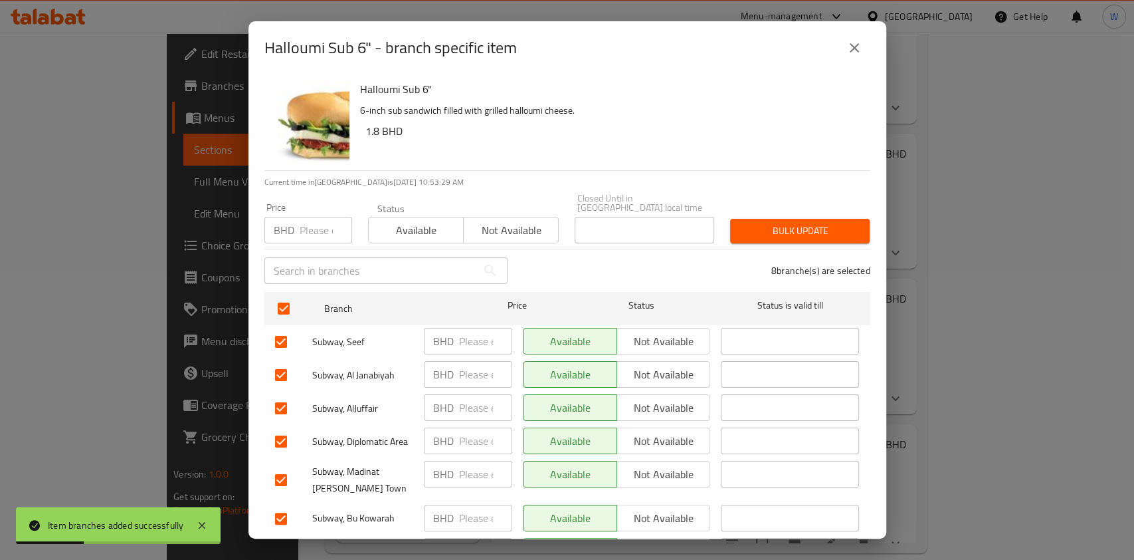
click at [543, 221] on span "Not available" at bounding box center [511, 230] width 84 height 19
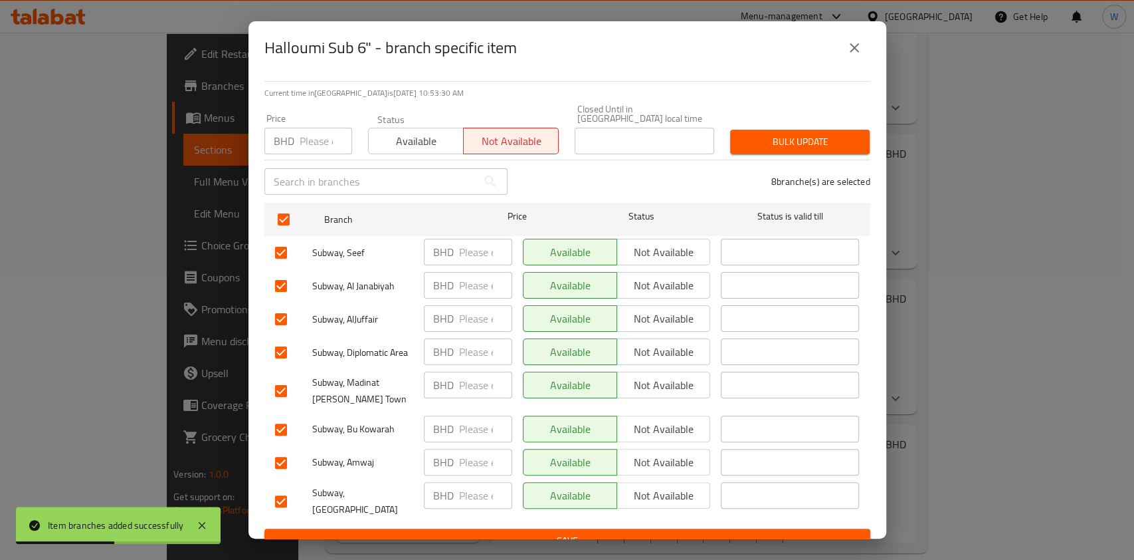
click at [287, 487] on input "checkbox" at bounding box center [281, 501] width 28 height 28
checkbox input "false"
click at [282, 449] on input "checkbox" at bounding box center [281, 463] width 28 height 28
checkbox input "false"
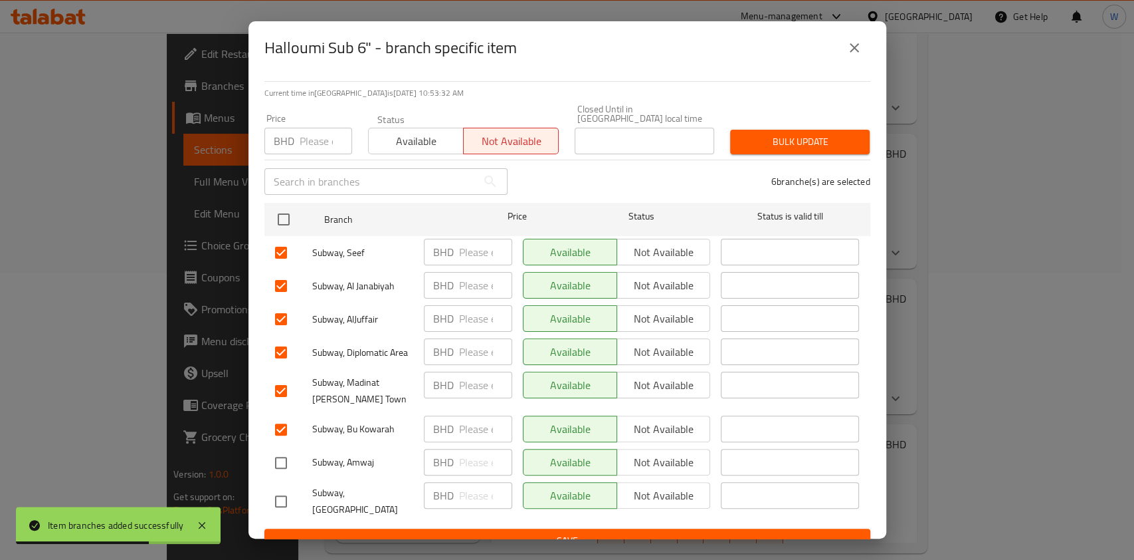
click at [776, 141] on span "Bulk update" at bounding box center [800, 142] width 118 height 17
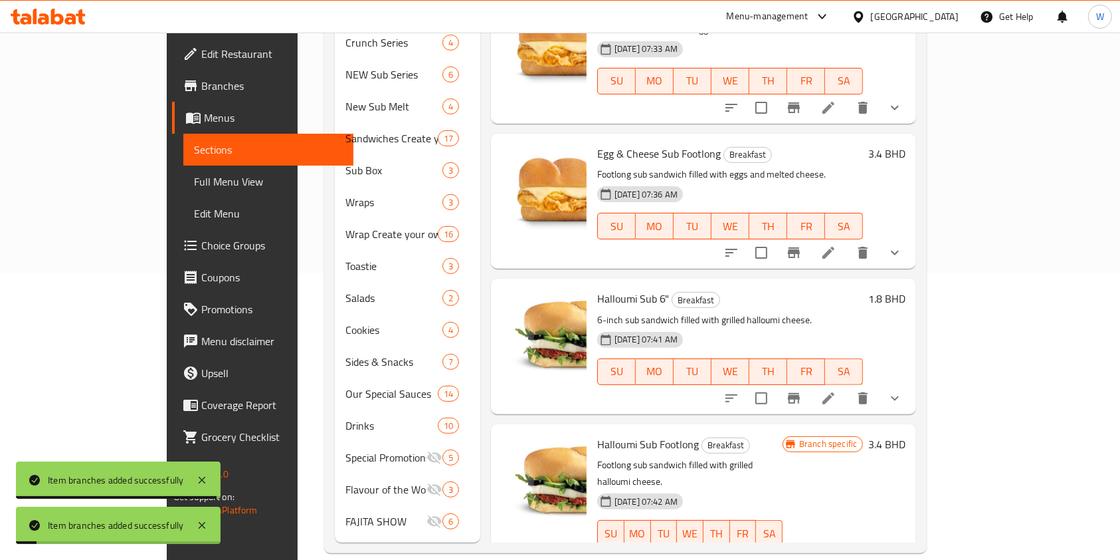
click at [800, 247] on icon "Branch-specific-item" at bounding box center [794, 252] width 12 height 11
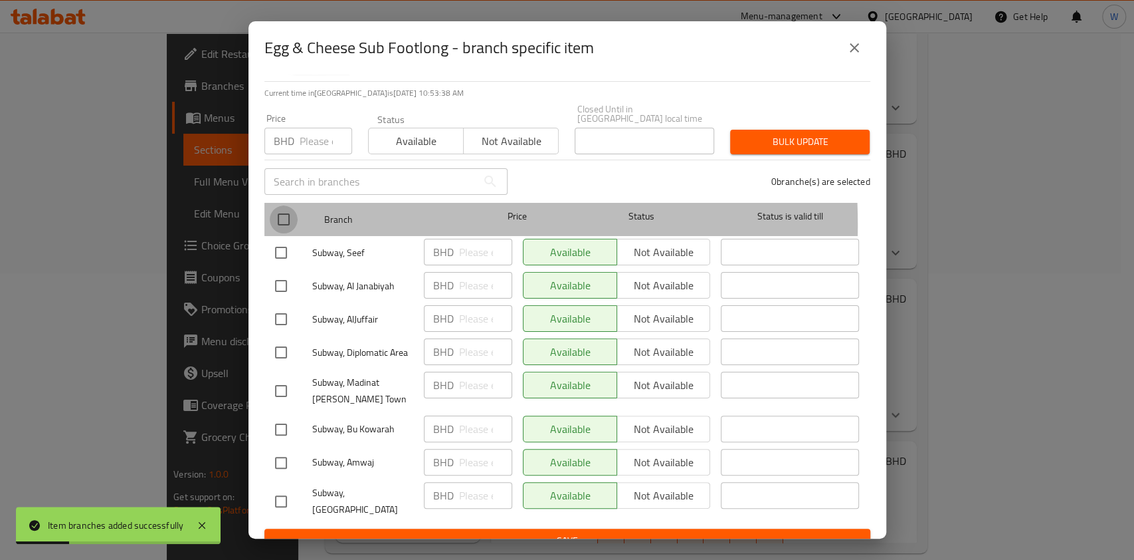
click at [288, 215] on input "checkbox" at bounding box center [284, 219] width 28 height 28
checkbox input "true"
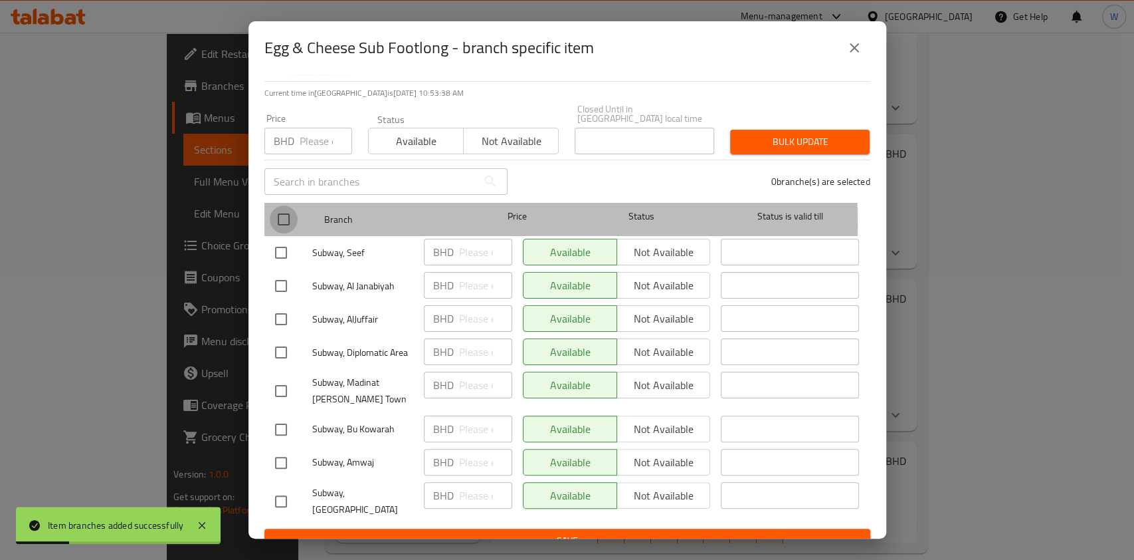
checkbox input "true"
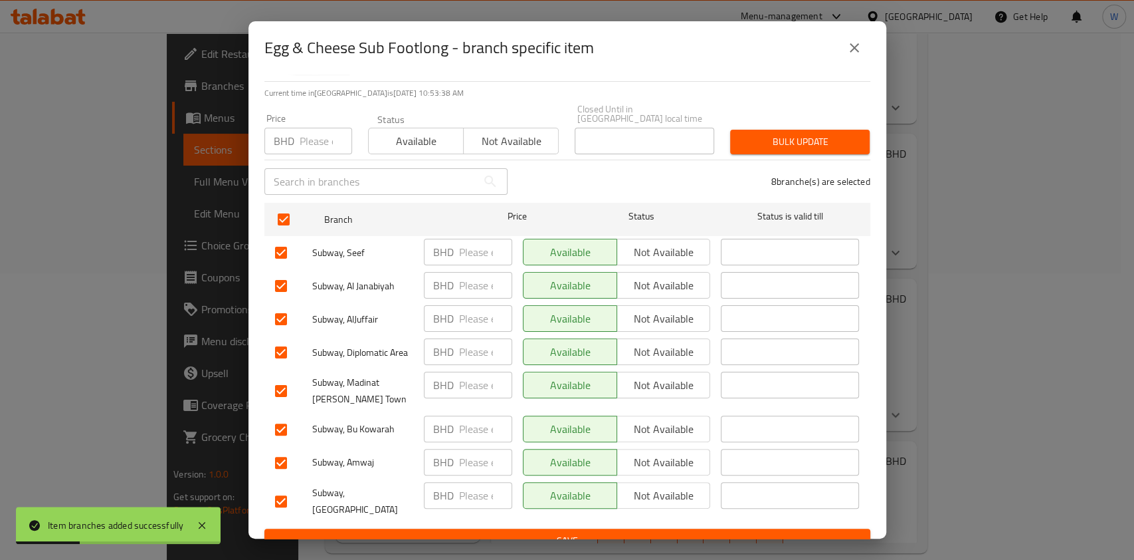
click at [481, 160] on div "​" at bounding box center [386, 181] width 259 height 43
click at [489, 135] on span "Not available" at bounding box center [511, 141] width 84 height 19
click at [286, 487] on input "checkbox" at bounding box center [281, 501] width 28 height 28
checkbox input "false"
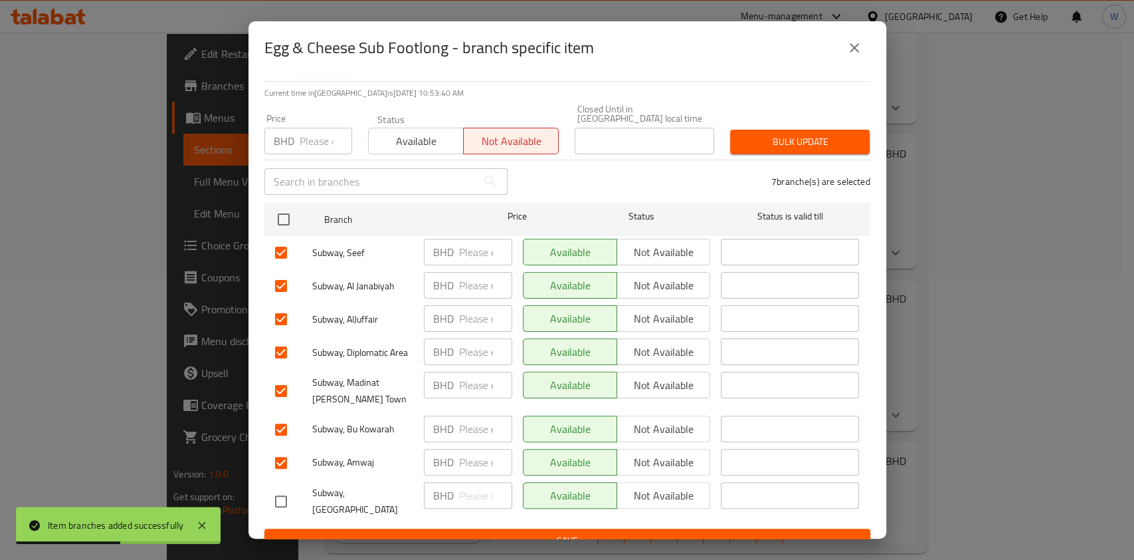
click at [288, 449] on input "checkbox" at bounding box center [281, 463] width 28 height 28
checkbox input "false"
click at [781, 137] on span "Bulk update" at bounding box center [800, 142] width 118 height 17
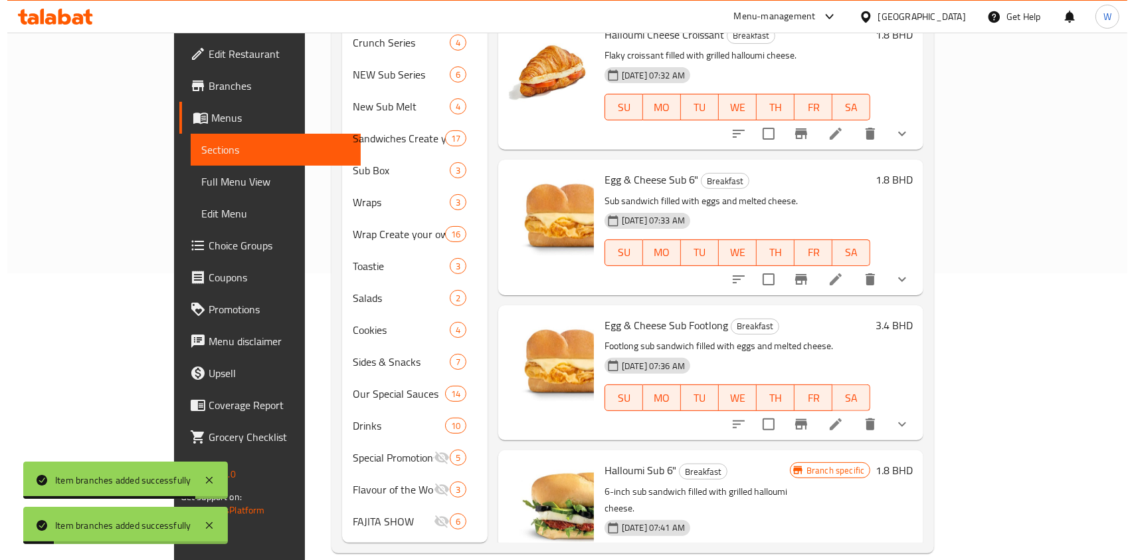
scroll to position [213, 0]
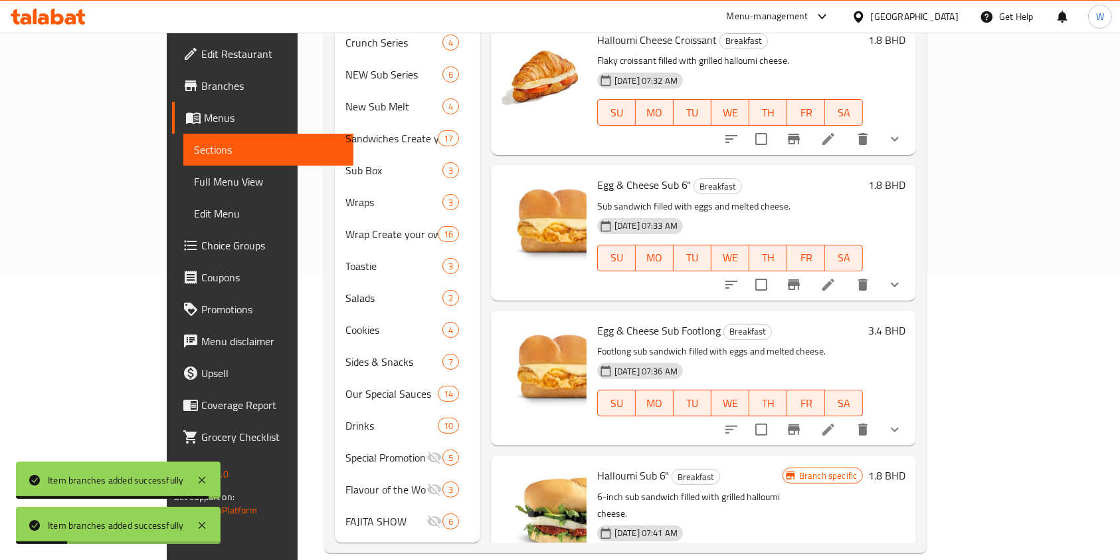
click at [802, 276] on icon "Branch-specific-item" at bounding box center [794, 284] width 16 height 16
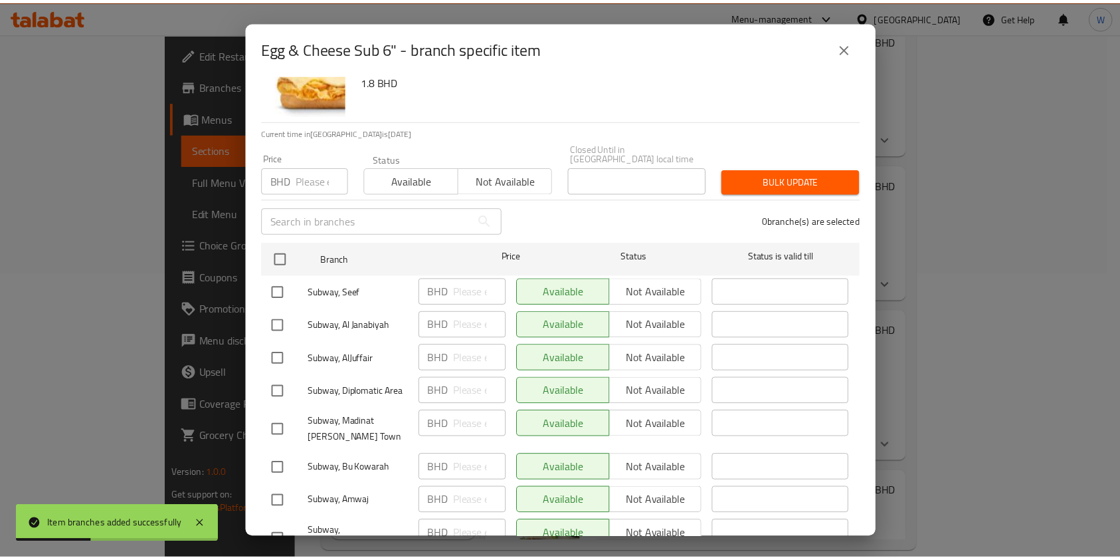
scroll to position [89, 0]
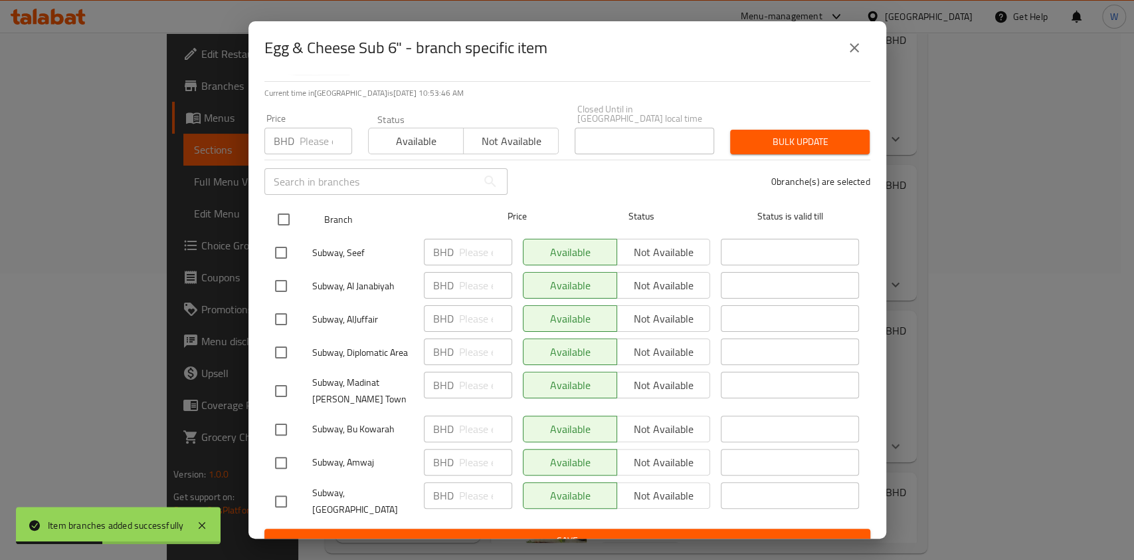
click at [282, 205] on input "checkbox" at bounding box center [284, 219] width 28 height 28
checkbox input "true"
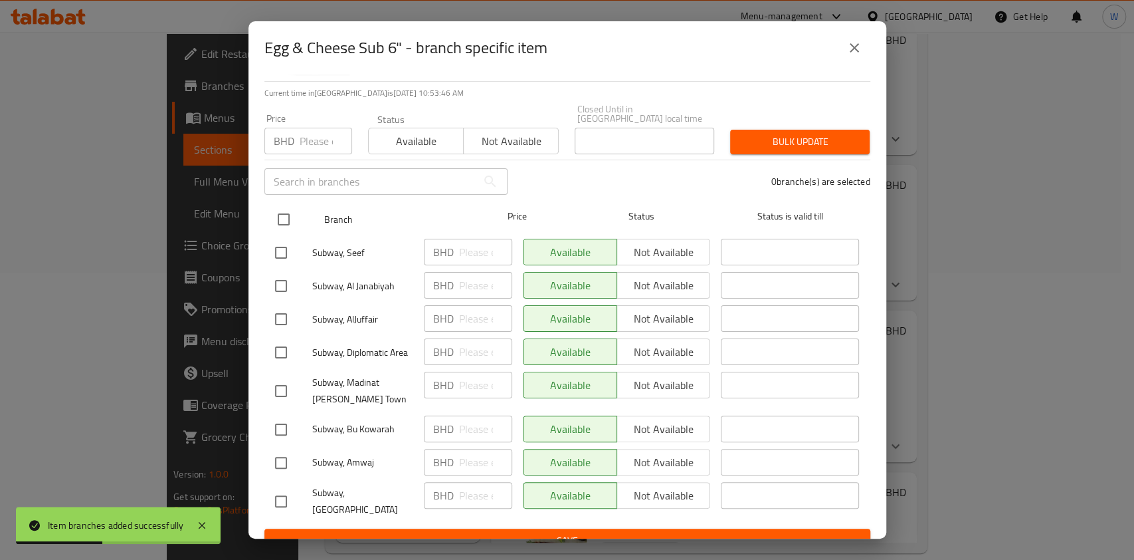
checkbox input "true"
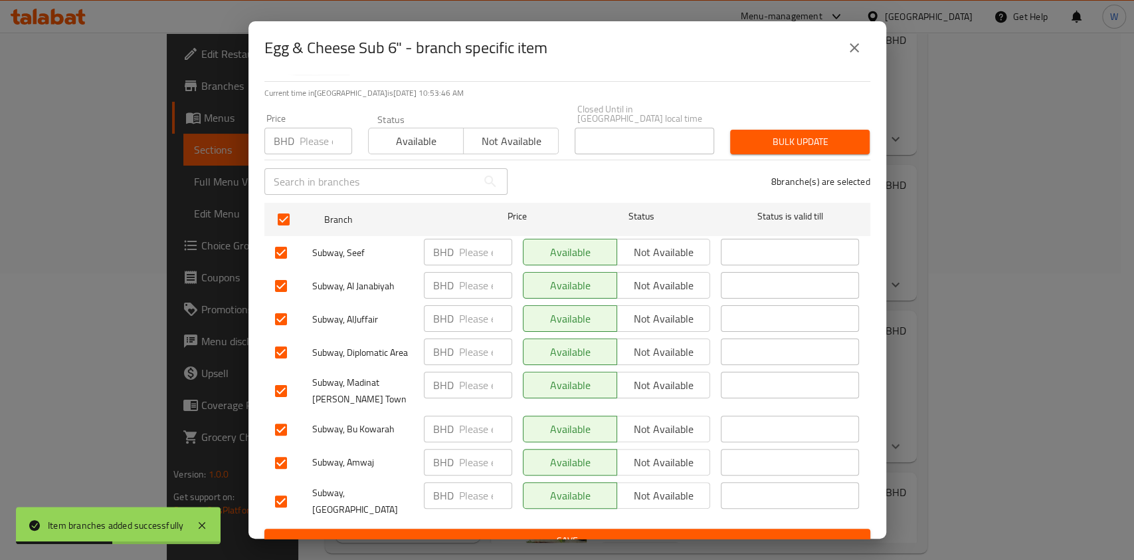
click at [523, 133] on span "Not available" at bounding box center [511, 141] width 84 height 19
click at [286, 487] on input "checkbox" at bounding box center [281, 501] width 28 height 28
checkbox input "false"
click at [285, 449] on input "checkbox" at bounding box center [281, 463] width 28 height 28
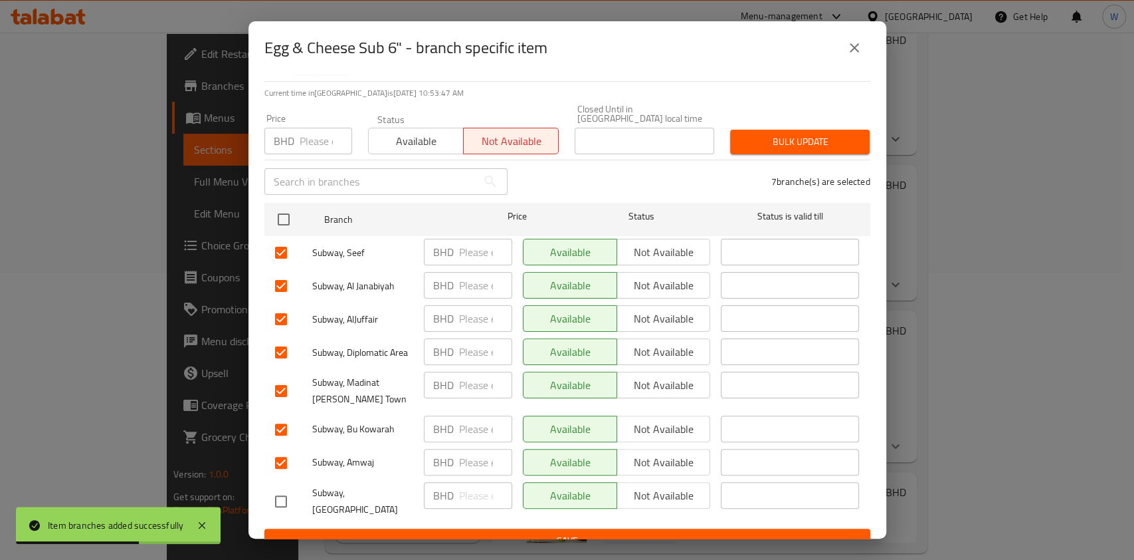
checkbox input "false"
click at [776, 146] on div "Bulk update" at bounding box center [800, 142] width 156 height 41
click at [784, 135] on span "Bulk update" at bounding box center [800, 142] width 118 height 17
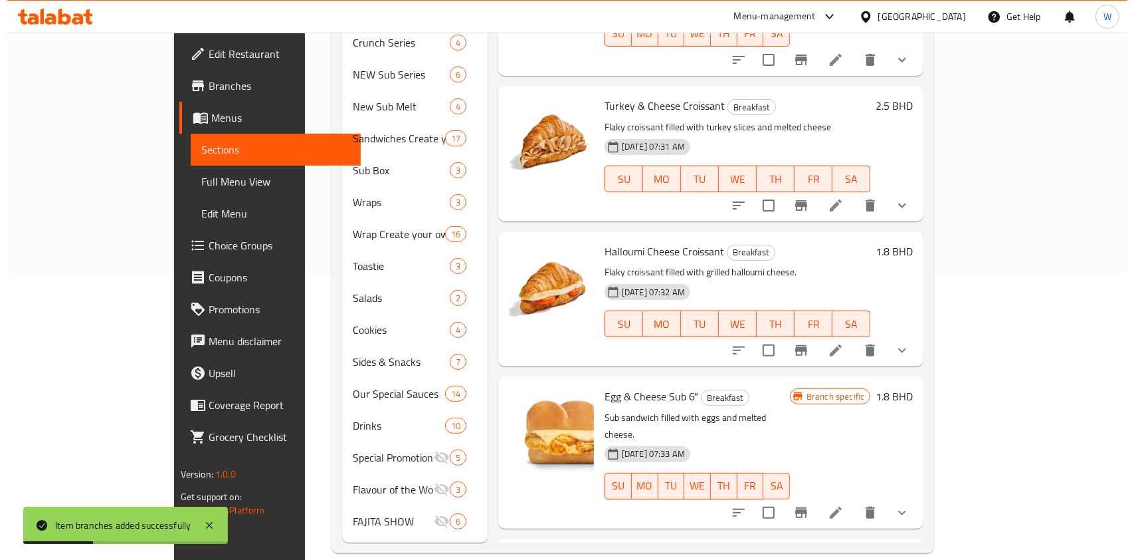
scroll to position [0, 0]
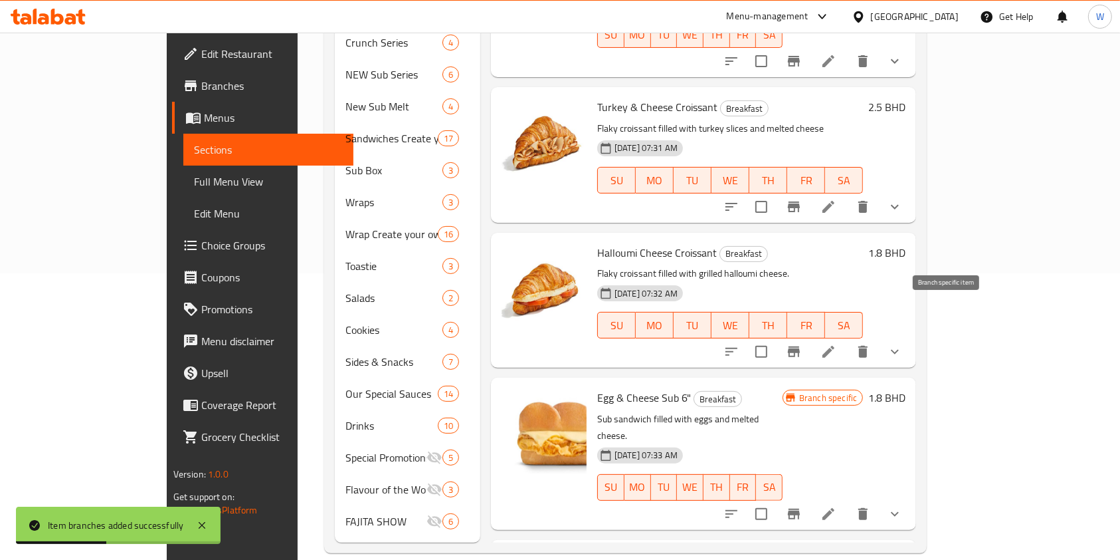
click at [800, 346] on icon "Branch-specific-item" at bounding box center [794, 351] width 12 height 11
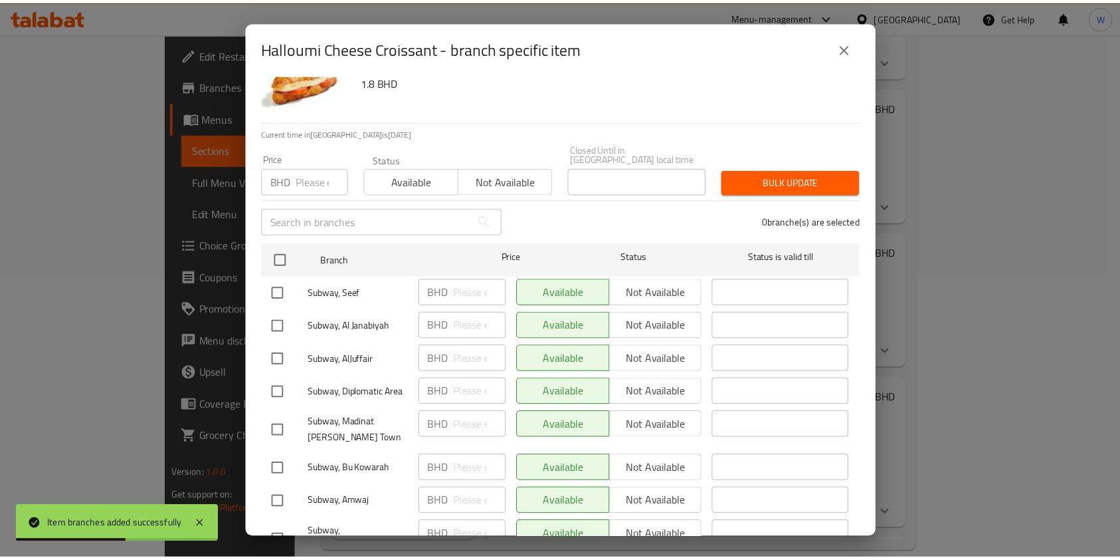
scroll to position [89, 0]
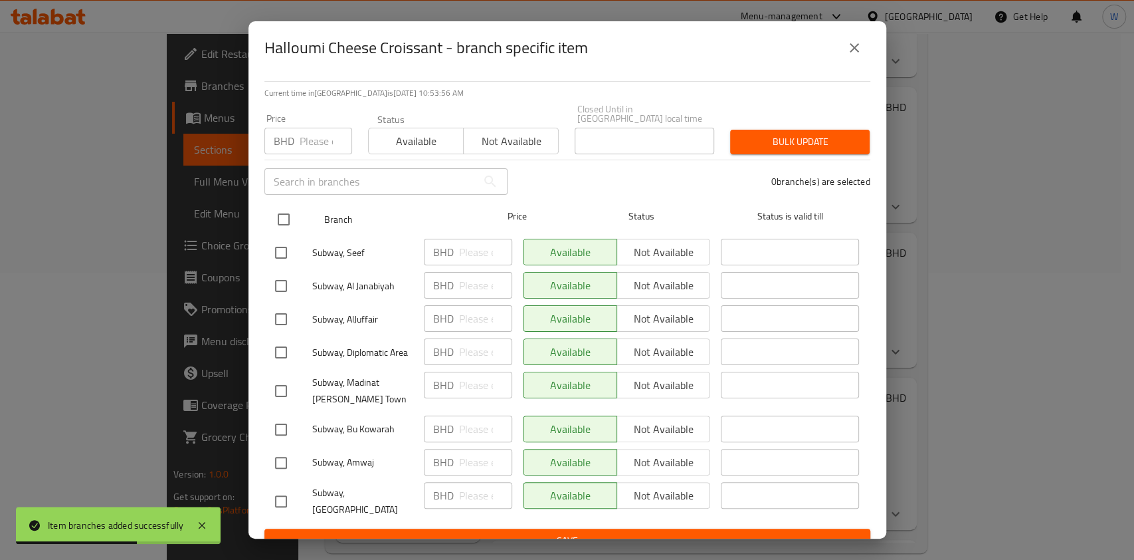
click at [294, 213] on input "checkbox" at bounding box center [284, 219] width 28 height 28
checkbox input "true"
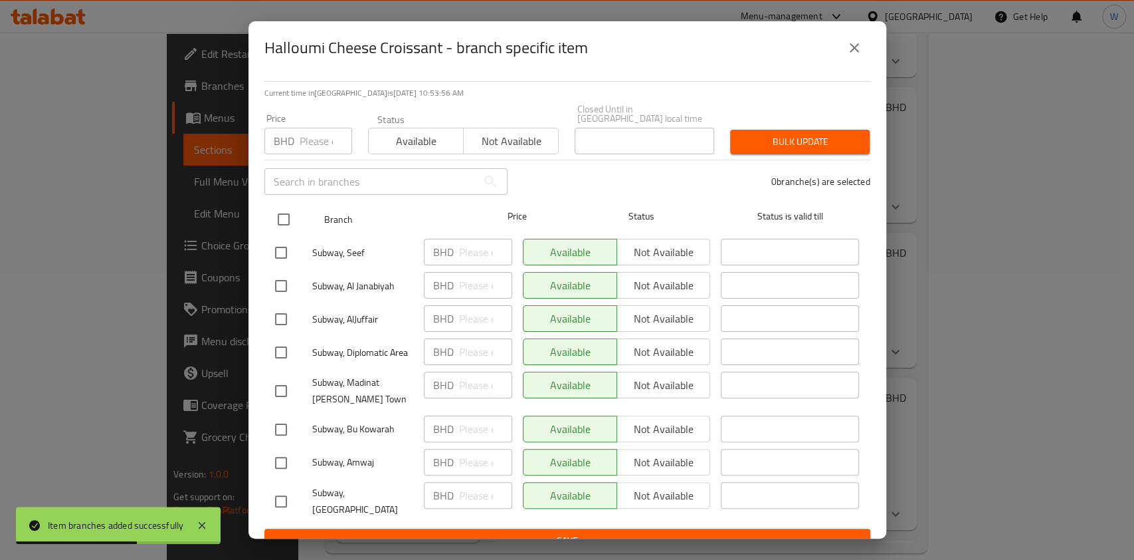
checkbox input "true"
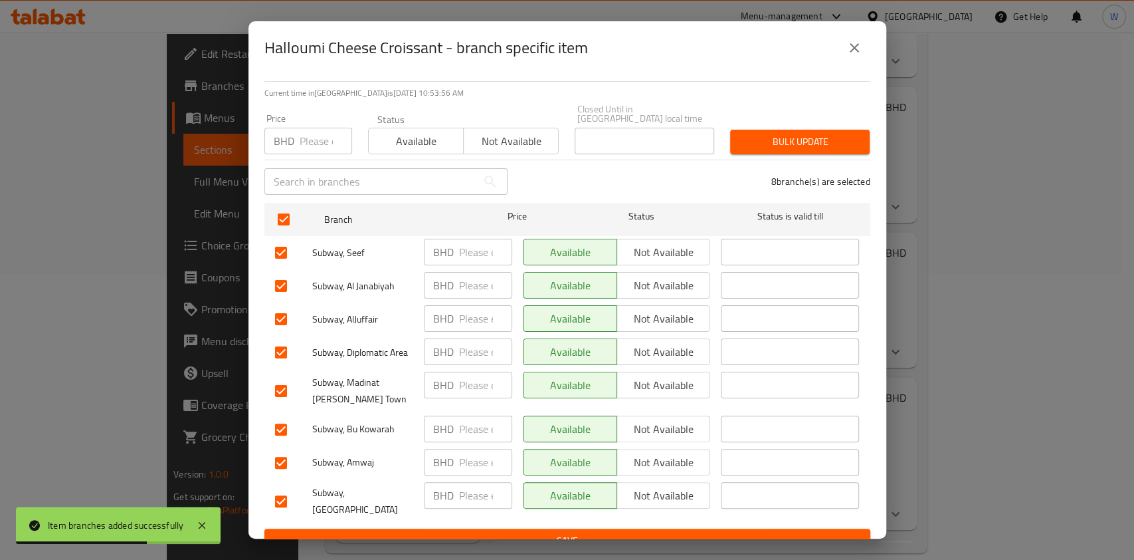
click at [479, 132] on span "Not available" at bounding box center [511, 141] width 84 height 19
click at [276, 487] on input "checkbox" at bounding box center [281, 501] width 28 height 28
checkbox input "false"
click at [276, 458] on input "checkbox" at bounding box center [281, 463] width 28 height 28
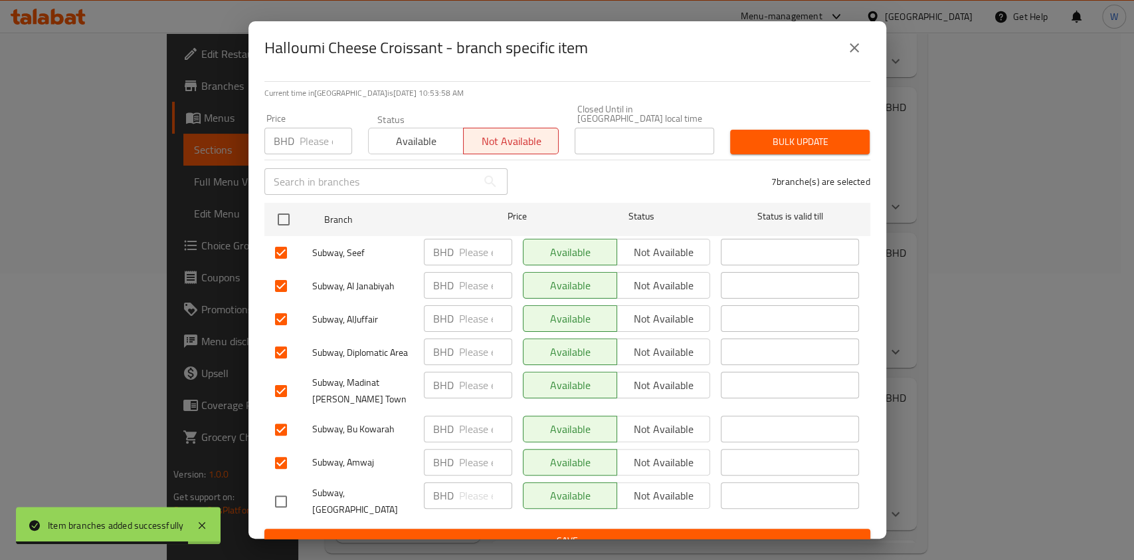
checkbox input "false"
click at [797, 130] on button "Bulk update" at bounding box center [800, 142] width 140 height 25
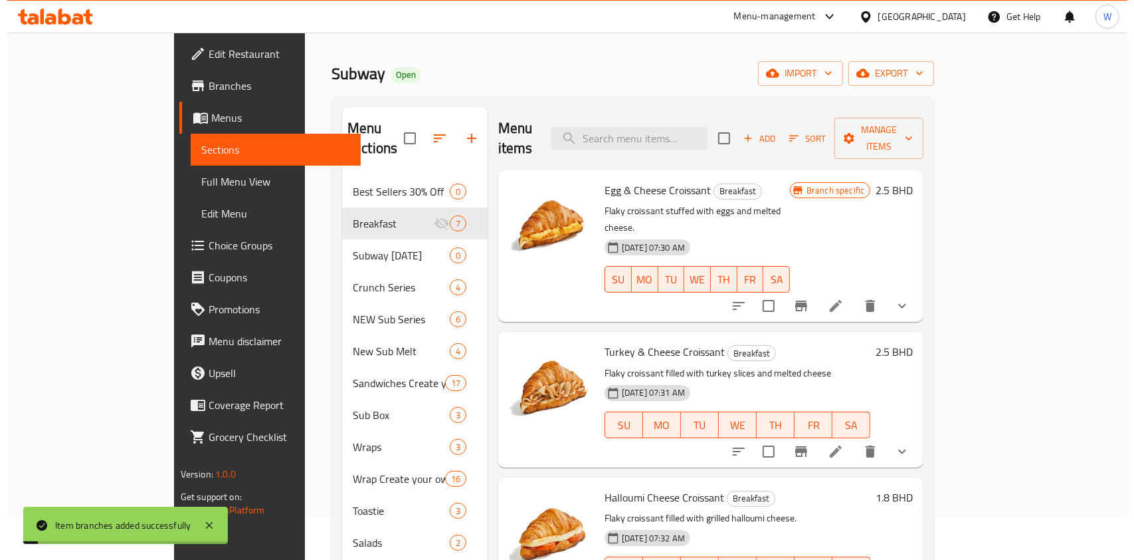
scroll to position [21, 0]
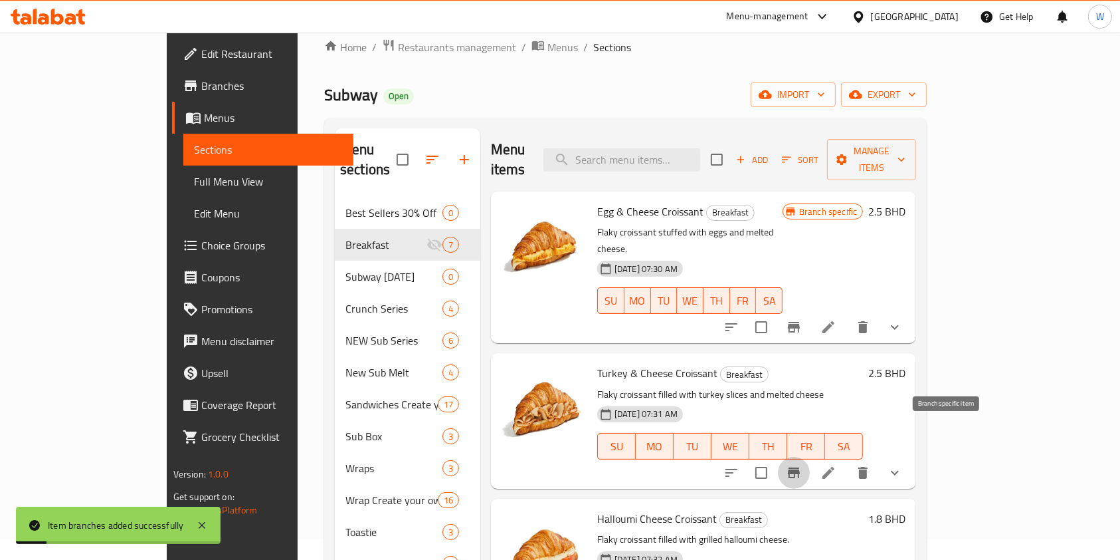
click at [800, 467] on icon "Branch-specific-item" at bounding box center [794, 472] width 12 height 11
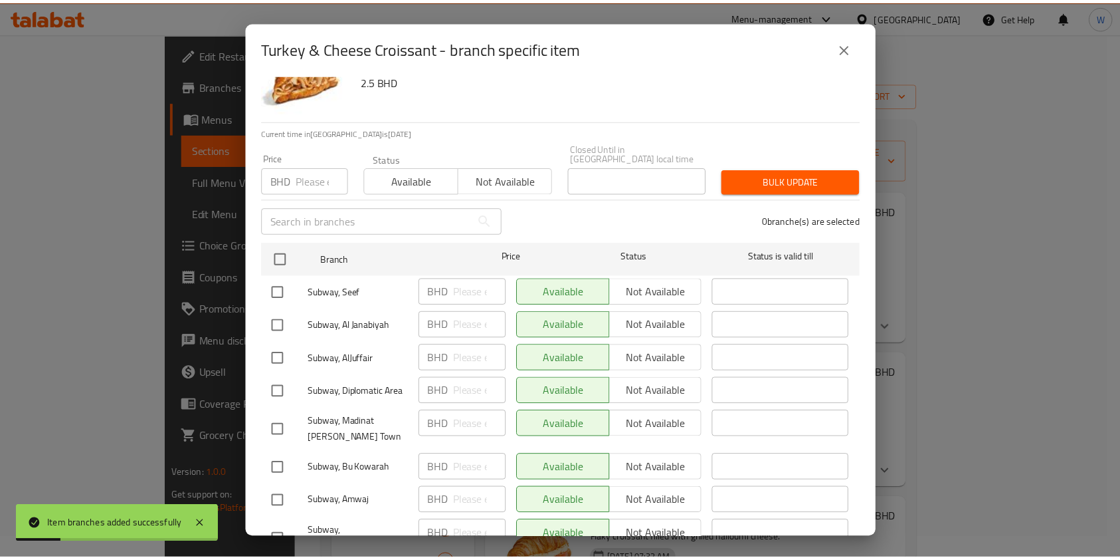
scroll to position [89, 0]
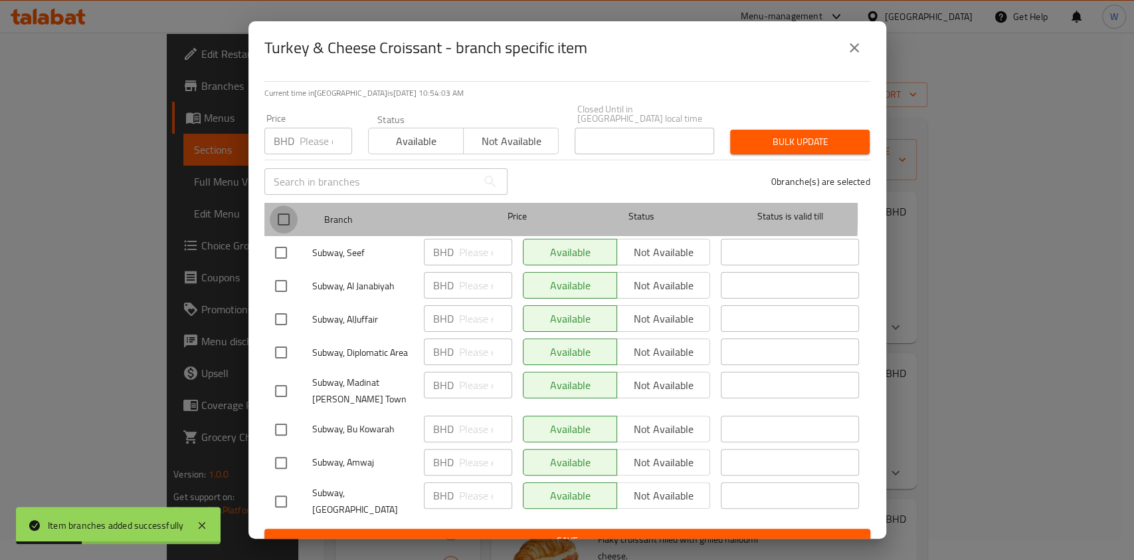
click at [295, 205] on input "checkbox" at bounding box center [284, 219] width 28 height 28
checkbox input "true"
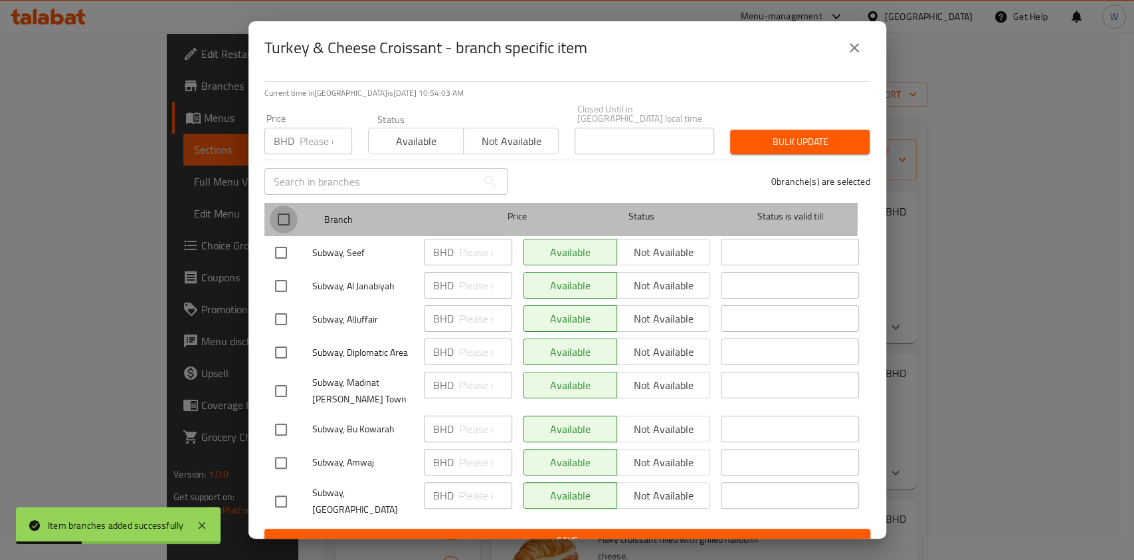
checkbox input "true"
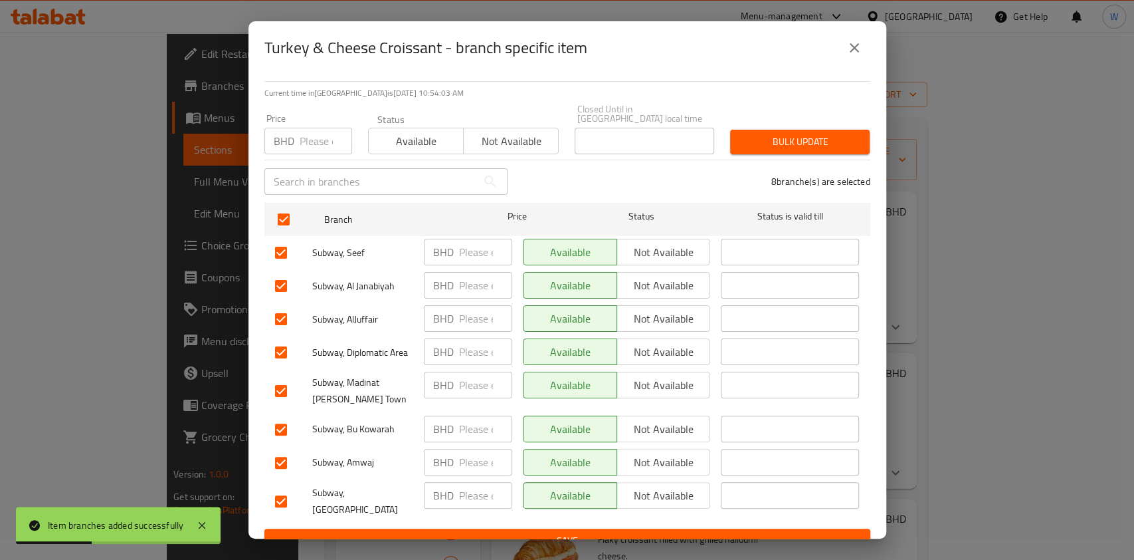
click at [463, 138] on button "Not available" at bounding box center [511, 141] width 96 height 27
drag, startPoint x: 278, startPoint y: 486, endPoint x: 282, endPoint y: 475, distance: 12.0
click at [278, 487] on input "checkbox" at bounding box center [281, 501] width 28 height 28
checkbox input "false"
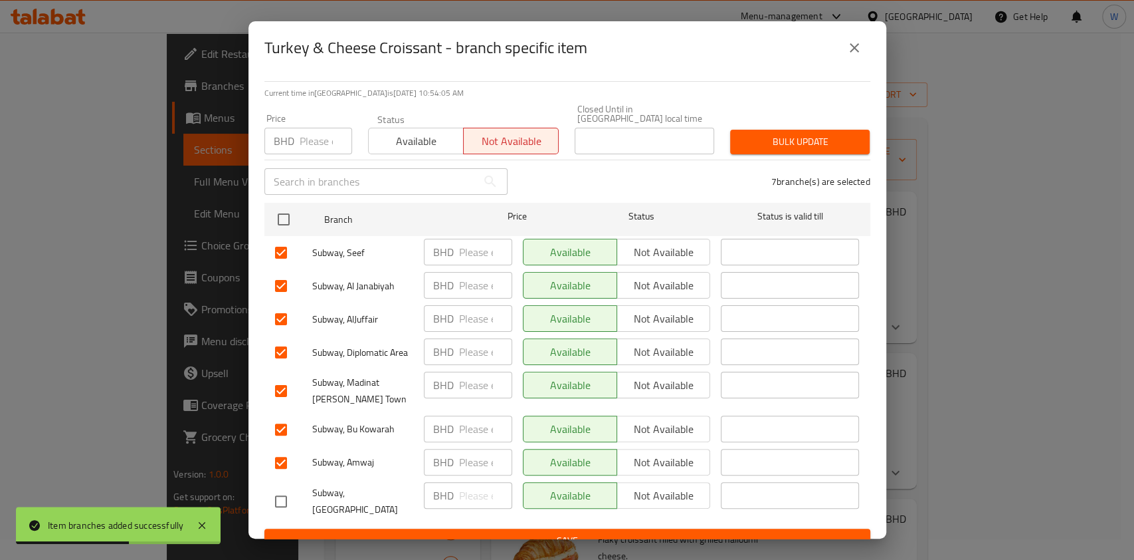
click at [282, 449] on input "checkbox" at bounding box center [281, 463] width 28 height 28
checkbox input "false"
click at [781, 134] on span "Bulk update" at bounding box center [800, 142] width 118 height 17
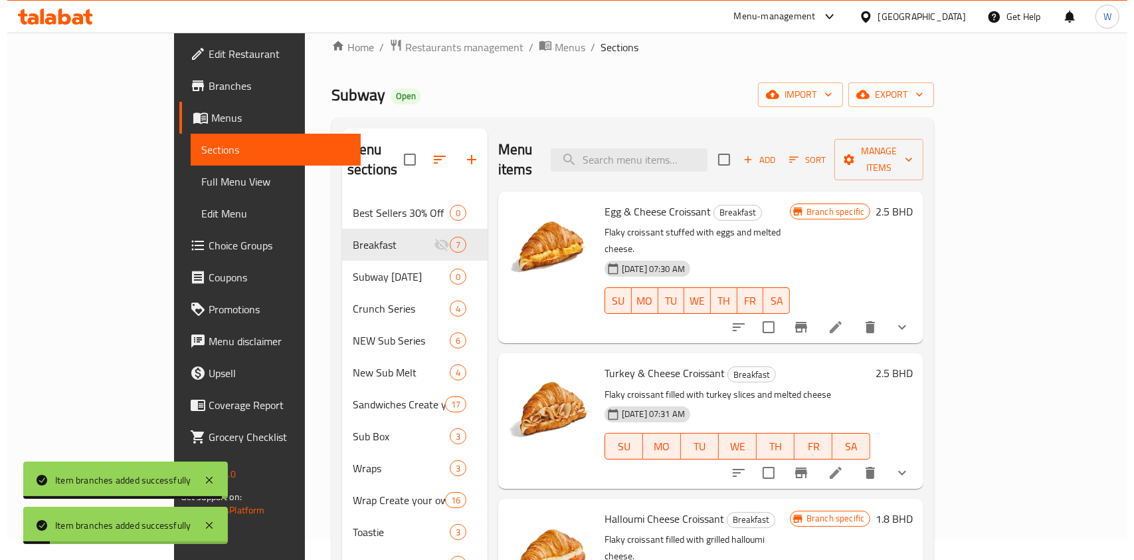
scroll to position [0, 0]
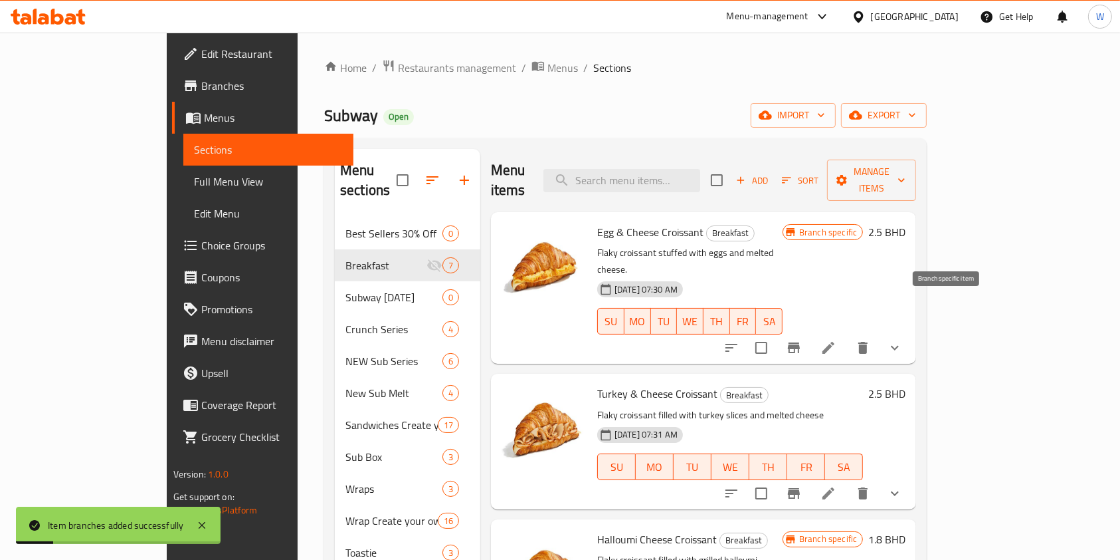
click at [802, 340] on icon "Branch-specific-item" at bounding box center [794, 348] width 16 height 16
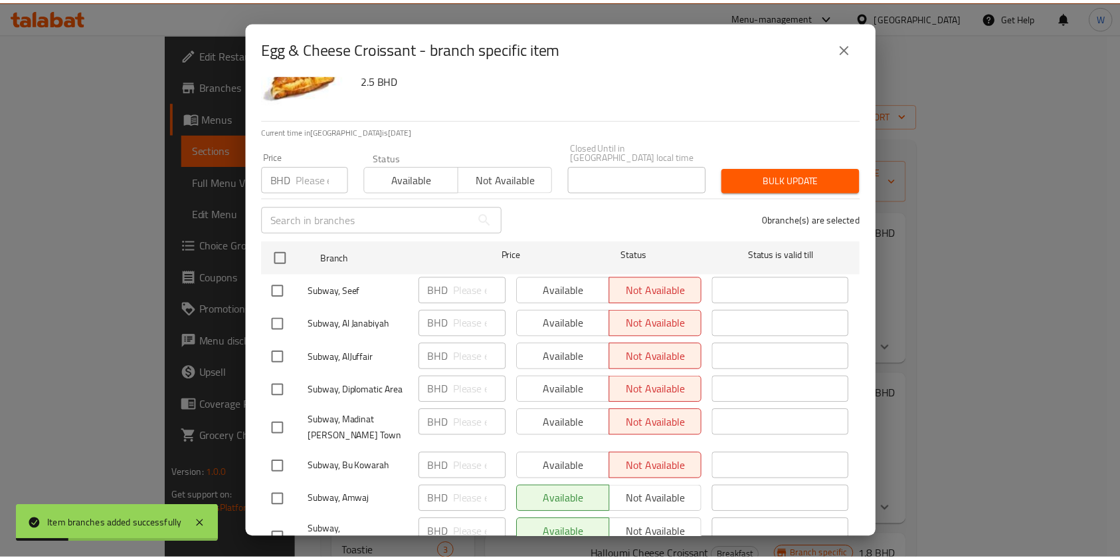
scroll to position [89, 0]
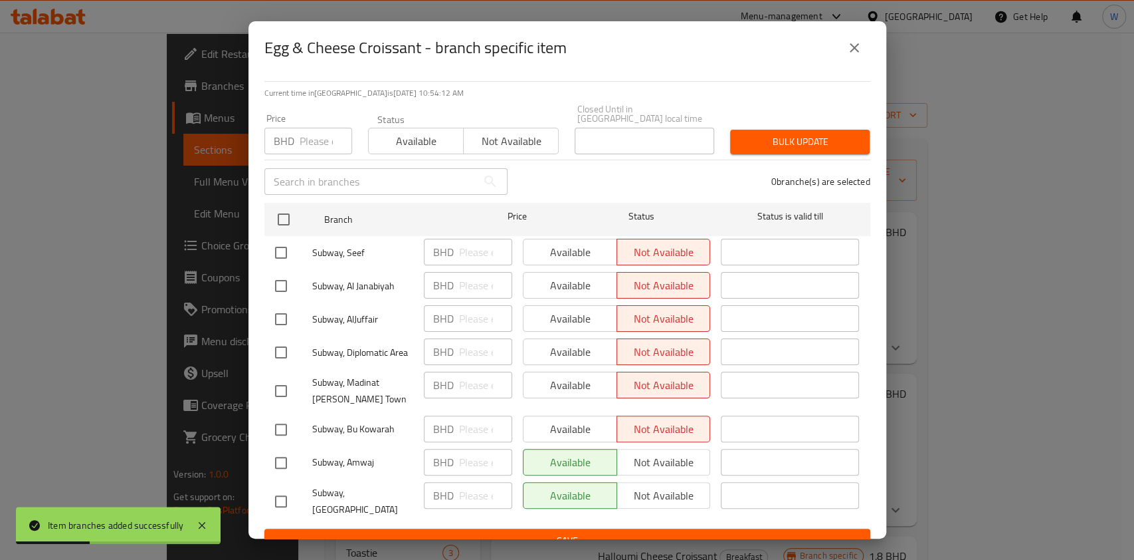
click at [849, 55] on icon "close" at bounding box center [855, 48] width 16 height 16
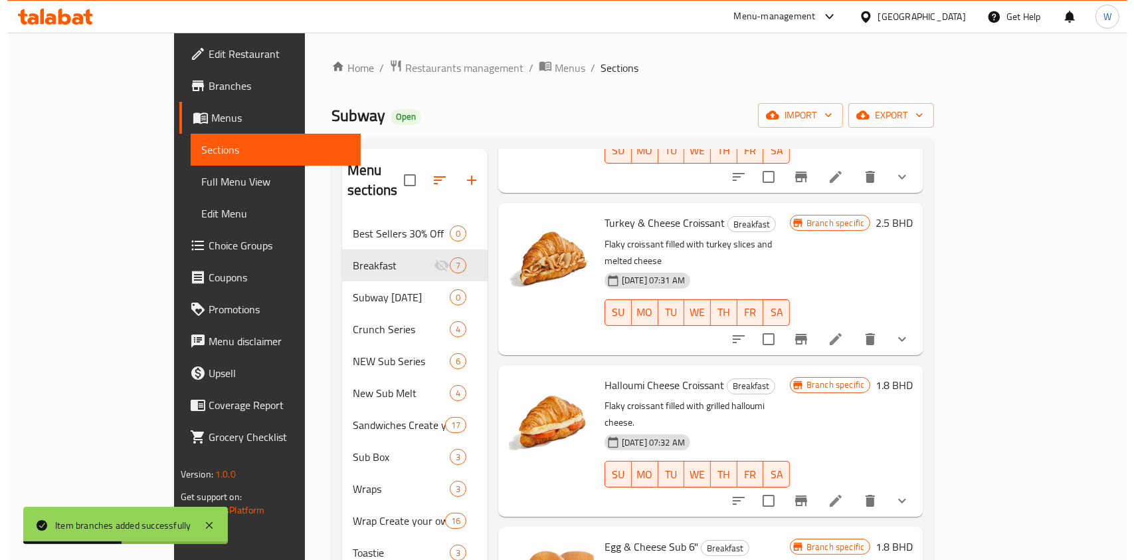
scroll to position [0, 0]
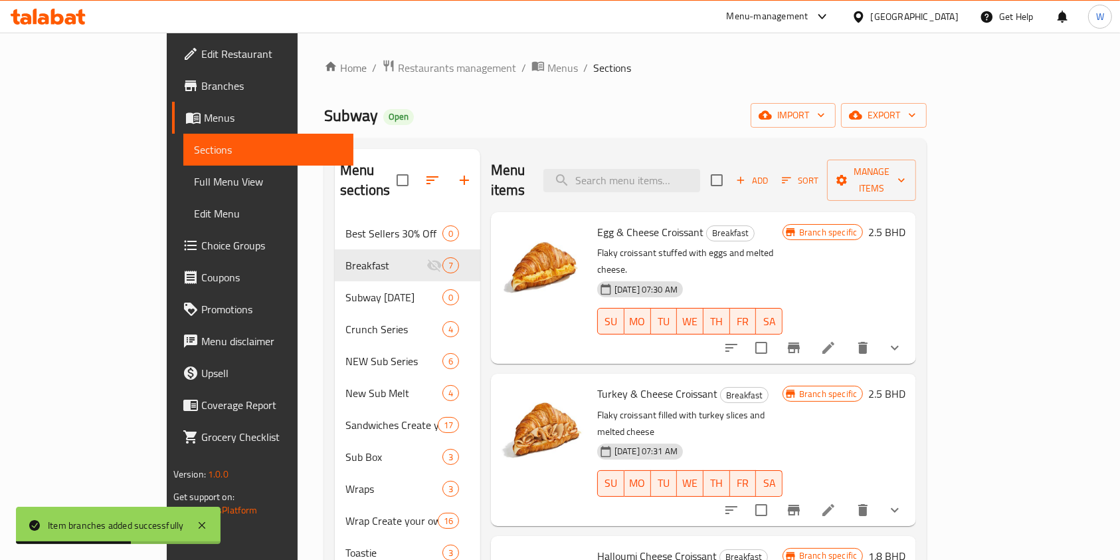
click at [810, 494] on button "Branch-specific-item" at bounding box center [794, 510] width 32 height 32
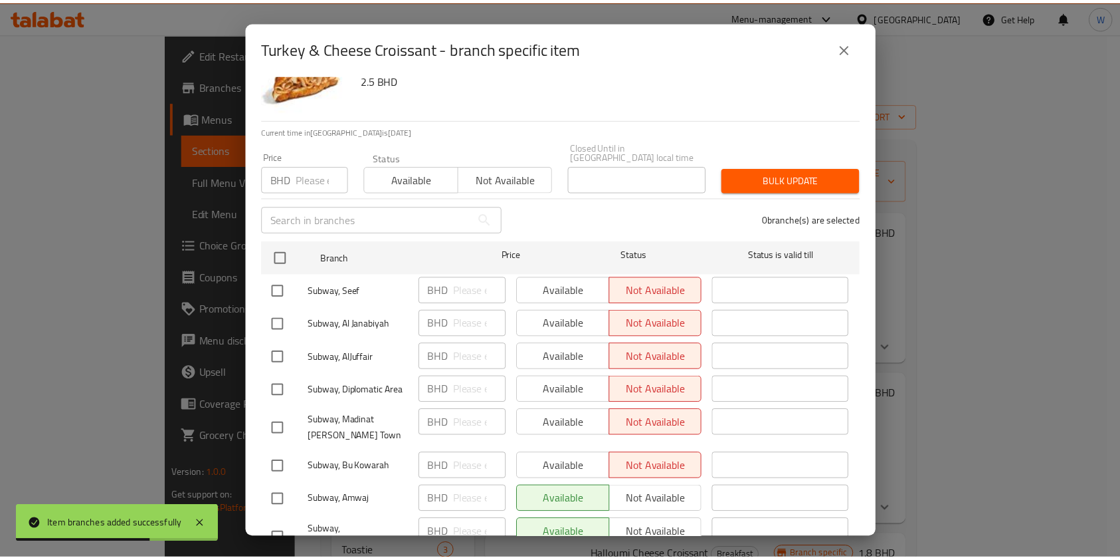
scroll to position [89, 0]
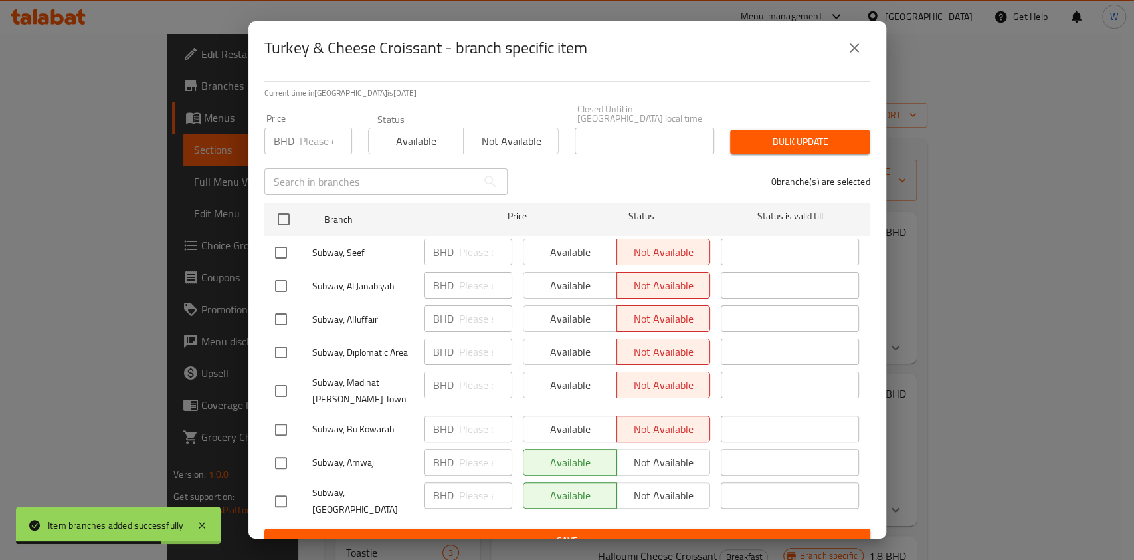
click at [852, 70] on div "Turkey & Cheese Croissant - branch specific item" at bounding box center [568, 47] width 638 height 53
click at [858, 51] on icon "close" at bounding box center [855, 48] width 16 height 16
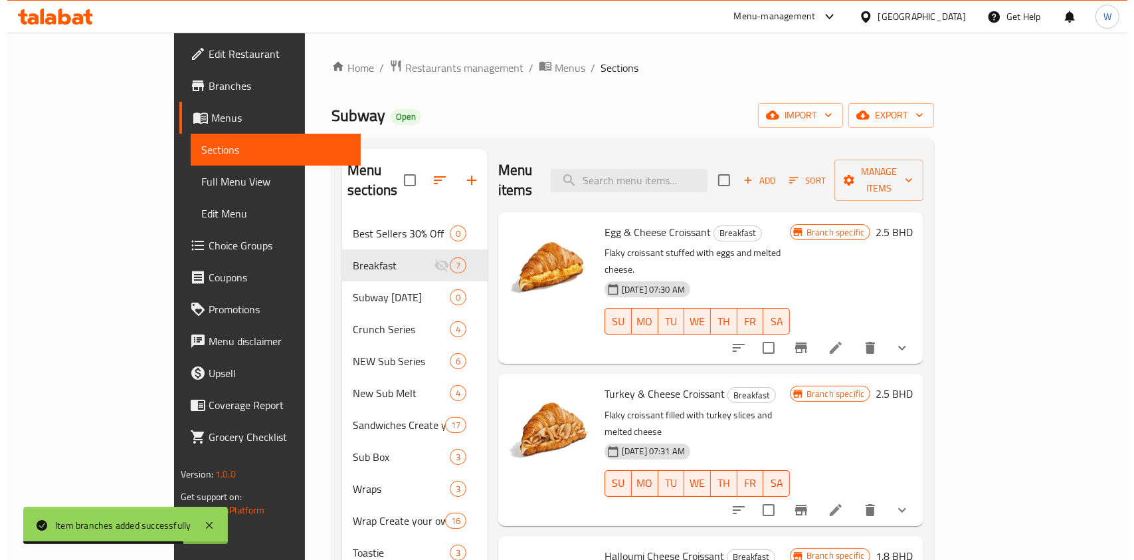
scroll to position [266, 0]
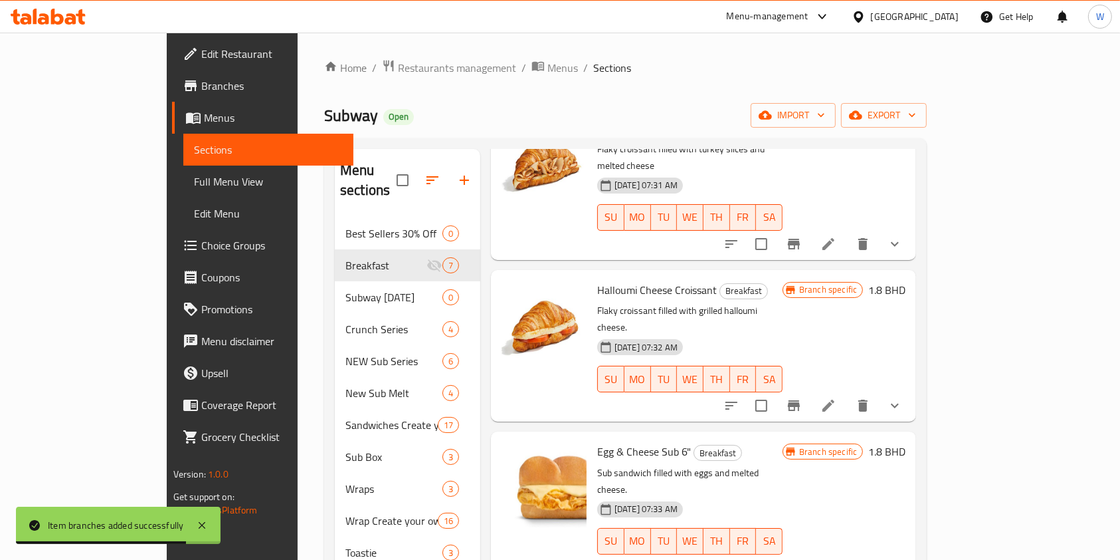
click at [810, 389] on button "Branch-specific-item" at bounding box center [794, 405] width 32 height 32
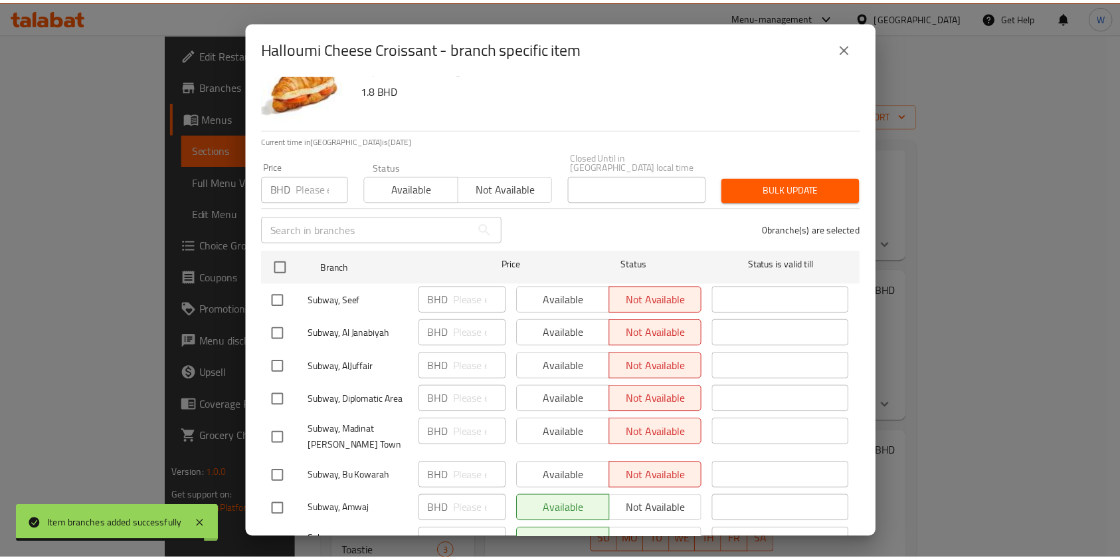
scroll to position [89, 0]
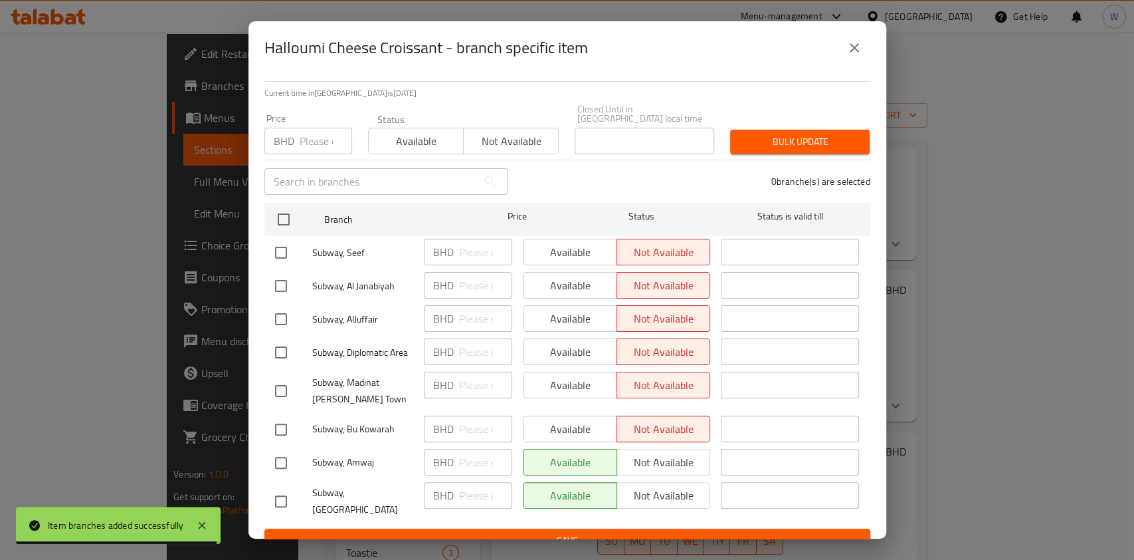
click at [861, 44] on icon "close" at bounding box center [855, 48] width 16 height 16
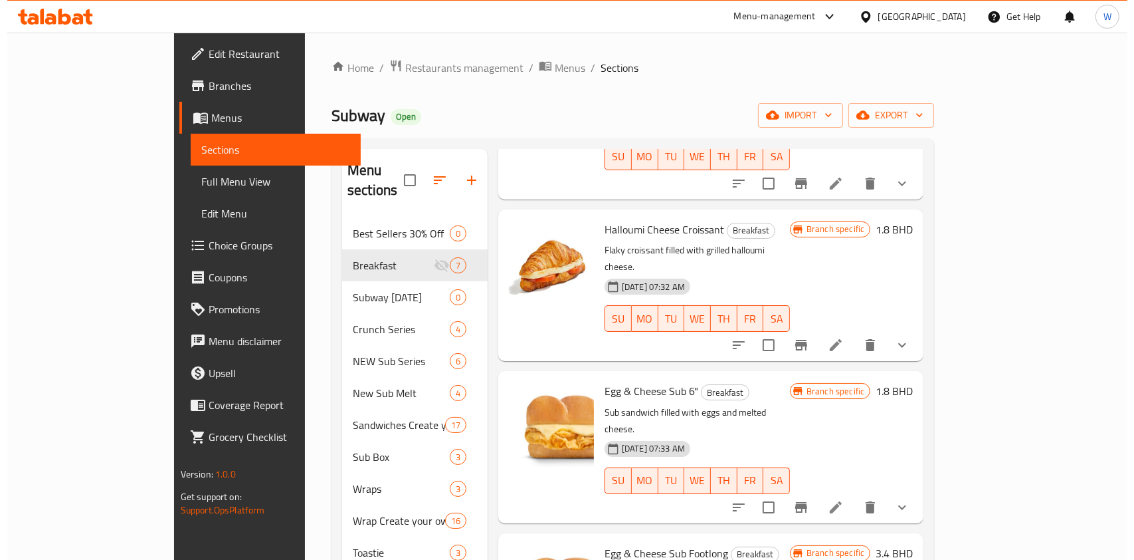
scroll to position [354, 0]
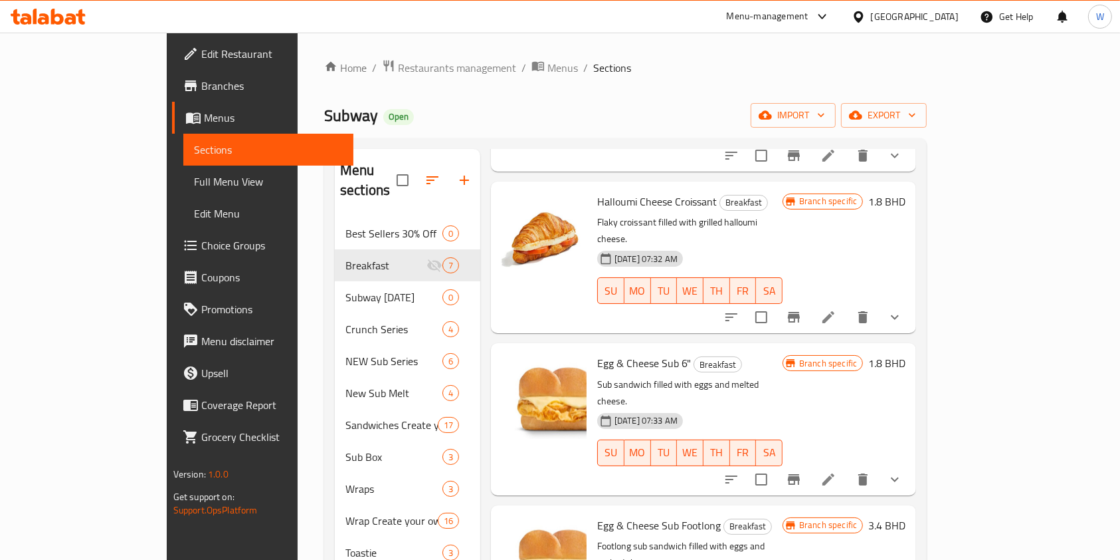
click at [802, 471] on icon "Branch-specific-item" at bounding box center [794, 479] width 16 height 16
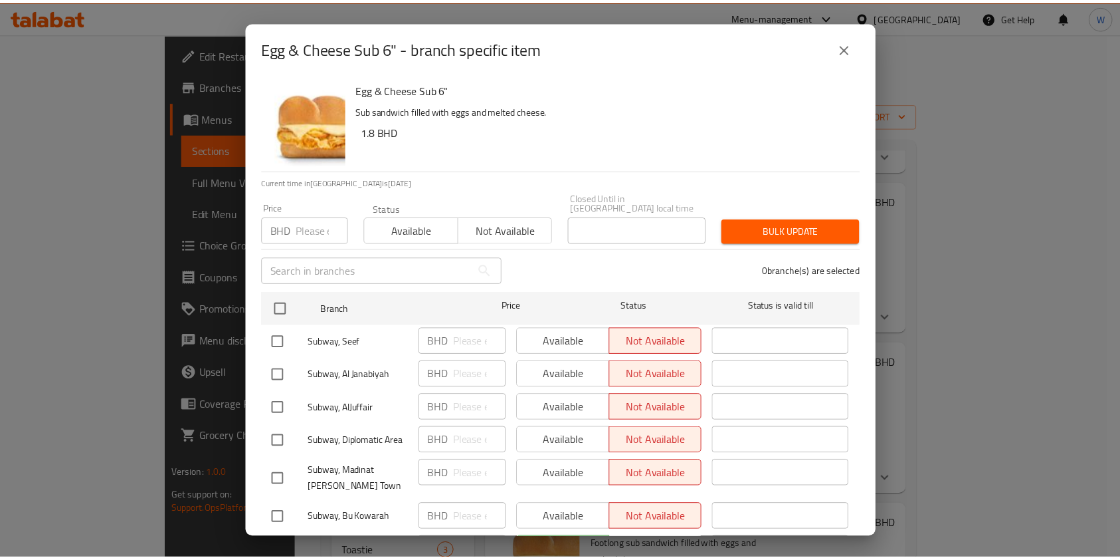
scroll to position [89, 0]
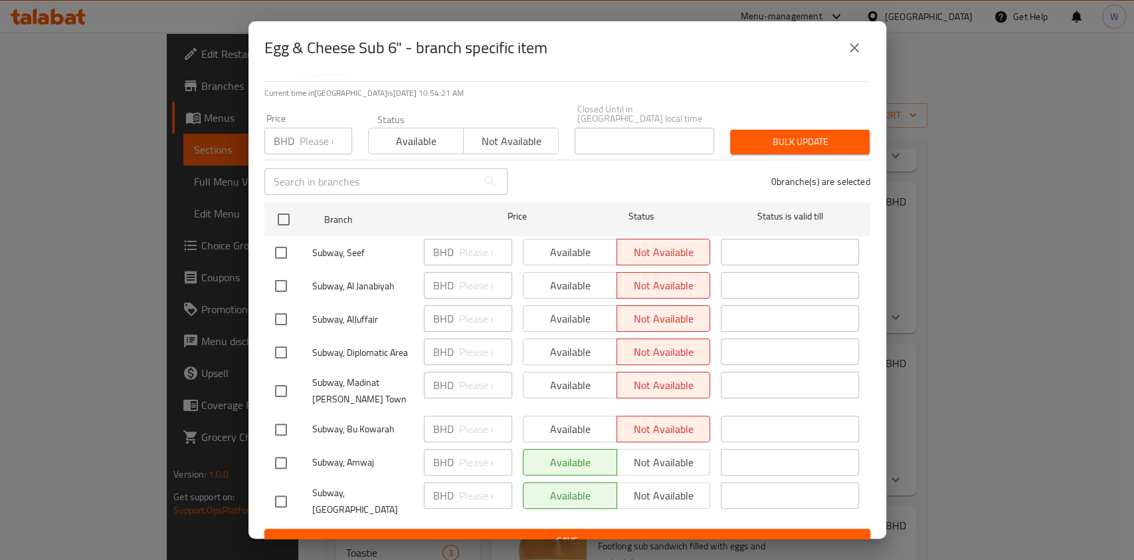
click at [855, 48] on icon "close" at bounding box center [854, 47] width 9 height 9
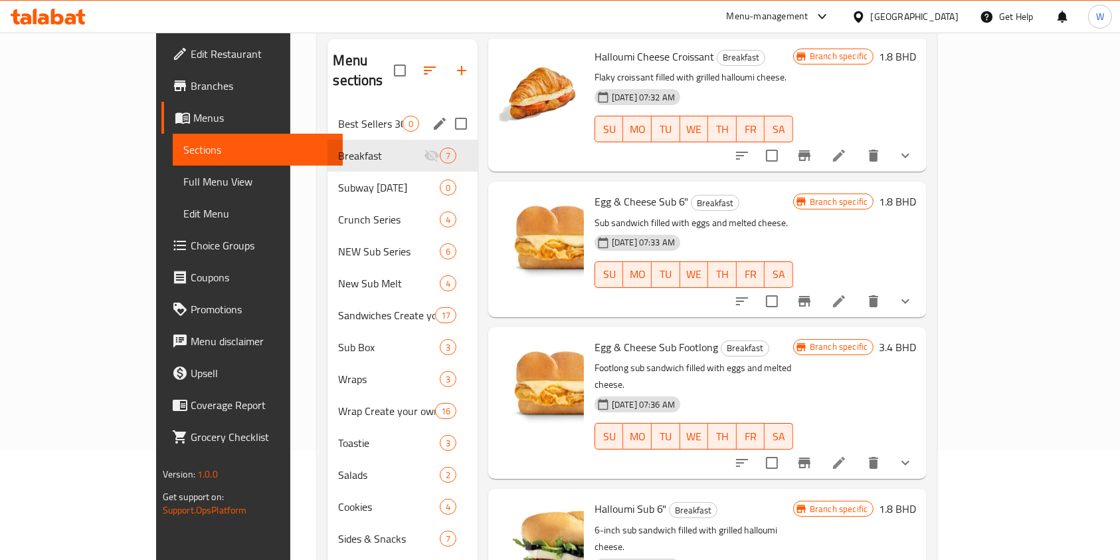
scroll to position [0, 0]
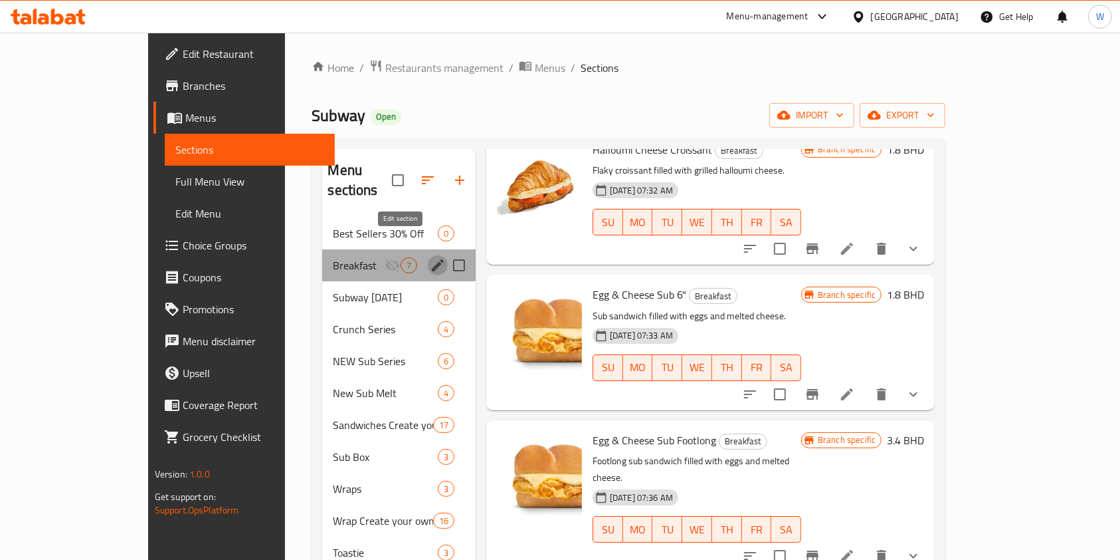
click at [430, 257] on icon "edit" at bounding box center [438, 265] width 16 height 16
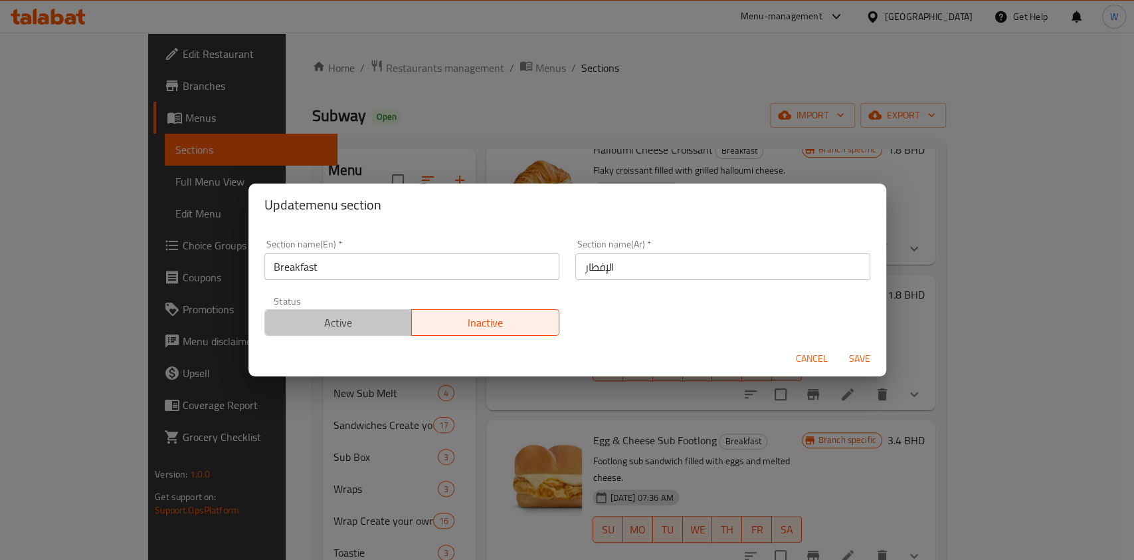
click at [375, 316] on span "Active" at bounding box center [338, 322] width 137 height 19
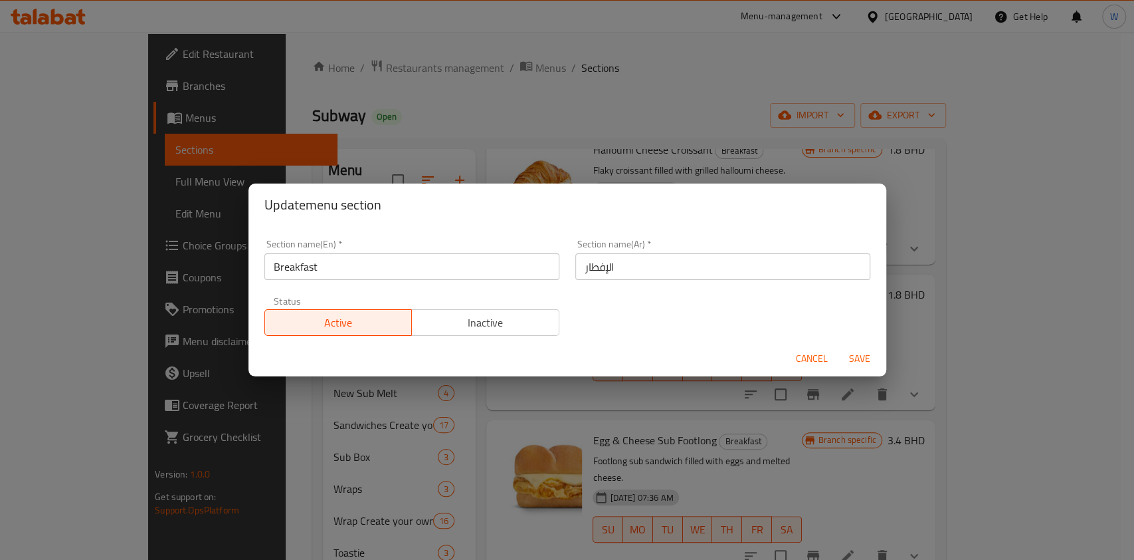
click at [862, 364] on span "Save" at bounding box center [860, 358] width 32 height 17
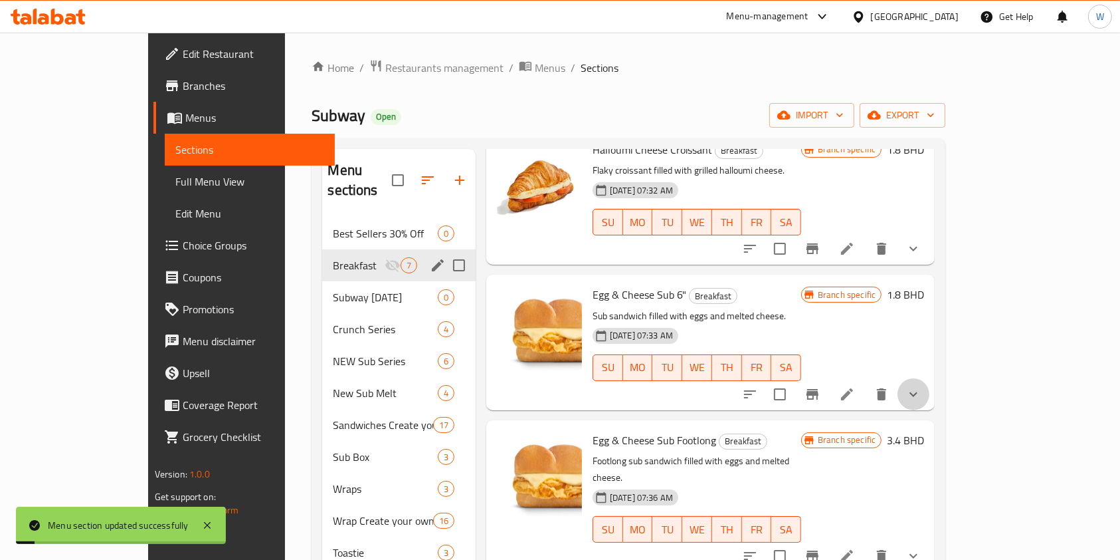
click at [930, 378] on button "show more" at bounding box center [914, 394] width 32 height 32
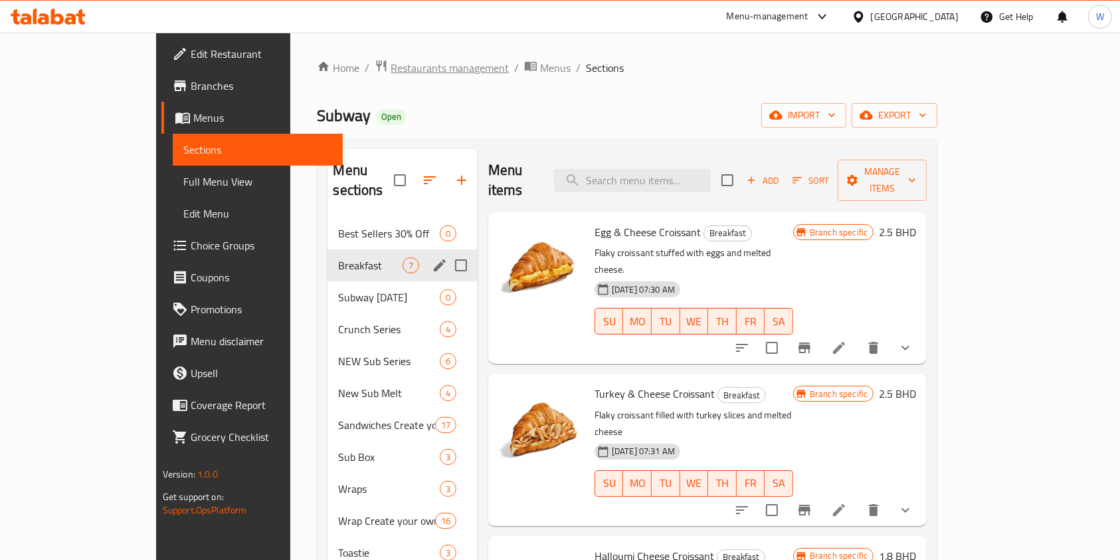
click at [391, 66] on span "Restaurants management" at bounding box center [450, 68] width 118 height 16
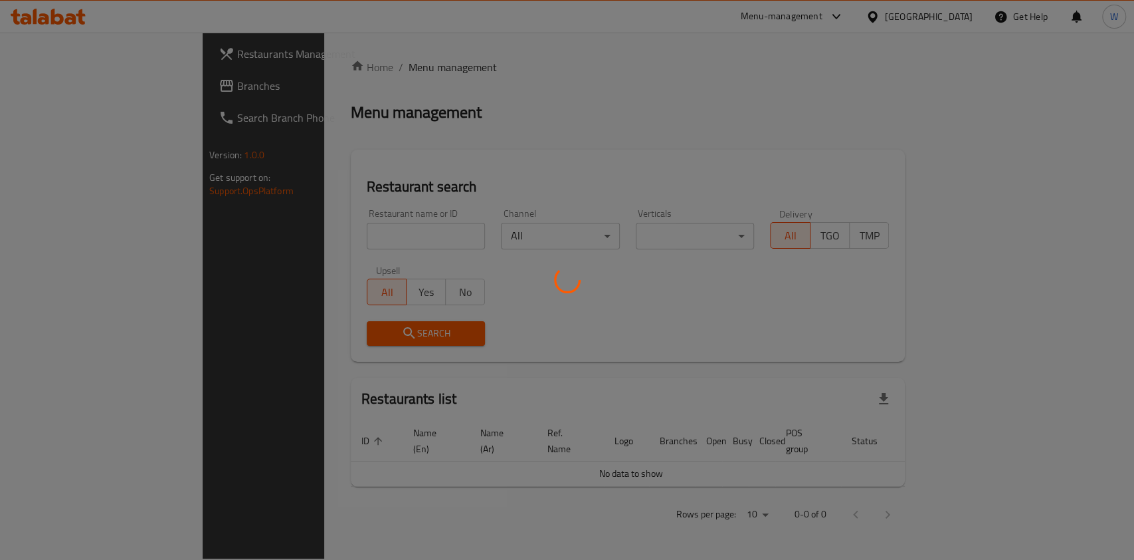
click at [296, 232] on div at bounding box center [567, 280] width 1134 height 560
click at [302, 235] on div at bounding box center [567, 280] width 1134 height 560
click at [313, 237] on div at bounding box center [567, 280] width 1134 height 560
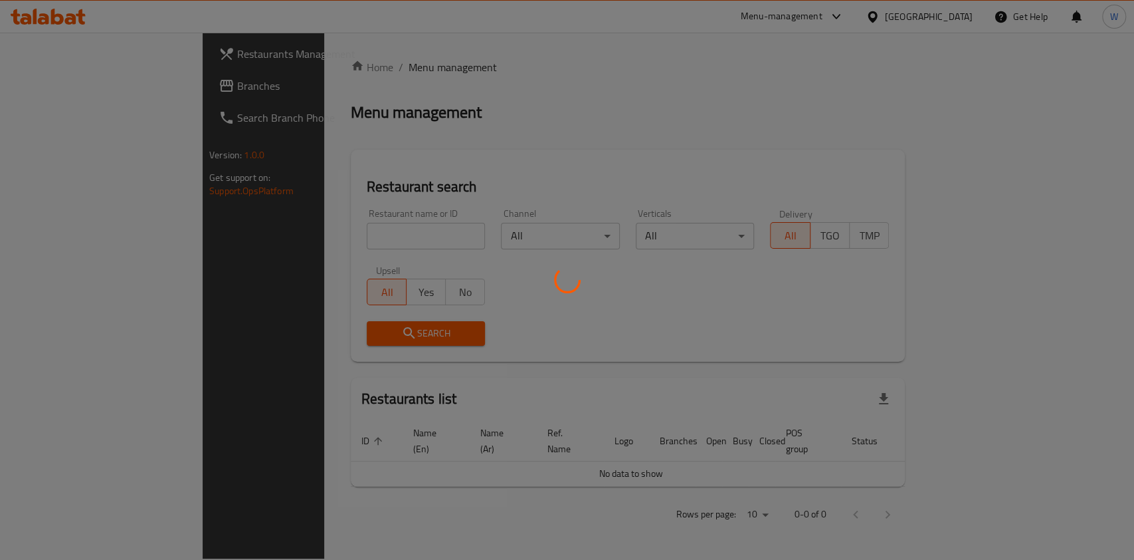
click at [340, 239] on div at bounding box center [567, 280] width 1134 height 560
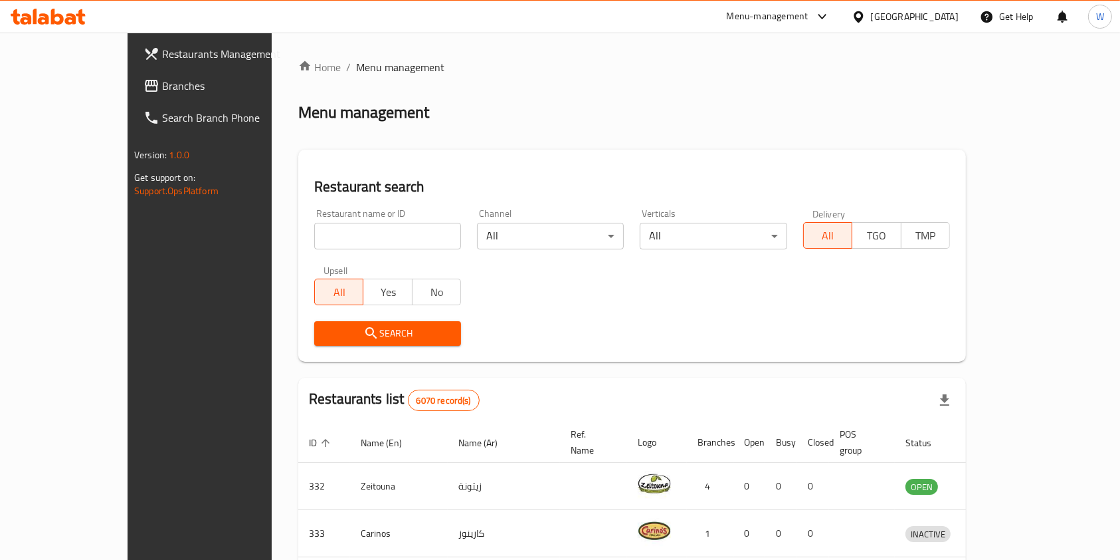
click at [354, 206] on div "Restaurant name or ID Restaurant name or ID" at bounding box center [387, 229] width 163 height 56
click at [343, 242] on input "search" at bounding box center [387, 236] width 147 height 27
type input "[PERSON_NAME]"
click button "Search" at bounding box center [387, 333] width 147 height 25
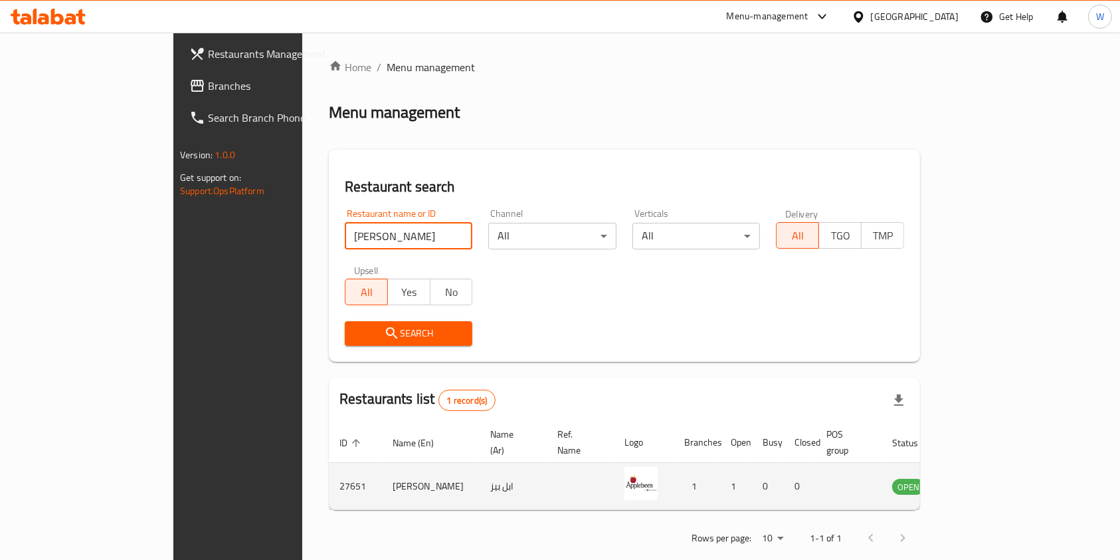
click at [978, 481] on icon "enhanced table" at bounding box center [970, 486] width 15 height 11
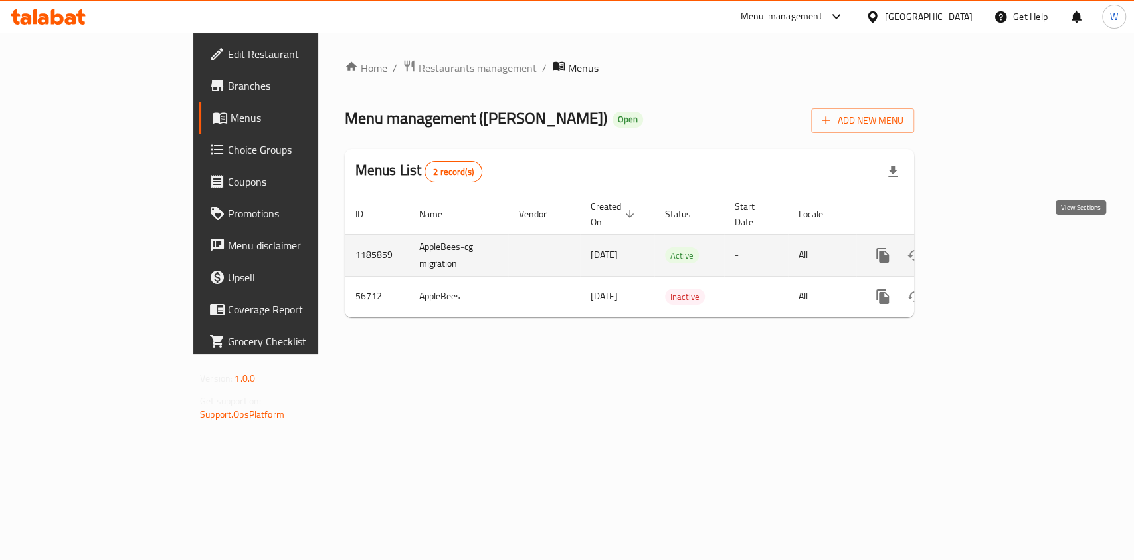
click at [995, 253] on link "enhanced table" at bounding box center [979, 255] width 32 height 32
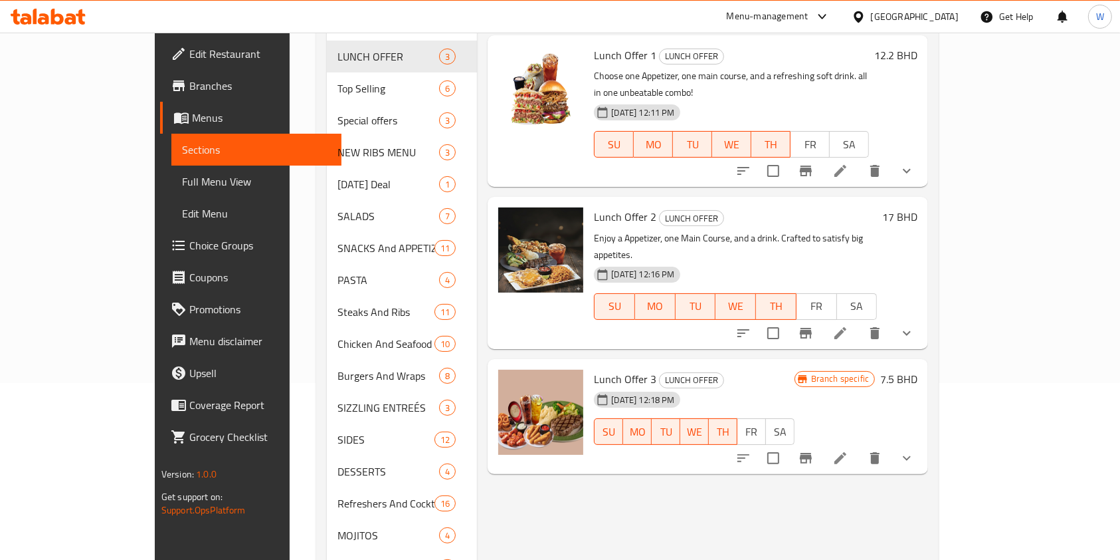
scroll to position [88, 0]
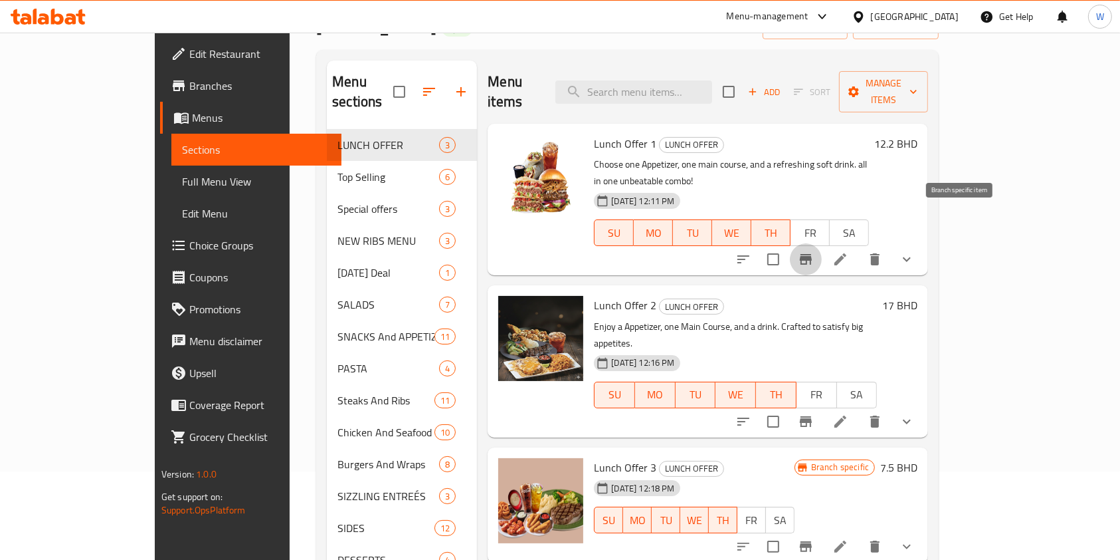
click at [822, 243] on button "Branch-specific-item" at bounding box center [806, 259] width 32 height 32
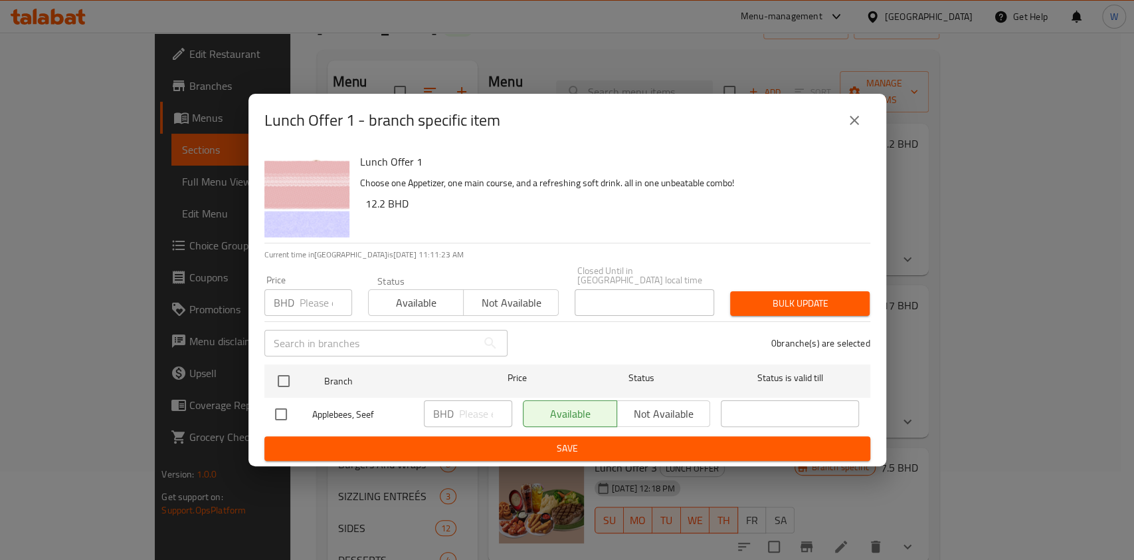
click at [869, 131] on div "Lunch Offer 1 - branch specific item" at bounding box center [567, 120] width 606 height 32
click at [859, 128] on icon "close" at bounding box center [855, 120] width 16 height 16
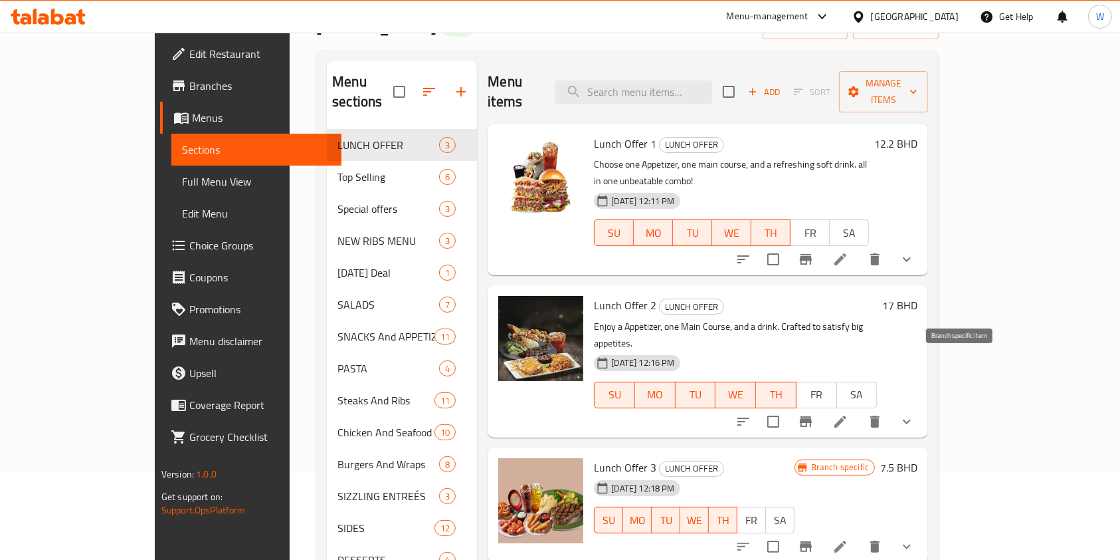
click at [812, 416] on icon "Branch-specific-item" at bounding box center [806, 421] width 12 height 11
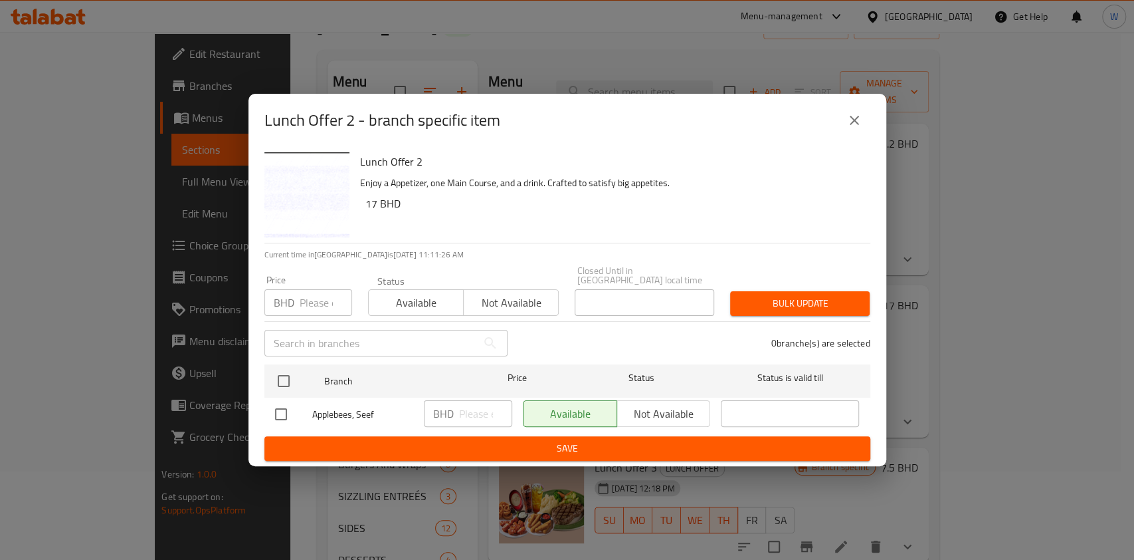
click at [853, 124] on icon "close" at bounding box center [854, 120] width 9 height 9
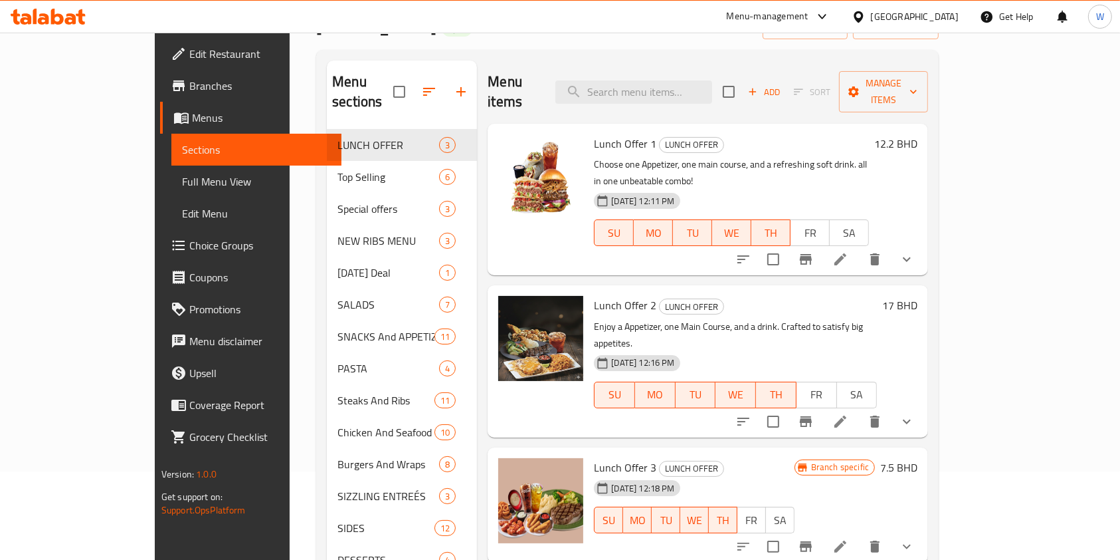
click at [859, 247] on li at bounding box center [840, 259] width 37 height 24
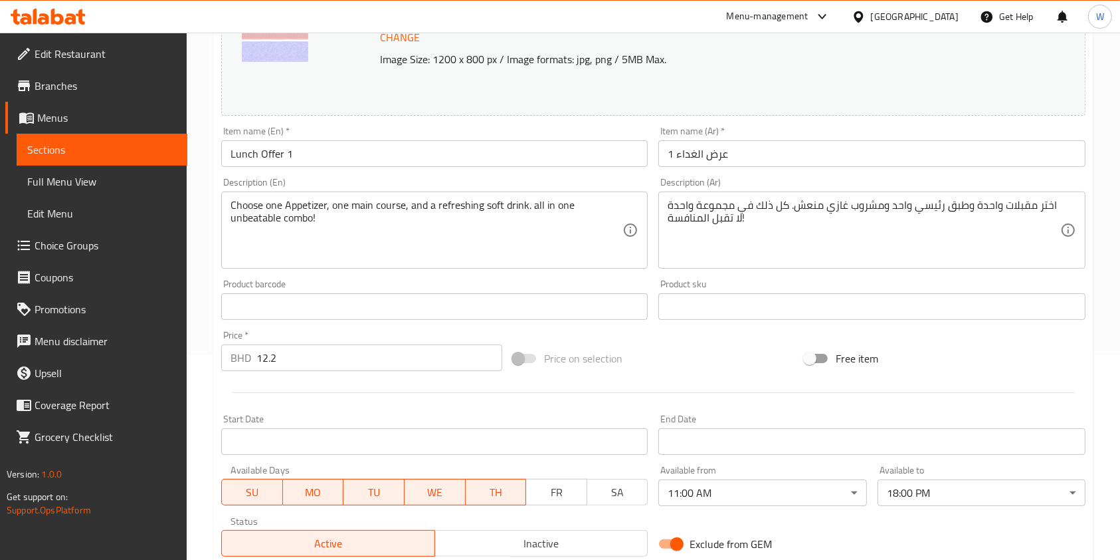
scroll to position [177, 0]
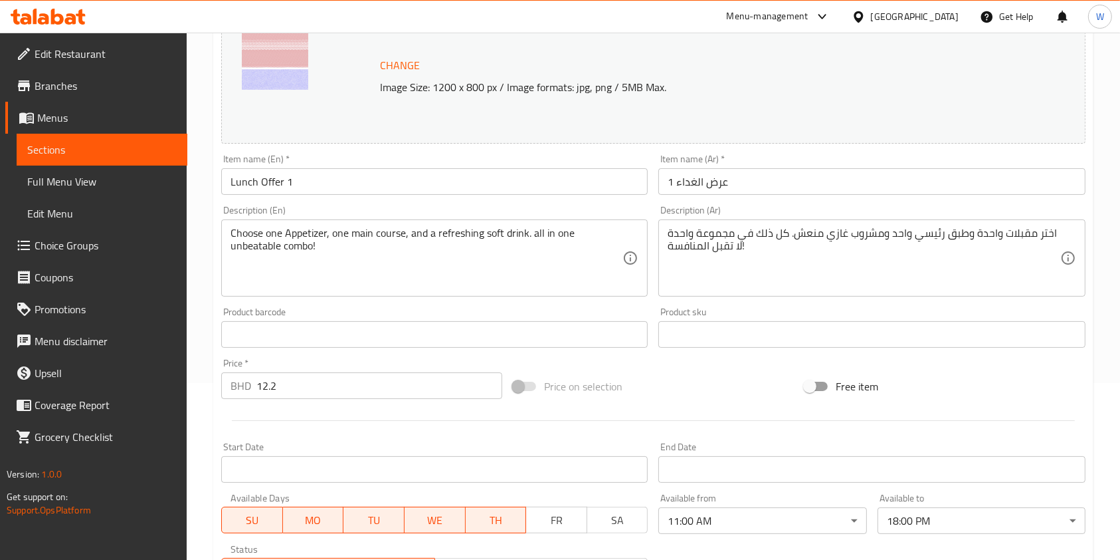
click at [104, 82] on span "Branches" at bounding box center [106, 86] width 142 height 16
